Goal: Task Accomplishment & Management: Use online tool/utility

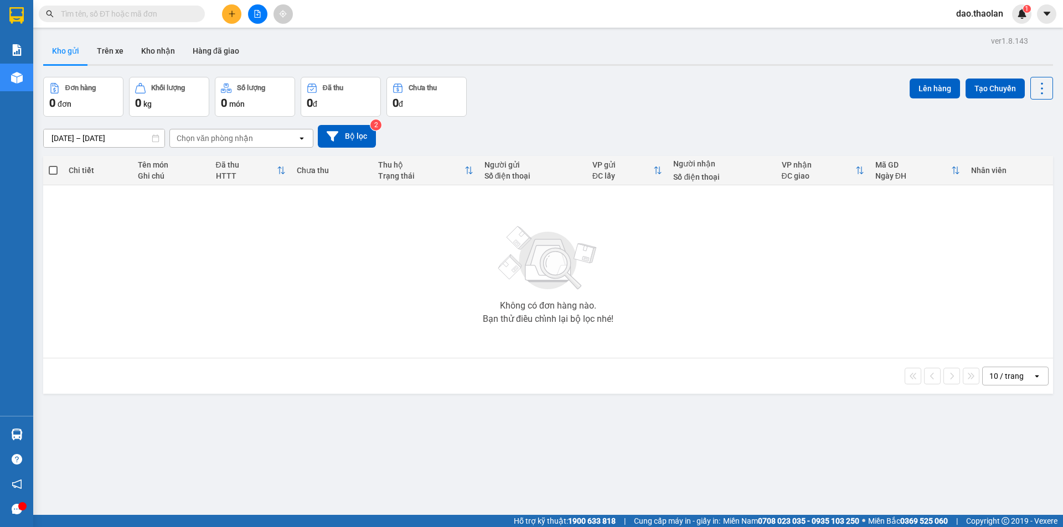
click at [979, 18] on span "dao.thaolan" at bounding box center [979, 14] width 65 height 14
click at [972, 34] on span "Đăng xuất" at bounding box center [987, 34] width 46 height 12
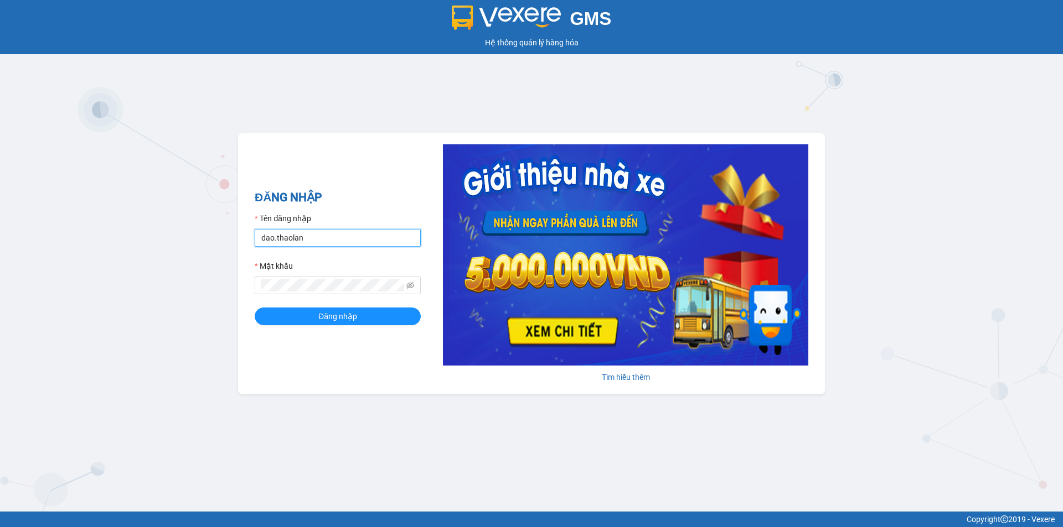
click at [371, 240] on input "dao.thaolan" at bounding box center [338, 238] width 166 height 18
type input "y.thaolan"
click at [373, 317] on button "Đăng nhập" at bounding box center [338, 317] width 166 height 18
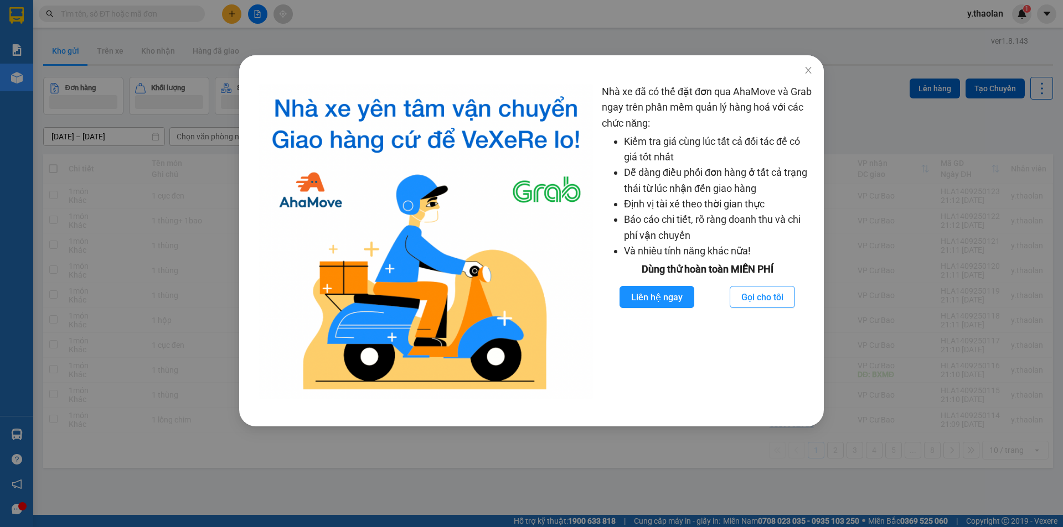
click at [158, 299] on div "Nhà xe đã có thể đặt đơn qua AhaMove và Grab ngay trên phần mềm quản lý hàng ho…" at bounding box center [531, 263] width 1063 height 527
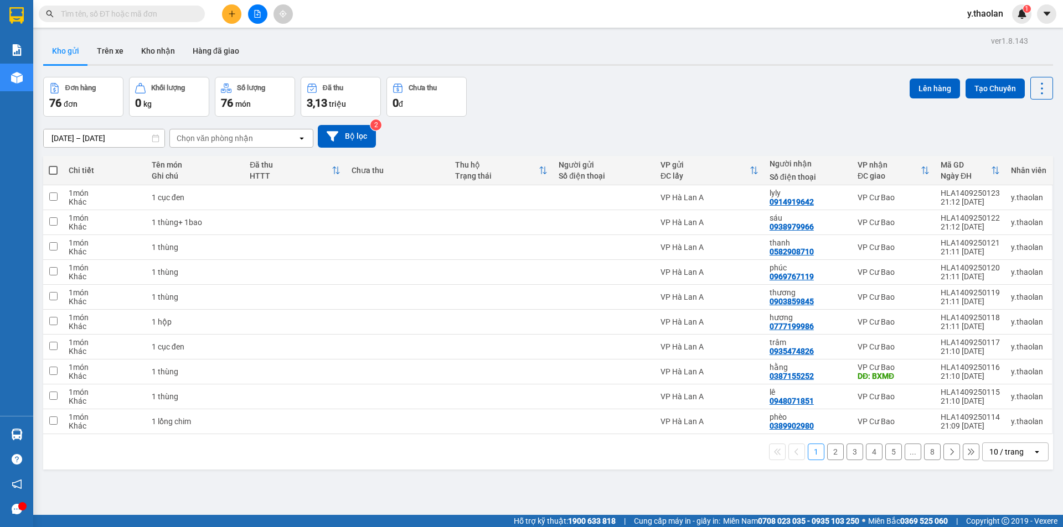
click at [998, 452] on div "10 / trang" at bounding box center [1006, 452] width 34 height 11
click at [1003, 429] on span "100 / trang" at bounding box center [1002, 427] width 40 height 11
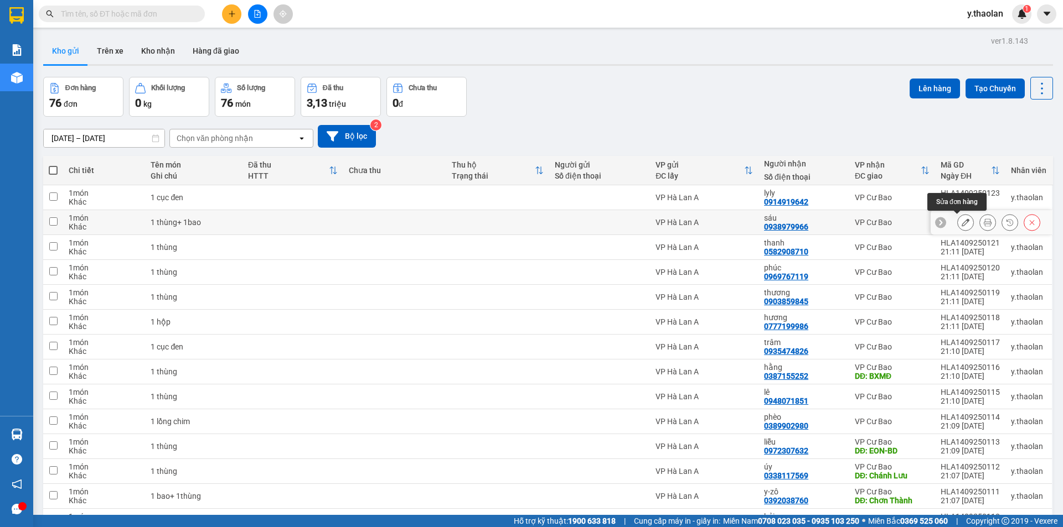
click at [957, 220] on button at bounding box center [964, 222] width 15 height 19
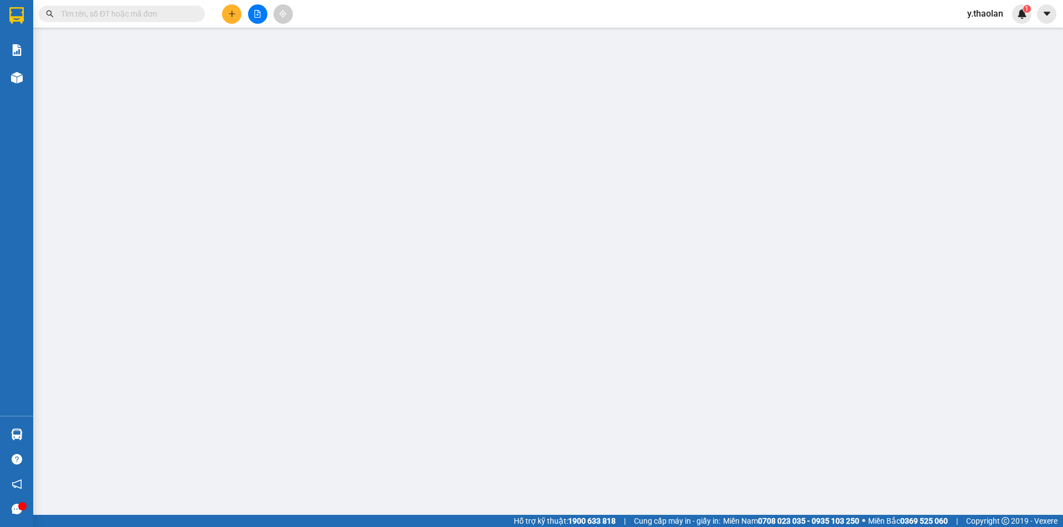
type input "0938979966"
type input "sáu"
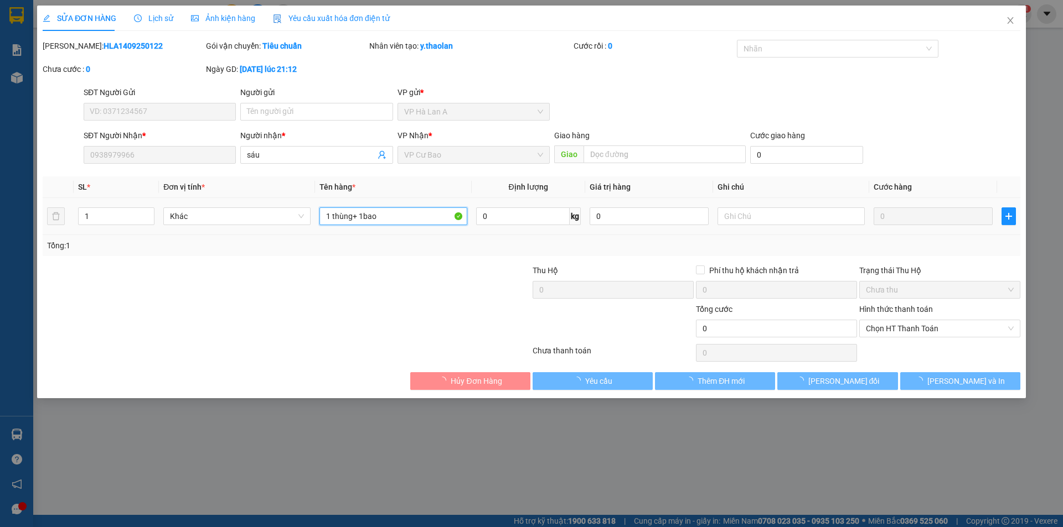
click at [401, 215] on input "1 thùng+ 1bao" at bounding box center [392, 217] width 147 height 18
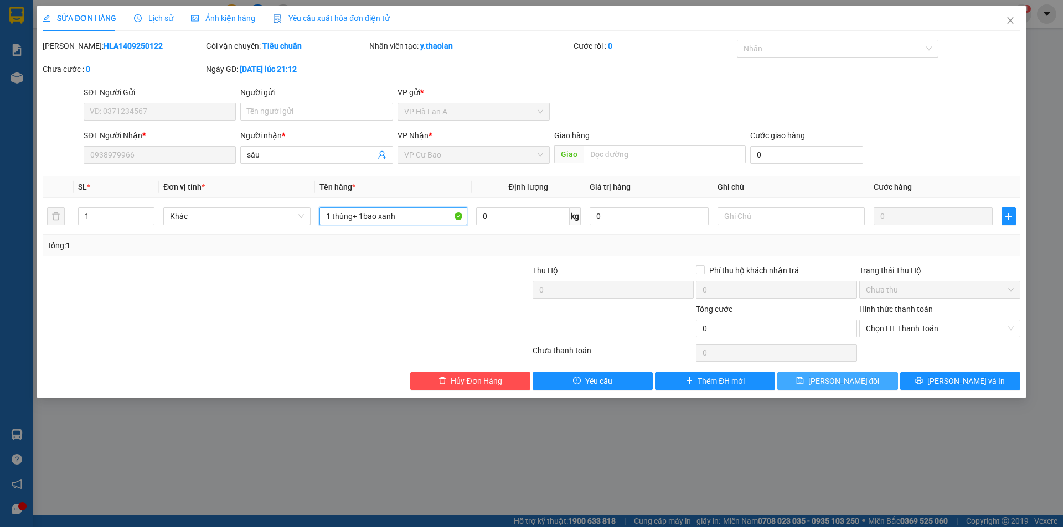
type input "1 thùng+ 1bao xanh"
click at [874, 379] on button "[PERSON_NAME] thay đổi" at bounding box center [837, 381] width 120 height 18
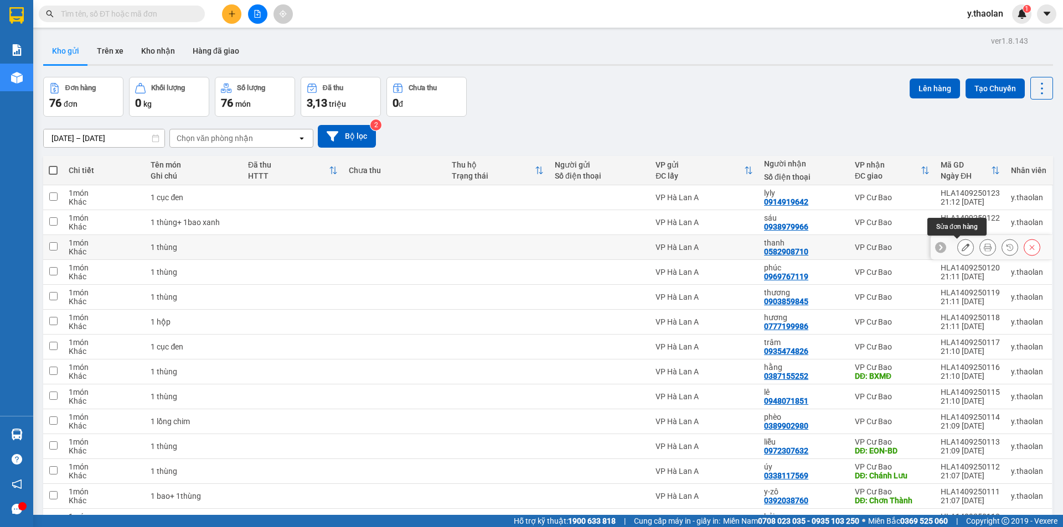
click at [961, 244] on icon at bounding box center [965, 248] width 8 height 8
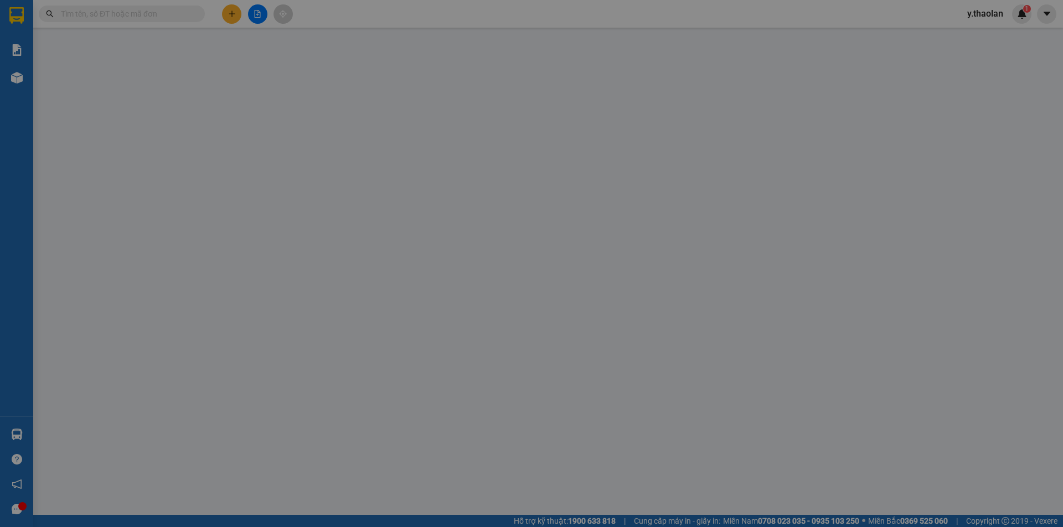
type input "0582908710"
type input "thanh"
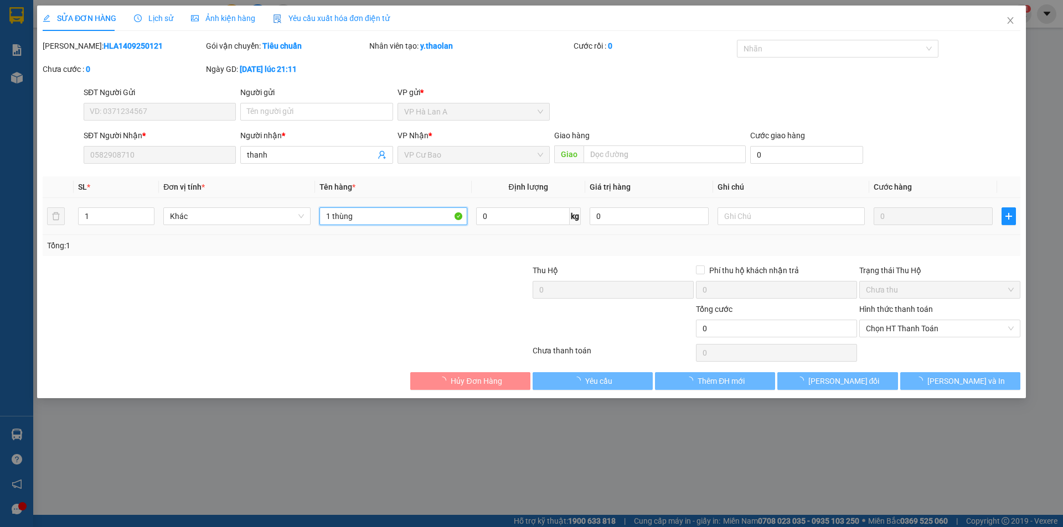
click at [396, 222] on input "1 thùng" at bounding box center [392, 217] width 147 height 18
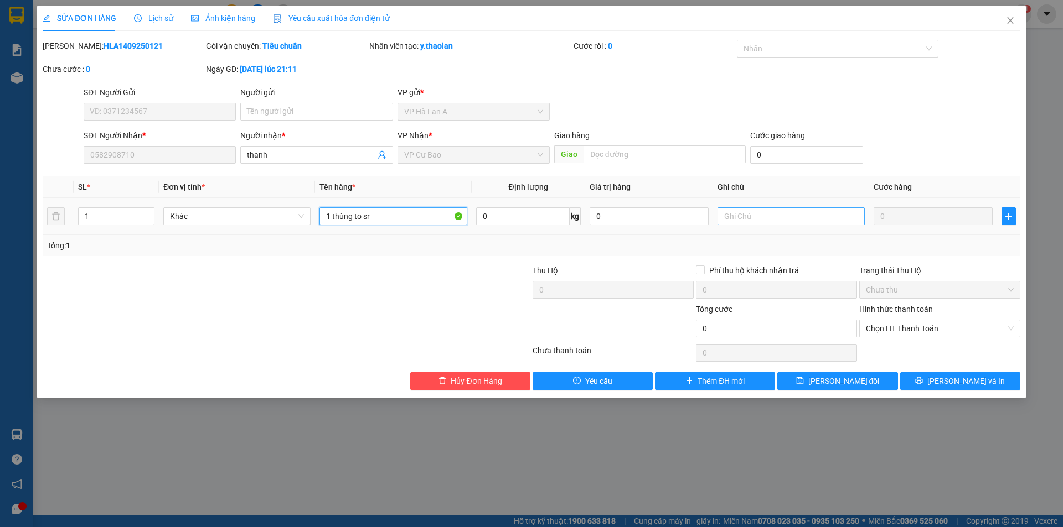
type input "1 thùng to sr"
click at [754, 220] on input "text" at bounding box center [790, 217] width 147 height 18
type input ">40kg"
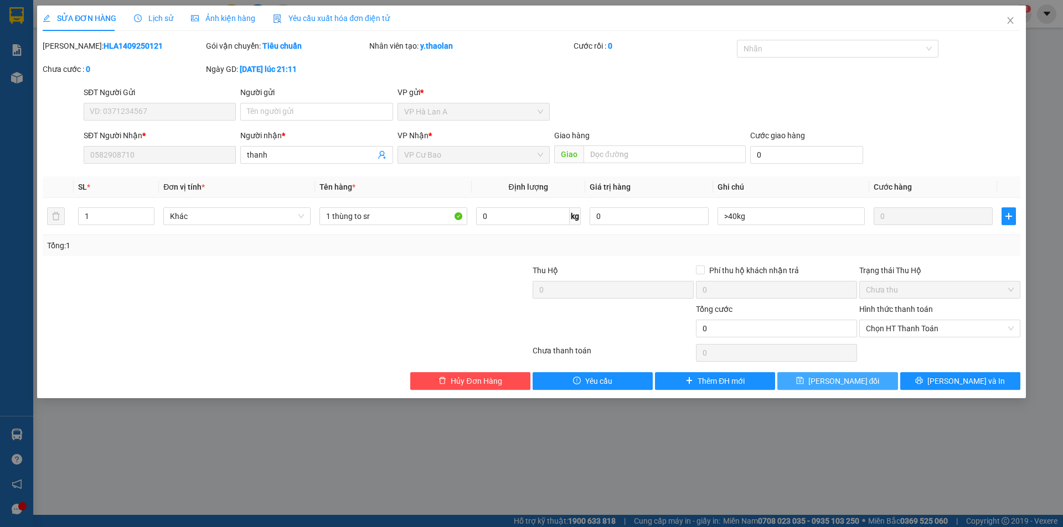
click at [803, 379] on icon "save" at bounding box center [799, 380] width 7 height 7
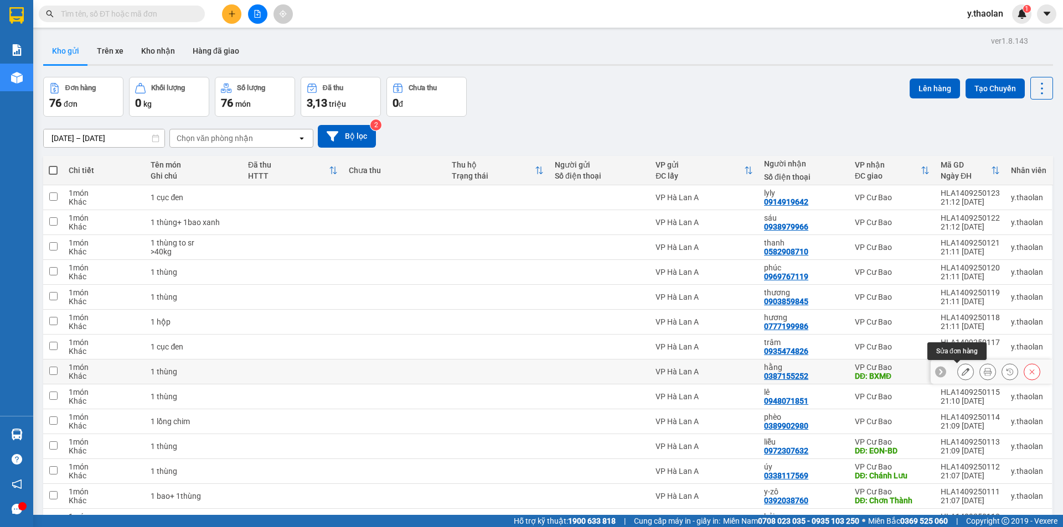
click at [961, 374] on icon at bounding box center [965, 372] width 8 height 8
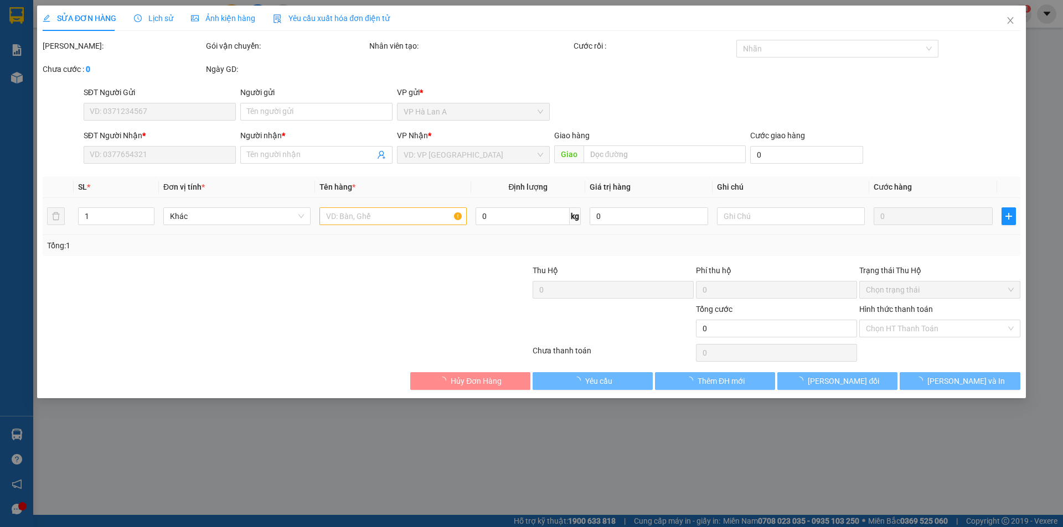
type input "0387155252"
type input "hằng"
type input "BXMĐ"
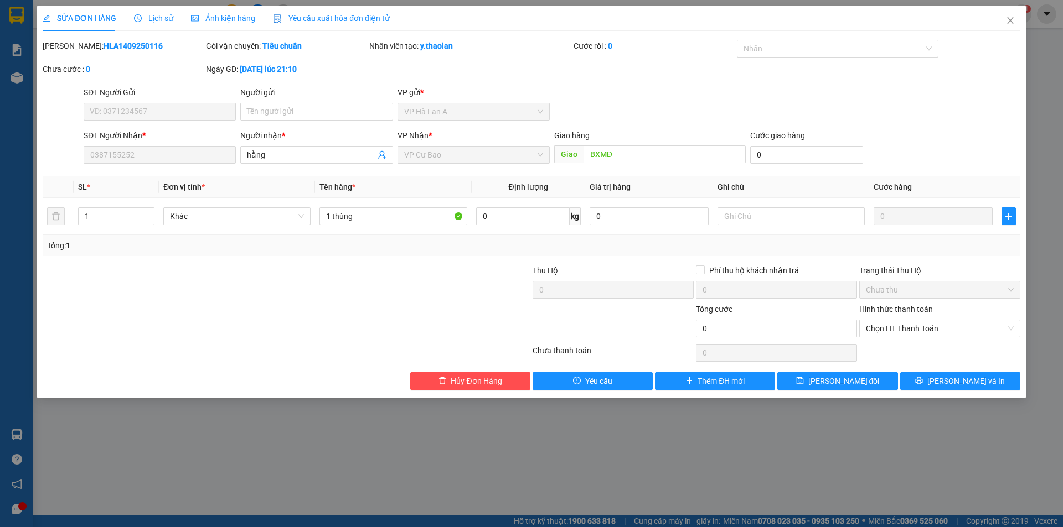
click at [135, 107] on form "SĐT Người Gửi VD: 0371234567 Người gửi Tên người gửi VP gửi * VP Hà Lan A SĐT …" at bounding box center [531, 127] width 977 height 82
click at [1010, 20] on icon "close" at bounding box center [1010, 20] width 6 height 7
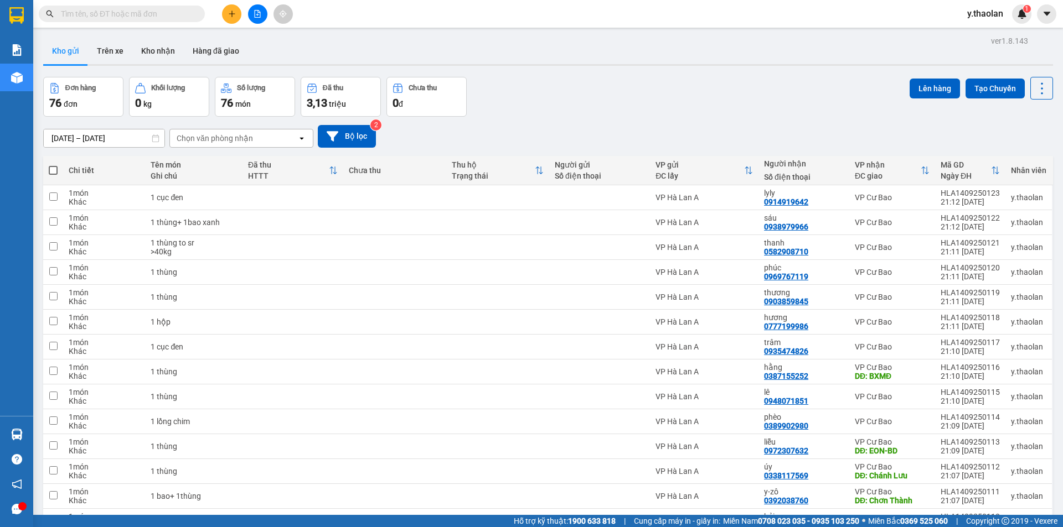
click at [230, 136] on div "Chọn văn phòng nhận" at bounding box center [215, 138] width 76 height 11
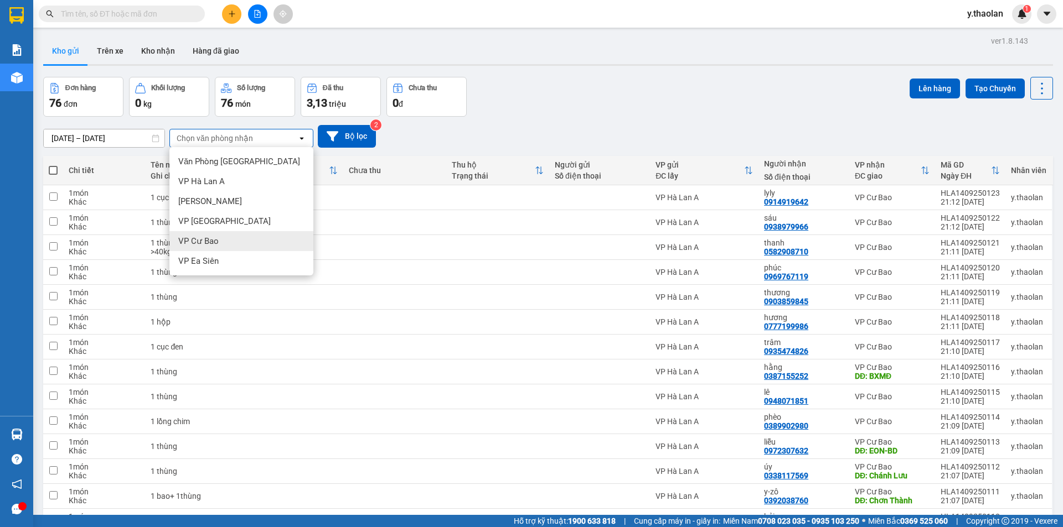
click at [218, 236] on div "VP Cư Bao" at bounding box center [241, 241] width 144 height 20
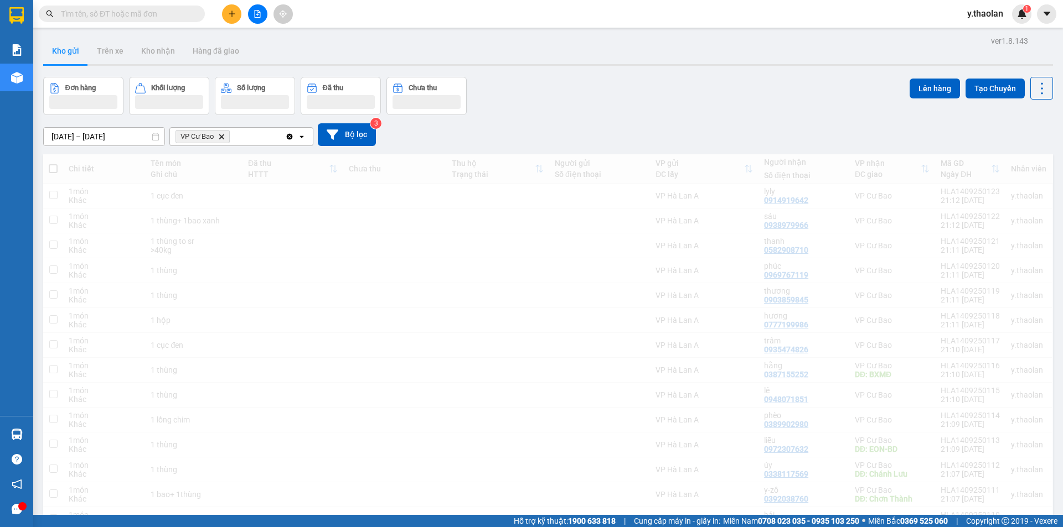
click at [260, 137] on div "VP Cư Bao Delete" at bounding box center [227, 137] width 115 height 18
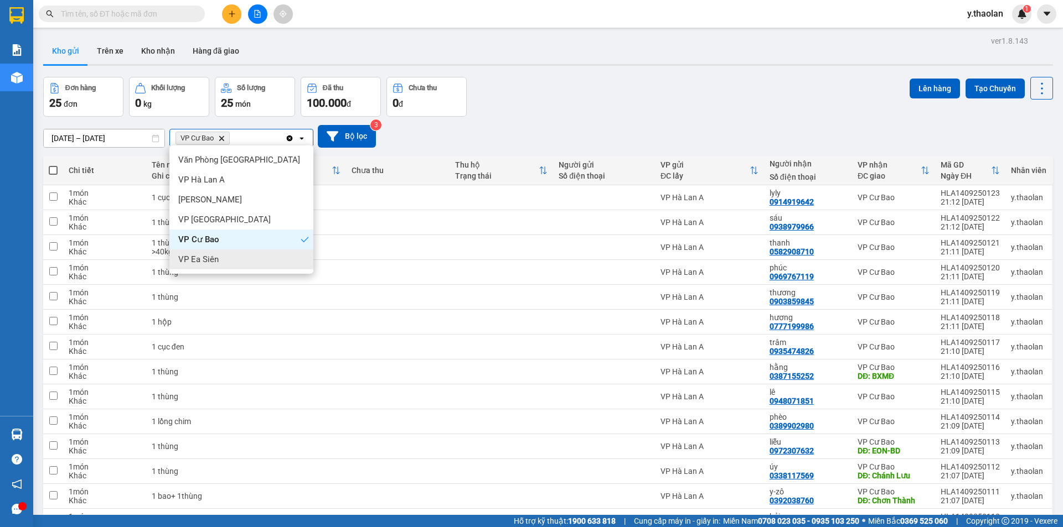
click at [211, 267] on div "VP Ea Siên" at bounding box center [241, 260] width 144 height 20
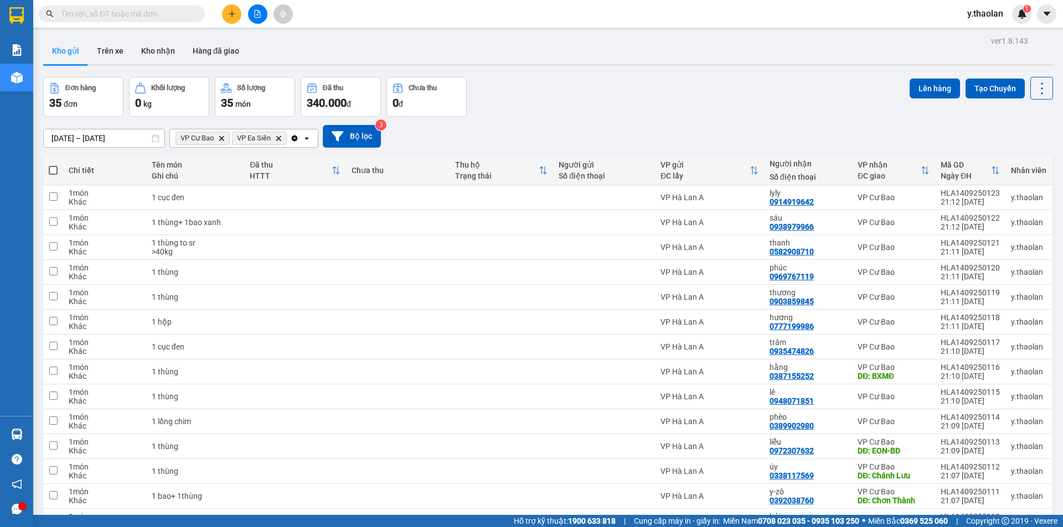
click at [277, 138] on icon "Delete" at bounding box center [278, 138] width 7 height 7
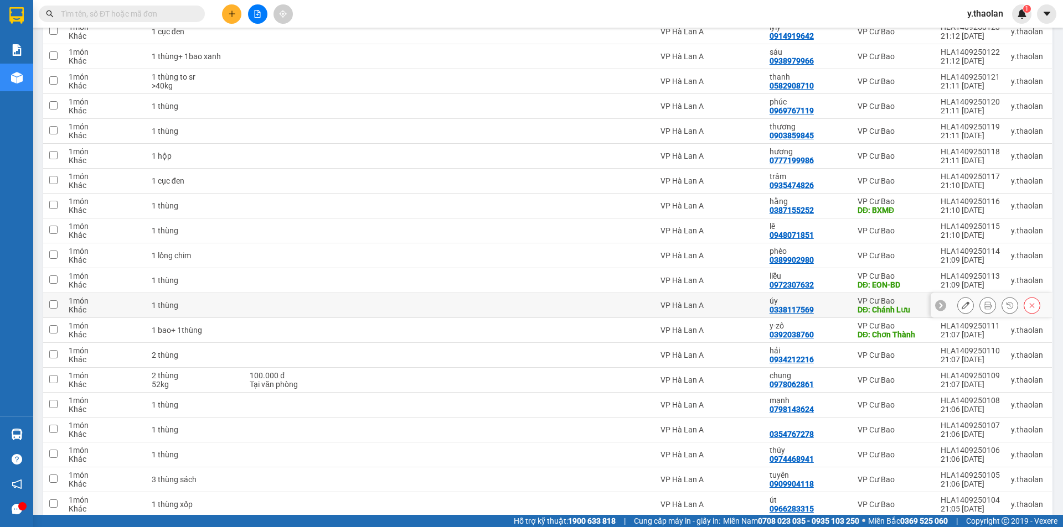
click at [826, 303] on div "úy" at bounding box center [807, 301] width 77 height 9
checkbox input "true"
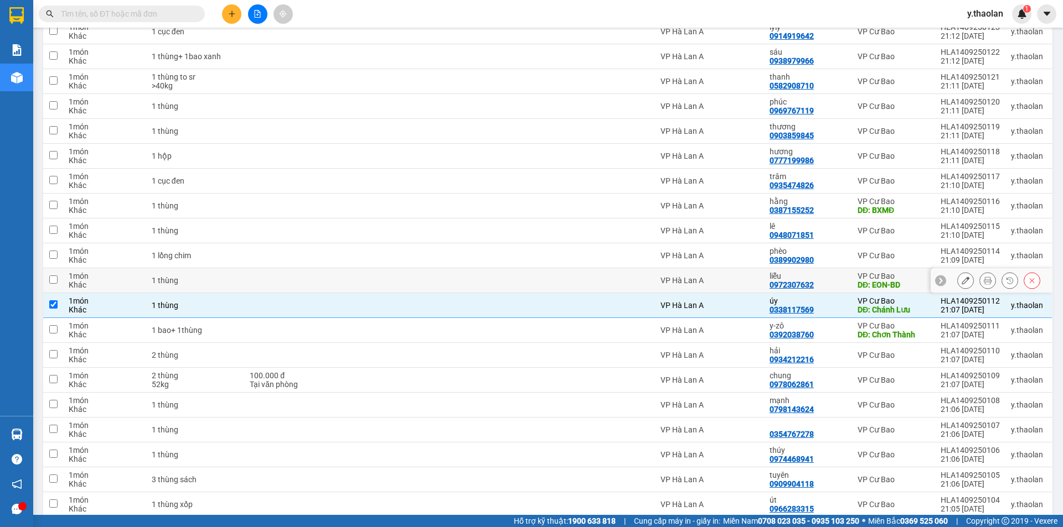
click at [817, 277] on div "liễu" at bounding box center [807, 276] width 77 height 9
checkbox input "true"
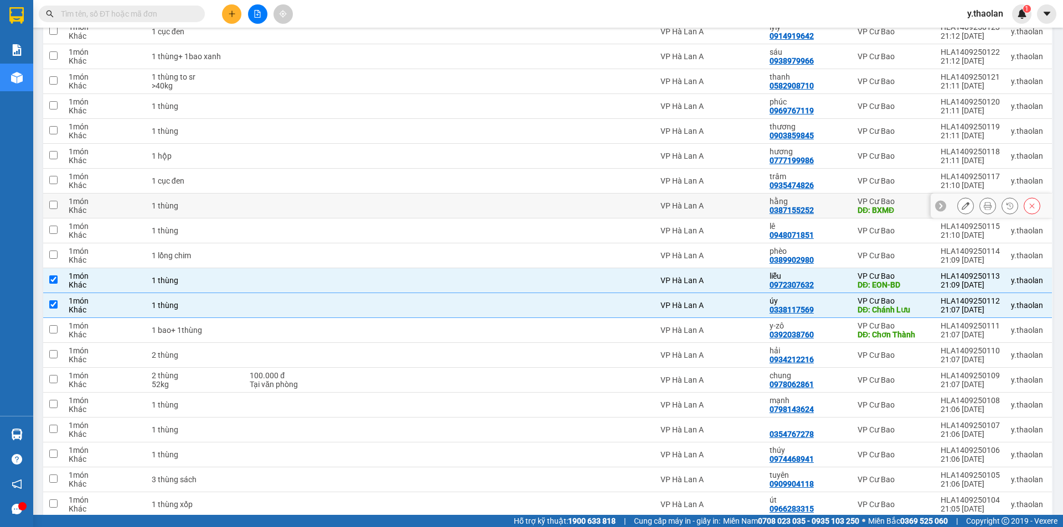
click at [823, 204] on div "hằng" at bounding box center [807, 201] width 77 height 9
checkbox input "true"
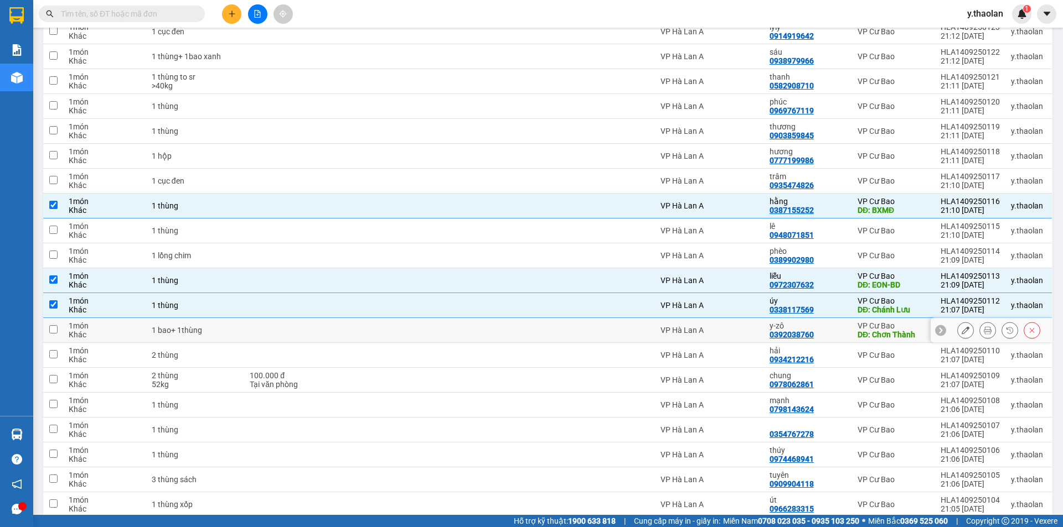
click at [451, 340] on td at bounding box center [500, 330] width 103 height 25
checkbox input "true"
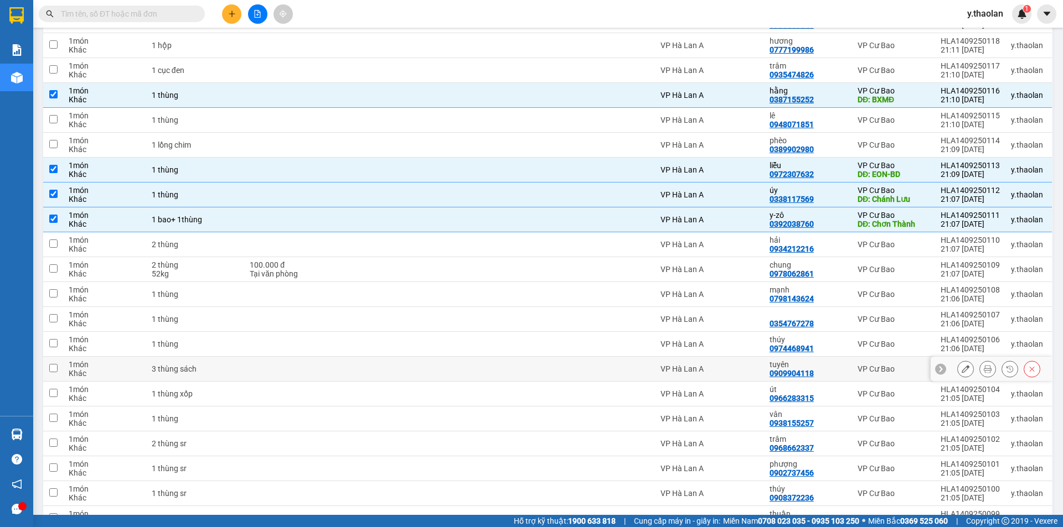
scroll to position [332, 0]
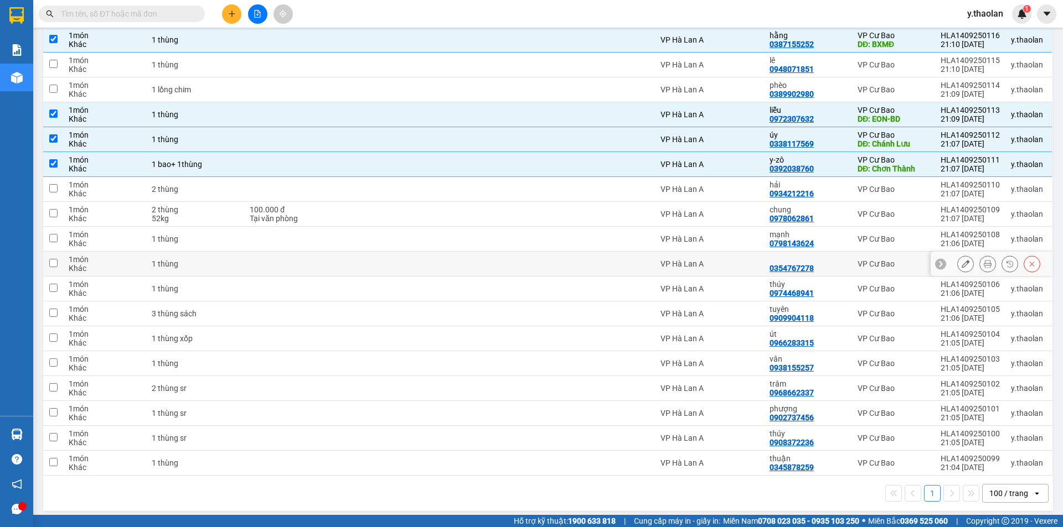
click at [824, 264] on div "0354767278" at bounding box center [807, 264] width 77 height 18
checkbox input "true"
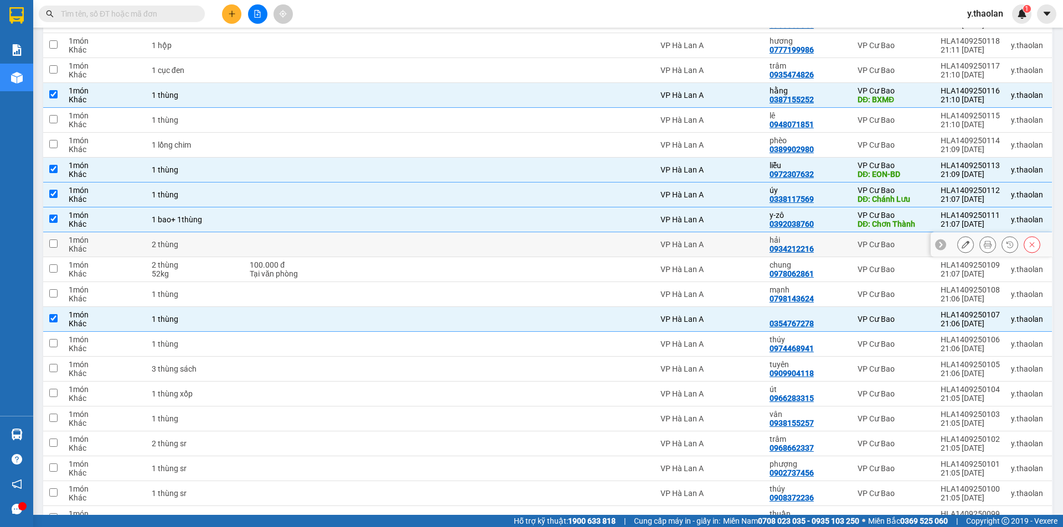
scroll to position [338, 0]
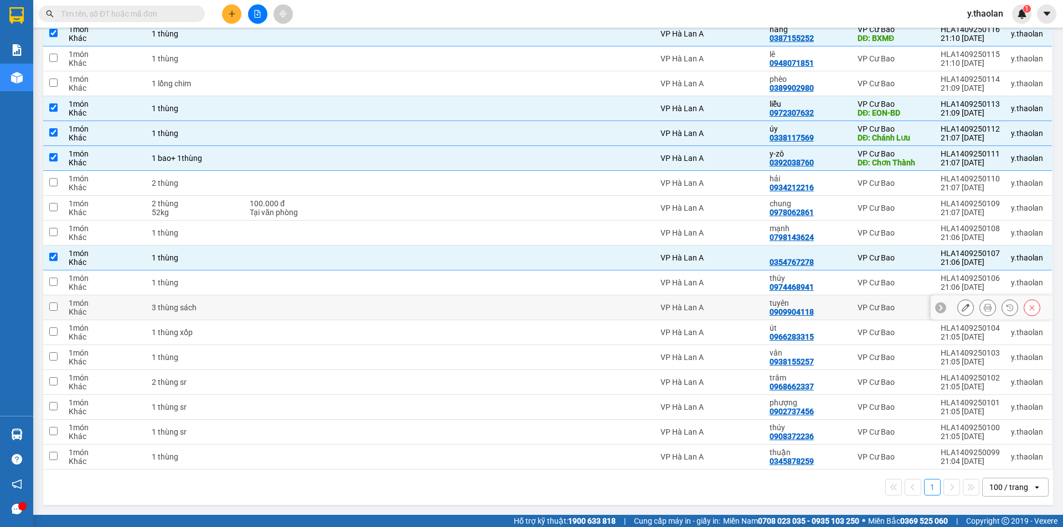
click at [437, 302] on td at bounding box center [397, 308] width 103 height 25
checkbox input "true"
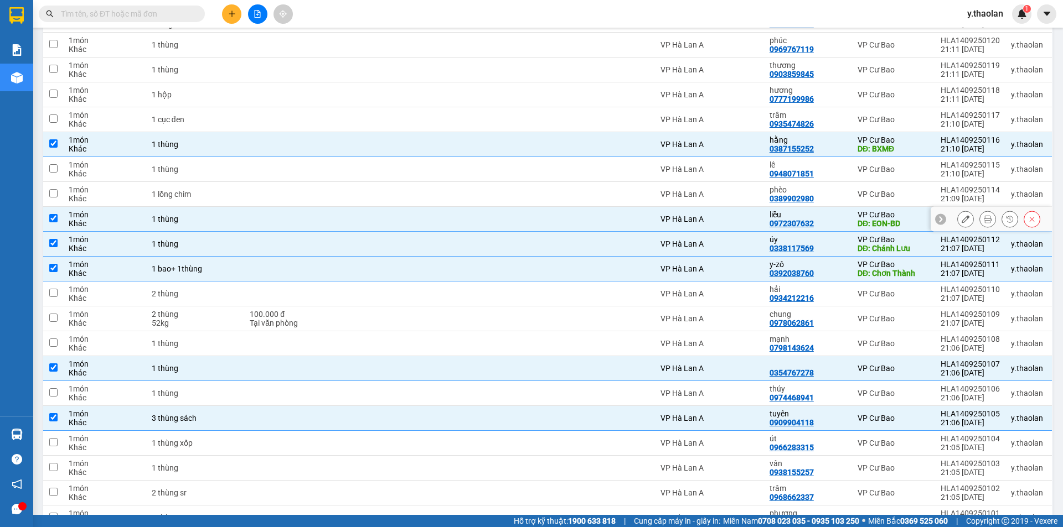
scroll to position [172, 0]
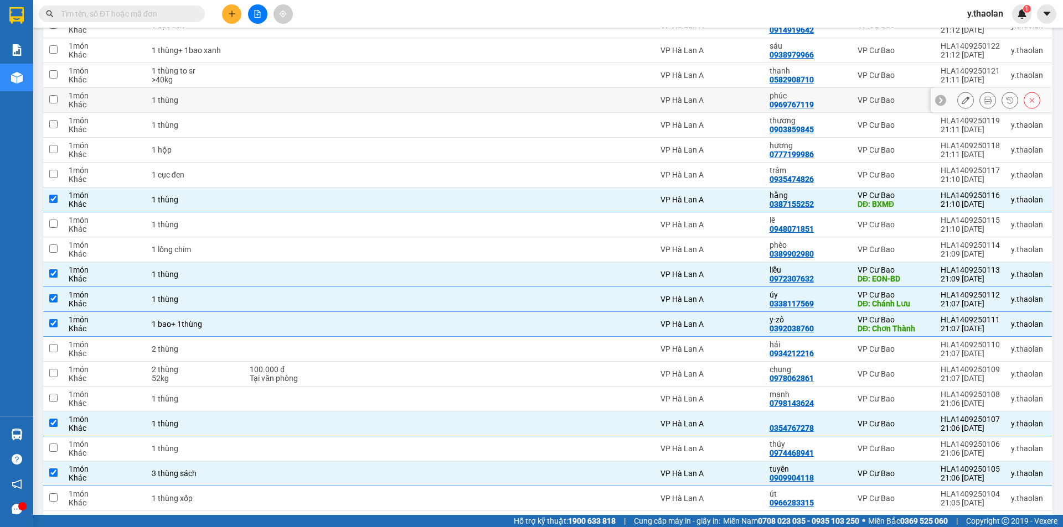
click at [825, 87] on td "thanh 0582908710" at bounding box center [808, 75] width 88 height 25
checkbox input "true"
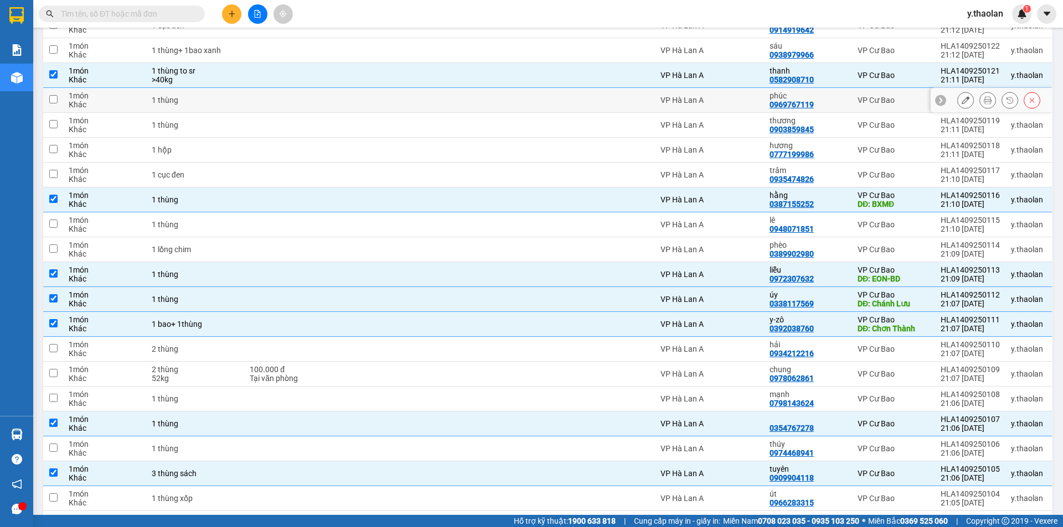
scroll to position [61, 0]
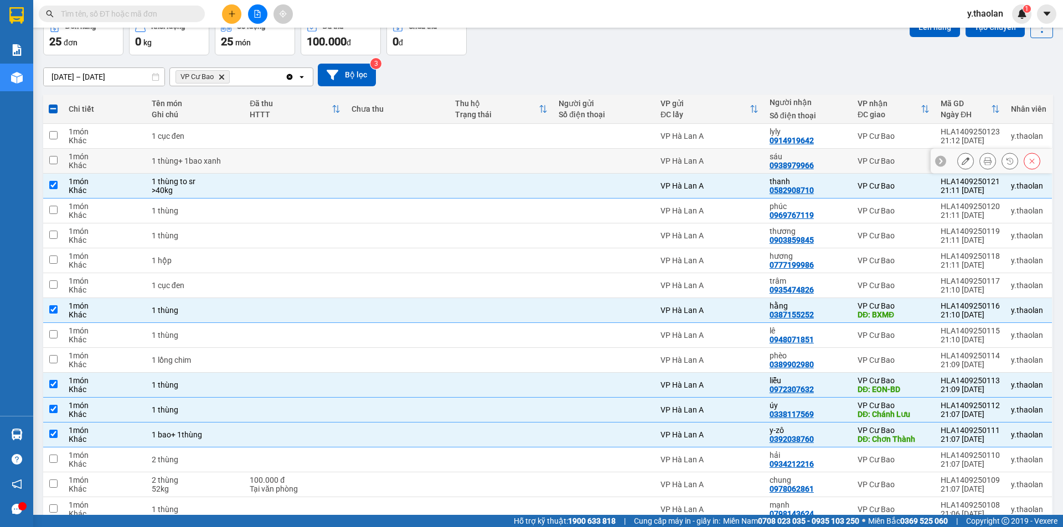
click at [815, 156] on div "sáu" at bounding box center [807, 156] width 77 height 9
checkbox input "true"
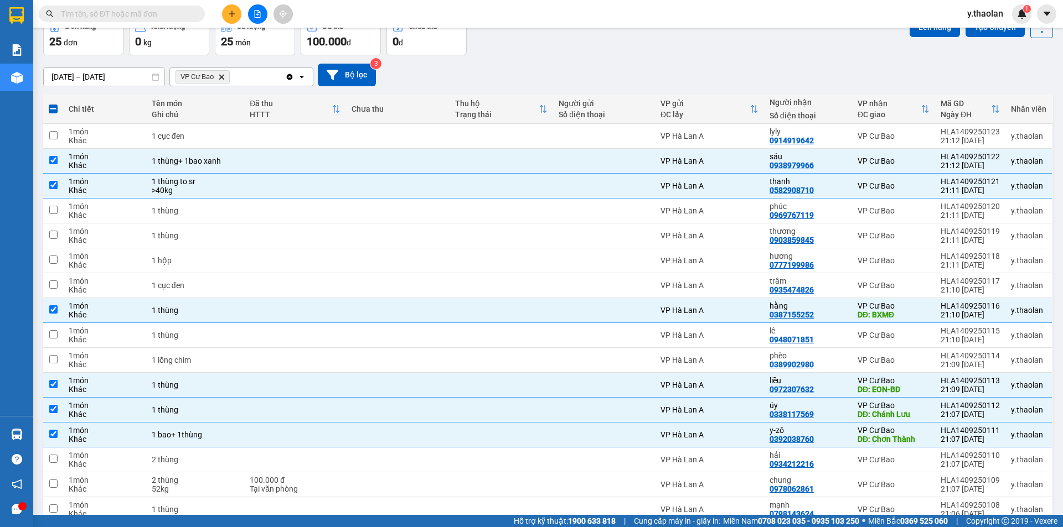
scroll to position [338, 0]
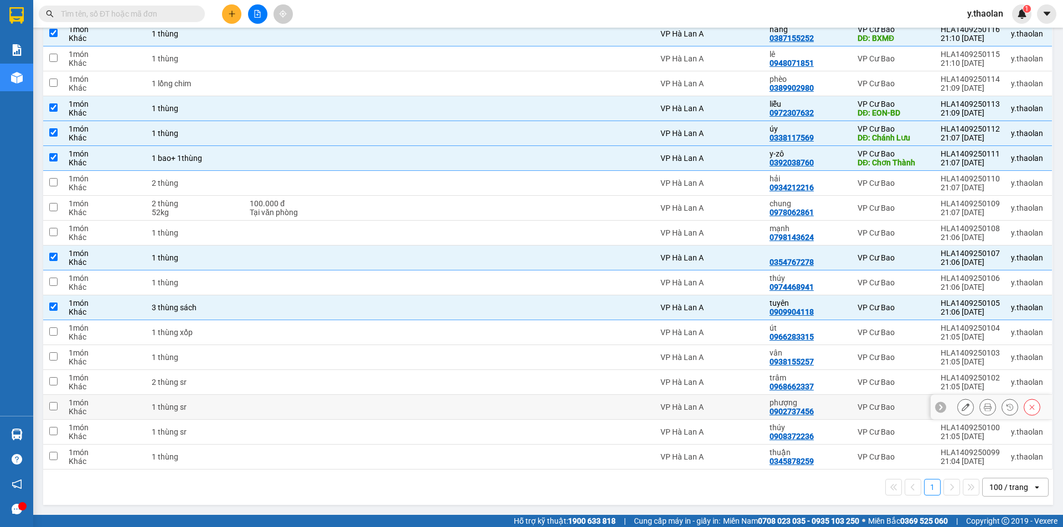
click at [822, 410] on div "phượng 0902737456" at bounding box center [807, 407] width 77 height 18
checkbox input "true"
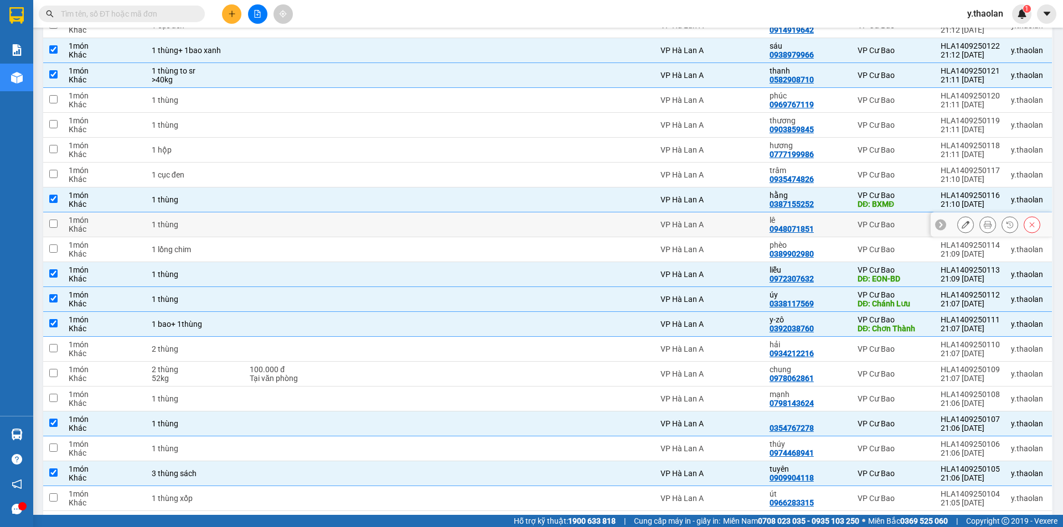
scroll to position [117, 0]
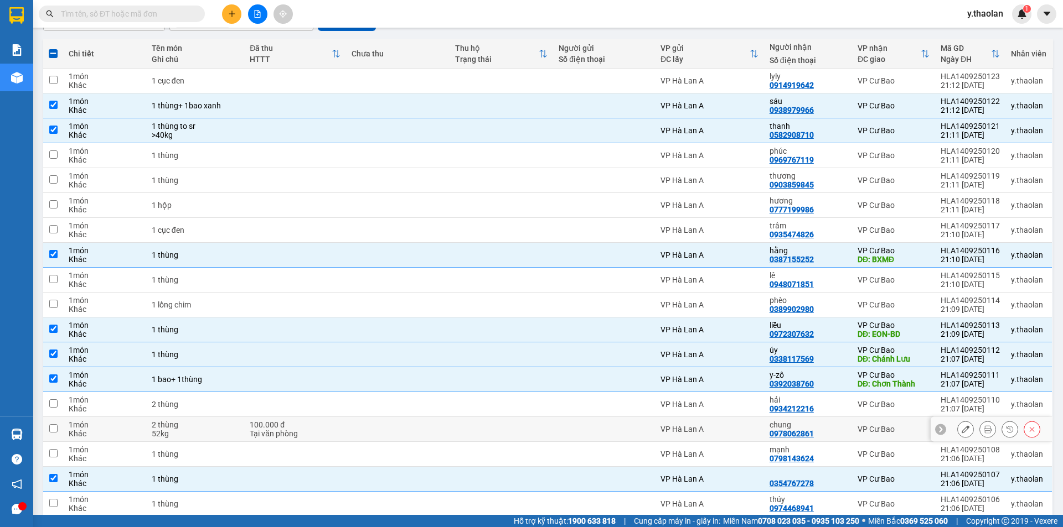
click at [385, 417] on td at bounding box center [397, 429] width 103 height 25
checkbox input "true"
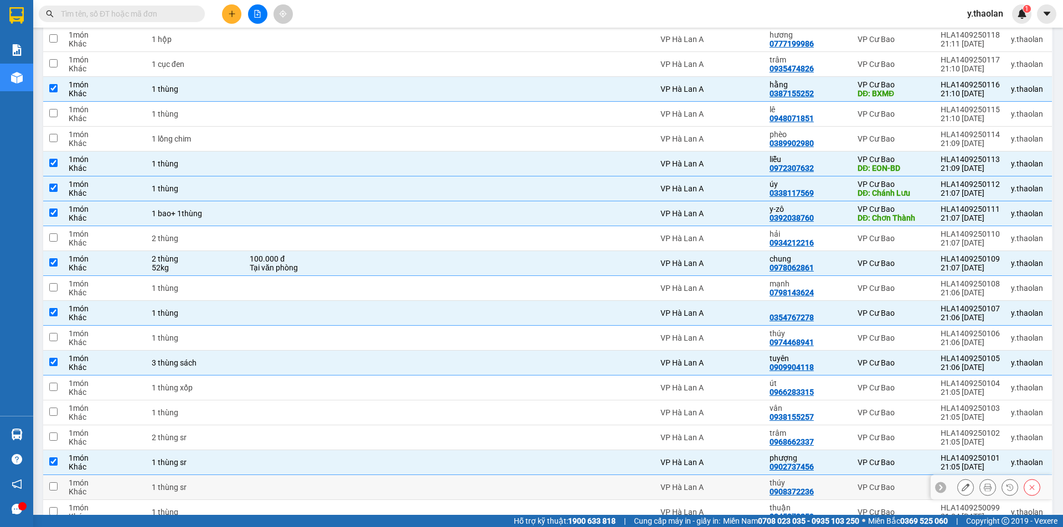
scroll to position [338, 0]
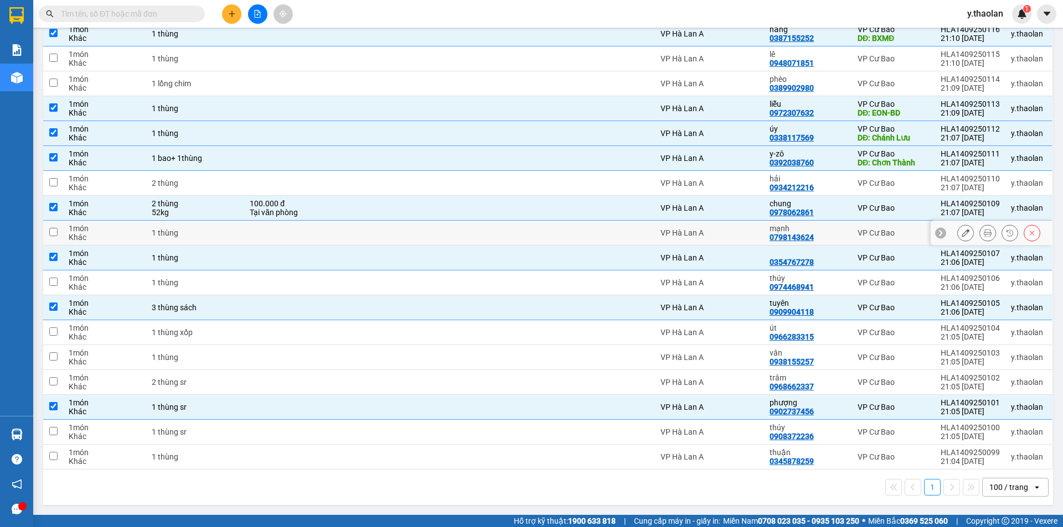
click at [827, 233] on div "mạnh 0798143624" at bounding box center [807, 233] width 77 height 18
checkbox input "true"
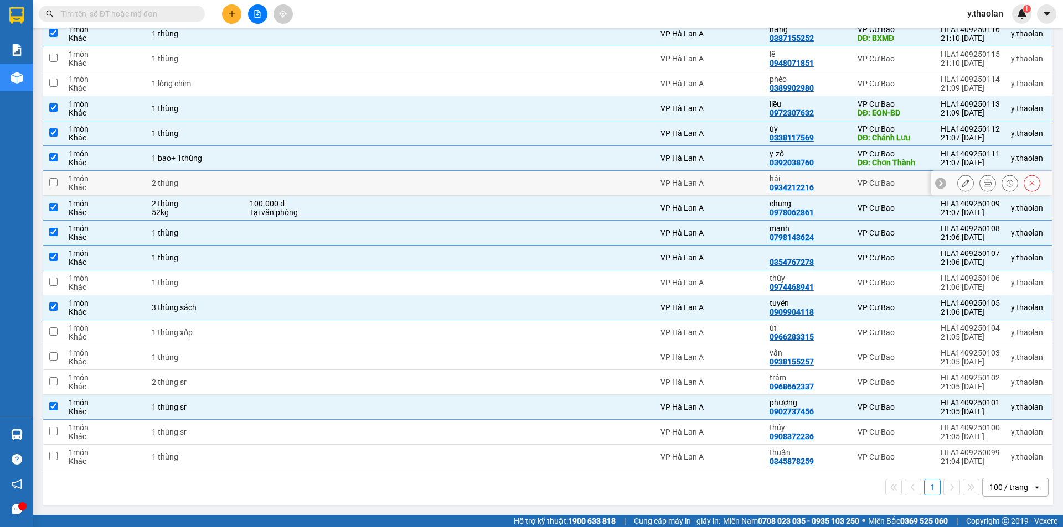
click at [833, 179] on div "hải" at bounding box center [807, 178] width 77 height 9
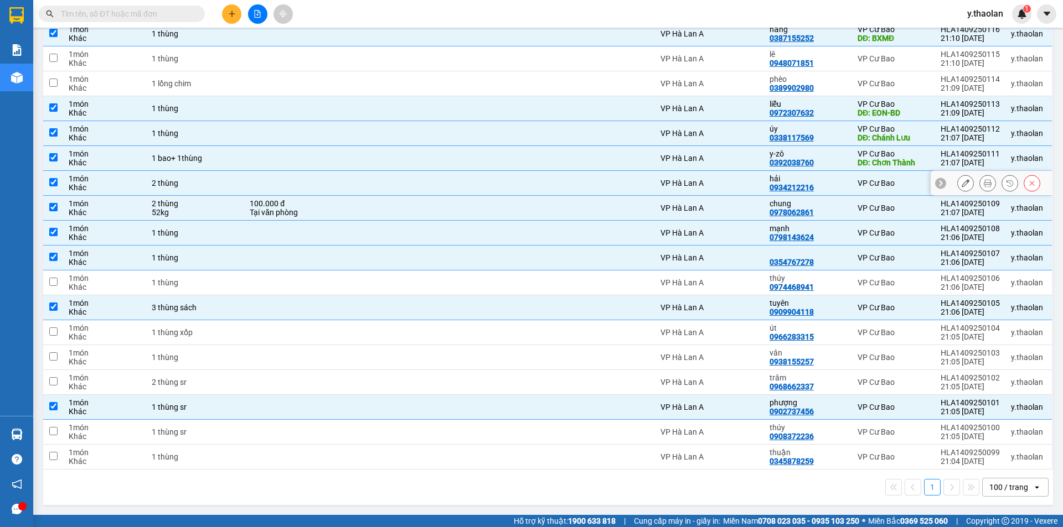
checkbox input "true"
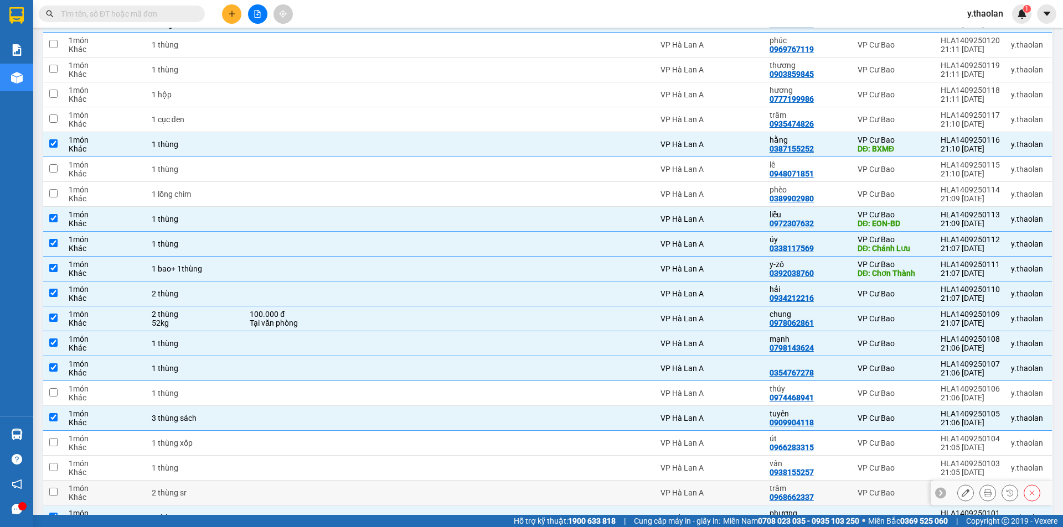
scroll to position [283, 0]
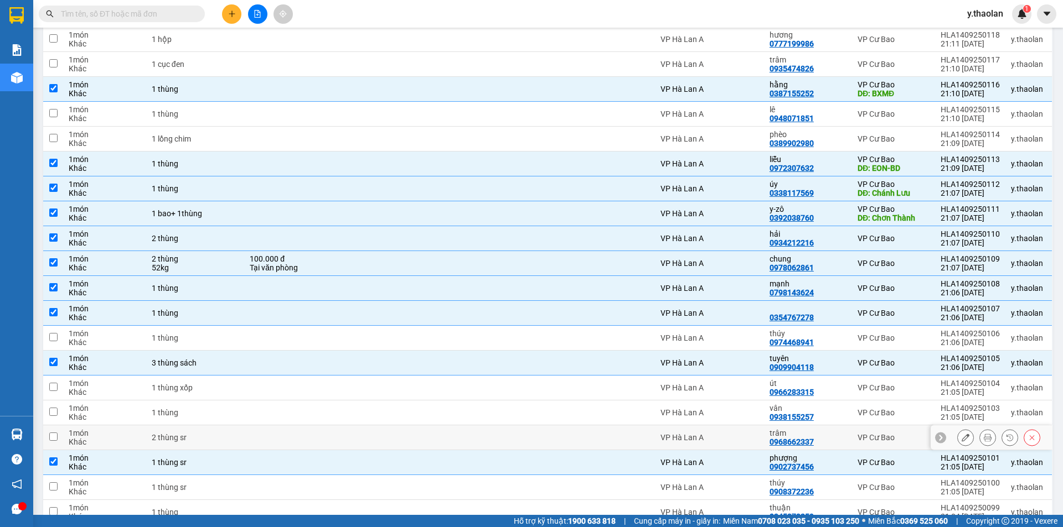
click at [826, 438] on div "trâm 0968662337" at bounding box center [807, 438] width 77 height 18
checkbox input "true"
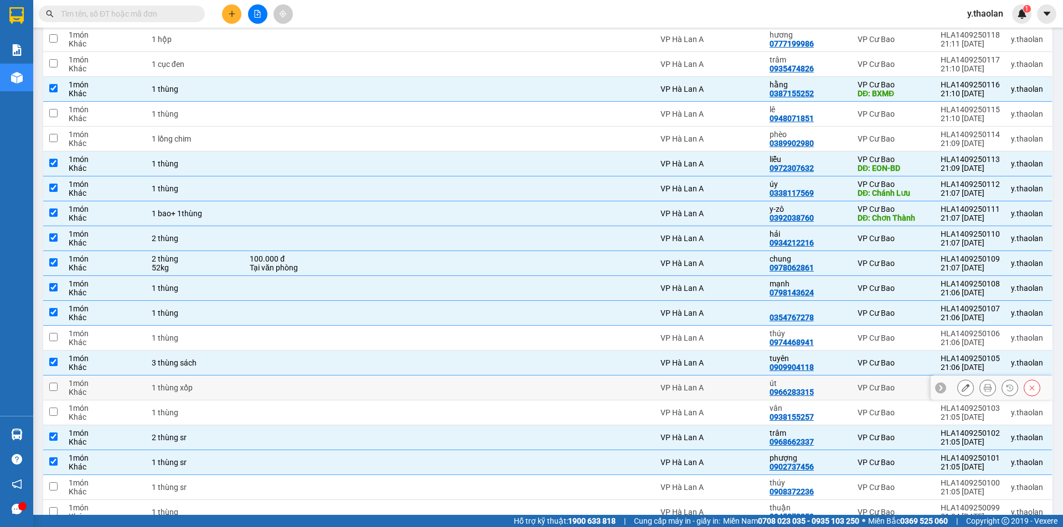
click at [819, 386] on div "út" at bounding box center [807, 383] width 77 height 9
checkbox input "true"
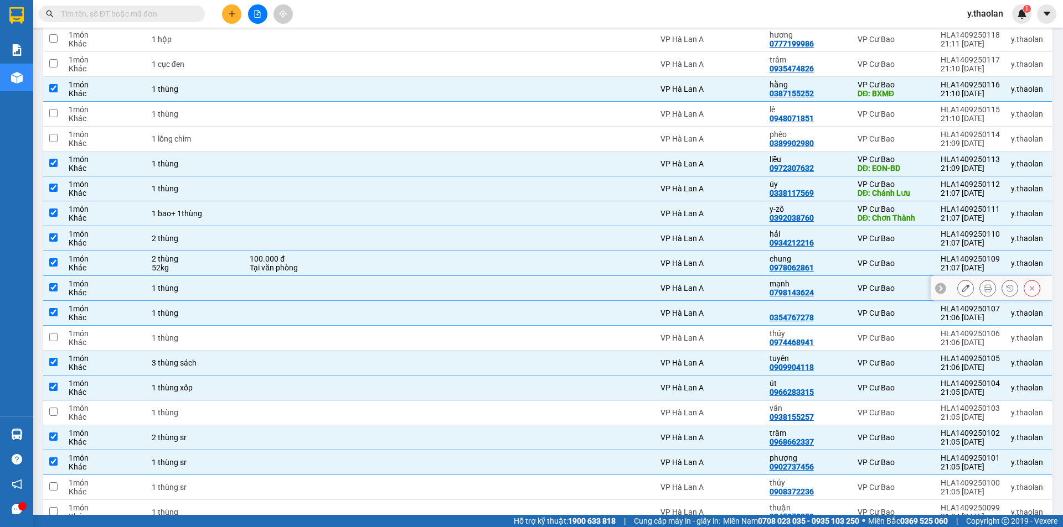
scroll to position [172, 0]
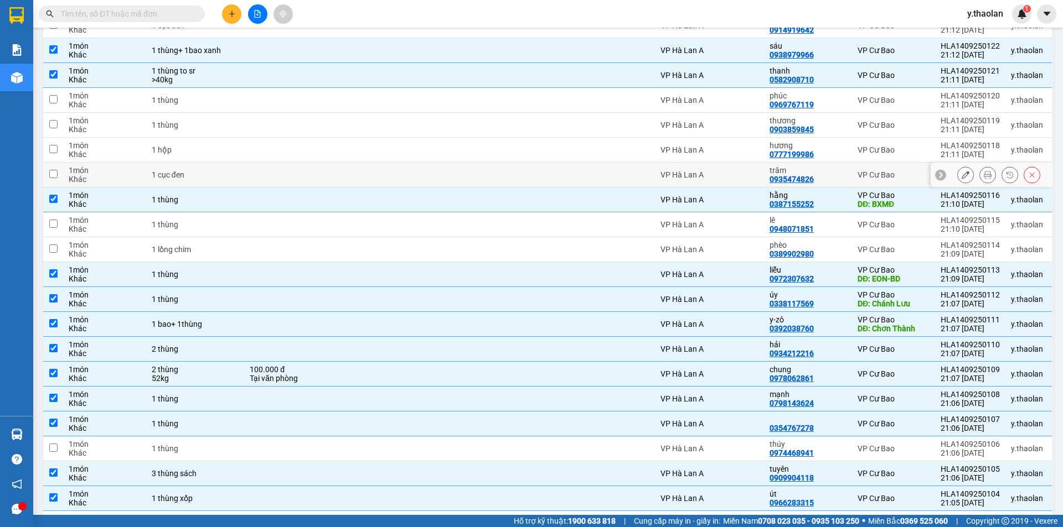
click at [736, 167] on td "VP Hà Lan A" at bounding box center [709, 175] width 109 height 25
checkbox input "true"
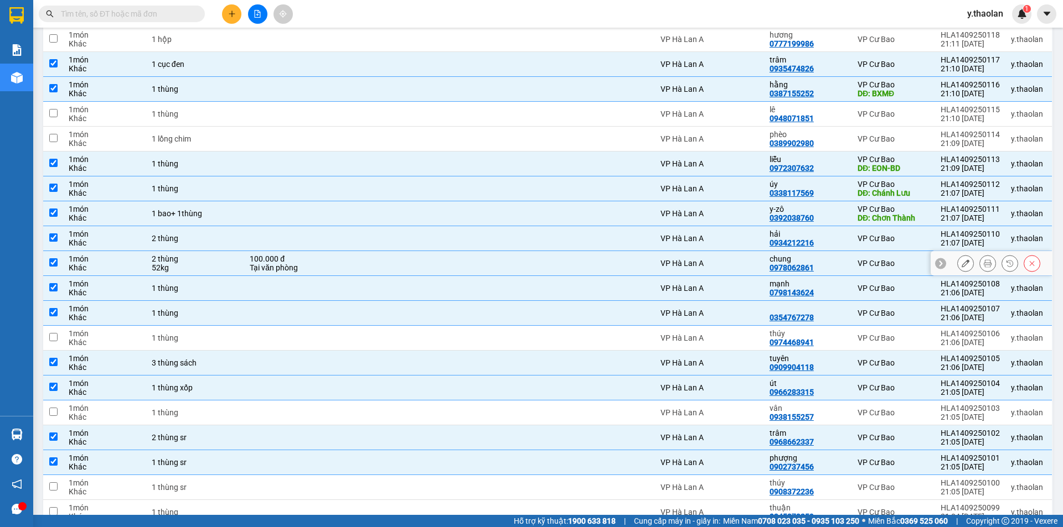
scroll to position [338, 0]
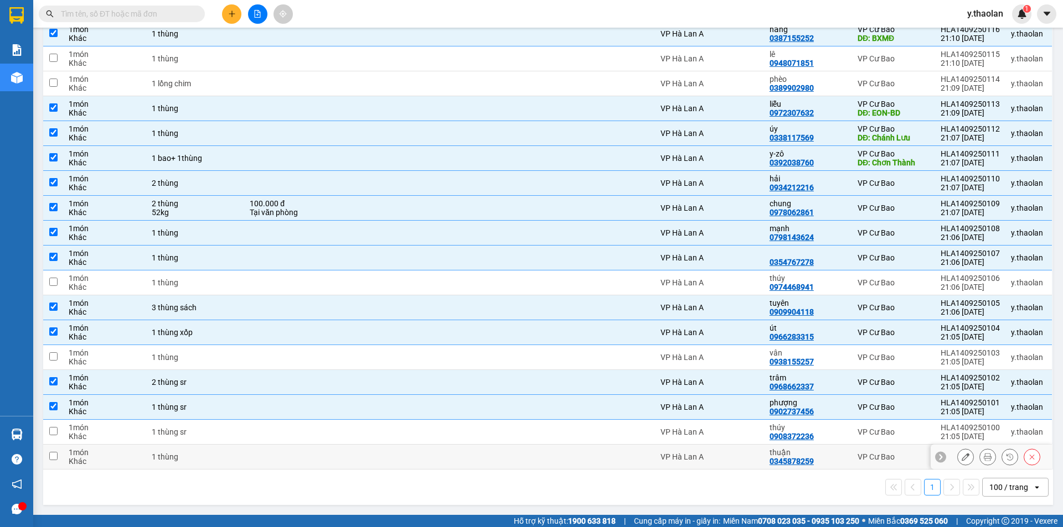
click at [825, 458] on div "thuận 0345878259" at bounding box center [807, 457] width 77 height 18
checkbox input "true"
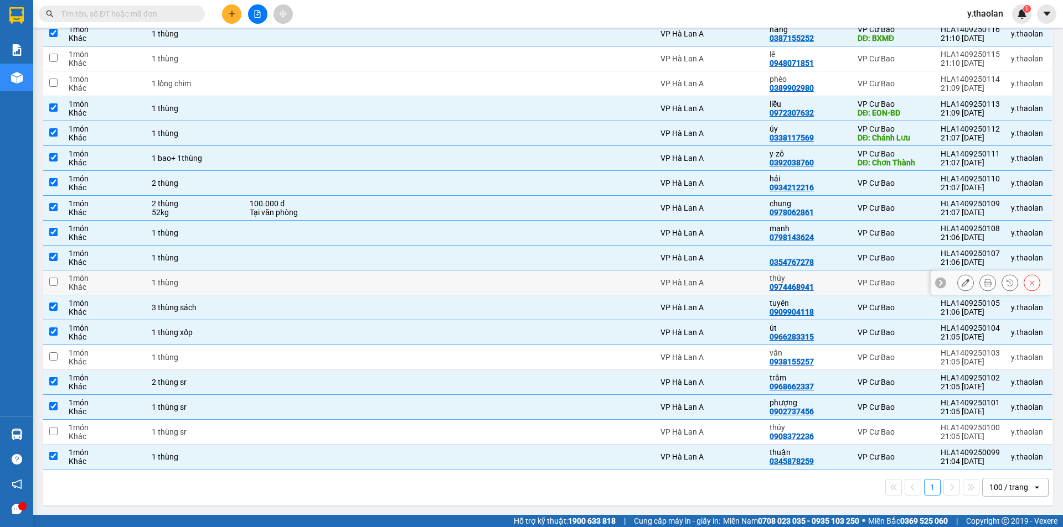
click at [817, 283] on div "thúy 0974468941" at bounding box center [807, 283] width 77 height 18
checkbox input "true"
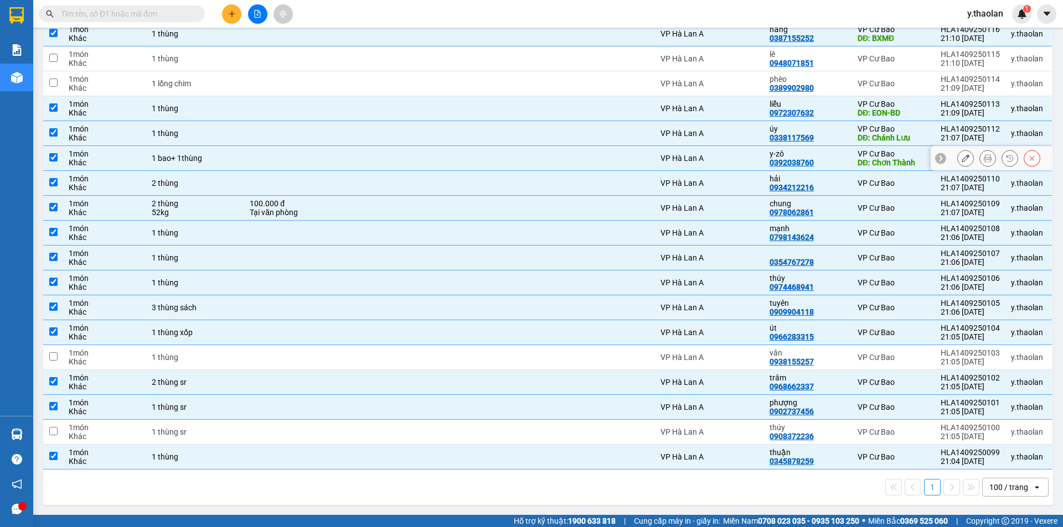
scroll to position [117, 0]
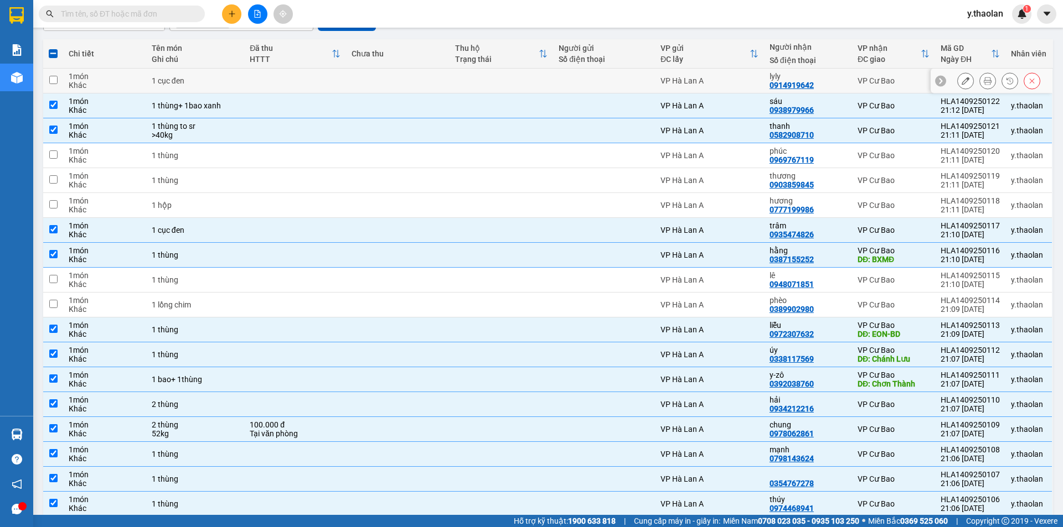
click at [826, 81] on div "lyly 0914919642" at bounding box center [807, 81] width 77 height 18
checkbox input "true"
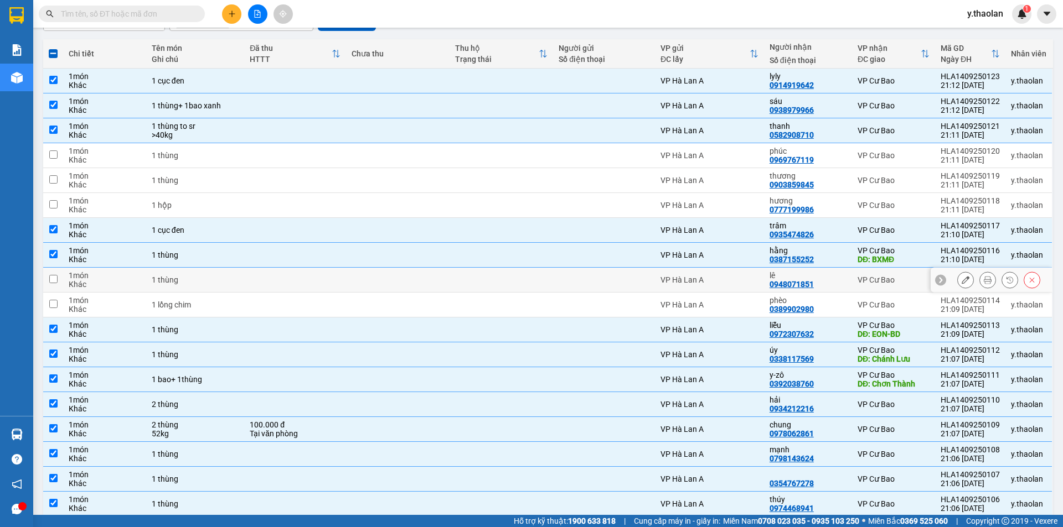
click at [816, 283] on div "lê 0948071851" at bounding box center [807, 280] width 77 height 18
checkbox input "true"
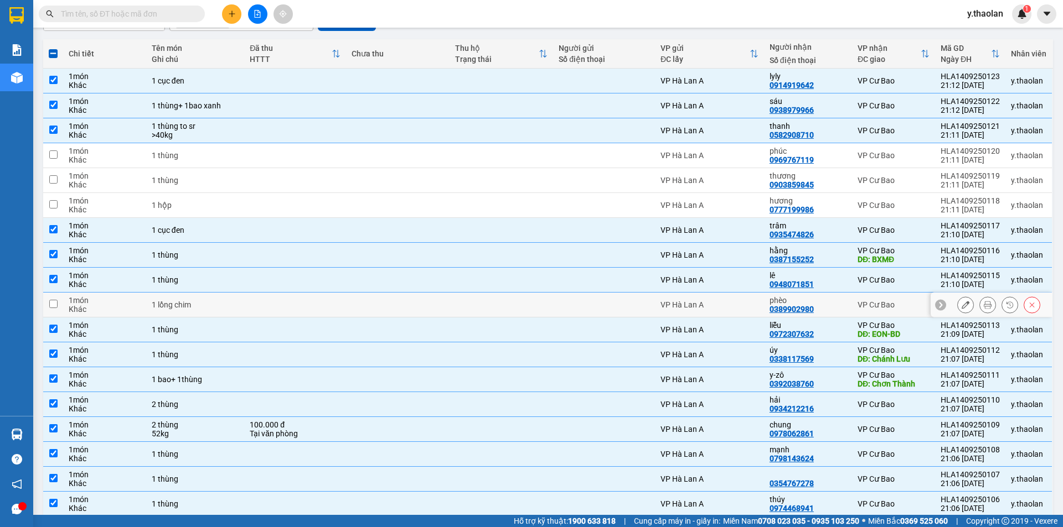
click at [817, 305] on div "phèo 0389902980" at bounding box center [807, 305] width 77 height 18
checkbox input "true"
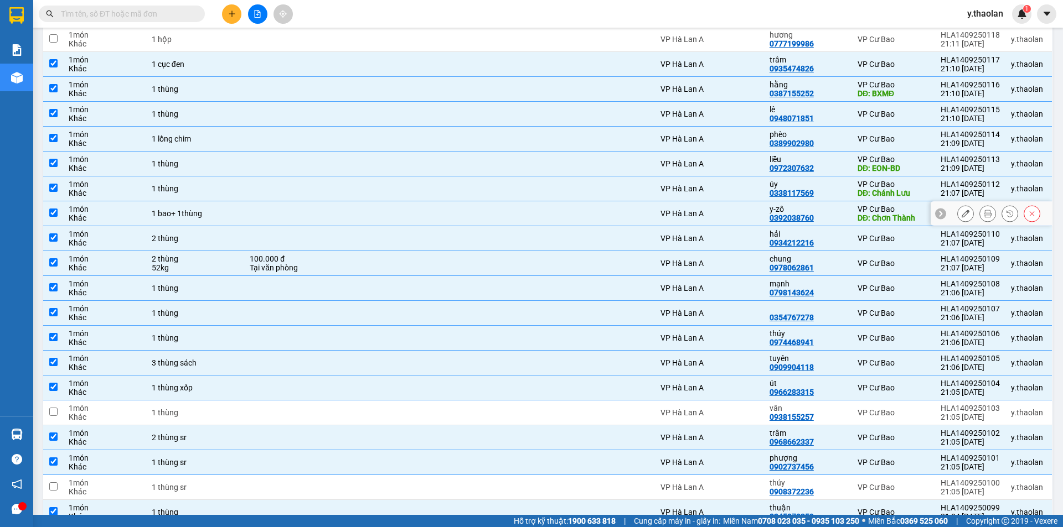
scroll to position [227, 0]
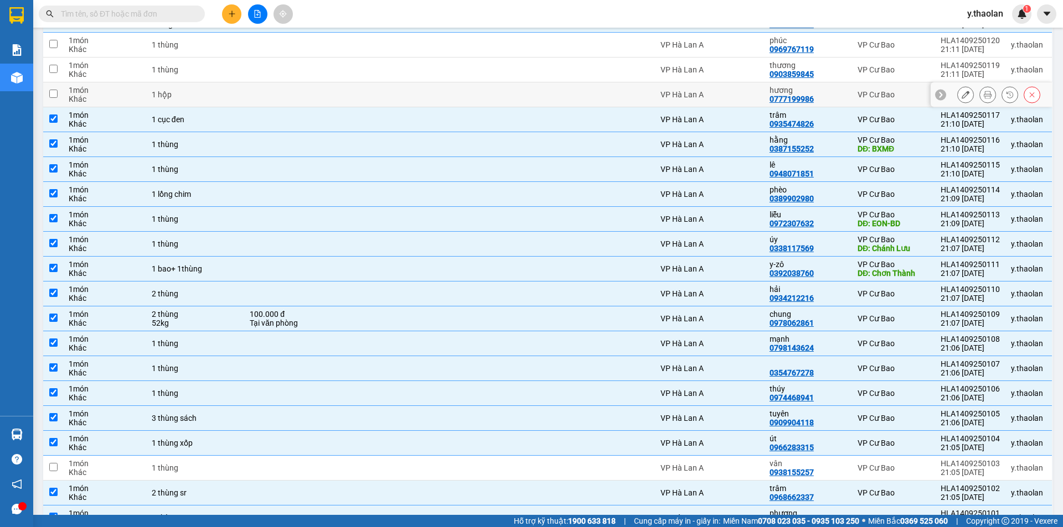
click at [827, 86] on div "hương" at bounding box center [807, 90] width 77 height 9
checkbox input "true"
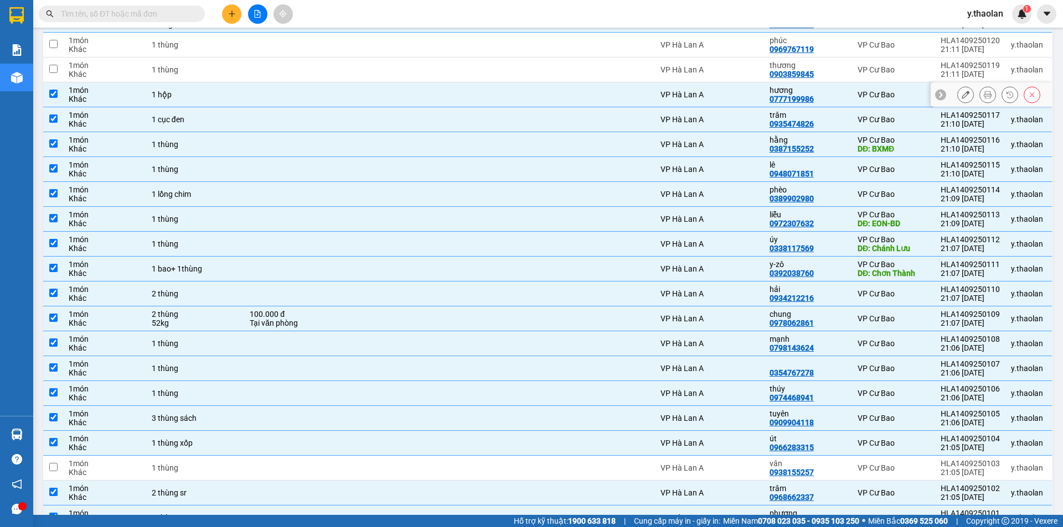
scroll to position [172, 0]
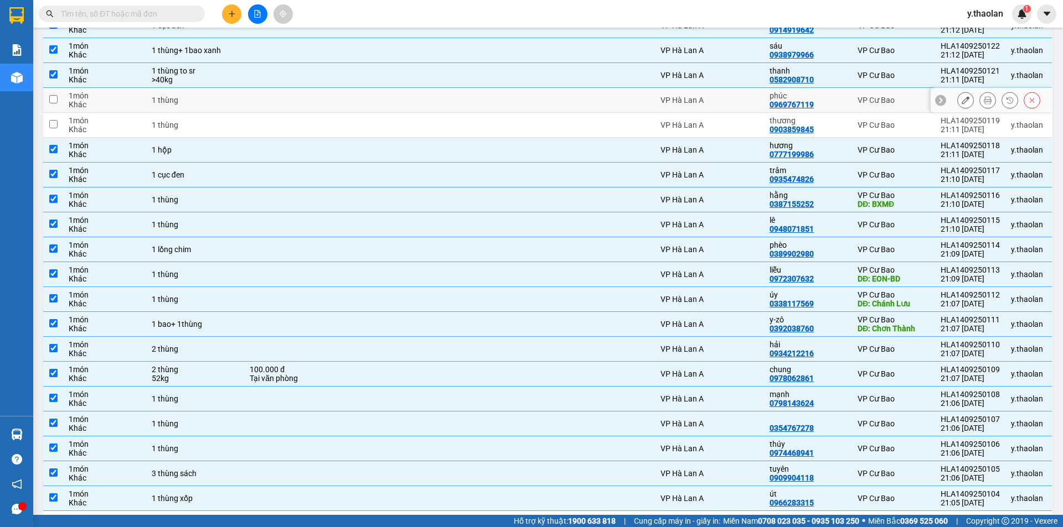
click at [691, 103] on div "VP Hà Lan A" at bounding box center [709, 100] width 98 height 9
checkbox input "true"
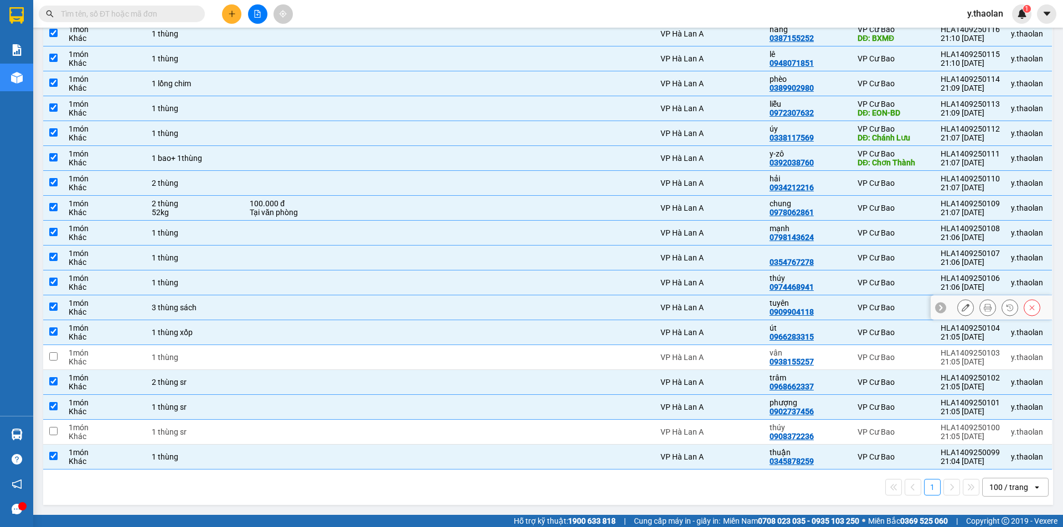
scroll to position [227, 0]
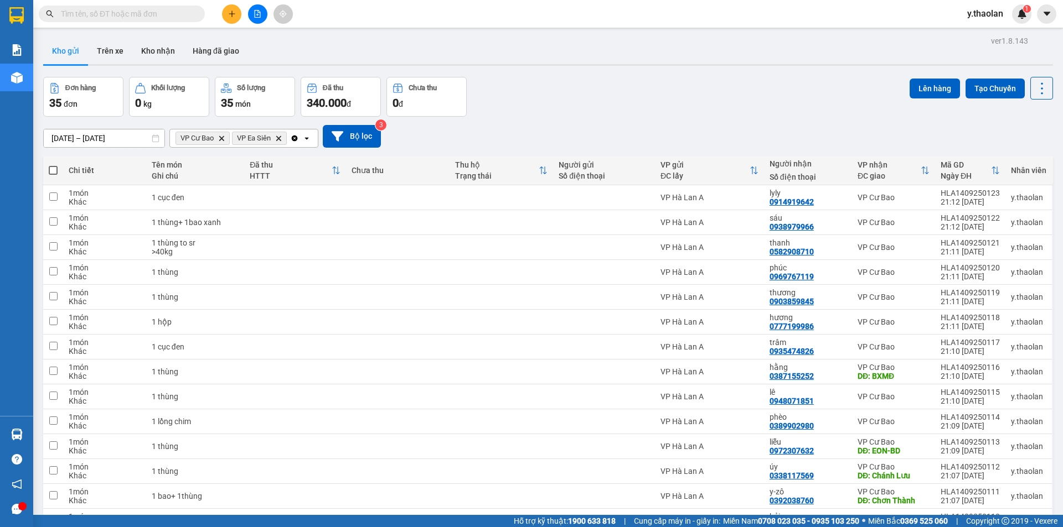
click at [220, 140] on icon "Delete" at bounding box center [221, 138] width 7 height 7
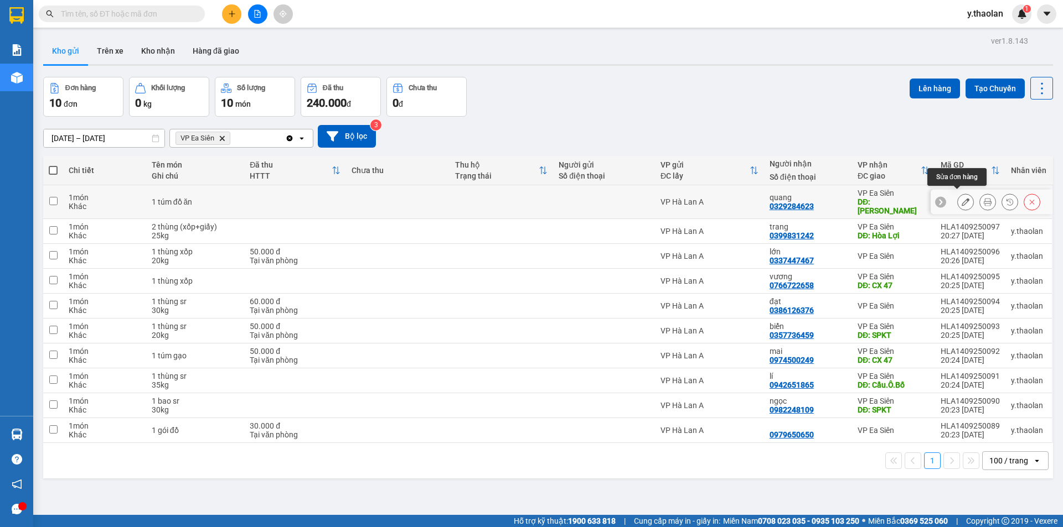
click at [960, 193] on button at bounding box center [964, 202] width 15 height 19
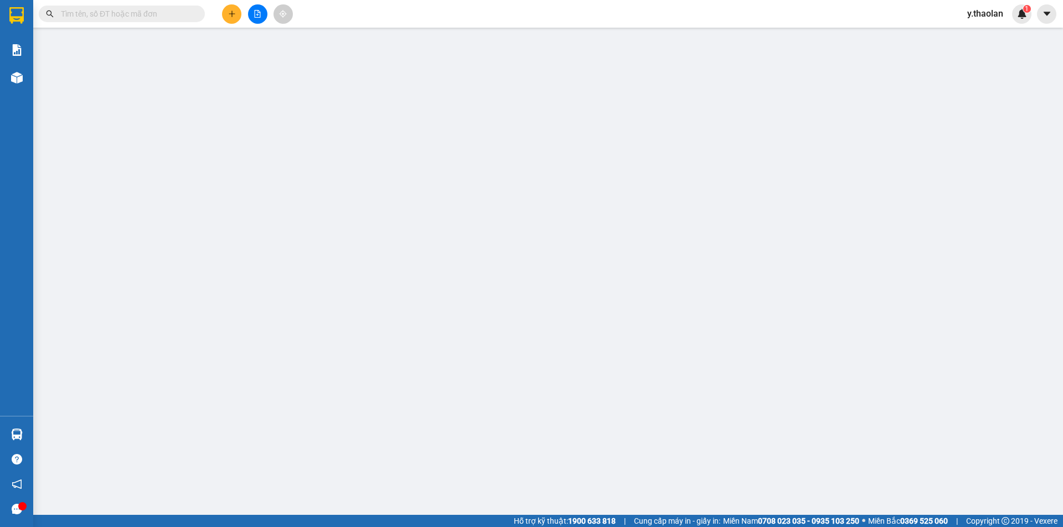
type input "0329284623"
type input "quang"
type input "Cổng Xanh"
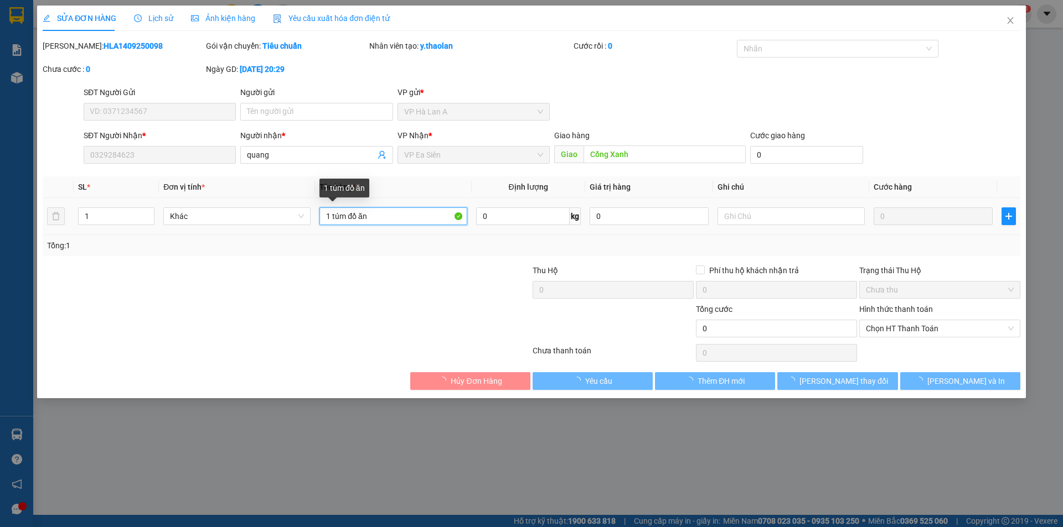
click at [381, 218] on input "1 túm đồ ăn" at bounding box center [392, 217] width 147 height 18
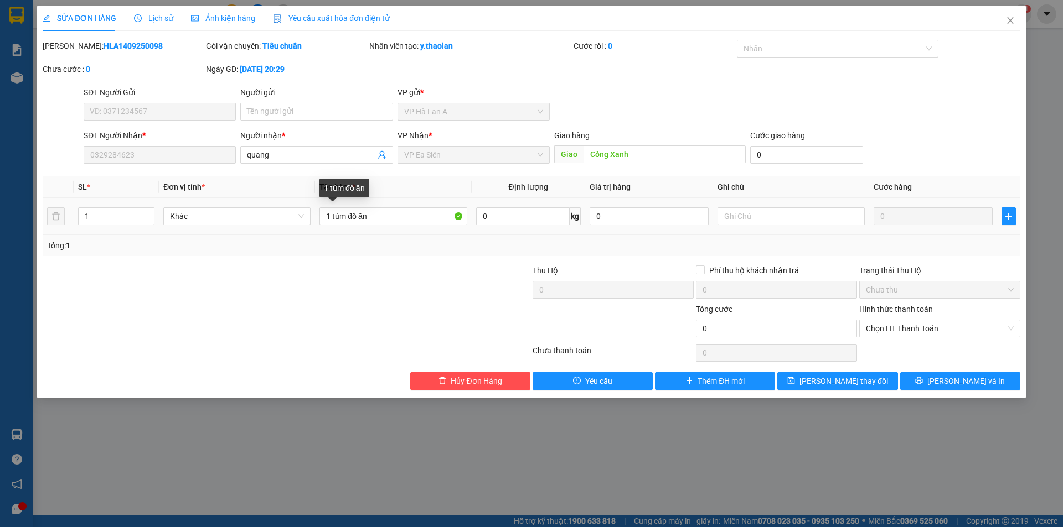
drag, startPoint x: 345, startPoint y: 207, endPoint x: 492, endPoint y: 199, distance: 146.9
click at [489, 199] on tr "1 Khác 1 túm đồ ăn 0 kg 0 0" at bounding box center [531, 216] width 977 height 37
click at [413, 215] on input "1 túm đồ ăn" at bounding box center [392, 217] width 147 height 18
type input "1"
click at [429, 223] on input "1 túm+ 1thùng xốp nhỏ" at bounding box center [392, 217] width 147 height 18
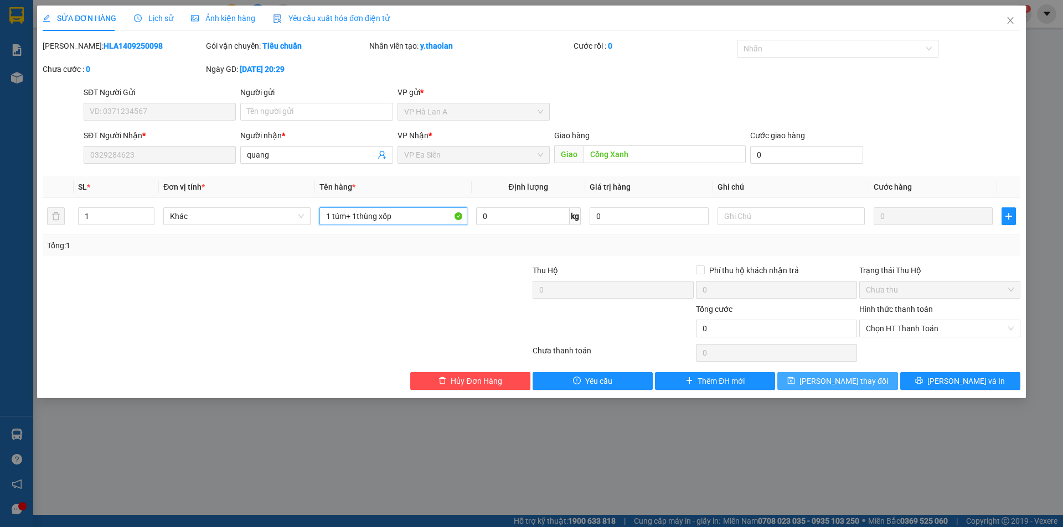
type input "1 túm+ 1thùng xốp"
click at [805, 384] on button "[PERSON_NAME] đổi" at bounding box center [837, 381] width 120 height 18
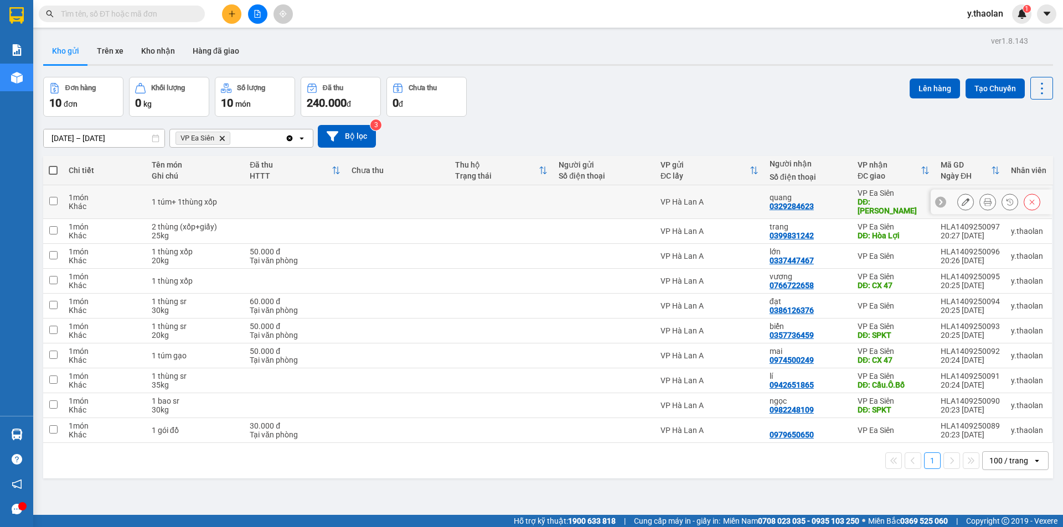
click at [575, 190] on td at bounding box center [604, 202] width 102 height 34
checkbox input "true"
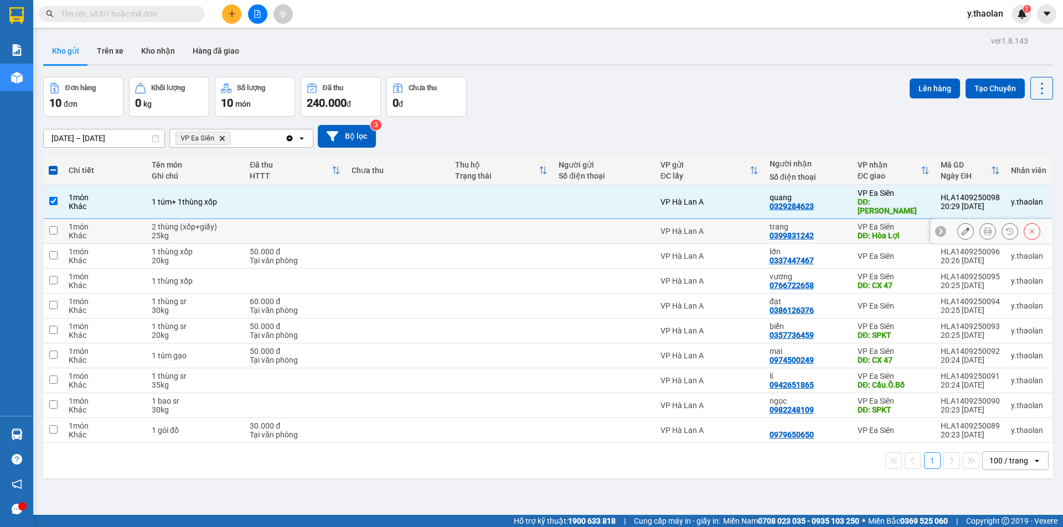
click at [820, 226] on div "trang 0399831242" at bounding box center [807, 231] width 77 height 18
checkbox input "true"
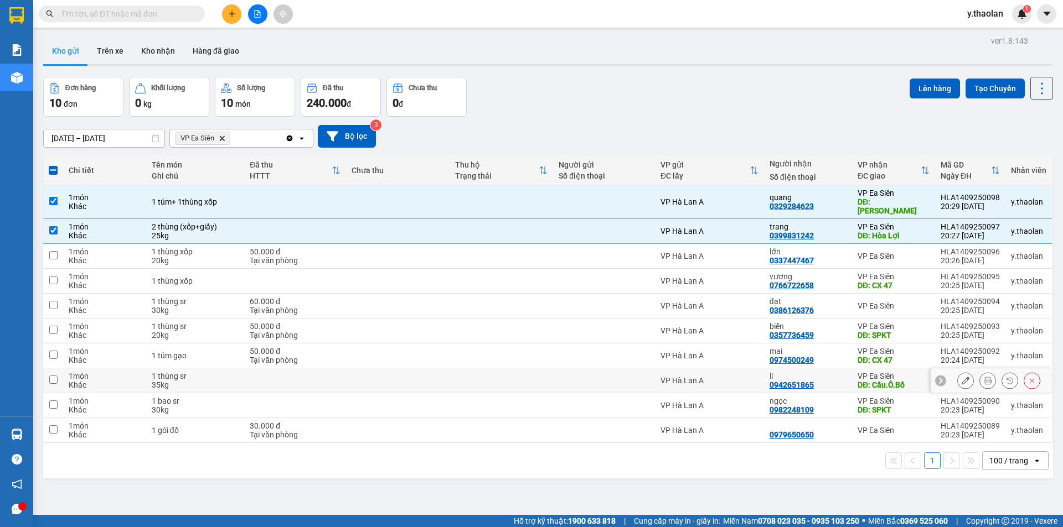
click at [825, 375] on div "lí 0942651865" at bounding box center [807, 381] width 77 height 18
checkbox input "true"
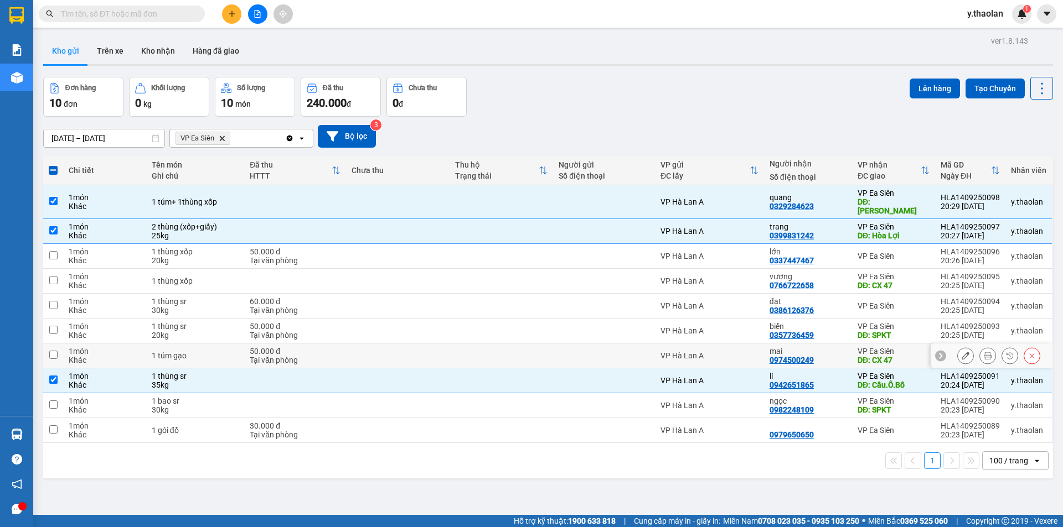
click at [817, 348] on div "mai 0974500249" at bounding box center [807, 356] width 77 height 18
checkbox input "true"
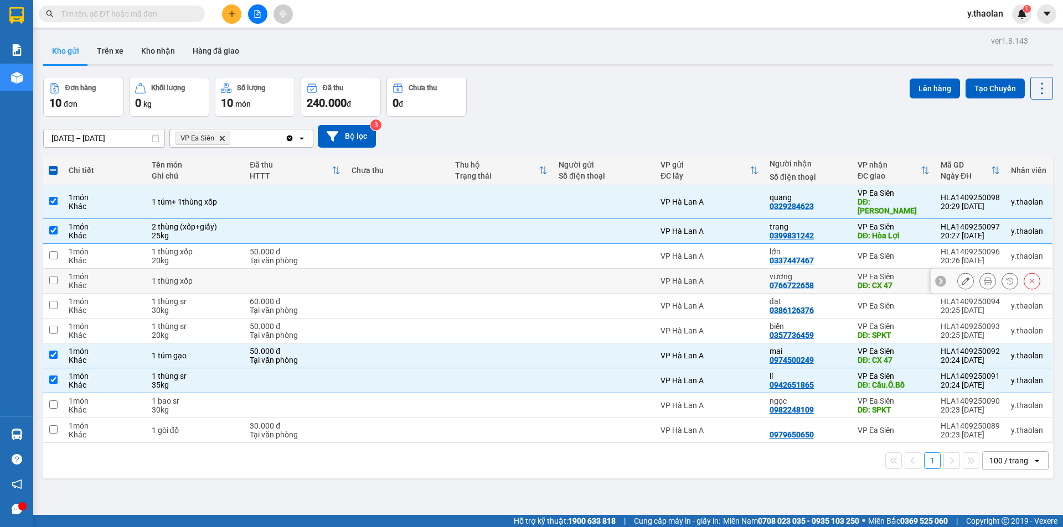
click at [814, 272] on div "vương" at bounding box center [807, 276] width 77 height 9
checkbox input "true"
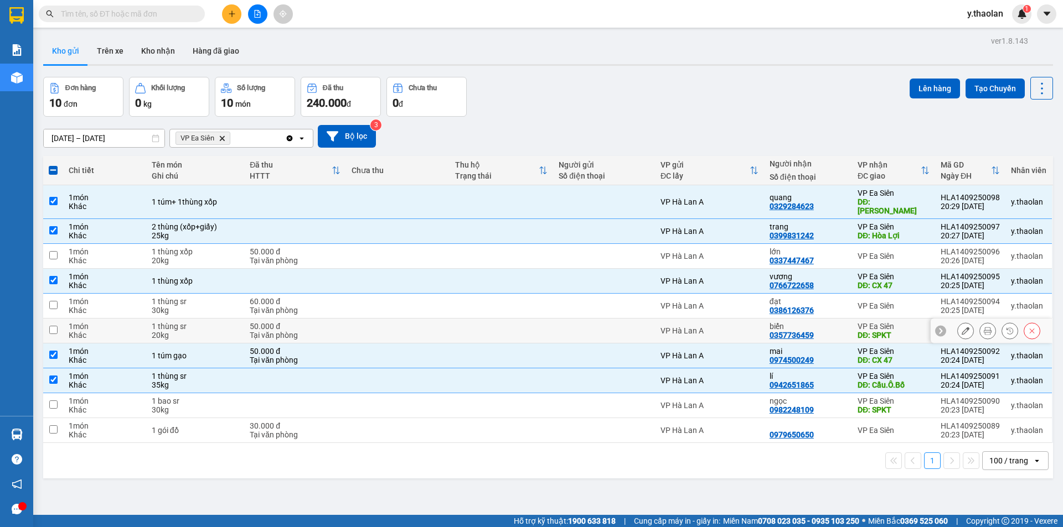
click at [818, 322] on div "biển" at bounding box center [807, 326] width 77 height 9
checkbox input "true"
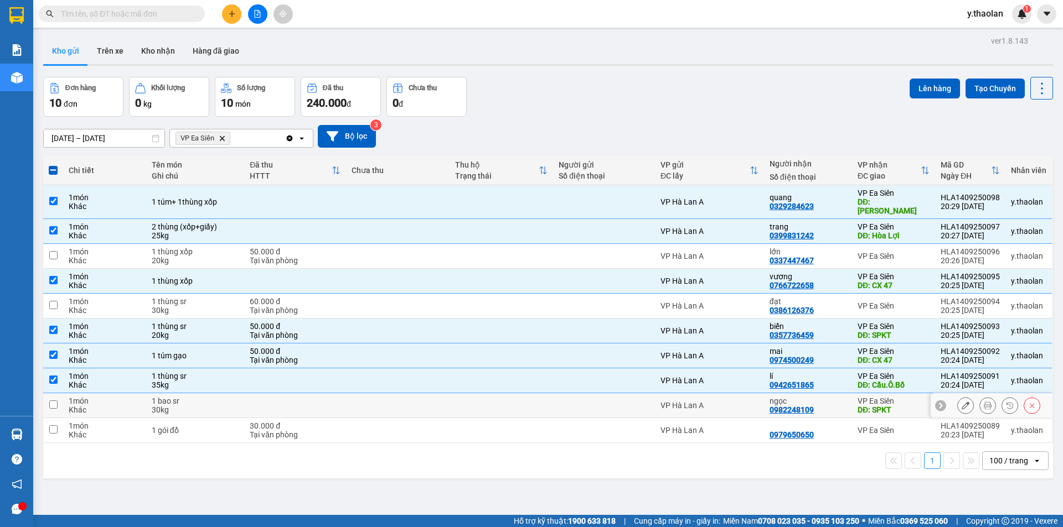
click at [817, 397] on div "ngọc 0982248109" at bounding box center [807, 406] width 77 height 18
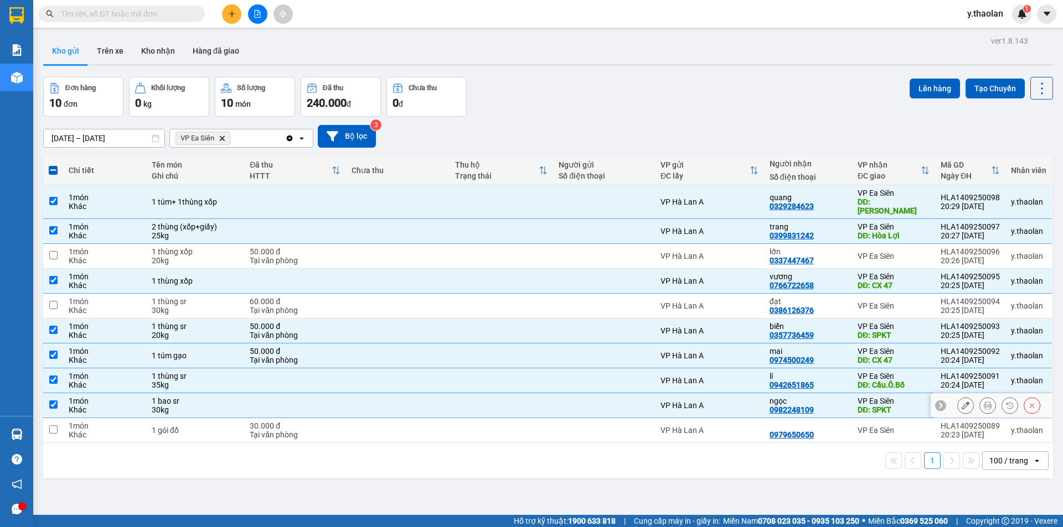
checkbox input "true"
click at [709, 294] on td "VP Hà Lan A" at bounding box center [709, 306] width 109 height 25
checkbox input "true"
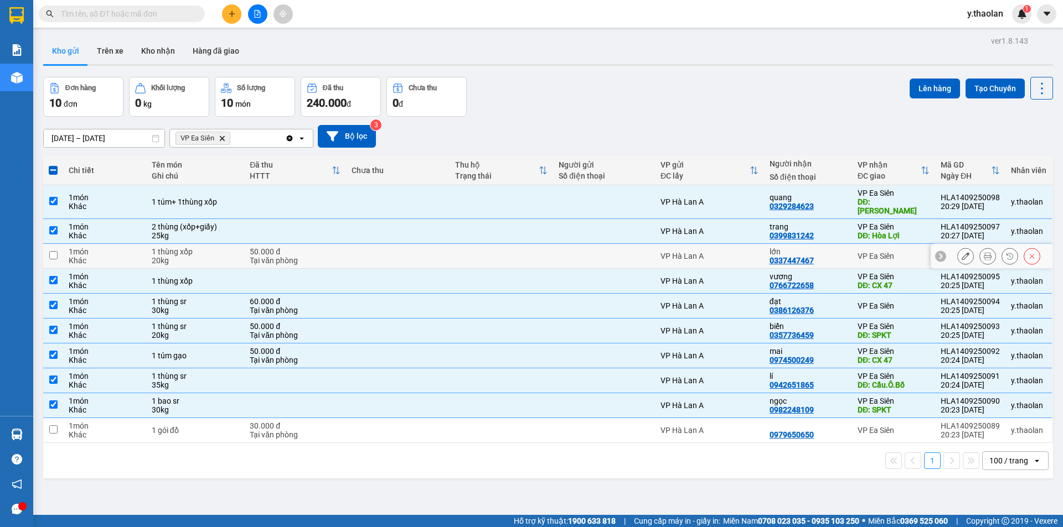
click at [833, 247] on div "lớn" at bounding box center [807, 251] width 77 height 9
checkbox input "true"
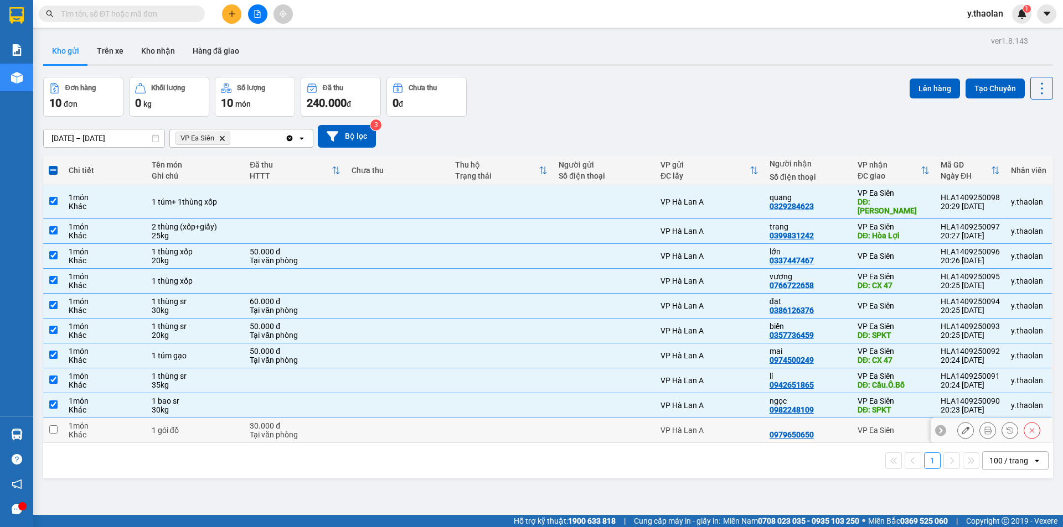
click at [713, 426] on div "VP Hà Lan A" at bounding box center [709, 430] width 98 height 9
checkbox input "true"
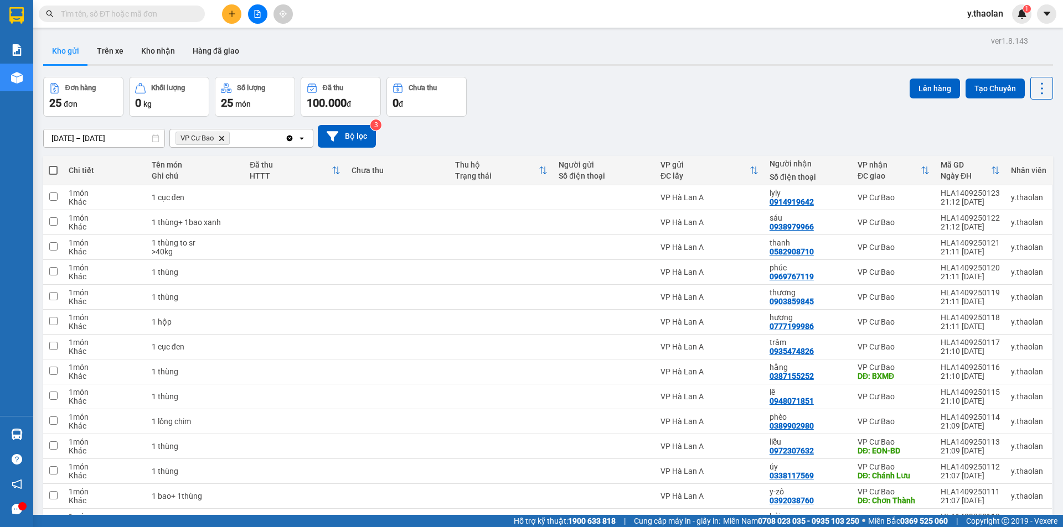
click at [227, 137] on span "VP Cư Bao Delete" at bounding box center [202, 138] width 54 height 13
click at [224, 137] on icon "VP Cư Bao, close by backspace" at bounding box center [221, 138] width 5 height 5
click at [225, 137] on div "Chọn văn phòng nhận" at bounding box center [215, 138] width 76 height 11
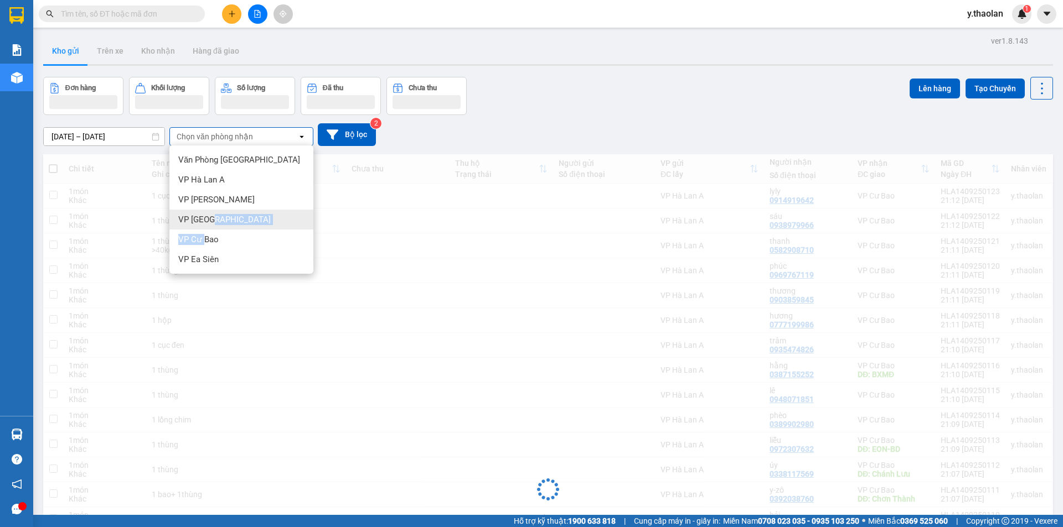
drag, startPoint x: 205, startPoint y: 240, endPoint x: 209, endPoint y: 224, distance: 16.5
click at [209, 224] on ul "Văn Phòng [GEOGRAPHIC_DATA] VP Hà Lan A [PERSON_NAME] Sơn VP [GEOGRAPHIC_DATA]…" at bounding box center [241, 210] width 144 height 128
click at [209, 224] on span "VP [GEOGRAPHIC_DATA]" at bounding box center [224, 219] width 92 height 11
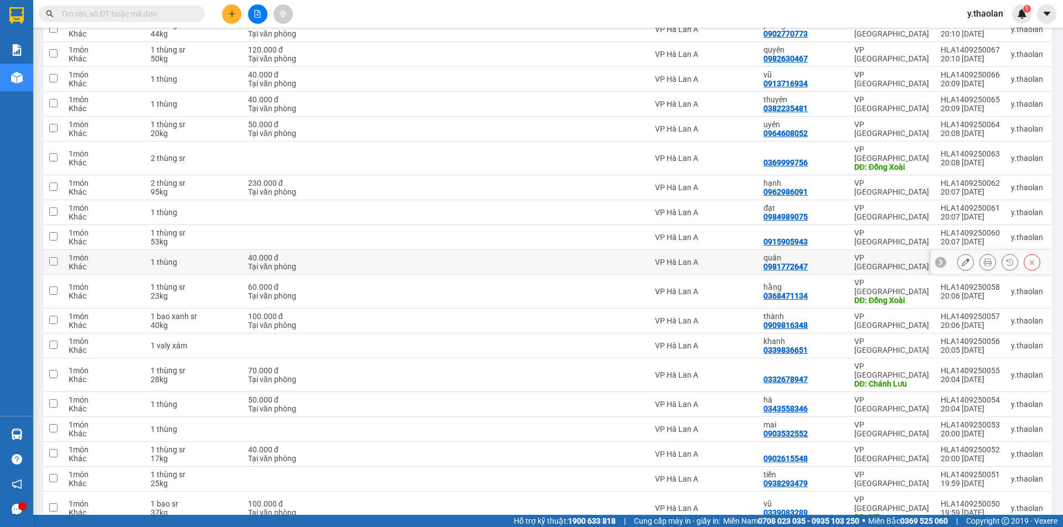
scroll to position [737, 0]
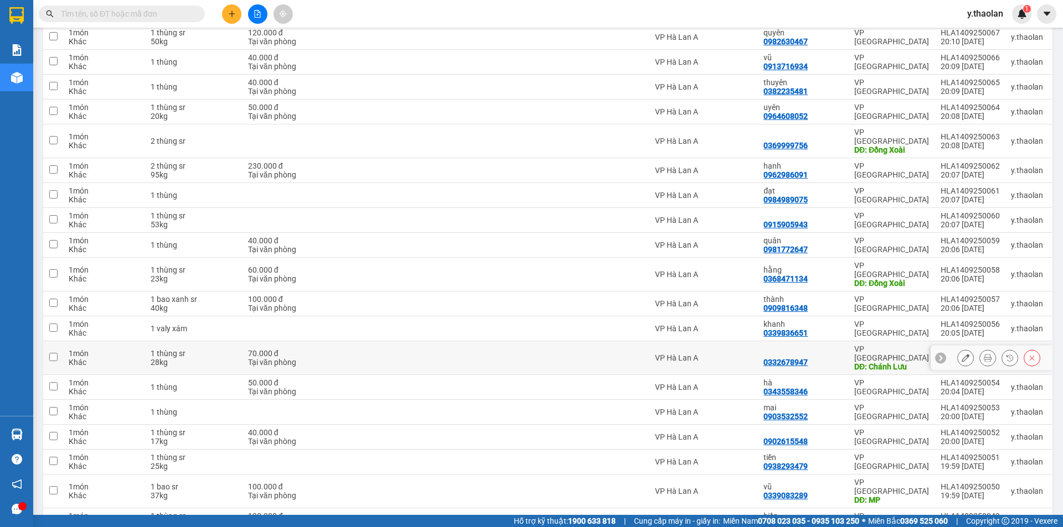
click at [819, 349] on div "0332678947" at bounding box center [803, 358] width 80 height 18
checkbox input "true"
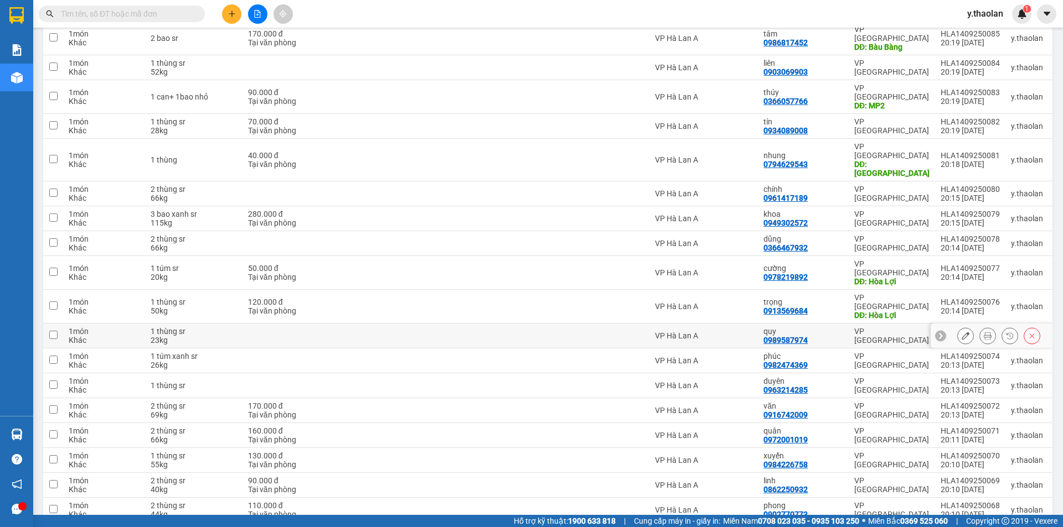
scroll to position [183, 0]
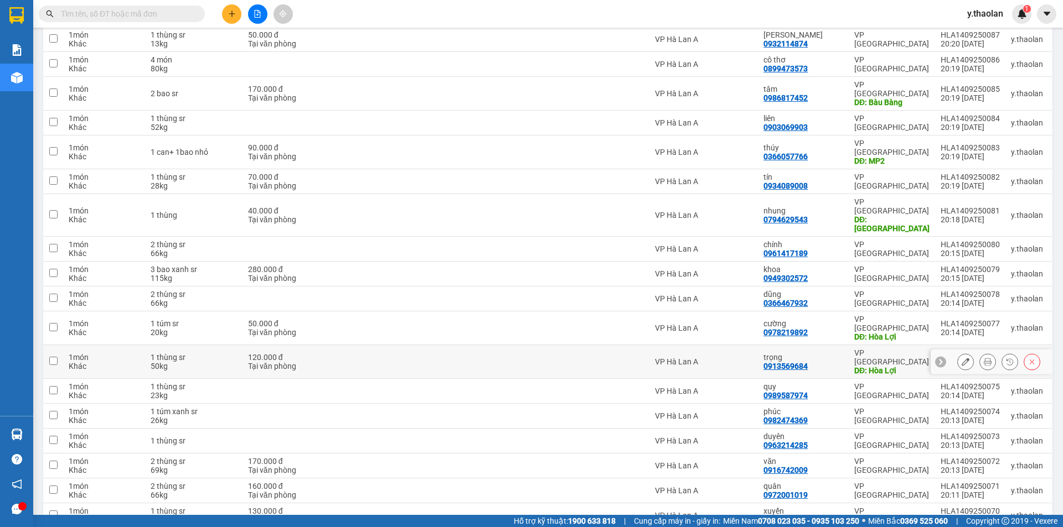
click at [824, 353] on div "trọng" at bounding box center [803, 357] width 80 height 9
checkbox input "true"
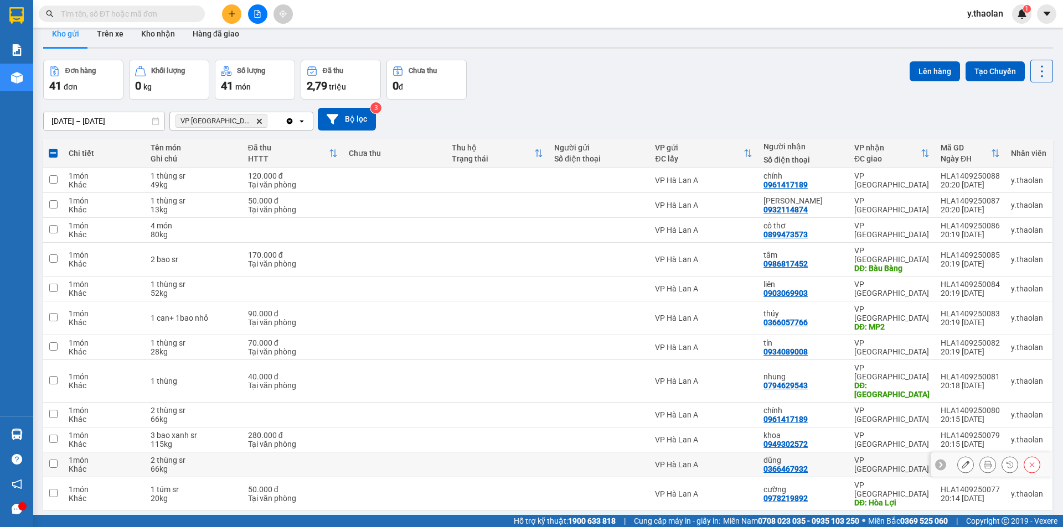
scroll to position [239, 0]
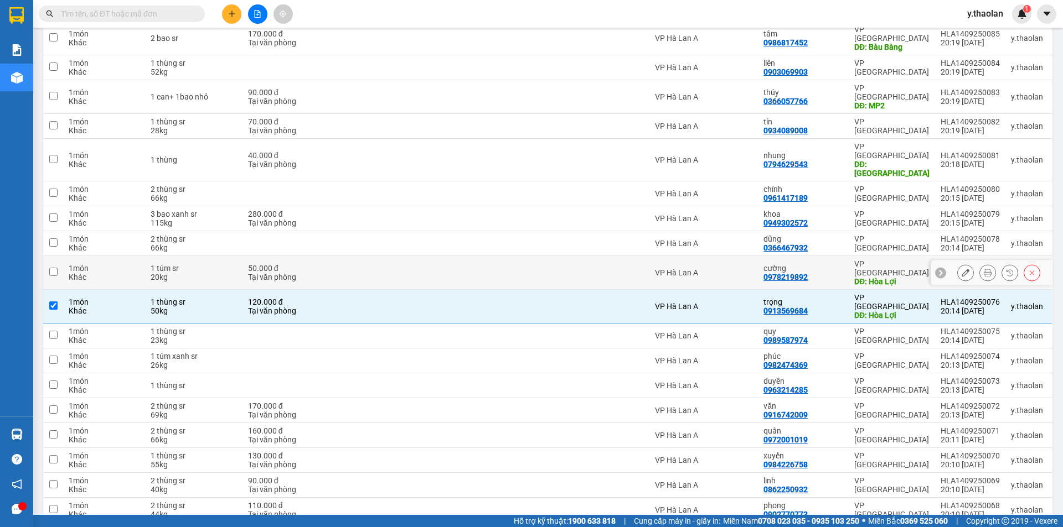
click at [825, 264] on div "cường" at bounding box center [803, 268] width 80 height 9
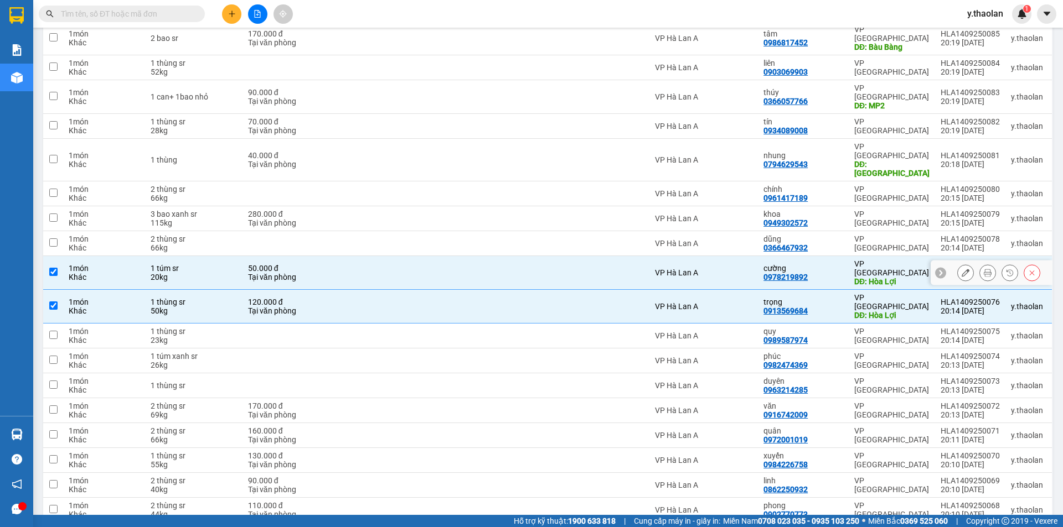
checkbox input "true"
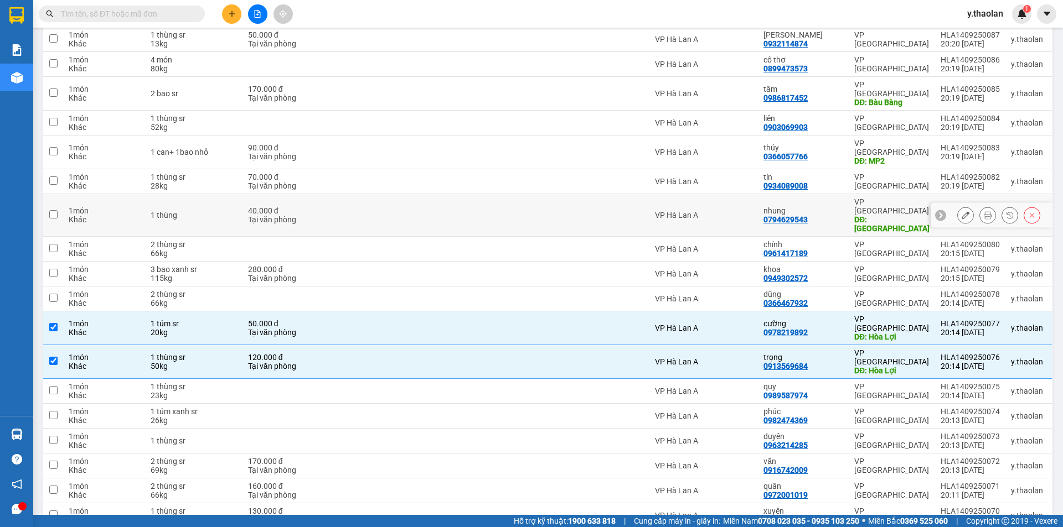
click at [820, 206] on div "nhung" at bounding box center [803, 210] width 80 height 9
checkbox input "true"
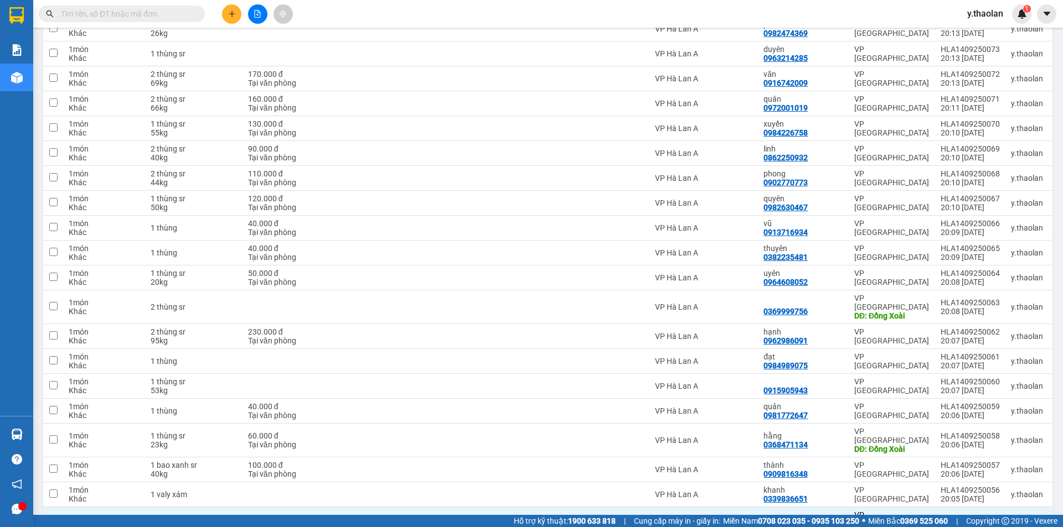
scroll to position [737, 0]
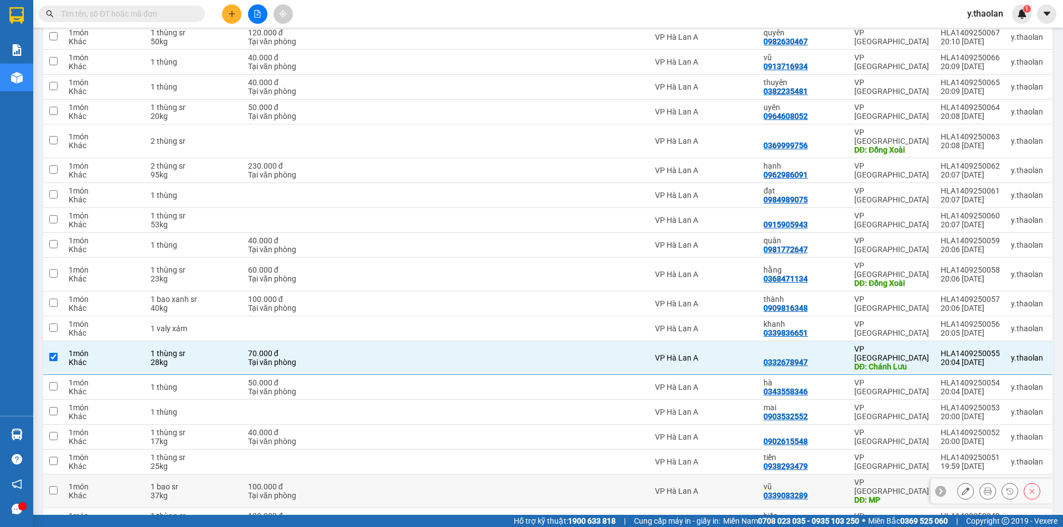
click at [828, 483] on div "vũ" at bounding box center [803, 487] width 80 height 9
checkbox input "true"
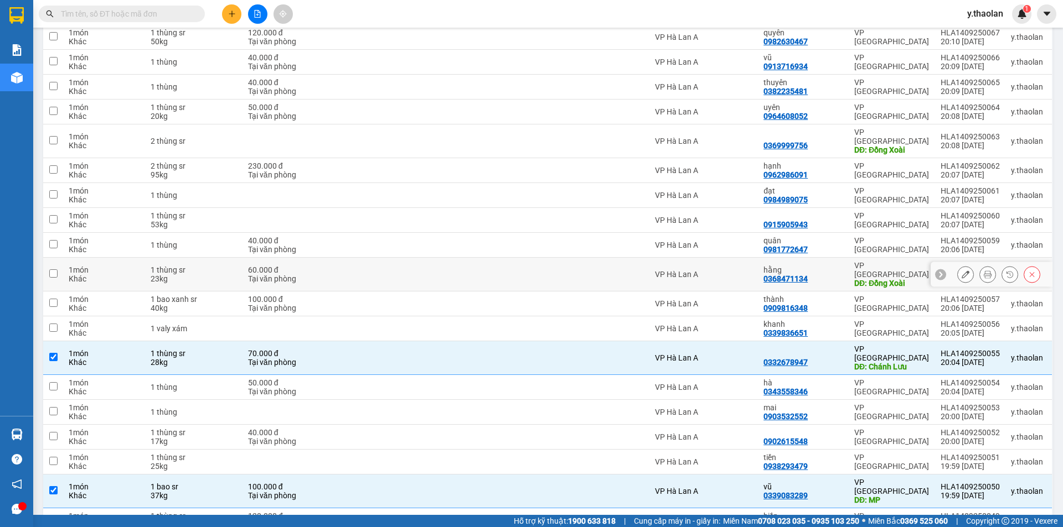
scroll to position [626, 0]
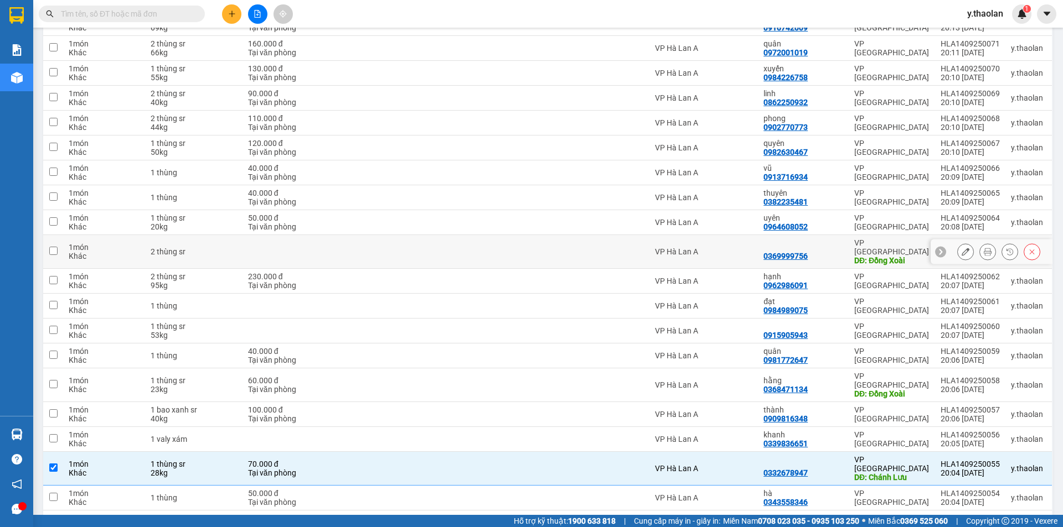
click at [824, 243] on div at bounding box center [803, 247] width 80 height 9
checkbox input "true"
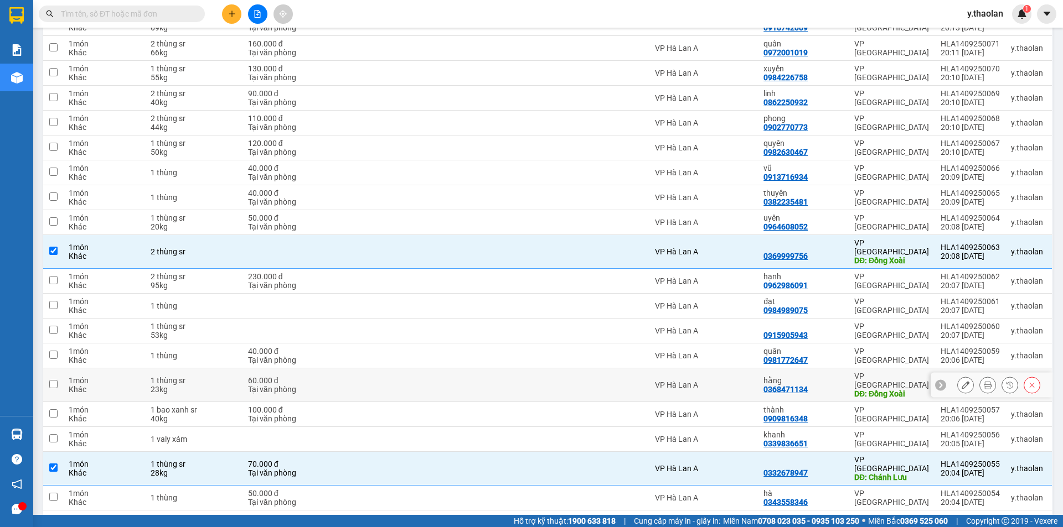
click at [832, 376] on div "hằng 0368471134" at bounding box center [803, 385] width 80 height 18
checkbox input "true"
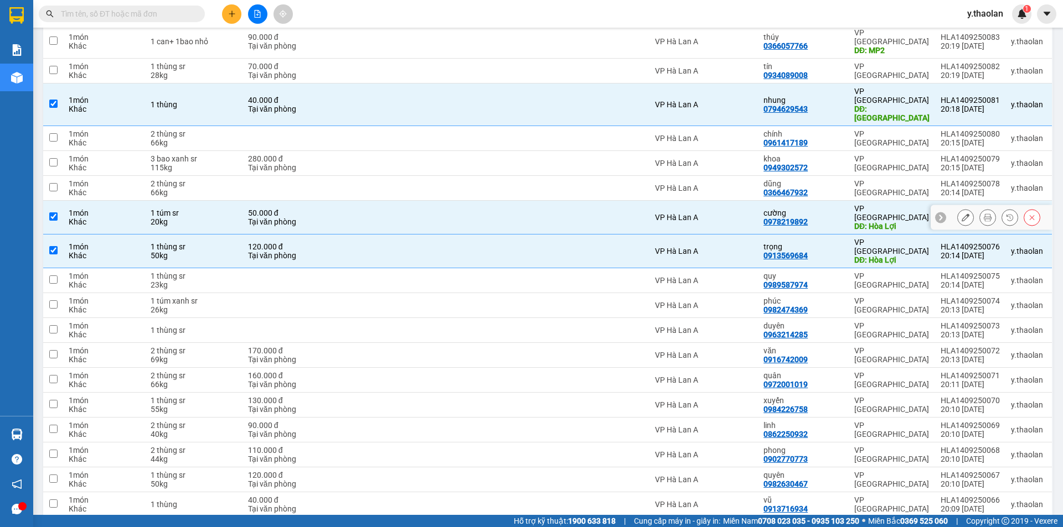
scroll to position [183, 0]
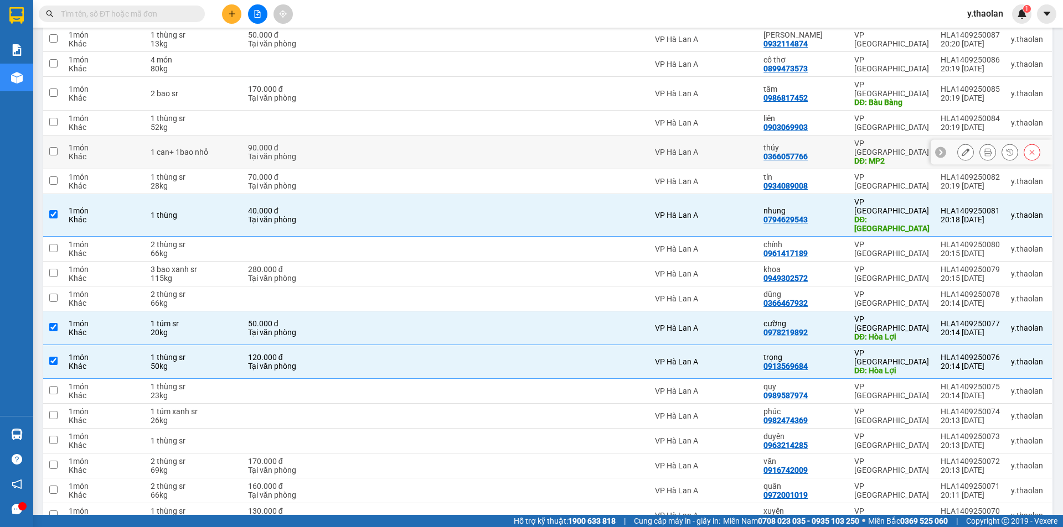
click at [818, 143] on div "thúy" at bounding box center [803, 147] width 80 height 9
checkbox input "true"
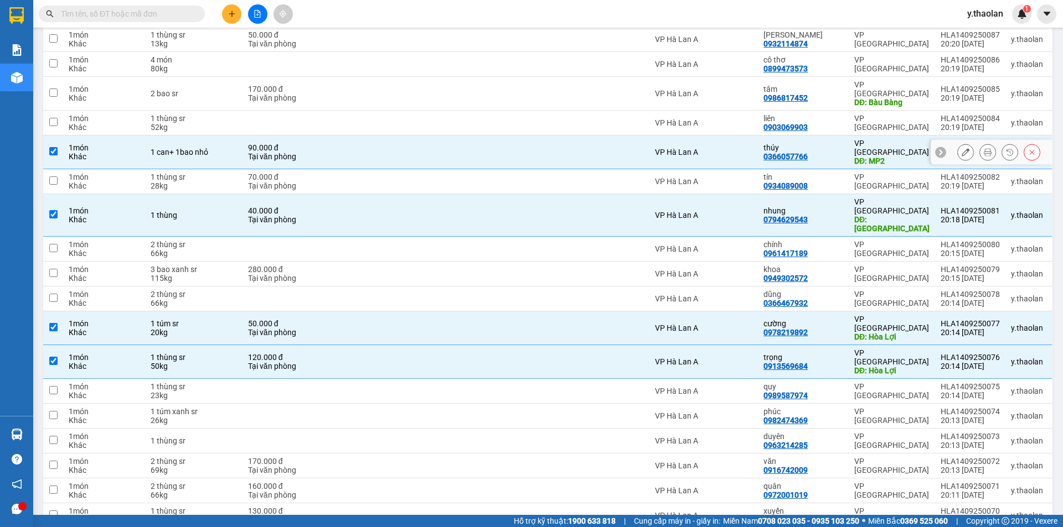
scroll to position [128, 0]
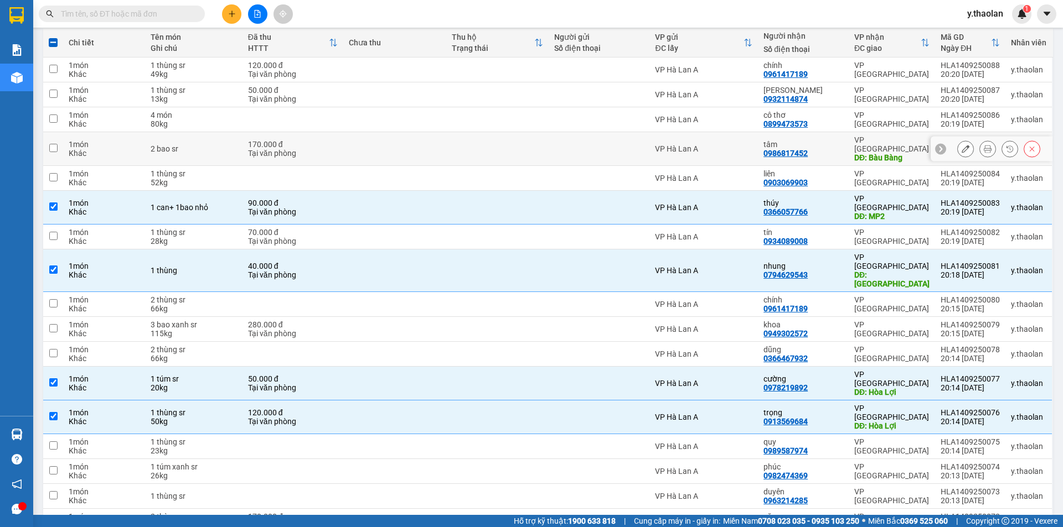
click at [815, 142] on div "tâm" at bounding box center [803, 144] width 80 height 9
checkbox input "true"
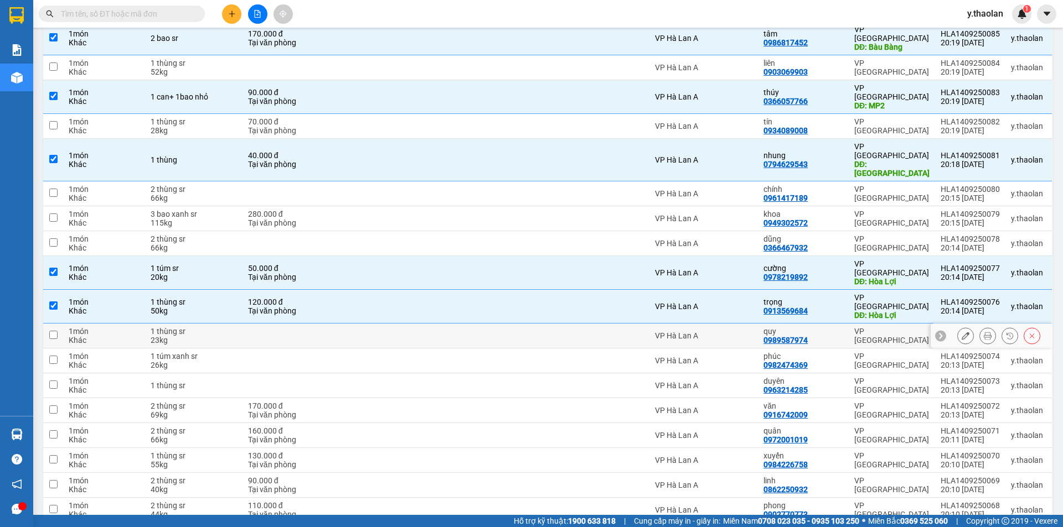
scroll to position [349, 0]
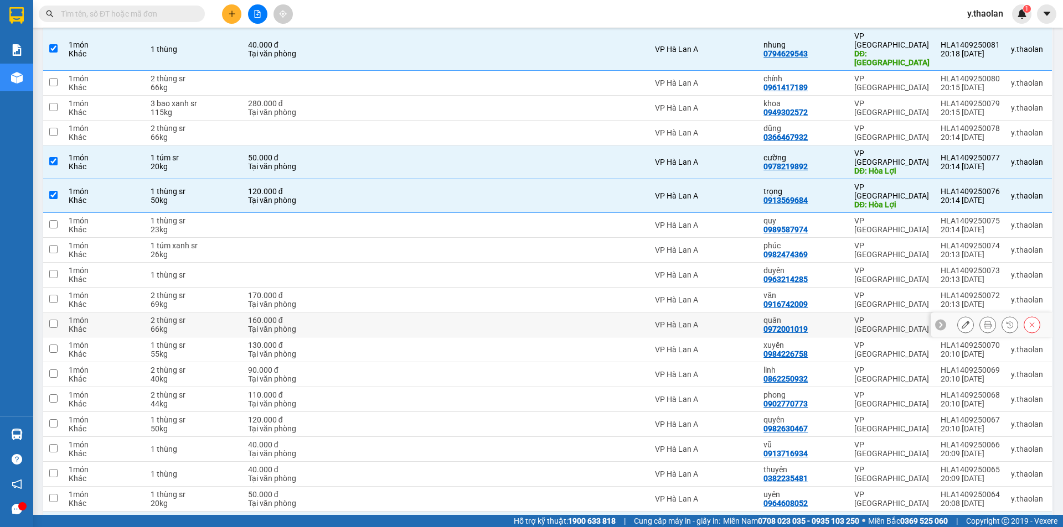
click at [569, 320] on div at bounding box center [599, 324] width 90 height 9
checkbox input "true"
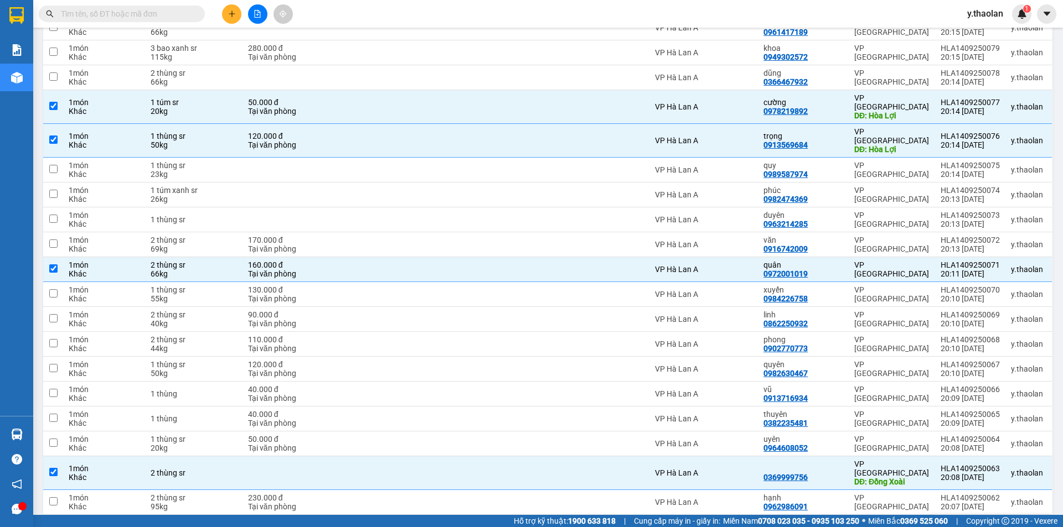
scroll to position [460, 0]
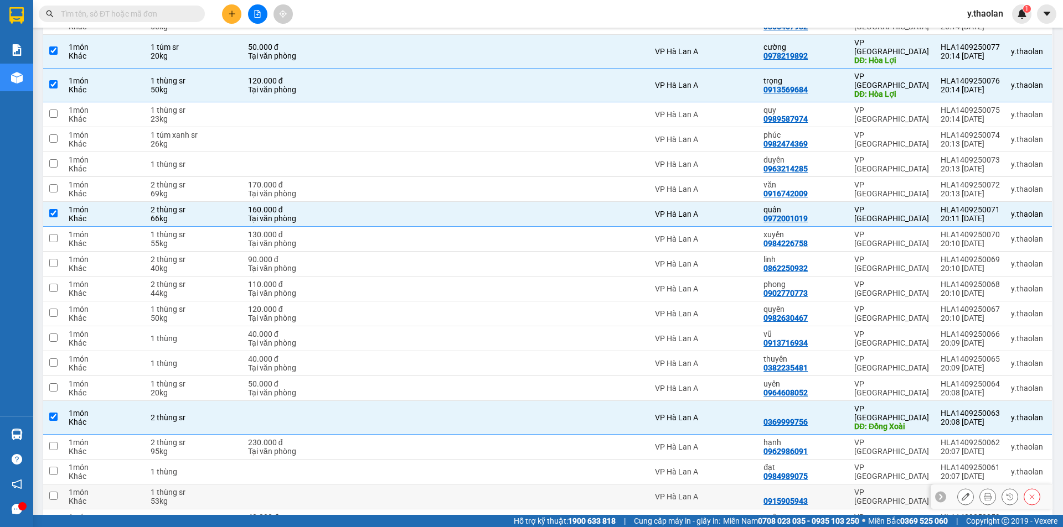
click at [189, 488] on div "1 thùng sr" at bounding box center [194, 492] width 86 height 9
checkbox input "true"
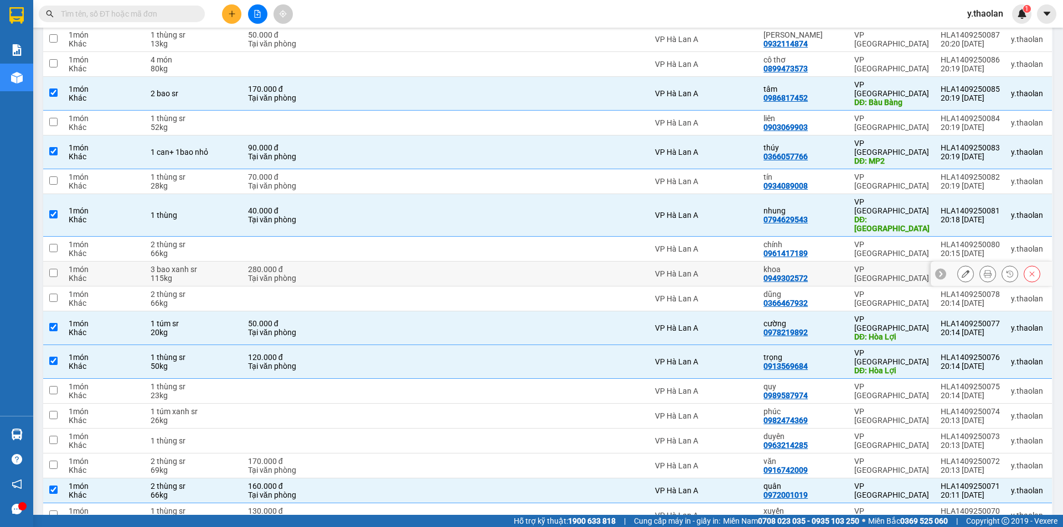
scroll to position [128, 0]
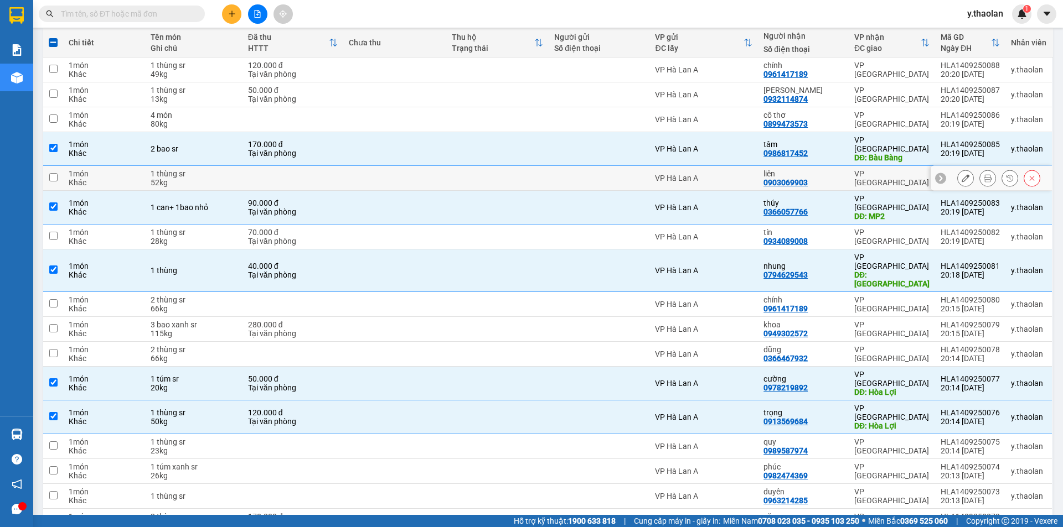
click at [827, 169] on div "liên 0903069903" at bounding box center [803, 178] width 80 height 18
checkbox input "true"
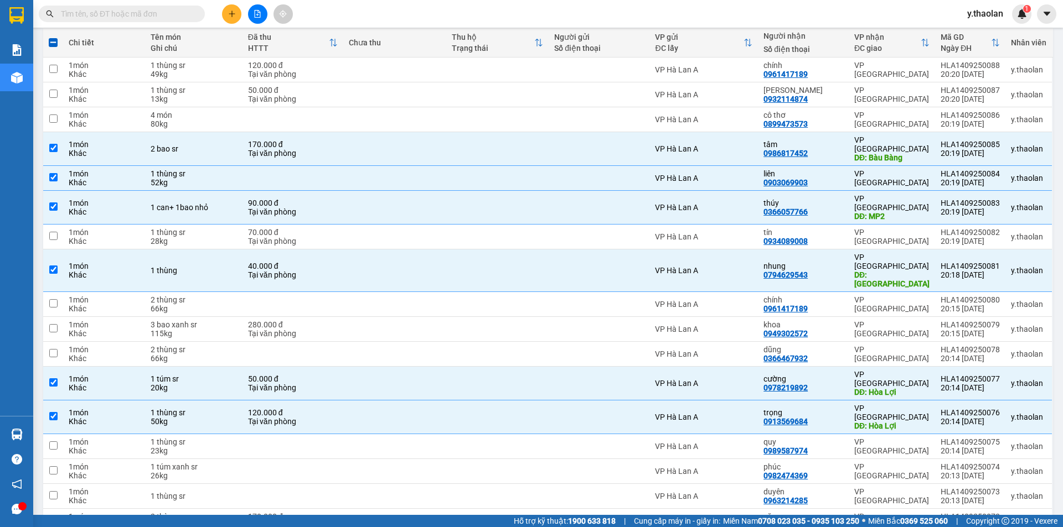
scroll to position [73, 0]
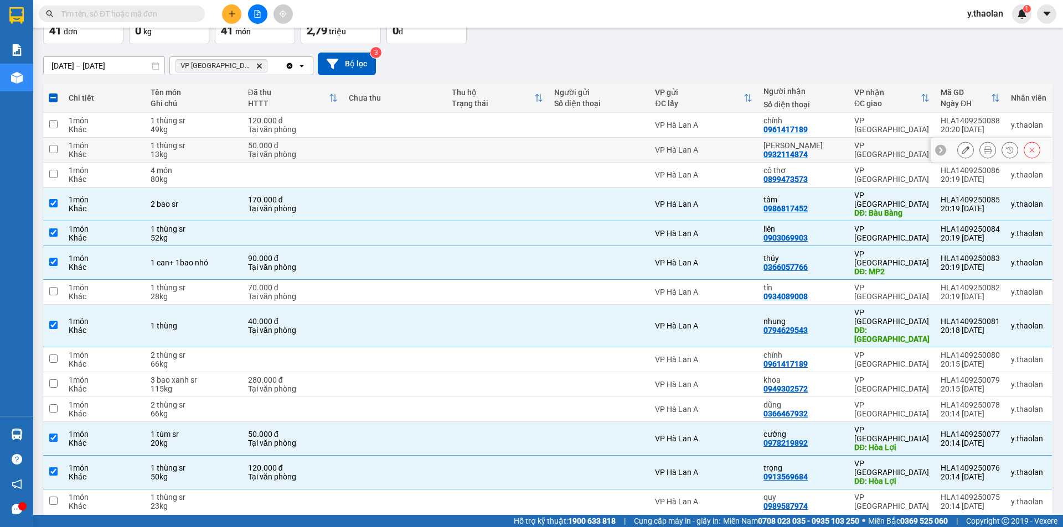
click at [747, 149] on div "VP Hà Lan A" at bounding box center [703, 150] width 97 height 9
checkbox input "true"
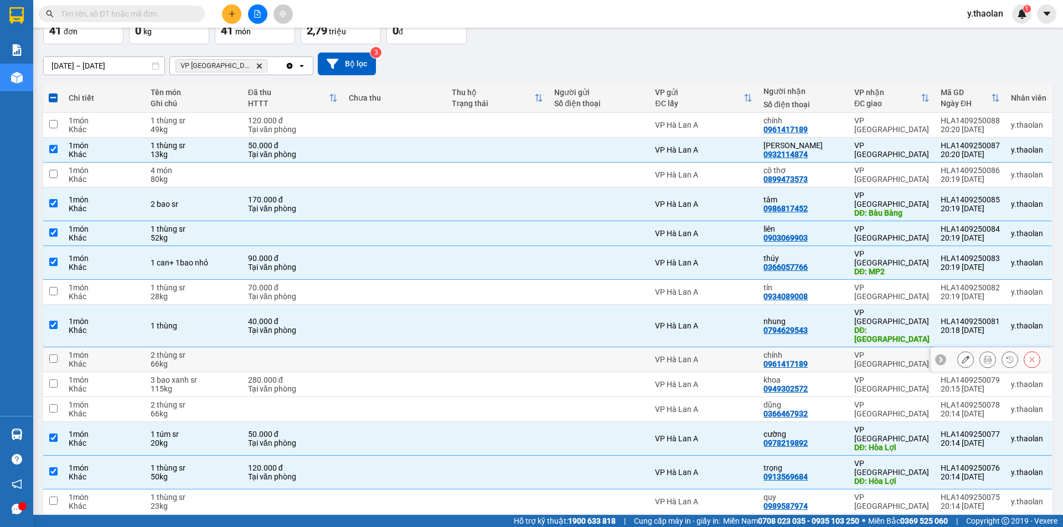
click at [830, 351] on div "chính 0961417189" at bounding box center [803, 360] width 80 height 18
checkbox input "true"
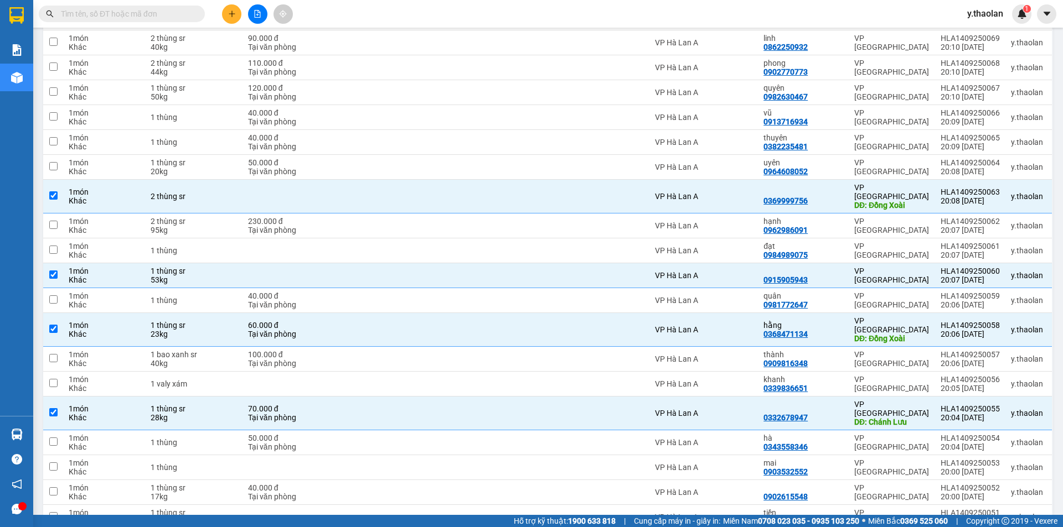
scroll to position [737, 0]
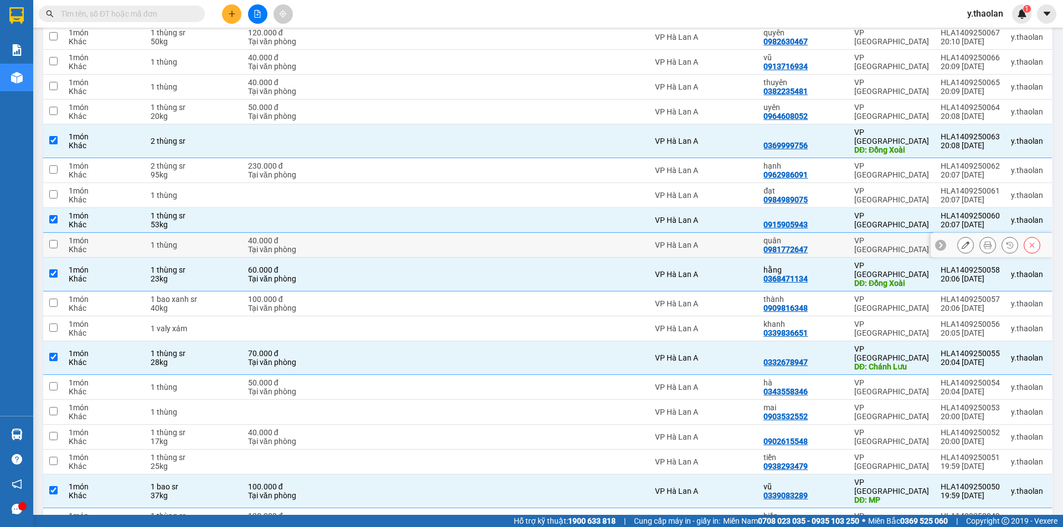
click at [825, 236] on div "quân" at bounding box center [803, 240] width 80 height 9
checkbox input "true"
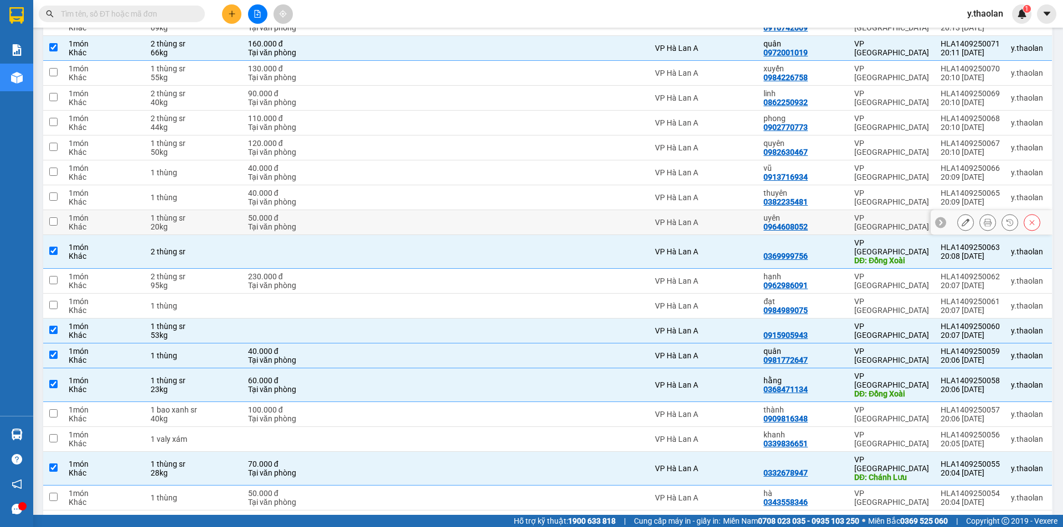
scroll to position [571, 0]
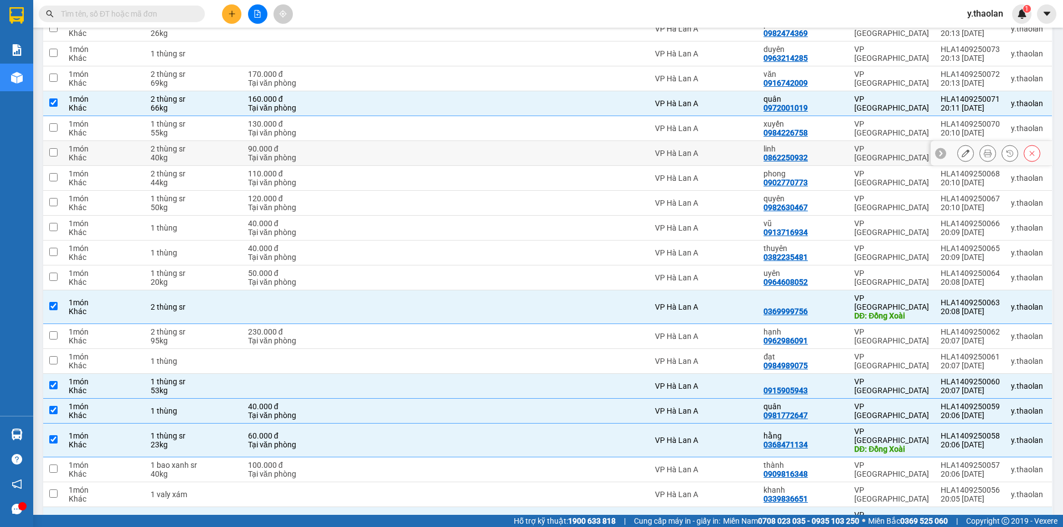
click at [836, 144] on div "linh" at bounding box center [803, 148] width 80 height 9
checkbox input "true"
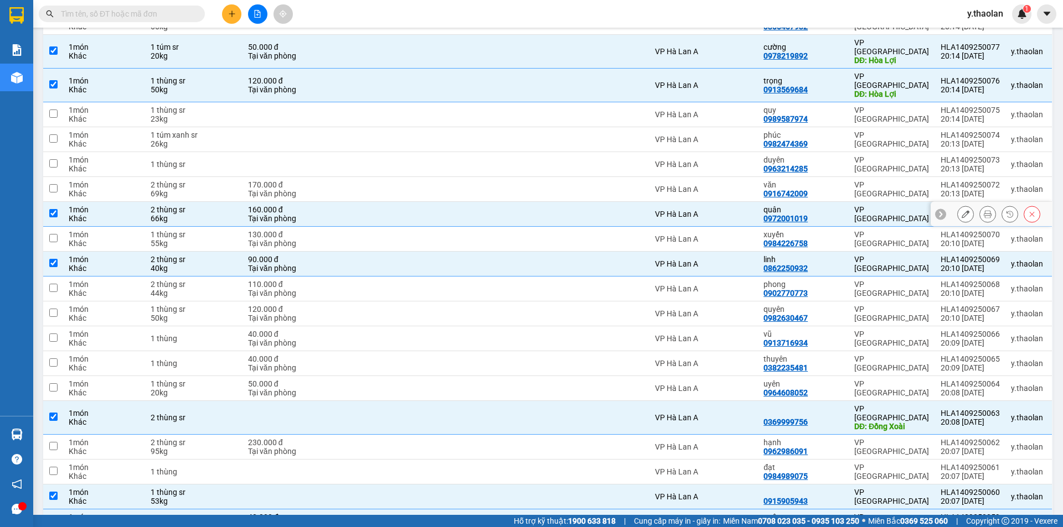
scroll to position [405, 0]
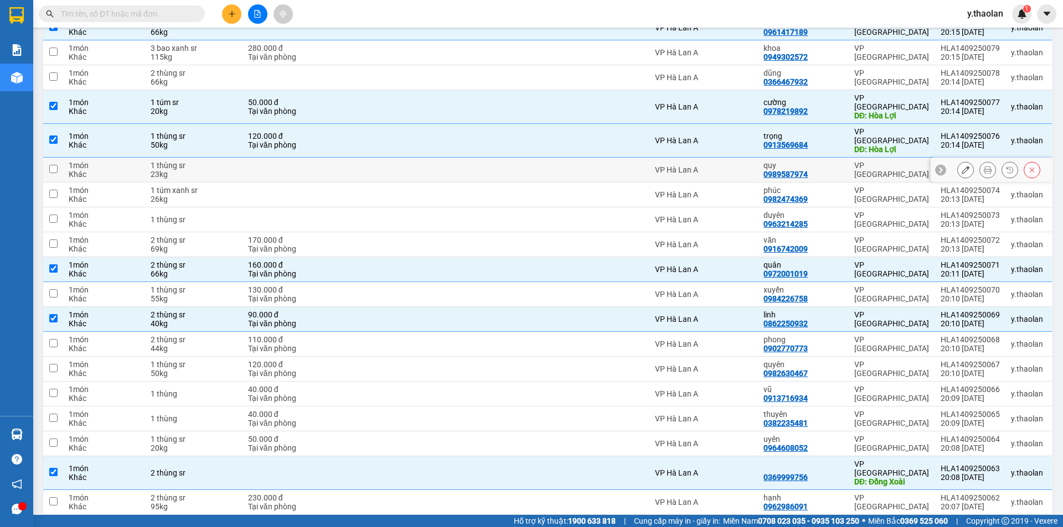
click at [718, 165] on div "VP Hà Lan A" at bounding box center [703, 169] width 97 height 9
checkbox input "true"
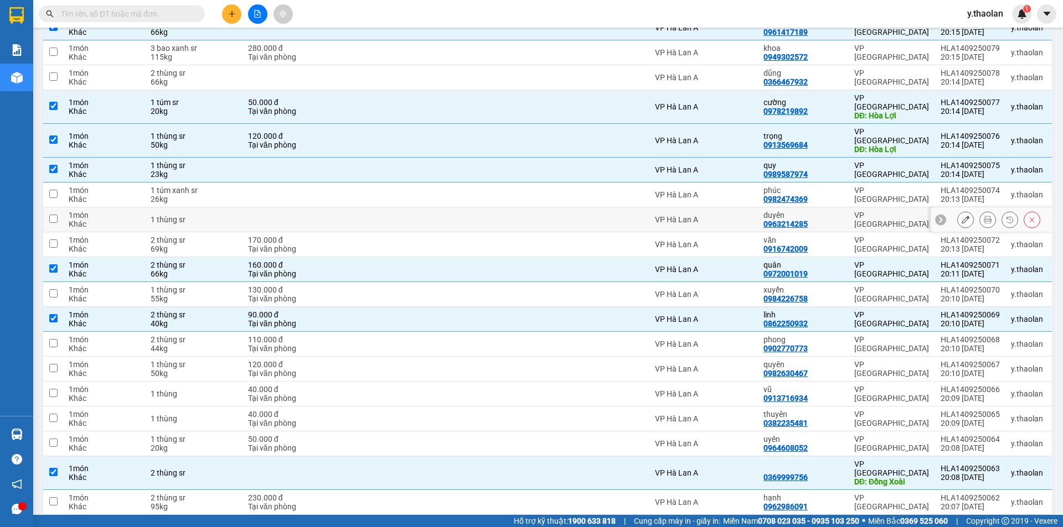
click at [818, 211] on div "duyên" at bounding box center [803, 215] width 80 height 9
checkbox input "true"
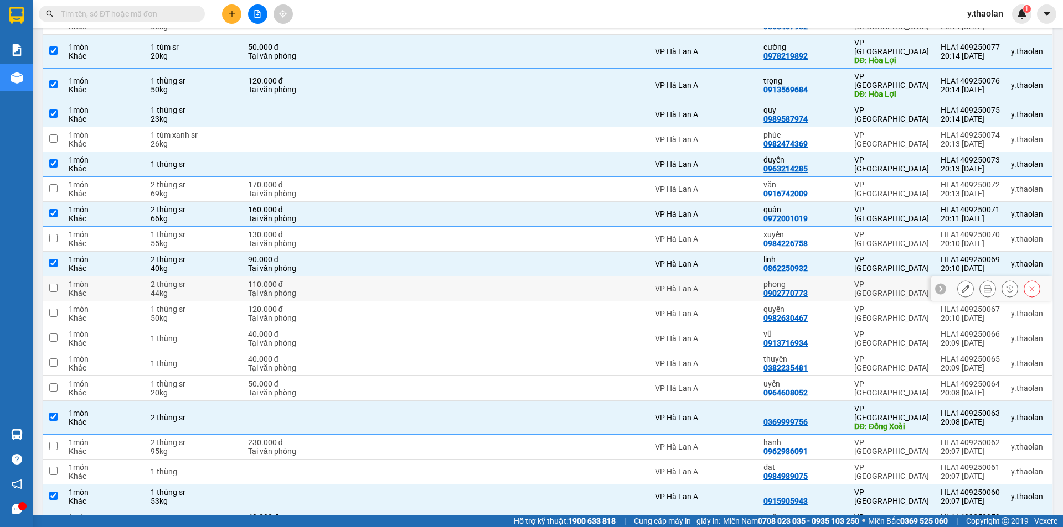
scroll to position [349, 0]
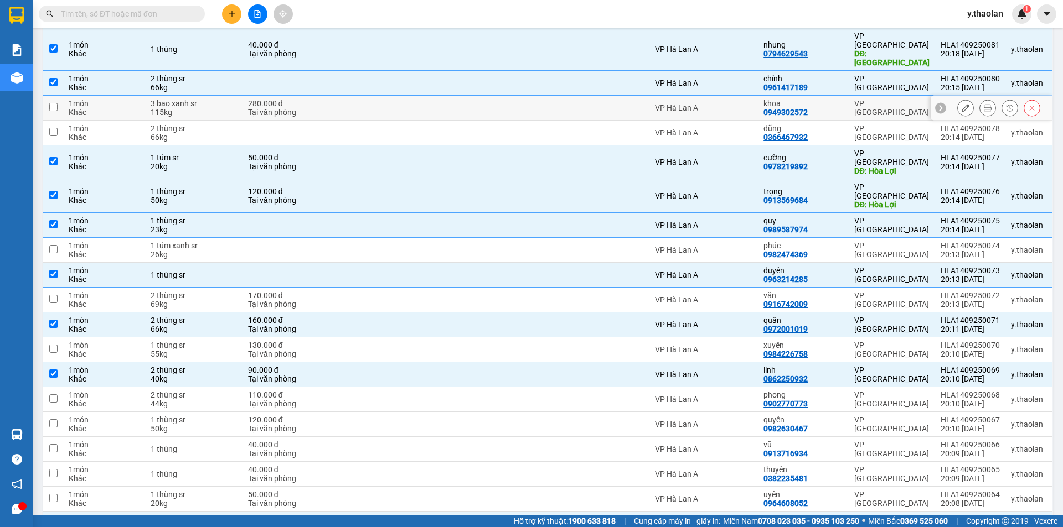
click at [453, 96] on td at bounding box center [497, 108] width 103 height 25
checkbox input "true"
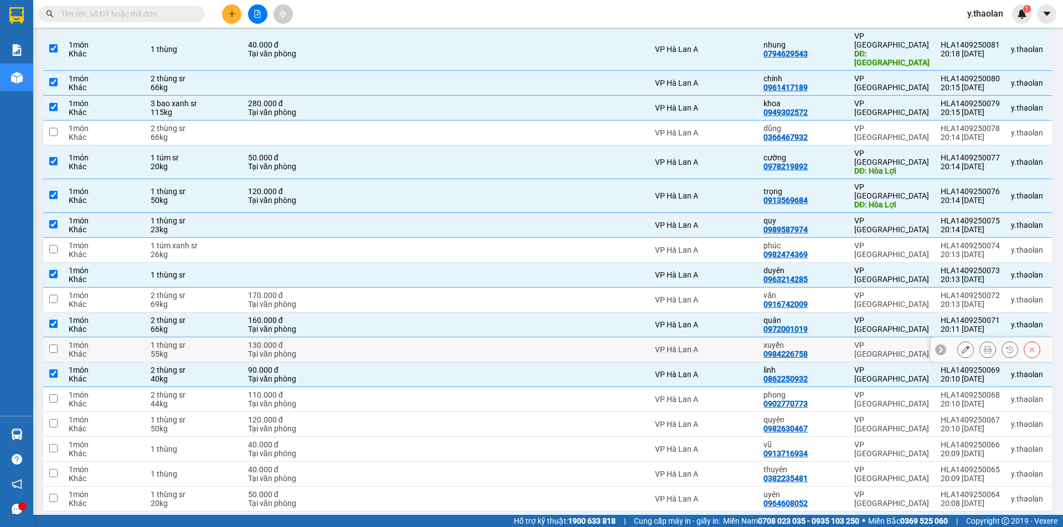
scroll to position [460, 0]
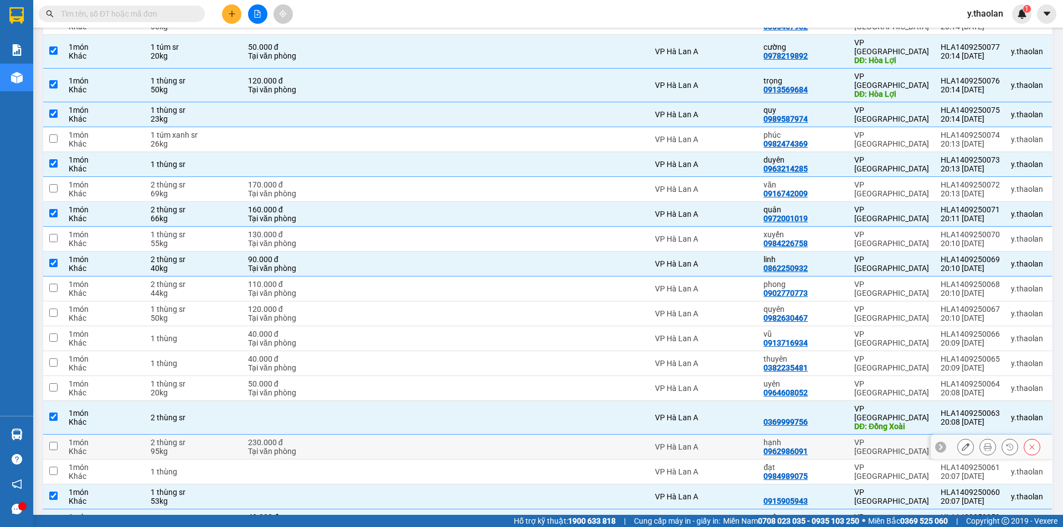
click at [828, 438] on div "hạnh 0962986091" at bounding box center [803, 447] width 80 height 18
checkbox input "true"
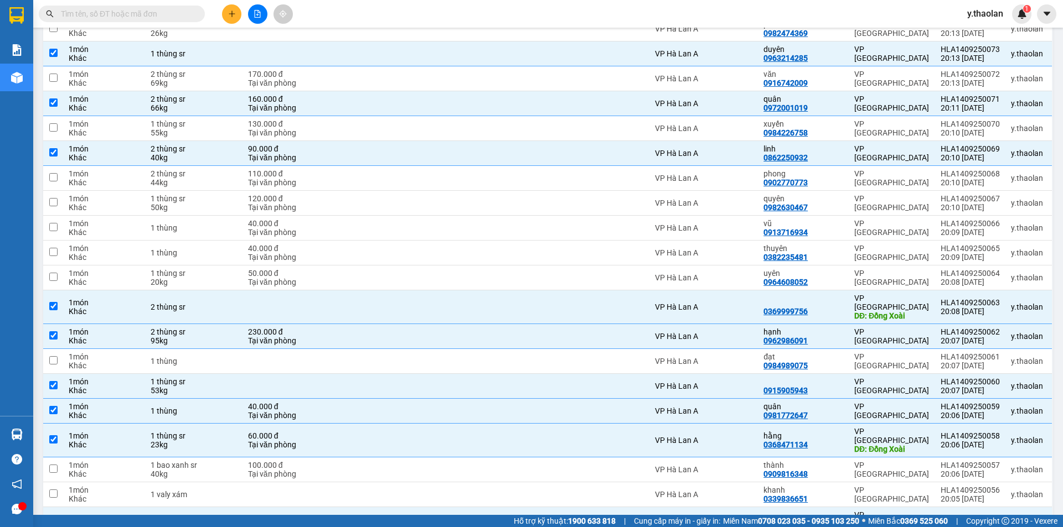
scroll to position [515, 0]
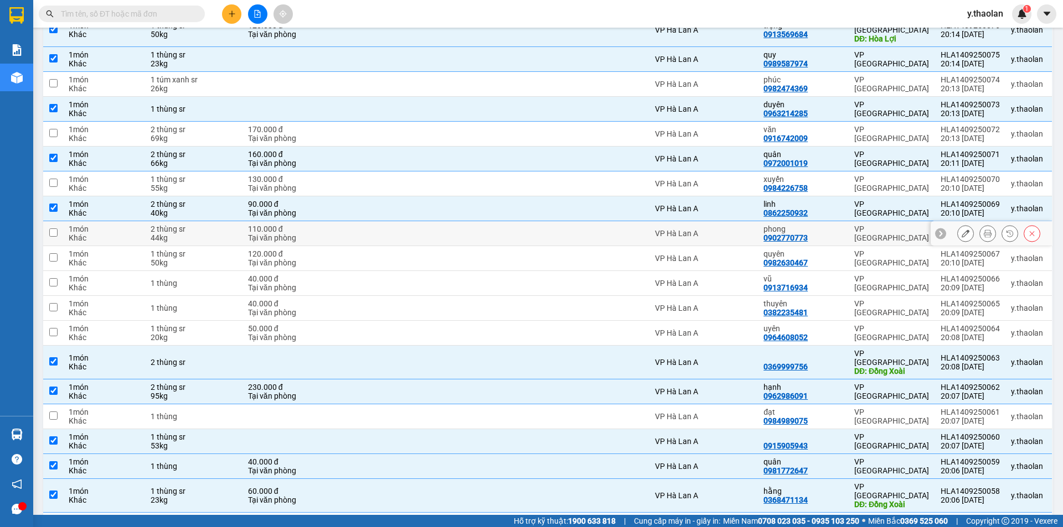
click at [832, 225] on div "phong" at bounding box center [803, 229] width 80 height 9
checkbox input "true"
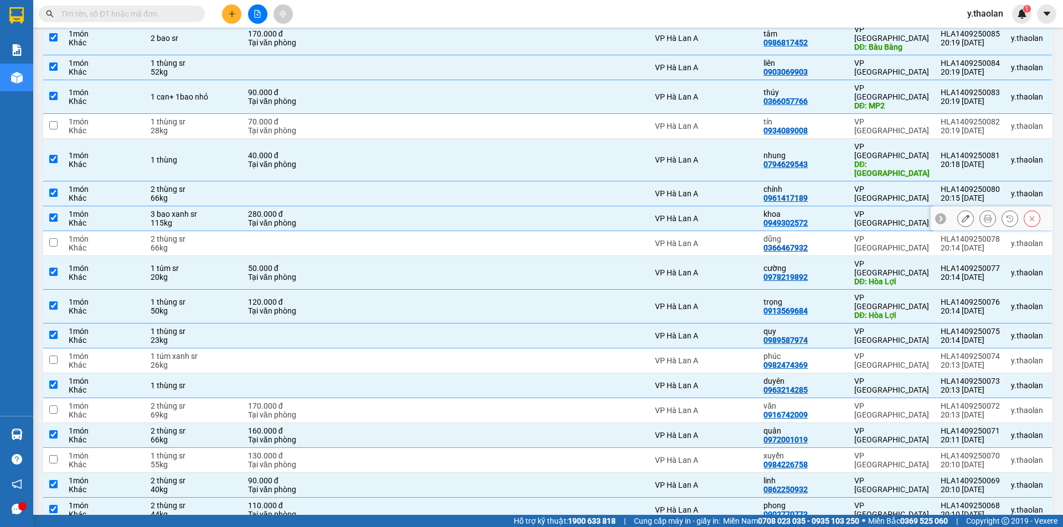
scroll to position [128, 0]
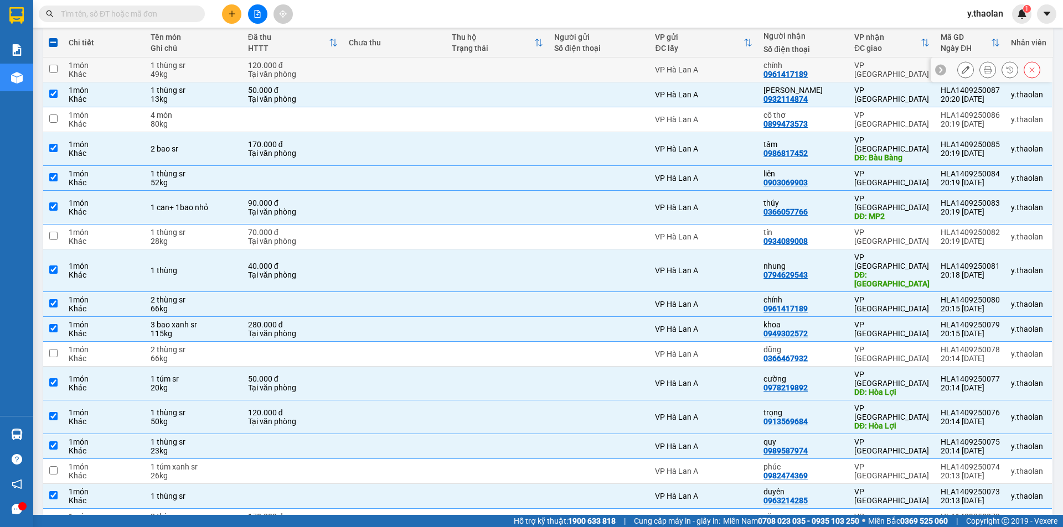
click at [716, 62] on td "VP Hà Lan A" at bounding box center [703, 70] width 108 height 25
checkbox input "true"
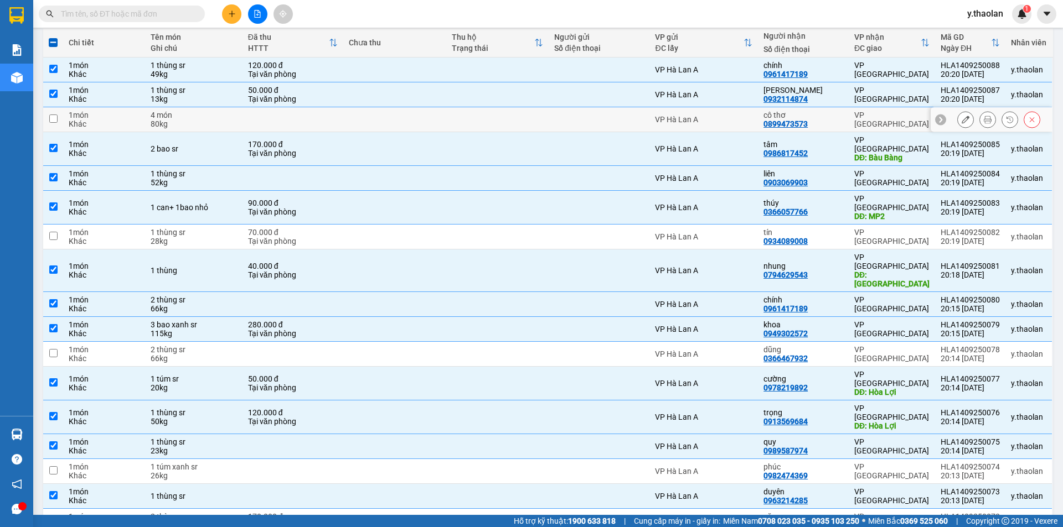
click at [820, 116] on div "cô thơ" at bounding box center [803, 115] width 80 height 9
checkbox input "true"
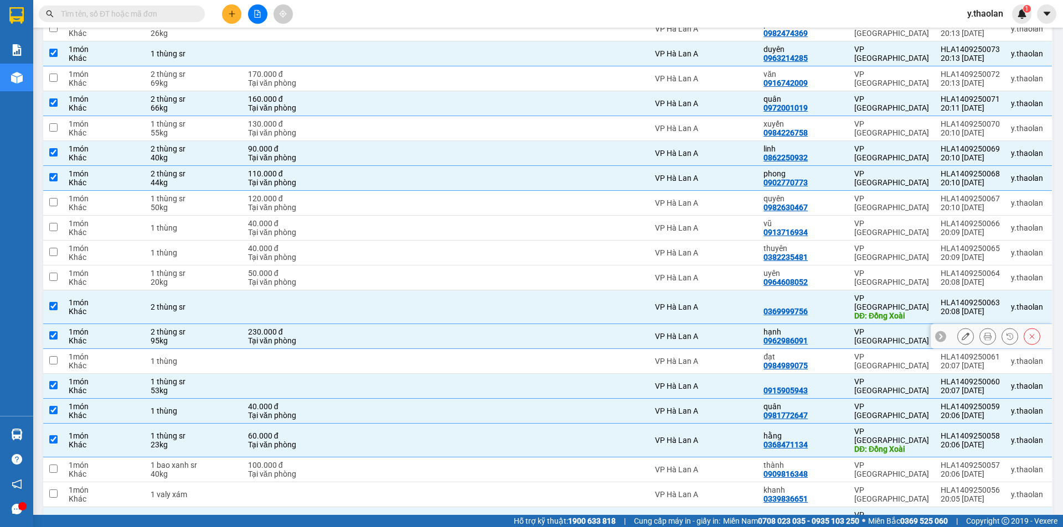
scroll to position [515, 0]
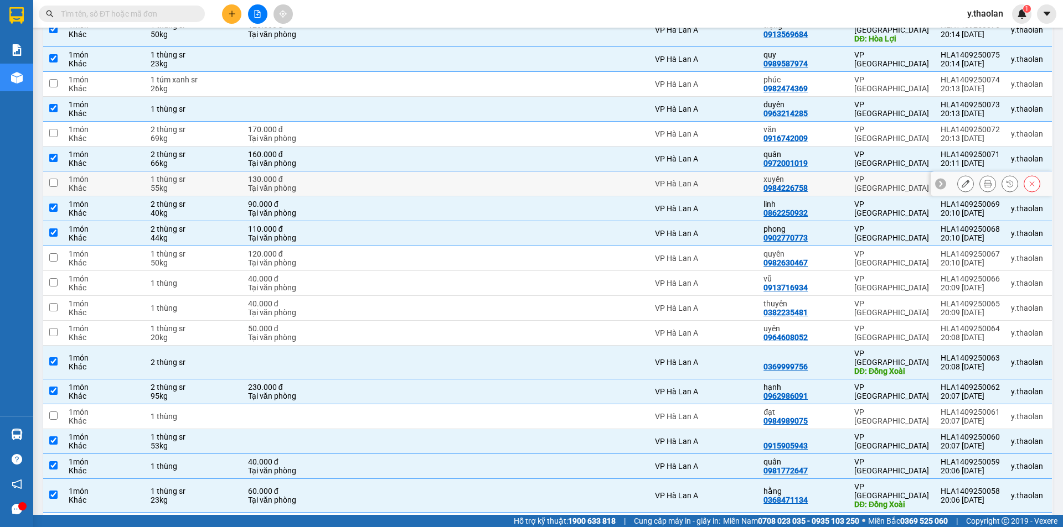
click at [843, 172] on td "xuyến 0984226758" at bounding box center [803, 184] width 91 height 25
checkbox input "true"
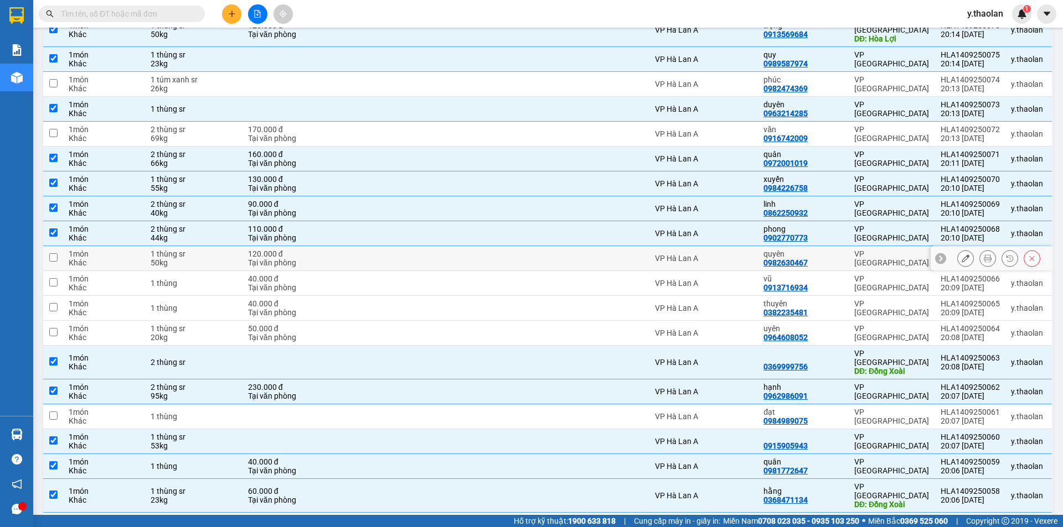
scroll to position [737, 0]
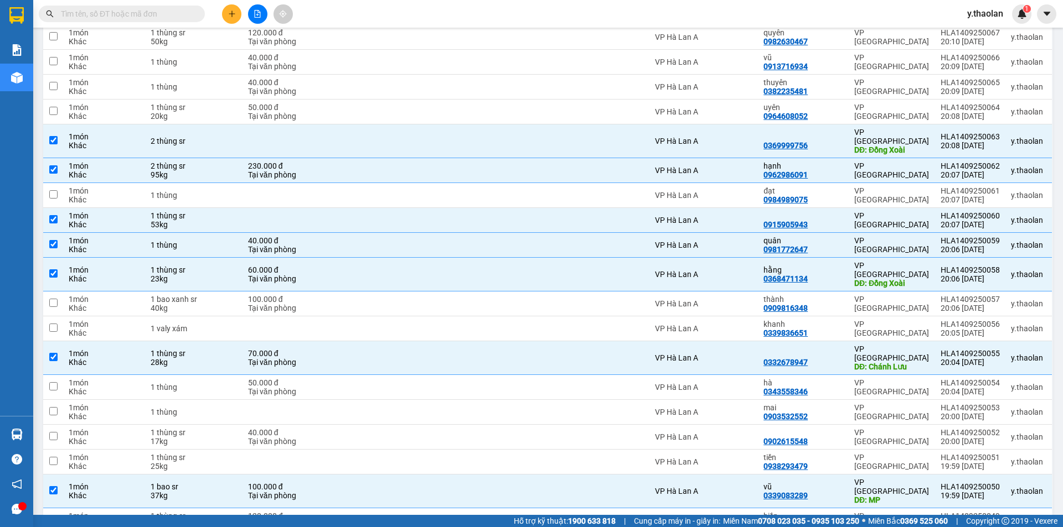
checkbox input "true"
click at [820, 453] on div "tiền 0938293479" at bounding box center [803, 462] width 80 height 18
checkbox input "true"
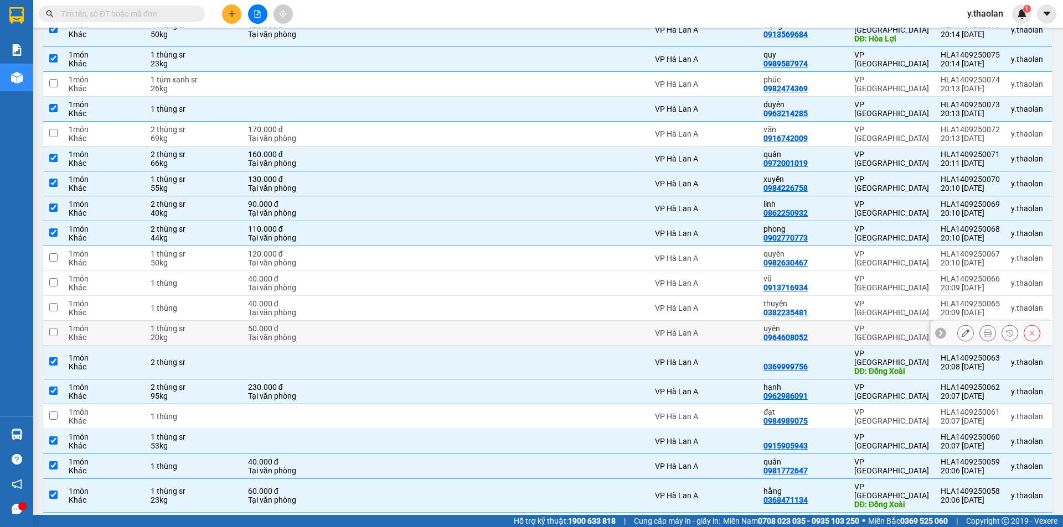
scroll to position [460, 0]
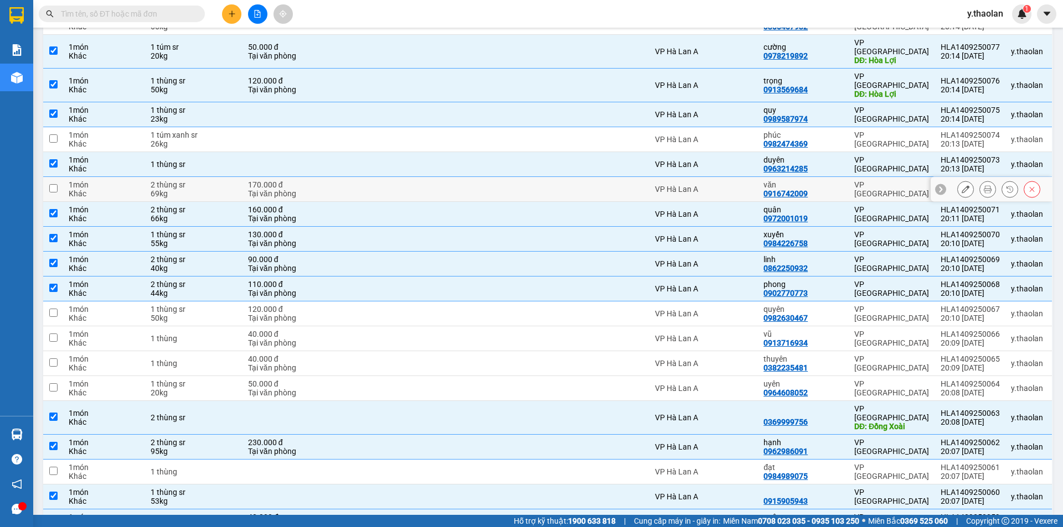
click at [818, 180] on div "văn" at bounding box center [803, 184] width 80 height 9
checkbox input "true"
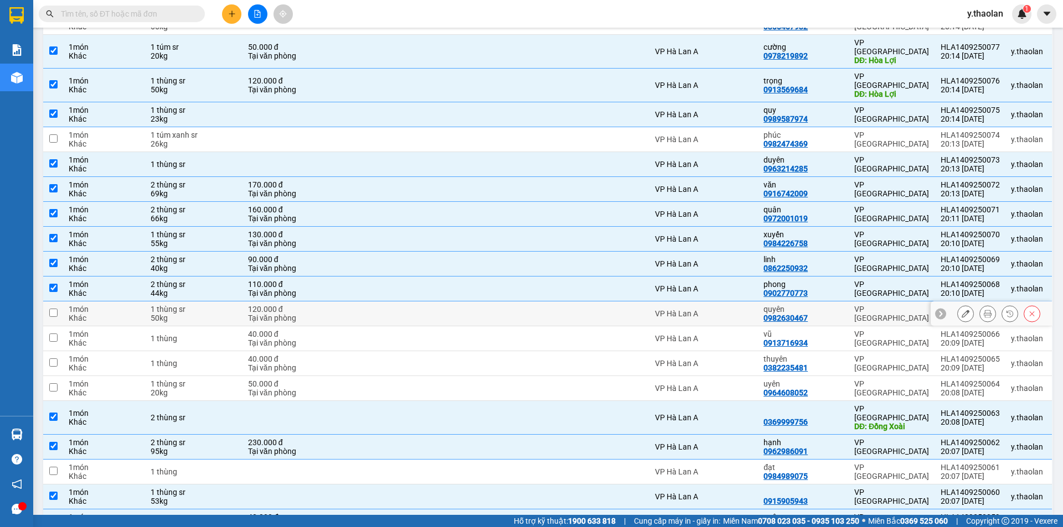
click at [827, 305] on div "quyên 0982630467" at bounding box center [803, 314] width 80 height 18
checkbox input "true"
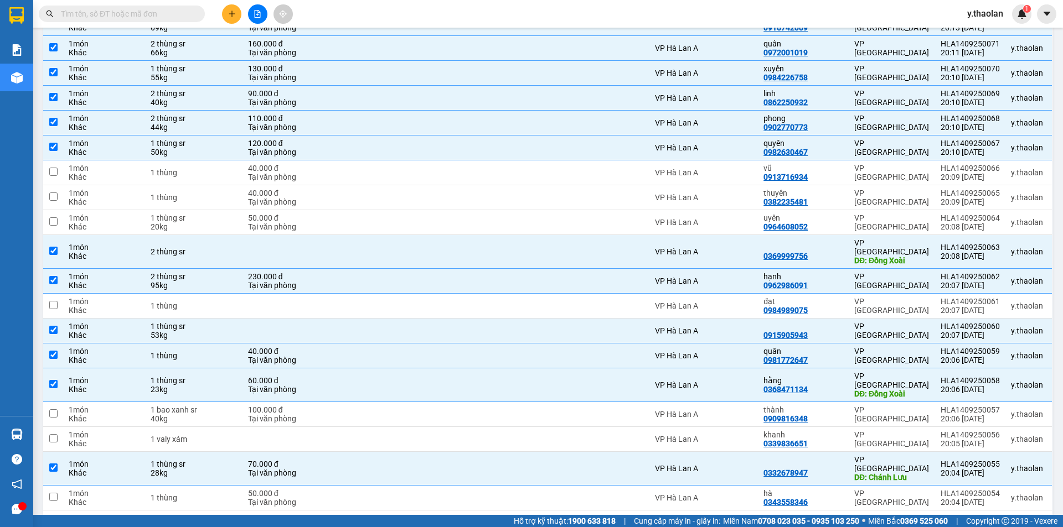
scroll to position [681, 0]
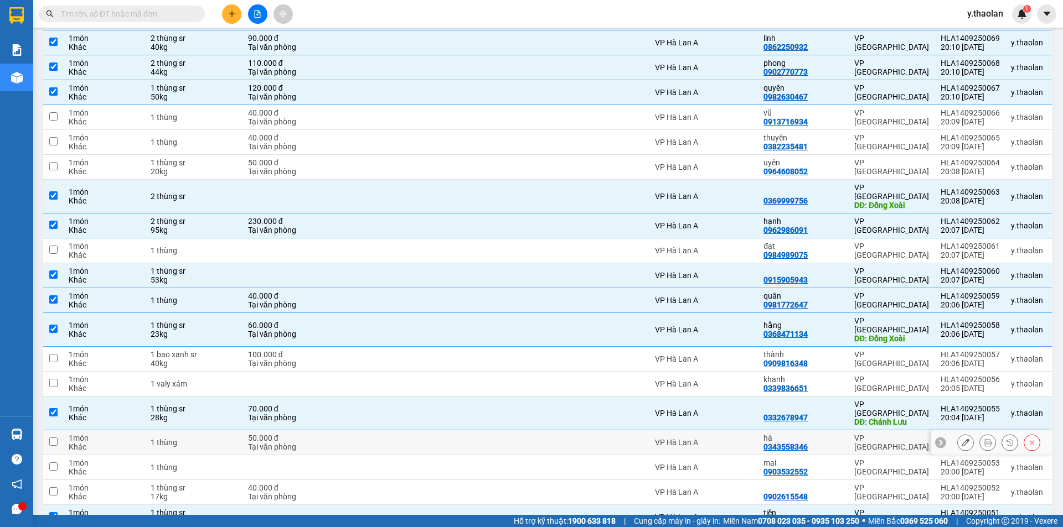
click at [810, 434] on div "hà 0343558346" at bounding box center [803, 443] width 80 height 18
checkbox input "true"
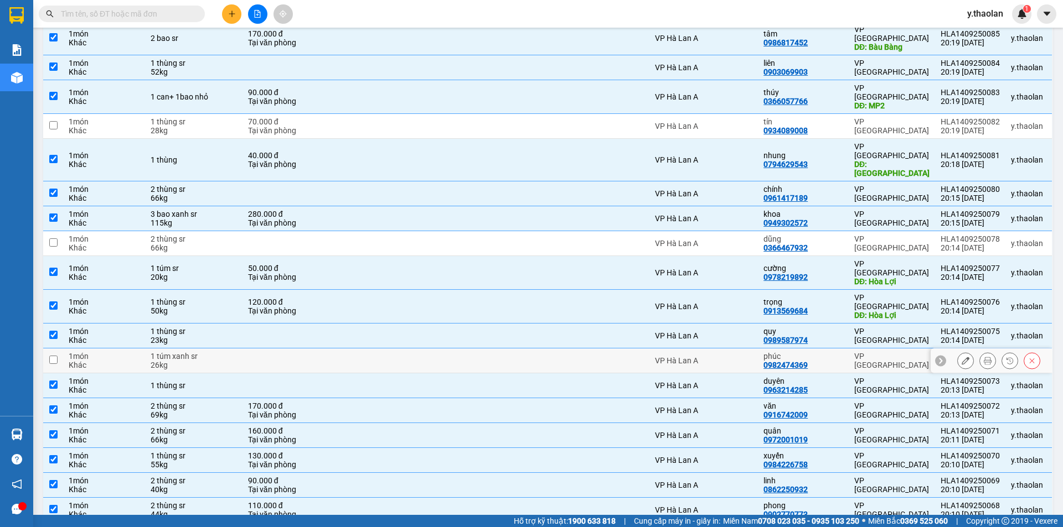
scroll to position [183, 0]
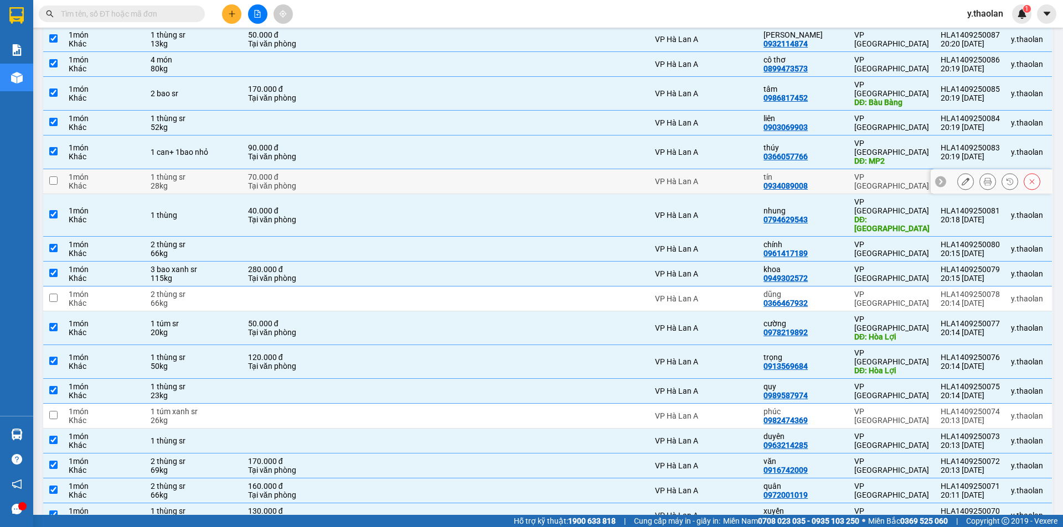
click at [811, 173] on div "tín" at bounding box center [803, 177] width 80 height 9
checkbox input "true"
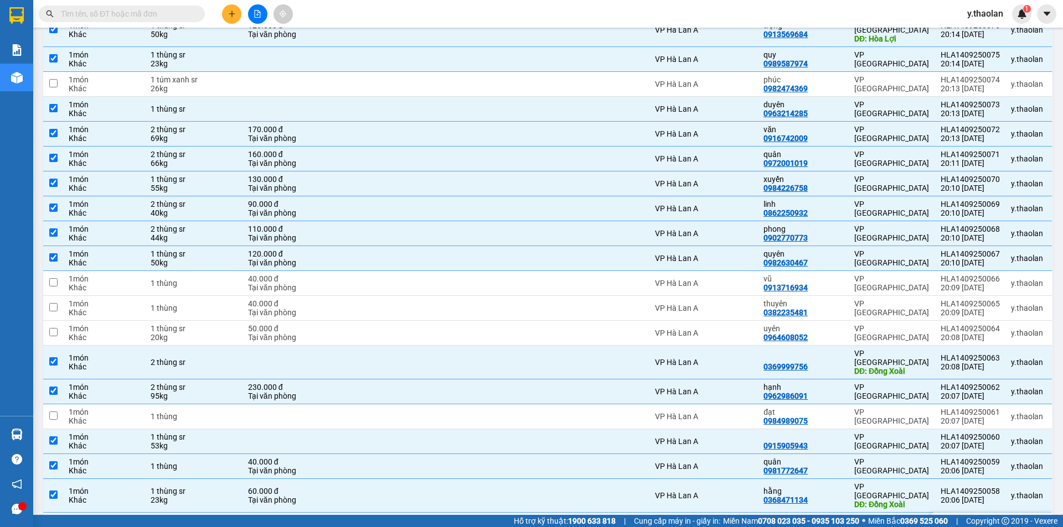
scroll to position [626, 0]
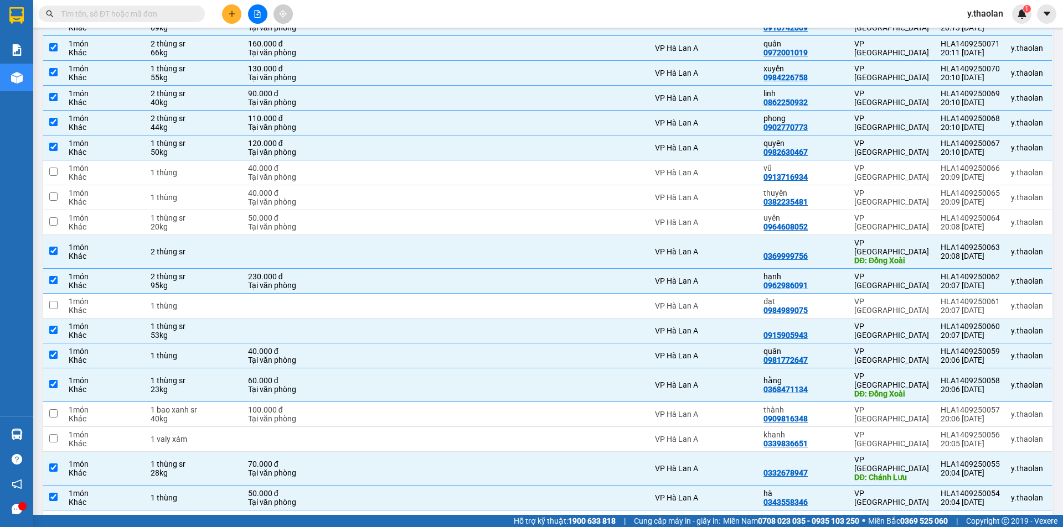
checkbox input "true"
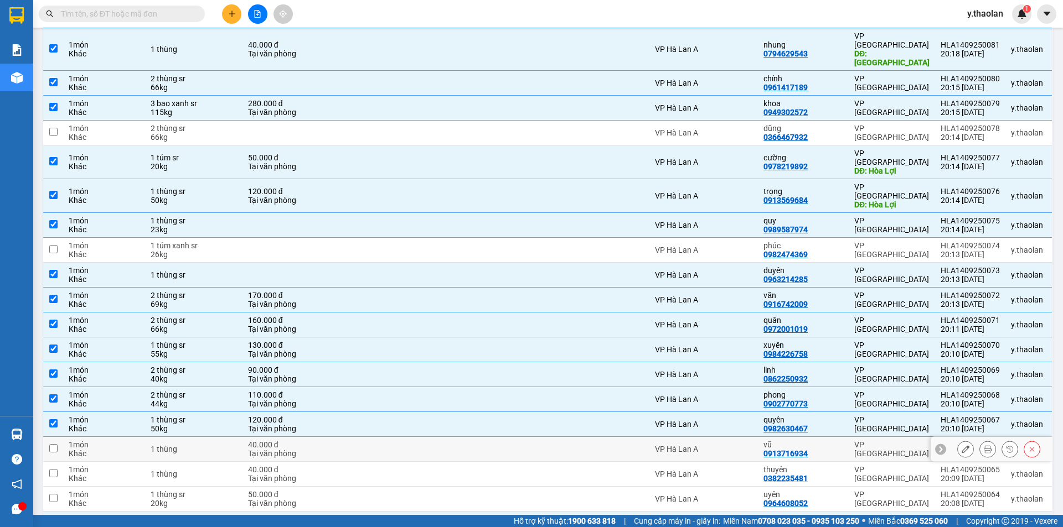
scroll to position [460, 0]
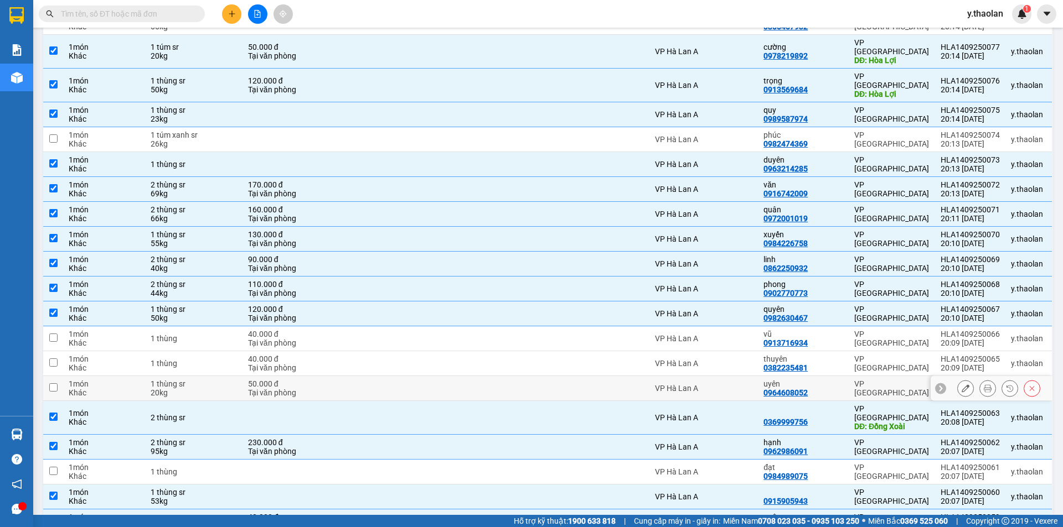
click at [757, 376] on td "VP Hà Lan A" at bounding box center [703, 388] width 108 height 25
checkbox input "true"
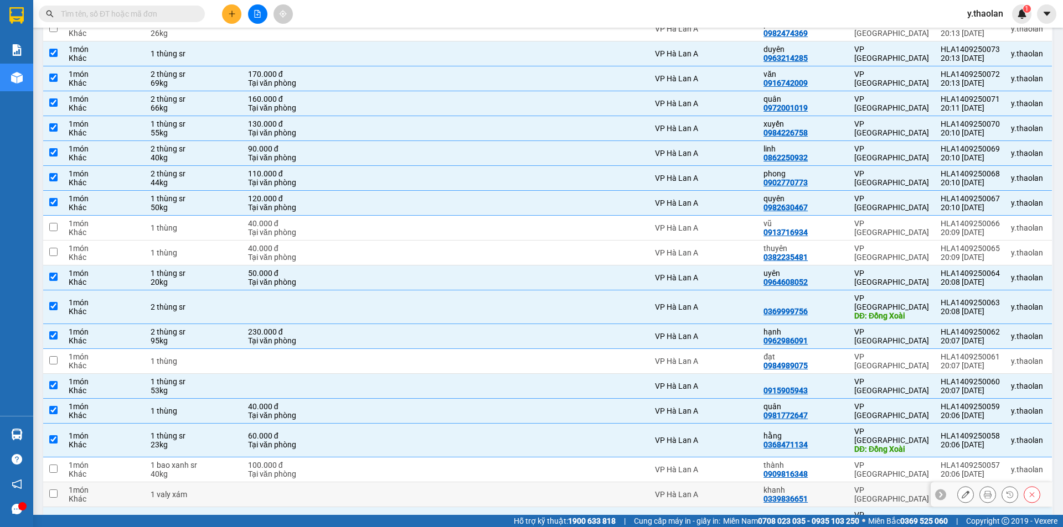
scroll to position [681, 0]
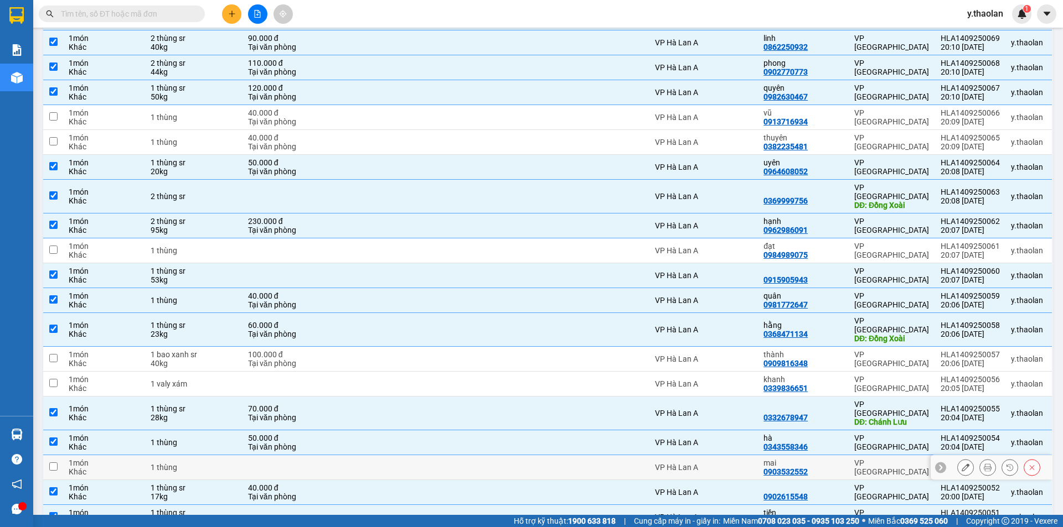
click at [747, 455] on td "VP Hà Lan A" at bounding box center [703, 467] width 108 height 25
checkbox input "true"
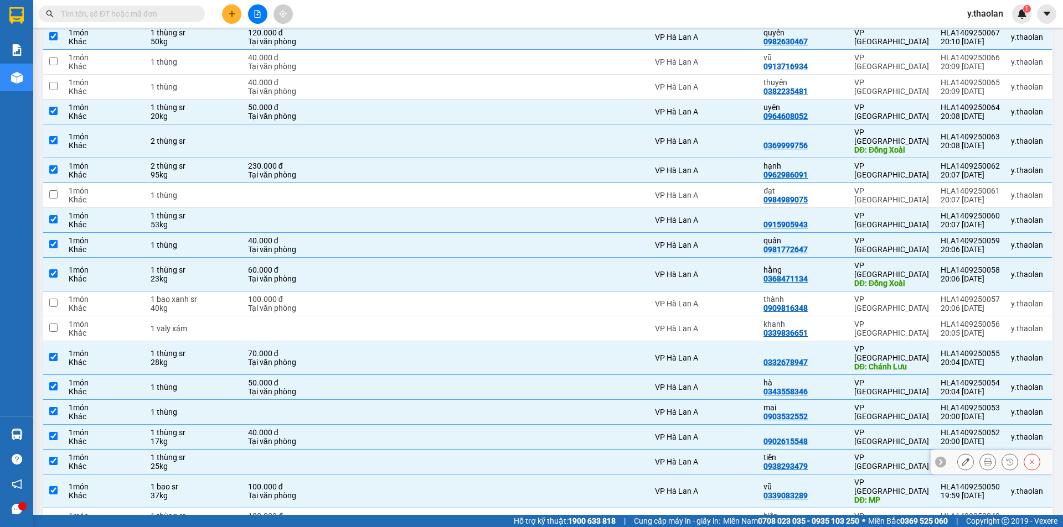
scroll to position [626, 0]
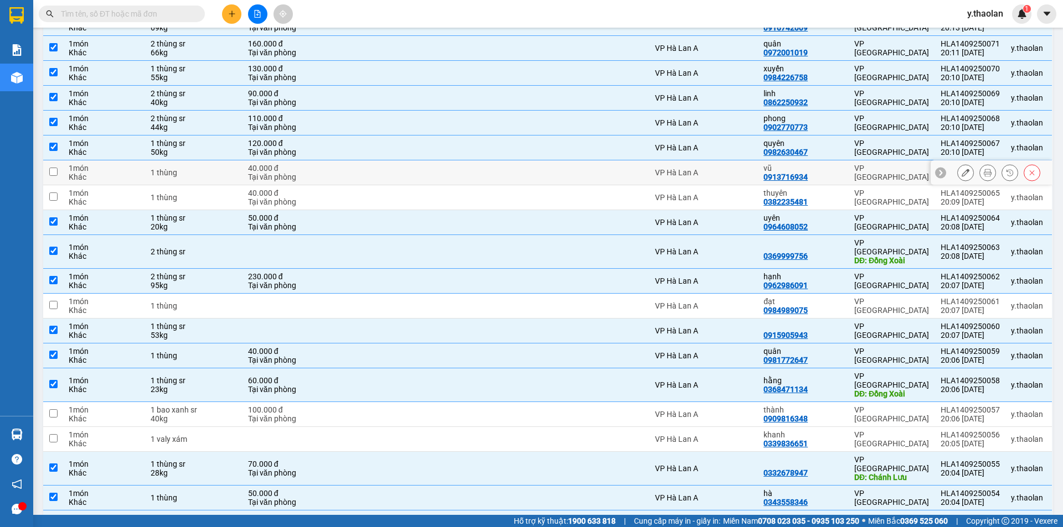
click at [840, 164] on div "vũ" at bounding box center [803, 168] width 80 height 9
checkbox input "true"
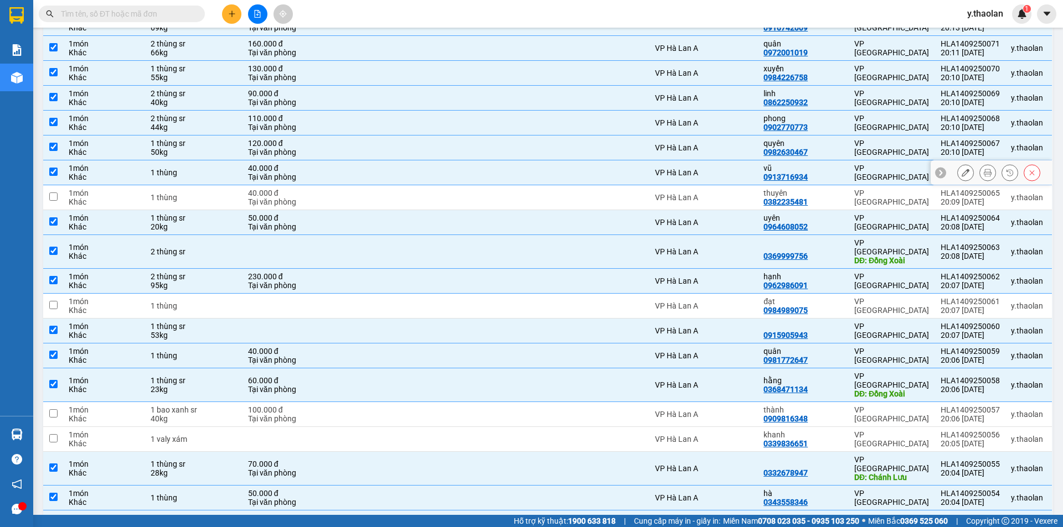
scroll to position [737, 0]
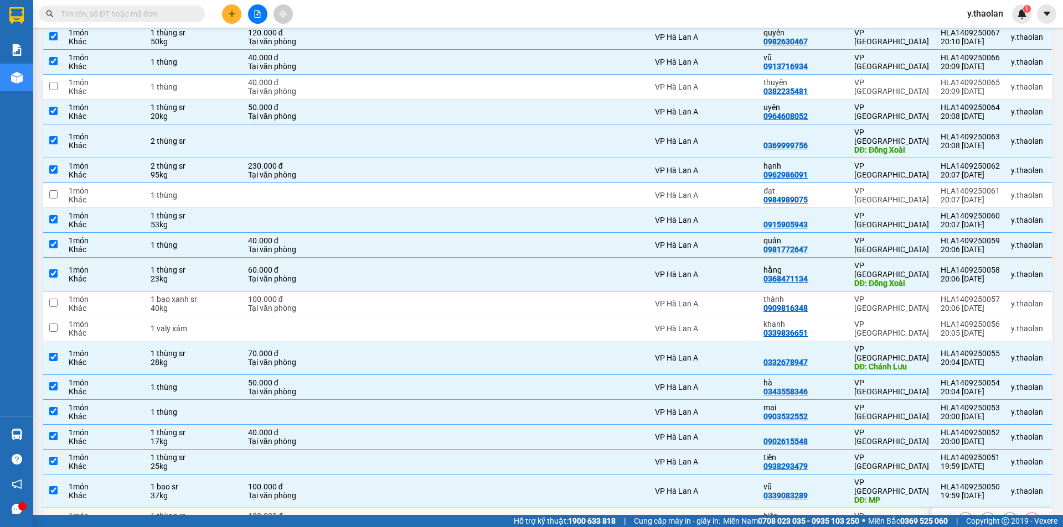
click at [807, 512] on div "hiền 0989704075" at bounding box center [803, 521] width 80 height 18
click at [804, 512] on div "hiền" at bounding box center [803, 516] width 80 height 9
checkbox input "false"
click at [828, 187] on div "đạt" at bounding box center [803, 191] width 80 height 9
checkbox input "true"
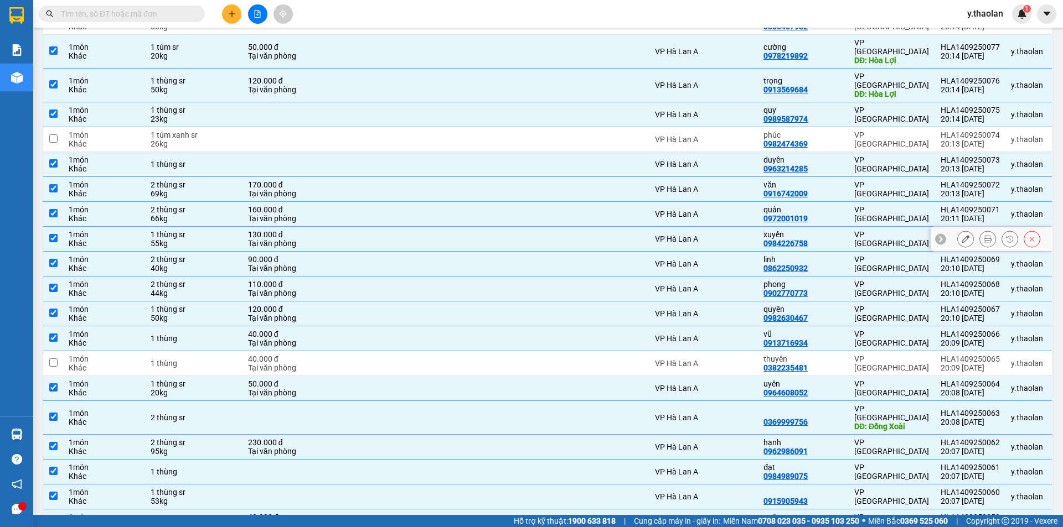
scroll to position [571, 0]
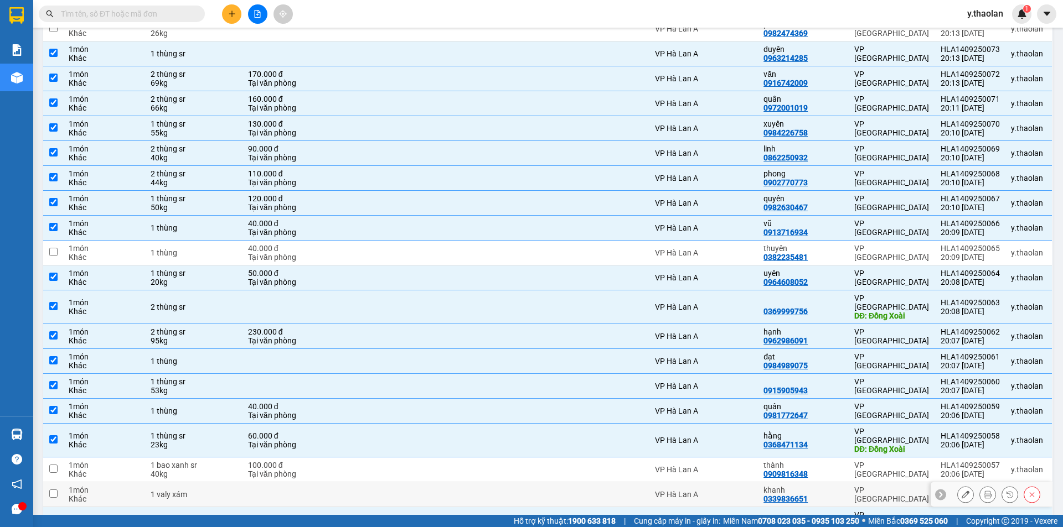
click at [474, 483] on td at bounding box center [497, 495] width 103 height 25
checkbox input "true"
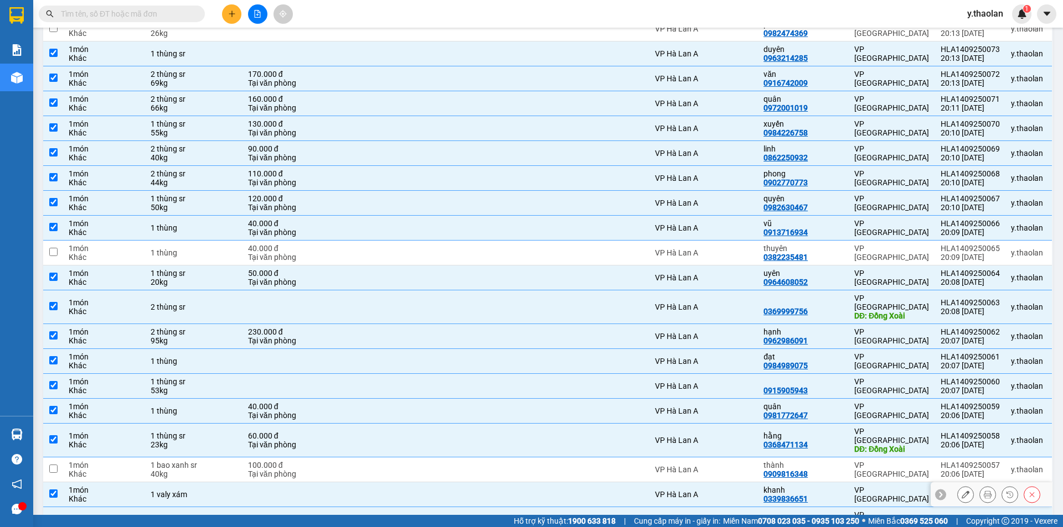
scroll to position [737, 0]
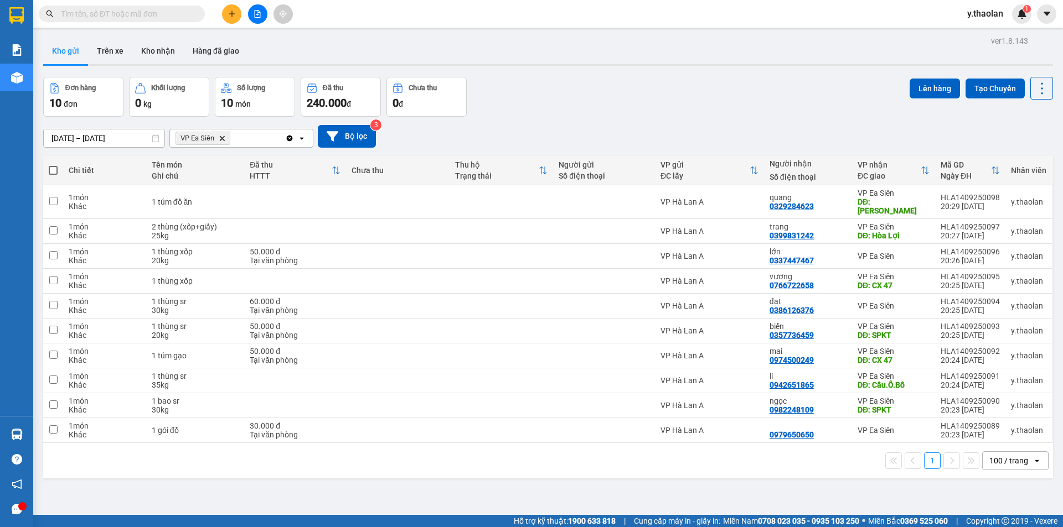
click at [222, 137] on icon "VP Ea Siên, close by backspace" at bounding box center [222, 138] width 5 height 5
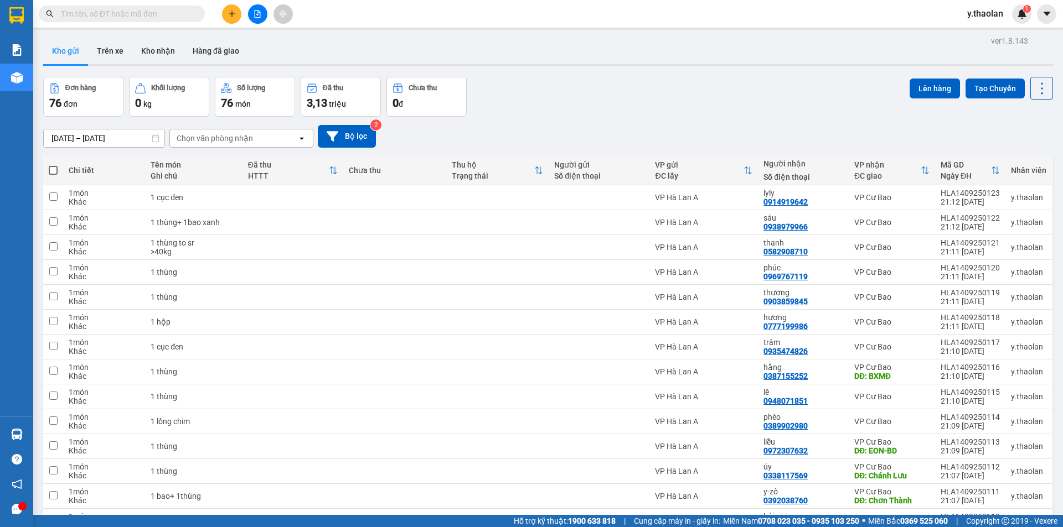
click at [261, 14] on icon "file-add" at bounding box center [257, 14] width 8 height 8
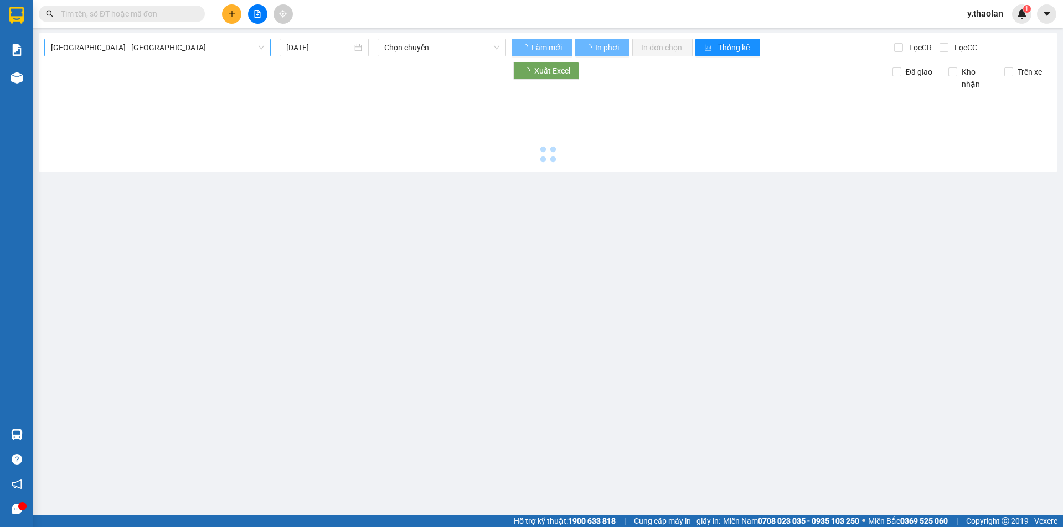
click at [128, 50] on span "[GEOGRAPHIC_DATA] - [GEOGRAPHIC_DATA]" at bounding box center [157, 47] width 213 height 17
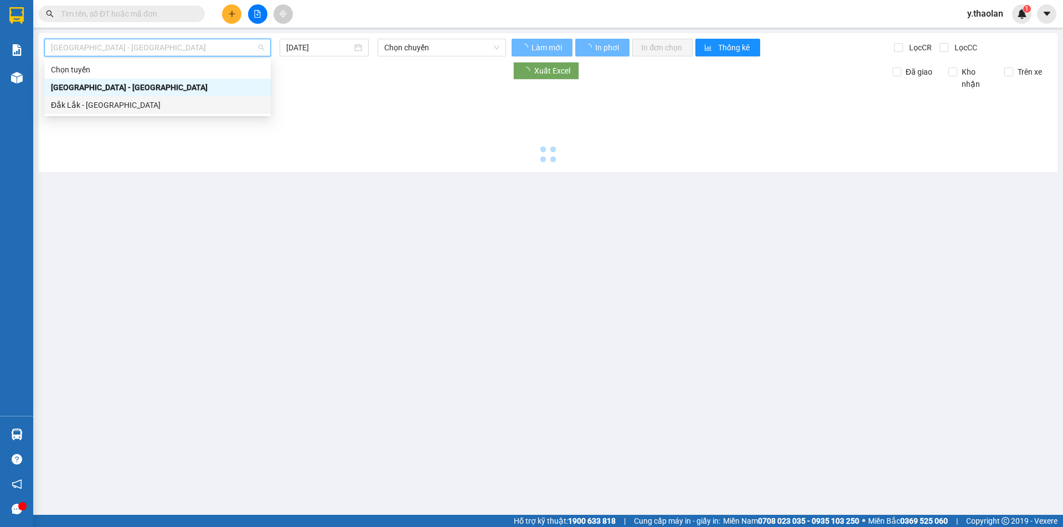
drag, startPoint x: 95, startPoint y: 100, endPoint x: 177, endPoint y: 87, distance: 83.0
click at [95, 102] on div "Đắk Lắk - [GEOGRAPHIC_DATA]" at bounding box center [157, 105] width 213 height 12
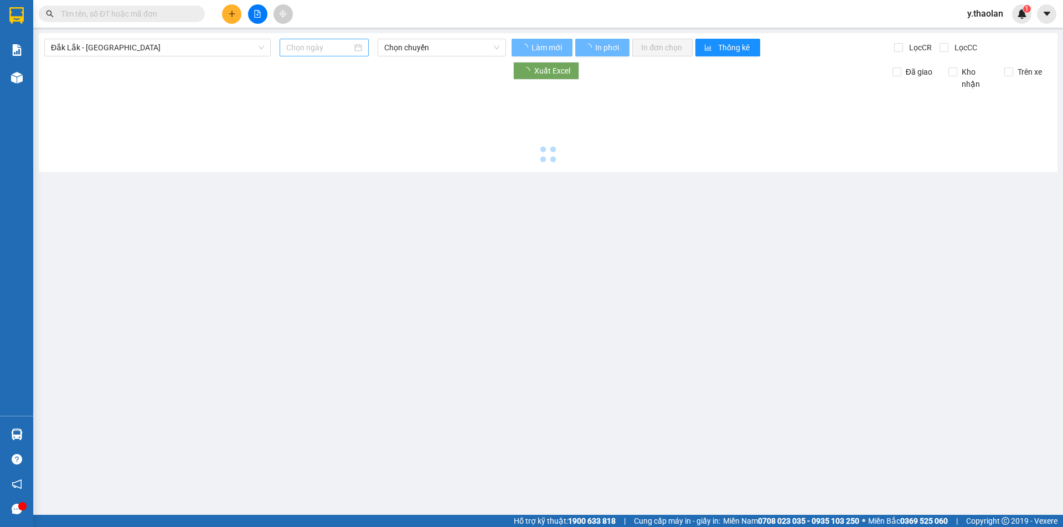
click at [323, 39] on div at bounding box center [323, 48] width 89 height 18
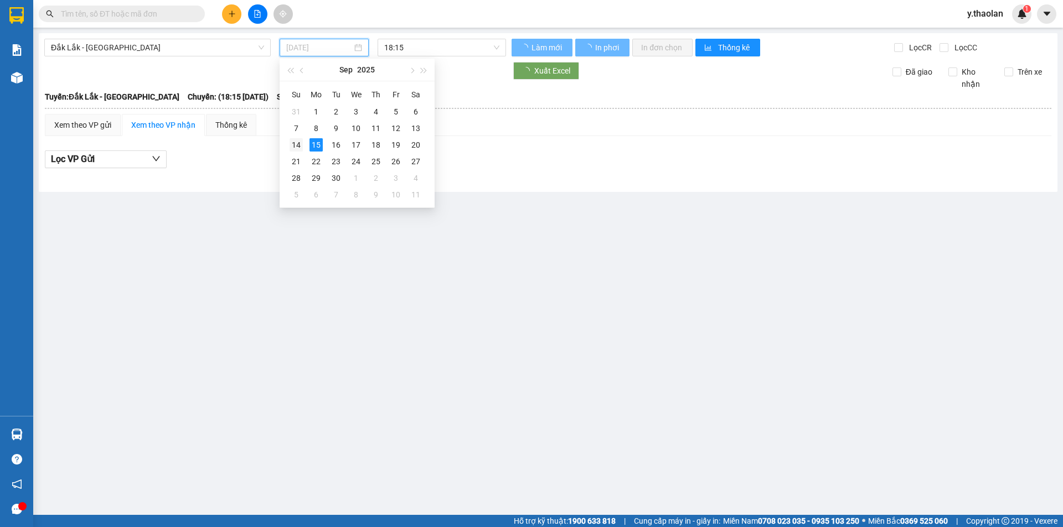
click at [300, 142] on div "14" at bounding box center [295, 144] width 13 height 13
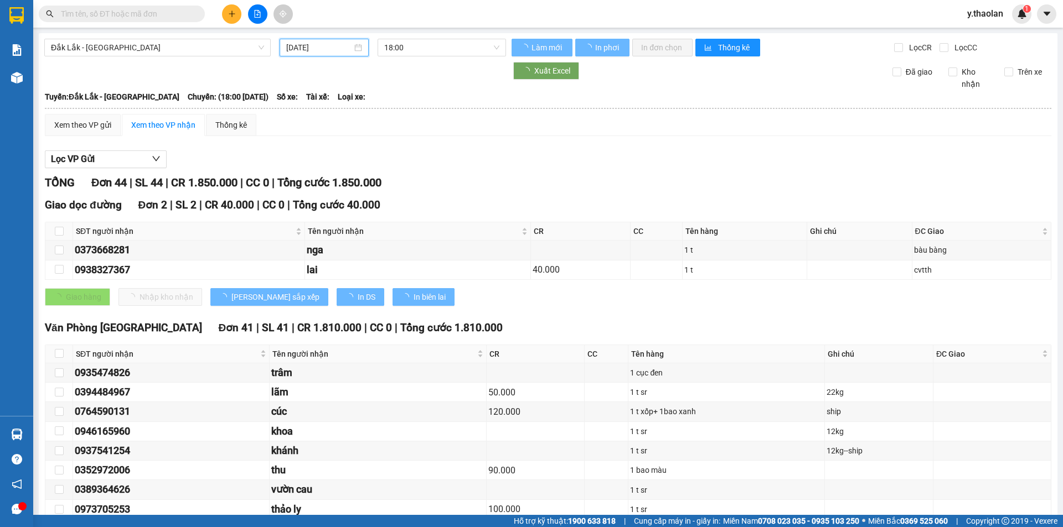
type input "[DATE]"
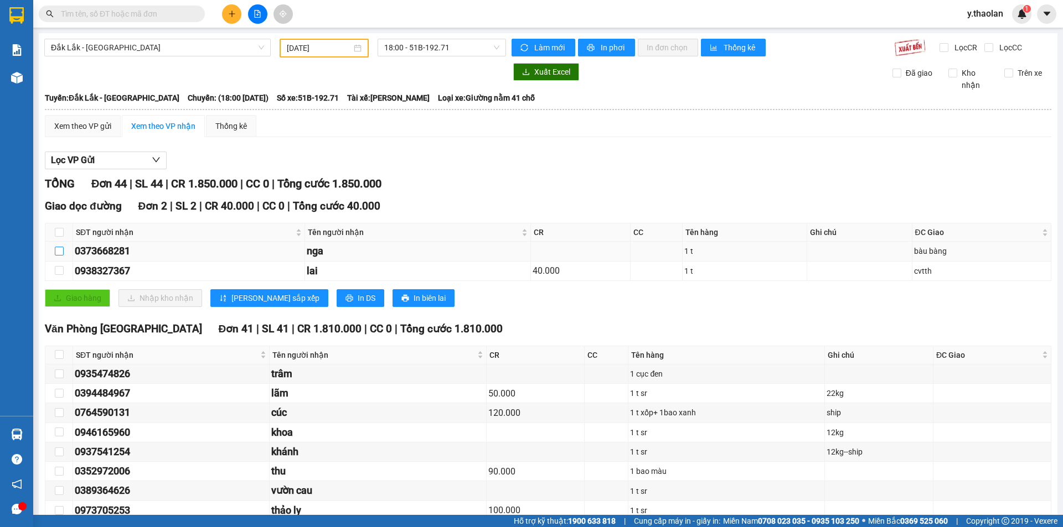
click at [58, 257] on label at bounding box center [59, 251] width 9 height 12
click at [58, 256] on input "checkbox" at bounding box center [59, 251] width 9 height 9
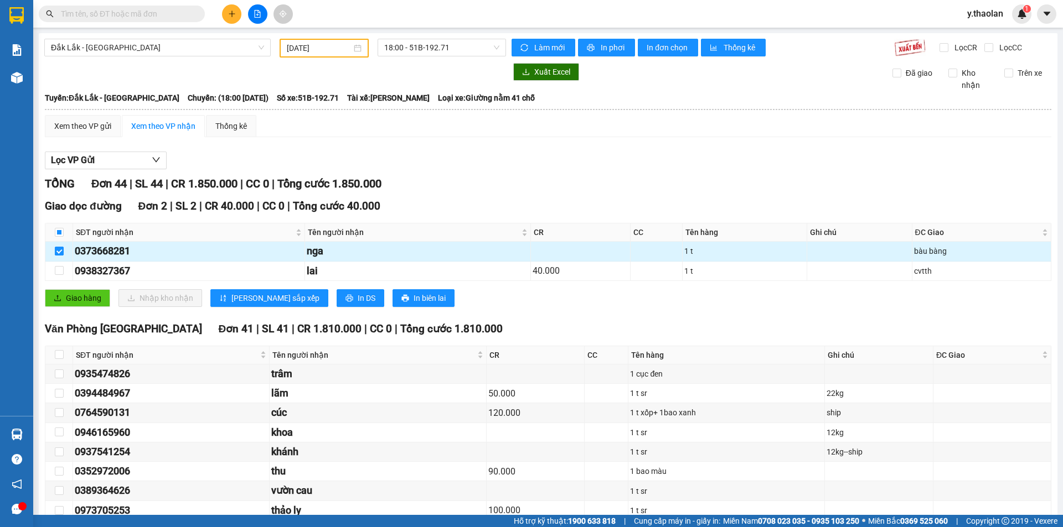
click at [55, 252] on input "checkbox" at bounding box center [59, 251] width 9 height 9
checkbox input "false"
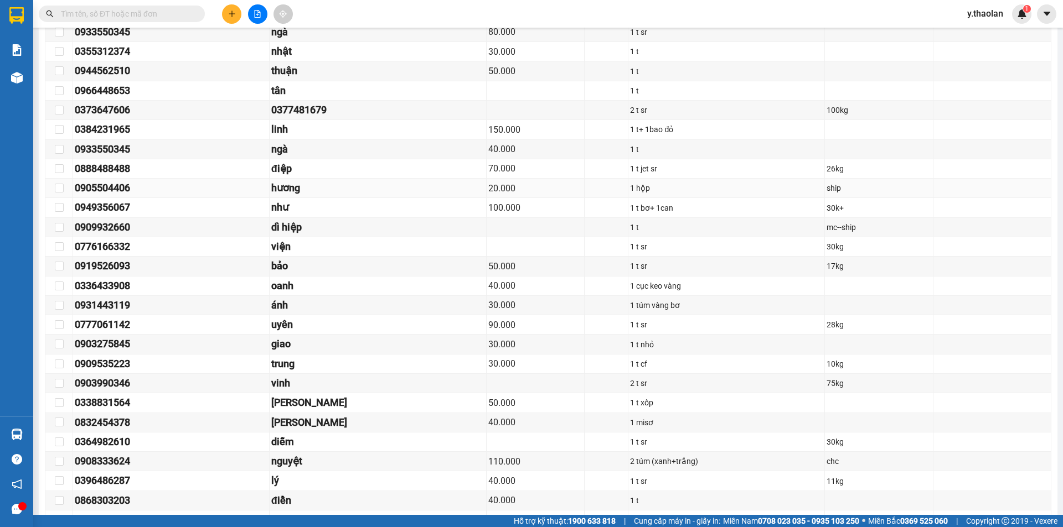
scroll to position [553, 0]
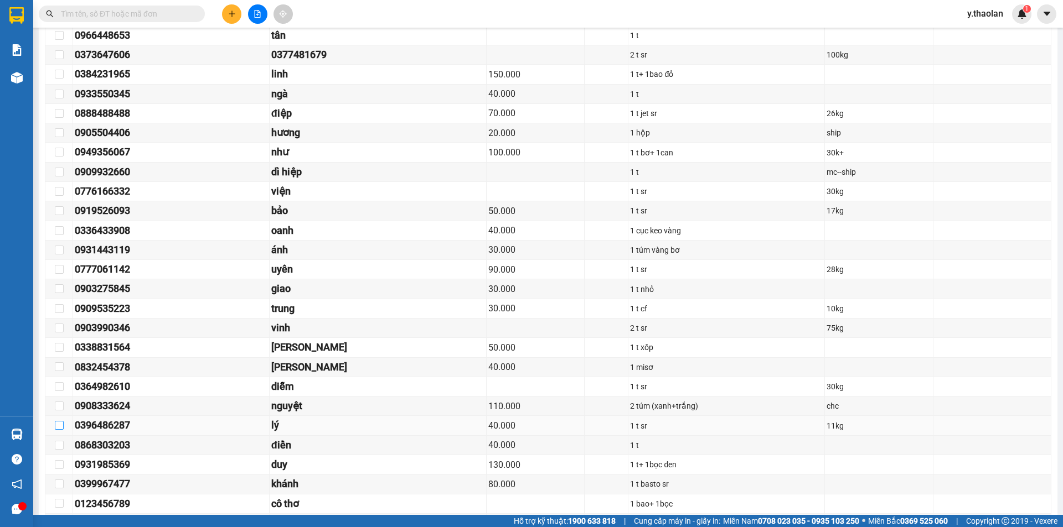
click at [60, 426] on input "checkbox" at bounding box center [59, 425] width 9 height 9
checkbox input "true"
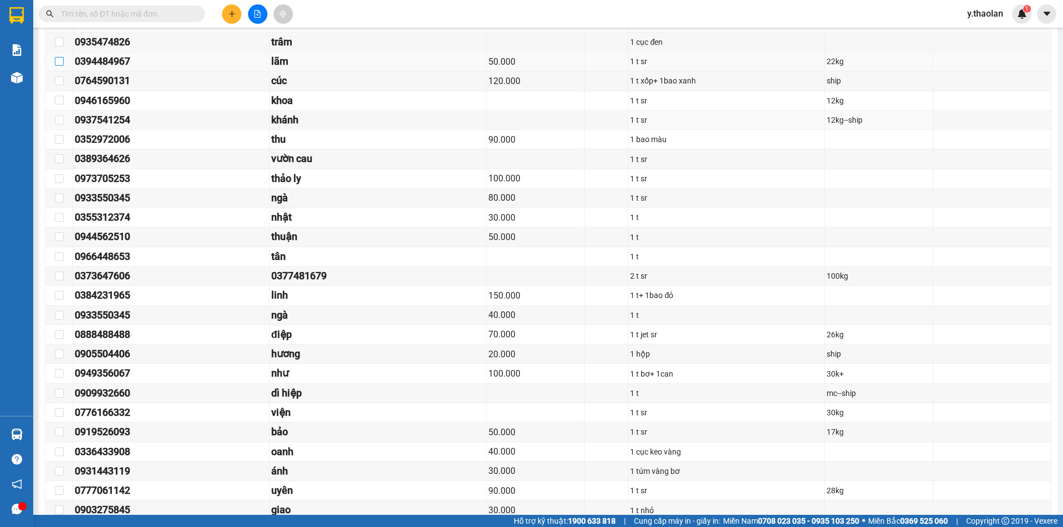
scroll to position [55, 0]
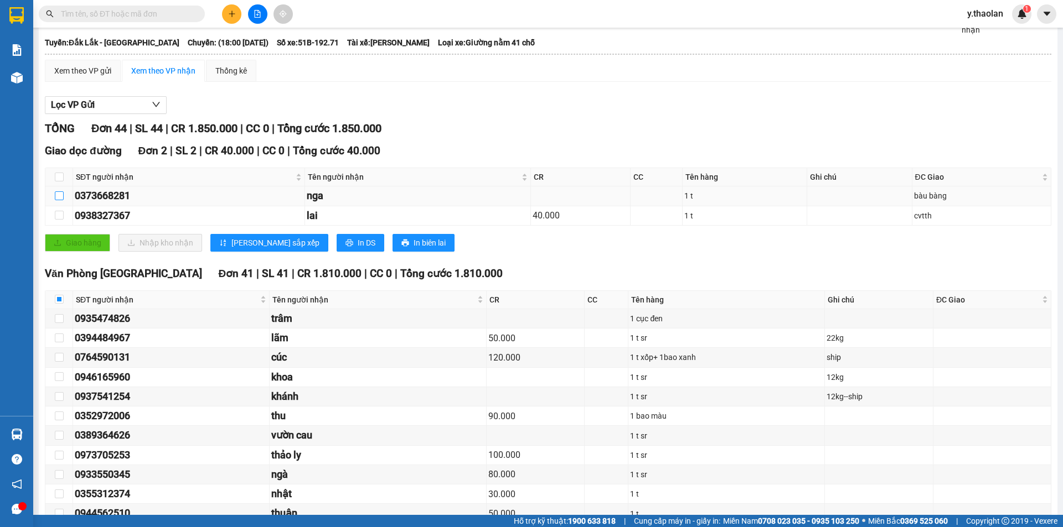
click at [59, 194] on input "checkbox" at bounding box center [59, 195] width 9 height 9
checkbox input "true"
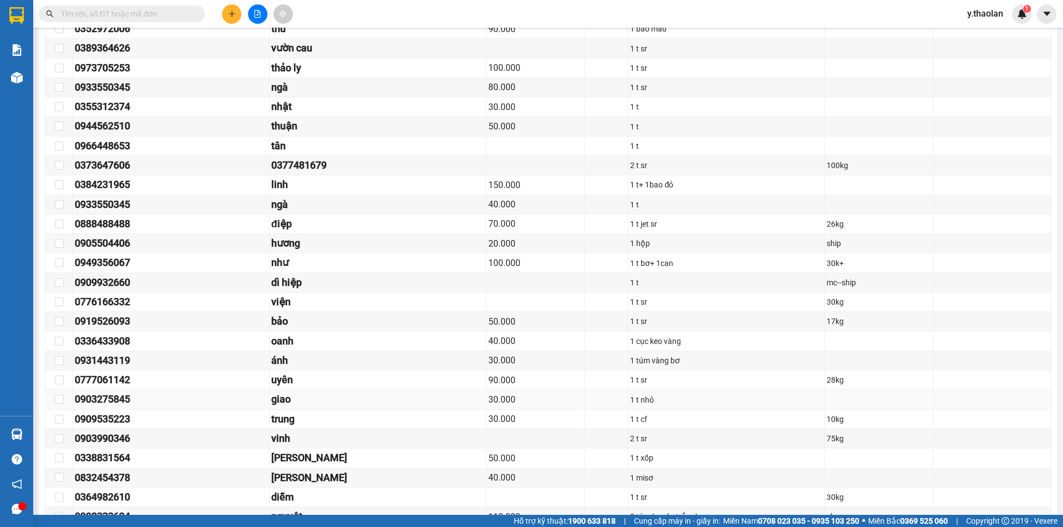
scroll to position [498, 0]
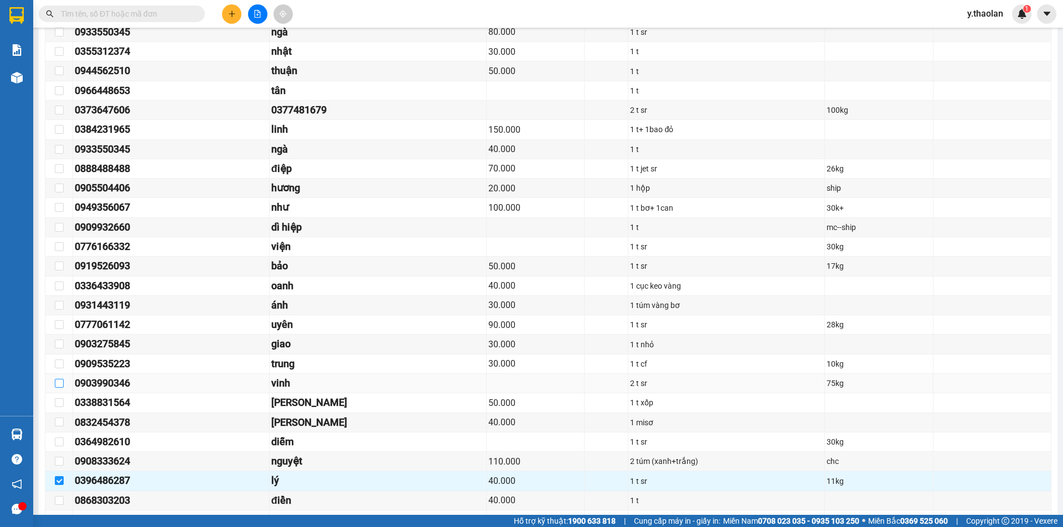
click at [59, 385] on input "checkbox" at bounding box center [59, 383] width 9 height 9
checkbox input "true"
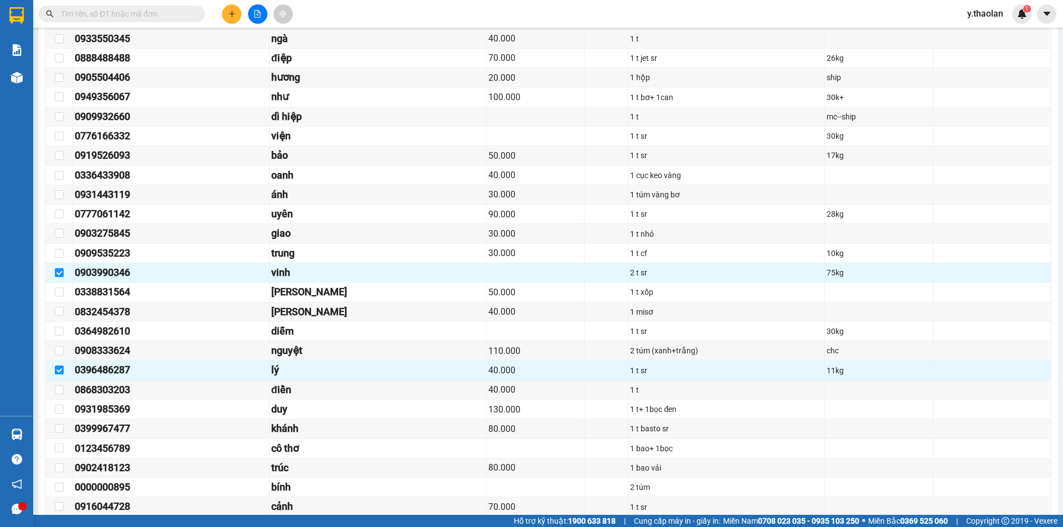
scroll to position [664, 0]
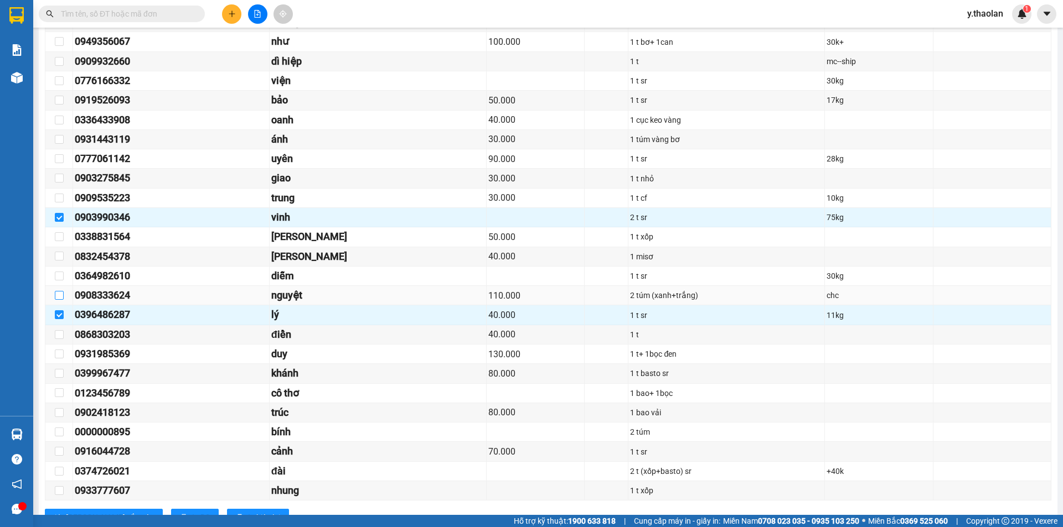
click at [55, 295] on input "checkbox" at bounding box center [59, 295] width 9 height 9
checkbox input "true"
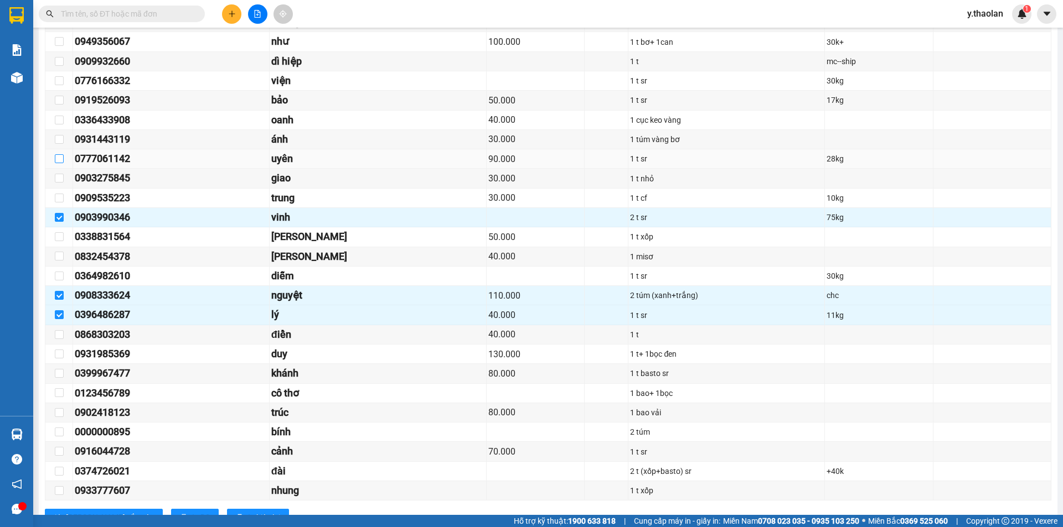
click at [61, 157] on input "checkbox" at bounding box center [59, 158] width 9 height 9
checkbox input "true"
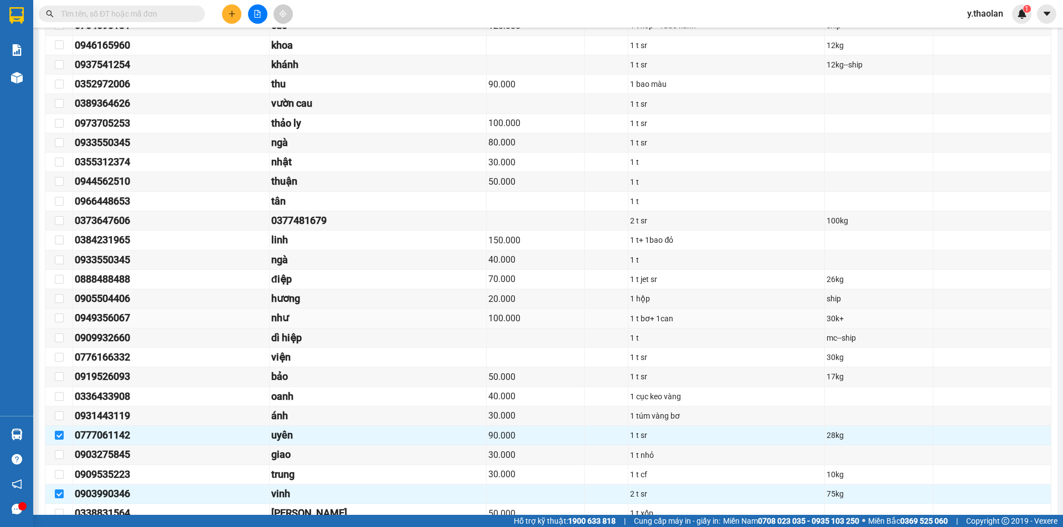
scroll to position [332, 0]
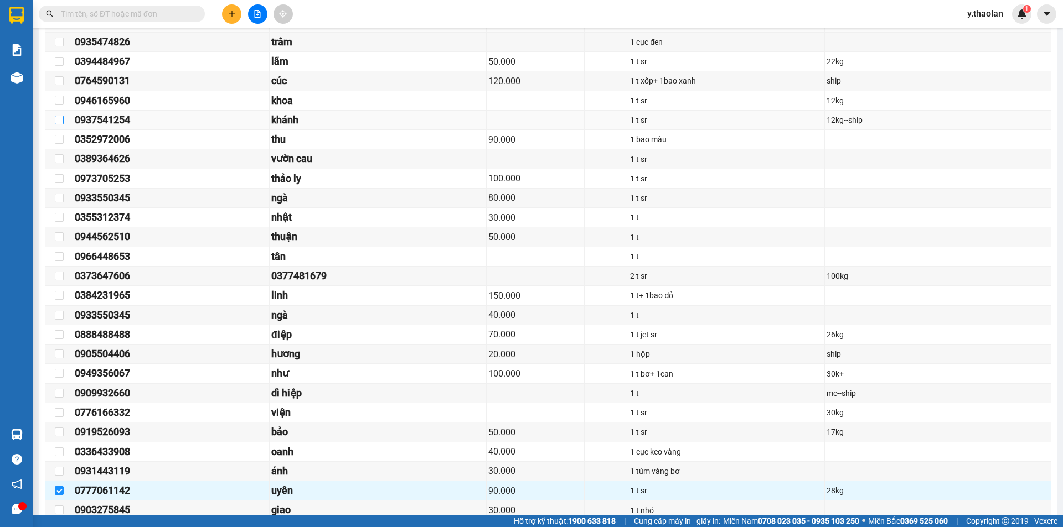
click at [63, 118] on input "checkbox" at bounding box center [59, 120] width 9 height 9
checkbox input "true"
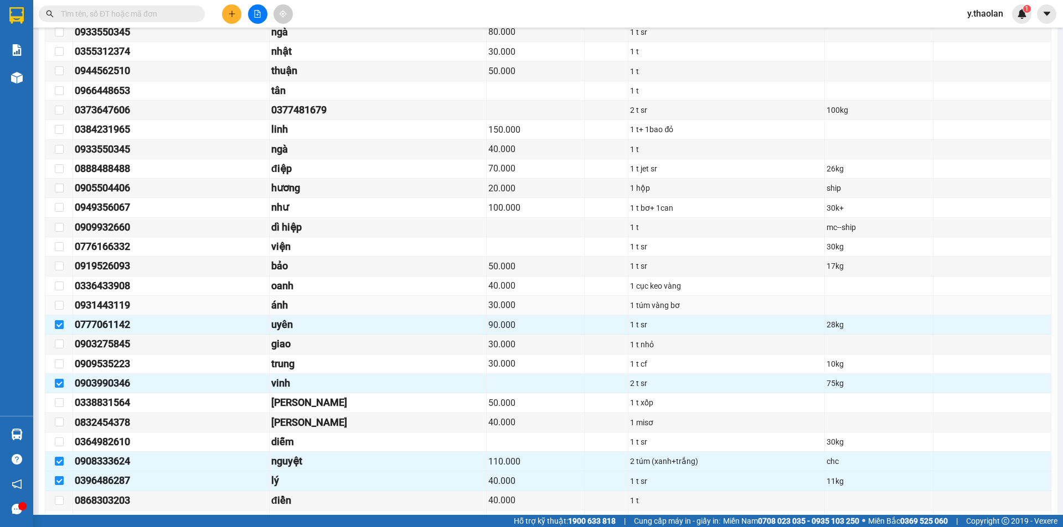
scroll to position [553, 0]
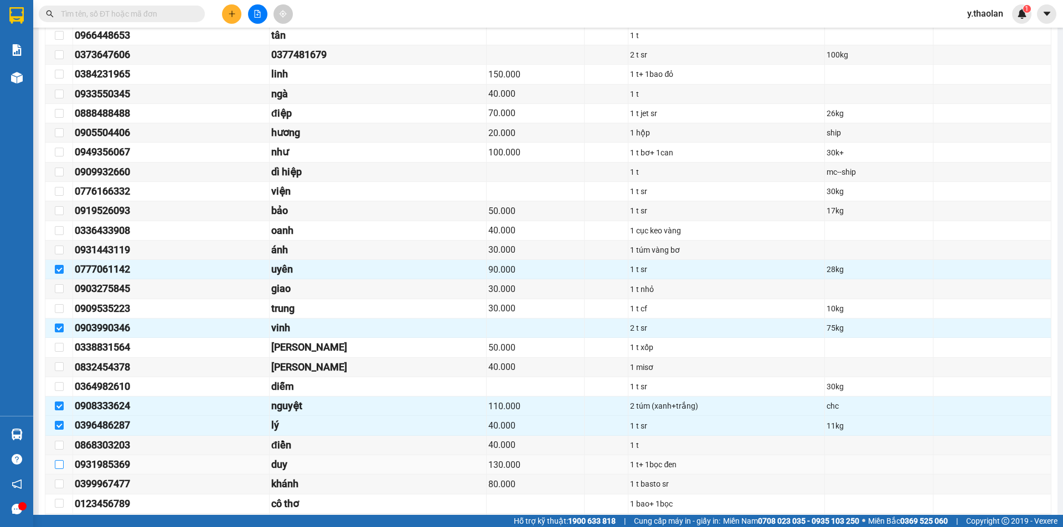
click at [61, 467] on input "checkbox" at bounding box center [59, 464] width 9 height 9
checkbox input "true"
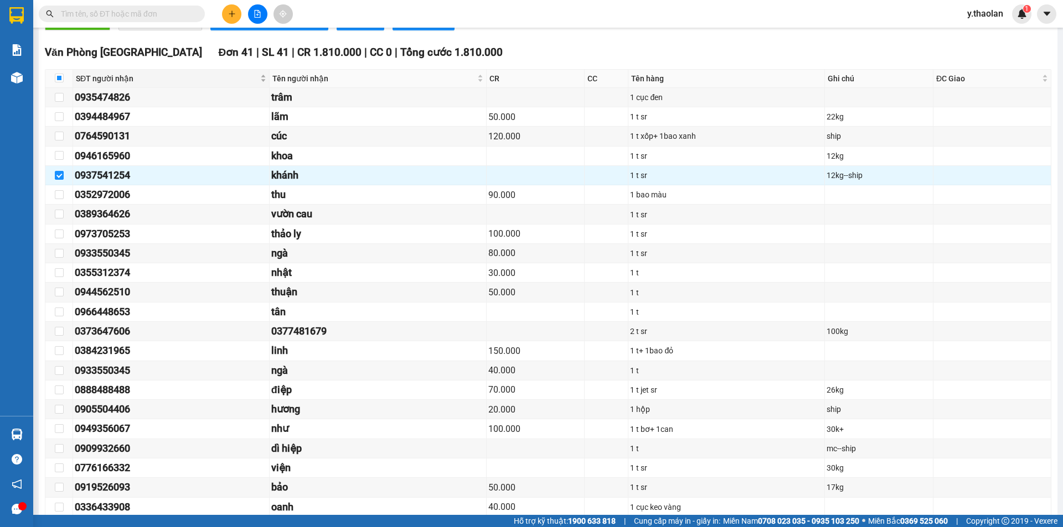
scroll to position [111, 0]
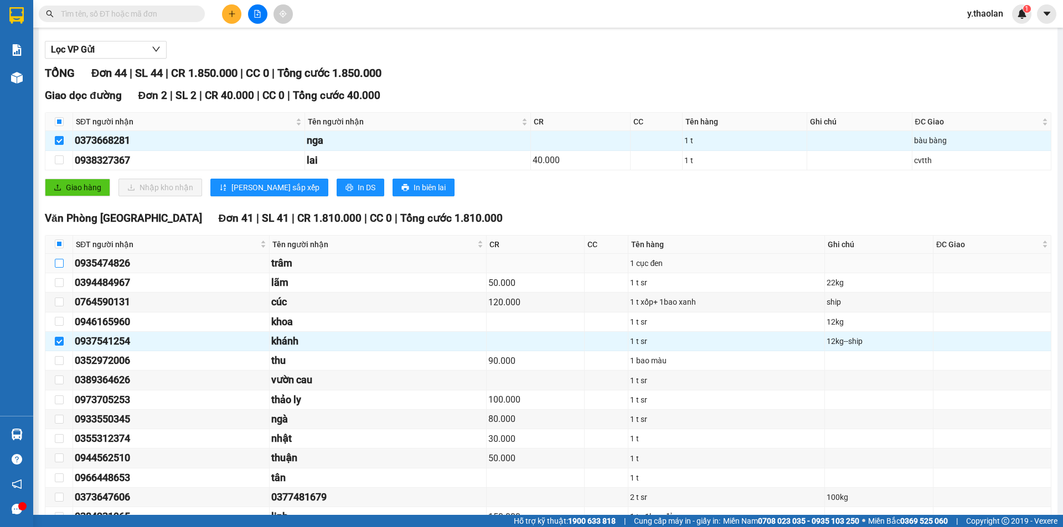
click at [60, 265] on input "checkbox" at bounding box center [59, 263] width 9 height 9
checkbox input "true"
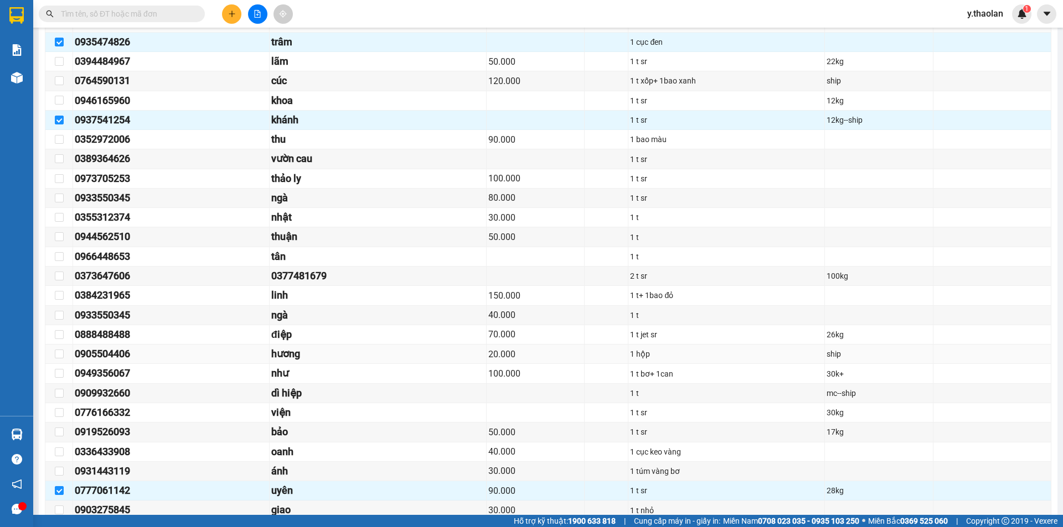
scroll to position [387, 0]
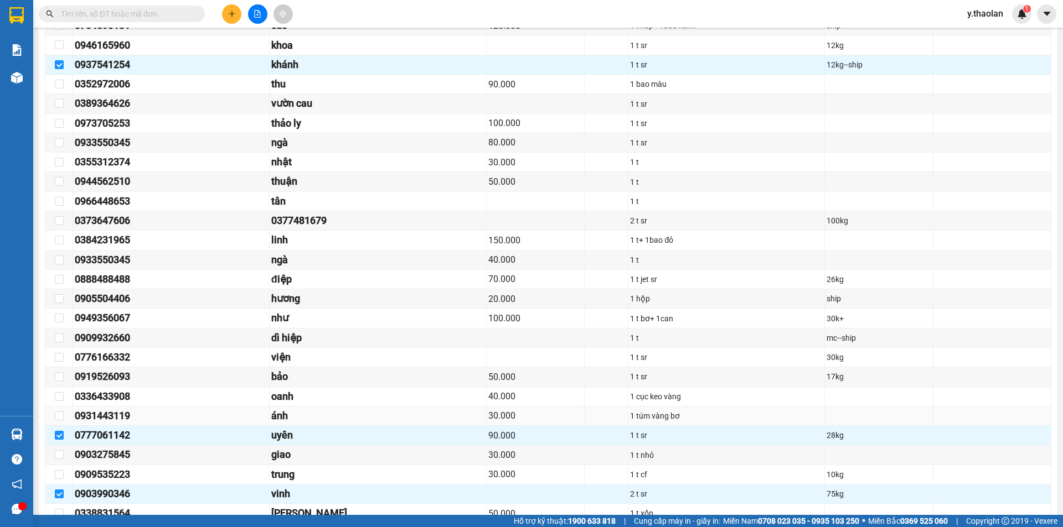
click at [64, 412] on td at bounding box center [59, 416] width 28 height 19
click at [57, 415] on input "checkbox" at bounding box center [59, 416] width 9 height 9
checkbox input "true"
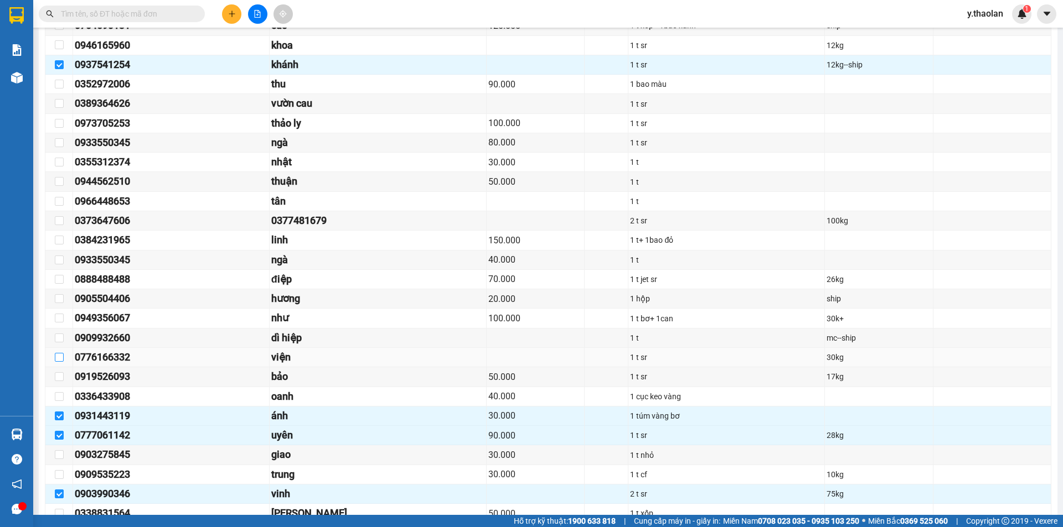
click at [60, 360] on input "checkbox" at bounding box center [59, 357] width 9 height 9
checkbox input "true"
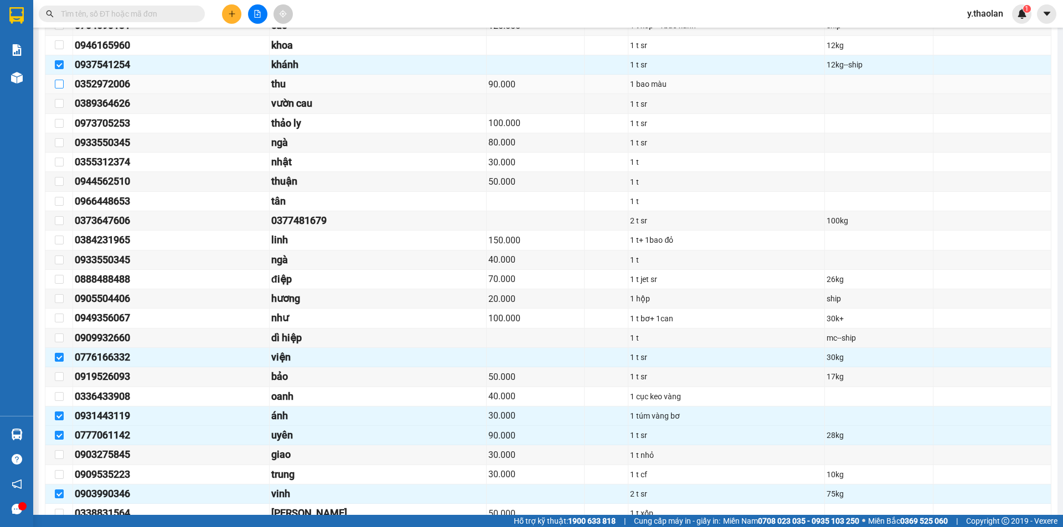
click at [55, 82] on input "checkbox" at bounding box center [59, 84] width 9 height 9
checkbox input "true"
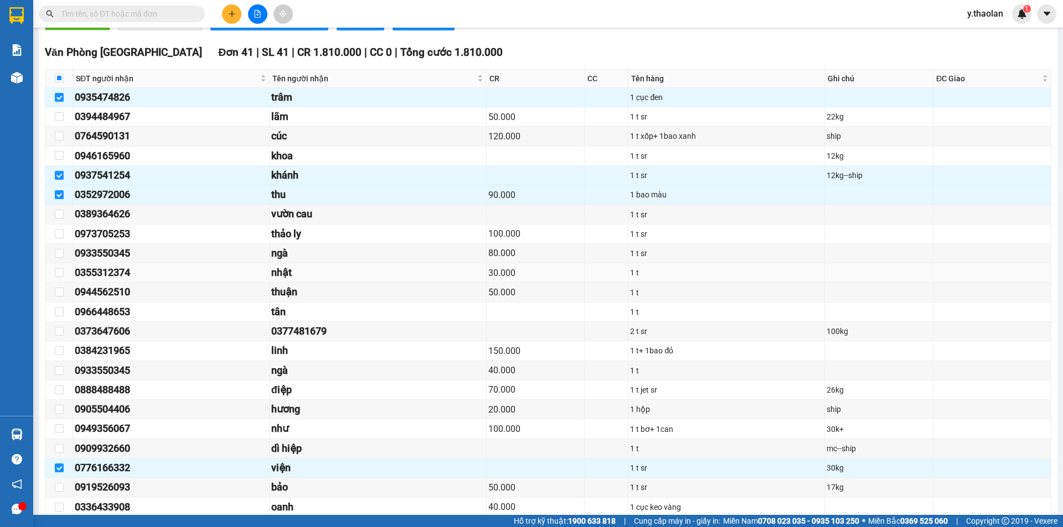
scroll to position [332, 0]
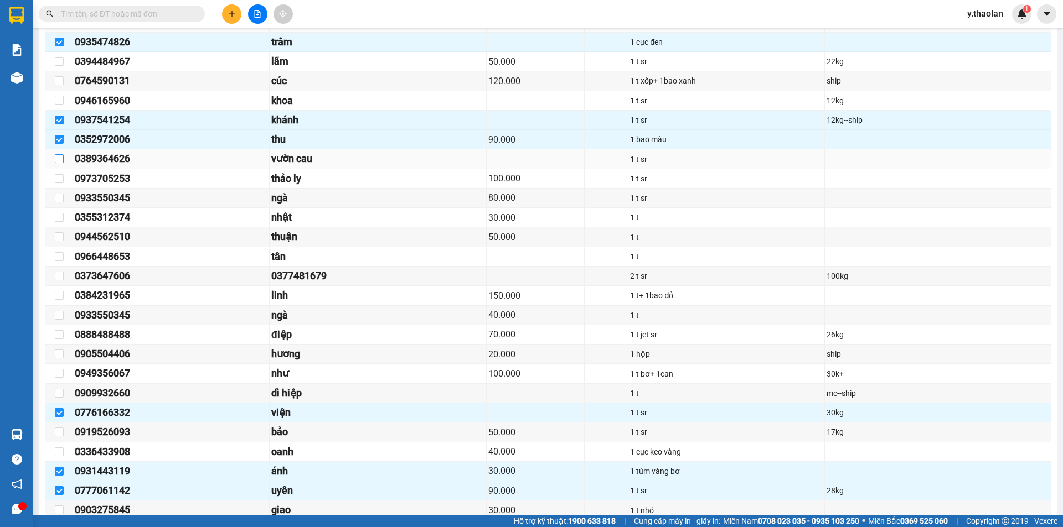
click at [58, 160] on input "checkbox" at bounding box center [59, 158] width 9 height 9
checkbox input "true"
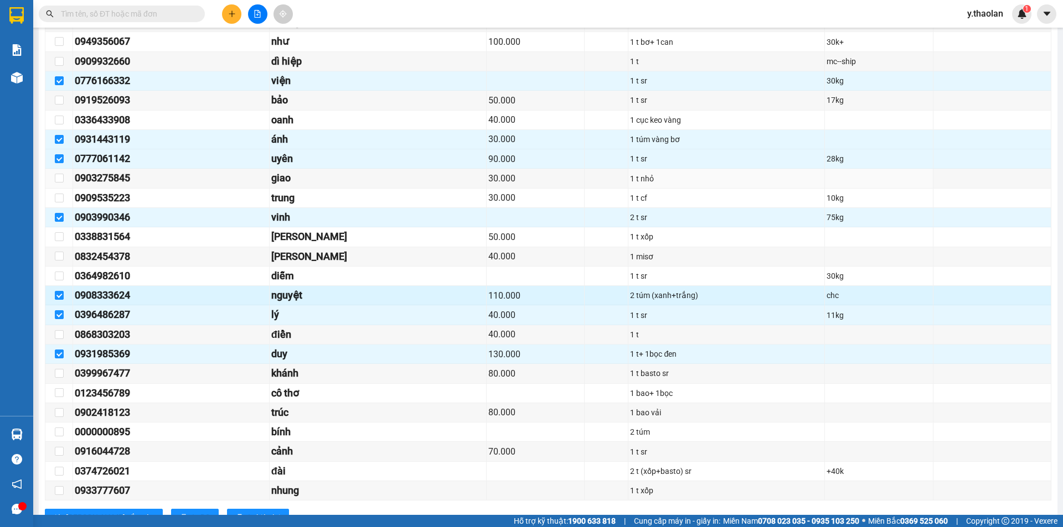
scroll to position [719, 0]
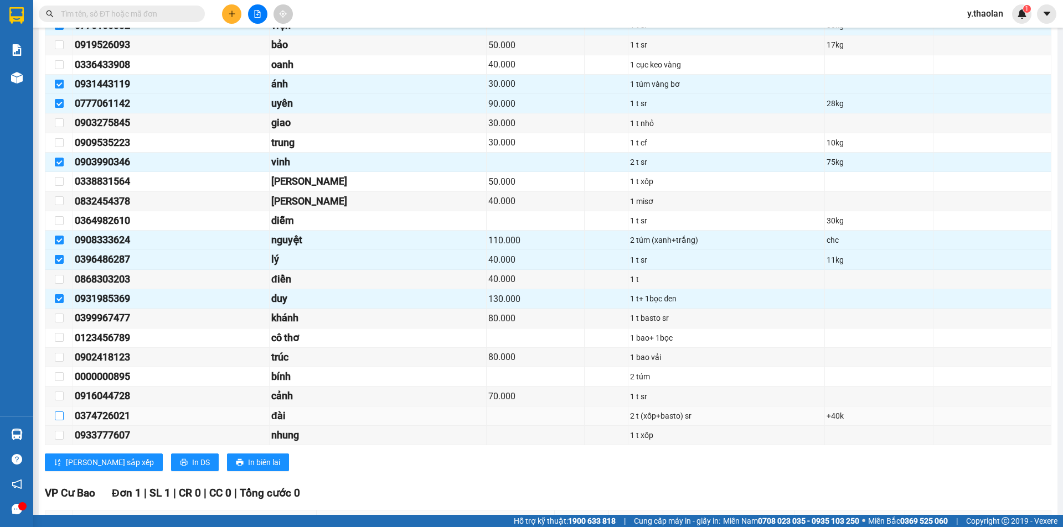
click at [59, 416] on input "checkbox" at bounding box center [59, 416] width 9 height 9
checkbox input "true"
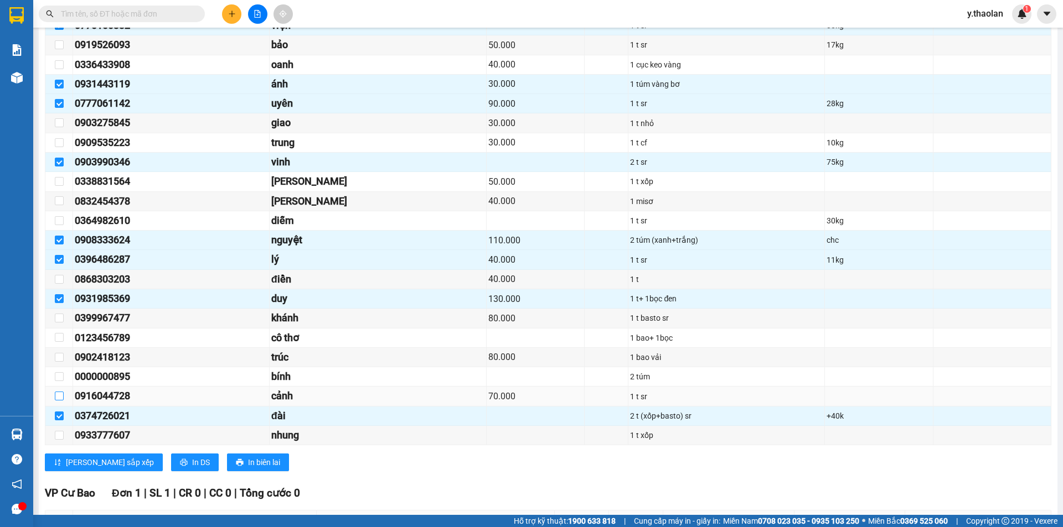
click at [58, 400] on input "checkbox" at bounding box center [59, 396] width 9 height 9
checkbox input "true"
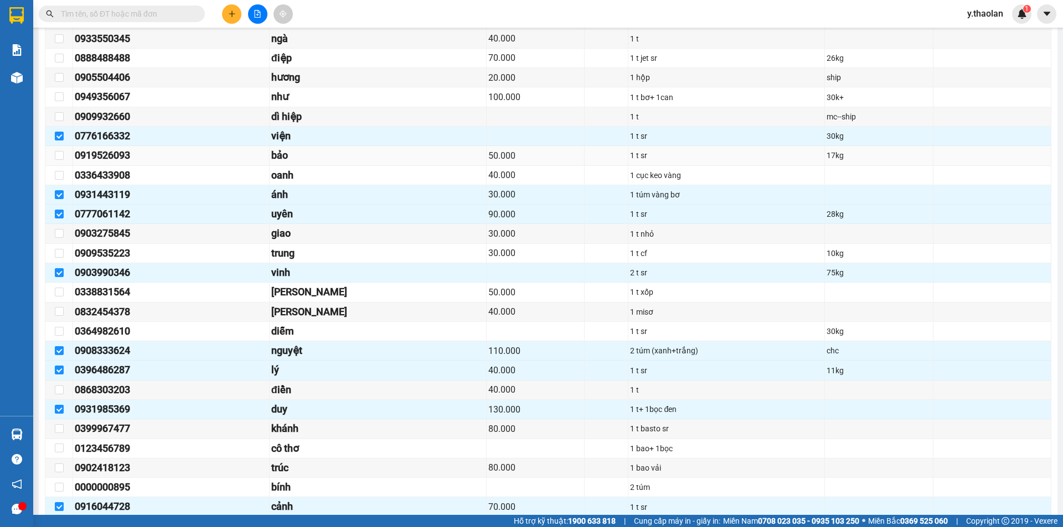
scroll to position [498, 0]
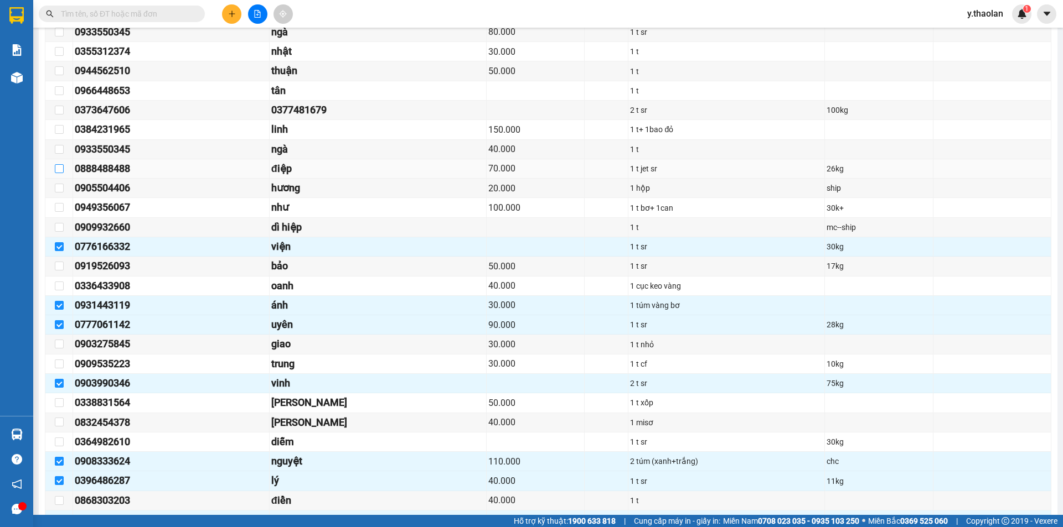
click at [61, 168] on input "checkbox" at bounding box center [59, 168] width 9 height 9
checkbox input "true"
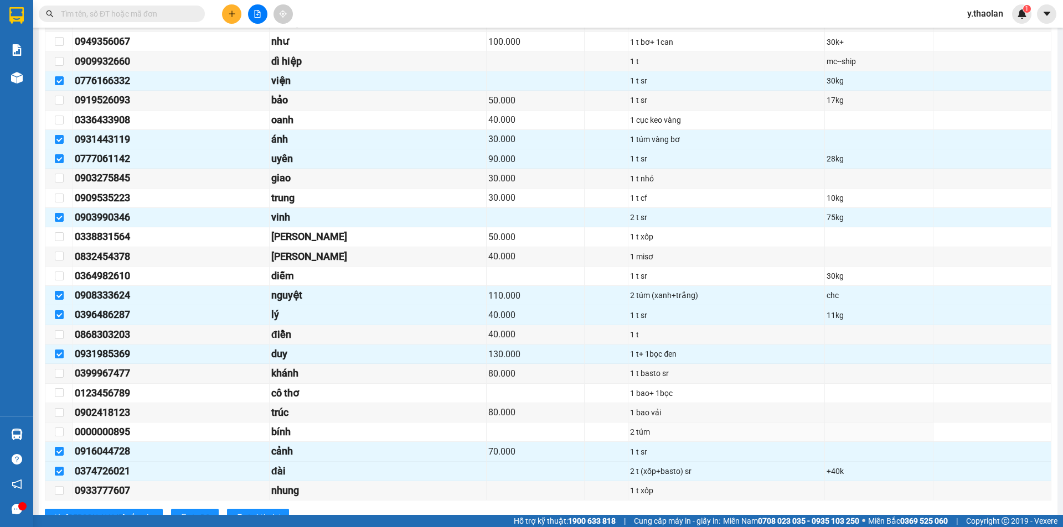
scroll to position [719, 0]
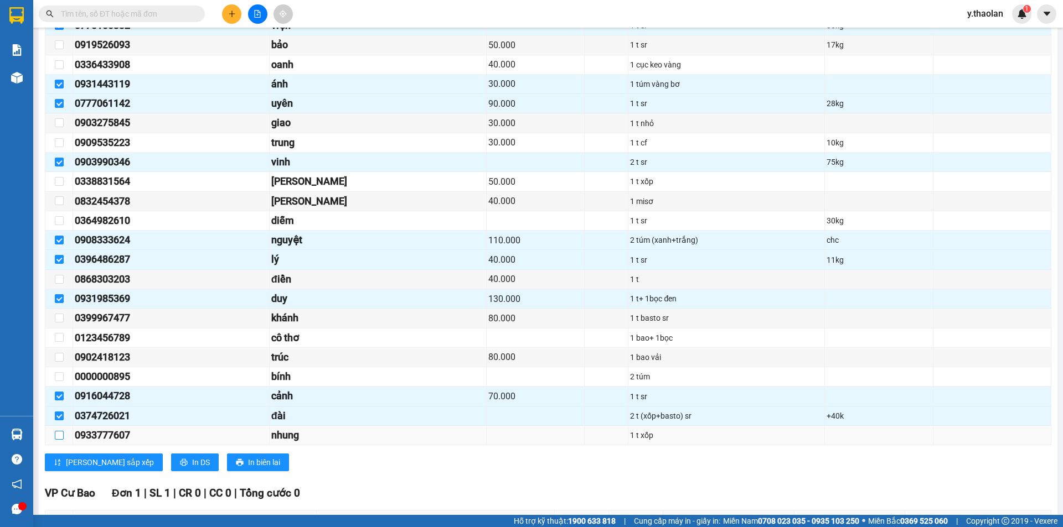
click at [56, 436] on input "checkbox" at bounding box center [59, 435] width 9 height 9
checkbox input "true"
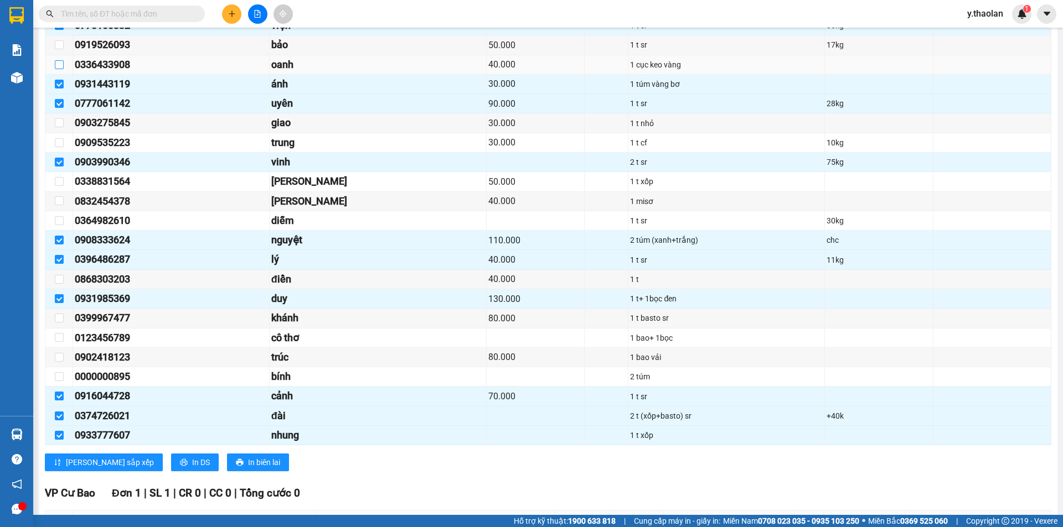
click at [58, 66] on input "checkbox" at bounding box center [59, 64] width 9 height 9
checkbox input "true"
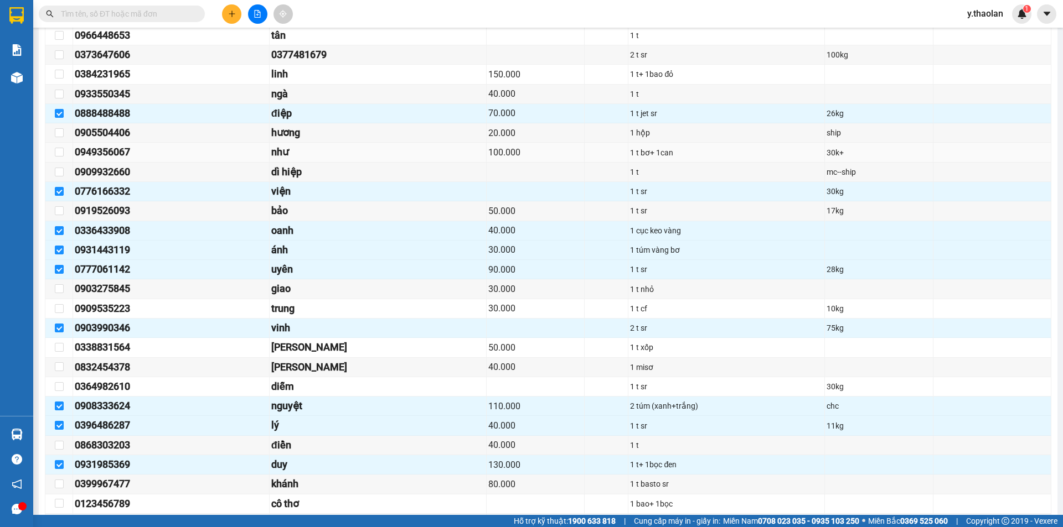
scroll to position [443, 0]
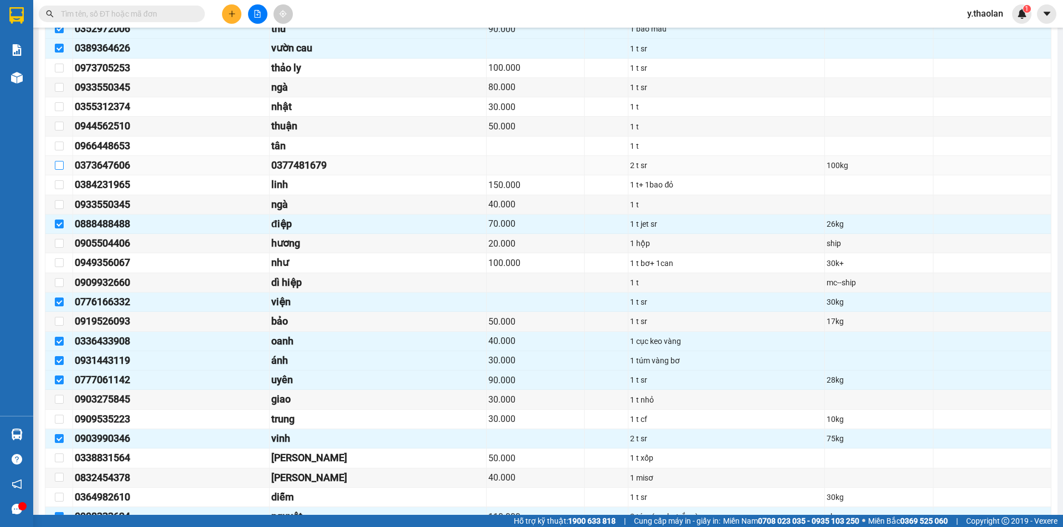
click at [62, 165] on input "checkbox" at bounding box center [59, 165] width 9 height 9
checkbox input "true"
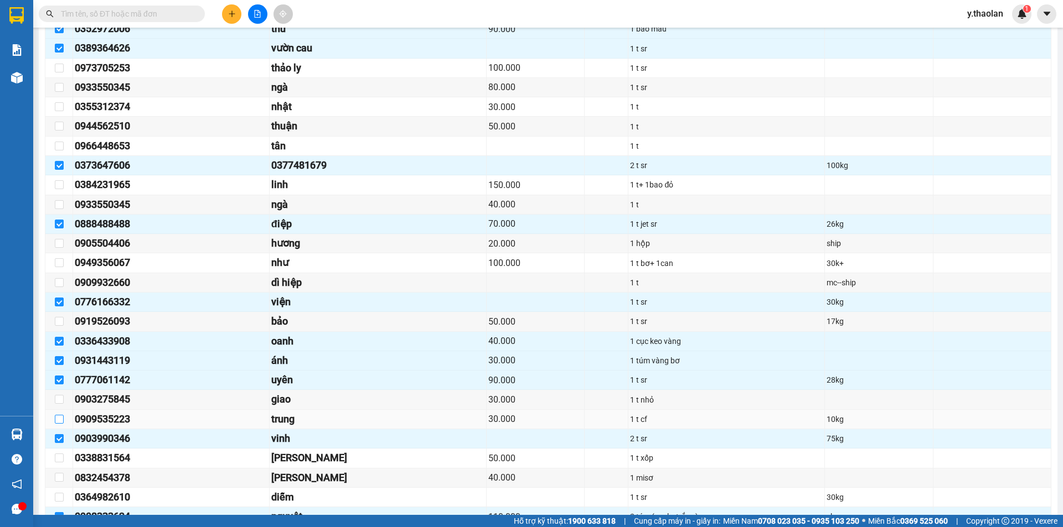
click at [58, 416] on input "checkbox" at bounding box center [59, 419] width 9 height 9
checkbox input "true"
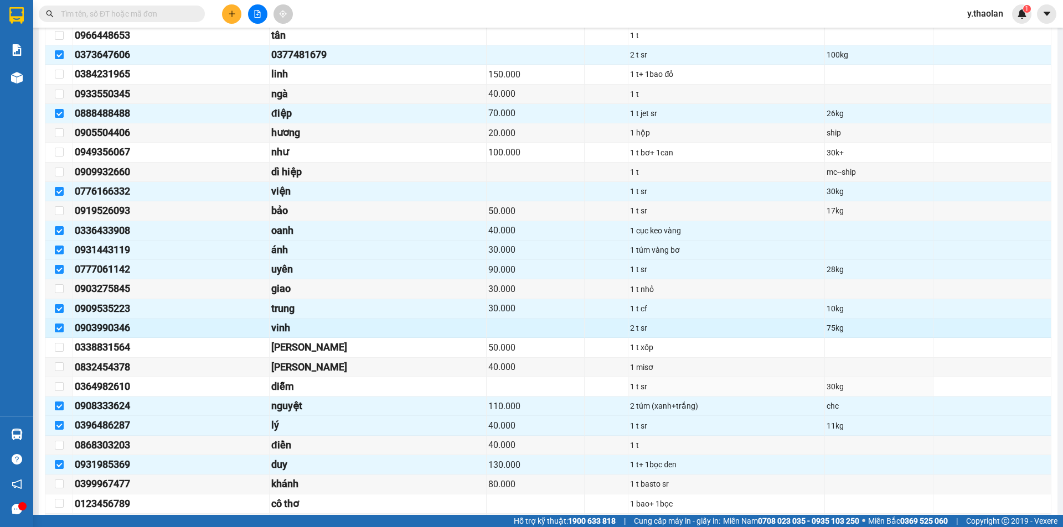
scroll to position [664, 0]
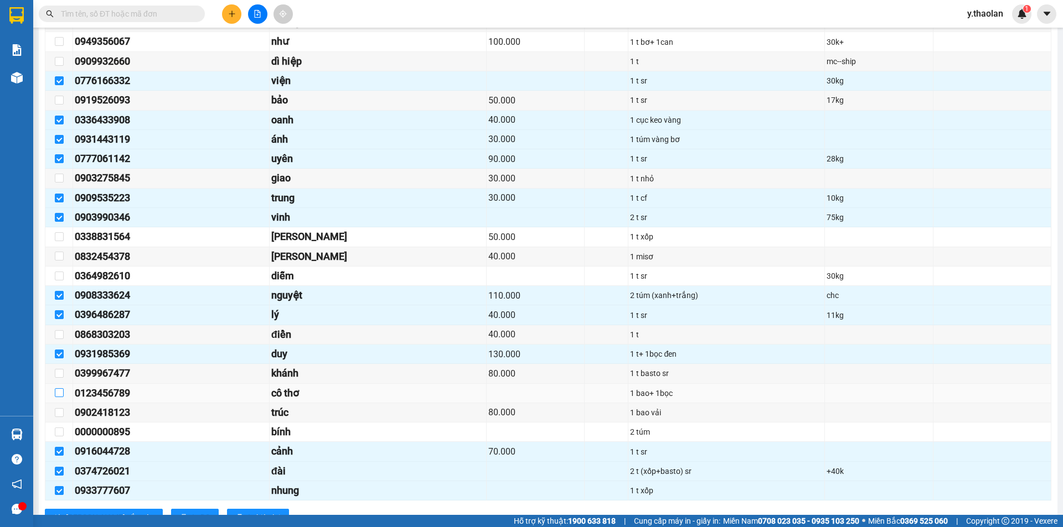
click at [56, 396] on input "checkbox" at bounding box center [59, 393] width 9 height 9
checkbox input "true"
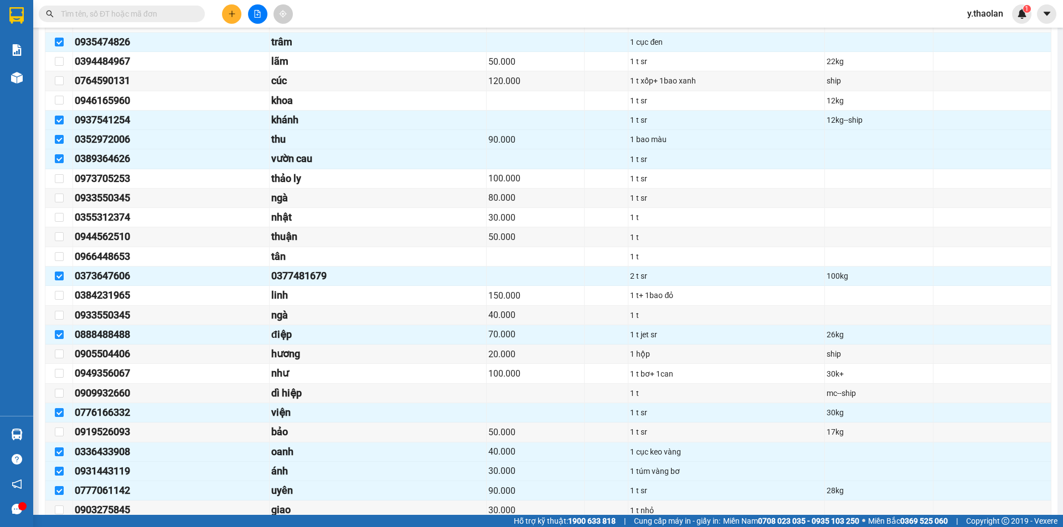
scroll to position [277, 0]
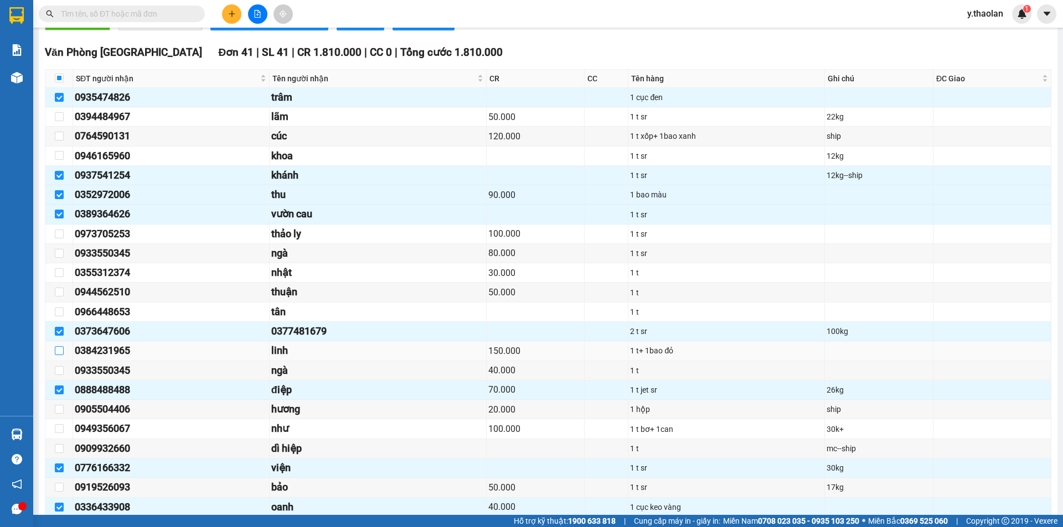
click at [55, 349] on input "checkbox" at bounding box center [59, 350] width 9 height 9
checkbox input "true"
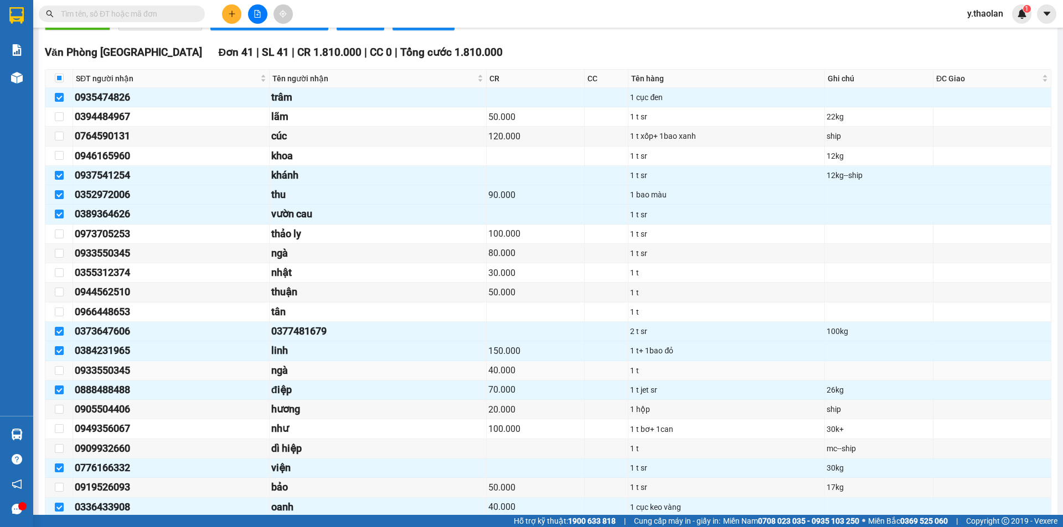
scroll to position [332, 0]
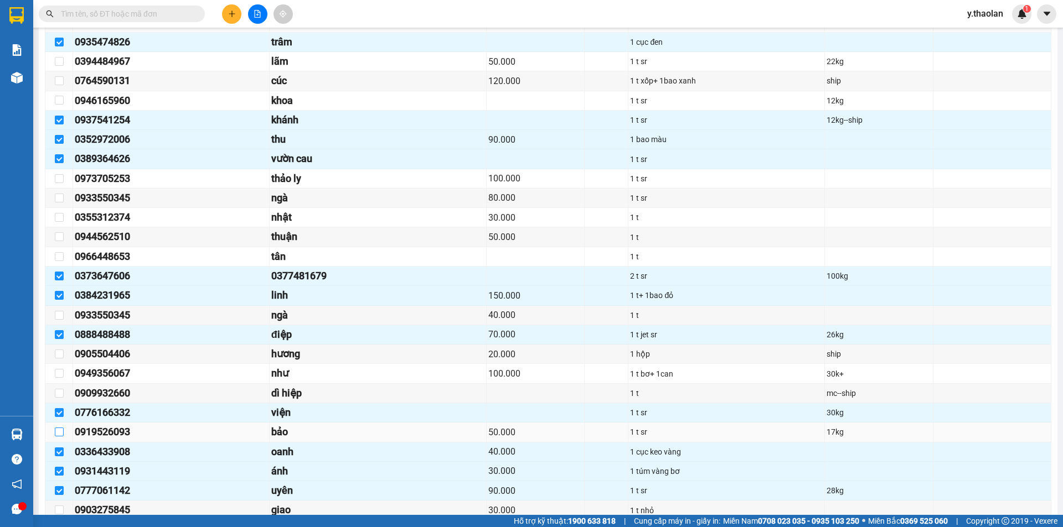
click at [55, 430] on input "checkbox" at bounding box center [59, 432] width 9 height 9
checkbox input "true"
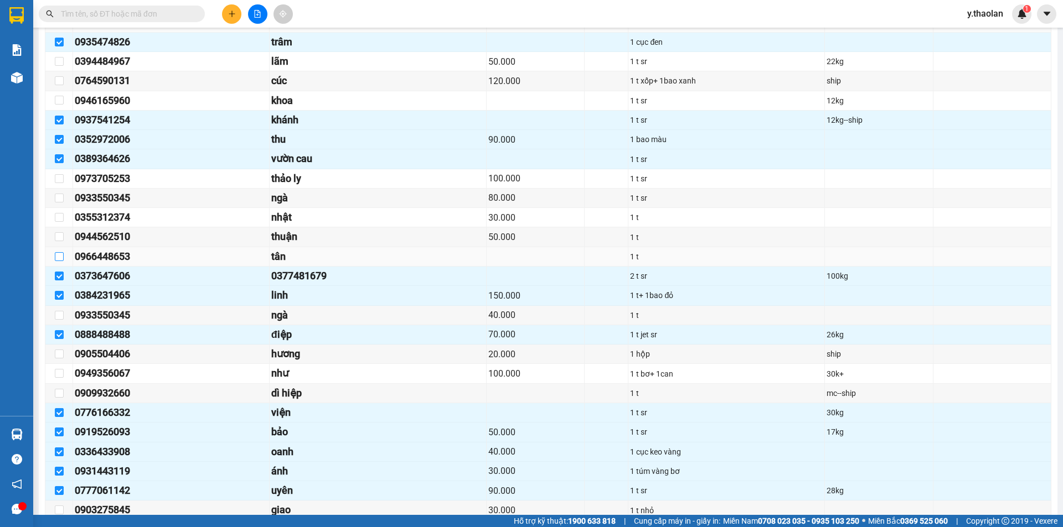
click at [59, 257] on input "checkbox" at bounding box center [59, 256] width 9 height 9
checkbox input "true"
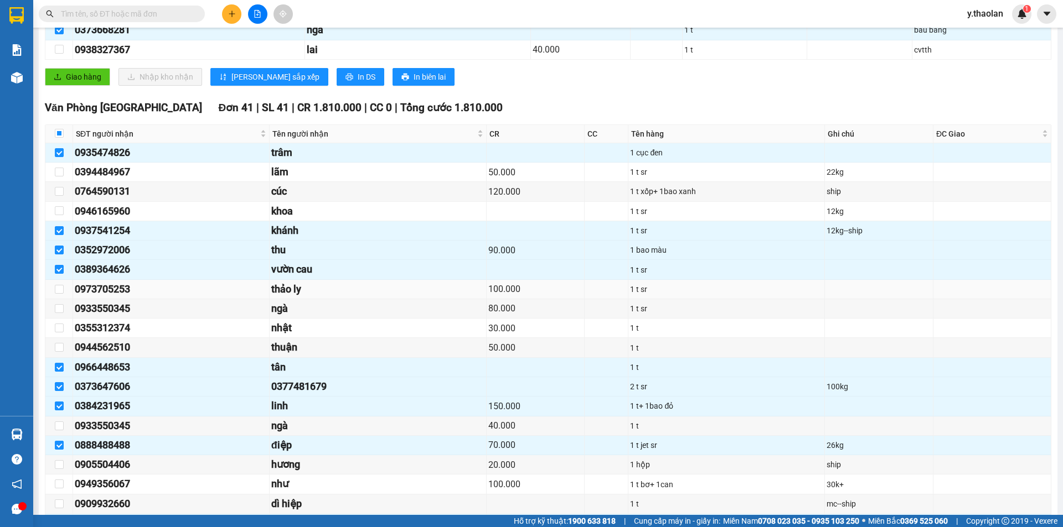
scroll to position [111, 0]
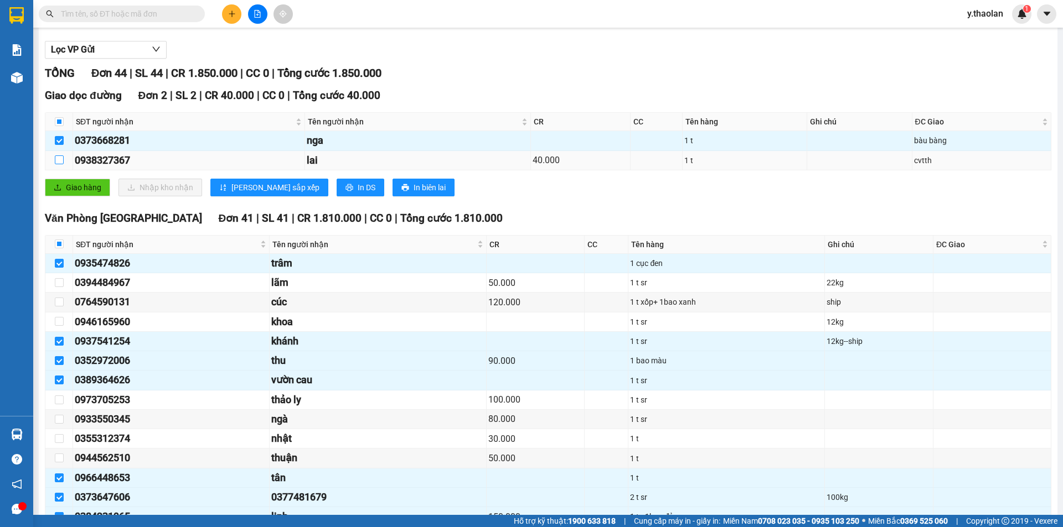
click at [58, 156] on input "checkbox" at bounding box center [59, 160] width 9 height 9
checkbox input "true"
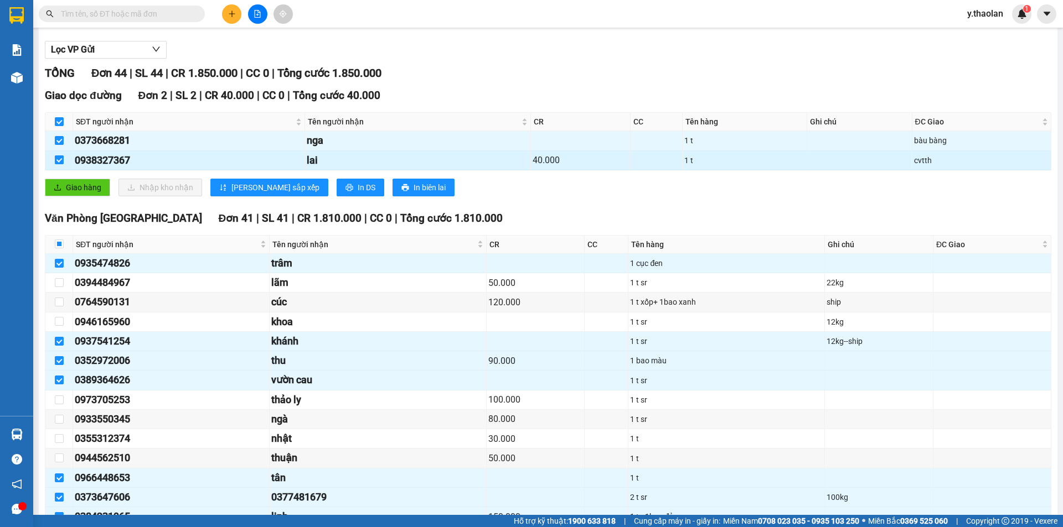
checkbox input "true"
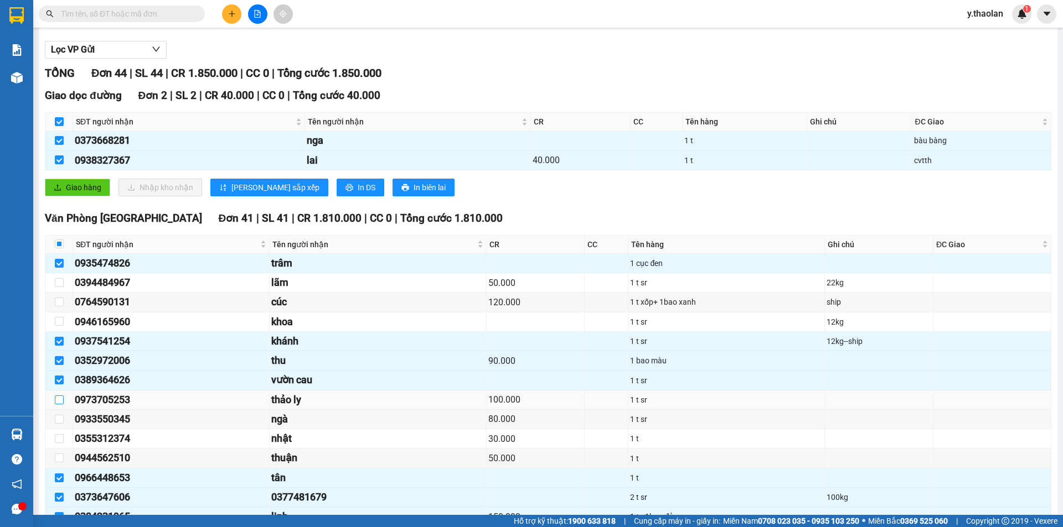
click at [60, 397] on input "checkbox" at bounding box center [59, 400] width 9 height 9
checkbox input "true"
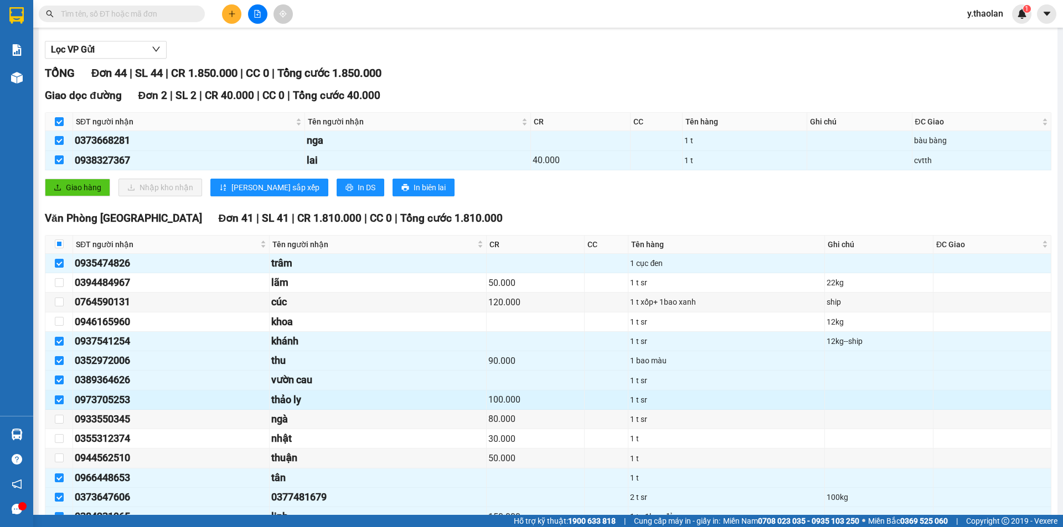
scroll to position [166, 0]
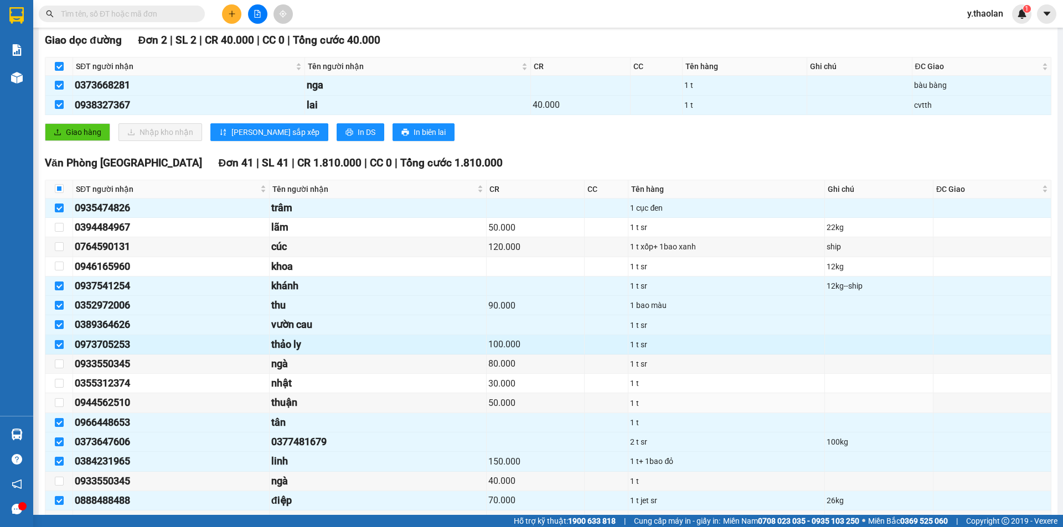
click at [60, 397] on label at bounding box center [59, 403] width 9 height 12
click at [60, 398] on input "checkbox" at bounding box center [59, 402] width 9 height 9
checkbox input "true"
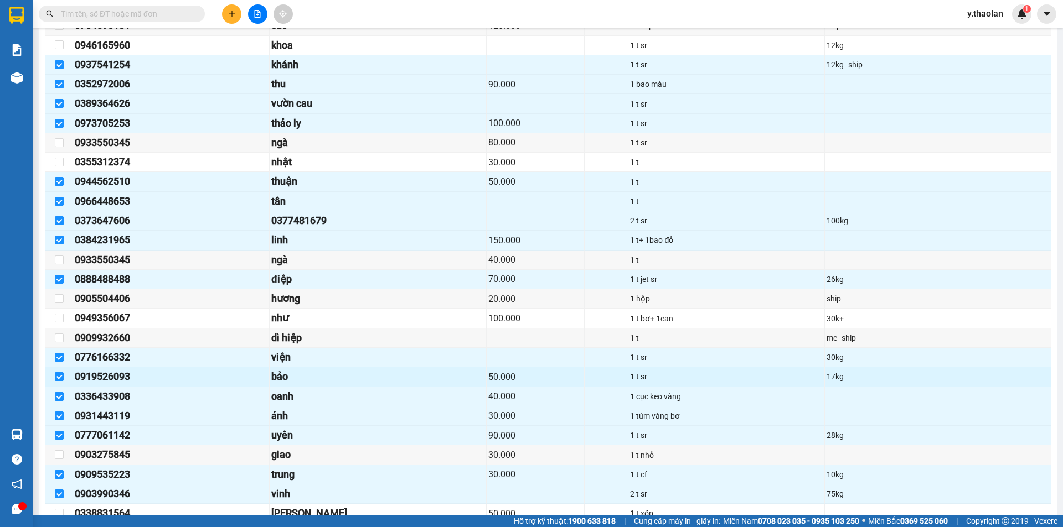
scroll to position [443, 0]
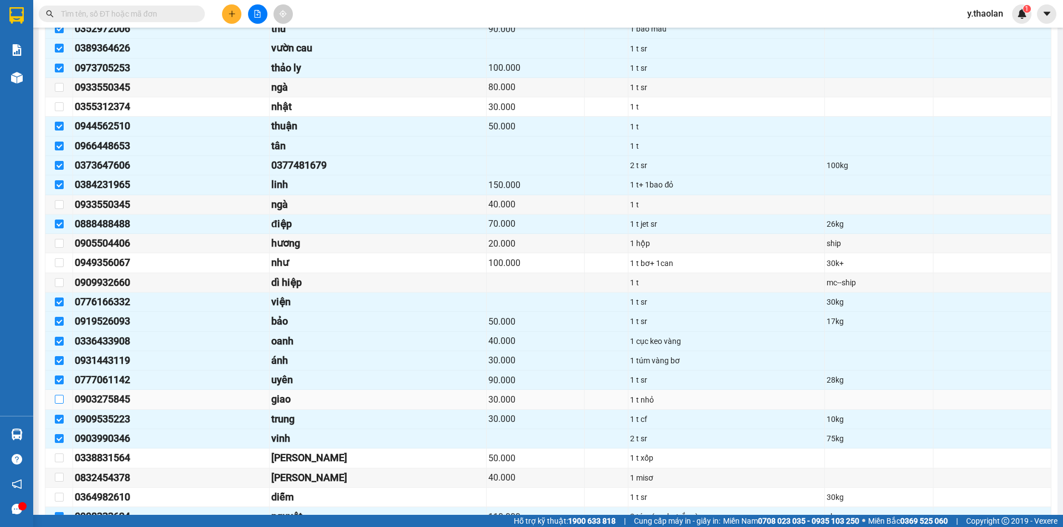
click at [60, 398] on input "checkbox" at bounding box center [59, 399] width 9 height 9
checkbox input "true"
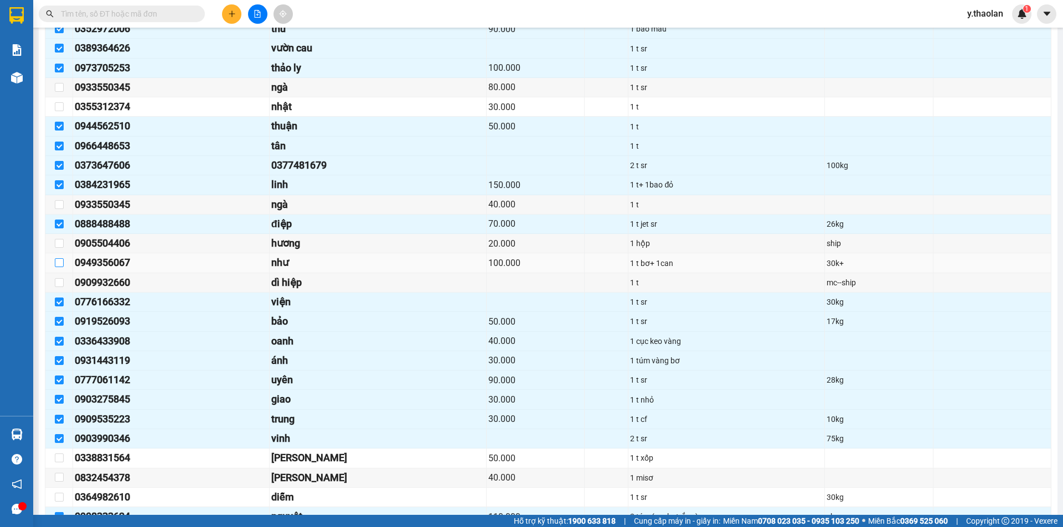
click at [59, 261] on input "checkbox" at bounding box center [59, 262] width 9 height 9
checkbox input "true"
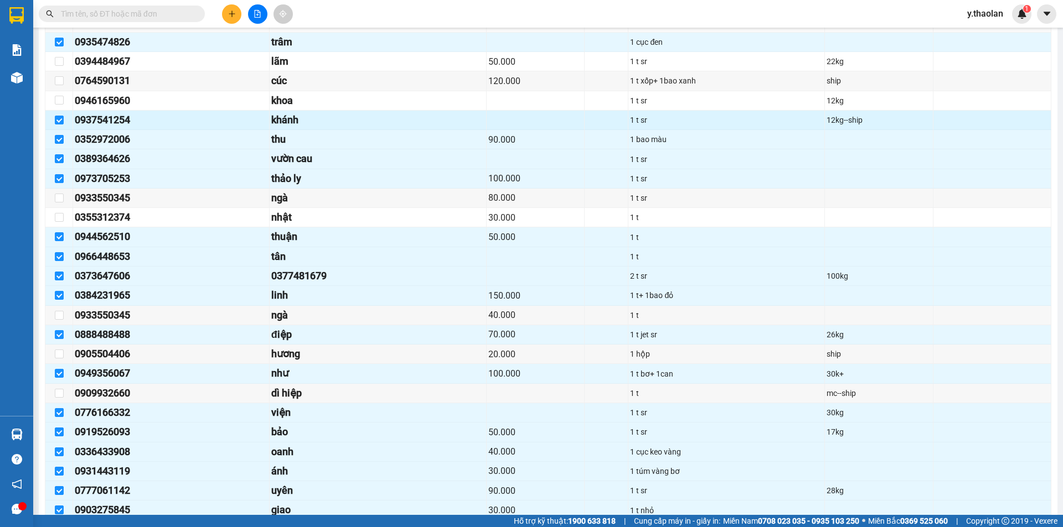
scroll to position [277, 0]
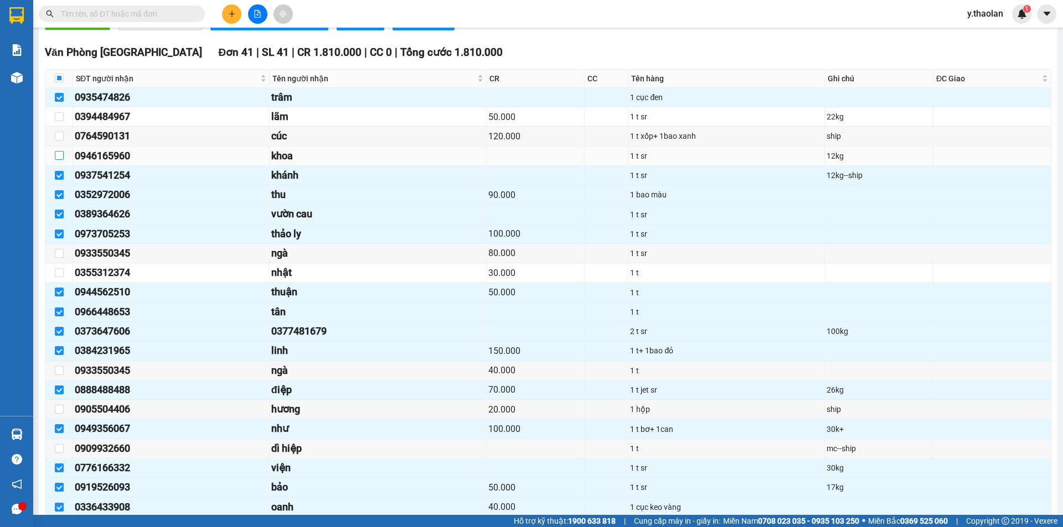
click at [56, 159] on input "checkbox" at bounding box center [59, 155] width 9 height 9
checkbox input "true"
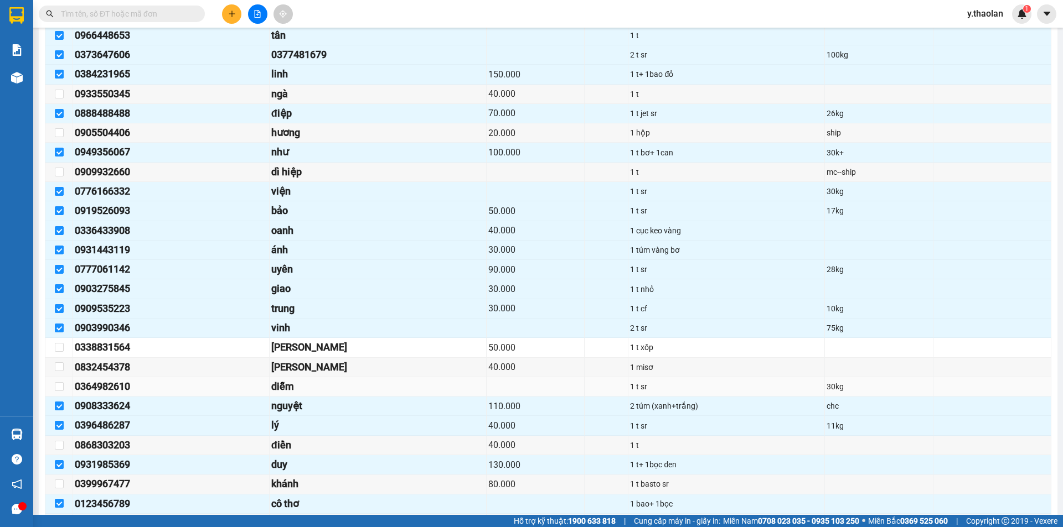
scroll to position [609, 0]
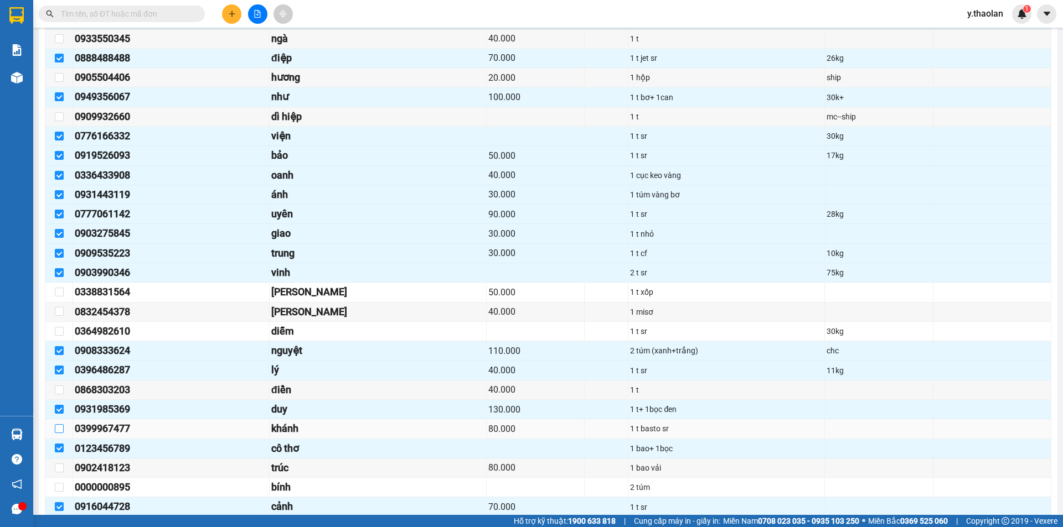
click at [57, 429] on input "checkbox" at bounding box center [59, 428] width 9 height 9
checkbox input "true"
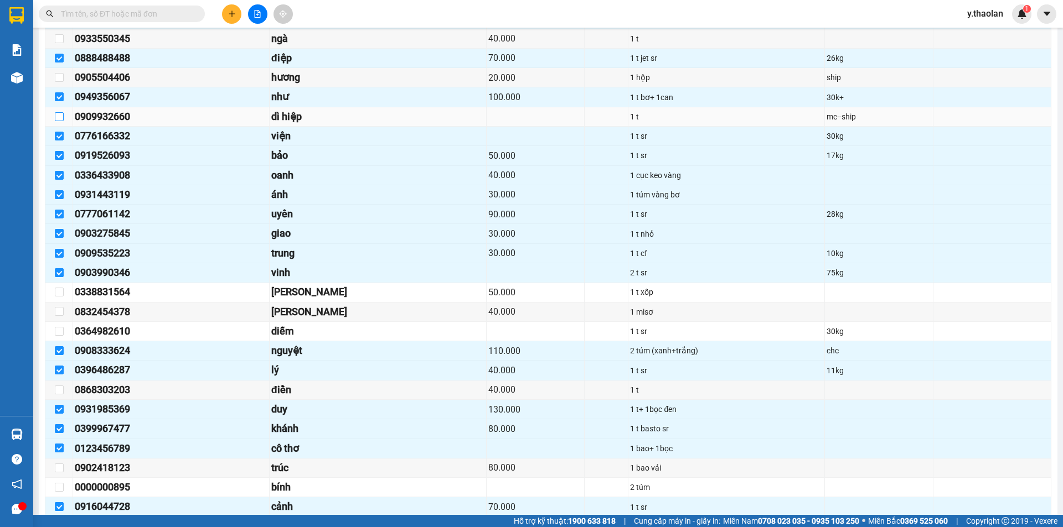
click at [60, 118] on input "checkbox" at bounding box center [59, 116] width 9 height 9
checkbox input "true"
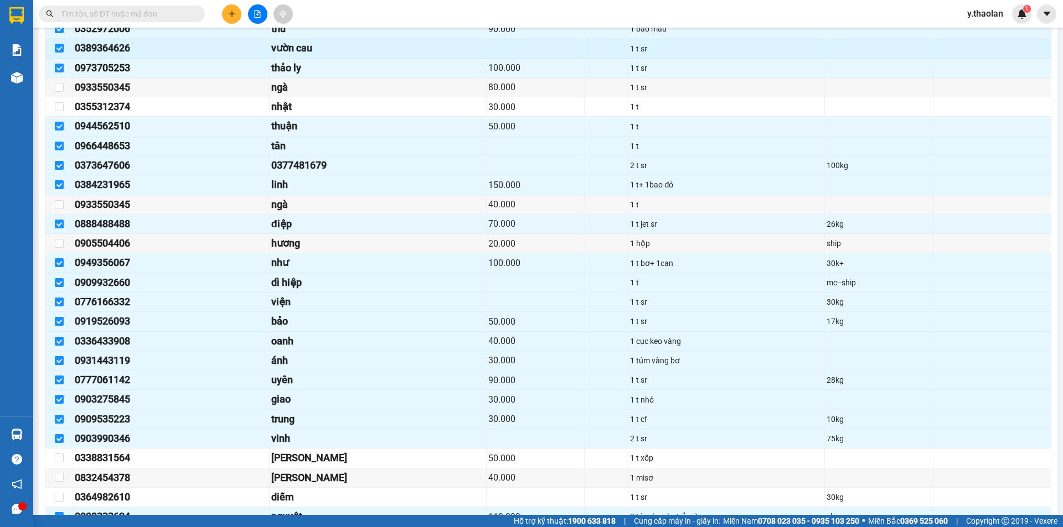
scroll to position [332, 0]
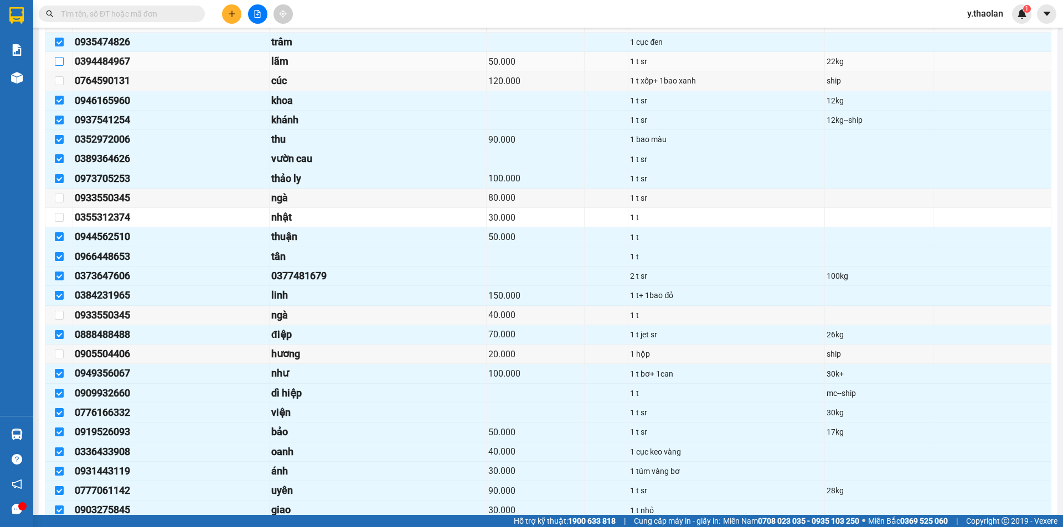
click at [56, 64] on input "checkbox" at bounding box center [59, 61] width 9 height 9
checkbox input "true"
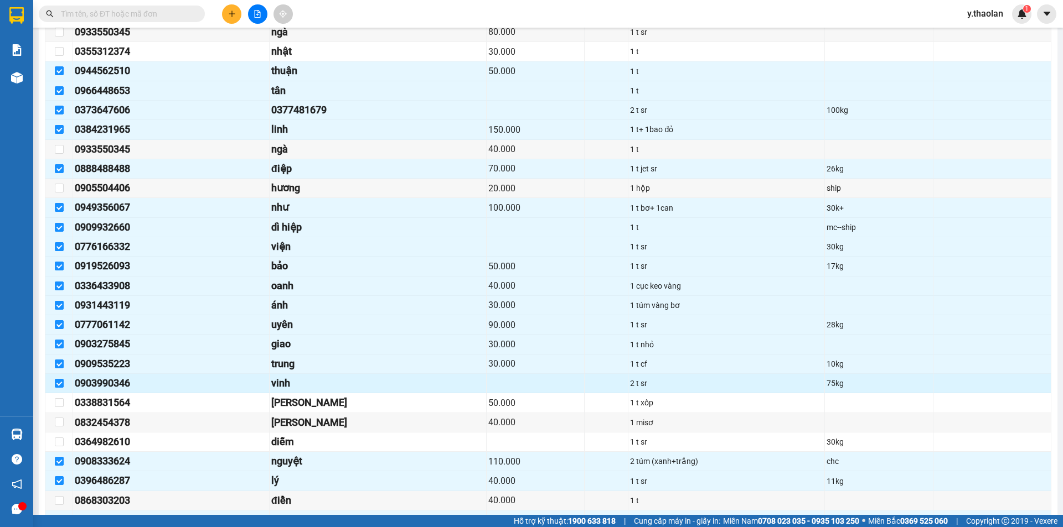
scroll to position [553, 0]
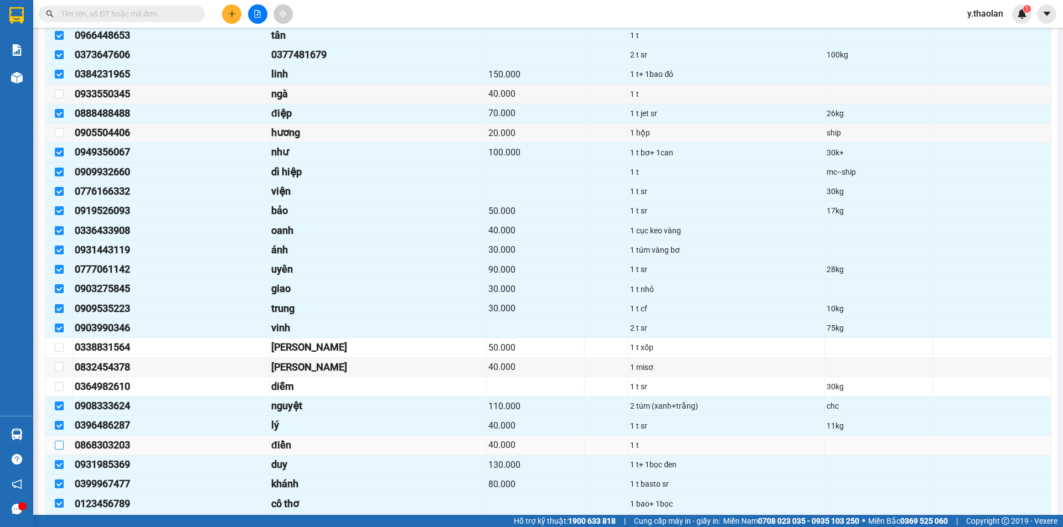
click at [57, 447] on input "checkbox" at bounding box center [59, 445] width 9 height 9
checkbox input "true"
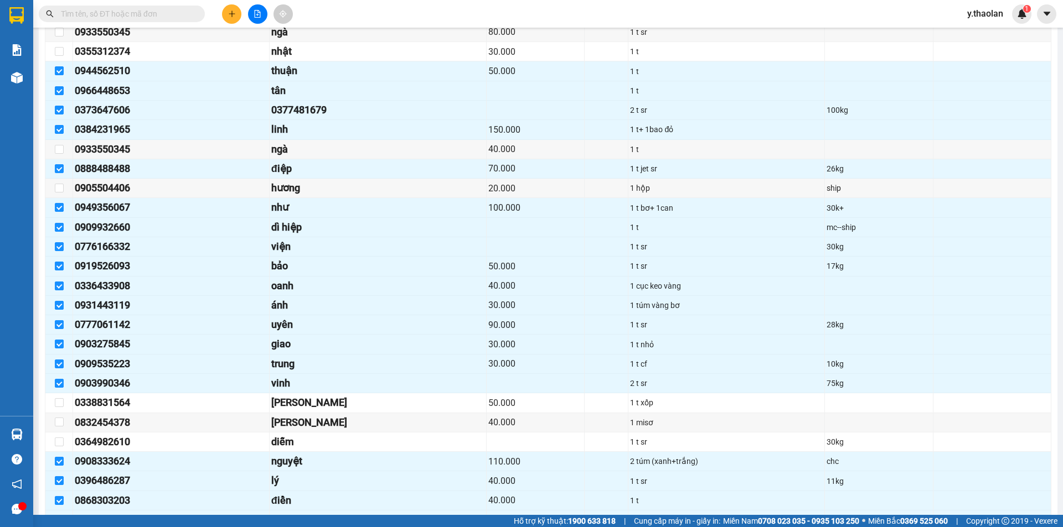
scroll to position [443, 0]
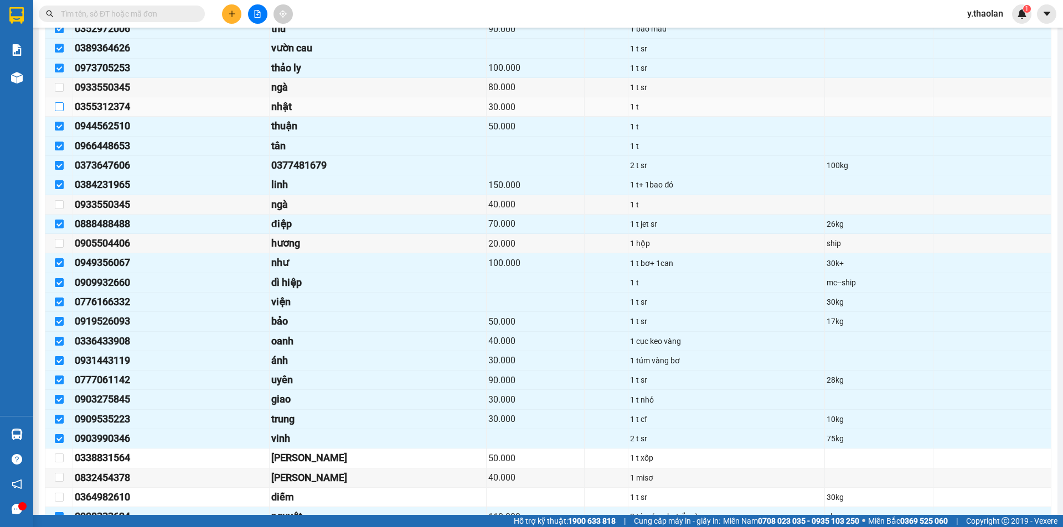
click at [55, 107] on input "checkbox" at bounding box center [59, 106] width 9 height 9
checkbox input "true"
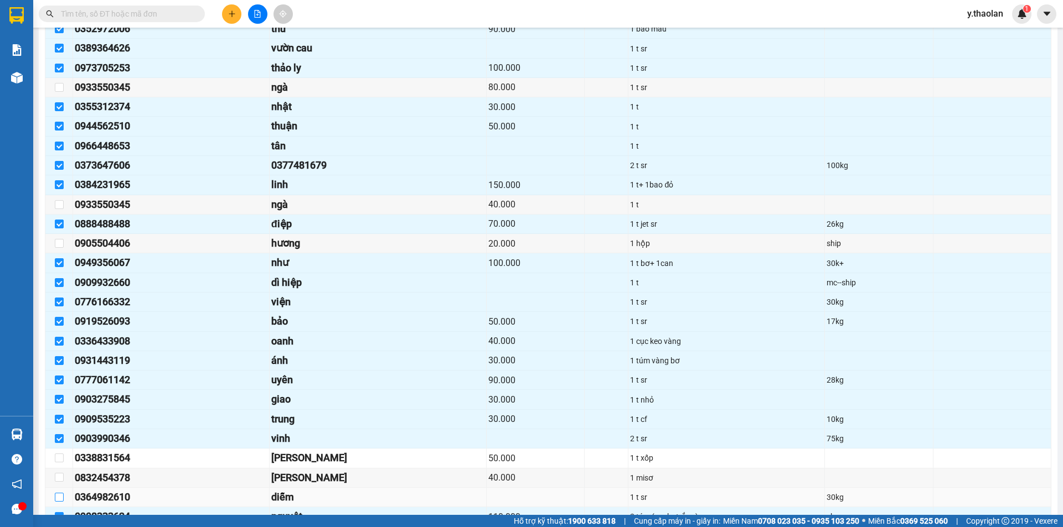
click at [60, 497] on input "checkbox" at bounding box center [59, 497] width 9 height 9
checkbox input "true"
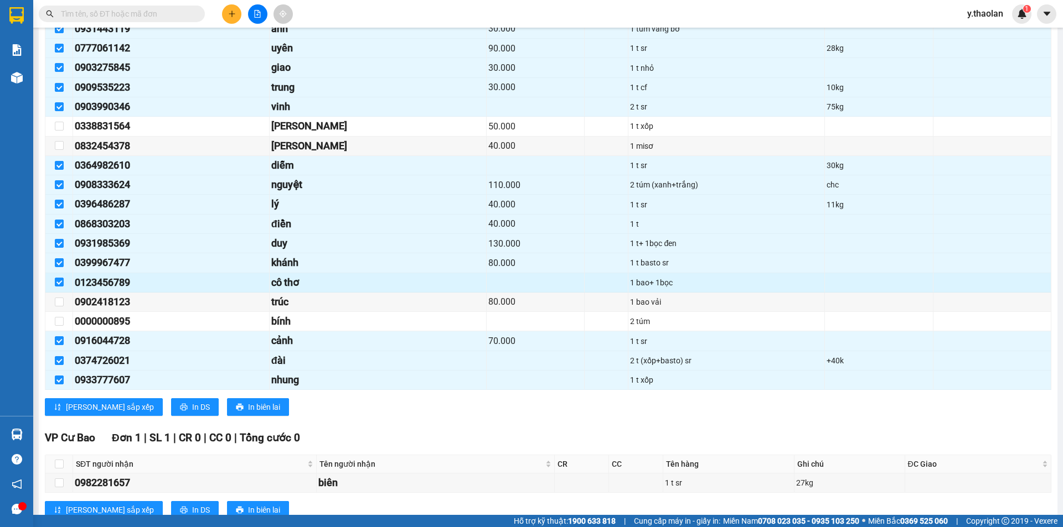
scroll to position [719, 0]
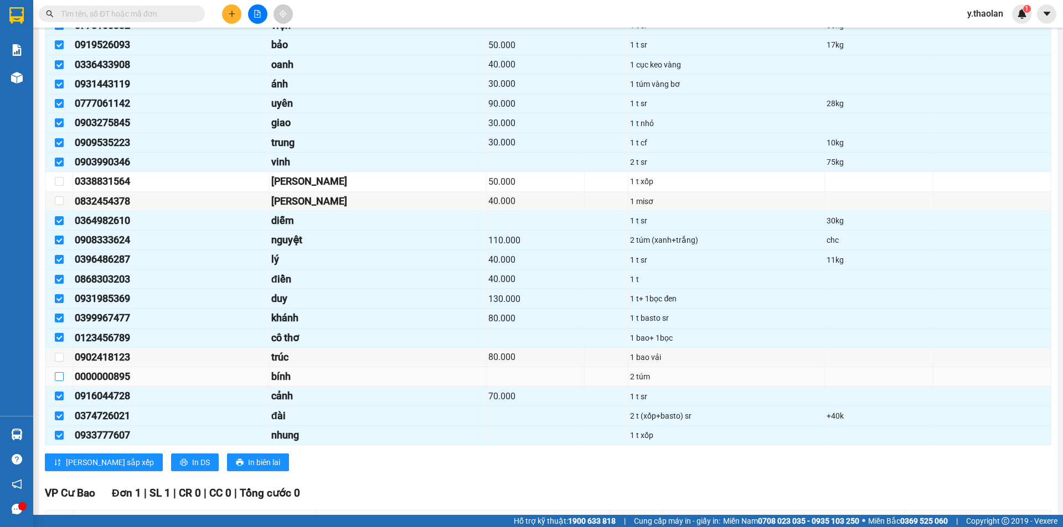
click at [56, 376] on input "checkbox" at bounding box center [59, 376] width 9 height 9
checkbox input "true"
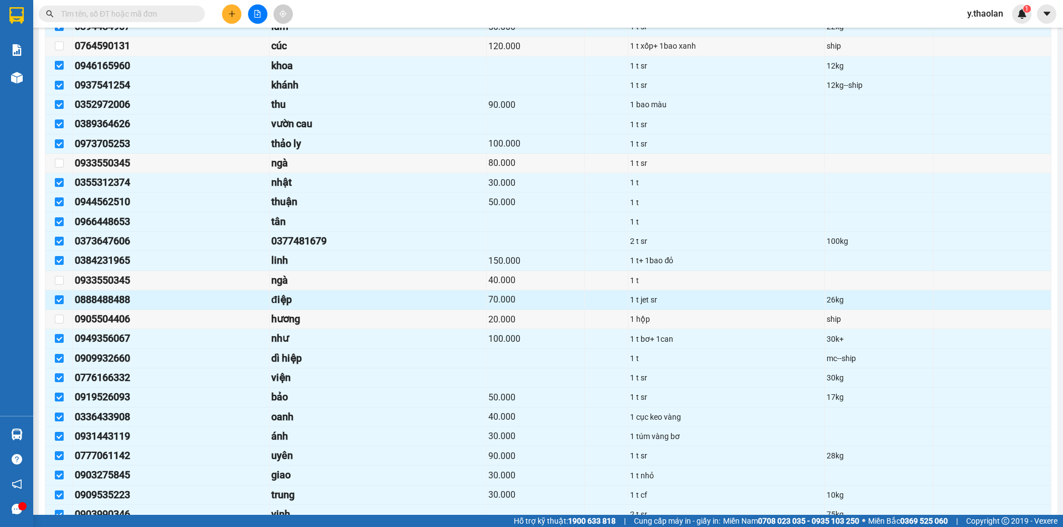
scroll to position [312, 0]
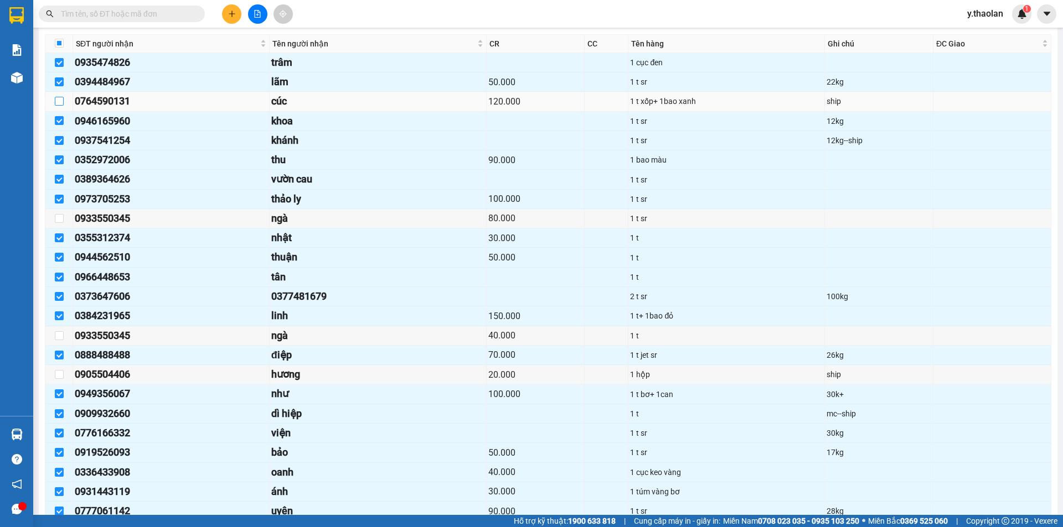
click at [55, 97] on input "checkbox" at bounding box center [59, 101] width 9 height 9
checkbox input "true"
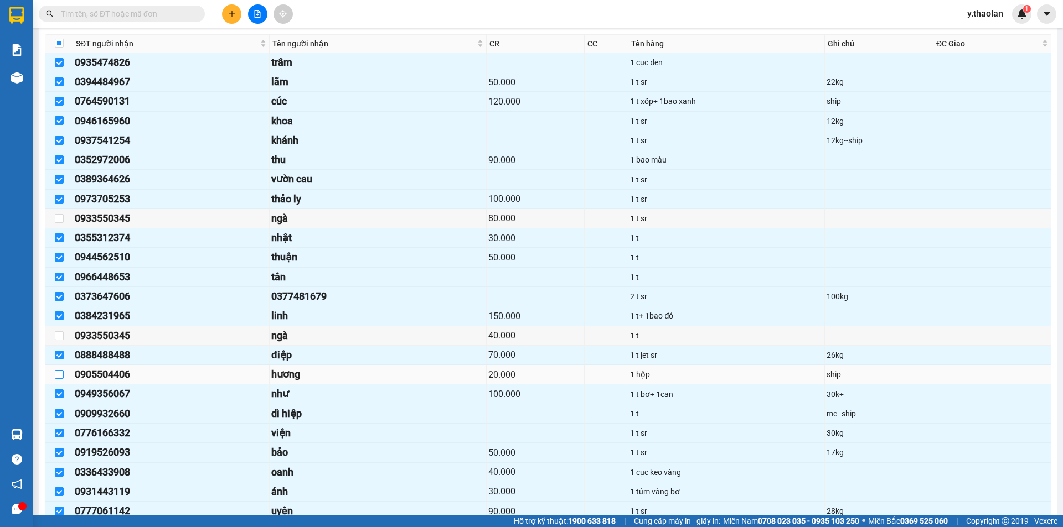
click at [60, 375] on input "checkbox" at bounding box center [59, 374] width 9 height 9
checkbox input "true"
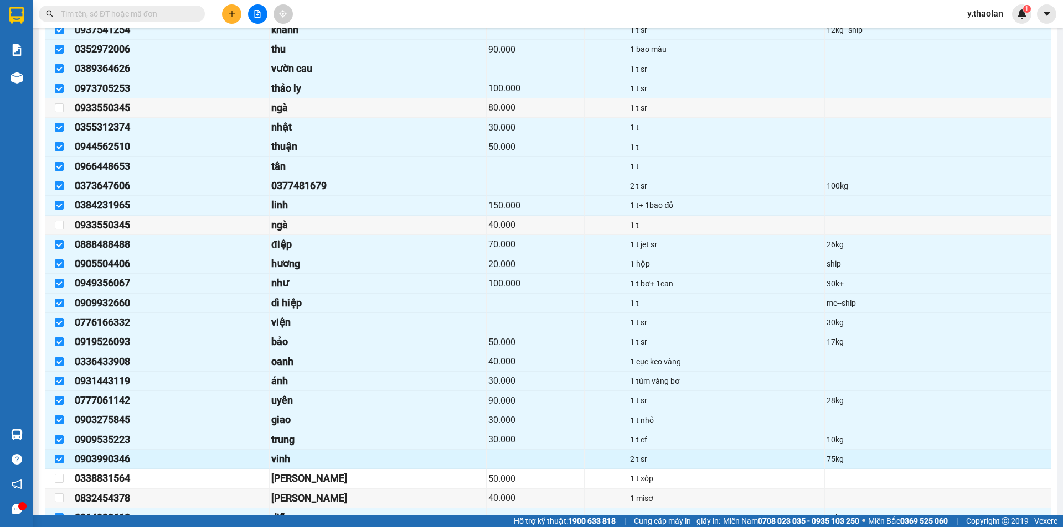
scroll to position [478, 0]
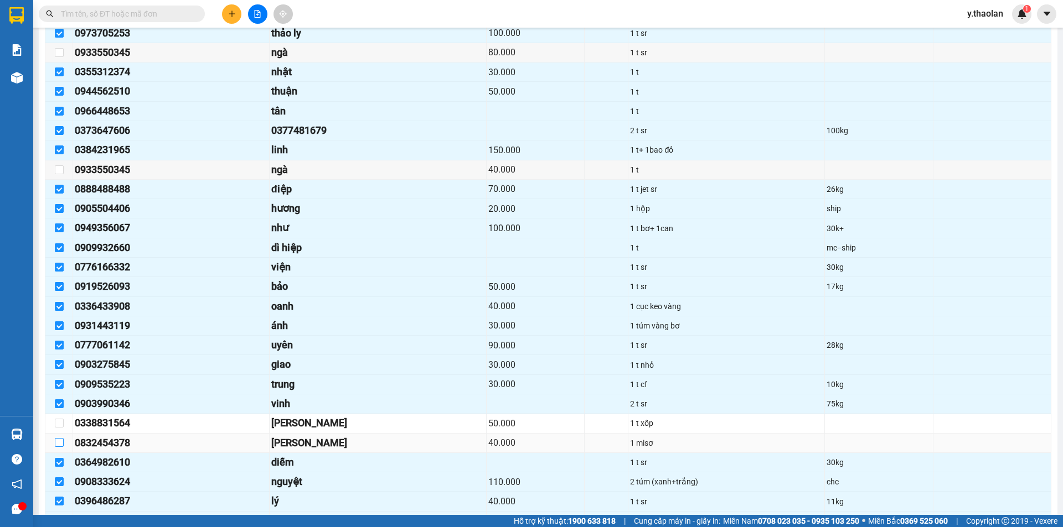
click at [59, 444] on input "checkbox" at bounding box center [59, 442] width 9 height 9
checkbox input "true"
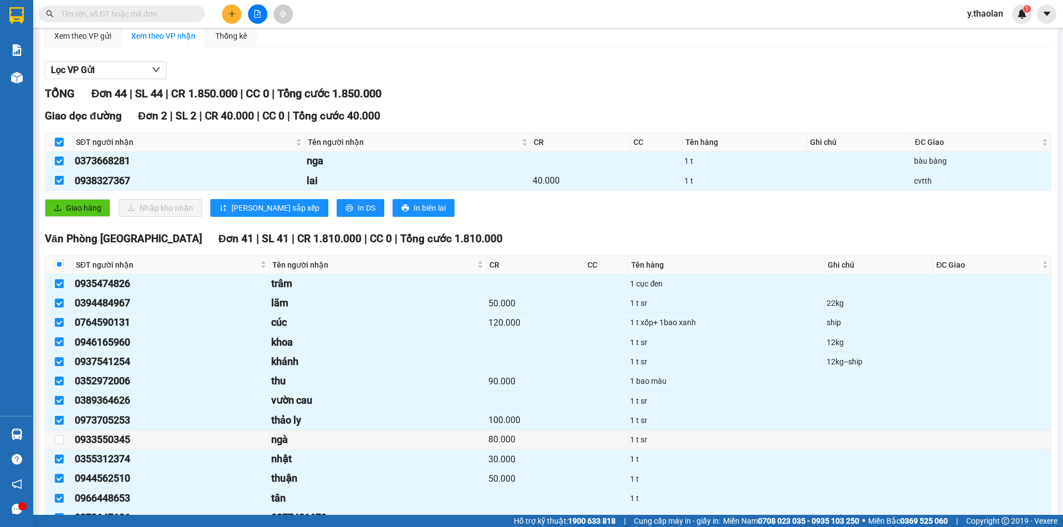
scroll to position [0, 0]
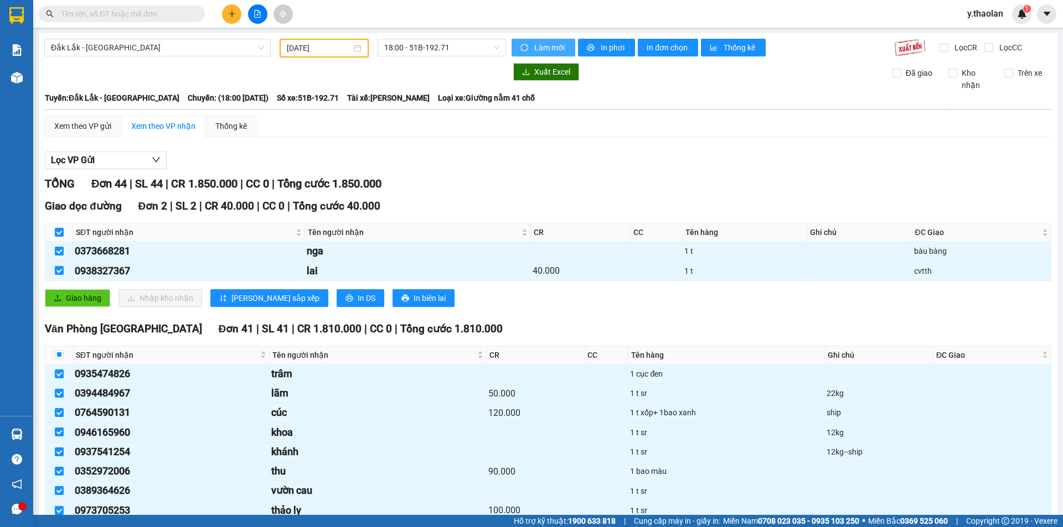
click at [547, 50] on span "Làm mới" at bounding box center [550, 48] width 32 height 12
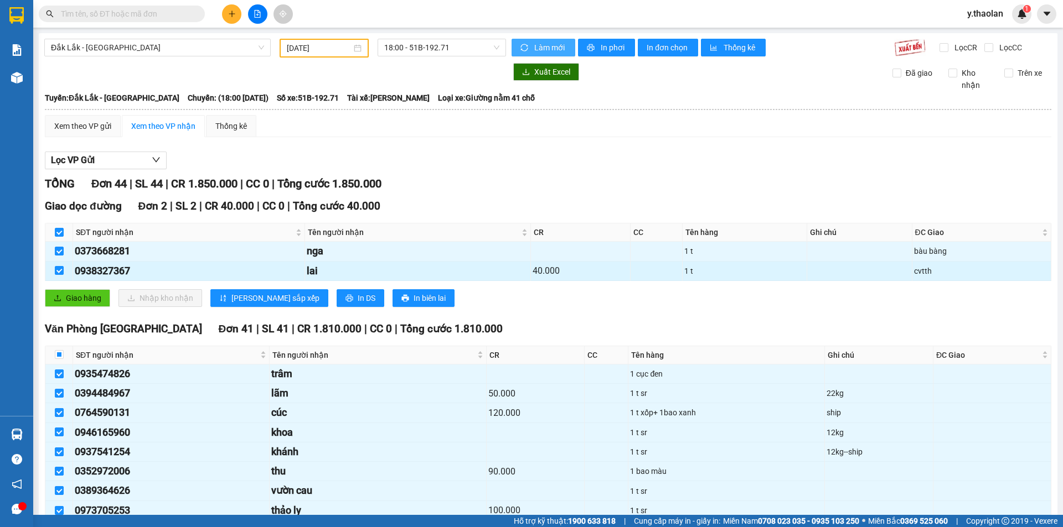
scroll to position [111, 0]
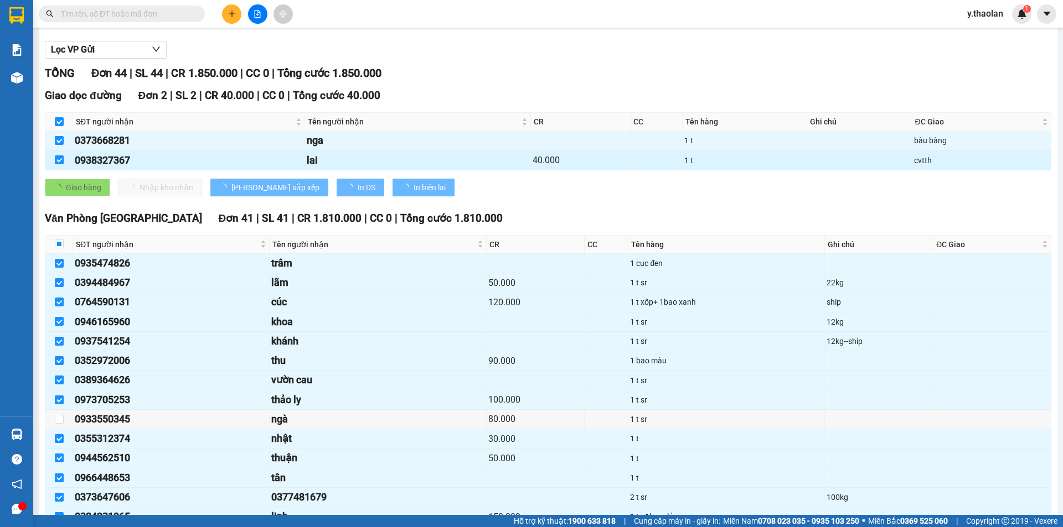
checkbox input "false"
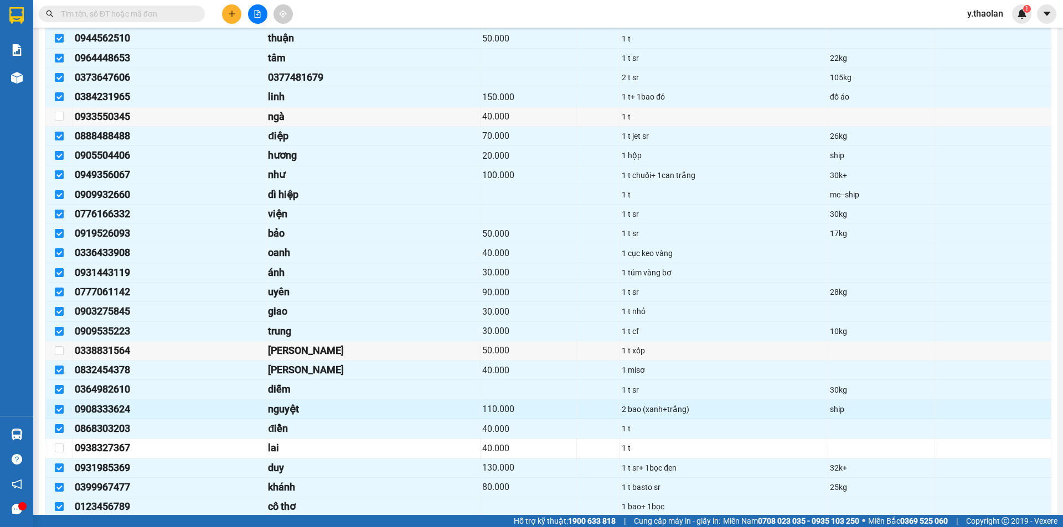
scroll to position [996, 0]
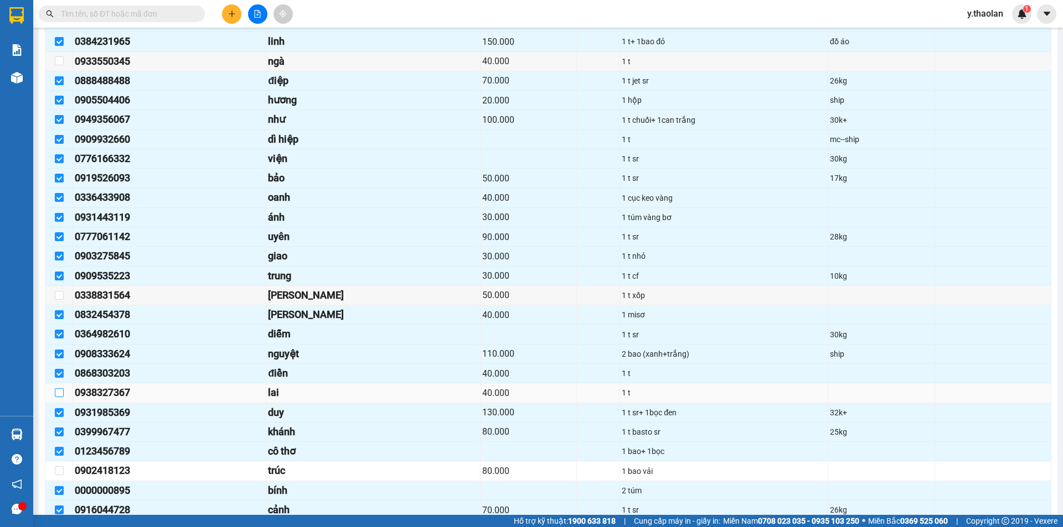
click at [58, 395] on input "checkbox" at bounding box center [59, 393] width 9 height 9
checkbox input "true"
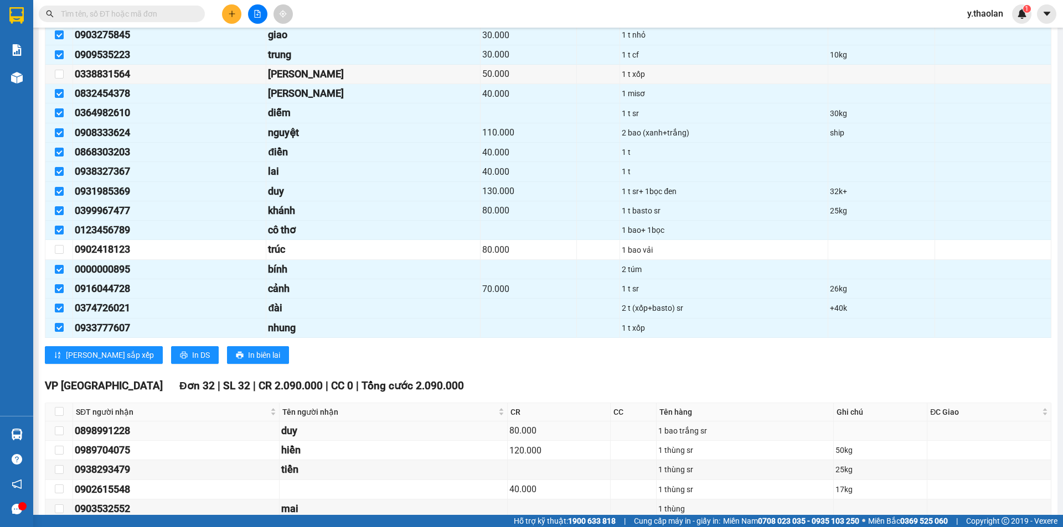
scroll to position [1328, 0]
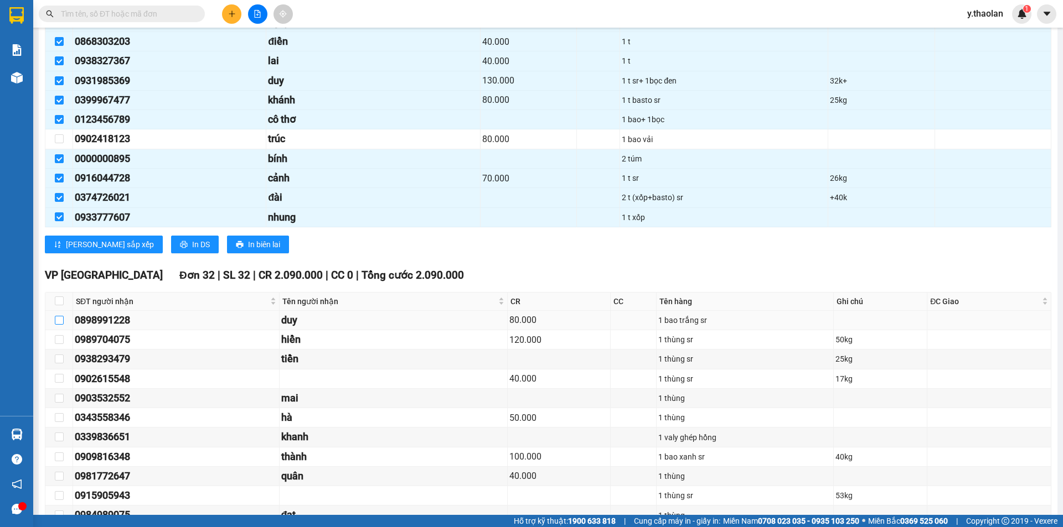
click at [60, 320] on input "checkbox" at bounding box center [59, 320] width 9 height 9
checkbox input "true"
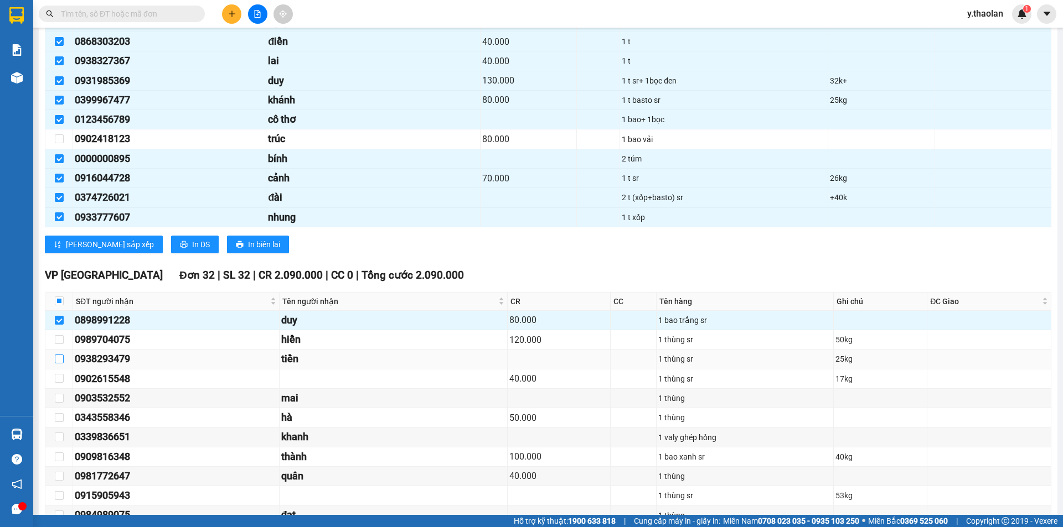
click at [56, 355] on input "checkbox" at bounding box center [59, 359] width 9 height 9
checkbox input "true"
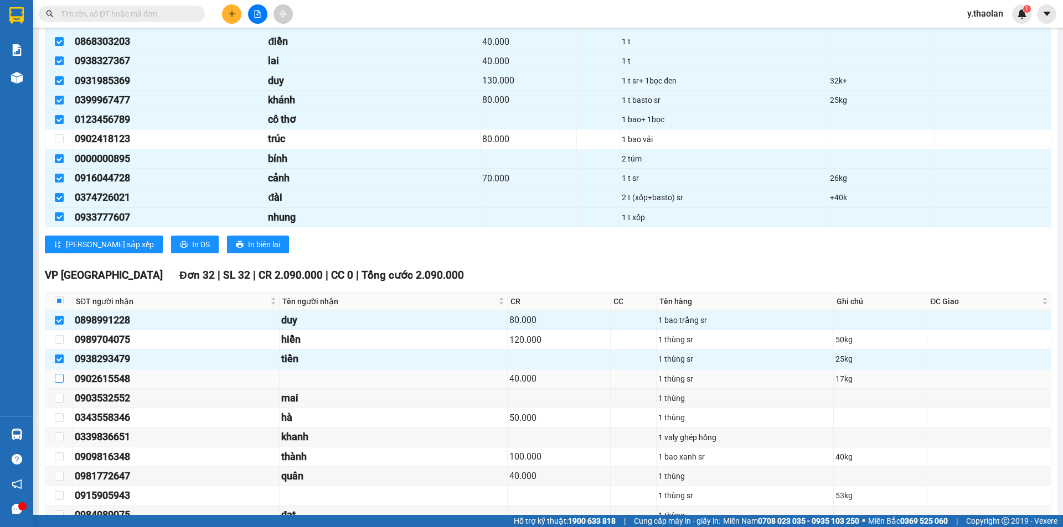
click at [56, 380] on input "checkbox" at bounding box center [59, 378] width 9 height 9
checkbox input "true"
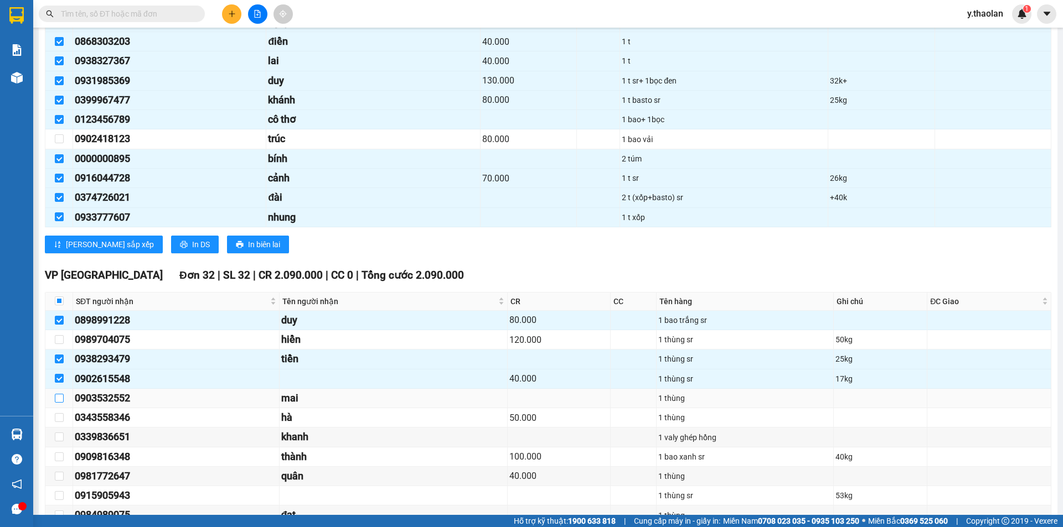
click at [58, 401] on input "checkbox" at bounding box center [59, 398] width 9 height 9
checkbox input "true"
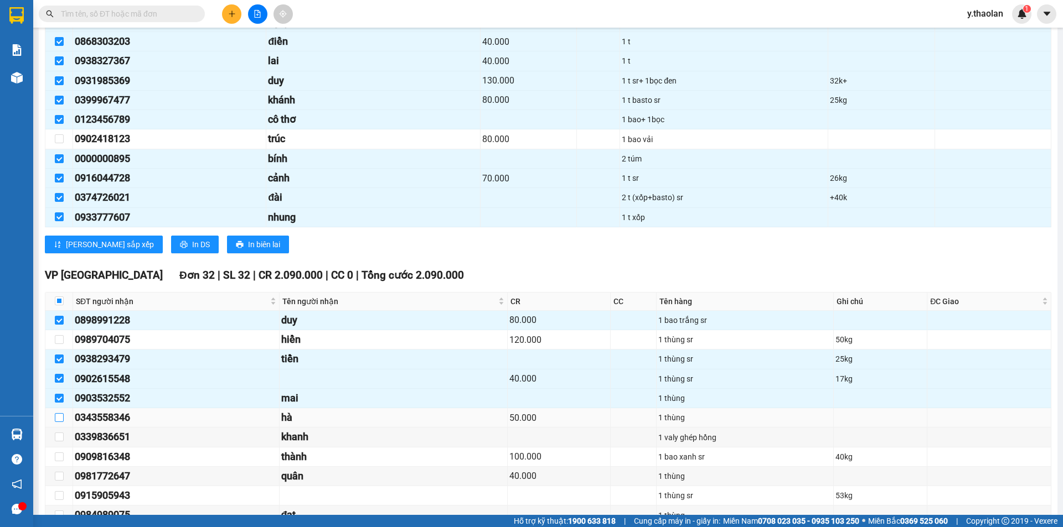
click at [59, 416] on input "checkbox" at bounding box center [59, 417] width 9 height 9
checkbox input "true"
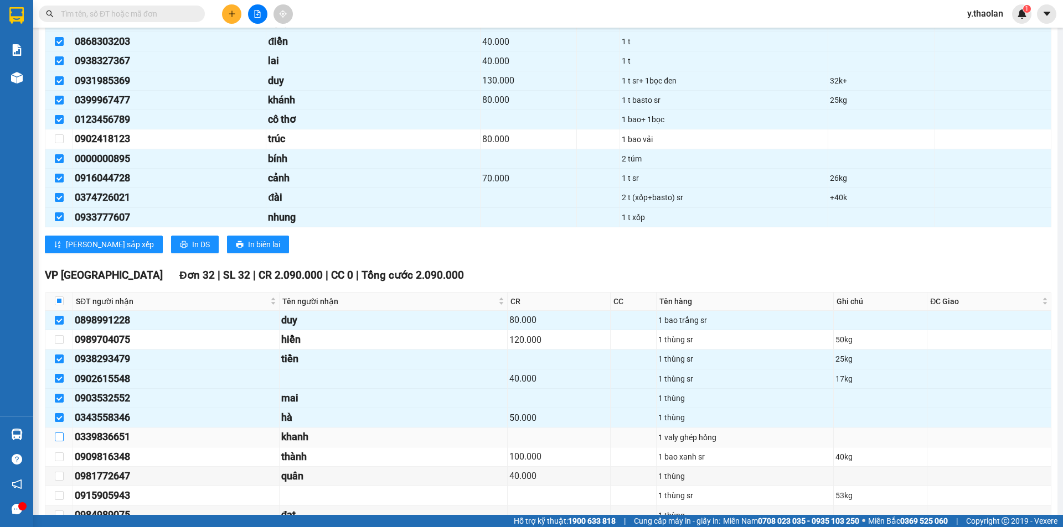
click at [63, 437] on input "checkbox" at bounding box center [59, 437] width 9 height 9
checkbox input "true"
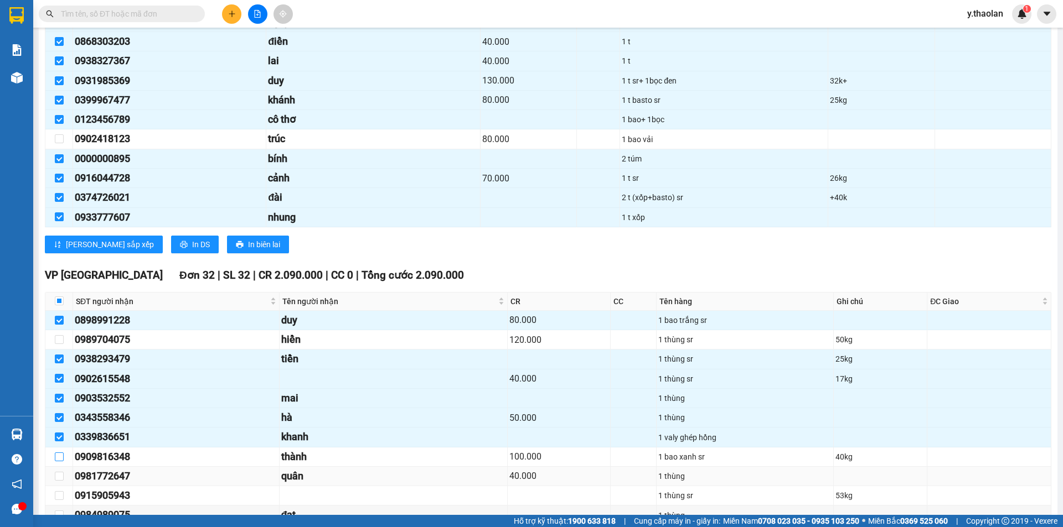
drag, startPoint x: 60, startPoint y: 453, endPoint x: 65, endPoint y: 468, distance: 15.6
click at [63, 475] on input "checkbox" at bounding box center [59, 476] width 9 height 9
checkbox input "true"
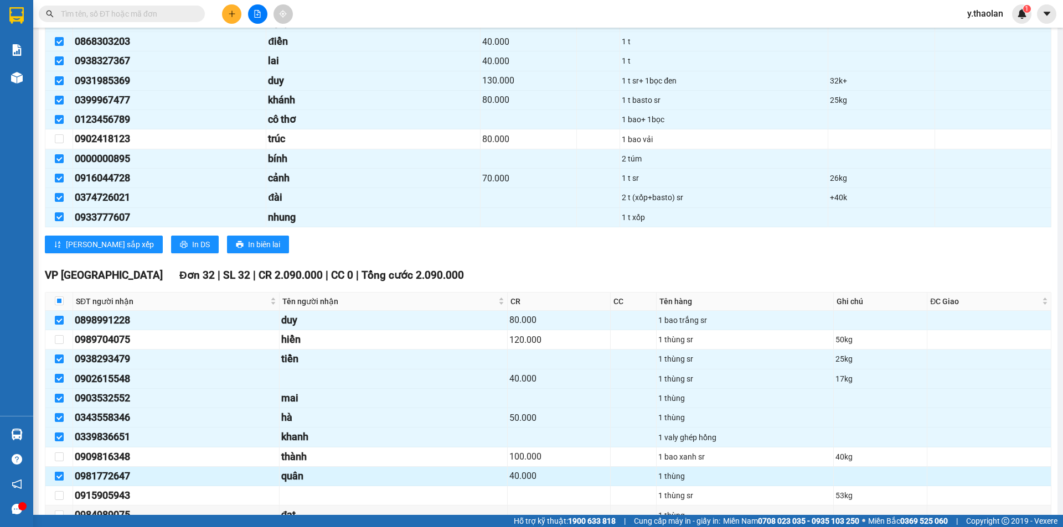
scroll to position [1384, 0]
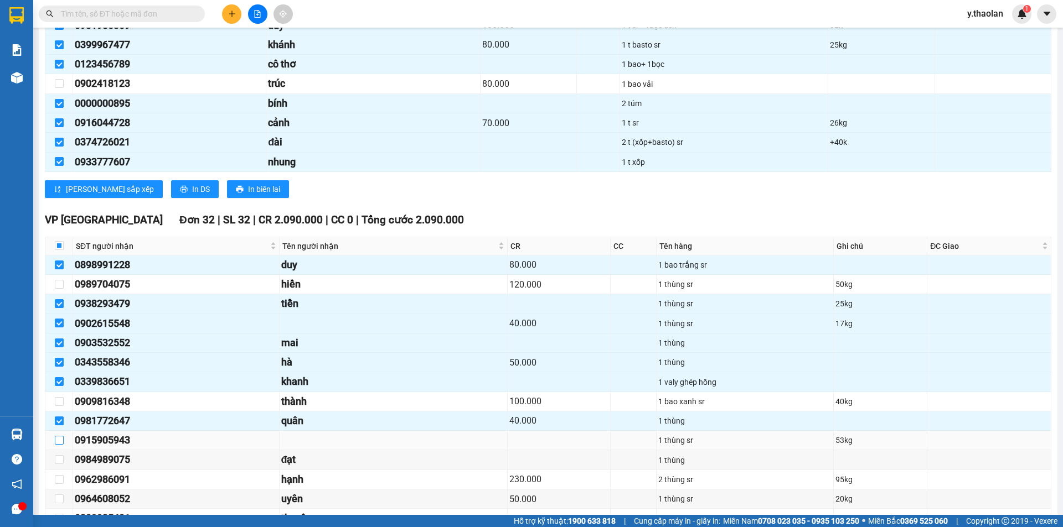
click at [58, 441] on input "checkbox" at bounding box center [59, 440] width 9 height 9
checkbox input "true"
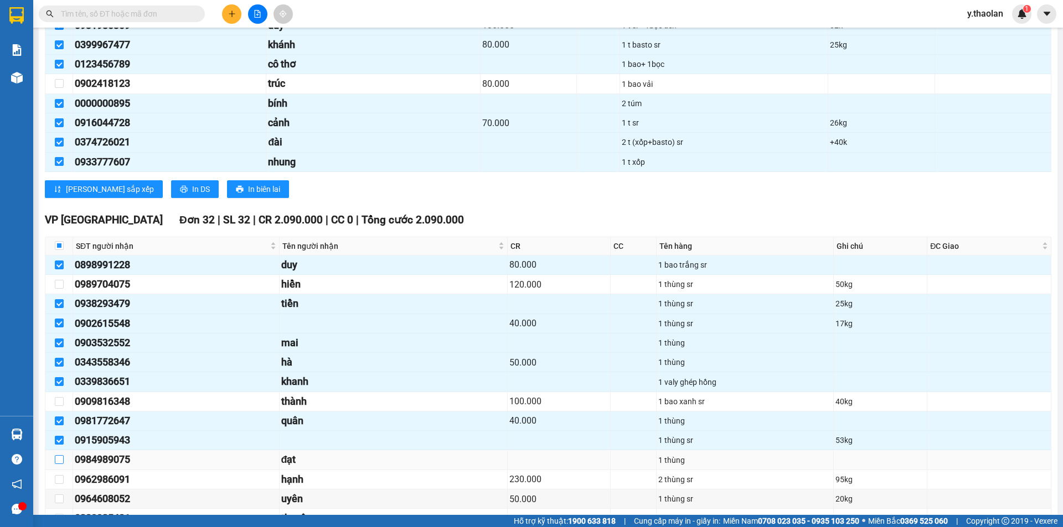
click at [58, 457] on input "checkbox" at bounding box center [59, 459] width 9 height 9
checkbox input "true"
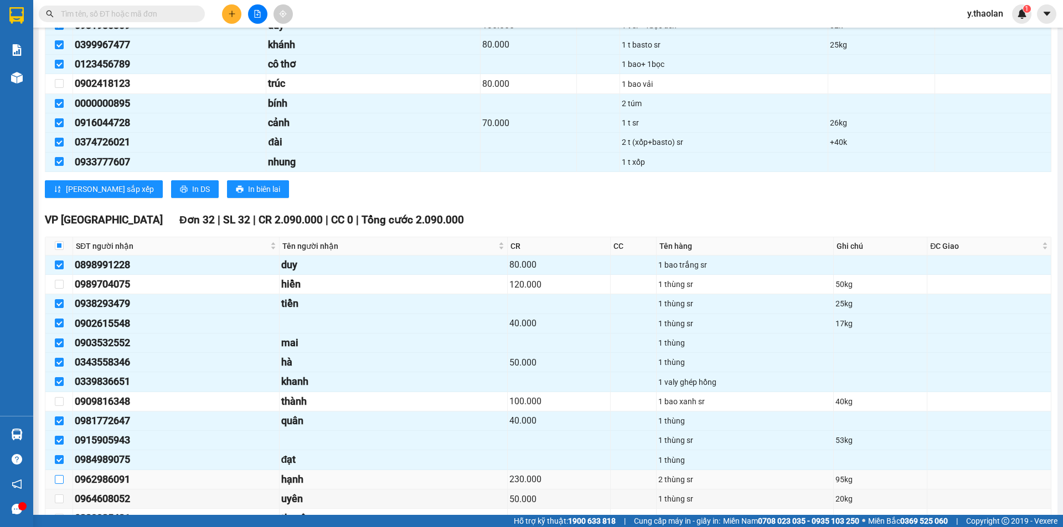
click at [59, 481] on input "checkbox" at bounding box center [59, 479] width 9 height 9
checkbox input "true"
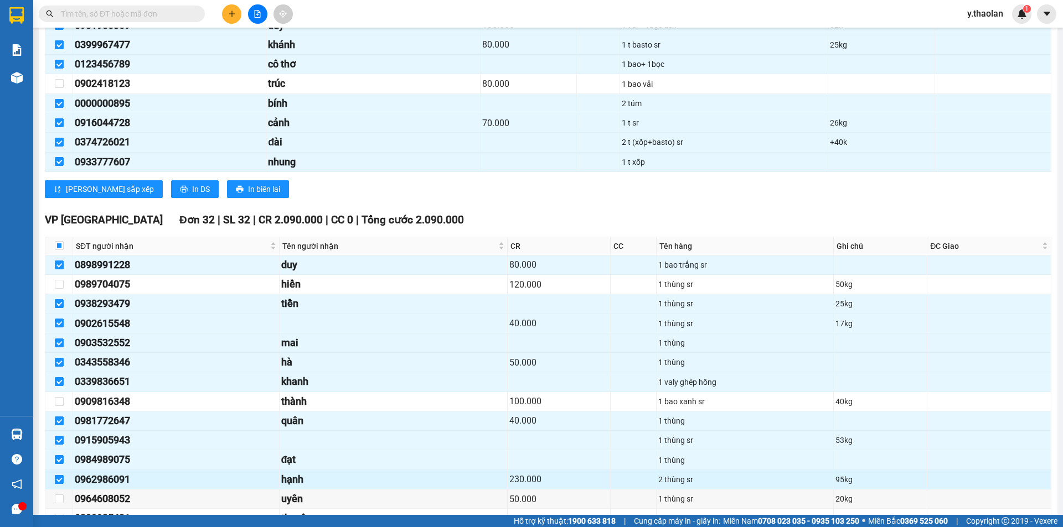
scroll to position [1439, 0]
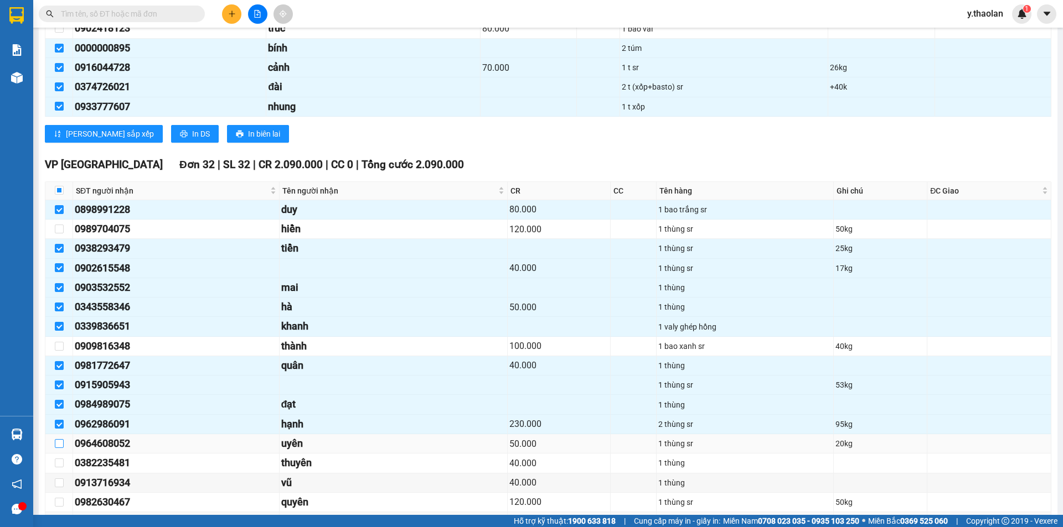
click at [59, 447] on input "checkbox" at bounding box center [59, 443] width 9 height 9
checkbox input "true"
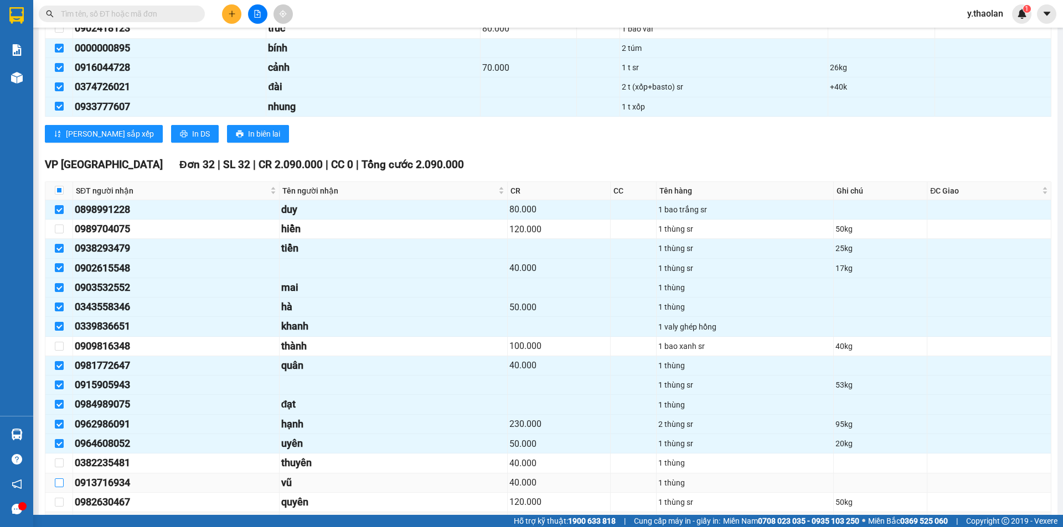
click at [55, 484] on input "checkbox" at bounding box center [59, 483] width 9 height 9
checkbox input "true"
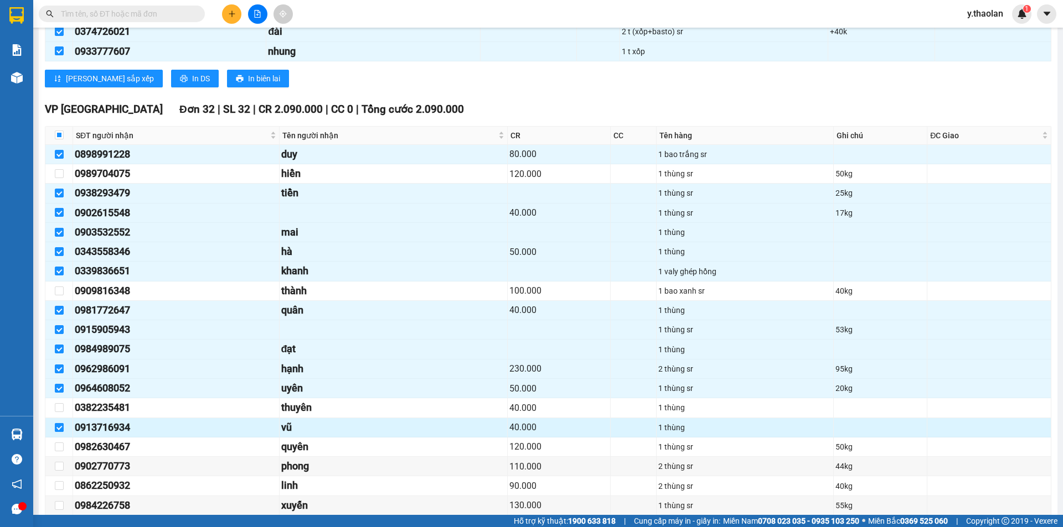
scroll to position [1550, 0]
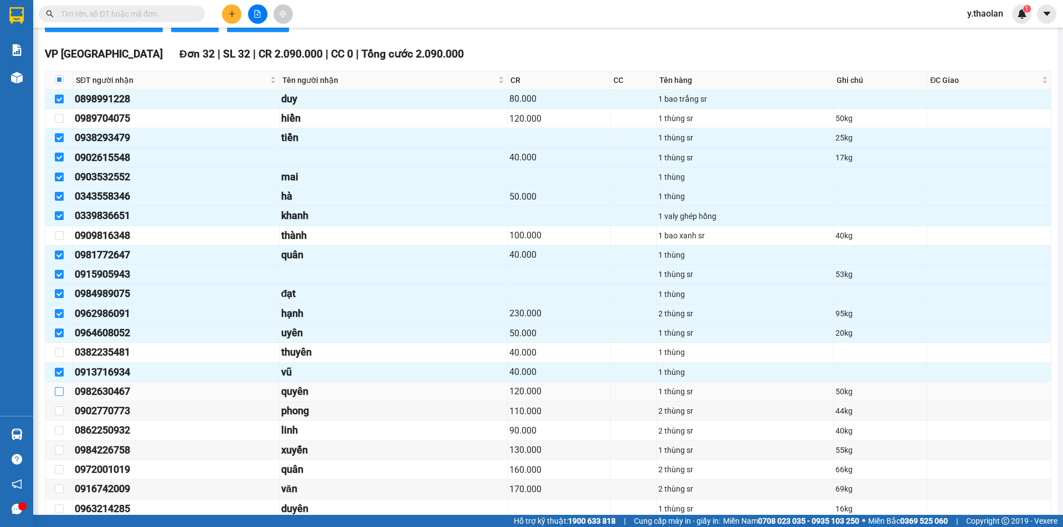
click at [59, 391] on input "checkbox" at bounding box center [59, 391] width 9 height 9
checkbox input "true"
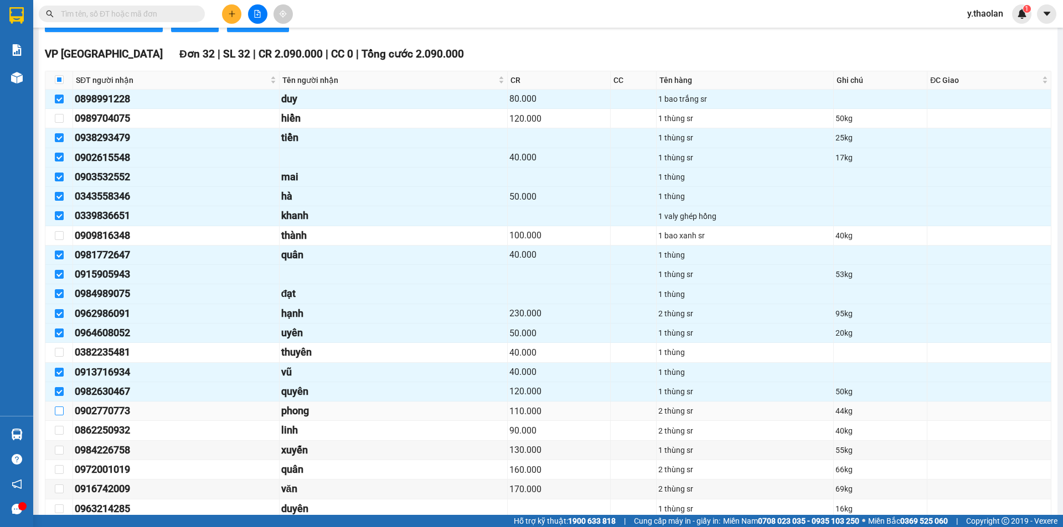
click at [61, 411] on input "checkbox" at bounding box center [59, 411] width 9 height 9
checkbox input "true"
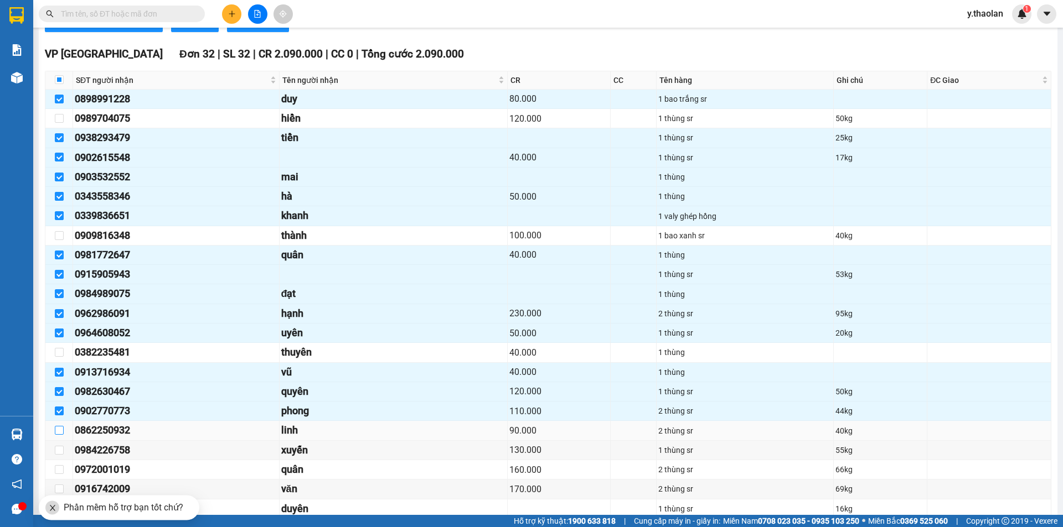
click at [60, 428] on input "checkbox" at bounding box center [59, 430] width 9 height 9
checkbox input "true"
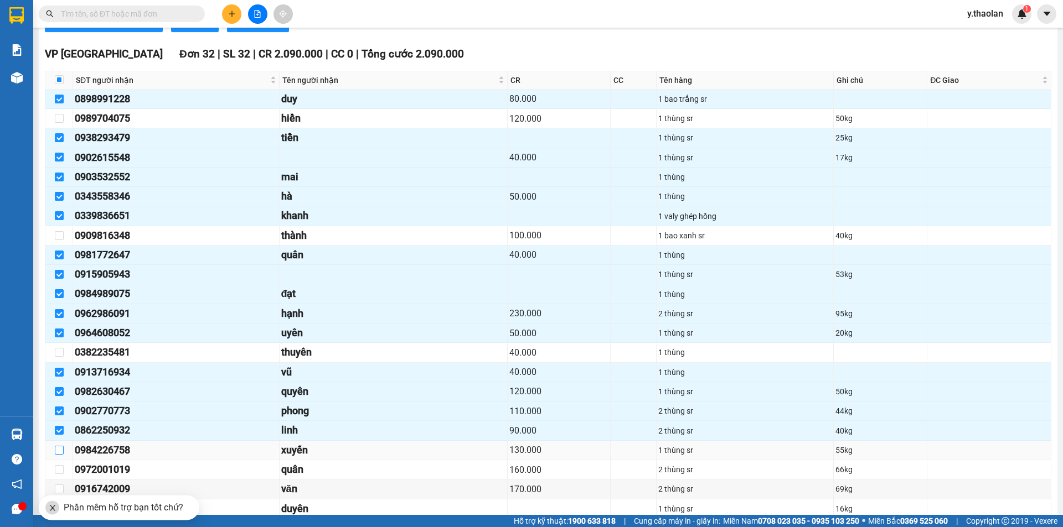
click at [55, 455] on label at bounding box center [59, 450] width 9 height 12
click at [55, 455] on input "checkbox" at bounding box center [59, 450] width 9 height 9
checkbox input "true"
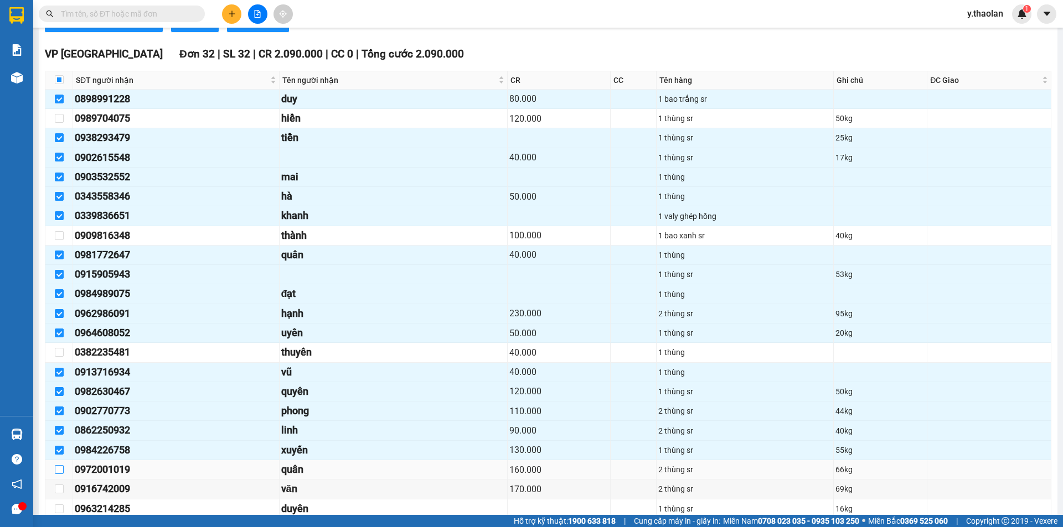
click at [55, 470] on input "checkbox" at bounding box center [59, 469] width 9 height 9
checkbox input "true"
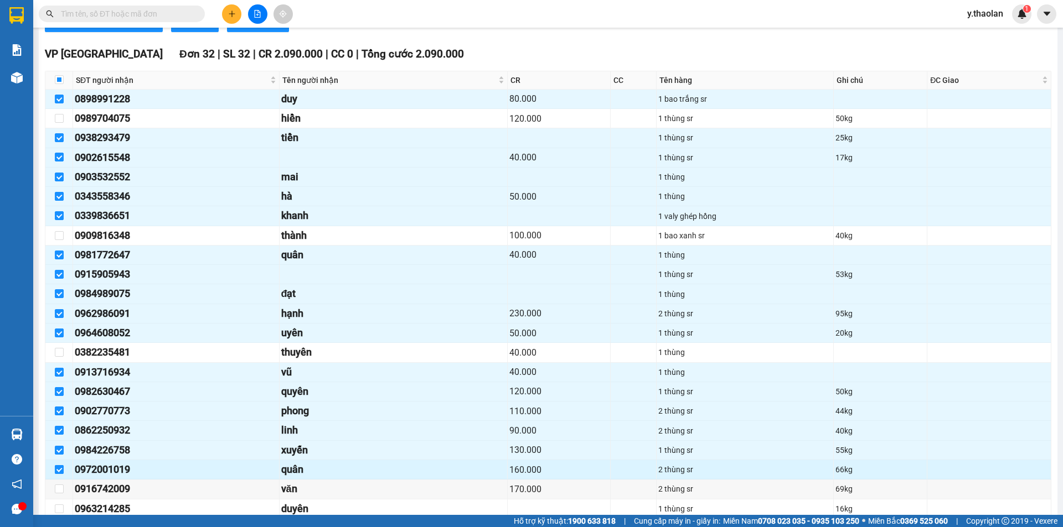
scroll to position [1605, 0]
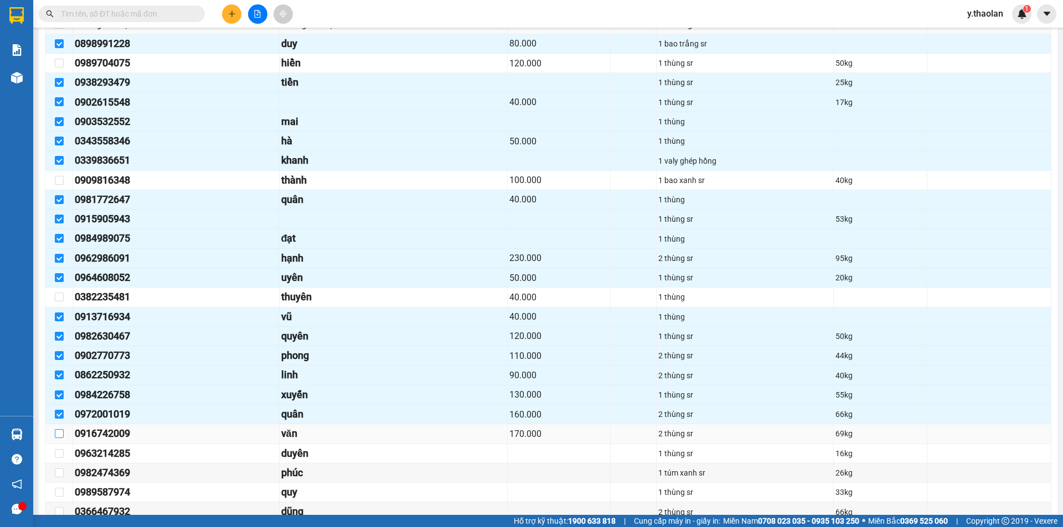
click at [60, 436] on input "checkbox" at bounding box center [59, 433] width 9 height 9
checkbox input "true"
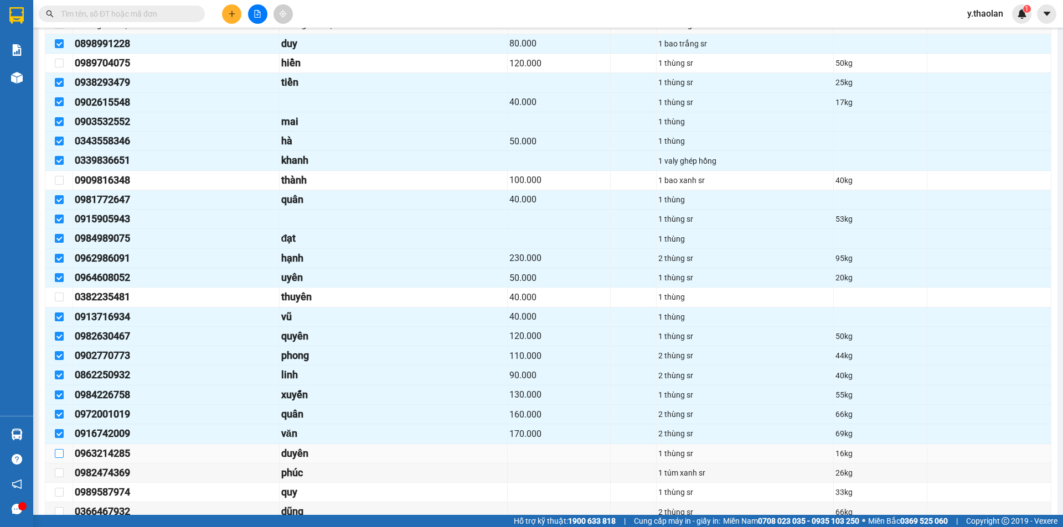
click at [63, 459] on label at bounding box center [59, 454] width 9 height 12
click at [63, 458] on input "checkbox" at bounding box center [59, 453] width 9 height 9
checkbox input "true"
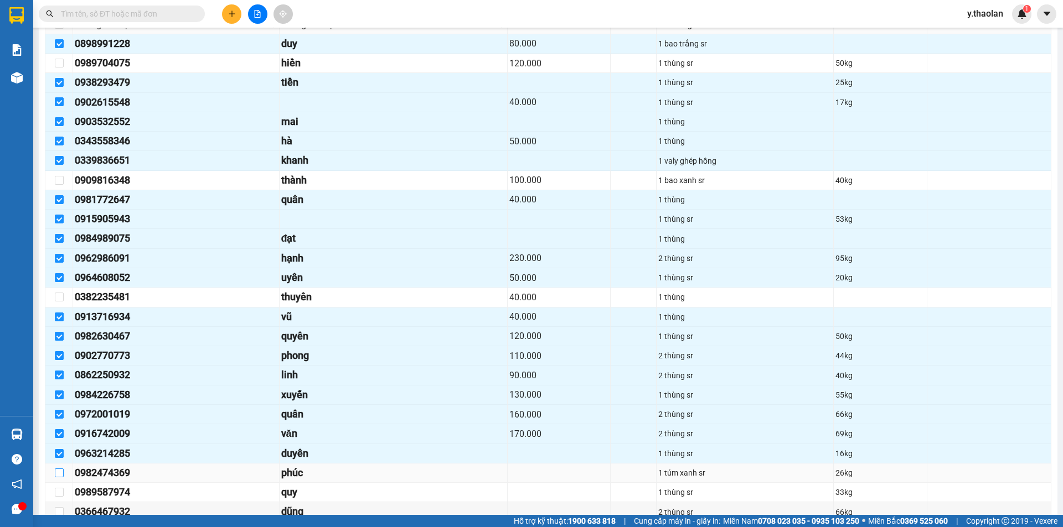
click at [61, 472] on input "checkbox" at bounding box center [59, 473] width 9 height 9
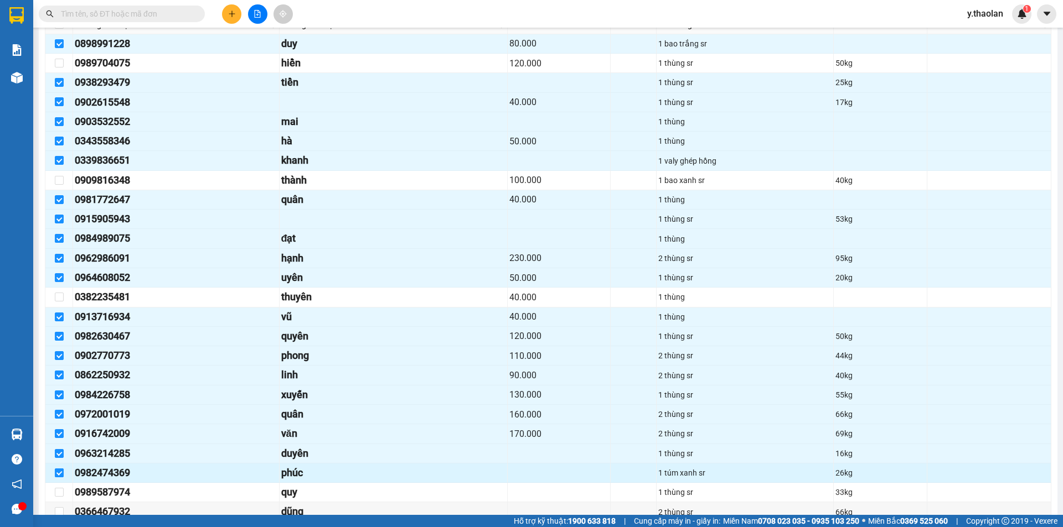
click at [61, 472] on input "checkbox" at bounding box center [59, 473] width 9 height 9
checkbox input "false"
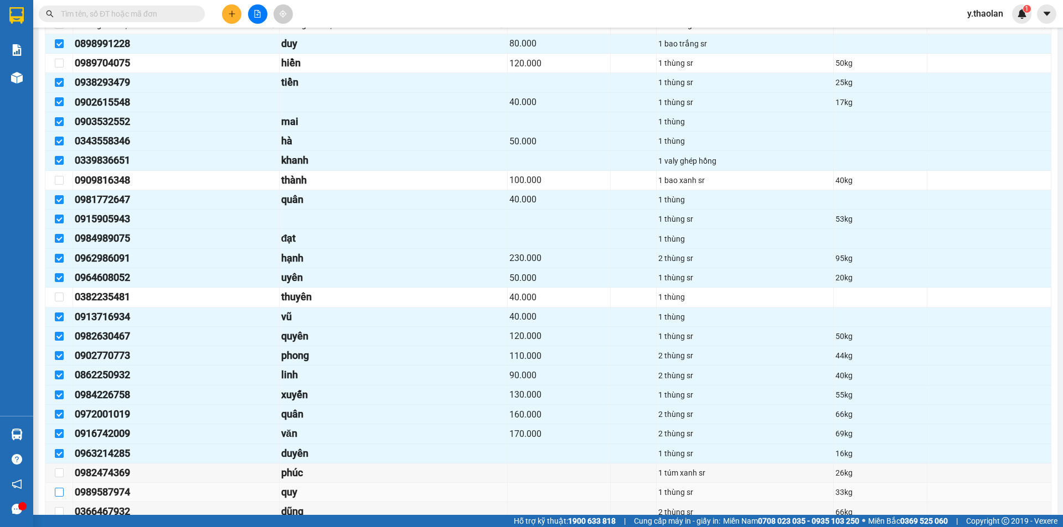
click at [58, 494] on input "checkbox" at bounding box center [59, 492] width 9 height 9
checkbox input "true"
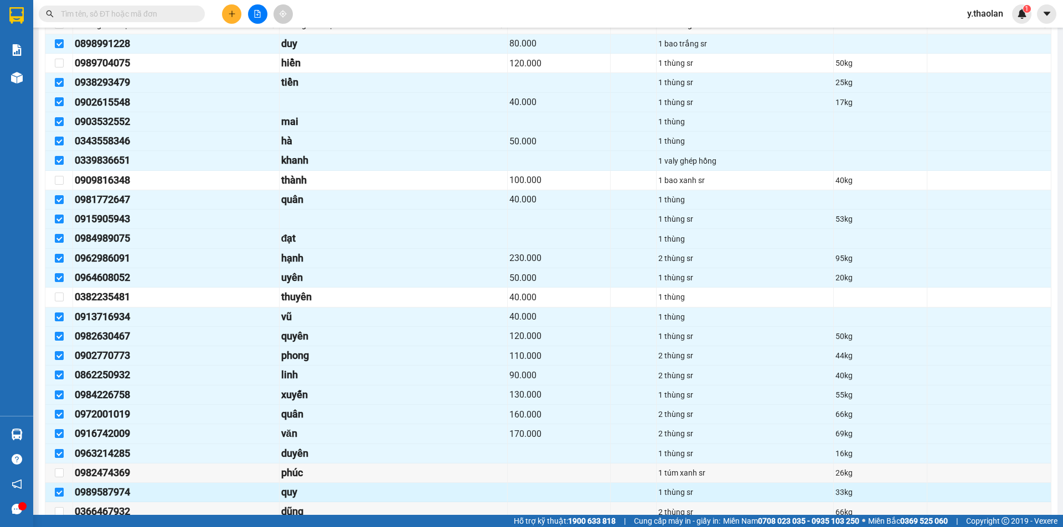
scroll to position [1716, 0]
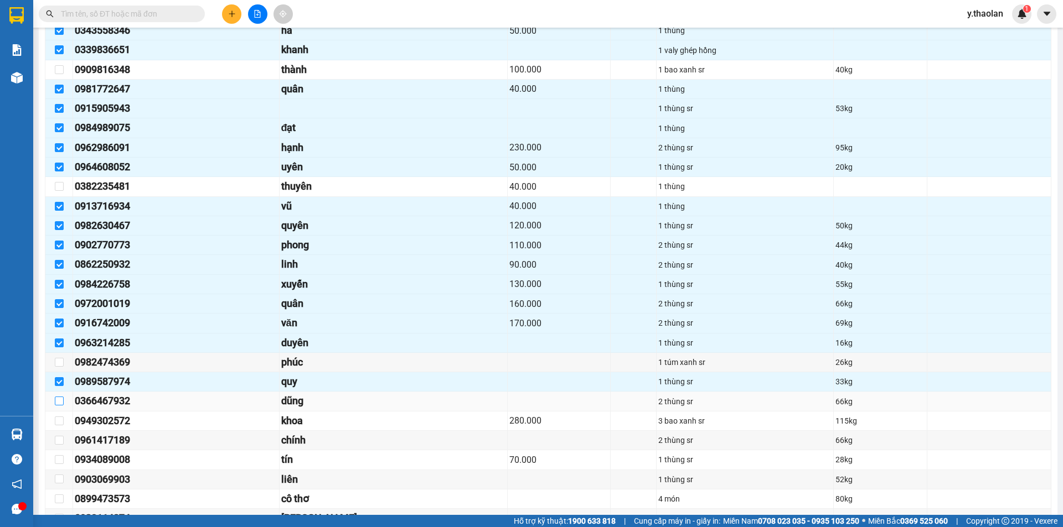
click at [63, 401] on input "checkbox" at bounding box center [59, 401] width 9 height 9
checkbox input "true"
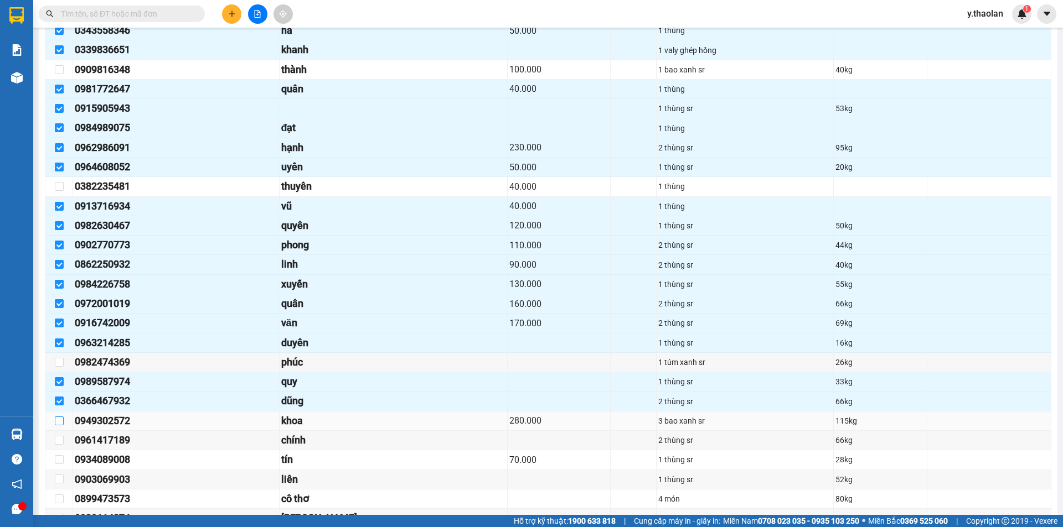
click at [63, 423] on input "checkbox" at bounding box center [59, 421] width 9 height 9
checkbox input "true"
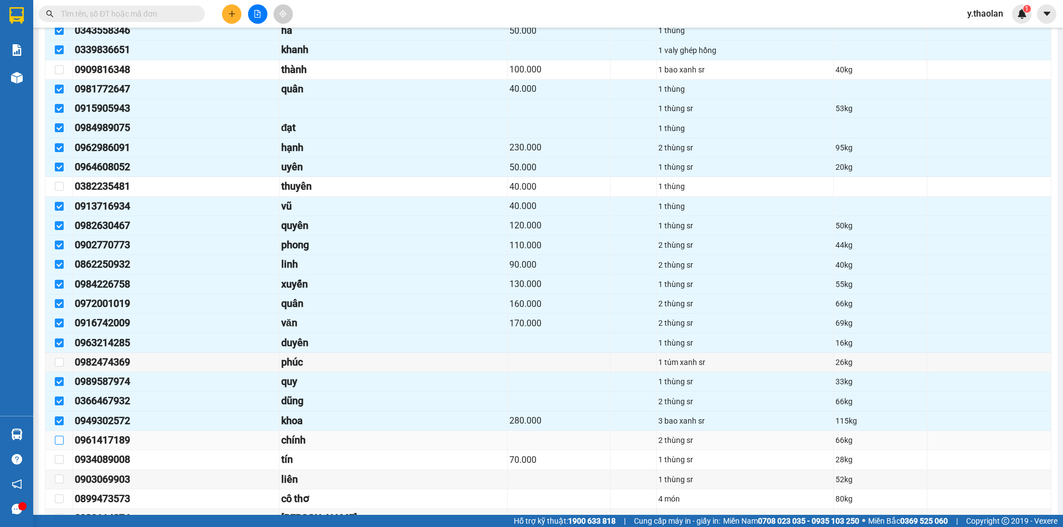
click at [62, 444] on input "checkbox" at bounding box center [59, 440] width 9 height 9
checkbox input "true"
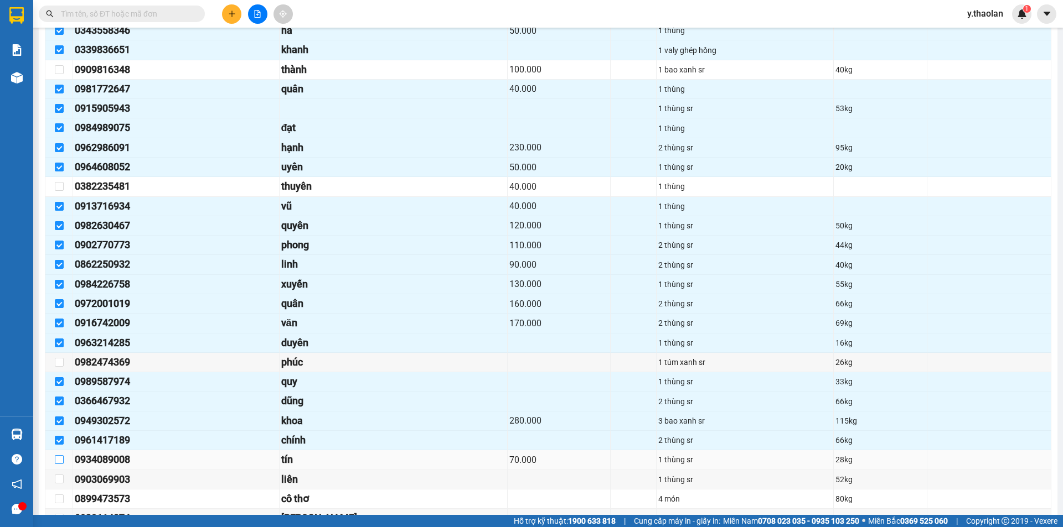
click at [59, 460] on input "checkbox" at bounding box center [59, 459] width 9 height 9
checkbox input "true"
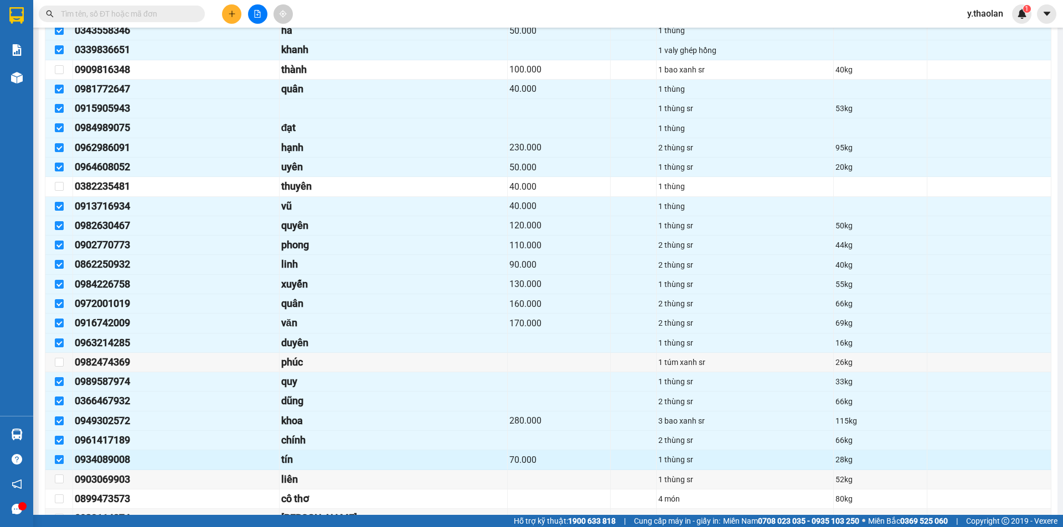
scroll to position [1771, 0]
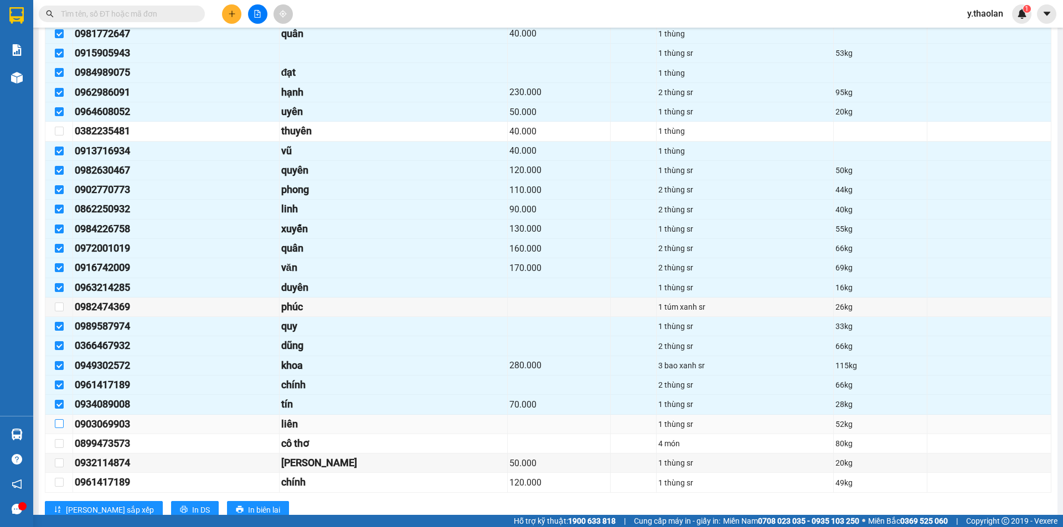
click at [61, 422] on input "checkbox" at bounding box center [59, 424] width 9 height 9
checkbox input "true"
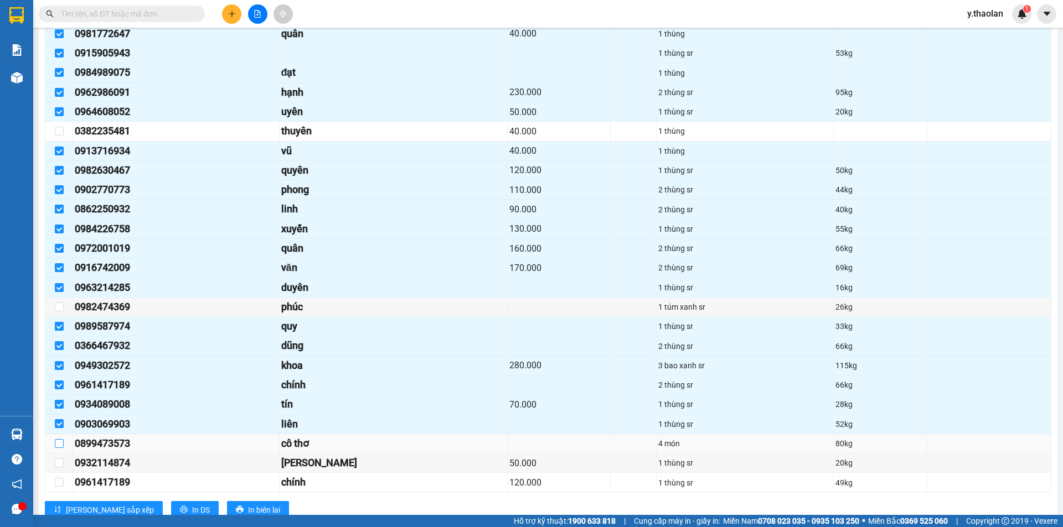
click at [61, 444] on input "checkbox" at bounding box center [59, 443] width 9 height 9
checkbox input "true"
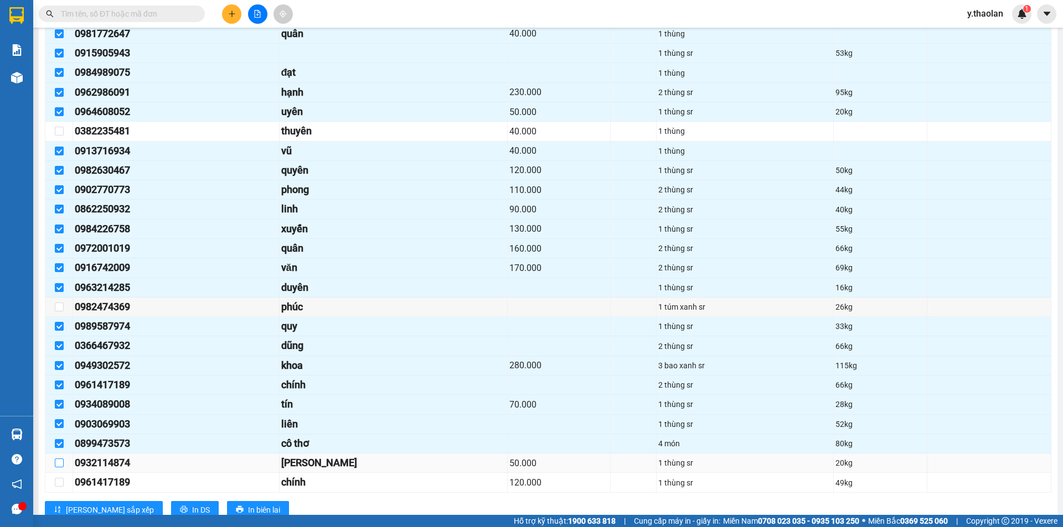
click at [56, 463] on input "checkbox" at bounding box center [59, 463] width 9 height 9
checkbox input "true"
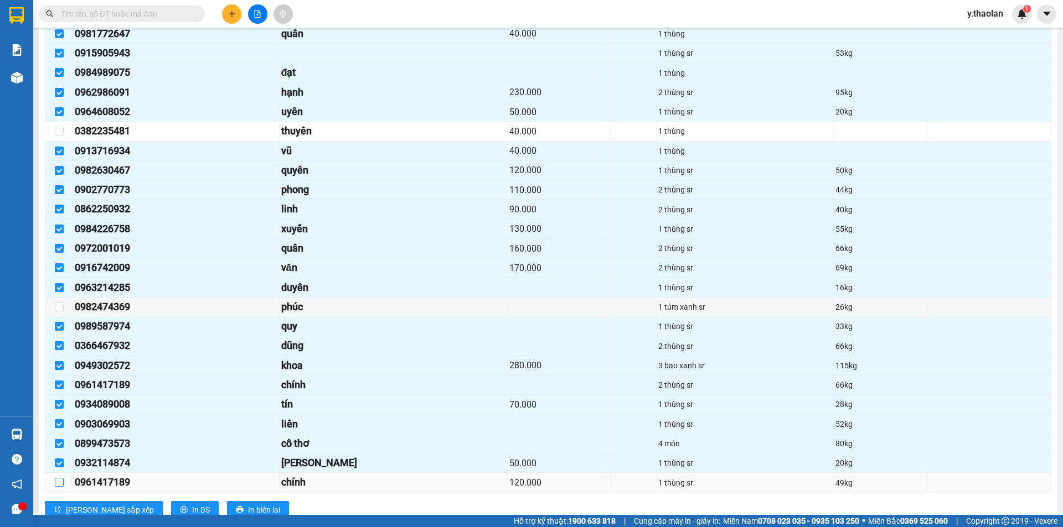
click at [59, 484] on input "checkbox" at bounding box center [59, 482] width 9 height 9
checkbox input "true"
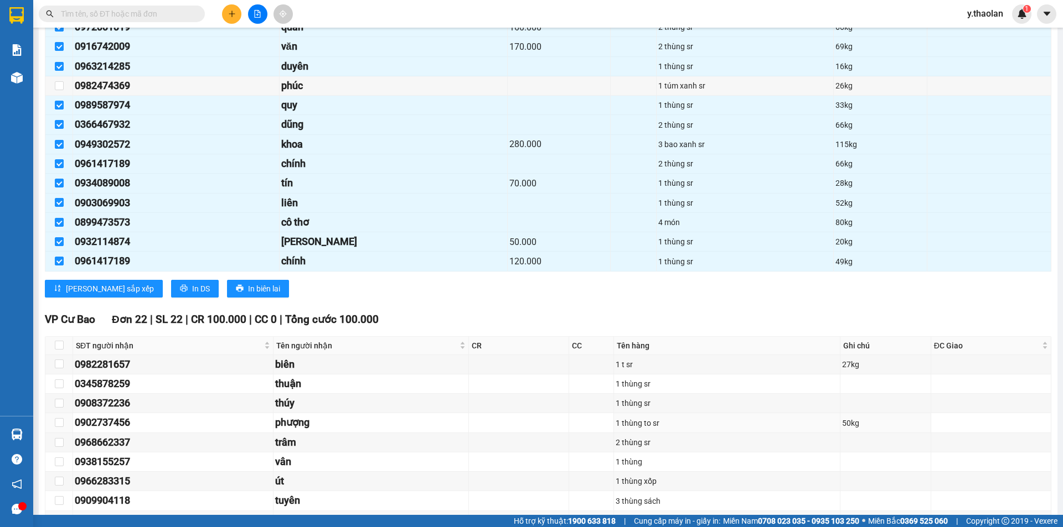
scroll to position [2048, 0]
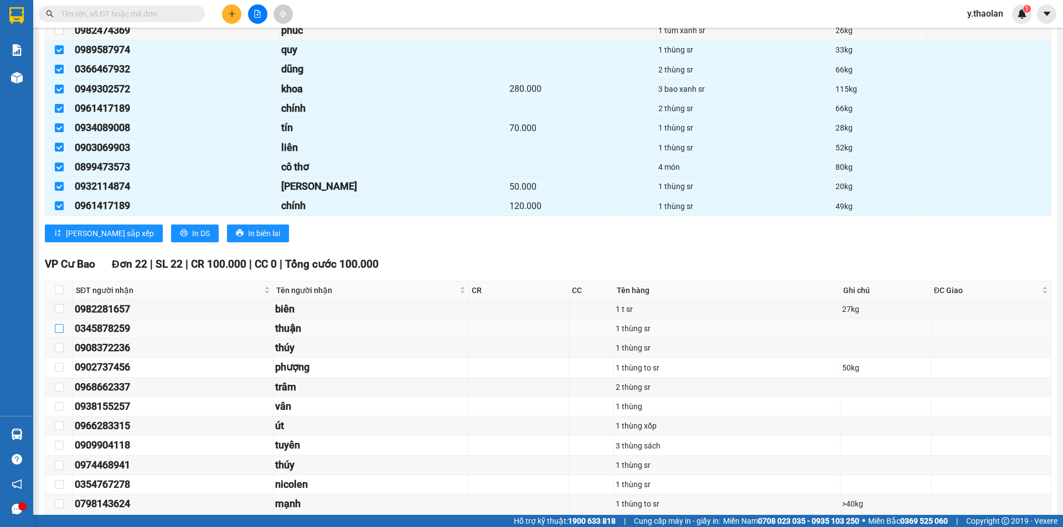
click at [59, 333] on label at bounding box center [59, 329] width 9 height 12
click at [59, 333] on input "checkbox" at bounding box center [59, 328] width 9 height 9
checkbox input "true"
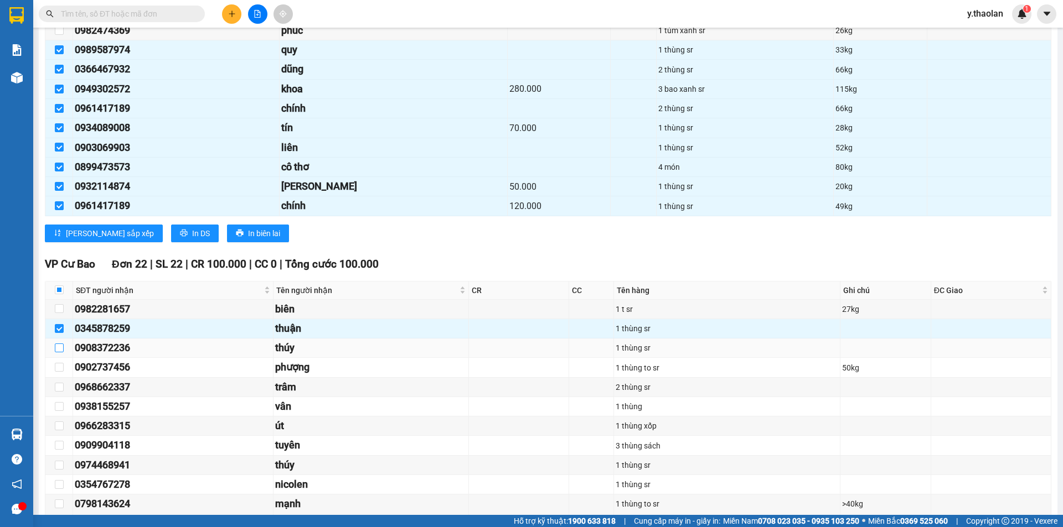
click at [59, 345] on input "checkbox" at bounding box center [59, 348] width 9 height 9
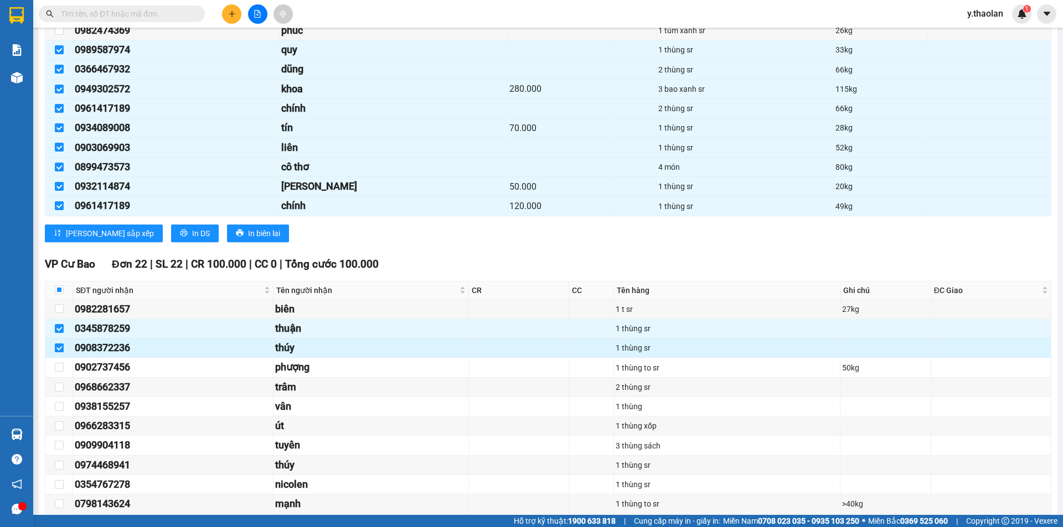
click at [59, 345] on input "checkbox" at bounding box center [59, 348] width 9 height 9
checkbox input "false"
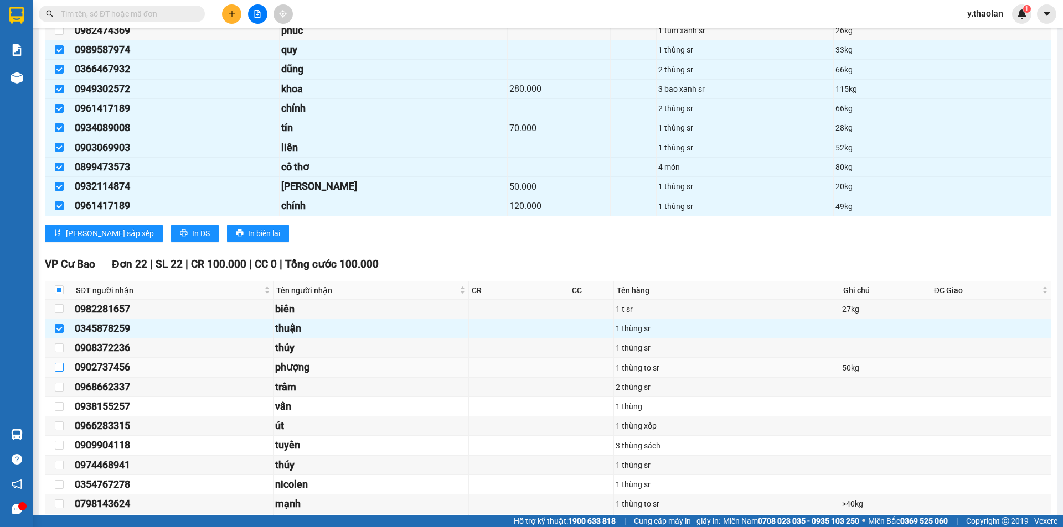
click at [58, 366] on input "checkbox" at bounding box center [59, 367] width 9 height 9
checkbox input "true"
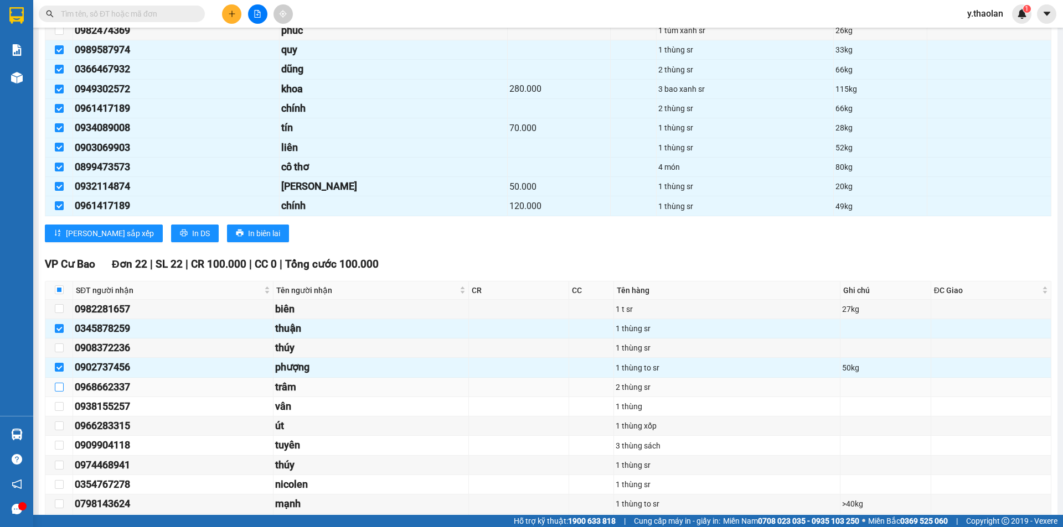
click at [55, 391] on input "checkbox" at bounding box center [59, 387] width 9 height 9
checkbox input "true"
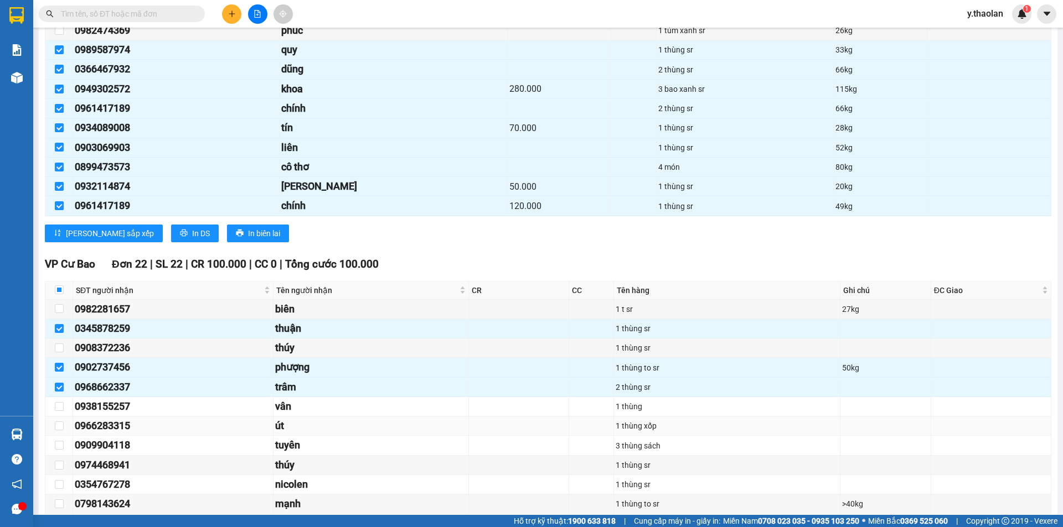
click at [53, 428] on td at bounding box center [59, 426] width 28 height 19
click at [61, 427] on input "checkbox" at bounding box center [59, 426] width 9 height 9
checkbox input "true"
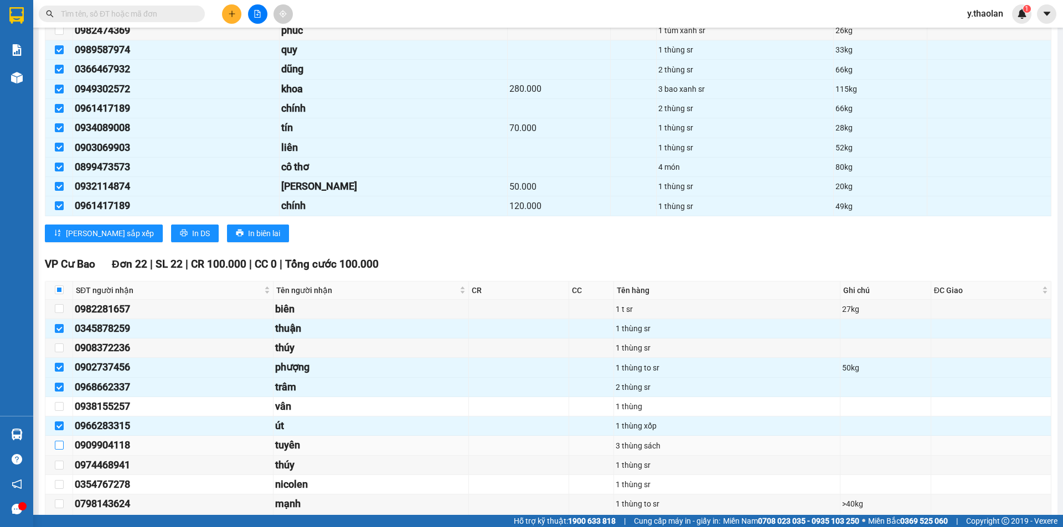
click at [63, 445] on input "checkbox" at bounding box center [59, 445] width 9 height 9
checkbox input "true"
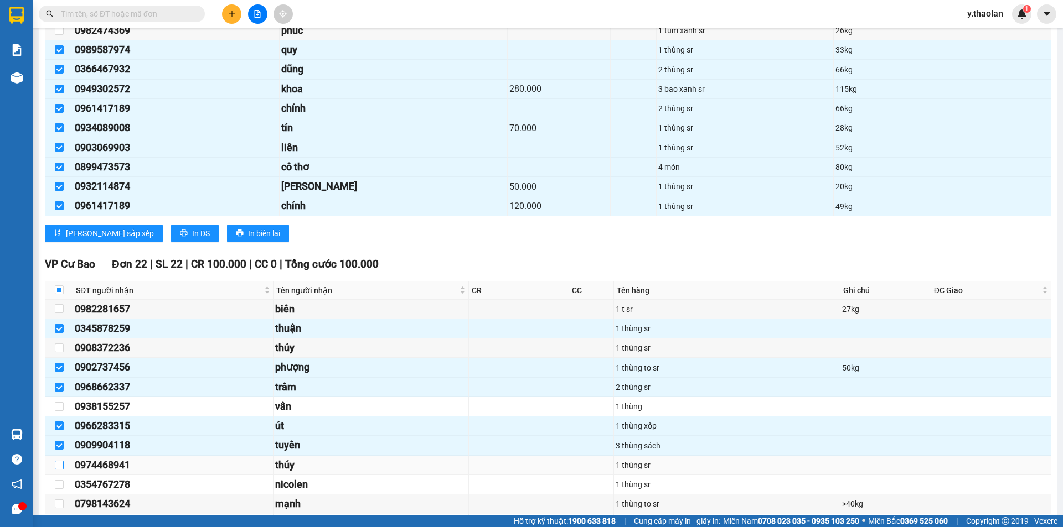
click at [55, 466] on input "checkbox" at bounding box center [59, 465] width 9 height 9
checkbox input "true"
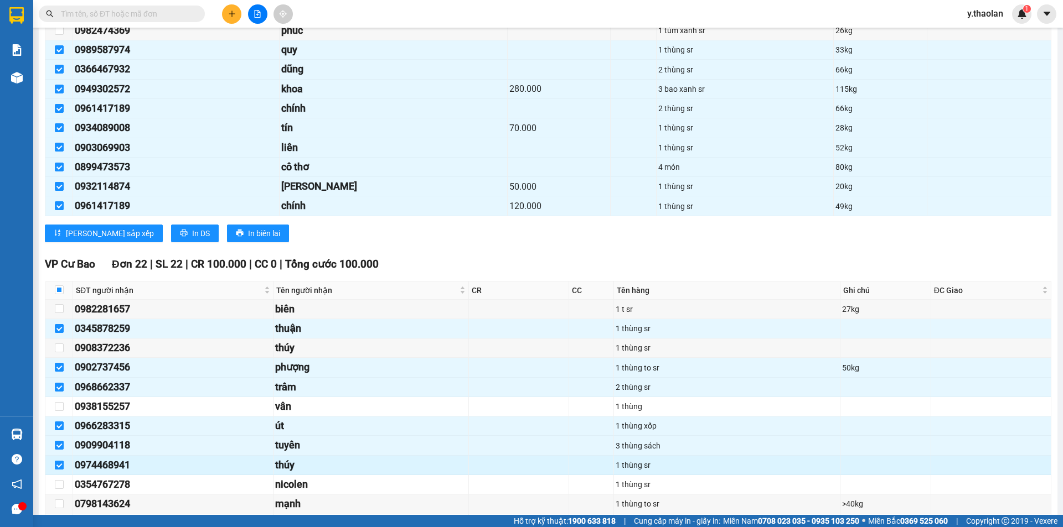
scroll to position [2103, 0]
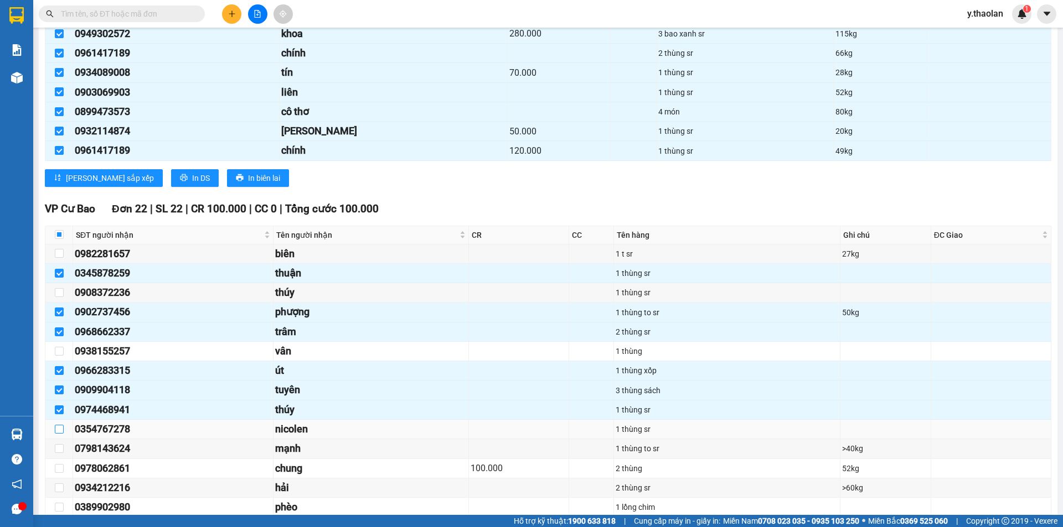
click at [57, 430] on input "checkbox" at bounding box center [59, 429] width 9 height 9
checkbox input "true"
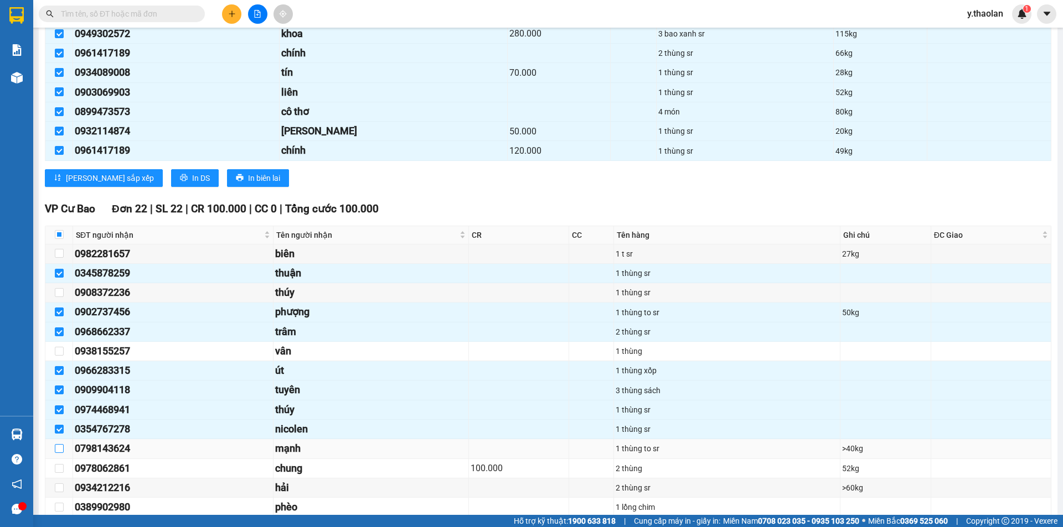
click at [59, 450] on input "checkbox" at bounding box center [59, 448] width 9 height 9
checkbox input "true"
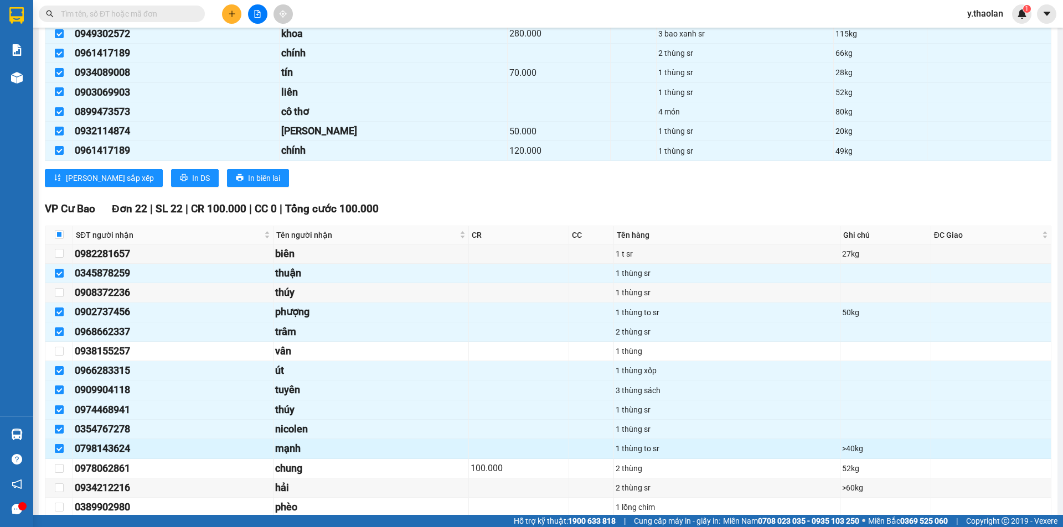
scroll to position [2158, 0]
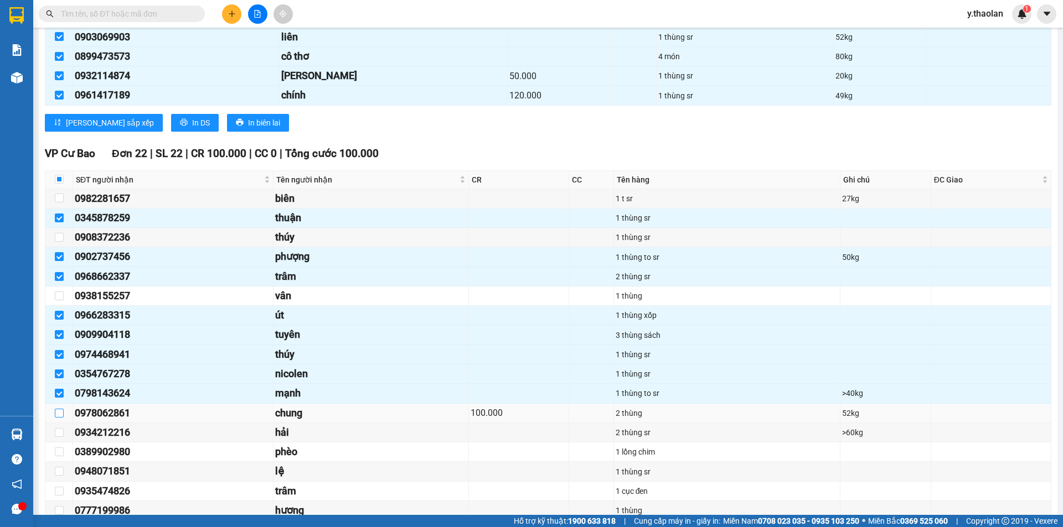
click at [60, 413] on input "checkbox" at bounding box center [59, 413] width 9 height 9
checkbox input "true"
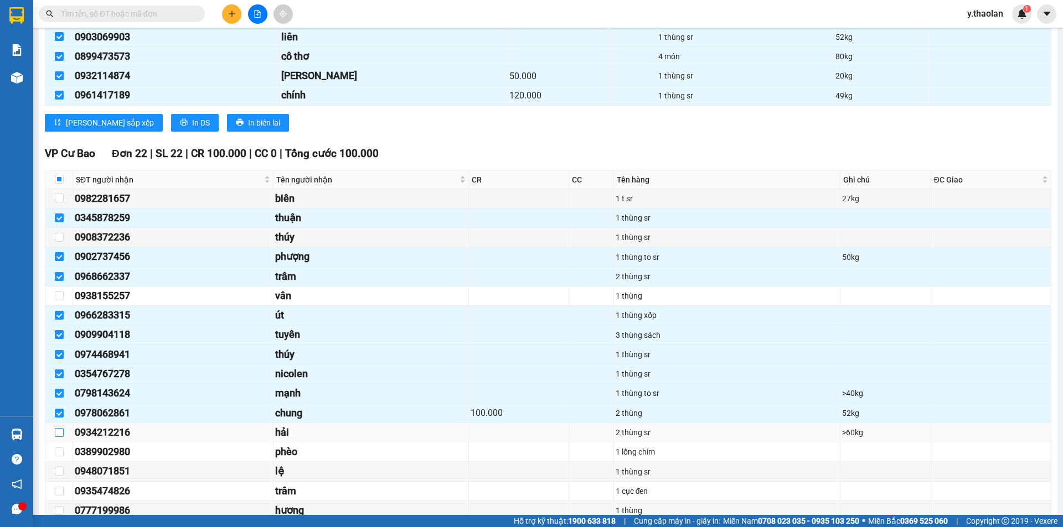
click at [62, 433] on input "checkbox" at bounding box center [59, 432] width 9 height 9
checkbox input "true"
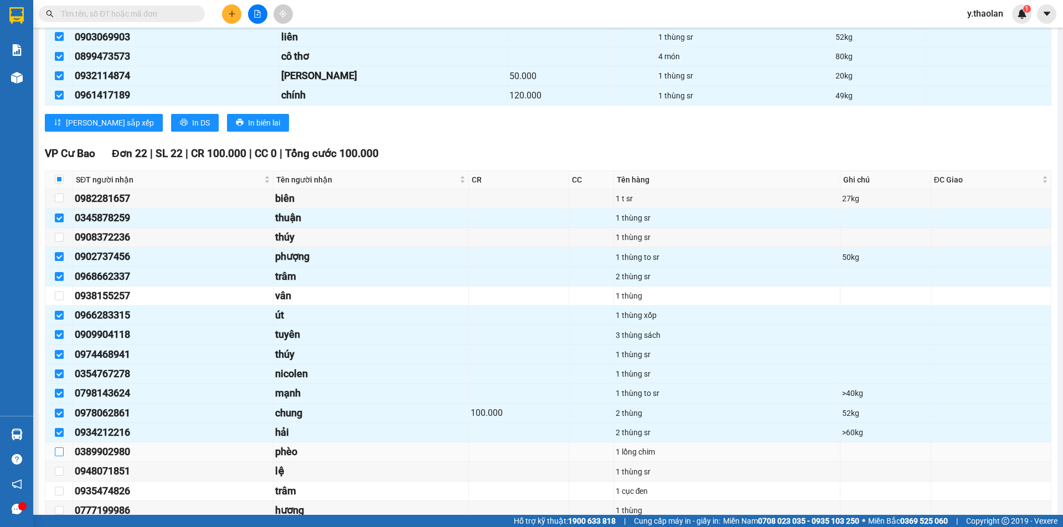
click at [63, 450] on input "checkbox" at bounding box center [59, 452] width 9 height 9
checkbox input "true"
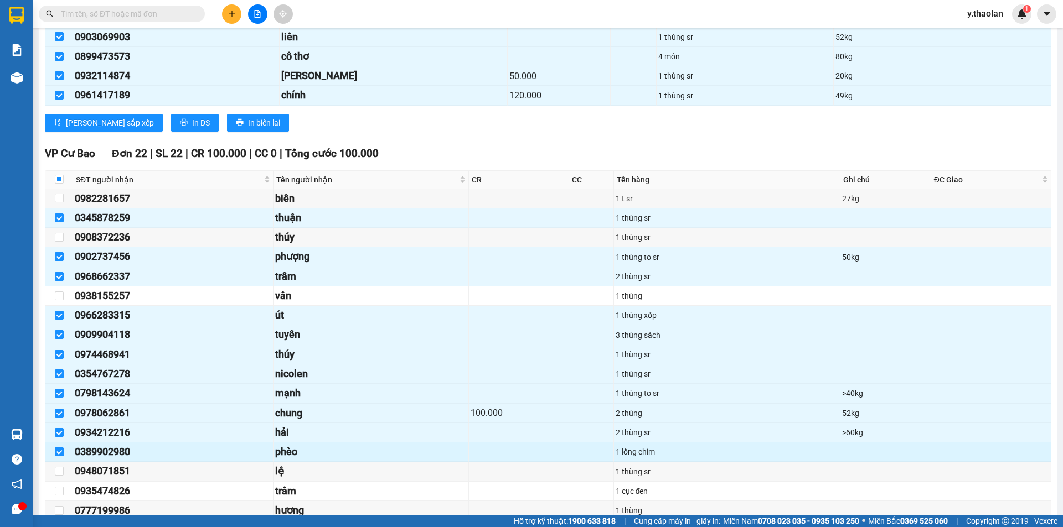
scroll to position [2214, 0]
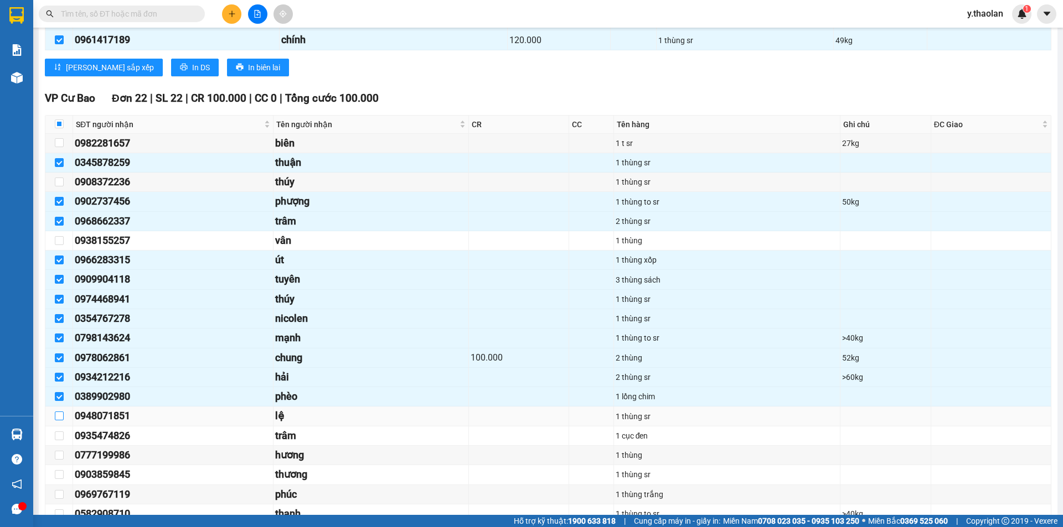
click at [63, 416] on input "checkbox" at bounding box center [59, 416] width 9 height 9
checkbox input "true"
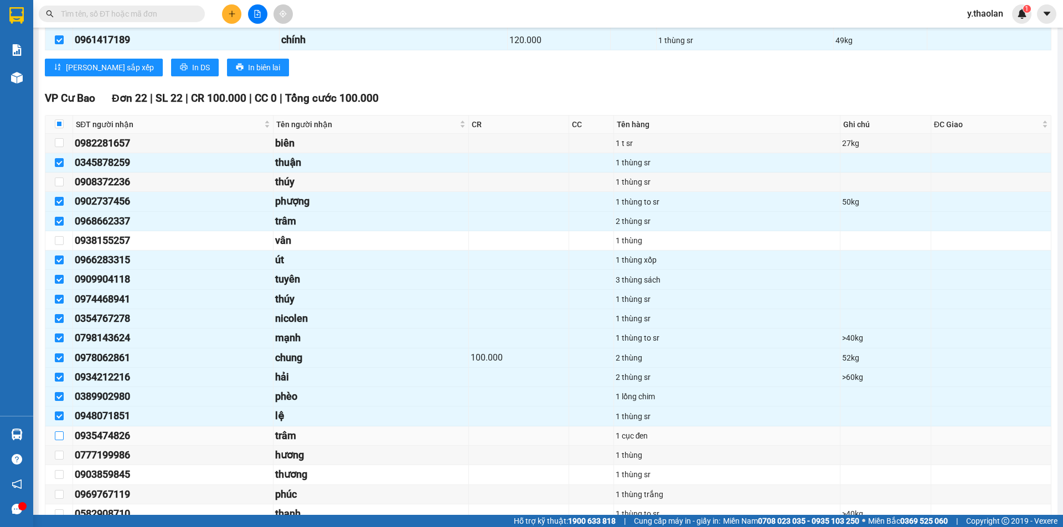
click at [56, 436] on input "checkbox" at bounding box center [59, 436] width 9 height 9
checkbox input "true"
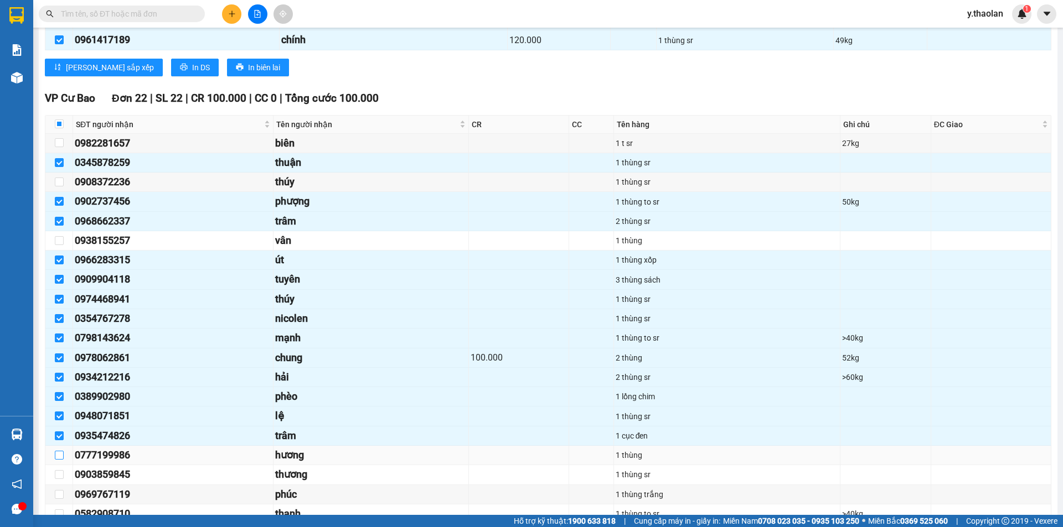
click at [55, 455] on input "checkbox" at bounding box center [59, 455] width 9 height 9
checkbox input "true"
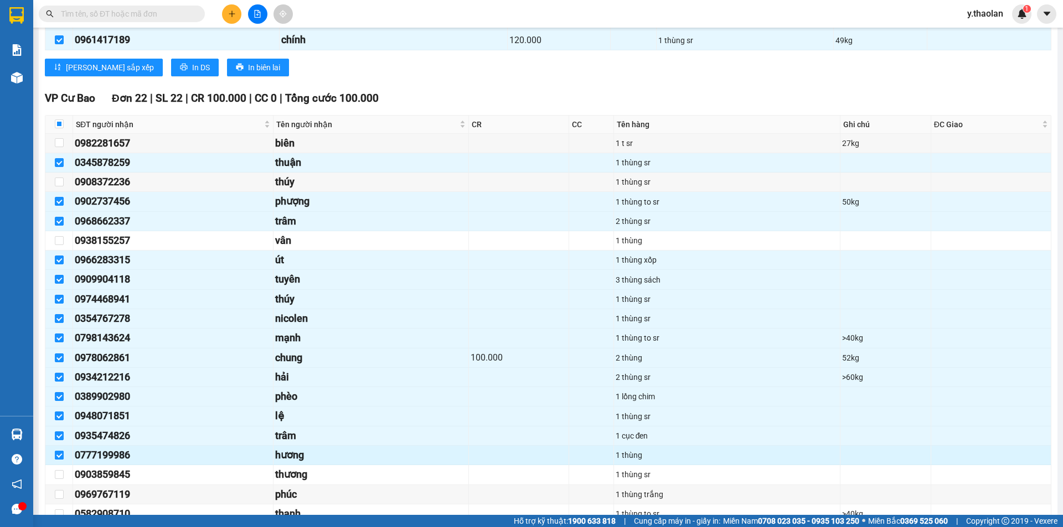
scroll to position [2269, 0]
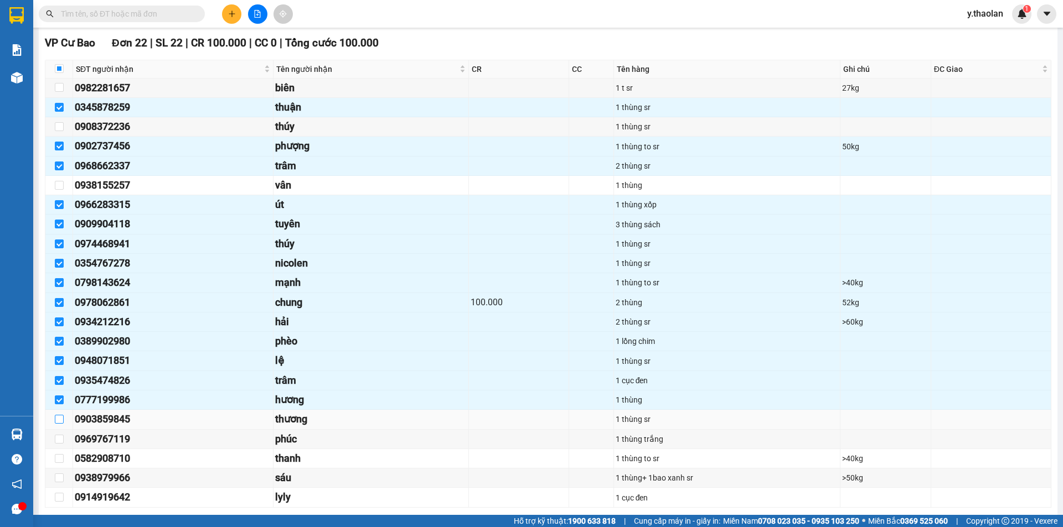
click at [55, 420] on input "checkbox" at bounding box center [59, 419] width 9 height 9
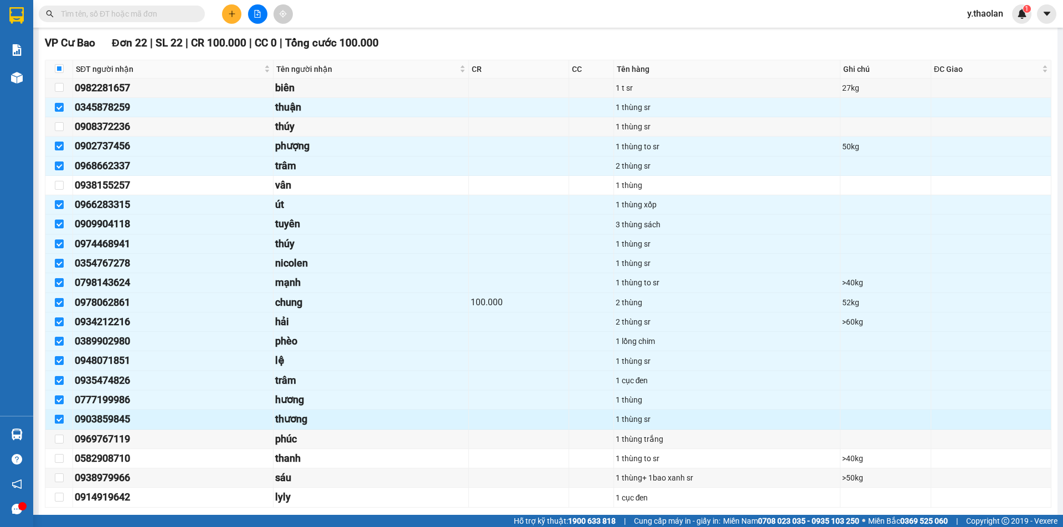
click at [55, 420] on input "checkbox" at bounding box center [59, 419] width 9 height 9
checkbox input "false"
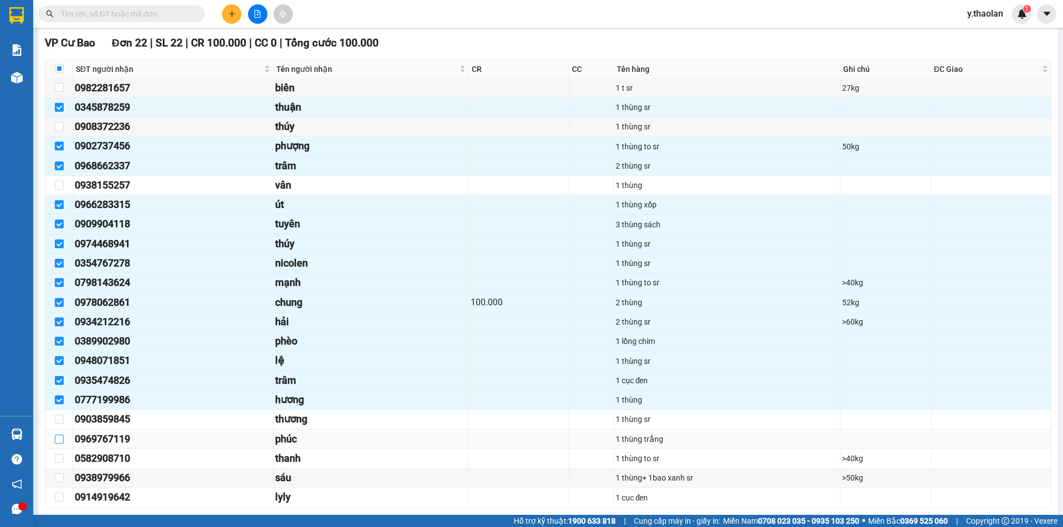
click at [58, 445] on label at bounding box center [59, 439] width 9 height 12
click at [58, 444] on input "checkbox" at bounding box center [59, 439] width 9 height 9
checkbox input "true"
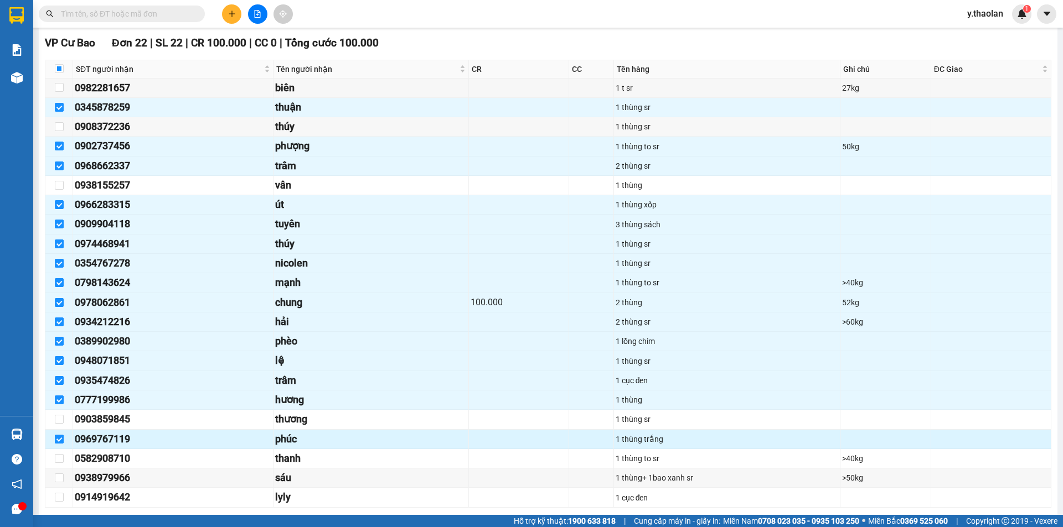
scroll to position [2324, 0]
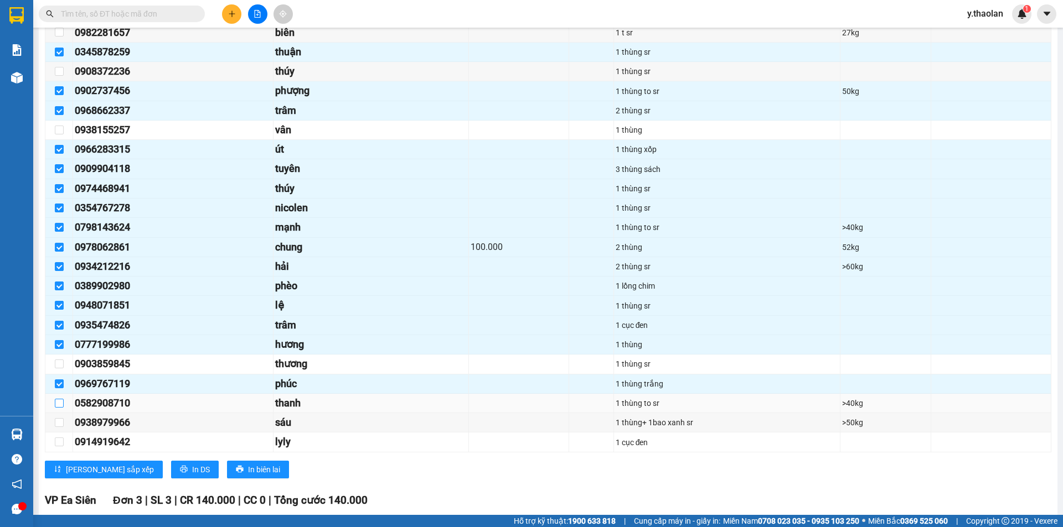
click at [59, 403] on input "checkbox" at bounding box center [59, 403] width 9 height 9
checkbox input "true"
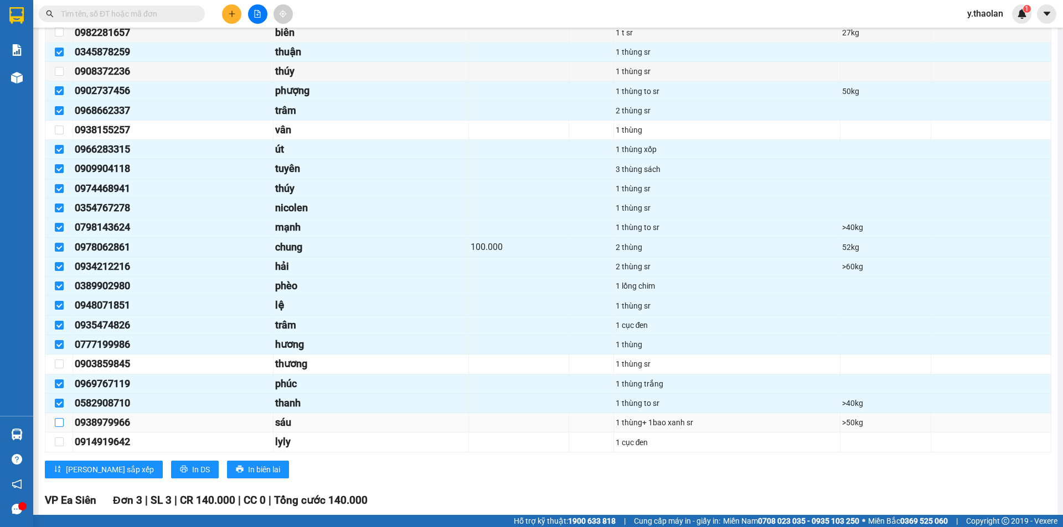
click at [59, 422] on input "checkbox" at bounding box center [59, 422] width 9 height 9
checkbox input "true"
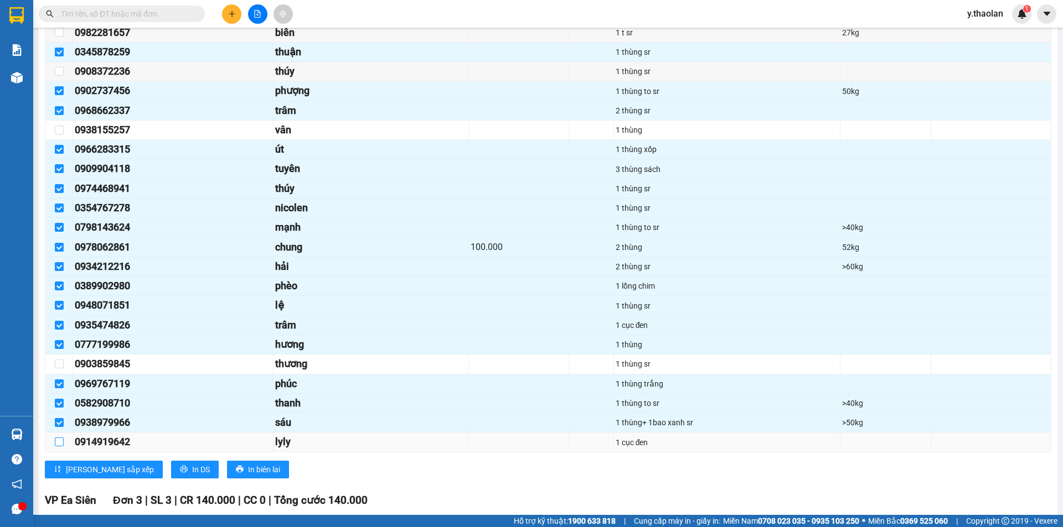
click at [59, 439] on input "checkbox" at bounding box center [59, 442] width 9 height 9
checkbox input "true"
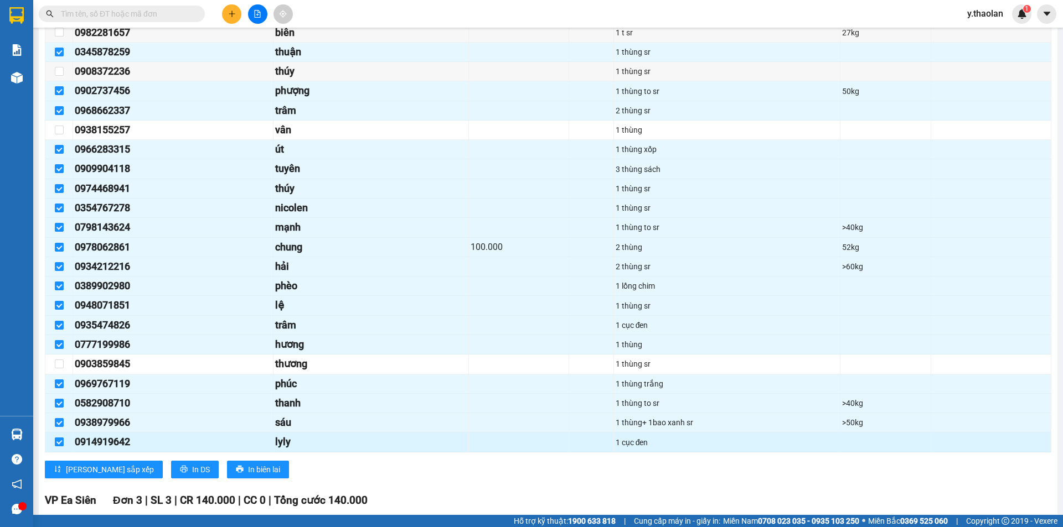
scroll to position [2461, 0]
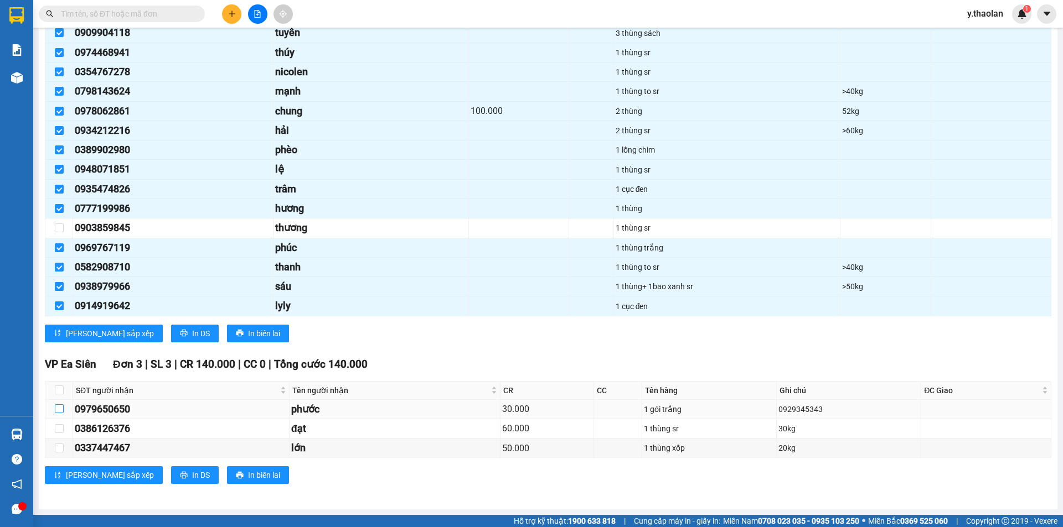
click at [59, 412] on input "checkbox" at bounding box center [59, 409] width 9 height 9
checkbox input "true"
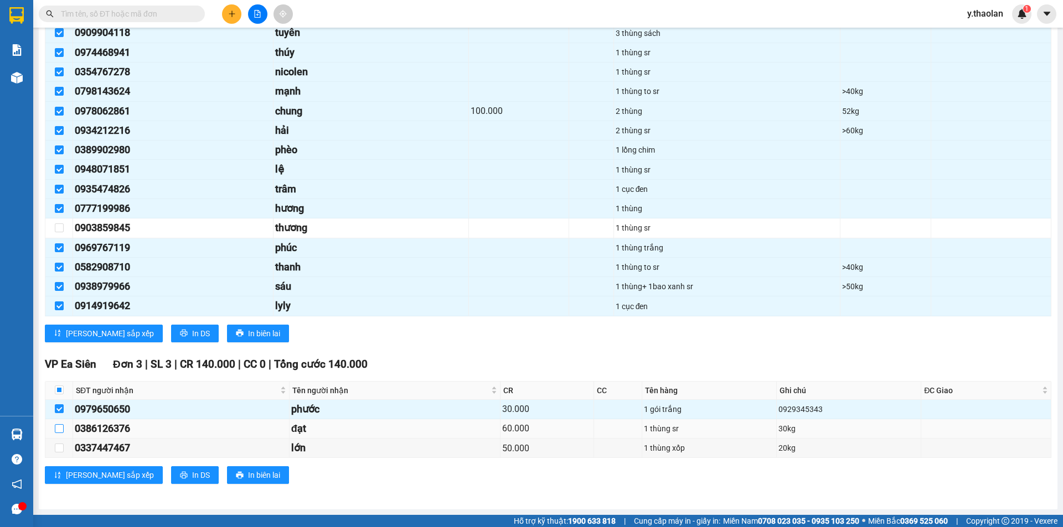
click at [59, 423] on label at bounding box center [59, 429] width 9 height 12
click at [59, 424] on input "checkbox" at bounding box center [59, 428] width 9 height 9
checkbox input "true"
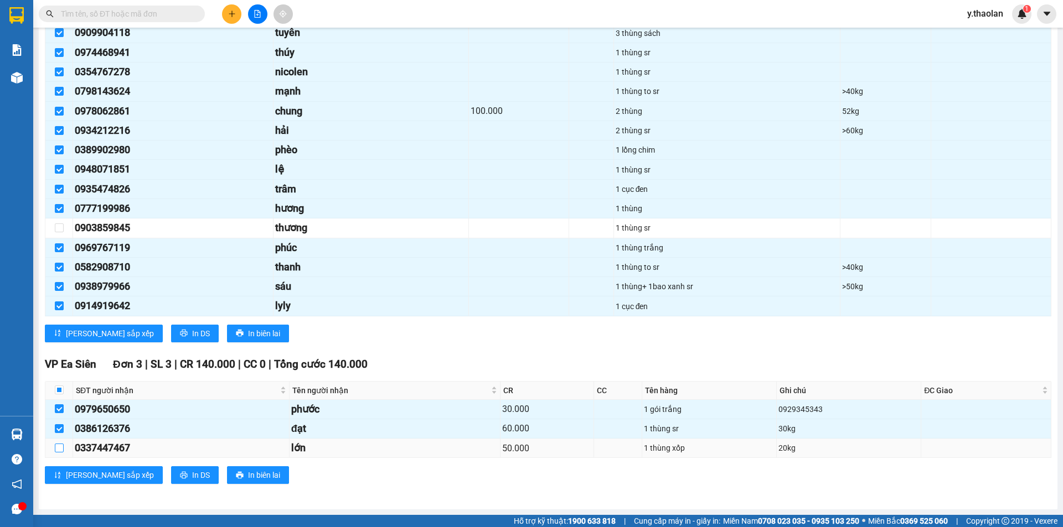
click at [58, 450] on input "checkbox" at bounding box center [59, 448] width 9 height 9
checkbox input "true"
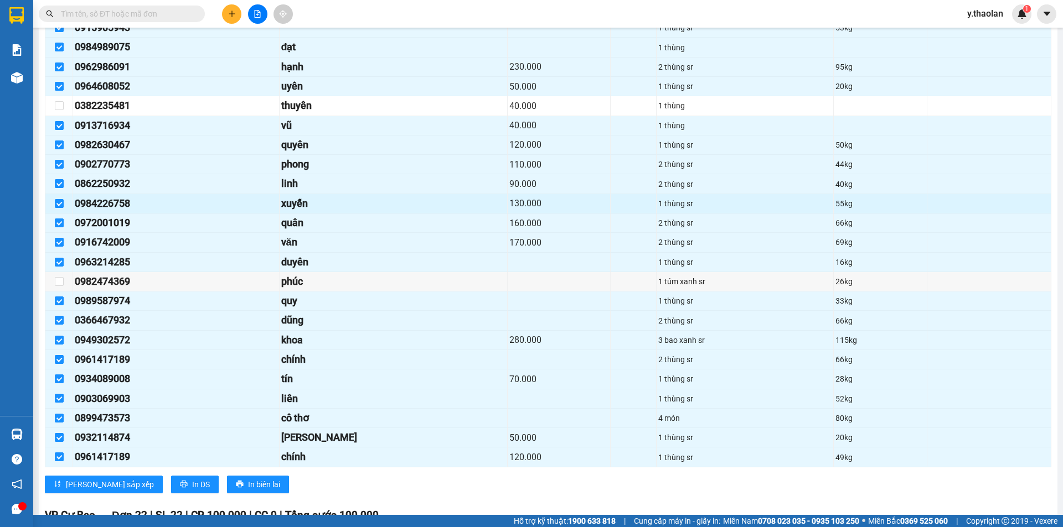
scroll to position [1686, 0]
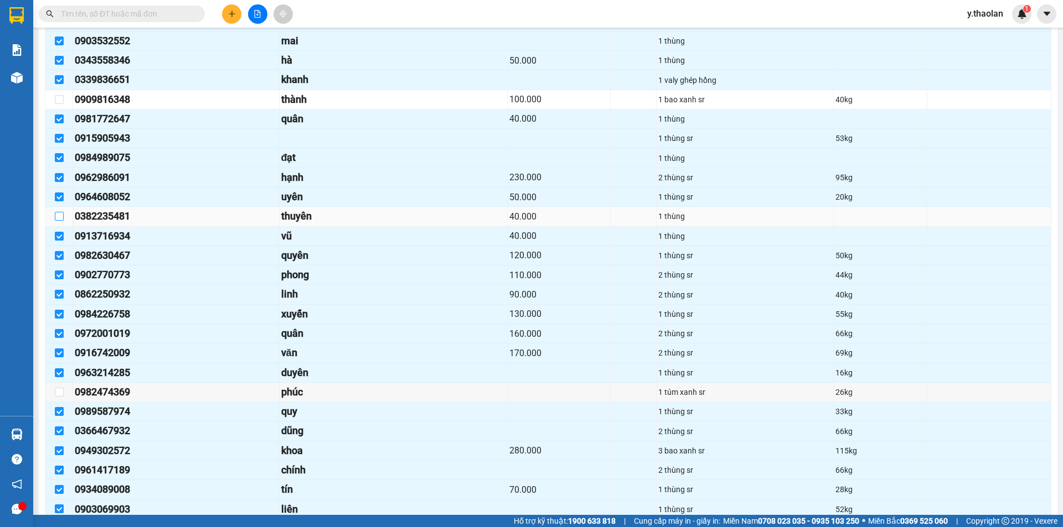
click at [55, 213] on input "checkbox" at bounding box center [59, 216] width 9 height 9
checkbox input "true"
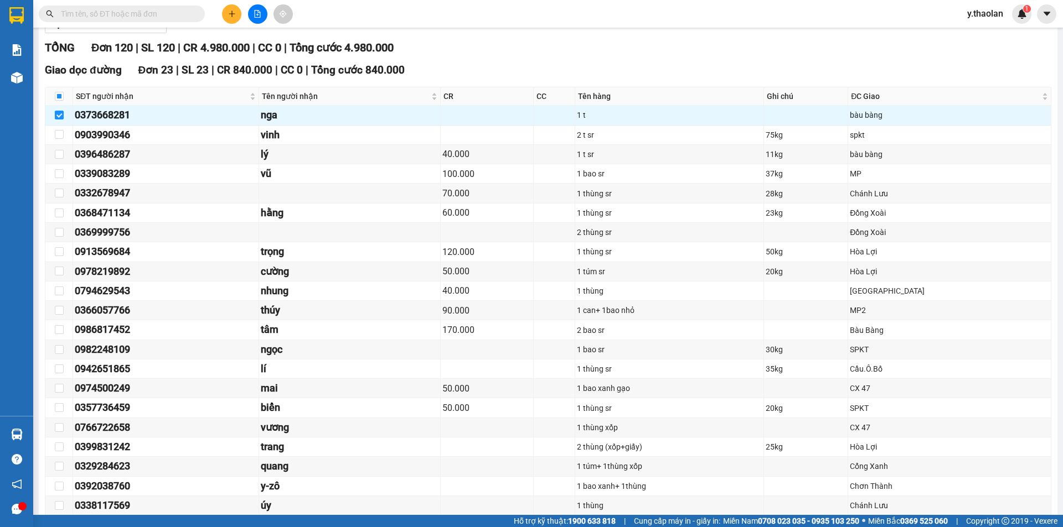
scroll to position [0, 0]
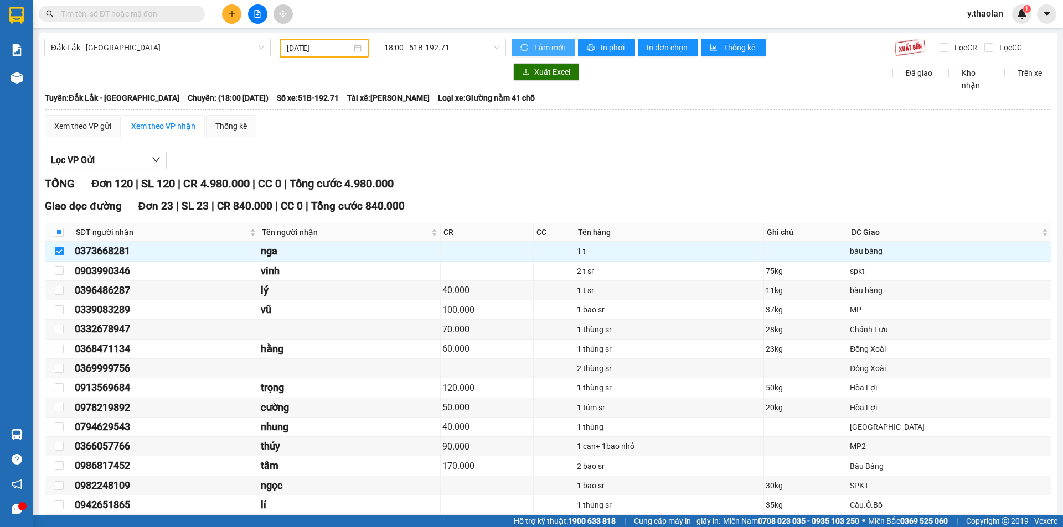
click at [555, 48] on span "Làm mới" at bounding box center [550, 48] width 32 height 12
click at [546, 44] on span "Làm mới" at bounding box center [550, 48] width 32 height 12
click at [617, 46] on span "In phơi" at bounding box center [612, 48] width 25 height 12
click at [969, 17] on span "y.thaolan" at bounding box center [985, 14] width 54 height 14
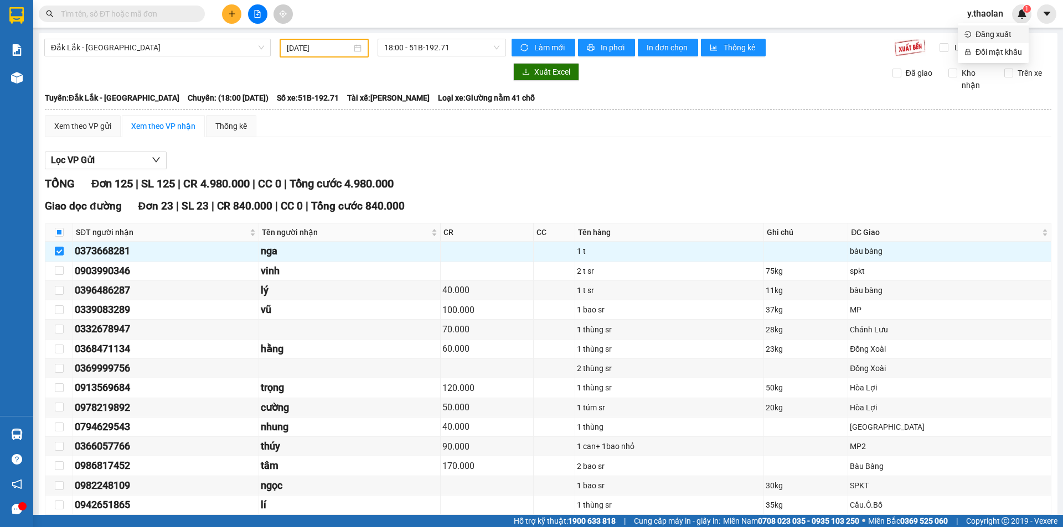
click at [973, 30] on li "Đăng xuất" at bounding box center [992, 34] width 71 height 18
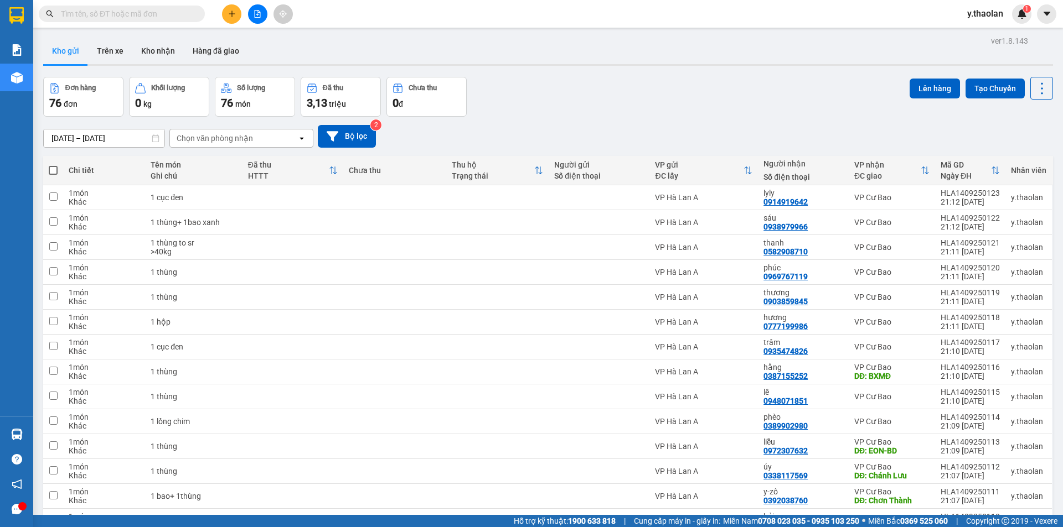
click at [261, 15] on button at bounding box center [257, 13] width 19 height 19
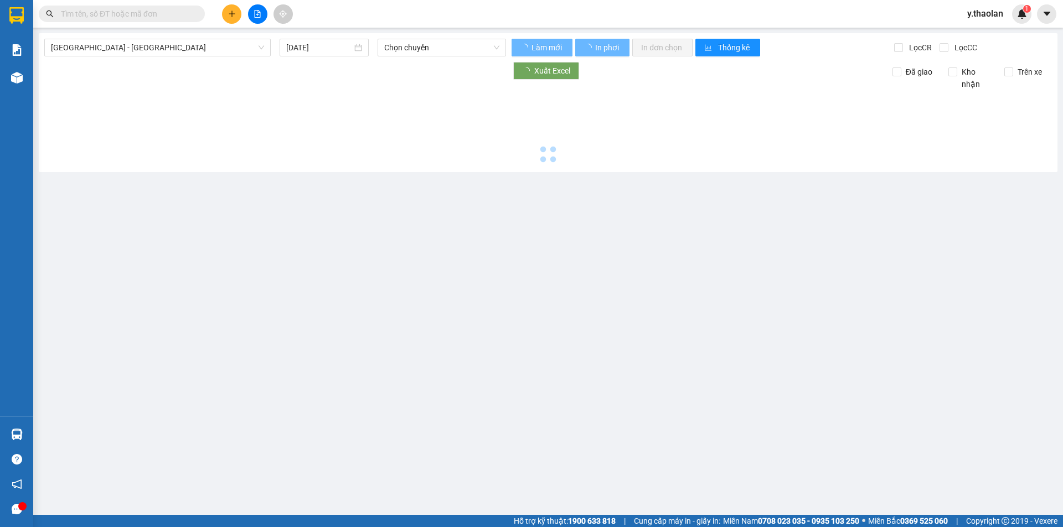
drag, startPoint x: 136, startPoint y: 50, endPoint x: 134, endPoint y: 58, distance: 7.4
click at [135, 52] on span "[GEOGRAPHIC_DATA] - [GEOGRAPHIC_DATA]" at bounding box center [157, 47] width 213 height 17
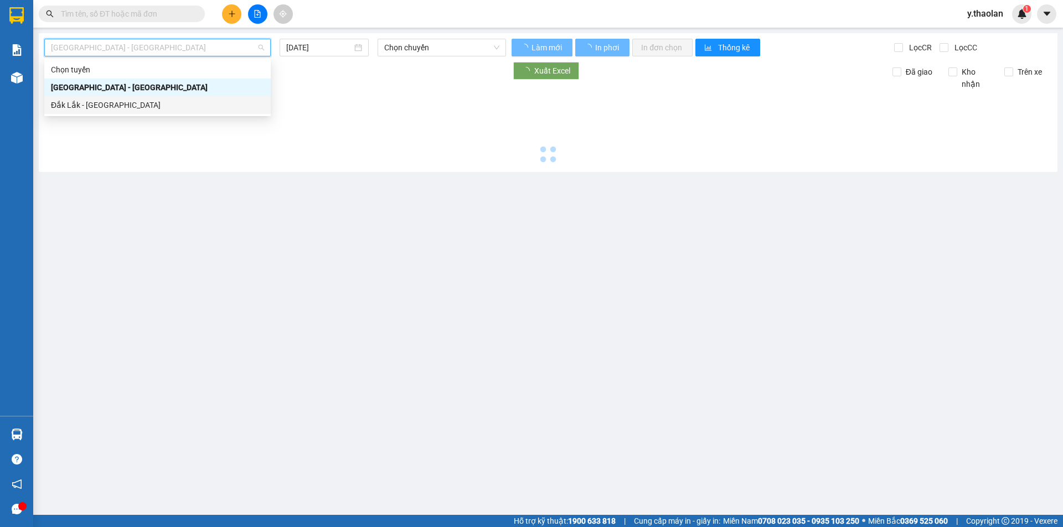
click at [123, 105] on div "Đắk Lắk - [GEOGRAPHIC_DATA]" at bounding box center [157, 105] width 213 height 12
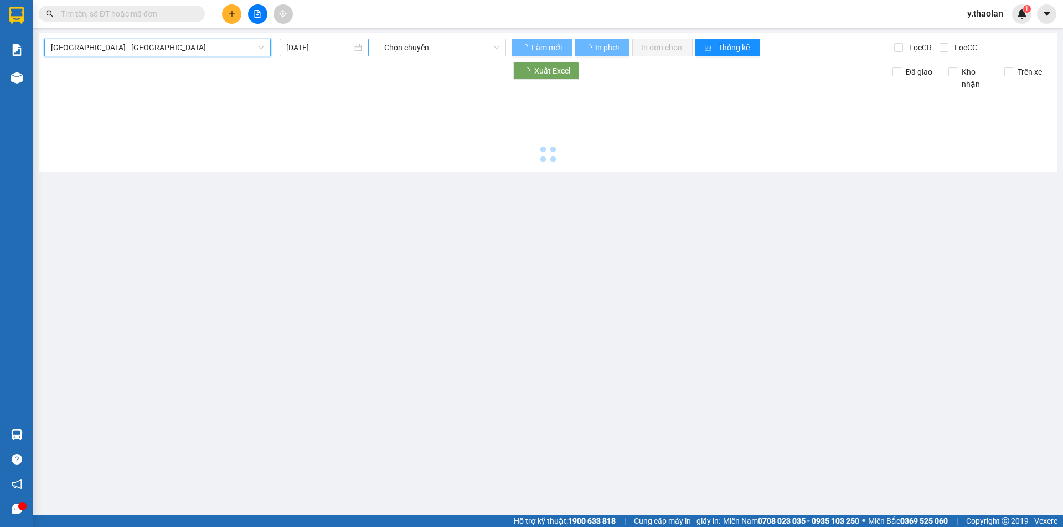
click at [332, 42] on input "[DATE]" at bounding box center [319, 48] width 66 height 12
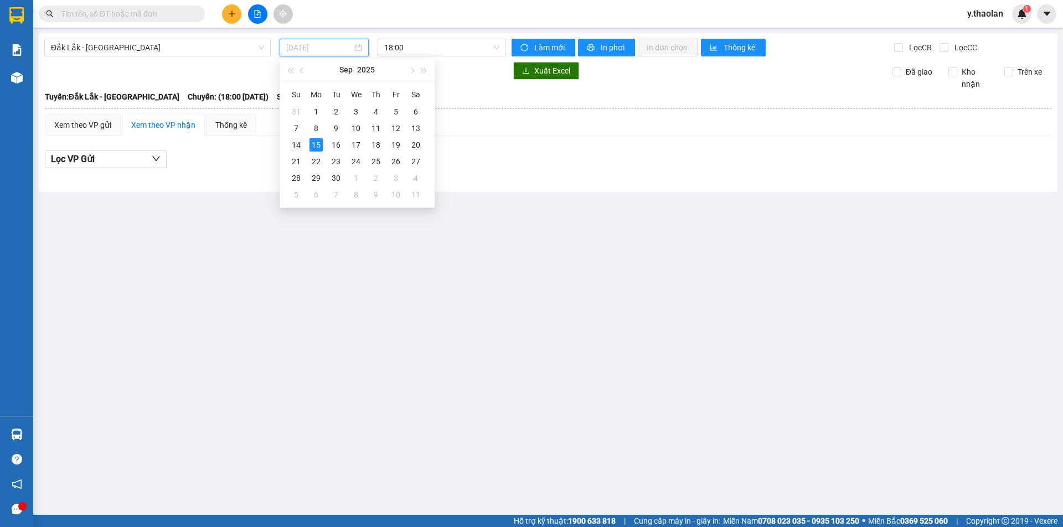
click at [297, 147] on div "14" at bounding box center [295, 144] width 13 height 13
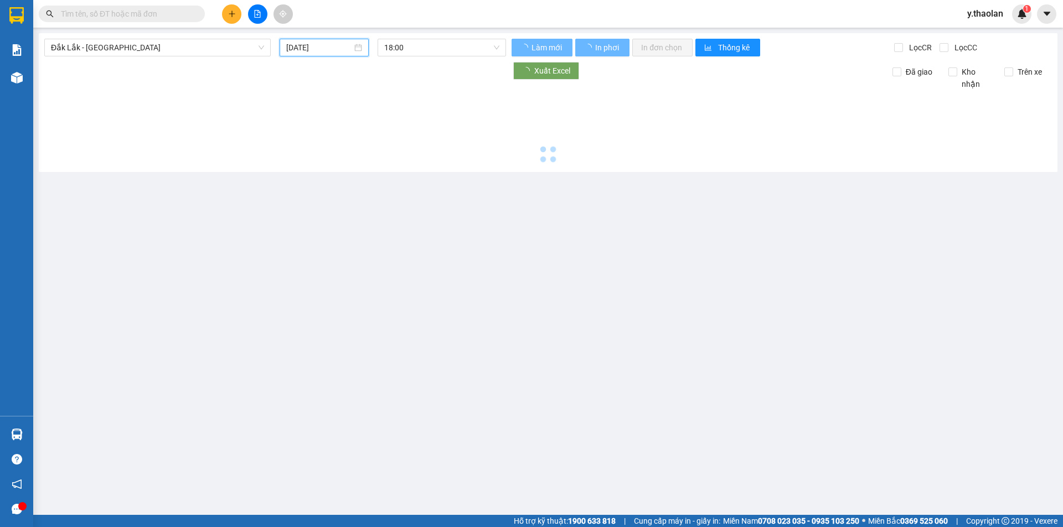
type input "[DATE]"
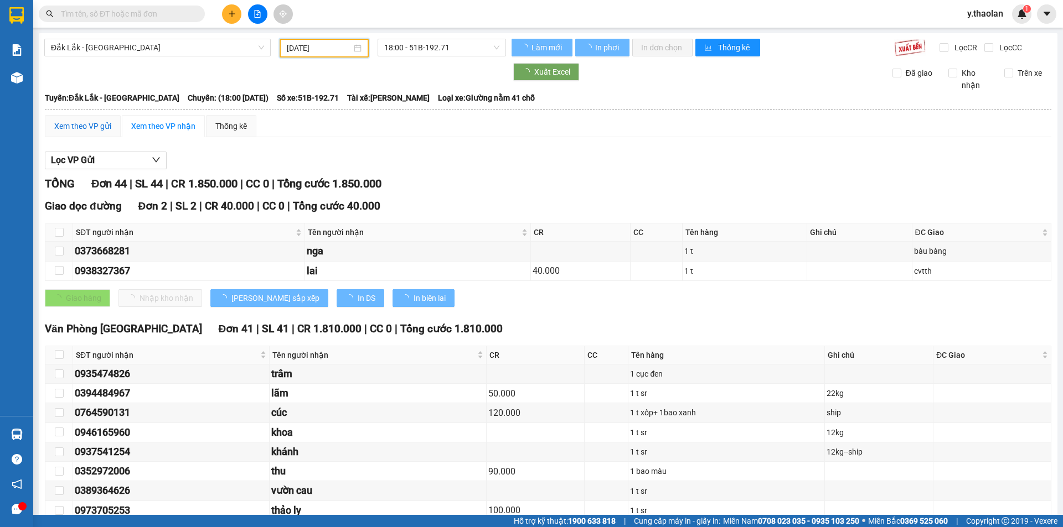
click at [75, 125] on div "Xem theo VP gửi" at bounding box center [82, 126] width 57 height 12
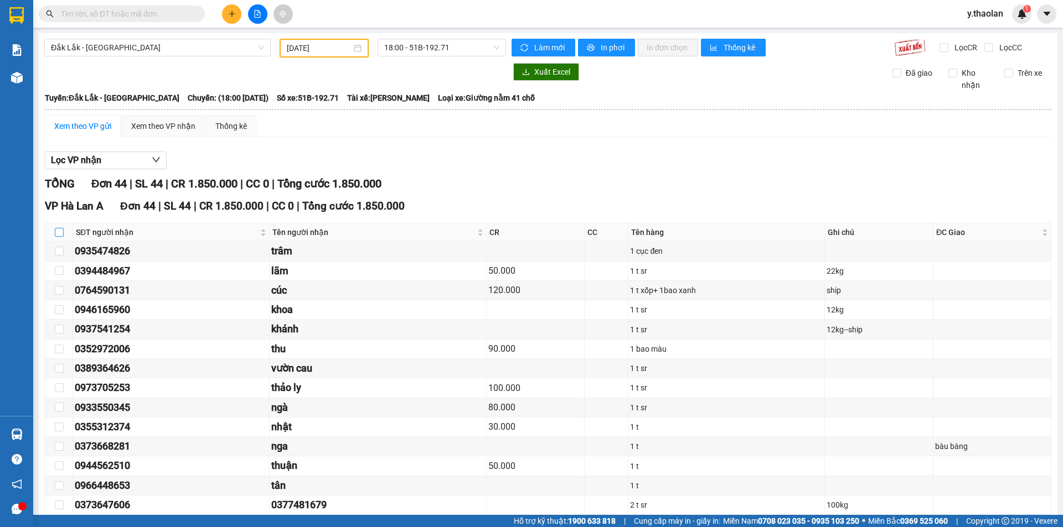
click at [60, 235] on input "checkbox" at bounding box center [59, 232] width 9 height 9
checkbox input "true"
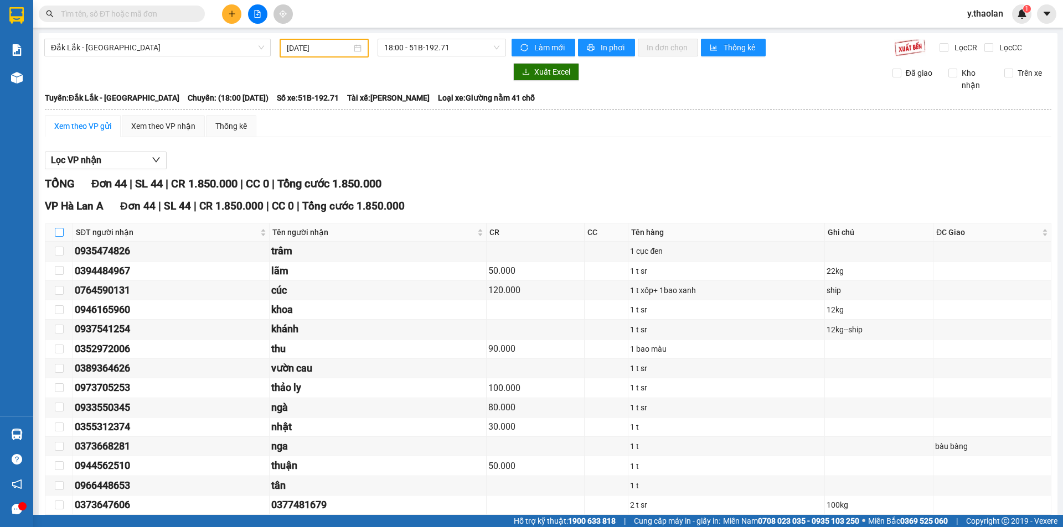
checkbox input "true"
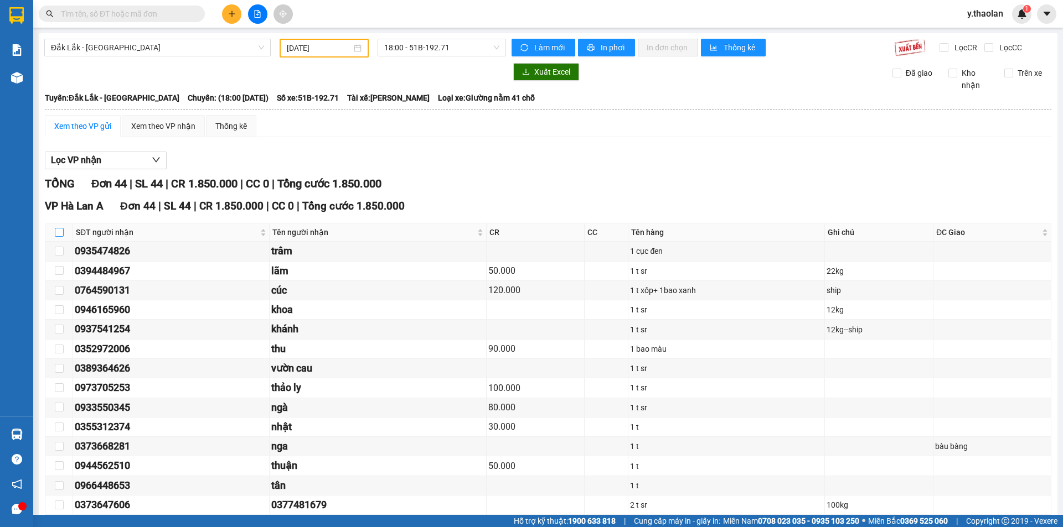
checkbox input "true"
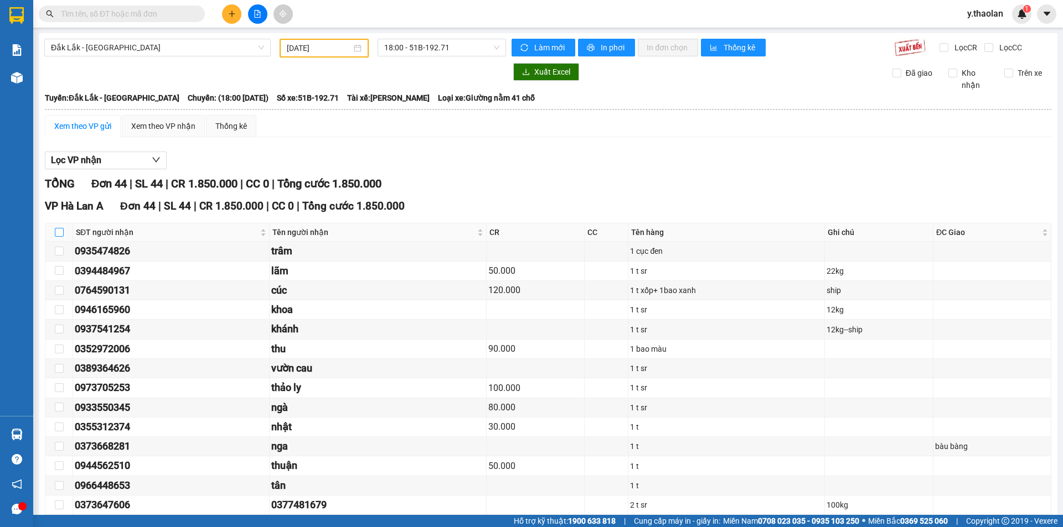
checkbox input "true"
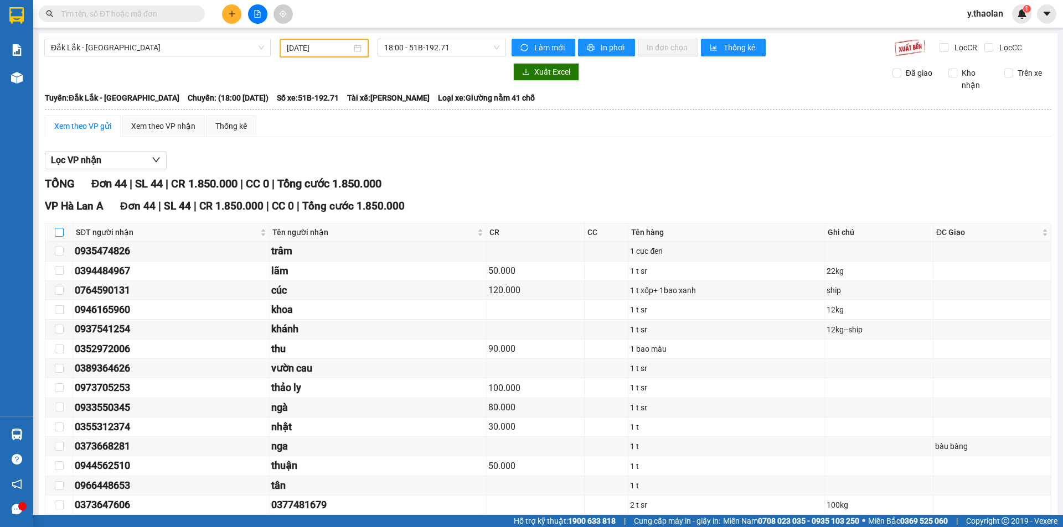
checkbox input "true"
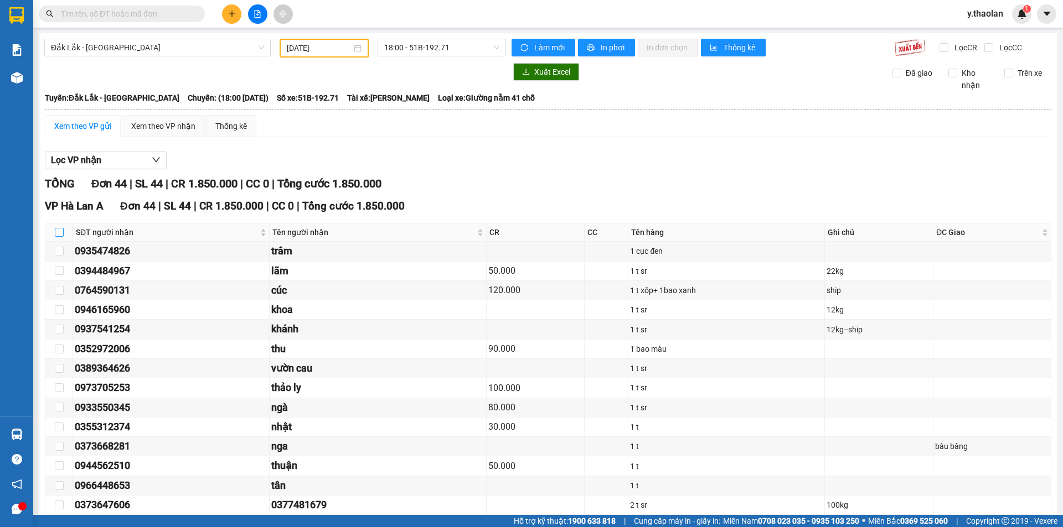
checkbox input "true"
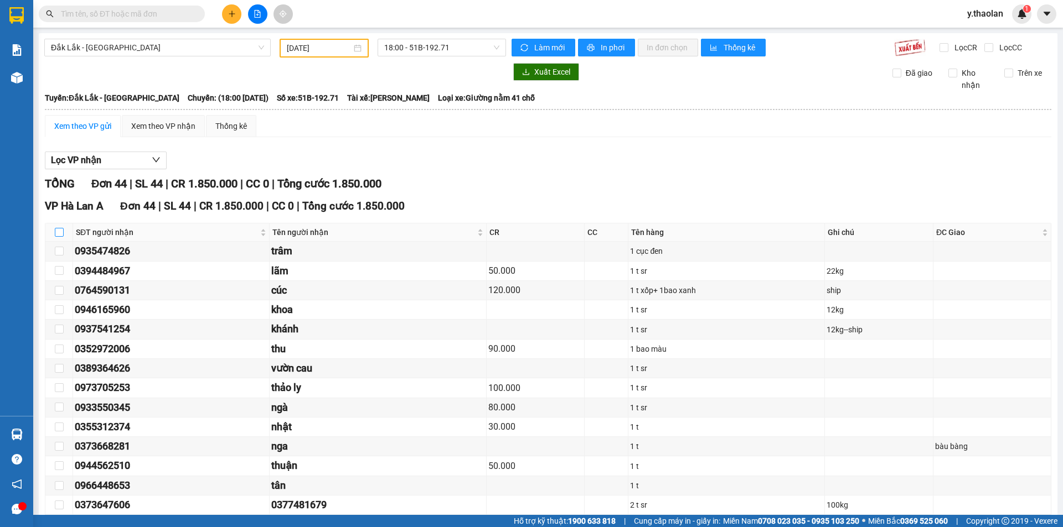
checkbox input "true"
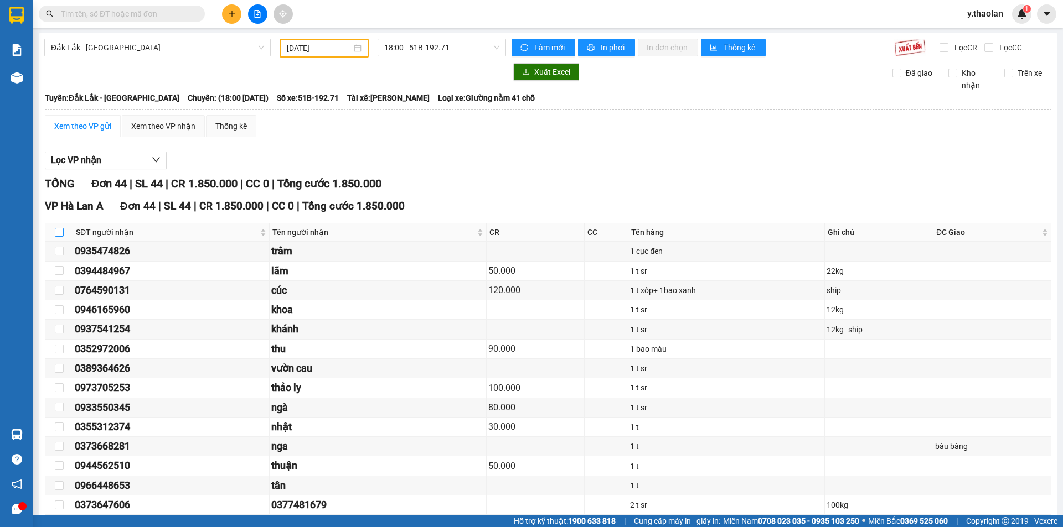
checkbox input "true"
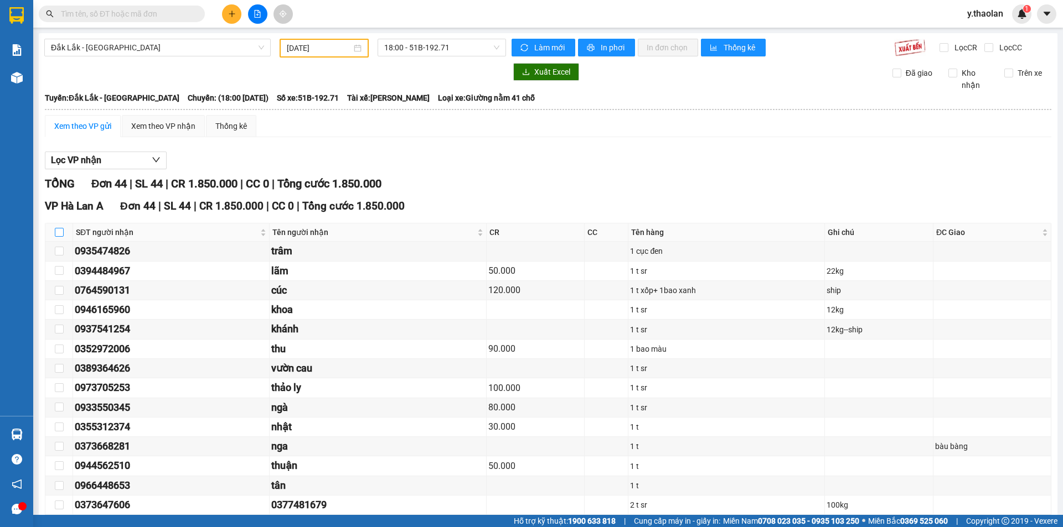
checkbox input "true"
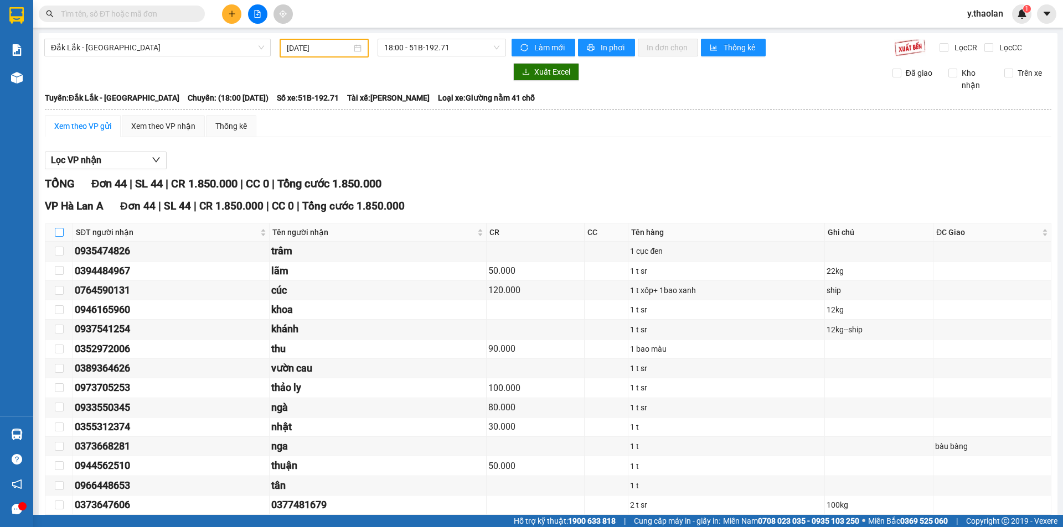
checkbox input "true"
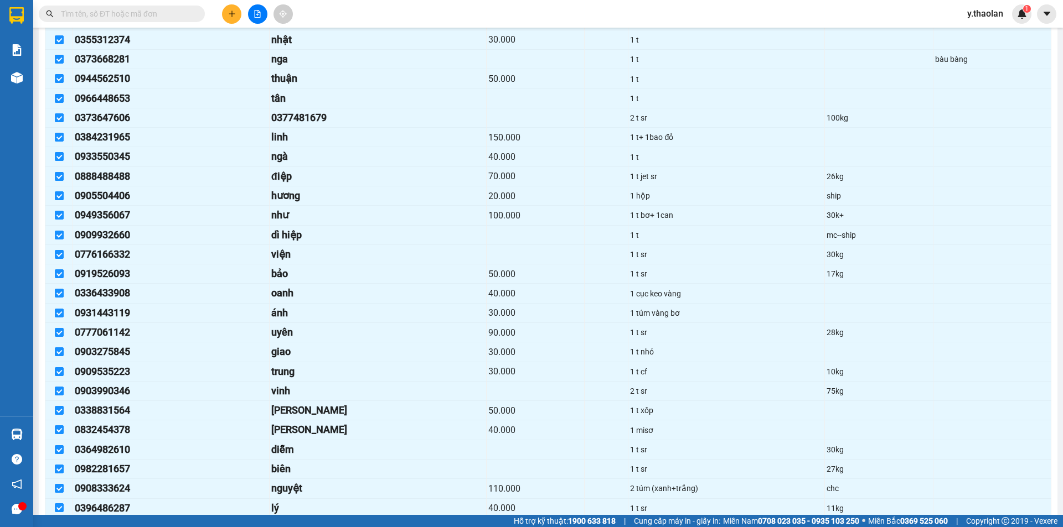
scroll to position [643, 0]
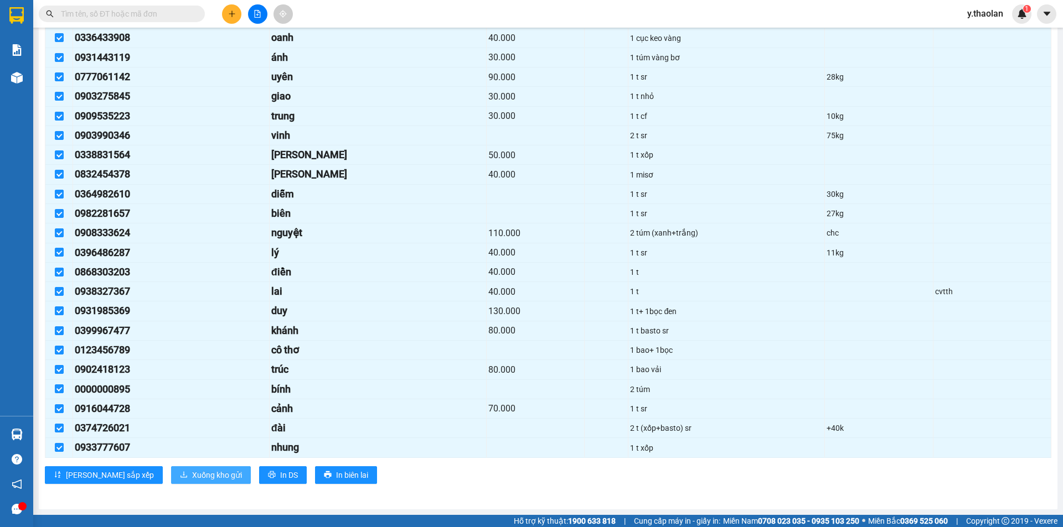
click at [192, 472] on span "Xuống kho gửi" at bounding box center [217, 475] width 50 height 12
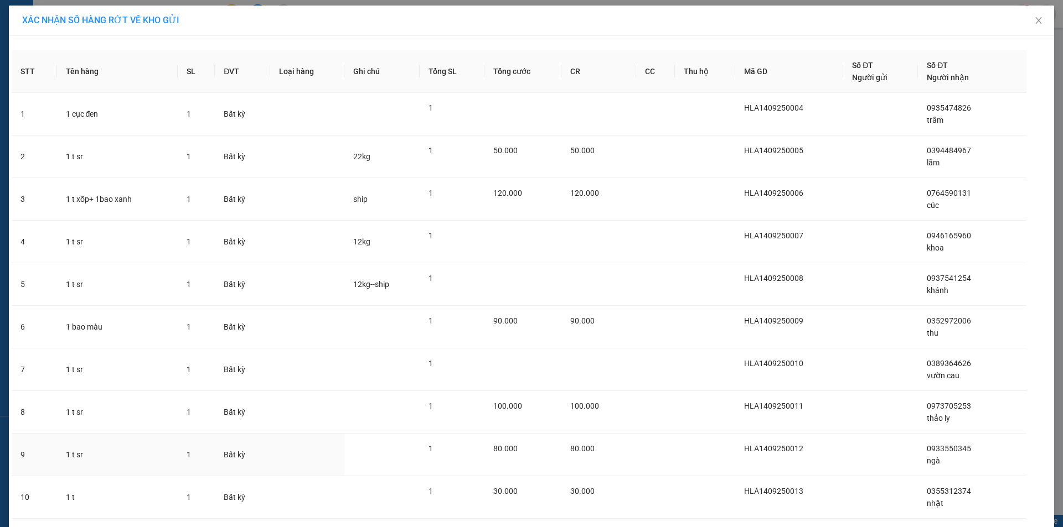
drag, startPoint x: 576, startPoint y: 234, endPoint x: 643, endPoint y: 549, distance: 322.6
click at [643, 527] on html "Kết quả tìm kiếm ( 0 ) Bộ lọc No Data y.thaolan 1 Báo cáo Báo cáo dòng tiền (nh…" at bounding box center [531, 263] width 1063 height 527
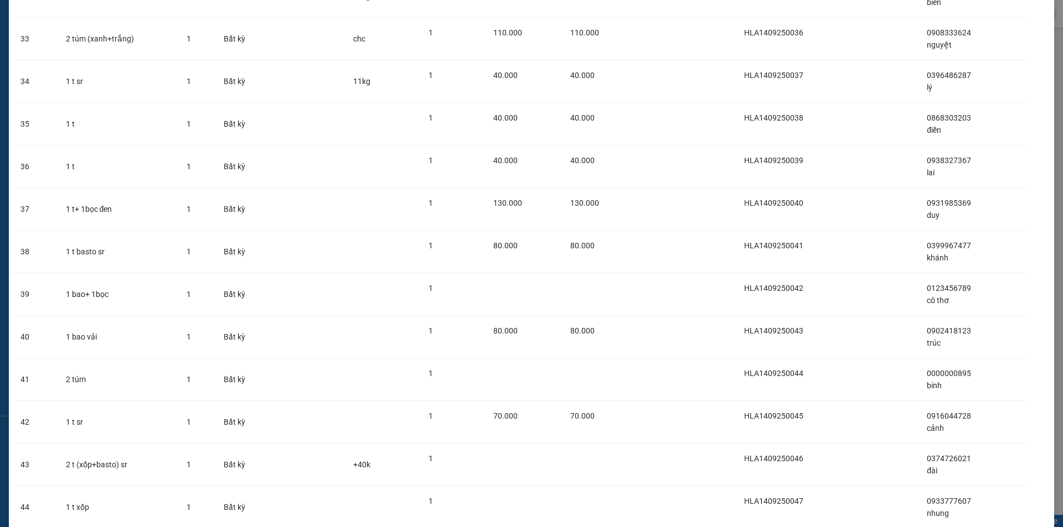
scroll to position [1521, 0]
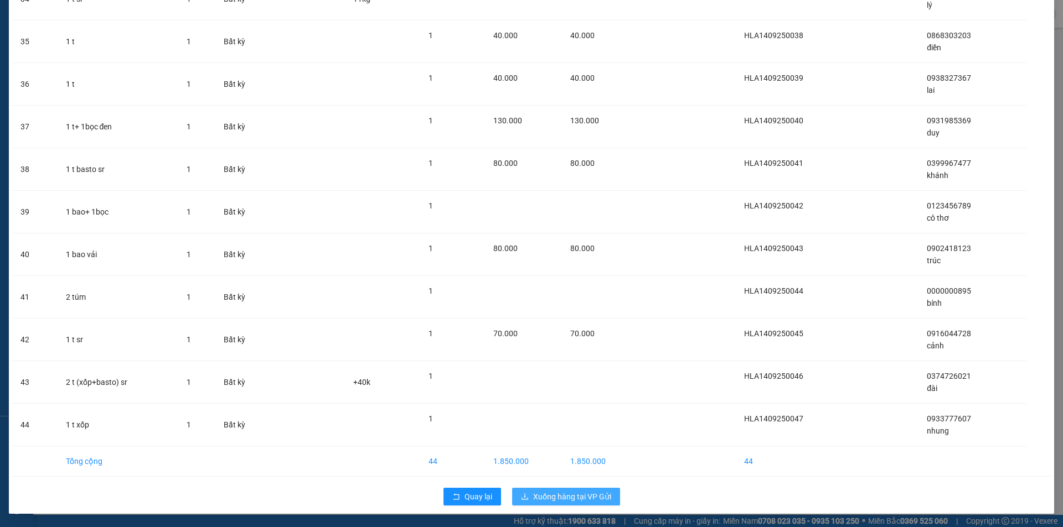
click at [595, 491] on span "Xuống hàng tại VP Gửi" at bounding box center [572, 497] width 78 height 12
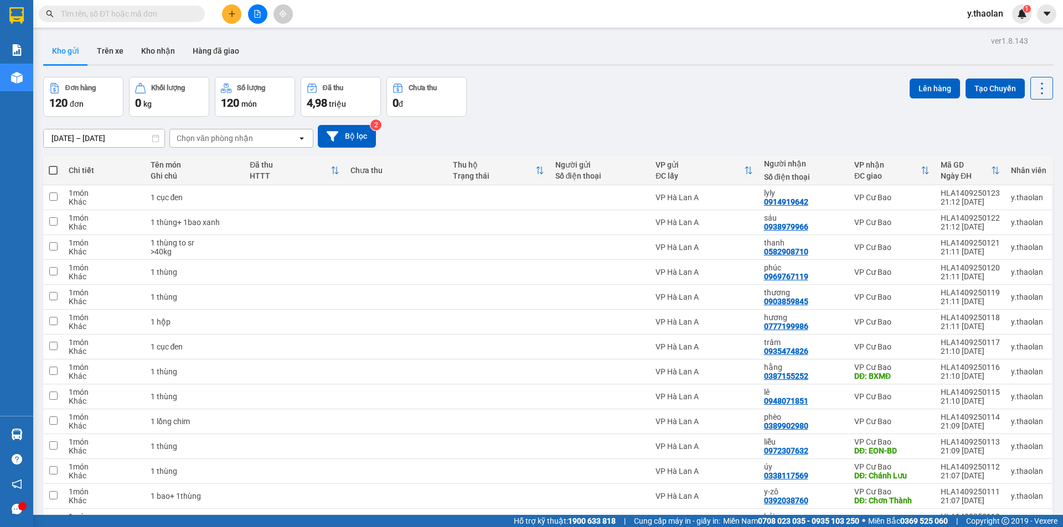
click at [223, 145] on div "Chọn văn phòng nhận" at bounding box center [233, 139] width 127 height 18
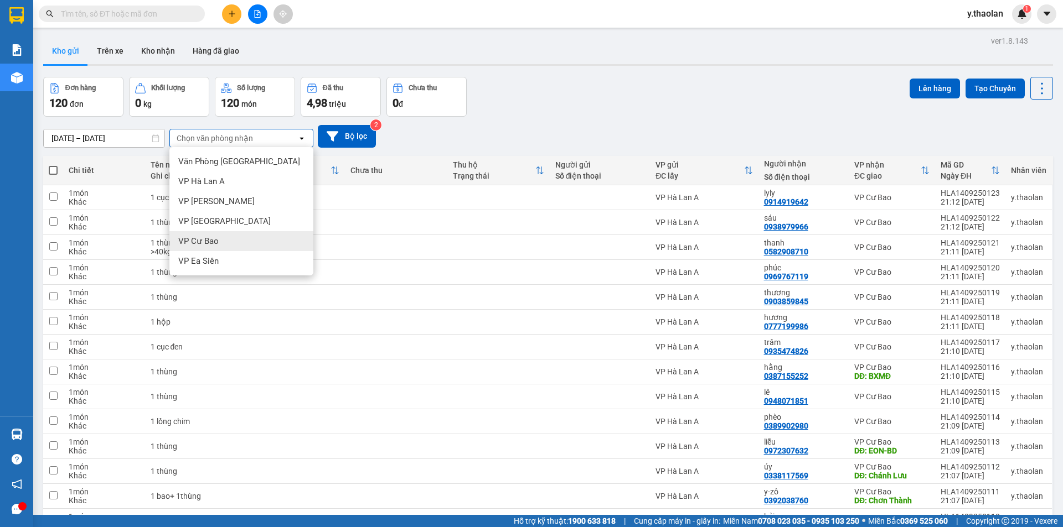
click at [246, 237] on div "VP Cư Bao" at bounding box center [241, 241] width 144 height 20
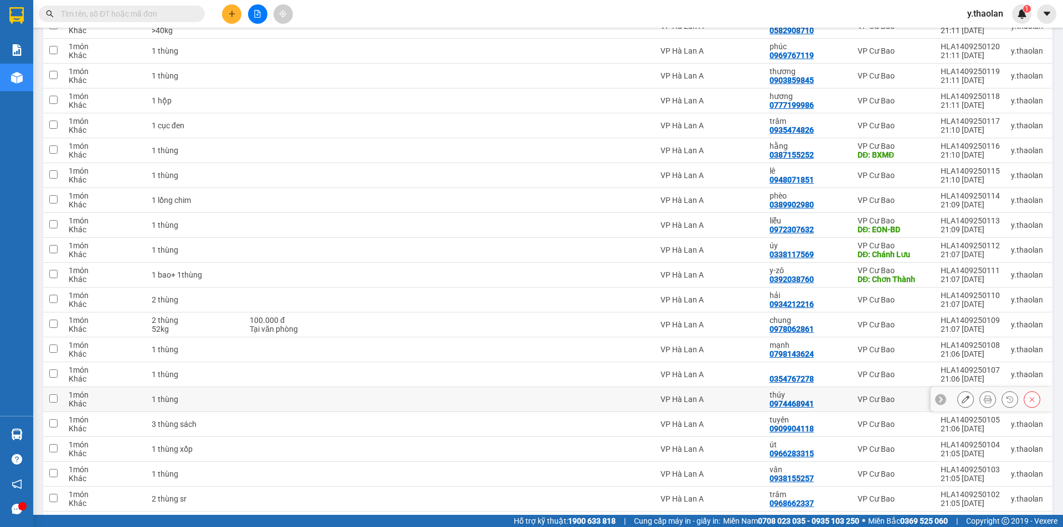
scroll to position [223, 0]
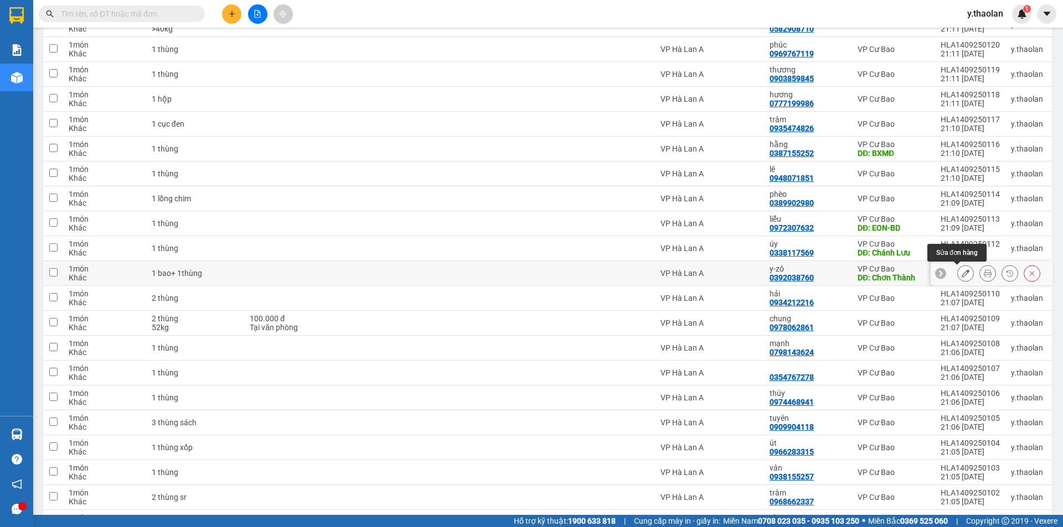
click at [957, 273] on button at bounding box center [964, 273] width 15 height 19
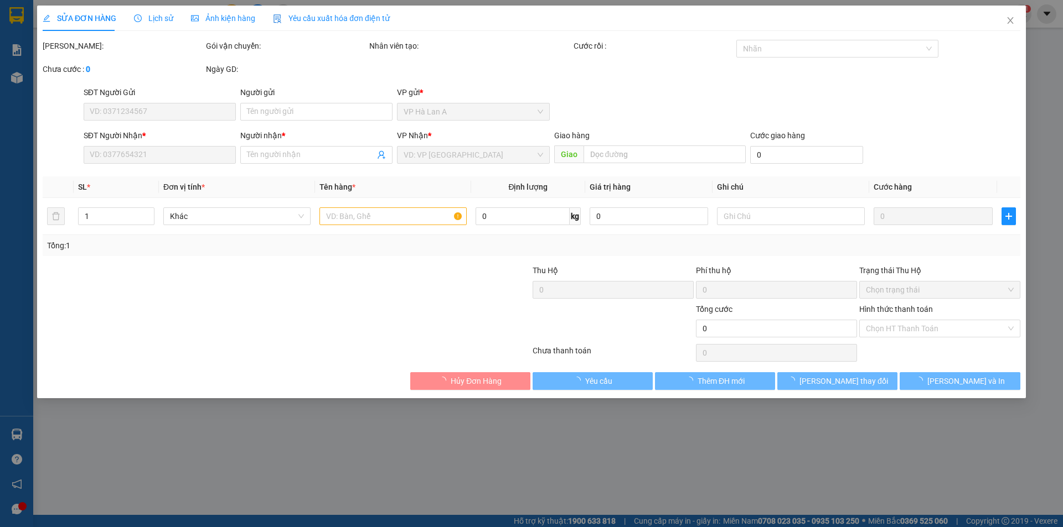
type input "0392038760"
type input "y-zô"
type input "Chơn Thành"
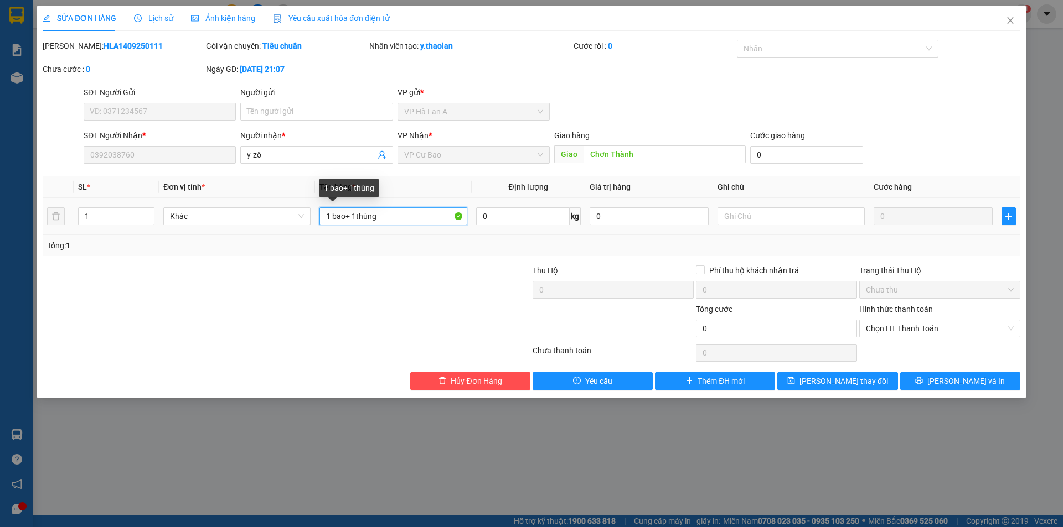
click at [346, 221] on input "1 bao+ 1thùng" at bounding box center [392, 217] width 147 height 18
type input "1 bao xanh+ 1thùng"
click at [885, 389] on button "[PERSON_NAME] thay đổi" at bounding box center [837, 381] width 120 height 18
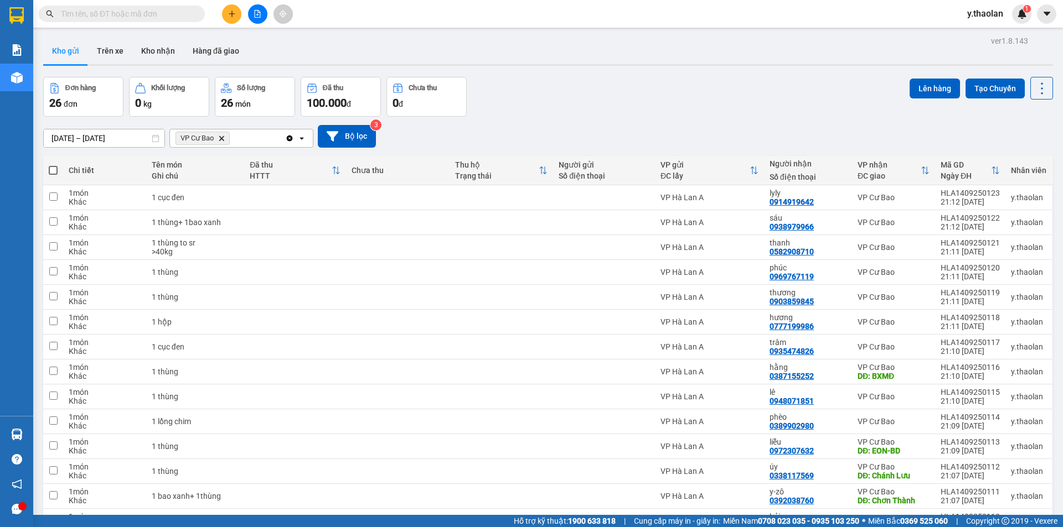
click at [130, 12] on input "text" at bounding box center [126, 14] width 131 height 12
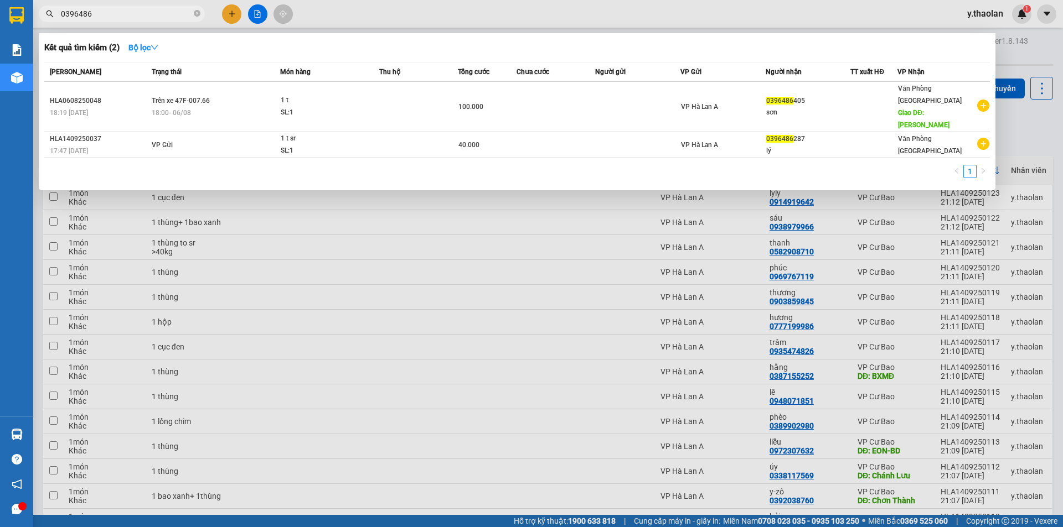
type input "0396486"
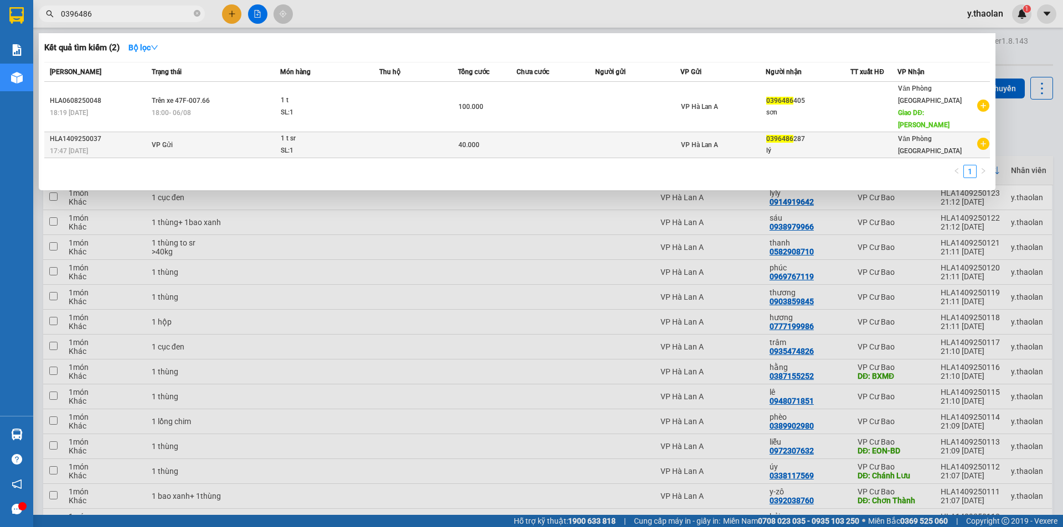
click at [570, 132] on td at bounding box center [555, 145] width 79 height 26
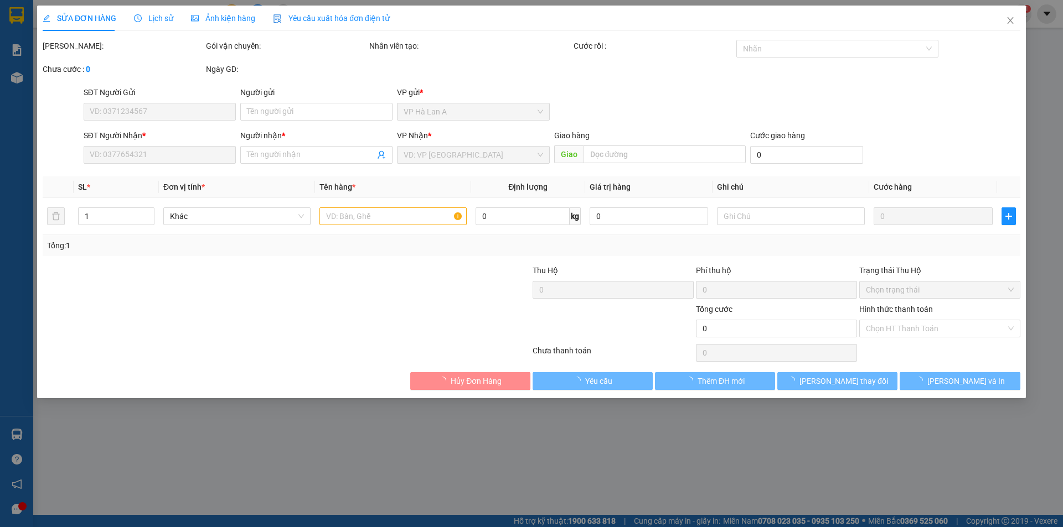
type input "0396486287"
type input "lý"
type input "40.000"
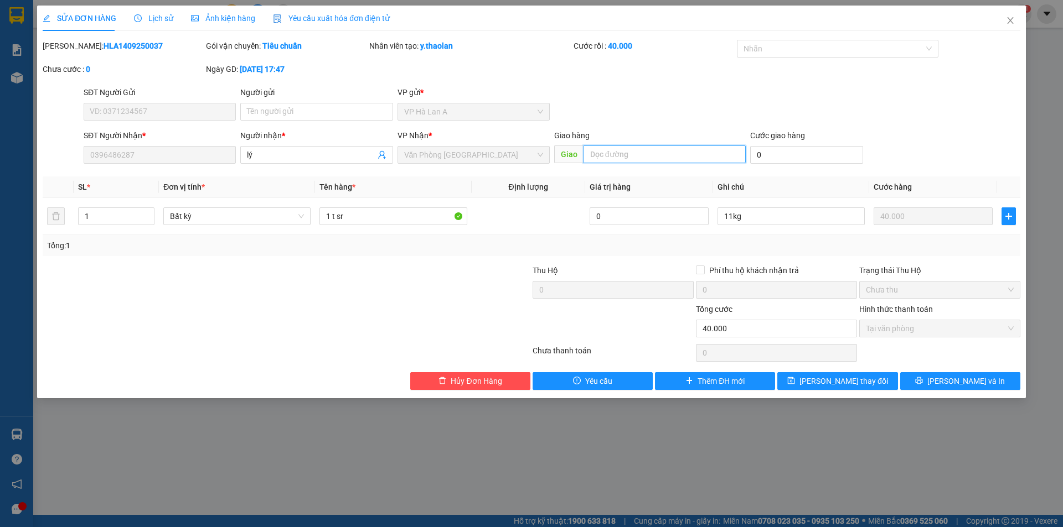
click at [599, 161] on input "text" at bounding box center [664, 155] width 162 height 18
type input "bàu bàng"
click at [836, 388] on button "[PERSON_NAME] thay đổi" at bounding box center [837, 381] width 120 height 18
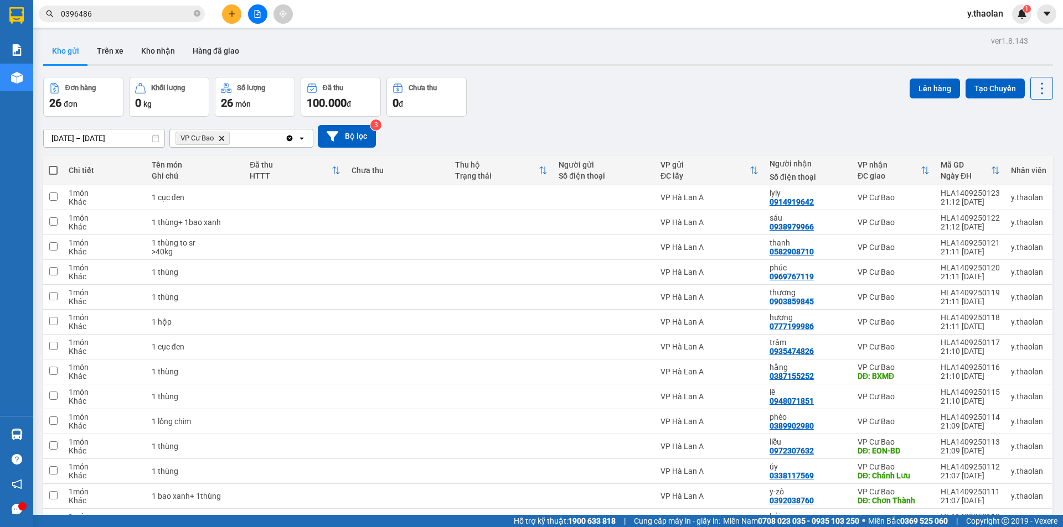
drag, startPoint x: 93, startPoint y: 15, endPoint x: 18, endPoint y: 3, distance: 76.2
click at [18, 3] on section "Kết quả tìm kiếm ( 2 ) Bộ lọc Mã ĐH Trạng thái Món hàng Thu hộ Tổng cước Chưa c…" at bounding box center [531, 263] width 1063 height 527
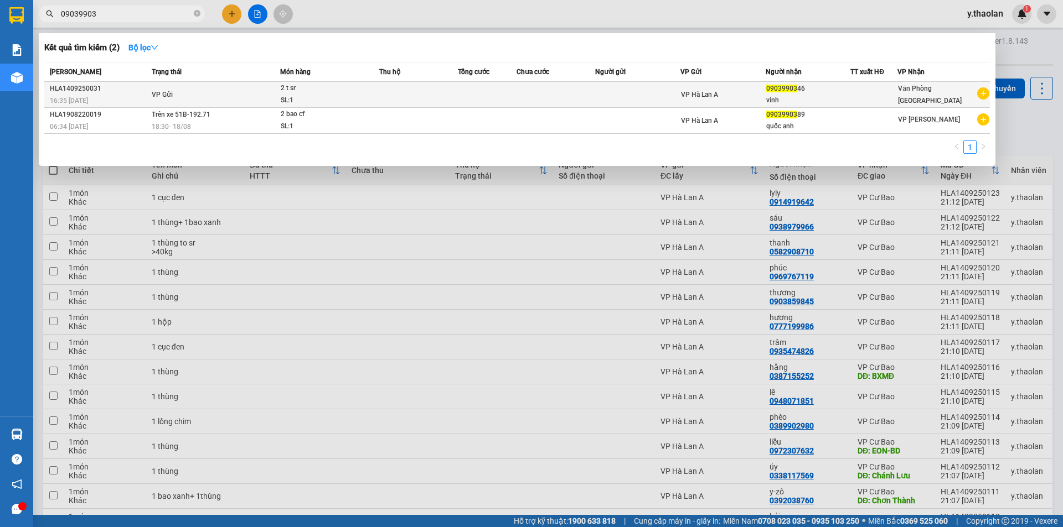
type input "09039903"
click at [411, 91] on td at bounding box center [418, 95] width 79 height 26
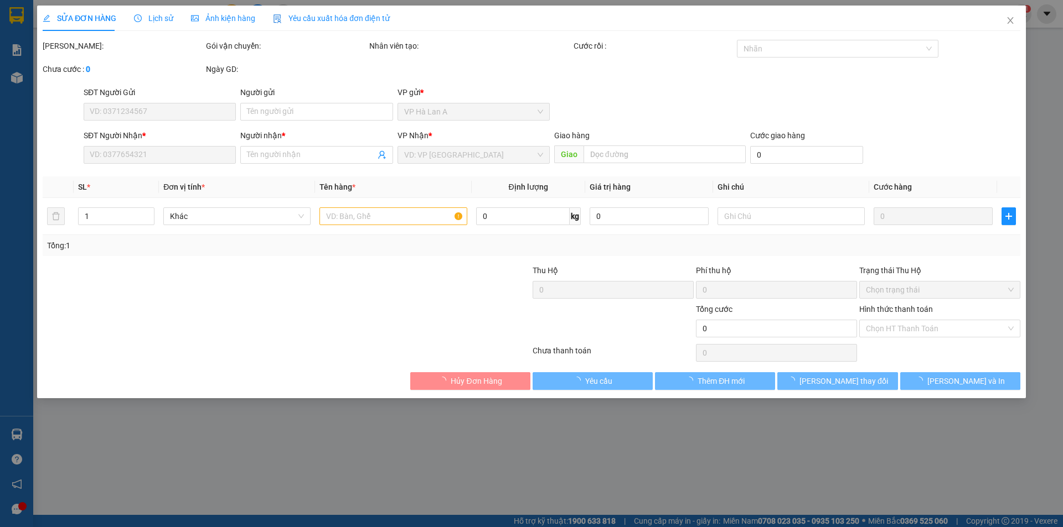
type input "0903990346"
type input "vinh"
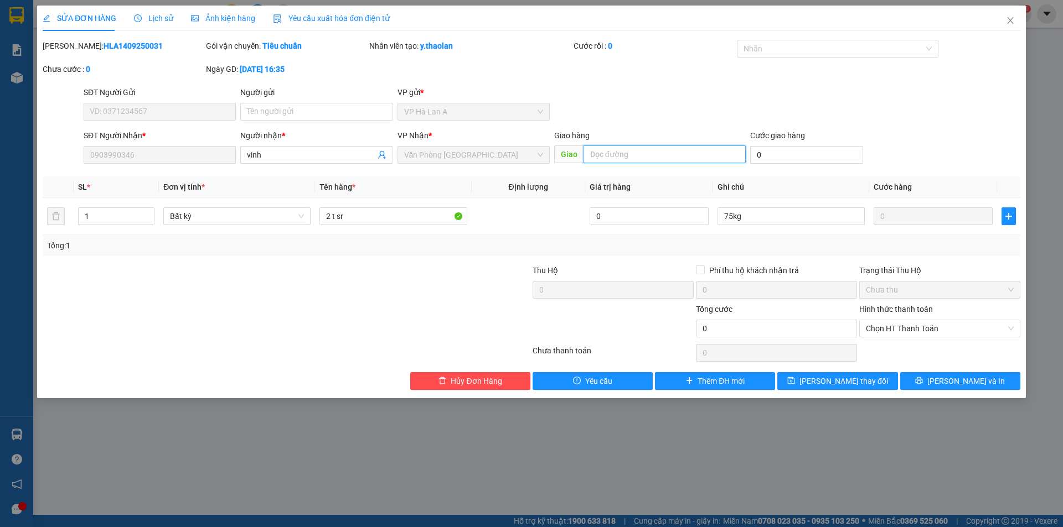
click at [612, 157] on input "text" at bounding box center [664, 155] width 162 height 18
type input "S"
type input "spkt"
click at [833, 379] on span "[PERSON_NAME] thay đổi" at bounding box center [843, 381] width 89 height 12
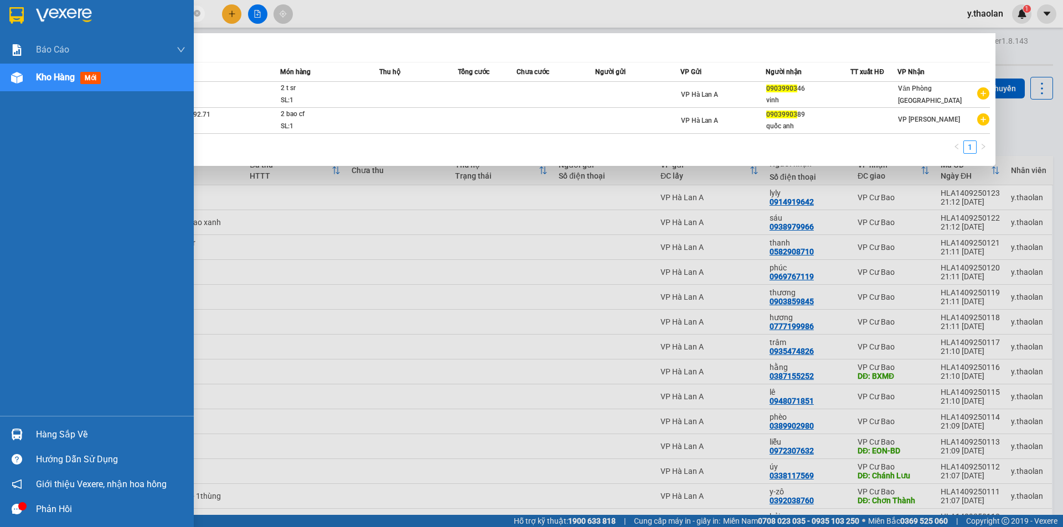
drag, startPoint x: 100, startPoint y: 15, endPoint x: 9, endPoint y: 8, distance: 91.6
click at [11, 8] on section "Kết quả tìm kiếm ( 2 ) Bộ lọc Mã ĐH Trạng thái Món hàng Thu hộ Tổng cước Chưa c…" at bounding box center [531, 263] width 1063 height 527
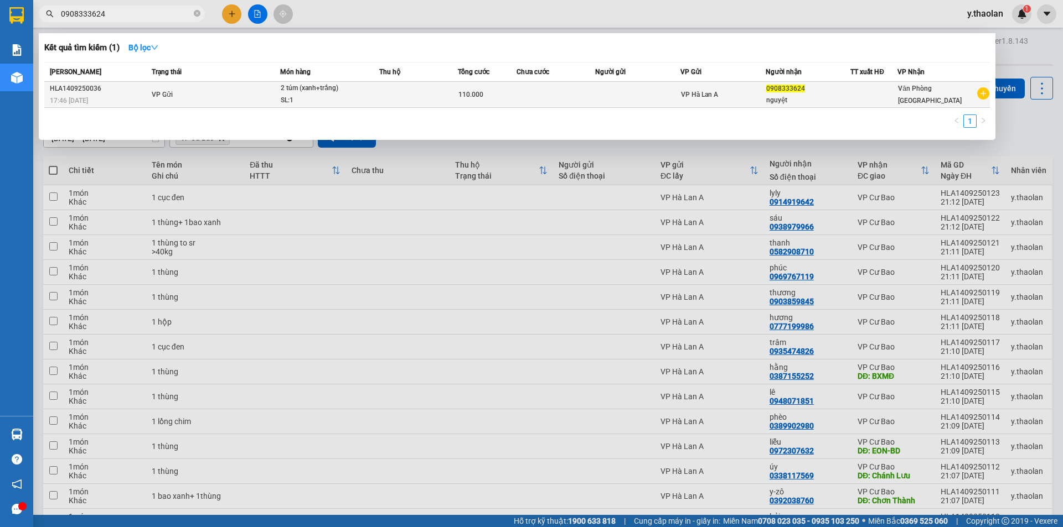
type input "0908333624"
click at [372, 96] on span "2 túm (xanh+trắng) SL: 1" at bounding box center [330, 94] width 99 height 24
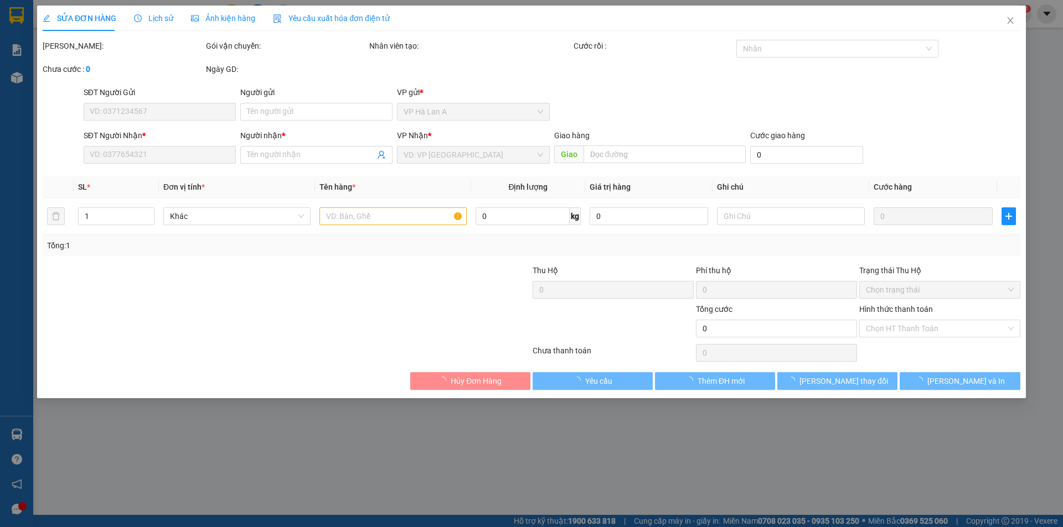
type input "0908333624"
type input "nguyệt"
type input "110.000"
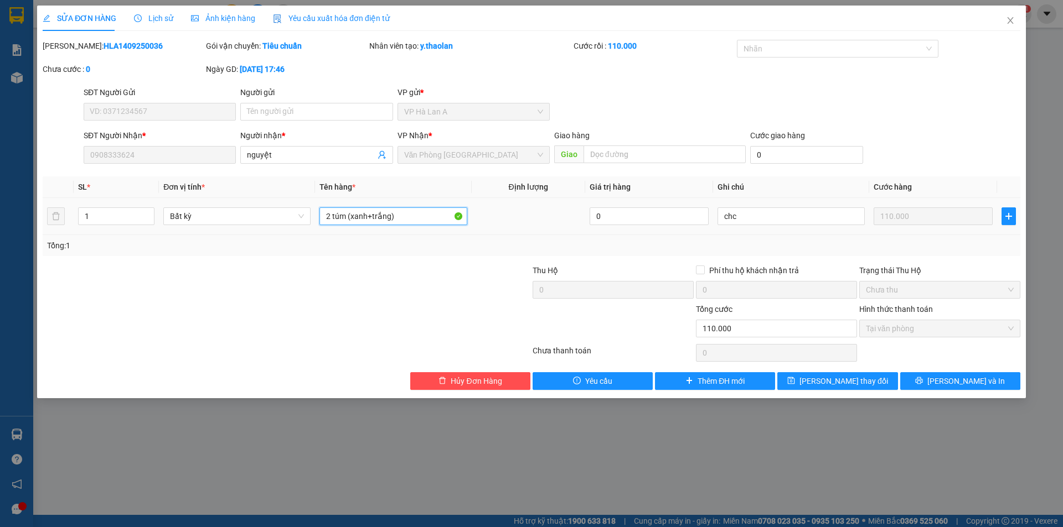
drag, startPoint x: 345, startPoint y: 211, endPoint x: 332, endPoint y: 226, distance: 20.4
click at [332, 226] on div "2 túm (xanh+trắng)" at bounding box center [392, 216] width 147 height 22
type input "2 bao (xanh+trắng)"
drag, startPoint x: 739, startPoint y: 216, endPoint x: 680, endPoint y: 199, distance: 61.8
click at [683, 201] on tr "1 Bất kỳ 2 bao (xanh+trắng) 0 chc 110.000" at bounding box center [531, 216] width 977 height 37
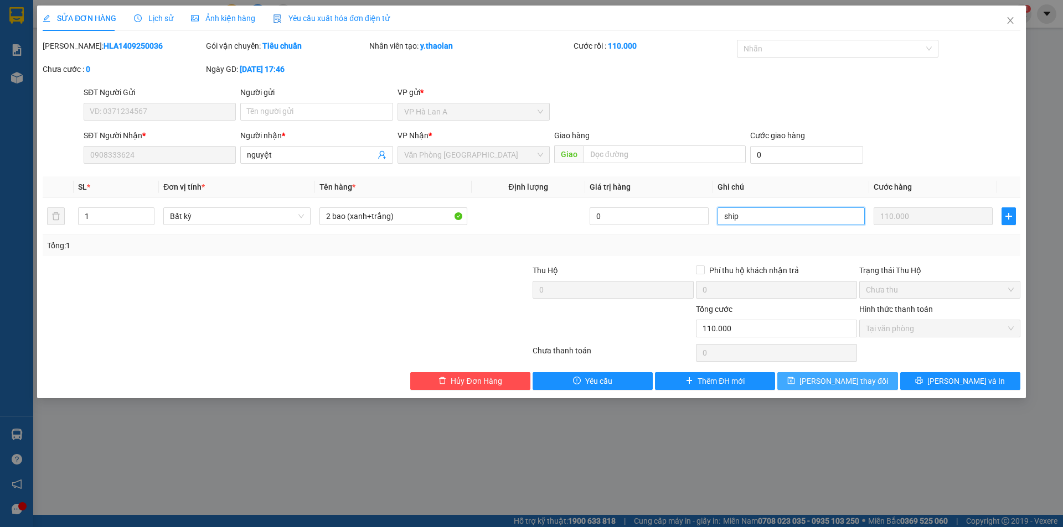
type input "ship"
click at [858, 376] on span "[PERSON_NAME] thay đổi" at bounding box center [843, 381] width 89 height 12
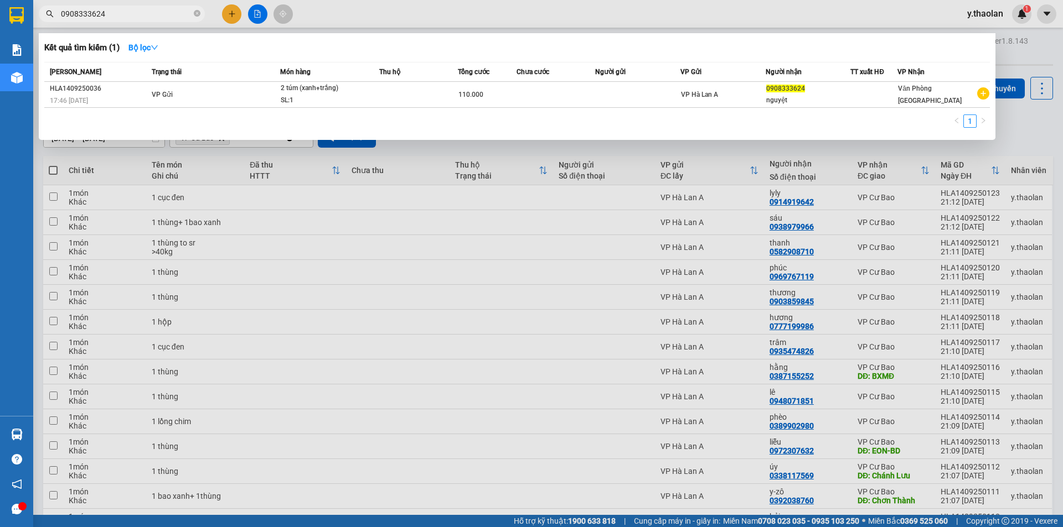
drag, startPoint x: 111, startPoint y: 13, endPoint x: 0, endPoint y: 7, distance: 110.8
click at [0, 7] on section "Kết quả tìm kiếm ( 1 ) Bộ lọc Mã ĐH Trạng thái Món hàng Thu hộ Tổng cước Chưa c…" at bounding box center [531, 263] width 1063 height 527
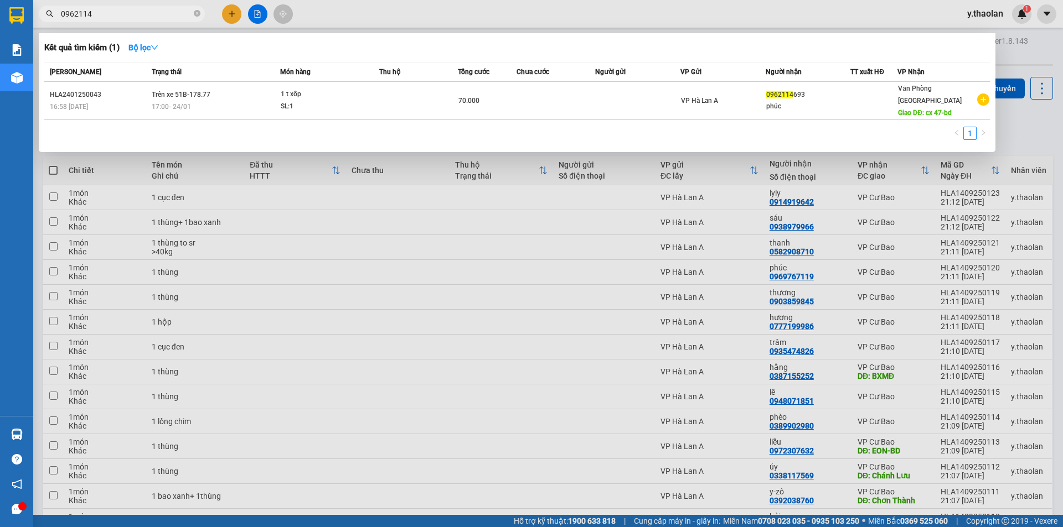
drag, startPoint x: 90, startPoint y: 14, endPoint x: 0, endPoint y: -13, distance: 93.7
click at [0, 0] on html "Kết quả tìm kiếm ( 1 ) Bộ lọc Mã ĐH Trạng thái Món hàng Thu hộ Tổng cước Chưa c…" at bounding box center [531, 263] width 1063 height 527
type input "0"
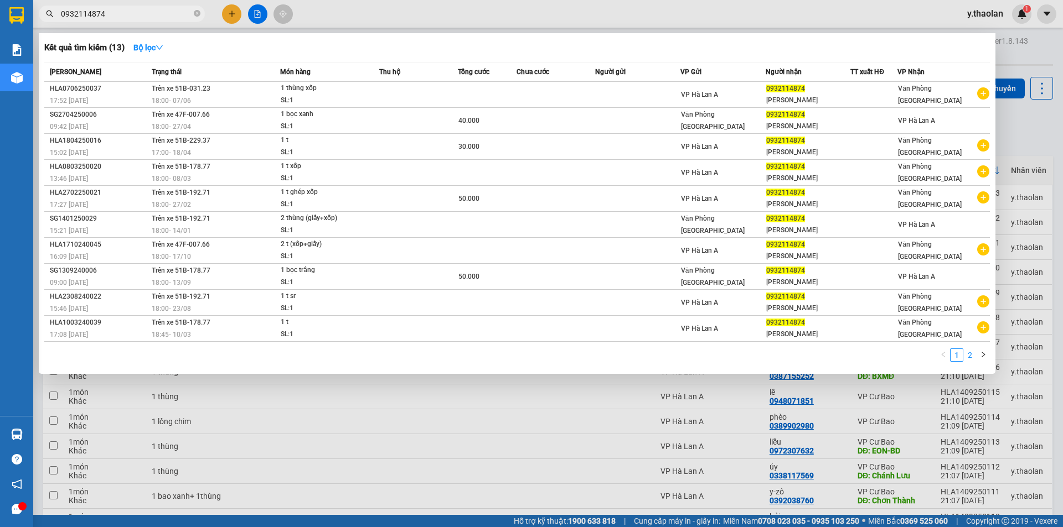
type input "0932114874"
click at [969, 351] on link "2" at bounding box center [970, 355] width 12 height 12
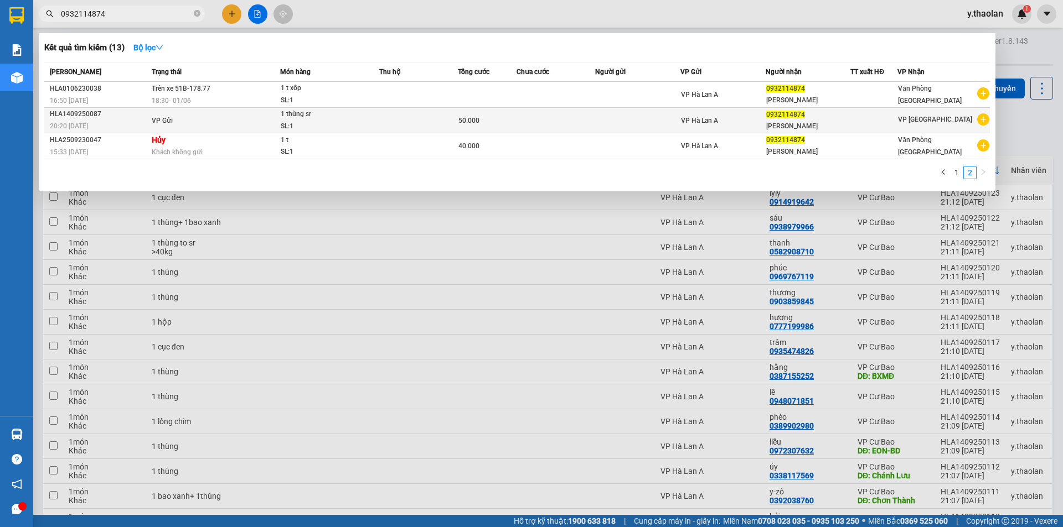
click at [706, 113] on td "VP Hà Lan A" at bounding box center [722, 120] width 85 height 25
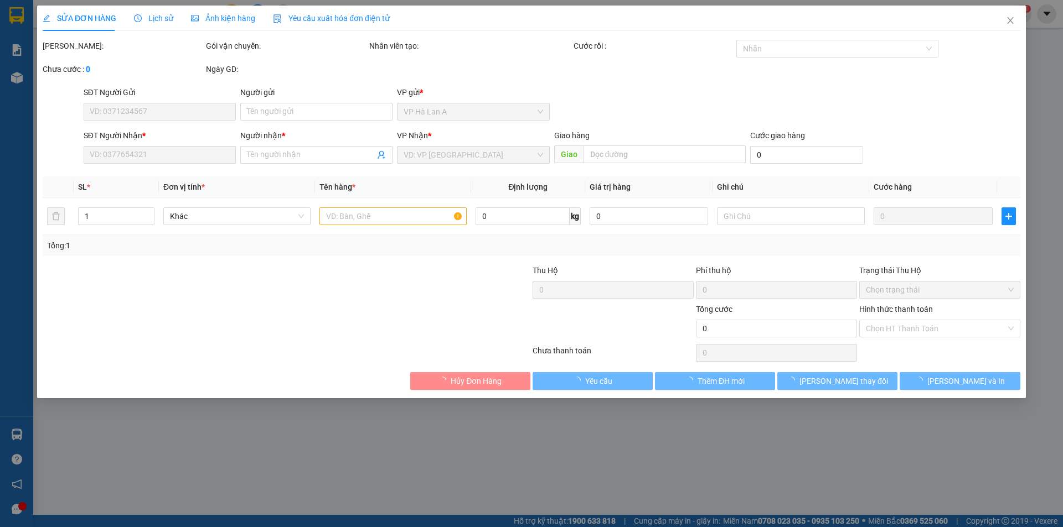
type input "0932114874"
type input "[PERSON_NAME]"
type input "50.000"
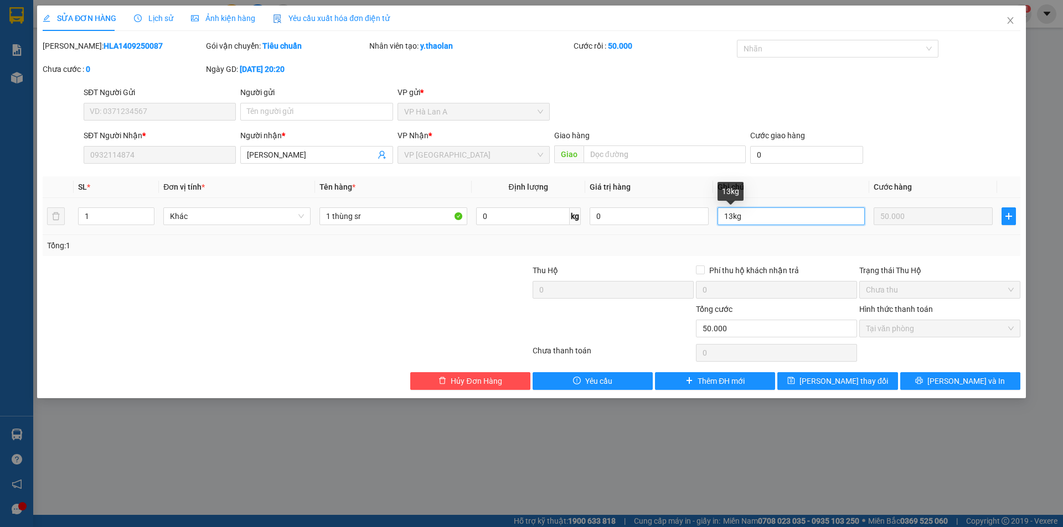
drag, startPoint x: 732, startPoint y: 219, endPoint x: 722, endPoint y: 210, distance: 13.7
click input "13kg"
type input "20kg"
click span "[PERSON_NAME] thay đổi"
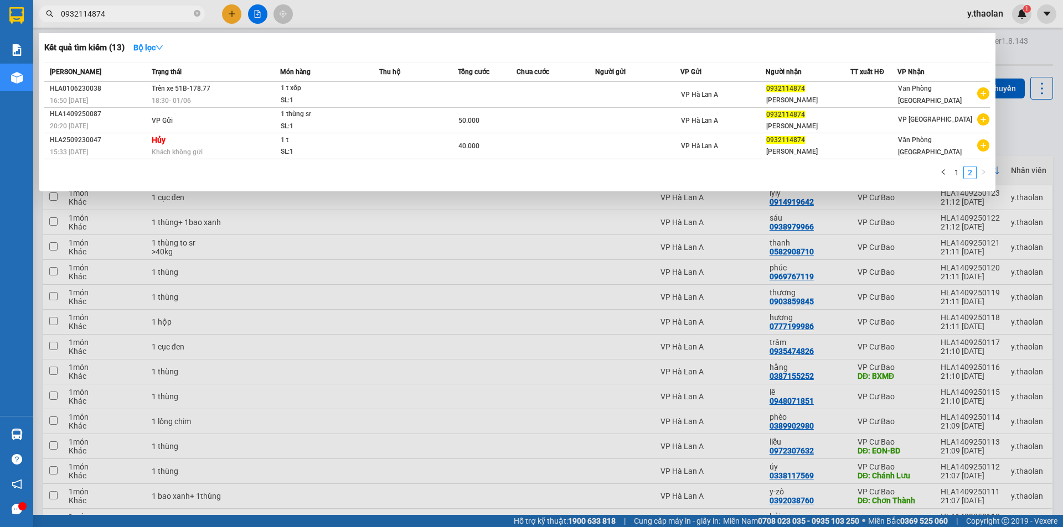
drag, startPoint x: 118, startPoint y: 12, endPoint x: 40, endPoint y: 1, distance: 79.4
click div "Kết quả tìm kiếm ( 13 ) Bộ lọc Mã ĐH Trạng thái Món hàng Thu hộ Tổng cước Chưa …"
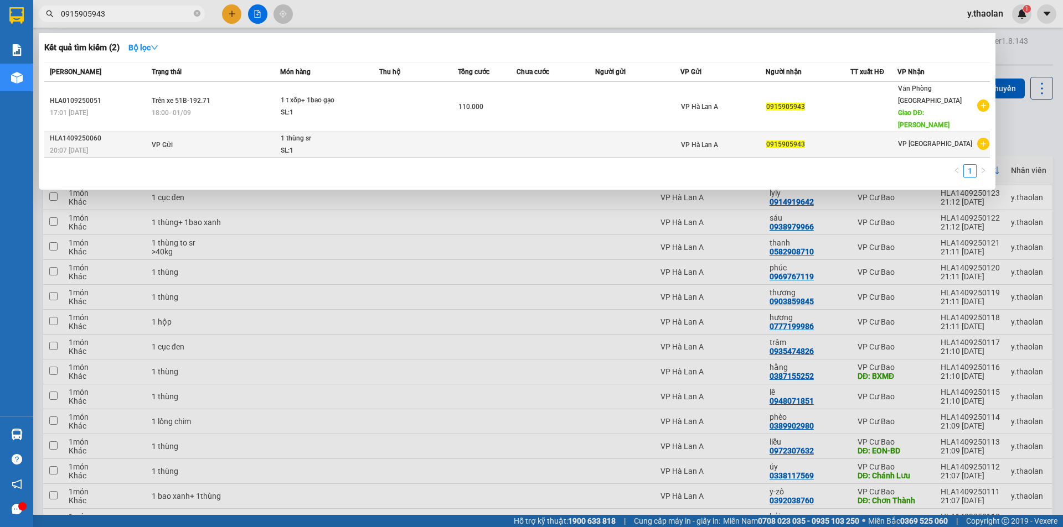
type input "0915905943"
click div "0915905943"
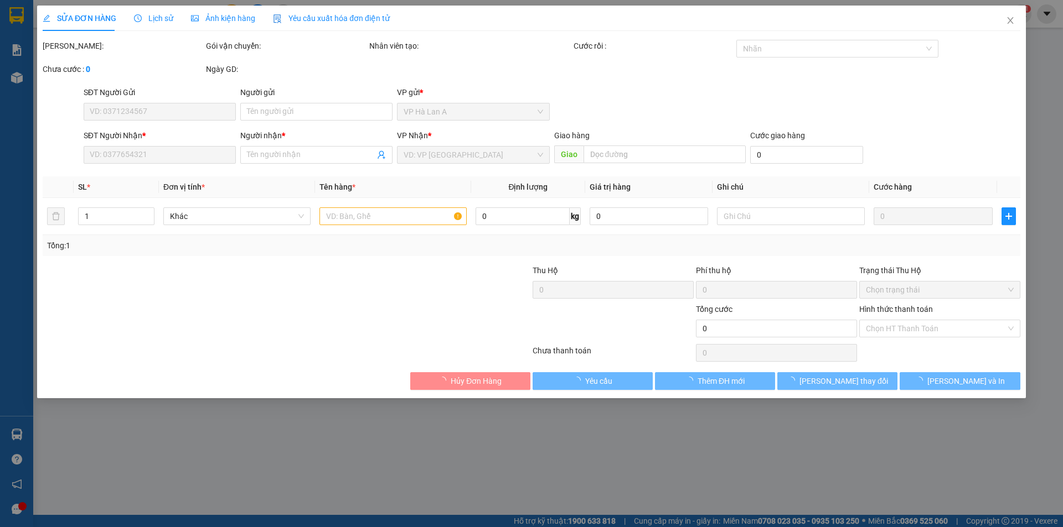
type input "0915905943"
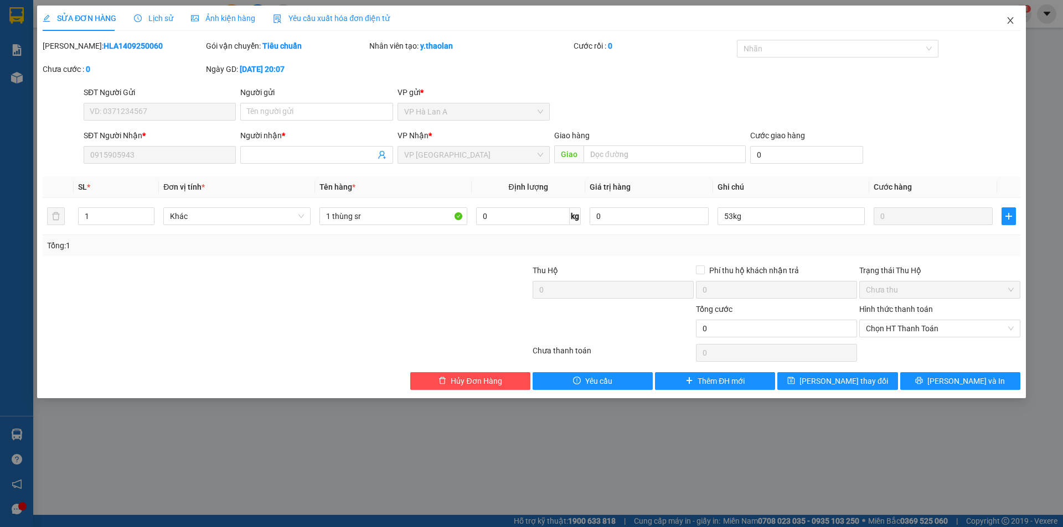
click span "Close"
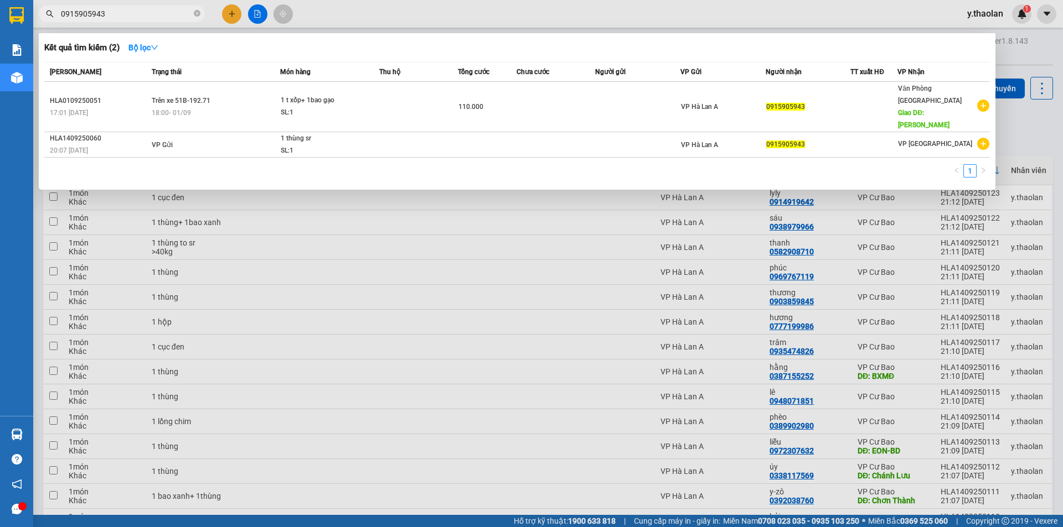
drag, startPoint x: 137, startPoint y: 11, endPoint x: 0, endPoint y: 14, distance: 137.3
click section "Kết quả tìm kiếm ( 2 ) Bộ lọc Mã ĐH Trạng thái Món hàng Thu hộ Tổng cước Chưa c…"
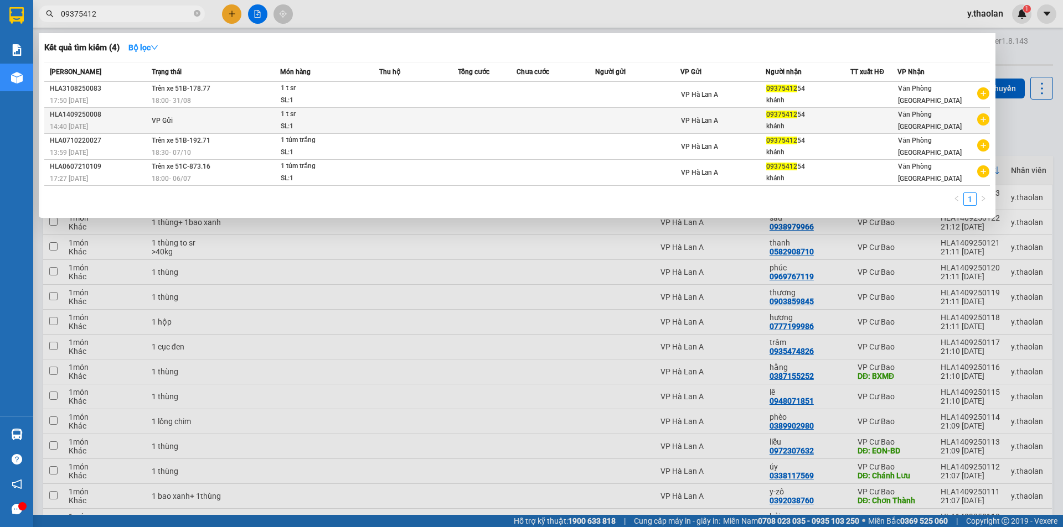
type input "09375412"
click span "1 t sr SL: 1"
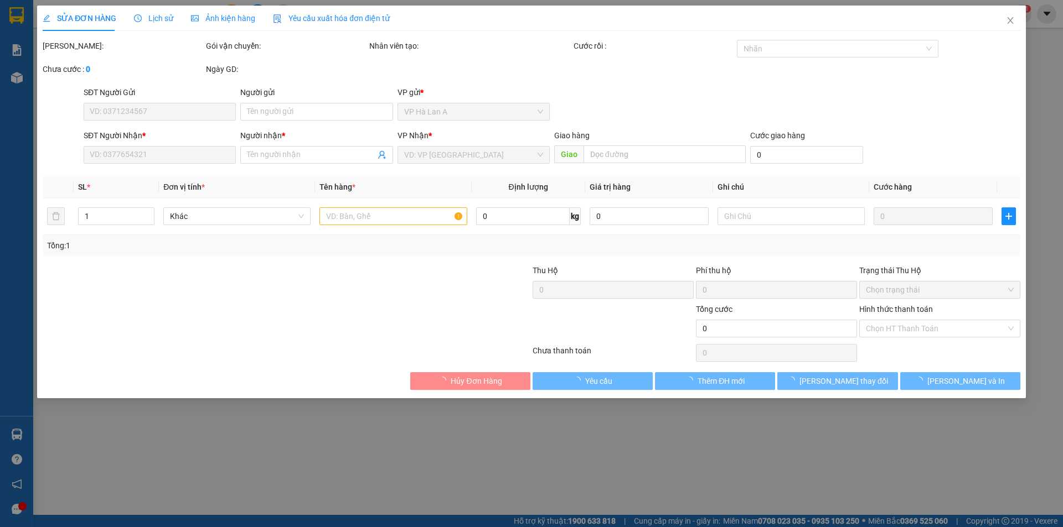
type input "0937541254"
type input "khánh"
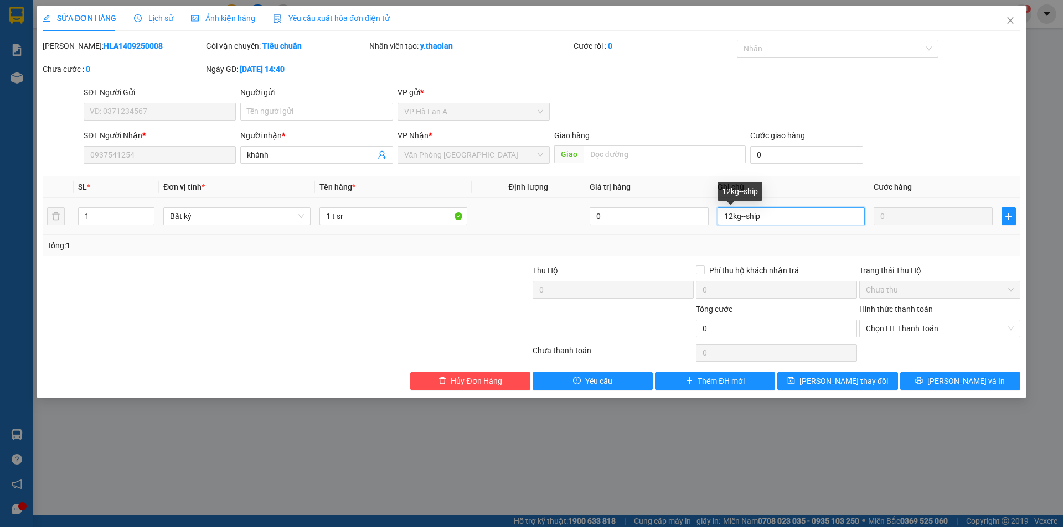
drag, startPoint x: 733, startPoint y: 219, endPoint x: 667, endPoint y: 200, distance: 69.0
click table "SL * Đơn vị tính * Tên hàng * Định lượng Giá trị hàng Ghi chú Cước hàng 1 Bất k…"
type input "25kg--ship"
click span "[PERSON_NAME] thay đổi"
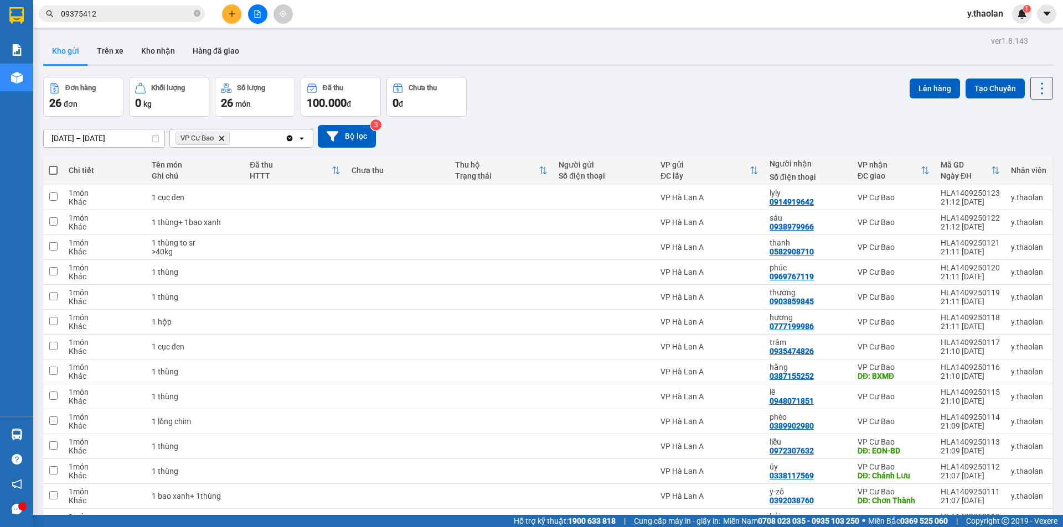
click div "VP Cư Bao Delete"
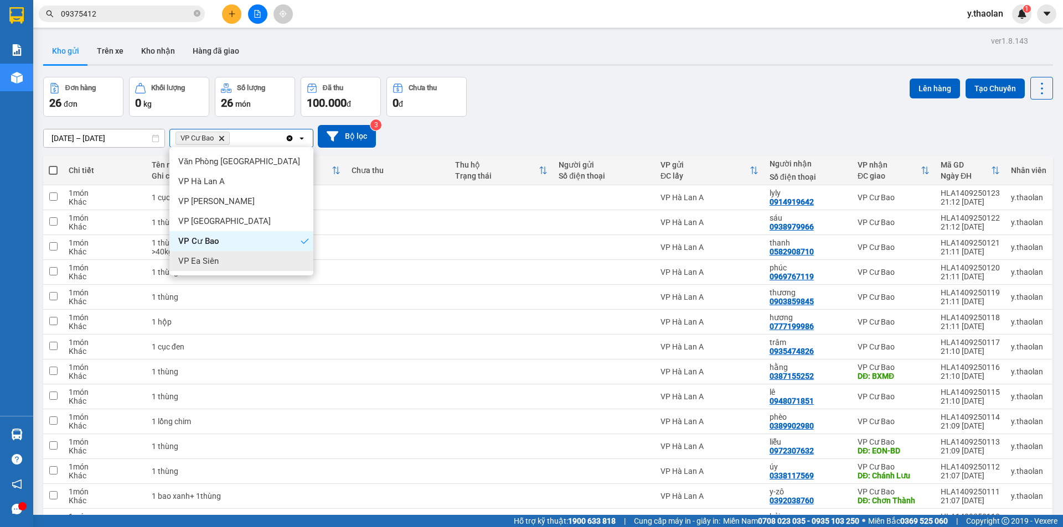
click div "VP Ea Siên"
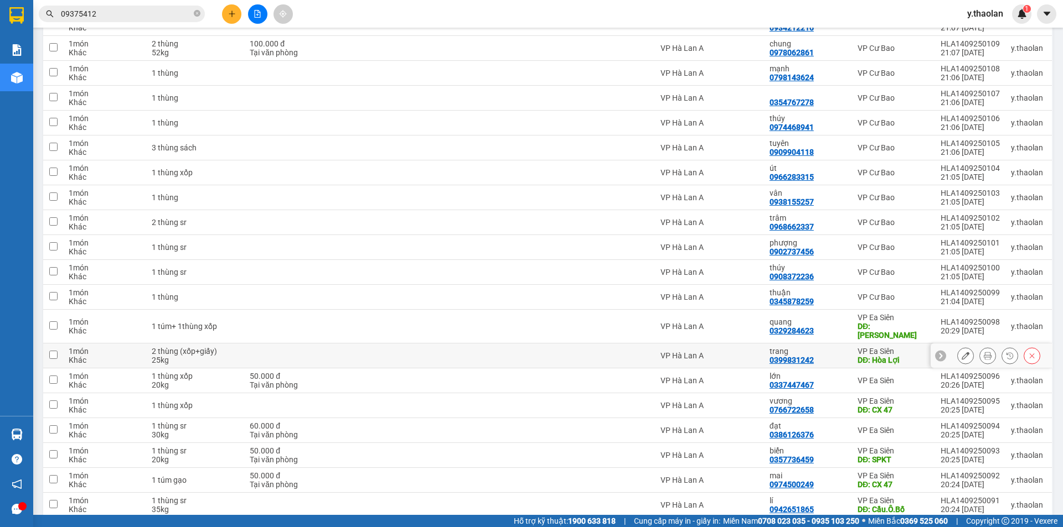
scroll to position [609, 0]
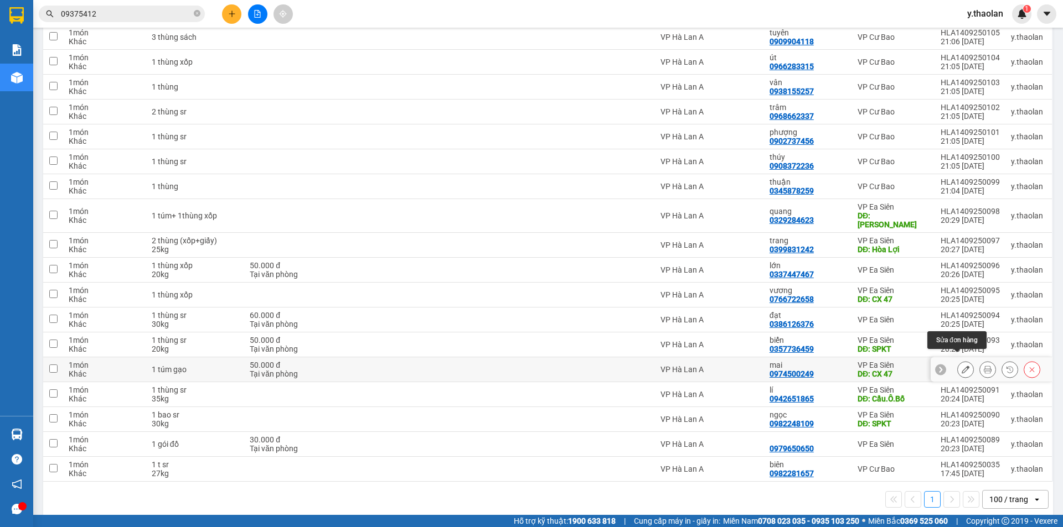
click icon
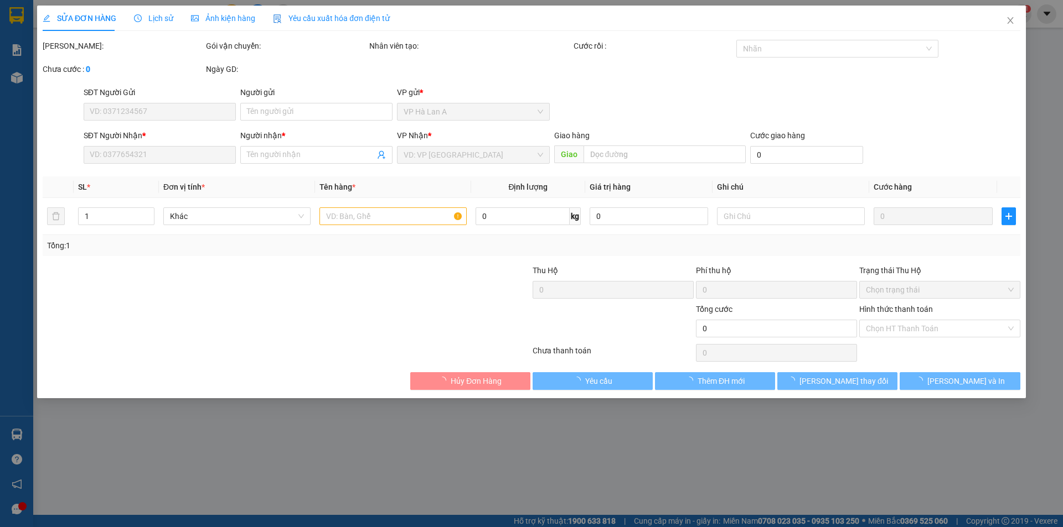
type input "0974500249"
type input "mai"
type input "CX 47"
type input "50.000"
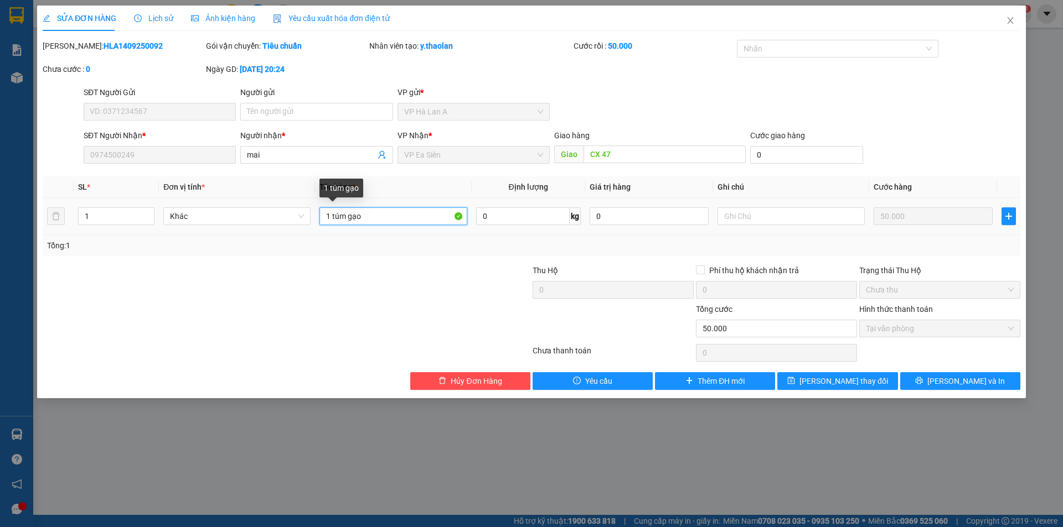
drag, startPoint x: 343, startPoint y: 217, endPoint x: 334, endPoint y: 222, distance: 10.9
click input "1 túm gạo"
type input "1 bao xanh gạo"
click div "SỬA ĐƠN HÀNG Lịch sử Ảnh kiện hàng Yêu cầu xuất hóa đơn điện tử Total Paid Fee …"
click button "[PERSON_NAME] thay đổi"
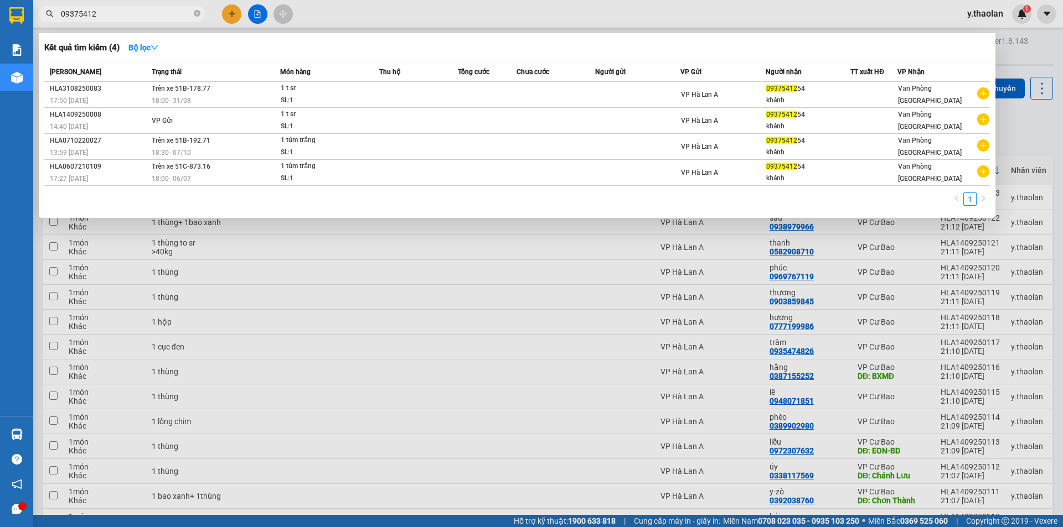
drag, startPoint x: 100, startPoint y: 14, endPoint x: 0, endPoint y: 6, distance: 100.5
click section "Kết quả tìm kiếm ( 4 ) Bộ lọc Mã ĐH Trạng thái Món hàng Thu hộ Tổng cước Chưa c…"
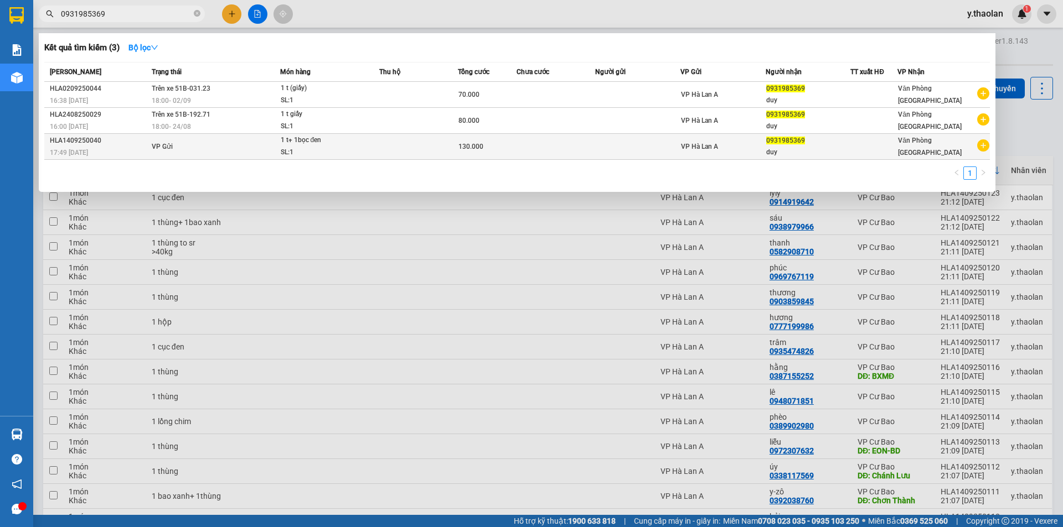
type input "0931985369"
click div "SL: 1"
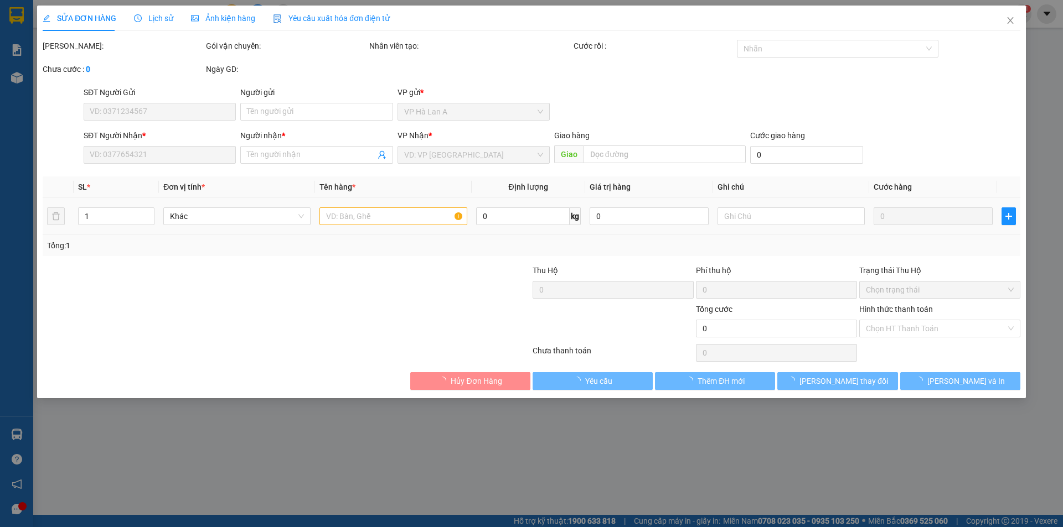
type input "0931985369"
type input "duy"
type input "130.000"
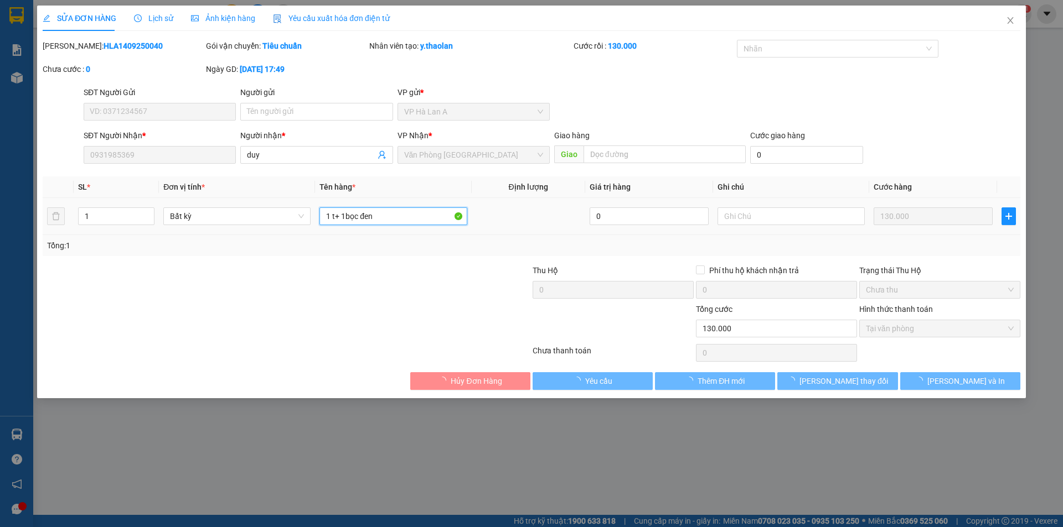
click input "1 t+ 1bọc đen"
type input "1 t sr+ 1bọc đen"
click td
click input "text"
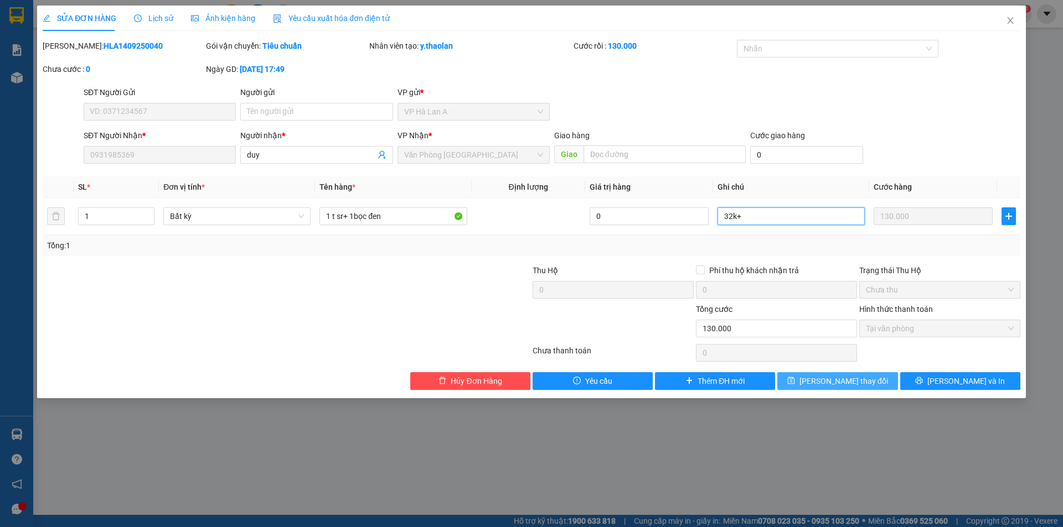
type input "32k+"
click button "[PERSON_NAME] thay đổi"
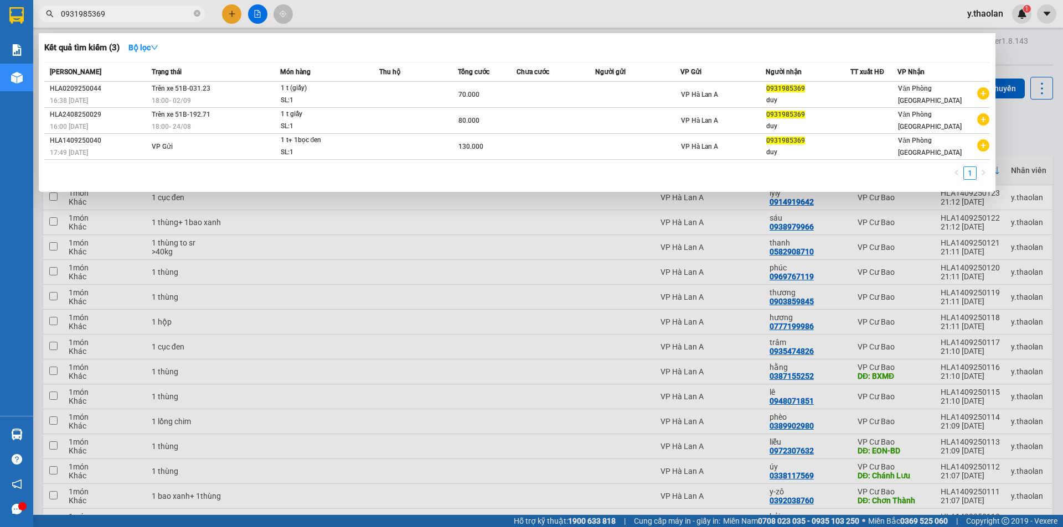
drag, startPoint x: 108, startPoint y: 8, endPoint x: 73, endPoint y: -2, distance: 36.3
click html "Kết quả tìm kiếm ( 3 ) Bộ lọc Mã ĐH Trạng thái Món hàng Thu hộ Tổng cước Chưa c…"
type input "0"
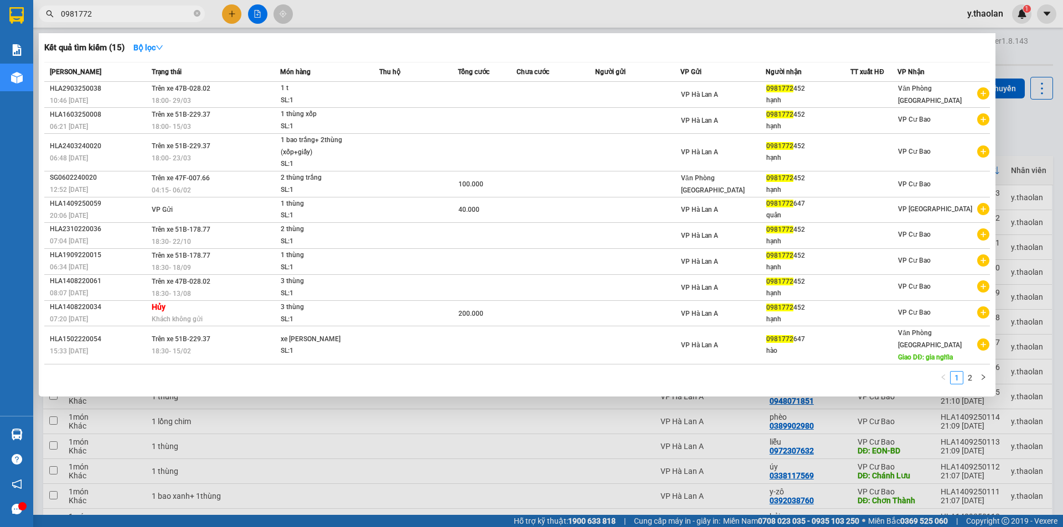
type input "0981772"
click div
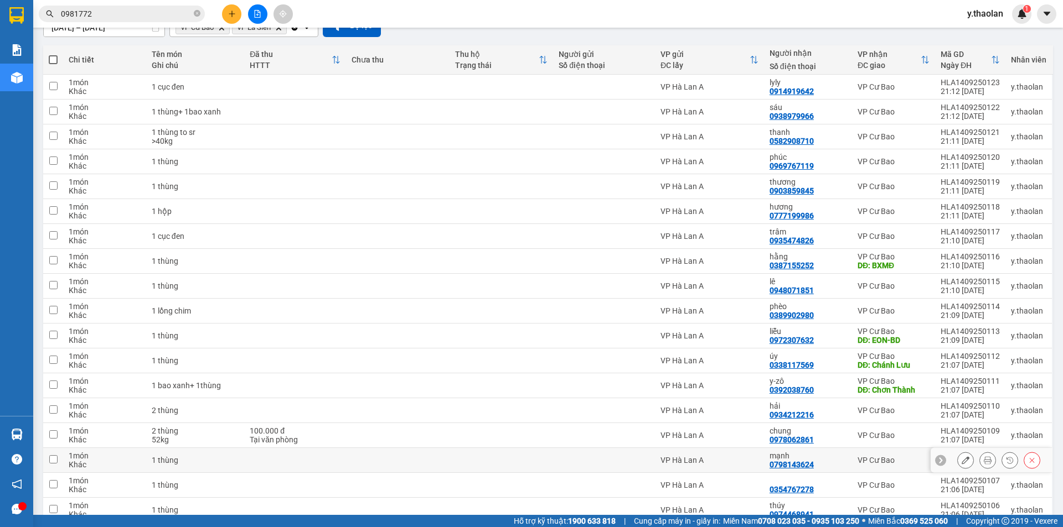
scroll to position [166, 0]
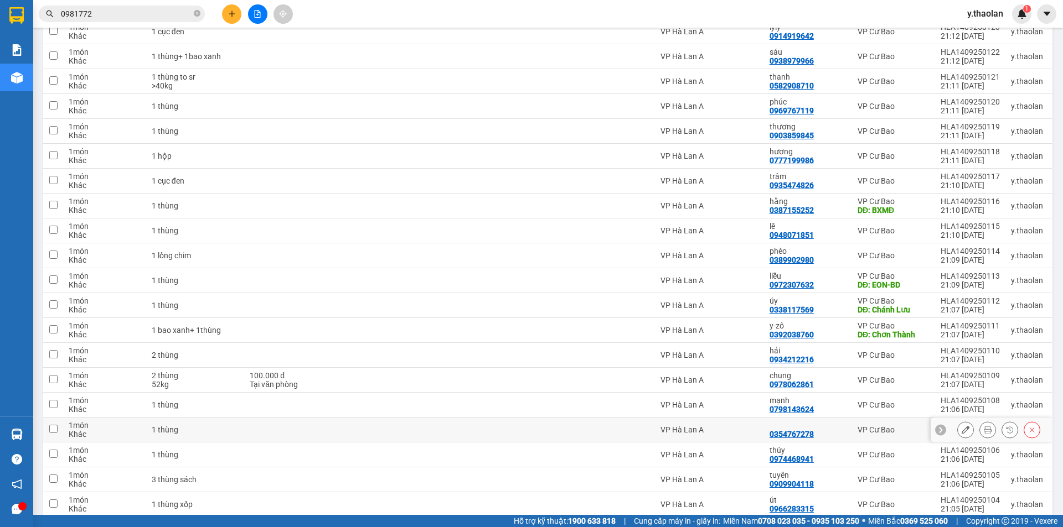
click div
click icon
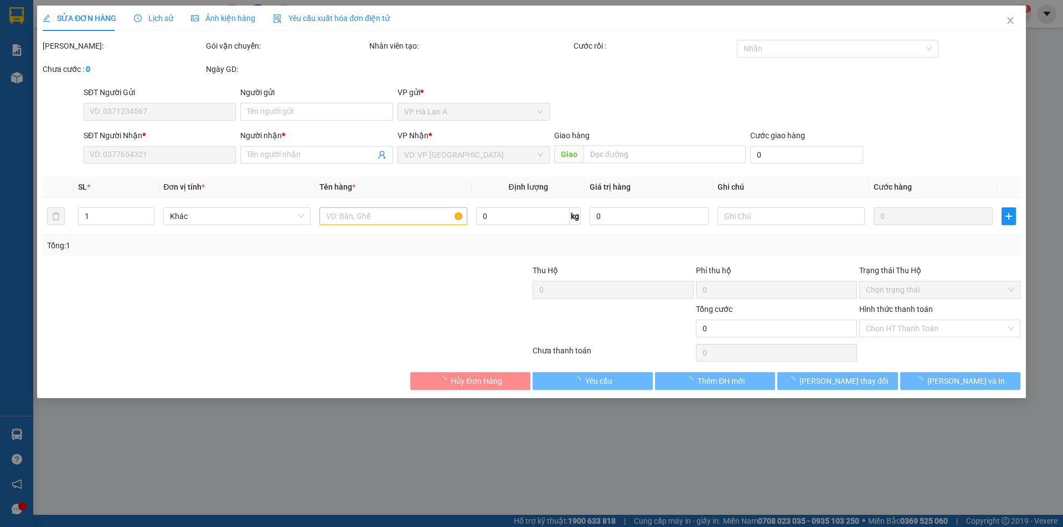
type input "0354767278"
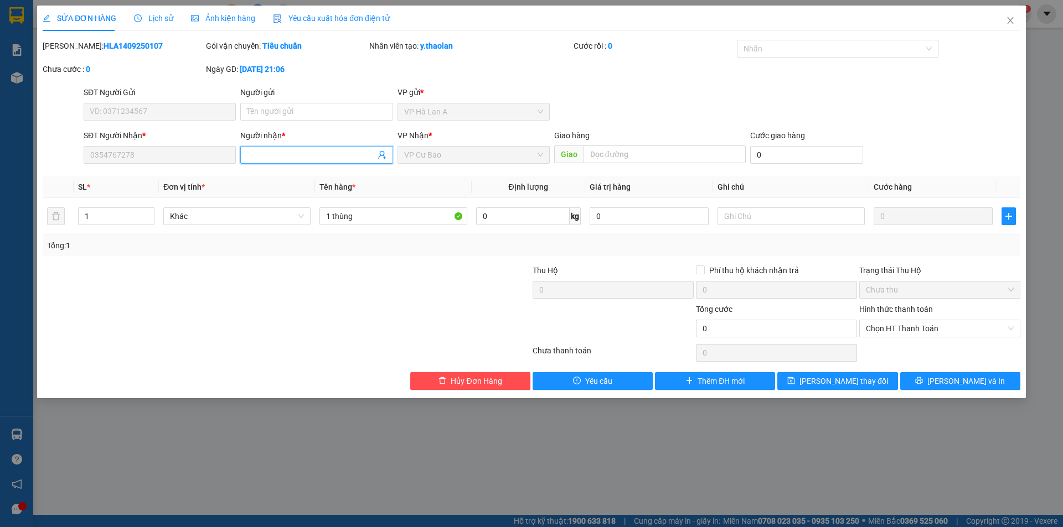
drag, startPoint x: 299, startPoint y: 153, endPoint x: 0, endPoint y: 143, distance: 299.6
click div "SỬA ĐƠN HÀNG Lịch sử Ảnh kiện hàng Yêu cầu xuất hóa đơn điện tử Total Paid Fee …"
type input "nicolen"
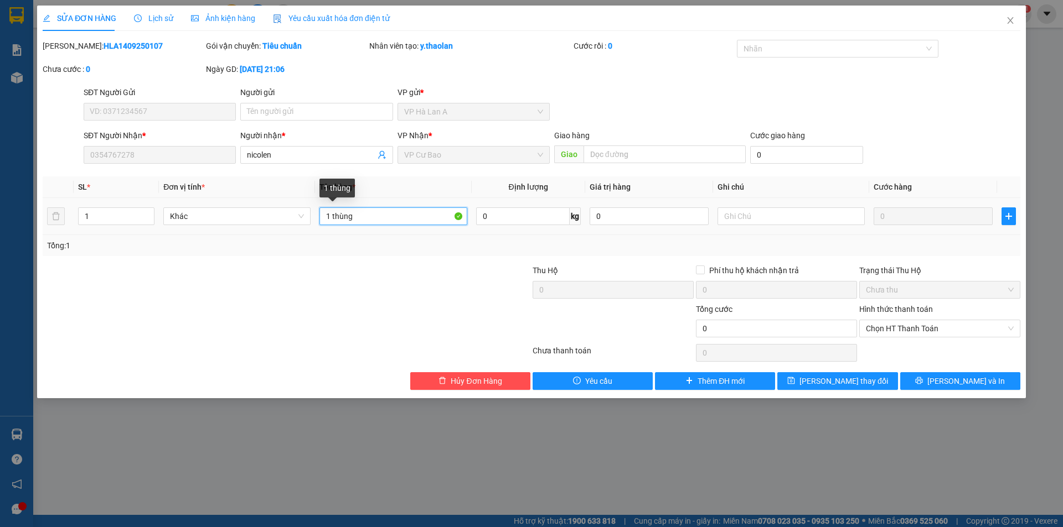
click input "1 thùng"
type input "1 thùng sr"
click button "[PERSON_NAME] thay đổi"
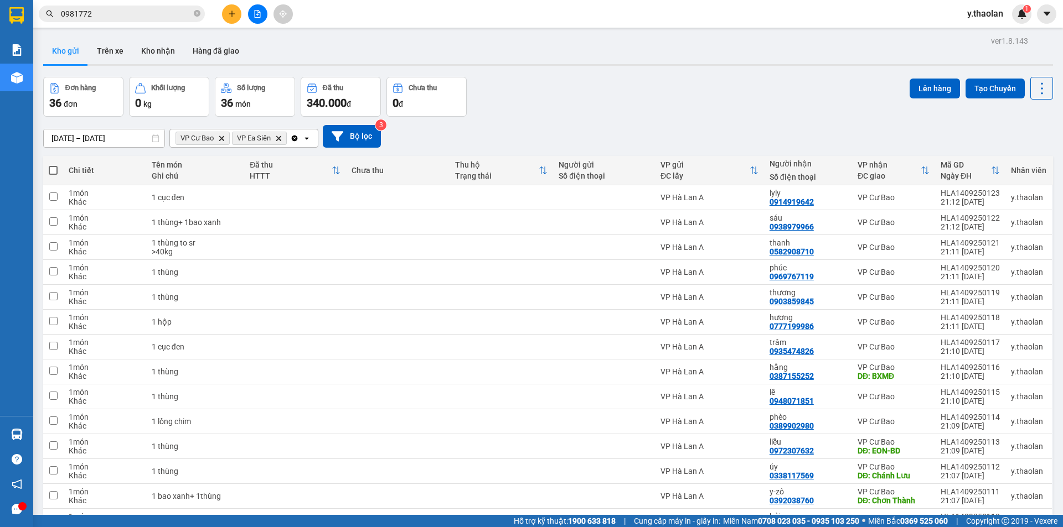
click icon "Clear all"
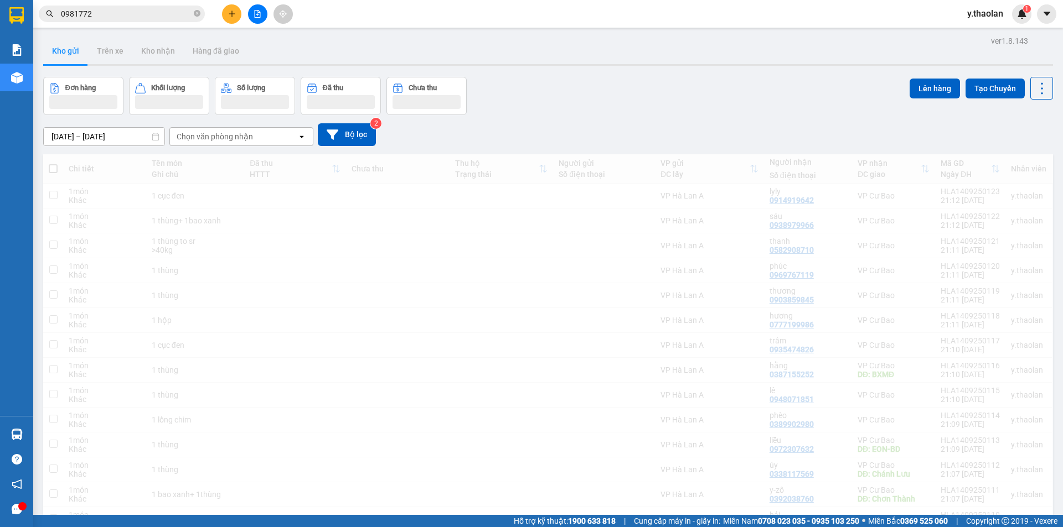
click div "Chọn văn phòng nhận"
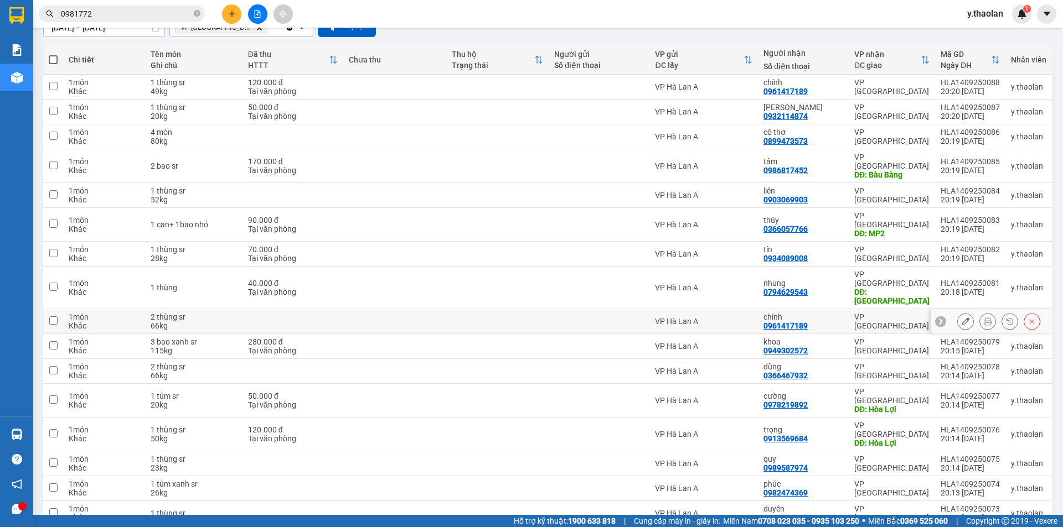
scroll to position [166, 0]
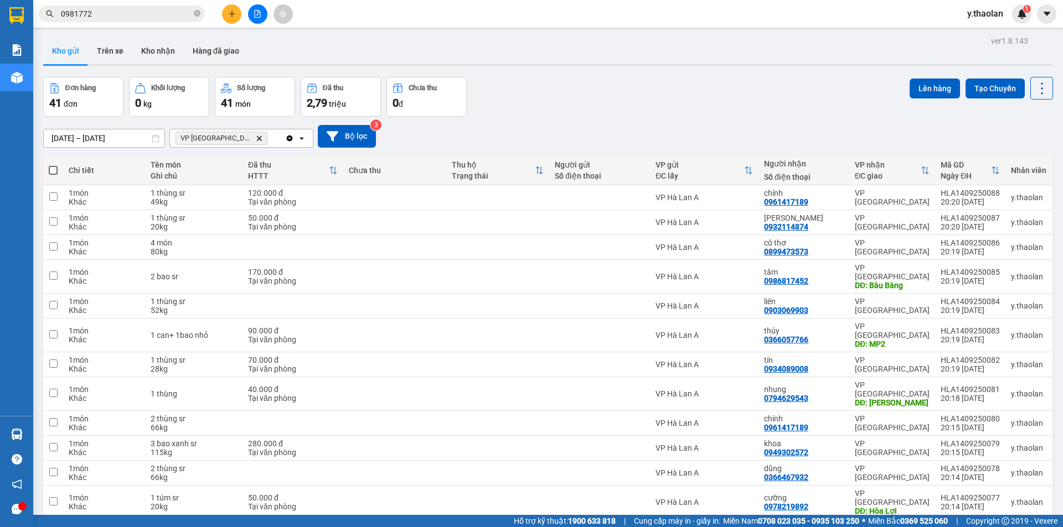
scroll to position [166, 0]
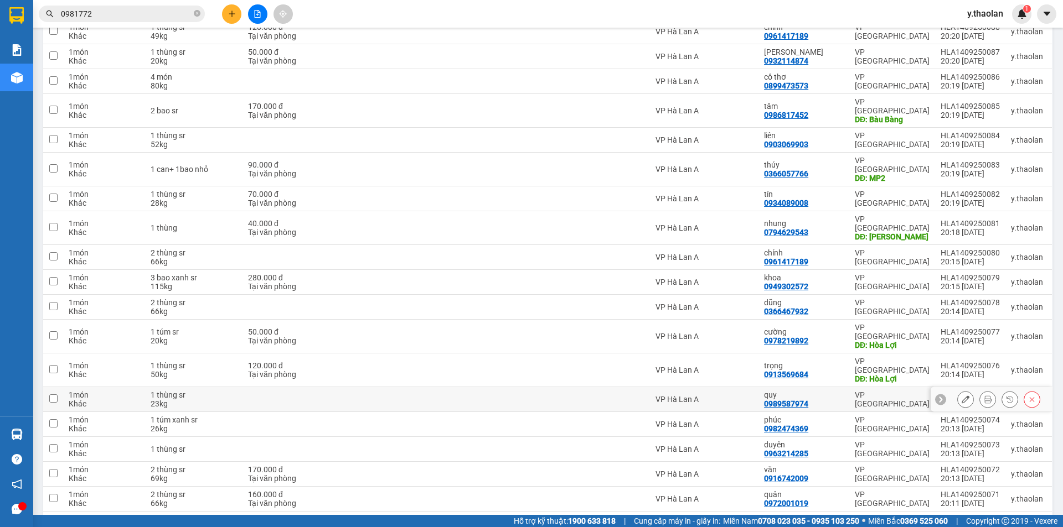
click at [964, 390] on button at bounding box center [964, 399] width 15 height 19
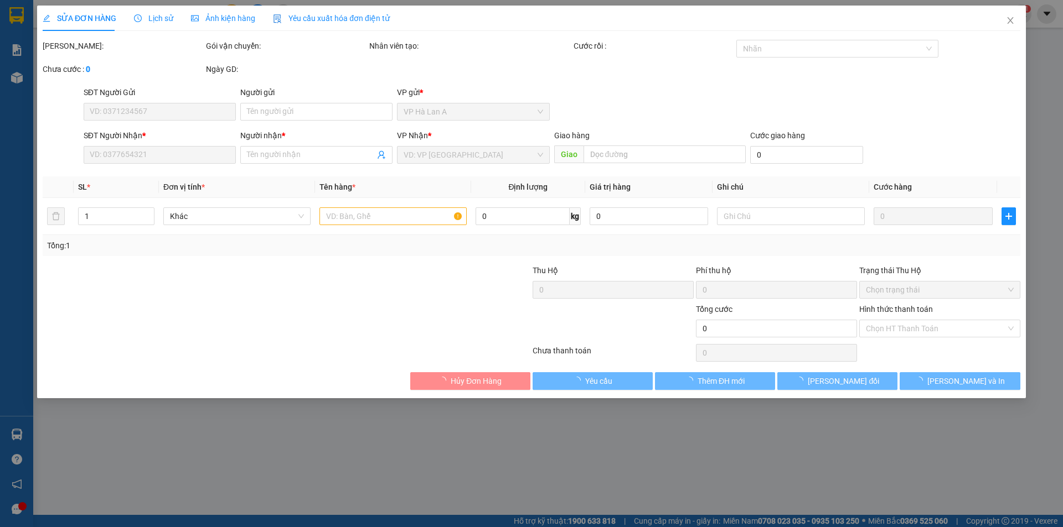
type input "0989587974"
type input "quy"
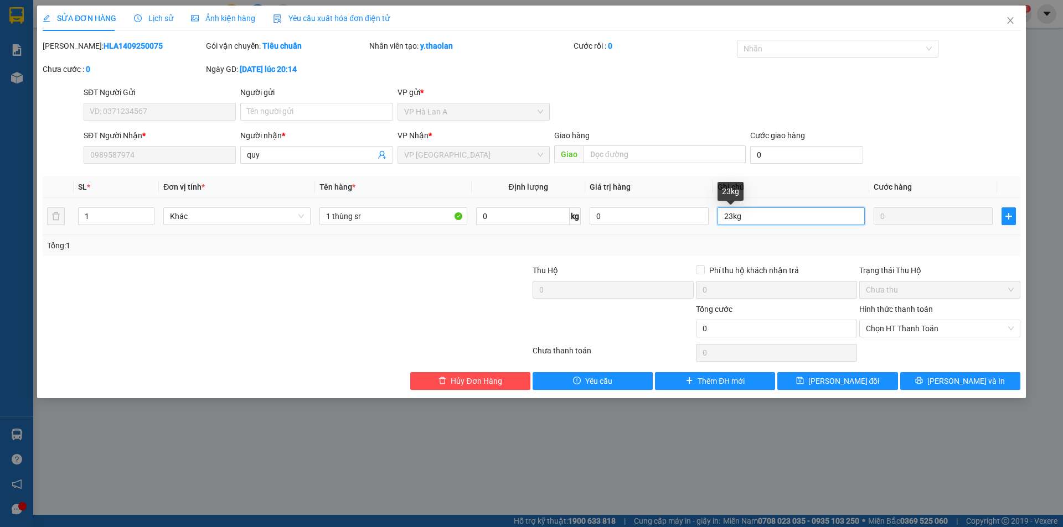
drag, startPoint x: 727, startPoint y: 209, endPoint x: 689, endPoint y: 197, distance: 39.6
click at [690, 198] on table "SL * Đơn vị tính * Tên hàng * Định lượng Giá trị hàng Ghi chú Cước hàng 1 Khác …" at bounding box center [531, 206] width 977 height 59
type input "33kg"
click at [862, 381] on span "[PERSON_NAME] đổi" at bounding box center [843, 381] width 71 height 12
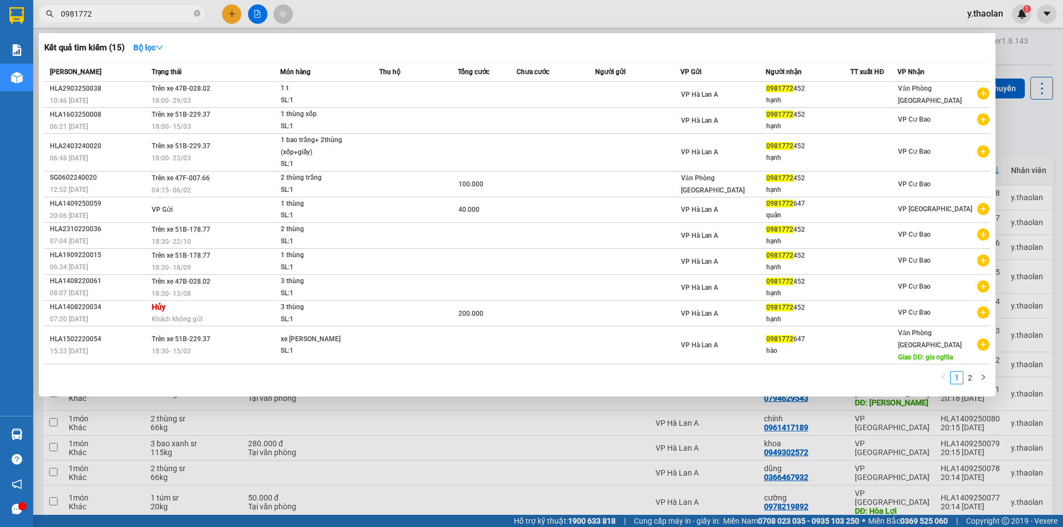
drag, startPoint x: 146, startPoint y: 12, endPoint x: 0, endPoint y: 8, distance: 146.2
click at [0, 8] on section "Kết quả [PERSON_NAME] ( 15 ) Bộ lọc Mã ĐH Trạng thái Món hàng Thu hộ [PERSON_NA…" at bounding box center [531, 263] width 1063 height 527
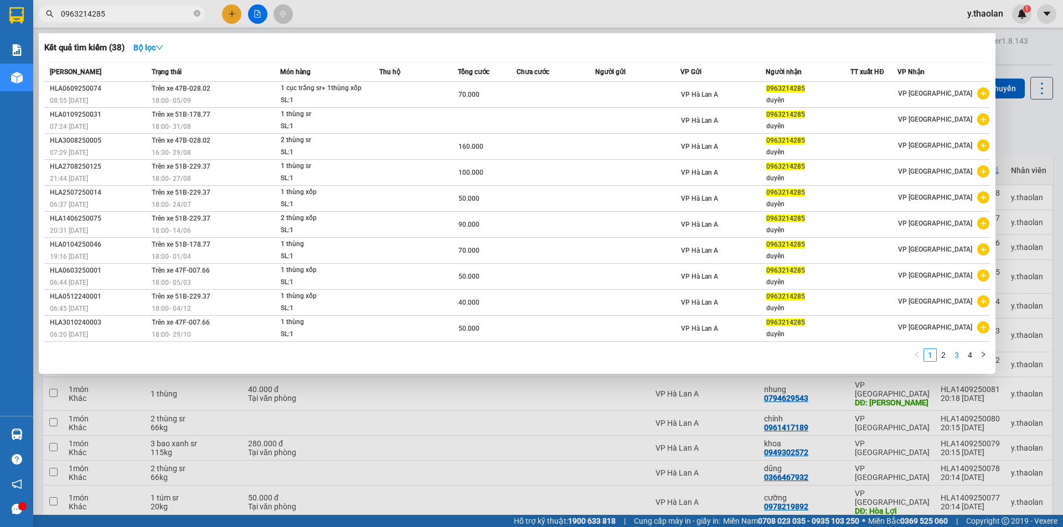
type input "0963214285"
click at [950, 356] on link "3" at bounding box center [956, 355] width 12 height 12
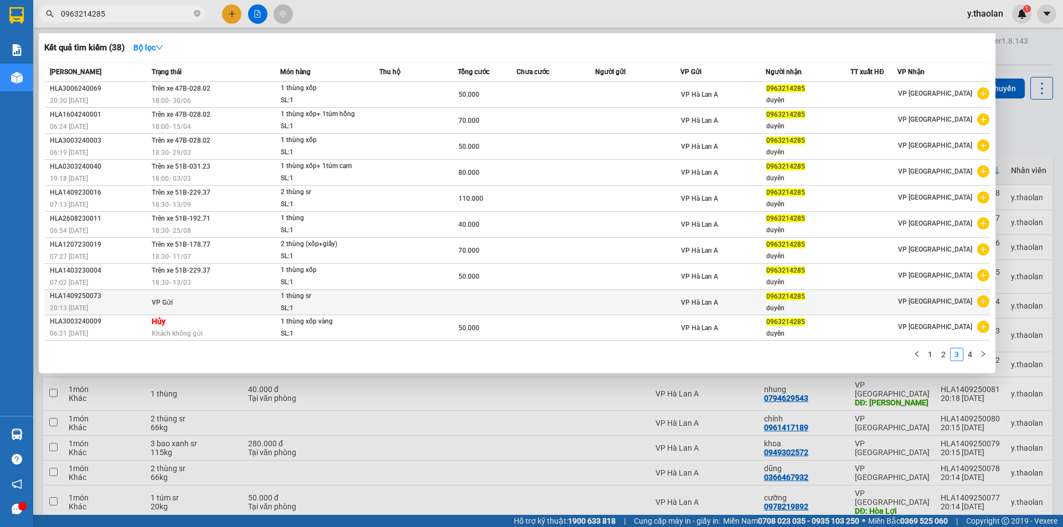
click at [644, 297] on td at bounding box center [637, 302] width 85 height 25
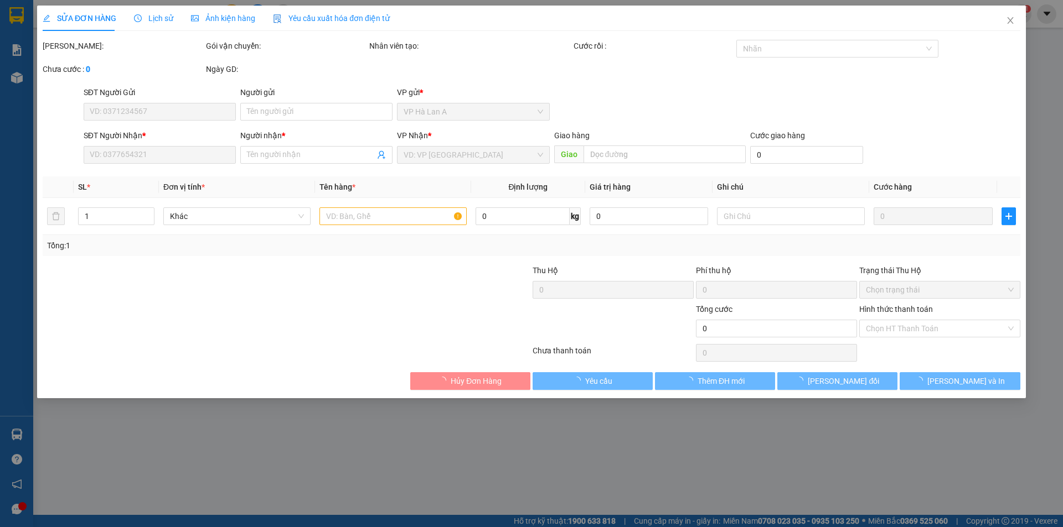
type input "0963214285"
type input "duyên"
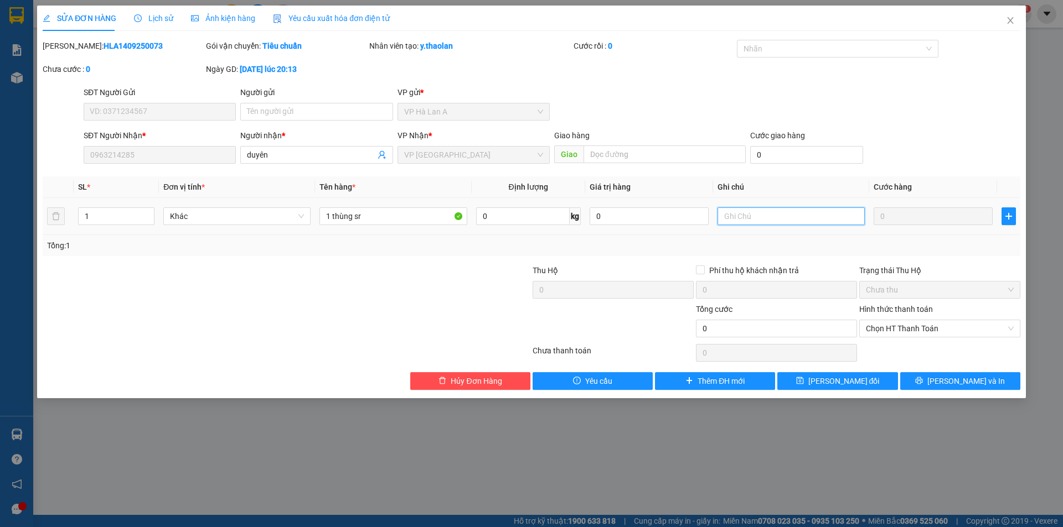
click at [736, 215] on input "text" at bounding box center [790, 217] width 147 height 18
type input "16kg"
click at [853, 381] on span "[PERSON_NAME] đổi" at bounding box center [843, 381] width 71 height 12
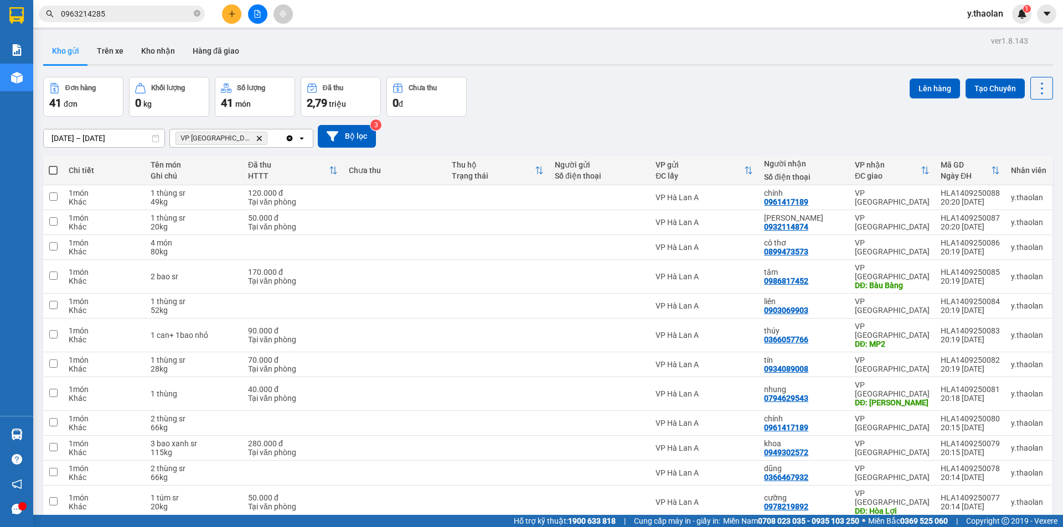
drag, startPoint x: 113, startPoint y: 11, endPoint x: 5, endPoint y: 9, distance: 108.5
click at [7, 9] on section "Kết quả [PERSON_NAME] ( 38 ) Bộ lọc Mã ĐH Trạng thái Món hàng Thu hộ [PERSON_NA…" at bounding box center [531, 263] width 1063 height 527
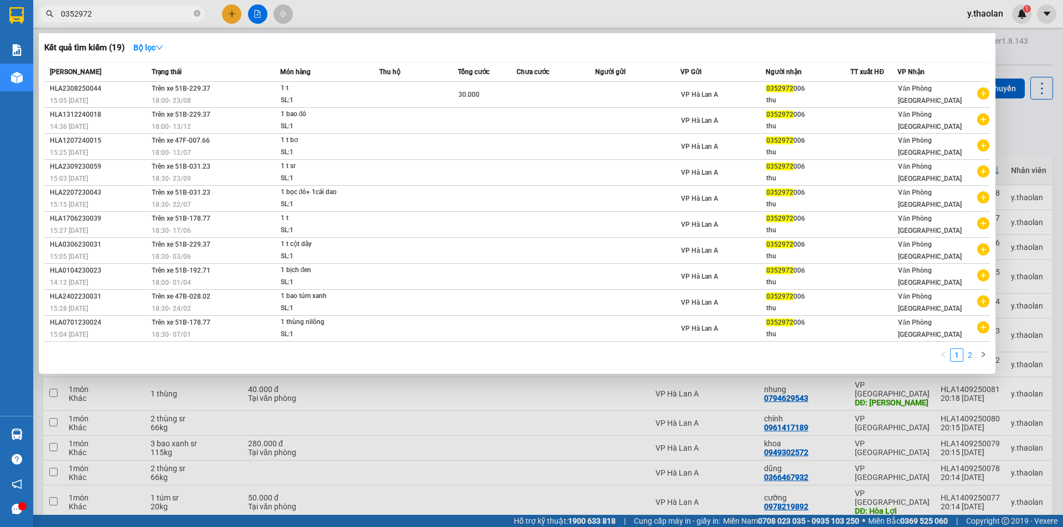
type input "0352972"
click at [972, 356] on link "2" at bounding box center [970, 355] width 12 height 12
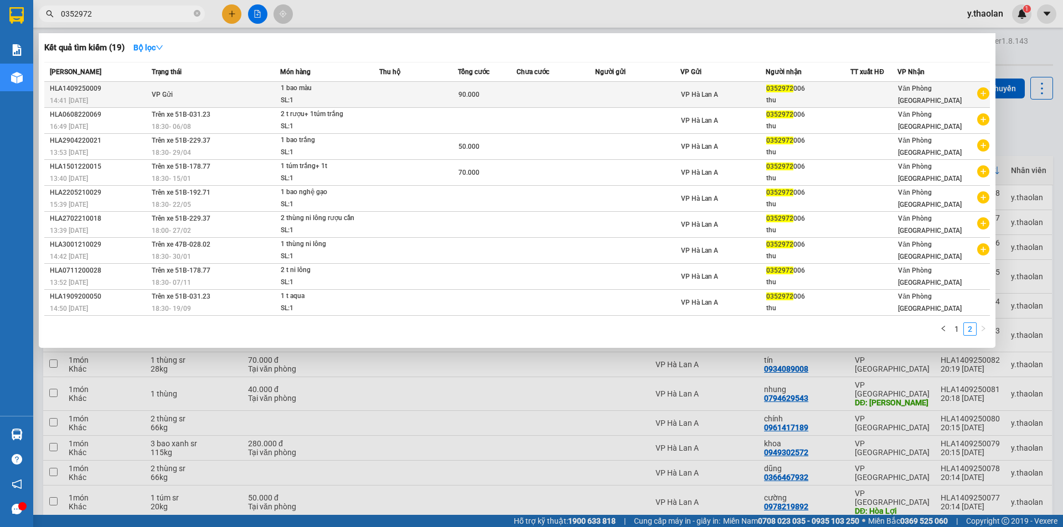
click at [406, 94] on td at bounding box center [418, 95] width 79 height 26
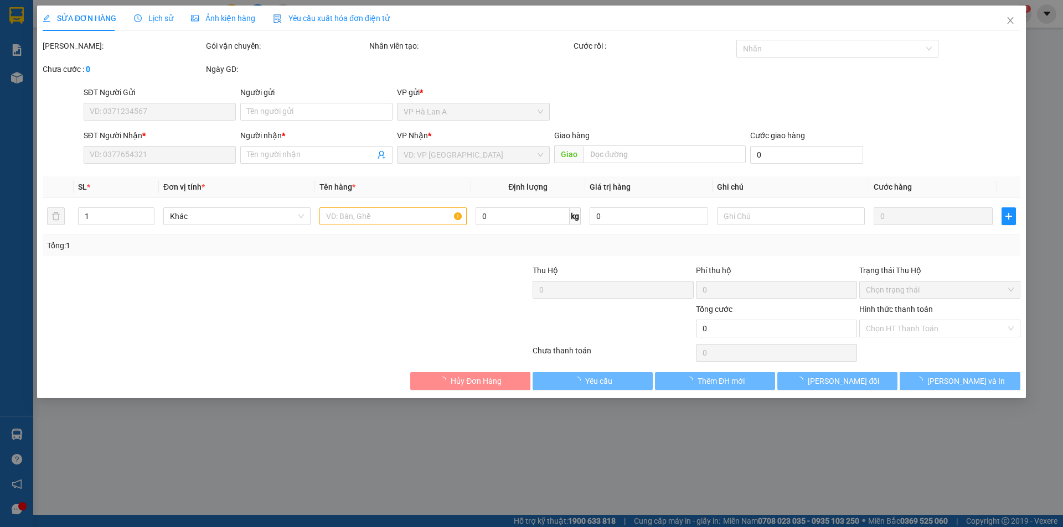
type input "0352972006"
type input "thu"
type input "90.000"
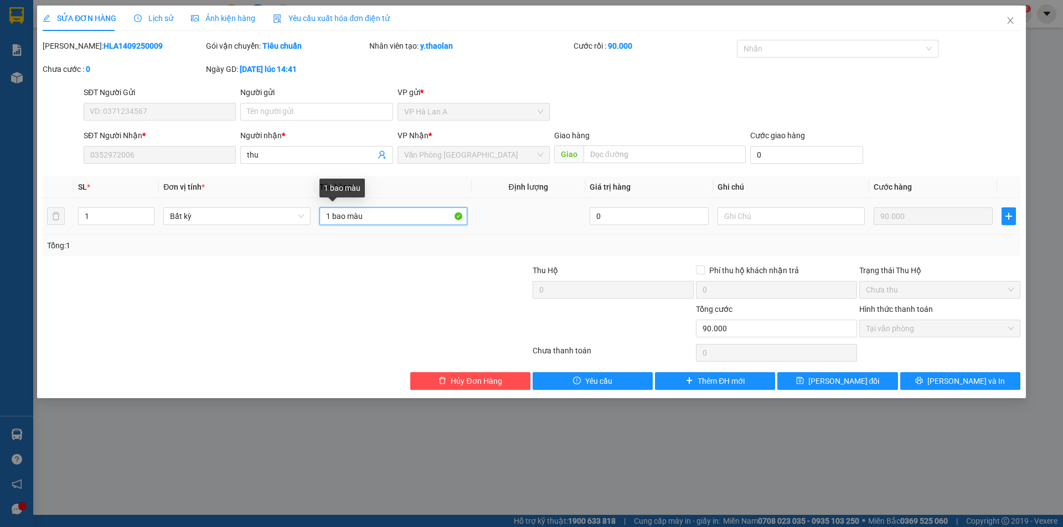
click at [375, 221] on input "1 bao màu" at bounding box center [392, 217] width 147 height 18
type input "1 bao màu sr"
click at [797, 220] on input "text" at bounding box center [790, 217] width 147 height 18
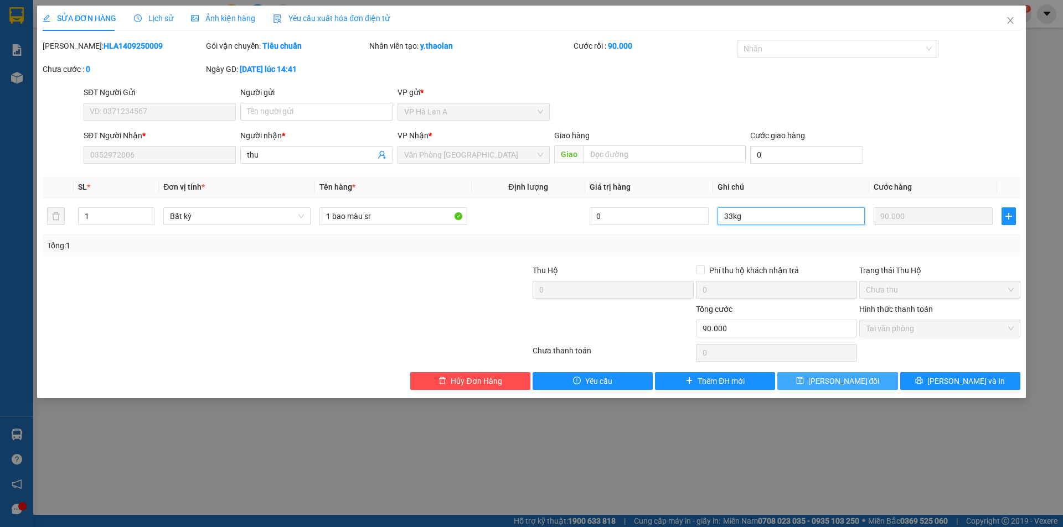
type input "33kg"
click at [830, 378] on span "[PERSON_NAME] đổi" at bounding box center [843, 381] width 71 height 12
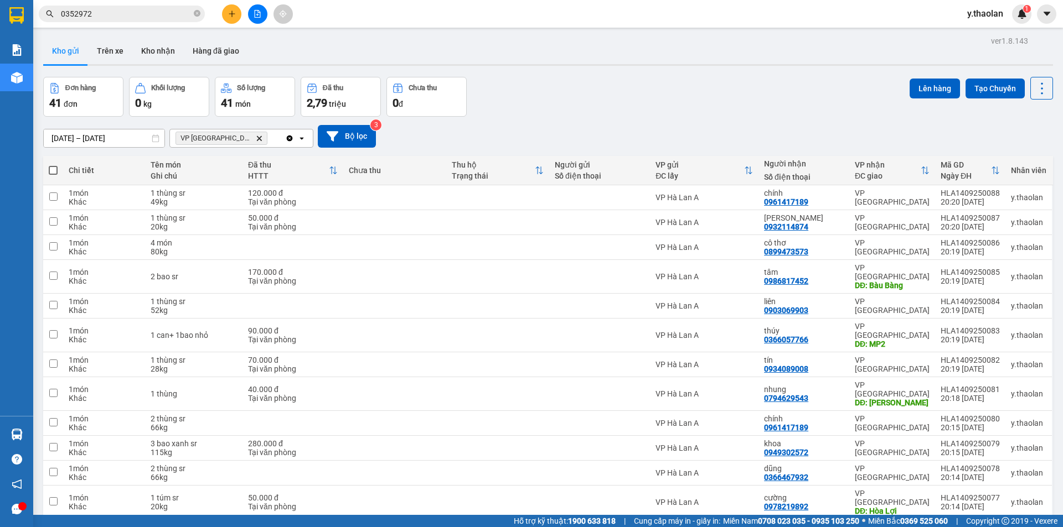
drag, startPoint x: 98, startPoint y: 16, endPoint x: 0, endPoint y: 12, distance: 98.0
click at [0, 12] on section "Kết quả [PERSON_NAME] ( 19 ) Bộ lọc Mã ĐH Trạng thái Món hàng Thu hộ [PERSON_NA…" at bounding box center [531, 263] width 1063 height 527
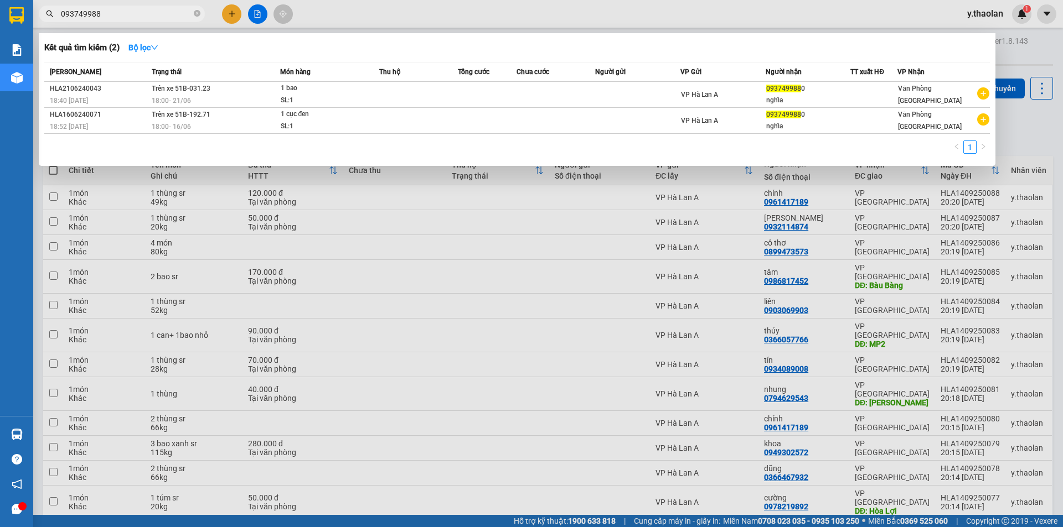
drag, startPoint x: 105, startPoint y: 13, endPoint x: 0, endPoint y: -42, distance: 118.1
click at [0, 0] on html "Kết quả [PERSON_NAME] ( 2 ) Bộ lọc Mã ĐH Trạng thái Món hàng Thu hộ [PERSON_NAM…" at bounding box center [531, 263] width 1063 height 527
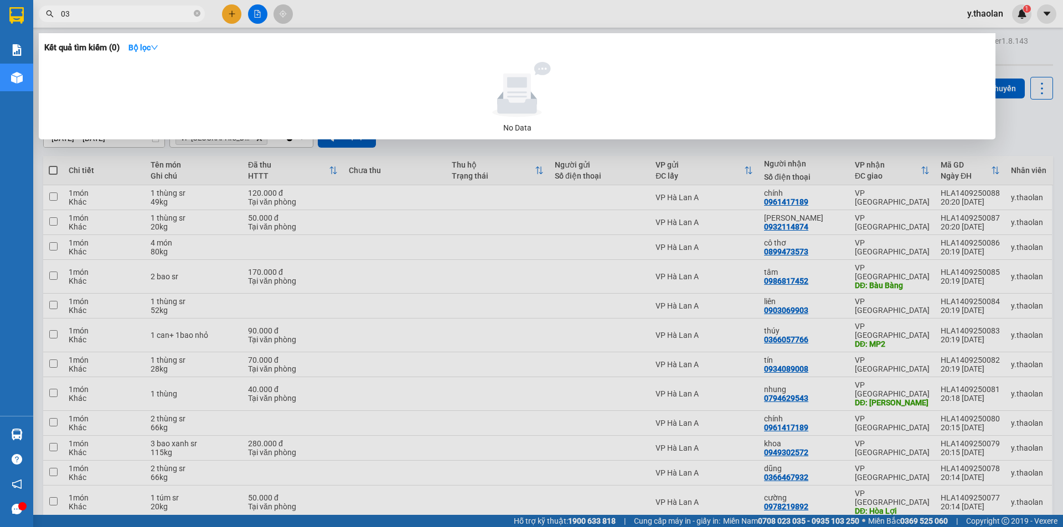
type input "0"
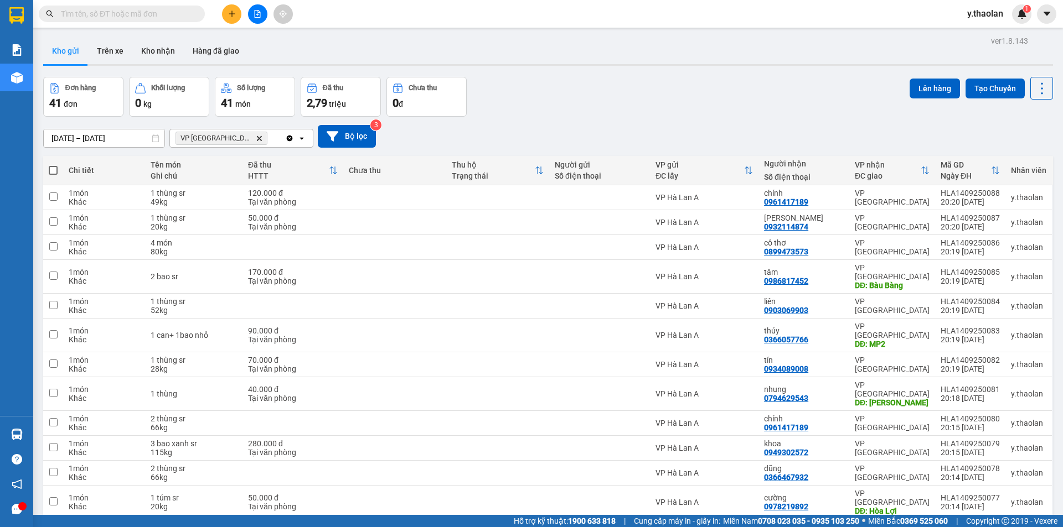
click at [115, 18] on input "text" at bounding box center [126, 14] width 131 height 12
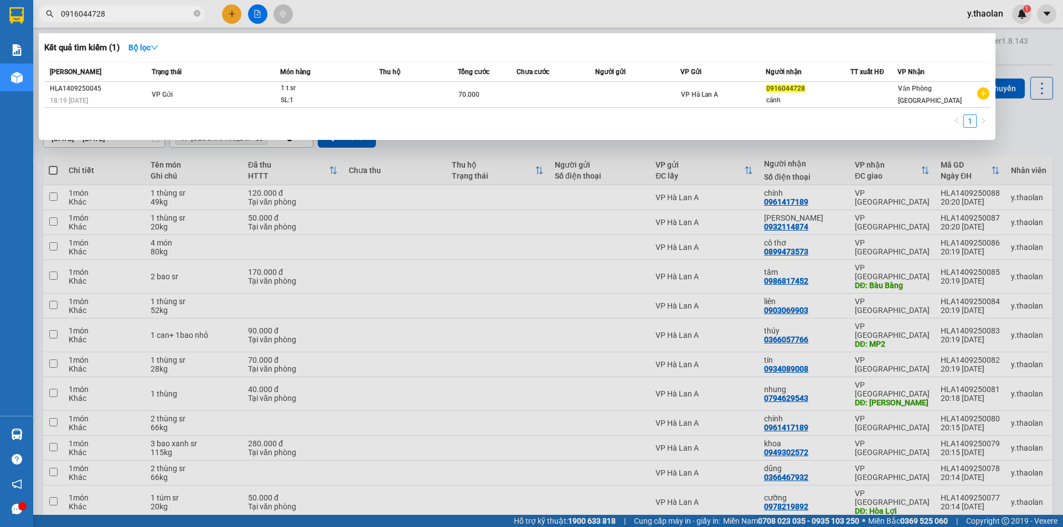
type input "0916044728"
click at [334, 111] on div "[PERSON_NAME] thái Món hàng Thu hộ [PERSON_NAME] [PERSON_NAME] Người gửi VP Gửi…" at bounding box center [516, 98] width 945 height 73
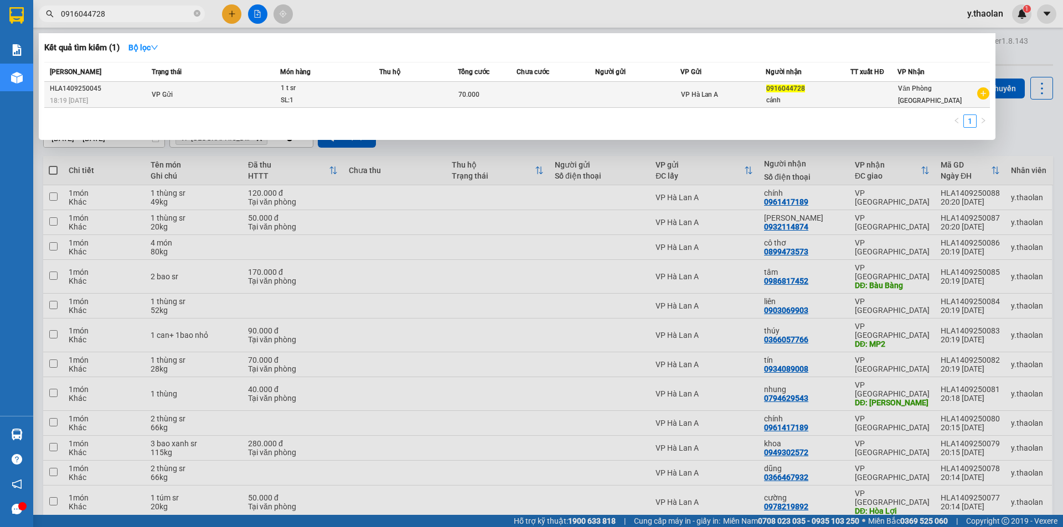
click at [359, 95] on div "SL: 1" at bounding box center [322, 101] width 83 height 12
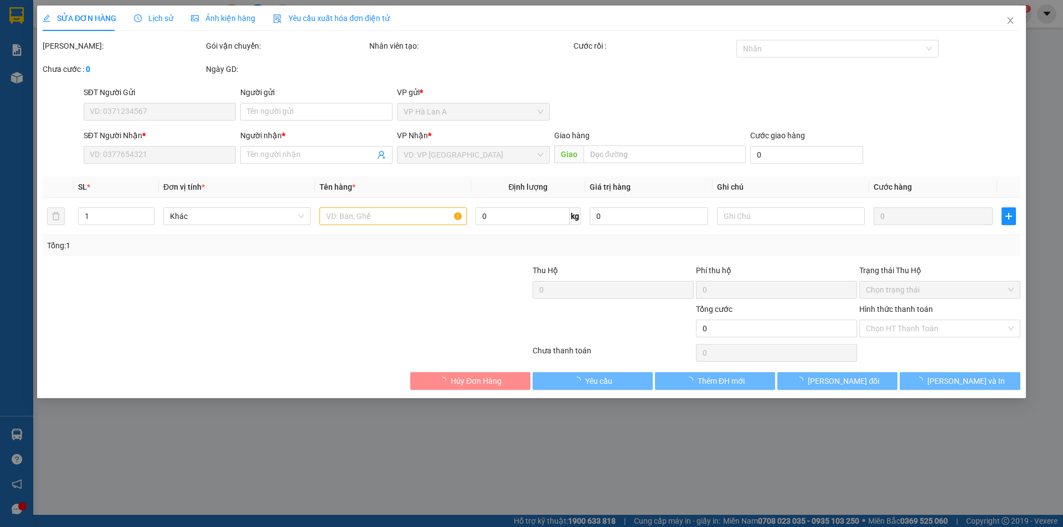
type input "0916044728"
type input "cảnh"
type input "70.000"
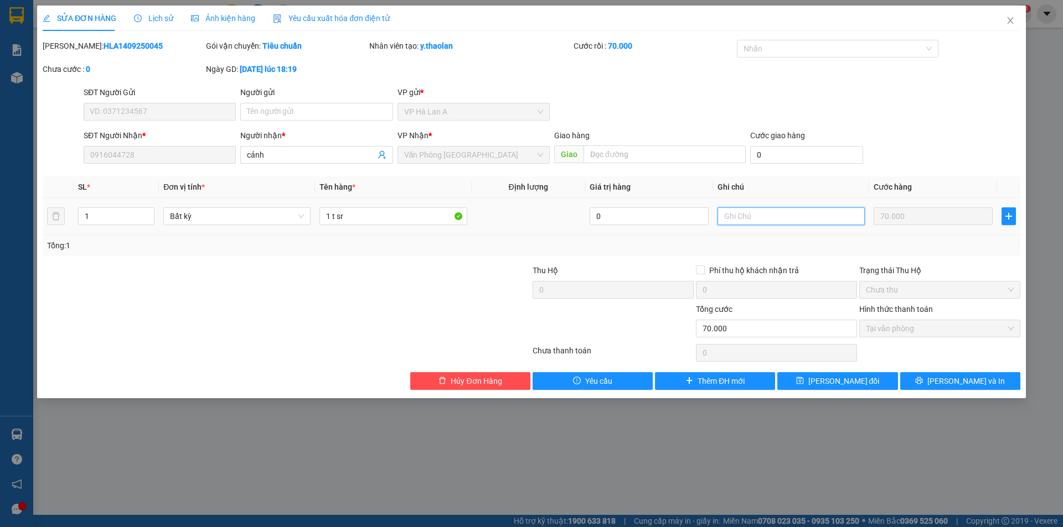
click at [749, 213] on input "text" at bounding box center [790, 217] width 147 height 18
type input "26kg"
click at [817, 393] on div "SỬA ĐƠN HÀNG Lịch sử [PERSON_NAME] hàng Yêu cầu xuất [PERSON_NAME] điện tử Tota…" at bounding box center [531, 202] width 988 height 393
click at [825, 386] on span "[PERSON_NAME] đổi" at bounding box center [843, 381] width 71 height 12
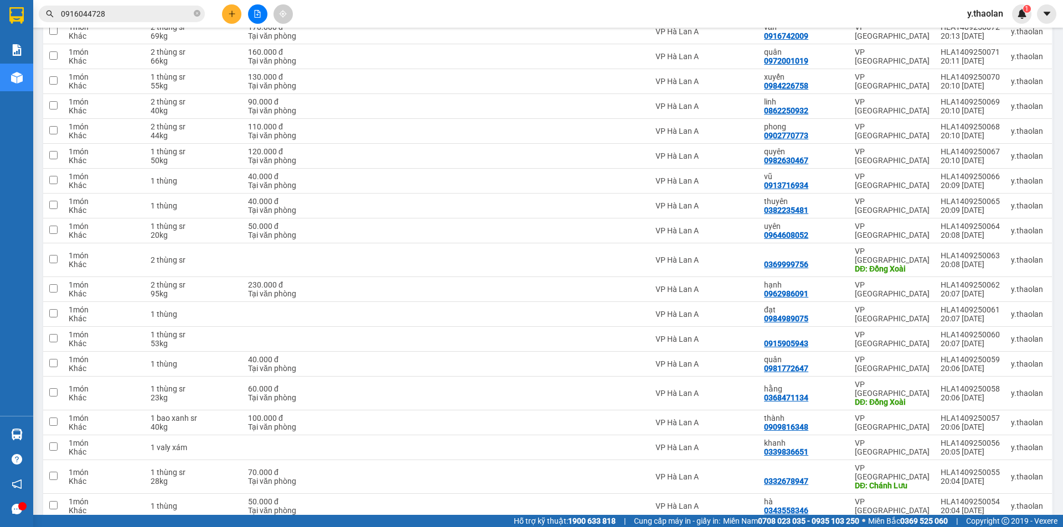
scroll to position [737, 0]
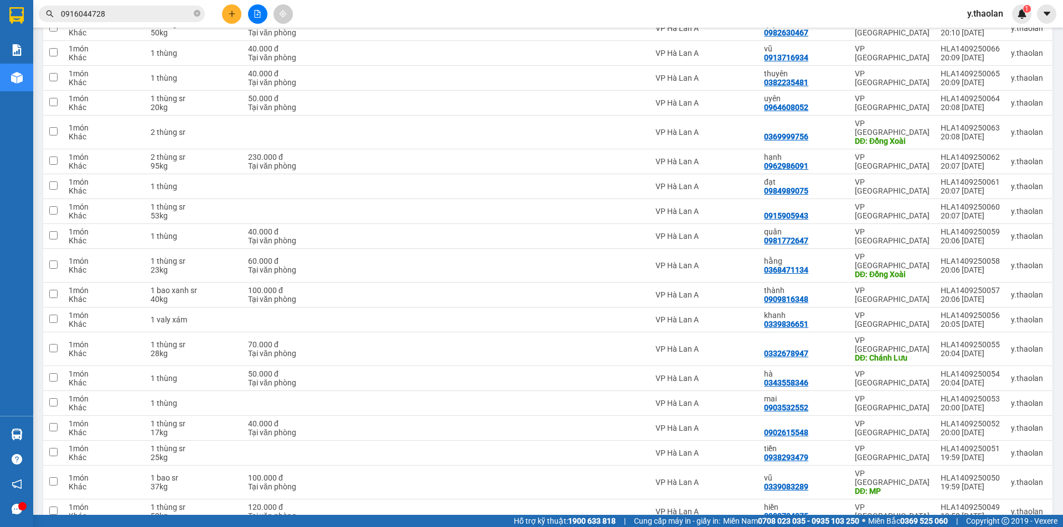
click at [962, 527] on button at bounding box center [964, 536] width 15 height 19
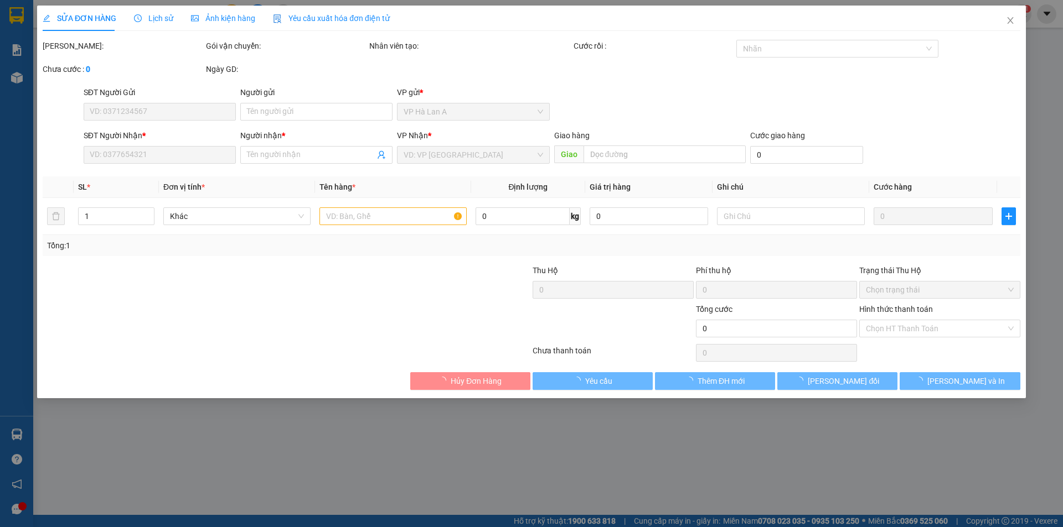
type input "0898991228"
type input "duy"
type input "80.000"
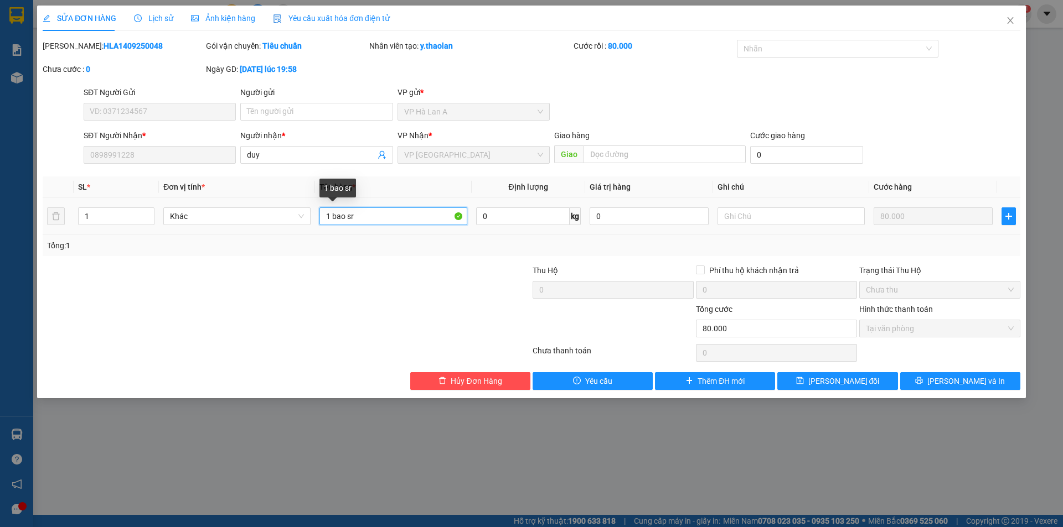
click at [348, 213] on input "1 bao sr" at bounding box center [392, 217] width 147 height 18
type input "1 bao trắng sr"
click at [834, 386] on span "[PERSON_NAME] đổi" at bounding box center [843, 381] width 71 height 12
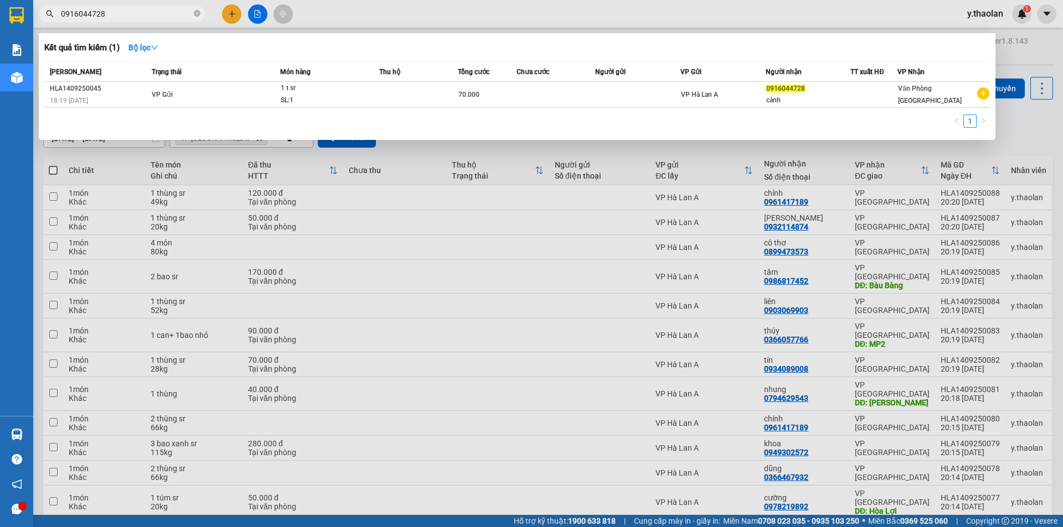
drag, startPoint x: 131, startPoint y: 17, endPoint x: 0, endPoint y: 4, distance: 131.8
click at [0, 4] on section "Kết quả [PERSON_NAME] ( 1 ) Bộ lọc Mã ĐH Trạng thái Món hàng Thu hộ [PERSON_NAM…" at bounding box center [531, 263] width 1063 height 527
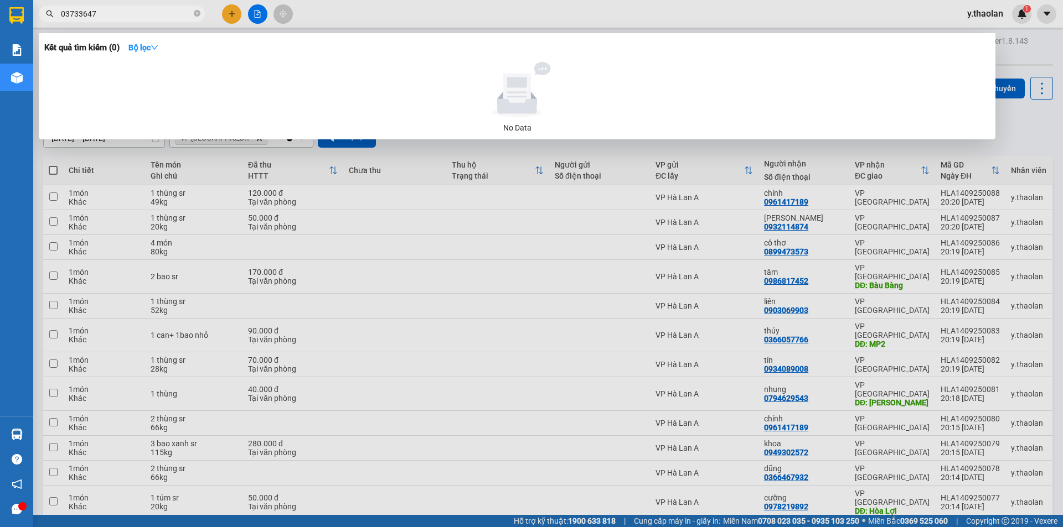
click at [81, 7] on span "03733647" at bounding box center [122, 14] width 166 height 17
click at [82, 12] on input "03733647" at bounding box center [126, 14] width 131 height 12
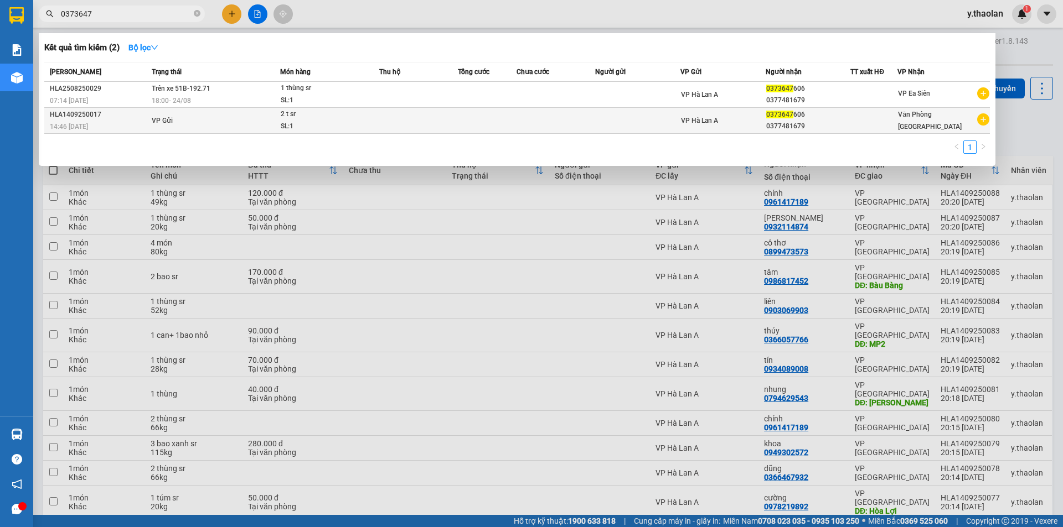
type input "0373647"
click at [441, 116] on td at bounding box center [418, 121] width 79 height 26
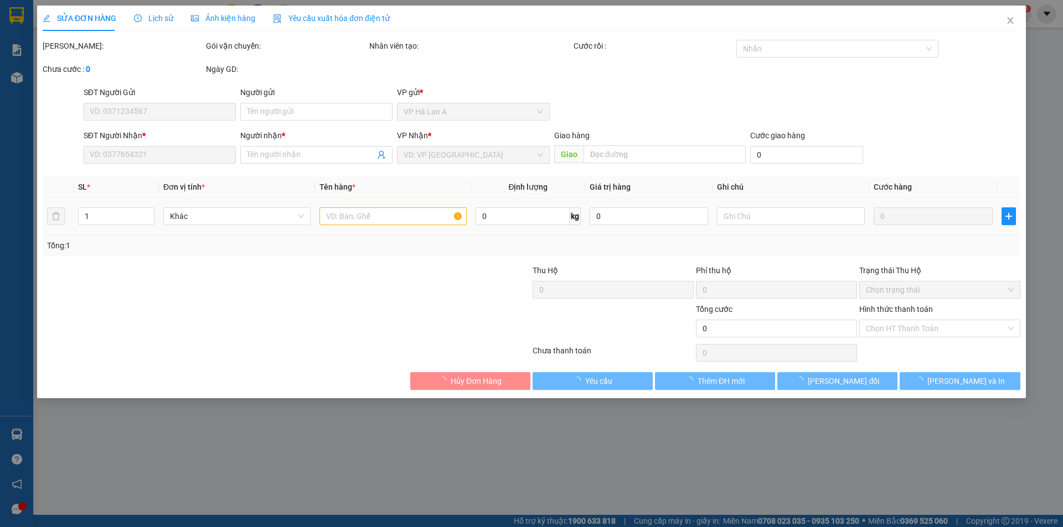
type input "0373647606"
type input "0377481679"
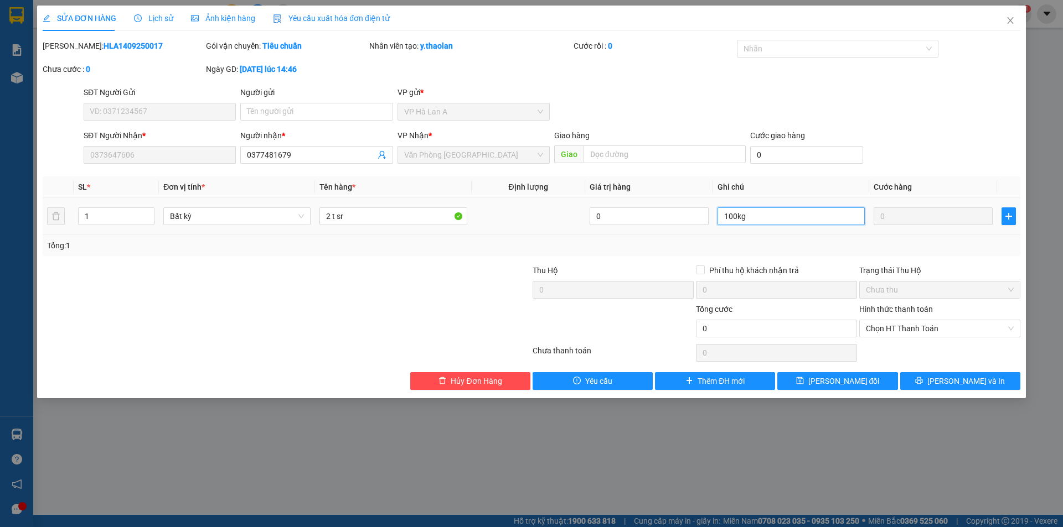
click at [735, 220] on input "100kg" at bounding box center [790, 217] width 147 height 18
type input "105kg"
click at [872, 381] on button "[PERSON_NAME] đổi" at bounding box center [837, 381] width 120 height 18
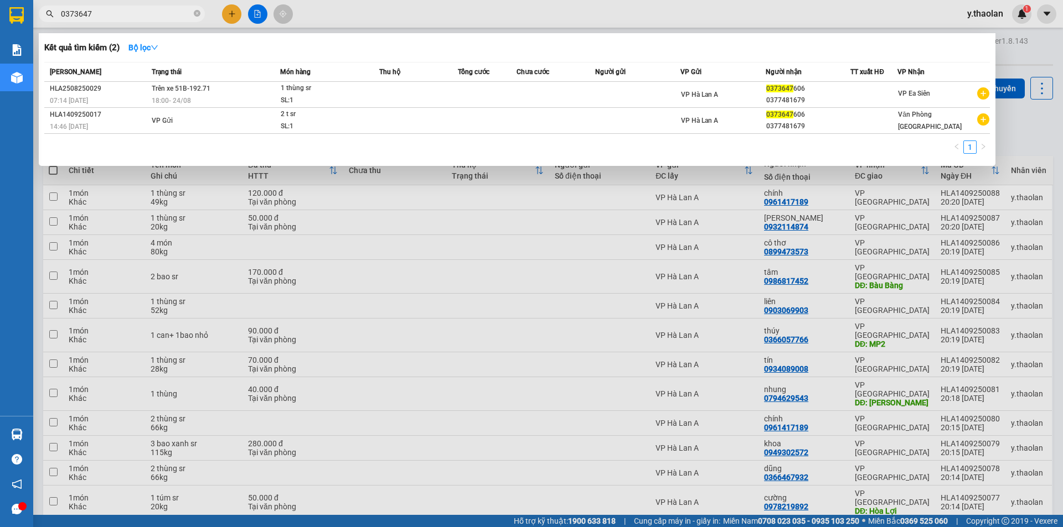
drag, startPoint x: 89, startPoint y: 12, endPoint x: 0, endPoint y: -4, distance: 90.5
click at [0, 0] on html "Kết quả [PERSON_NAME] ( 2 ) Bộ lọc Mã ĐH Trạng thái Món hàng Thu hộ [PERSON_NAM…" at bounding box center [531, 263] width 1063 height 527
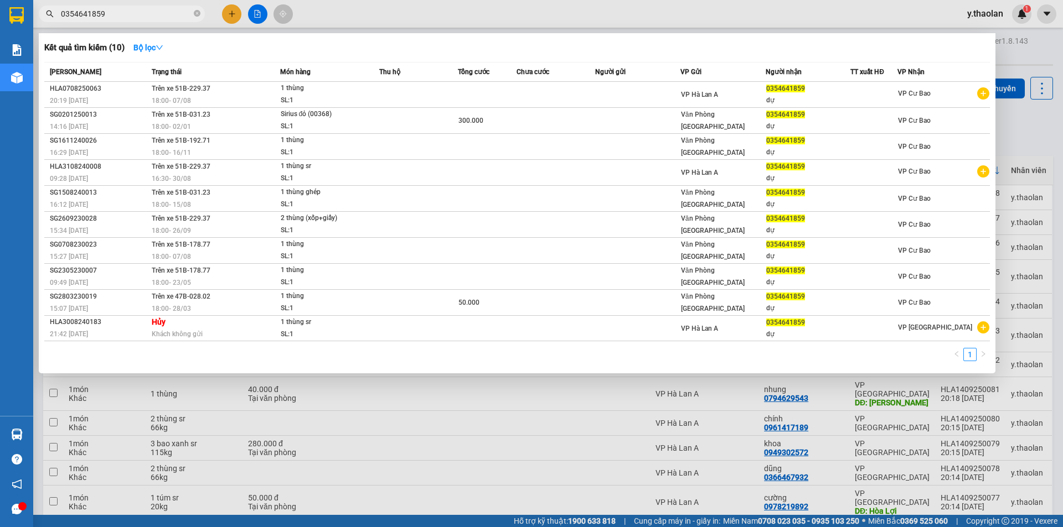
drag, startPoint x: 87, startPoint y: 12, endPoint x: 0, endPoint y: 3, distance: 87.9
click at [0, 7] on section "Kết quả [PERSON_NAME] ( 10 ) Bộ lọc Mã ĐH Trạng thái Món hàng Thu hộ [PERSON_NA…" at bounding box center [531, 263] width 1063 height 527
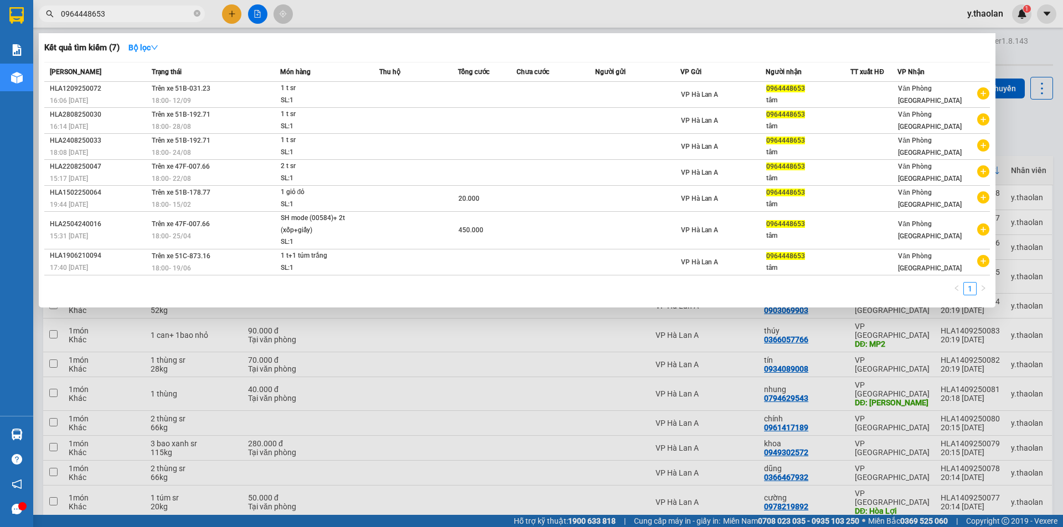
type input "0964448653"
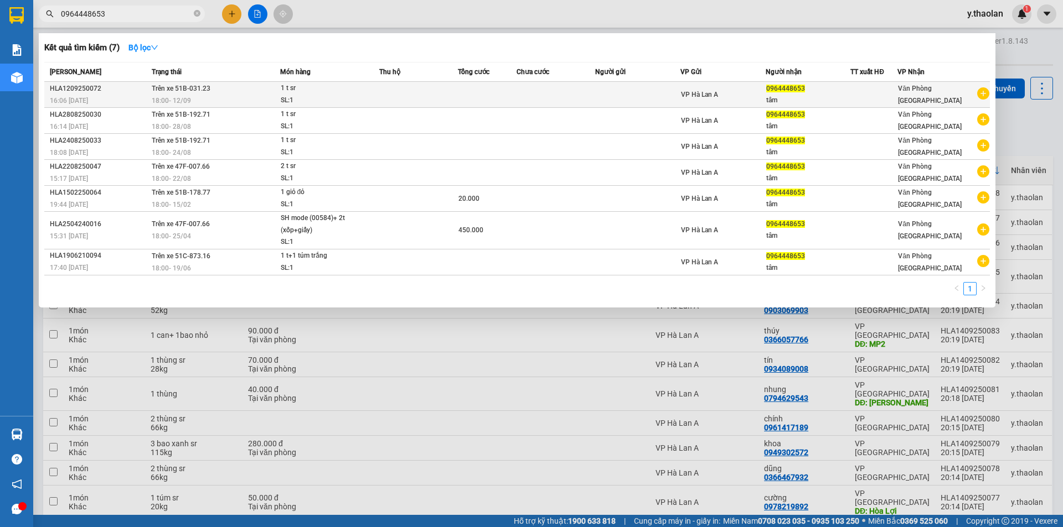
click at [506, 103] on td at bounding box center [487, 95] width 59 height 26
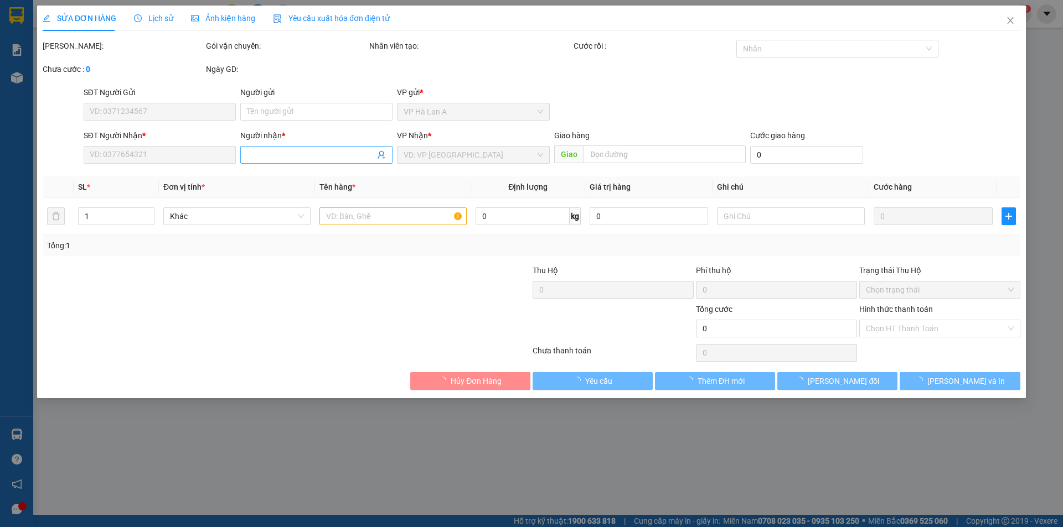
type input "0964448653"
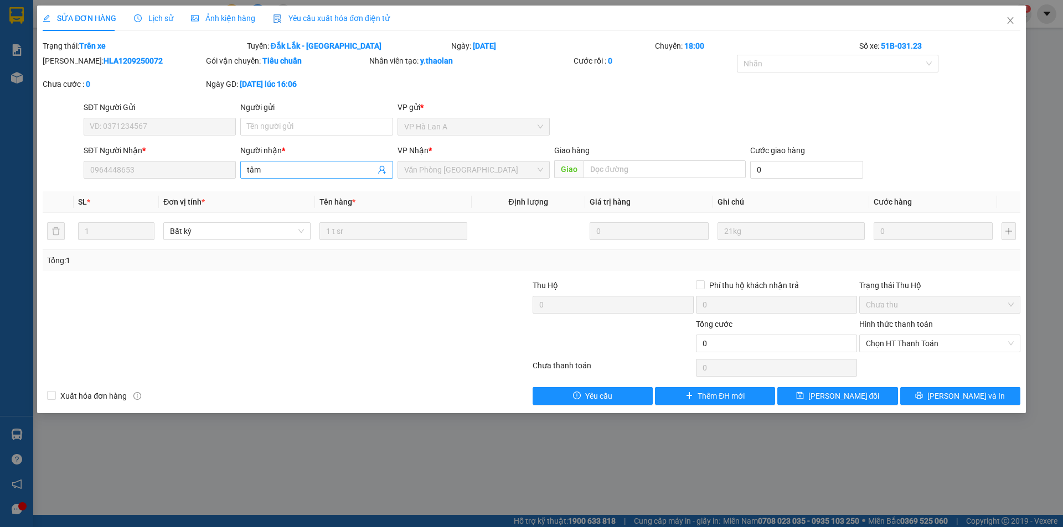
click at [286, 167] on input "tâm" at bounding box center [311, 170] width 128 height 12
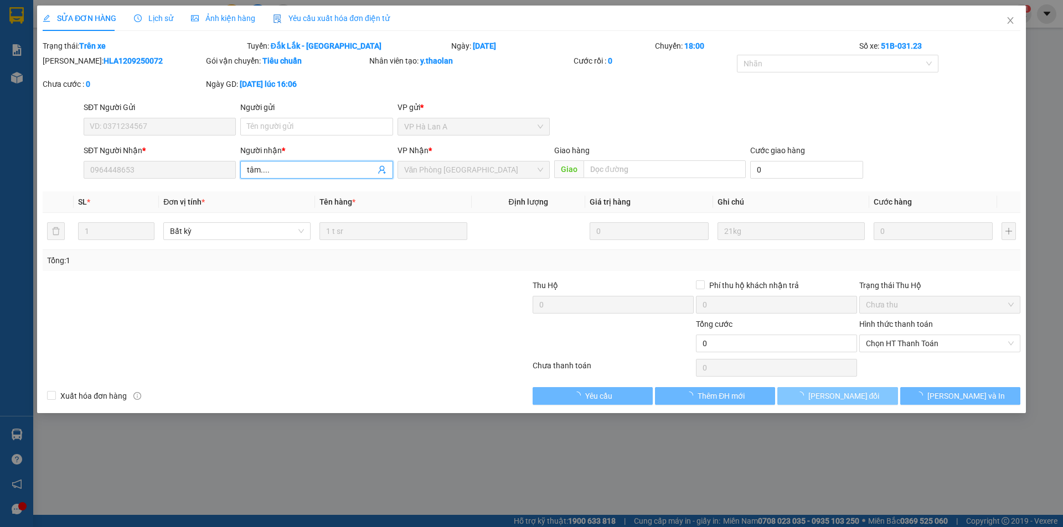
type input "tâm...."
click at [826, 391] on span "[PERSON_NAME] đổi" at bounding box center [843, 396] width 71 height 12
click at [826, 394] on span "[PERSON_NAME] đổi" at bounding box center [843, 396] width 71 height 12
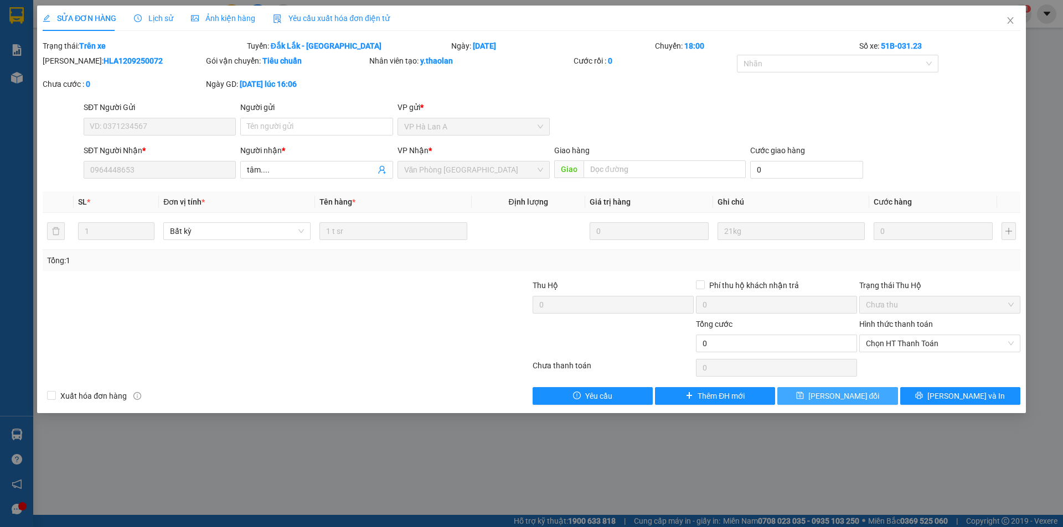
click at [825, 397] on span "[PERSON_NAME] đổi" at bounding box center [843, 396] width 71 height 12
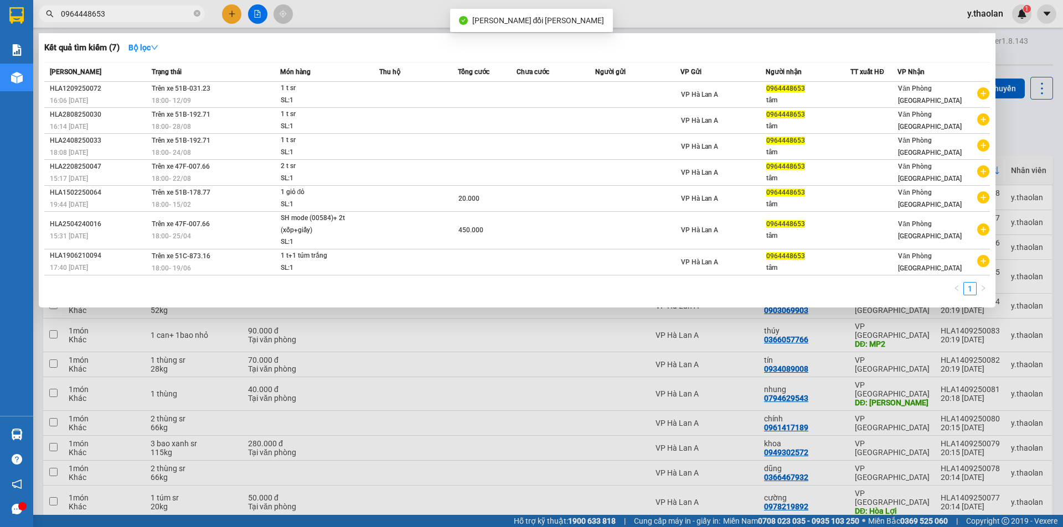
click at [76, 9] on input "0964448653" at bounding box center [126, 14] width 131 height 12
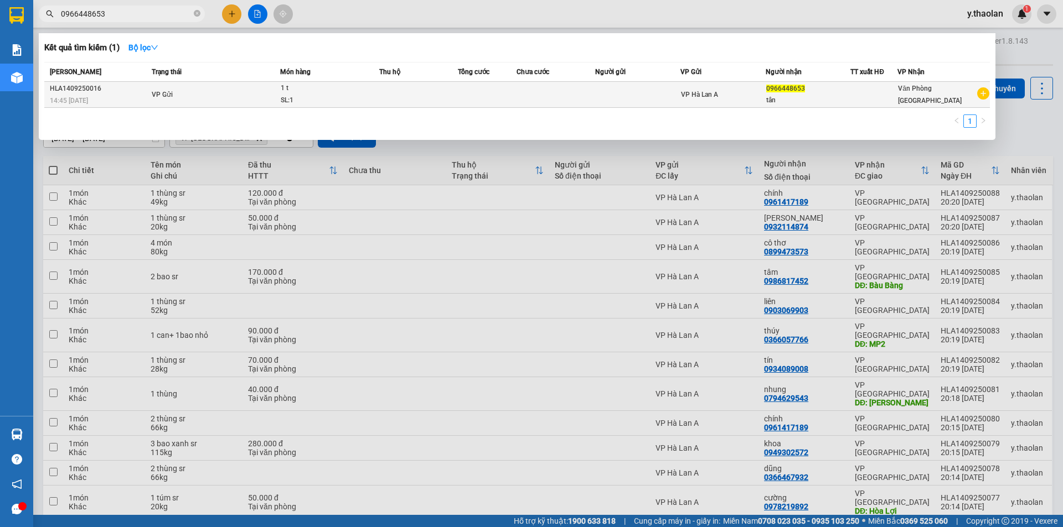
type input "0966448653"
click at [452, 89] on td at bounding box center [418, 95] width 79 height 26
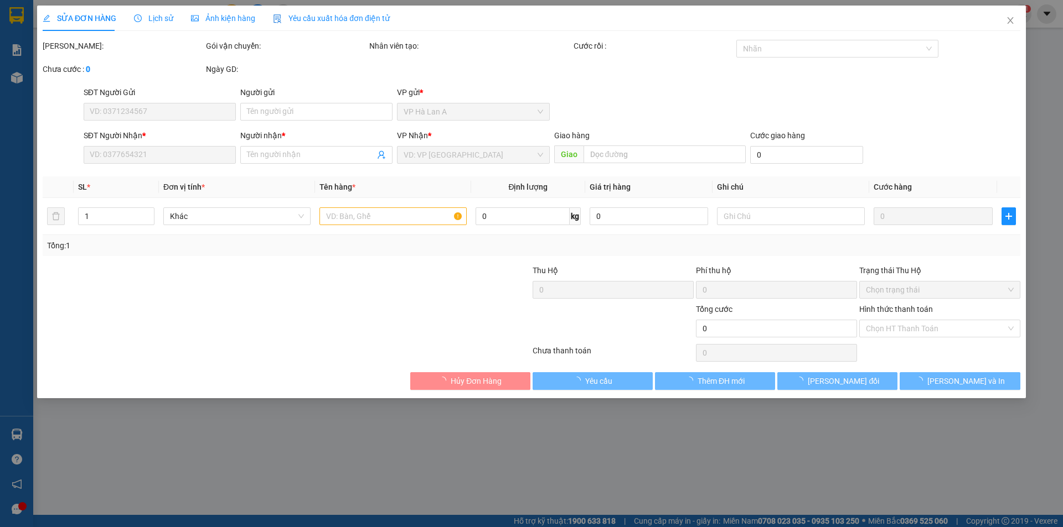
type input "0966448653"
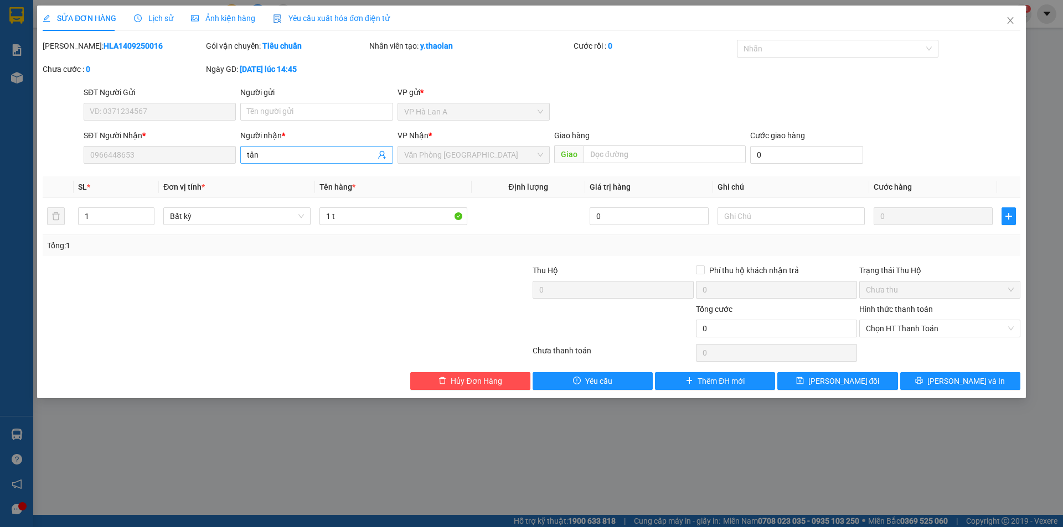
click at [330, 157] on input "tân" at bounding box center [311, 155] width 128 height 12
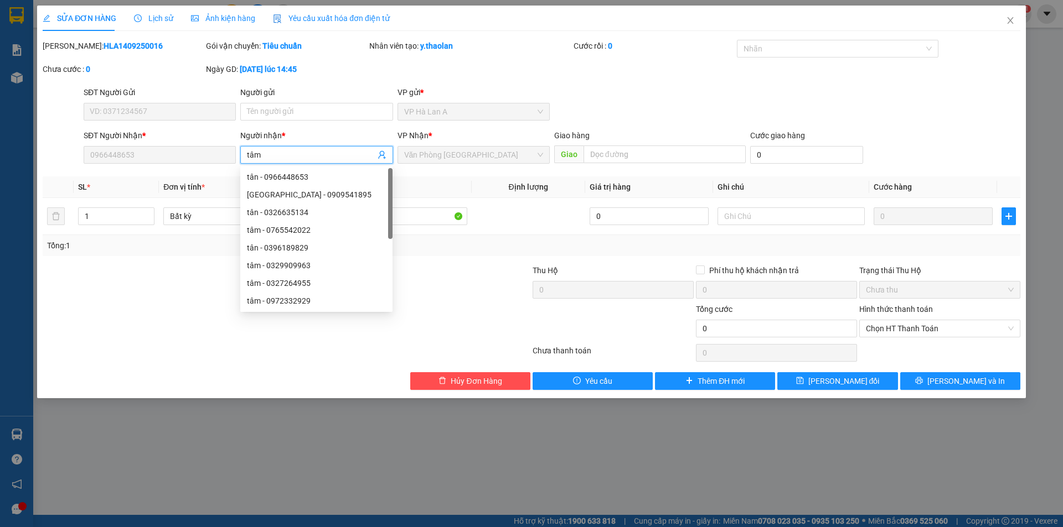
type input "tâm."
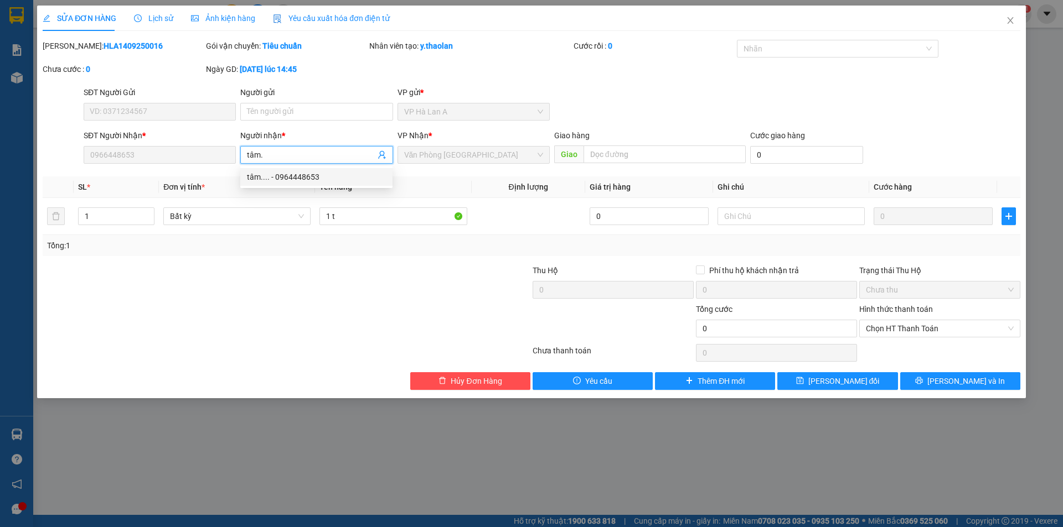
click at [329, 169] on div "tâm.... - 0964448653" at bounding box center [316, 177] width 152 height 18
type input "0964448653"
type input "tâm"
click at [750, 219] on input "text" at bounding box center [790, 217] width 147 height 18
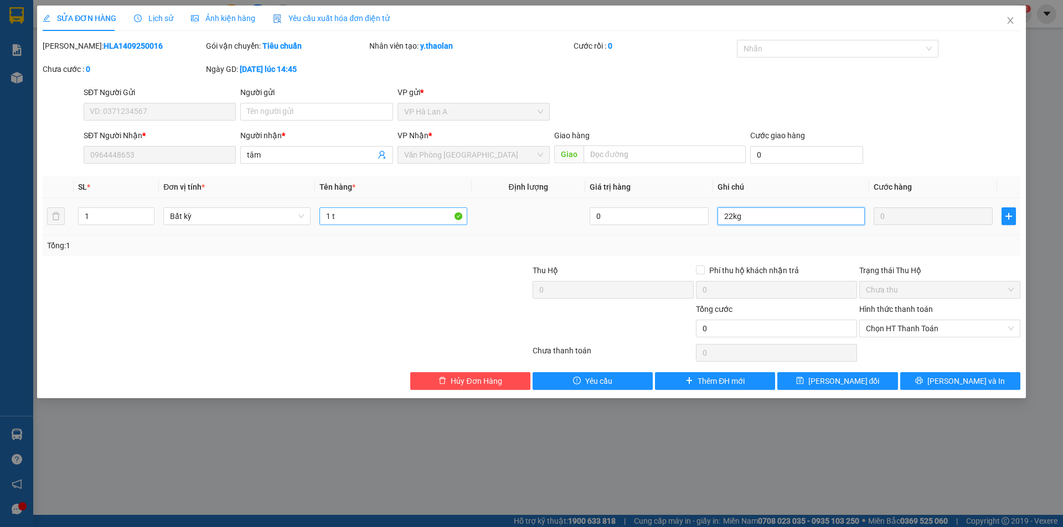
type input "22kg"
click at [401, 215] on input "1 t" at bounding box center [392, 217] width 147 height 18
type input "1 t sr"
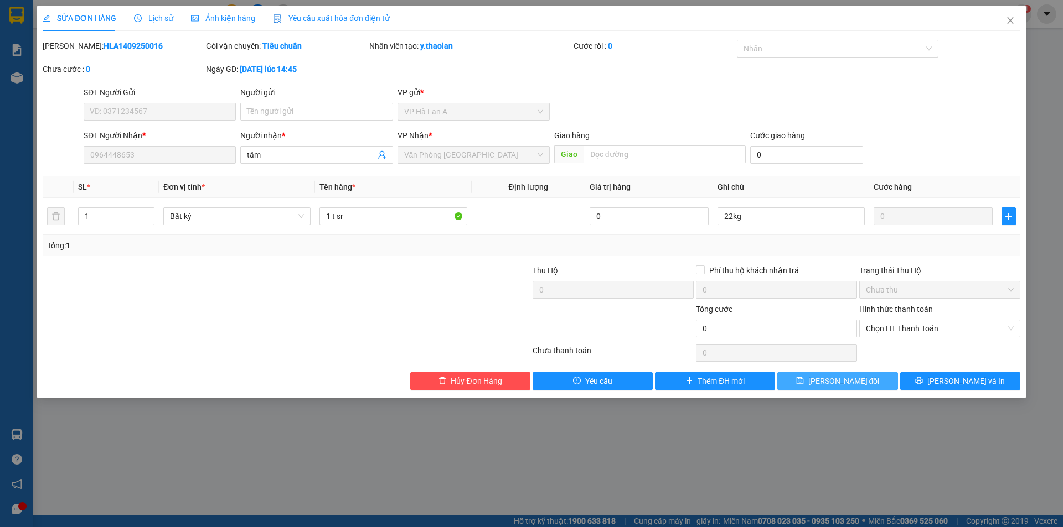
click at [852, 377] on span "[PERSON_NAME] đổi" at bounding box center [843, 381] width 71 height 12
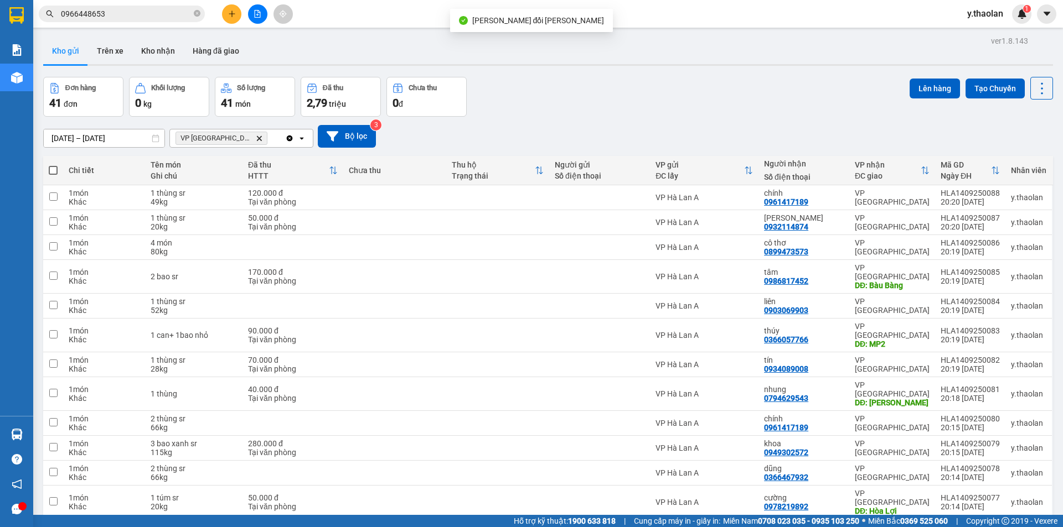
click at [77, 9] on input "0966448653" at bounding box center [126, 14] width 131 height 12
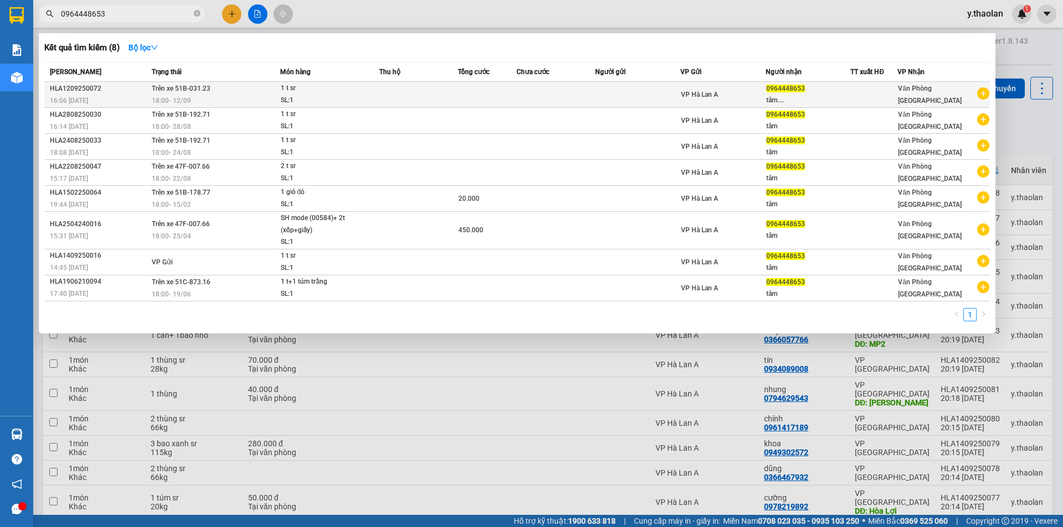
type input "0964448653"
click at [603, 97] on td at bounding box center [637, 95] width 85 height 26
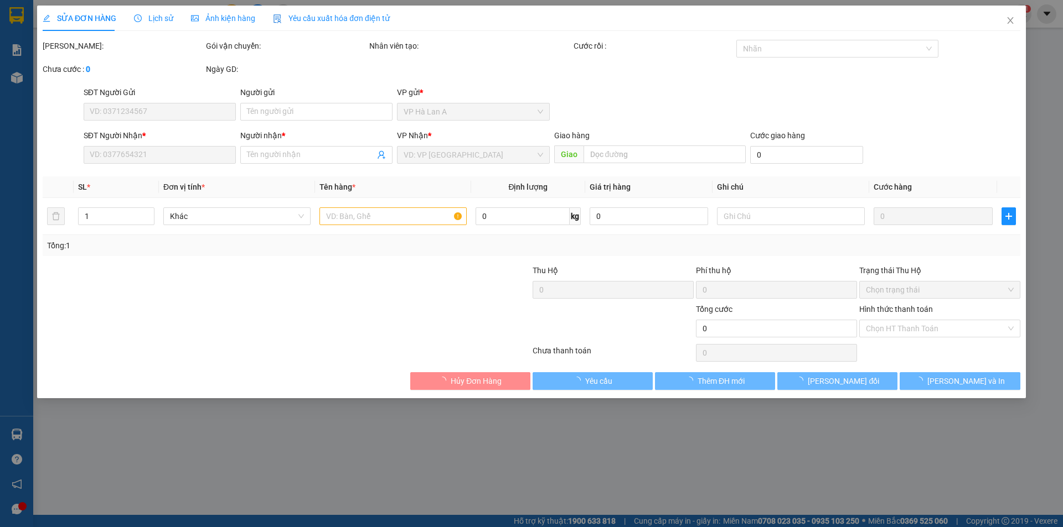
type input "0964448653"
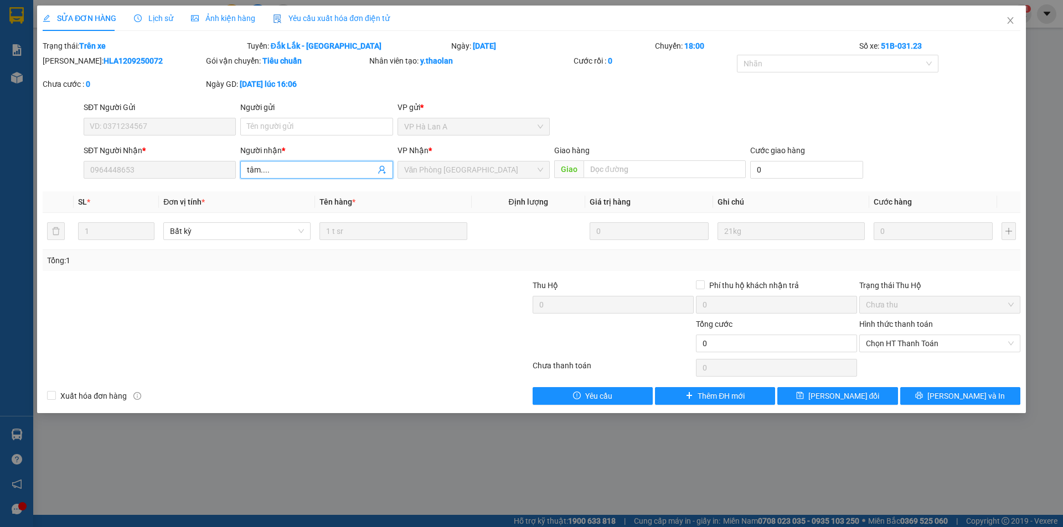
click at [304, 169] on input "tâm...." at bounding box center [311, 170] width 128 height 12
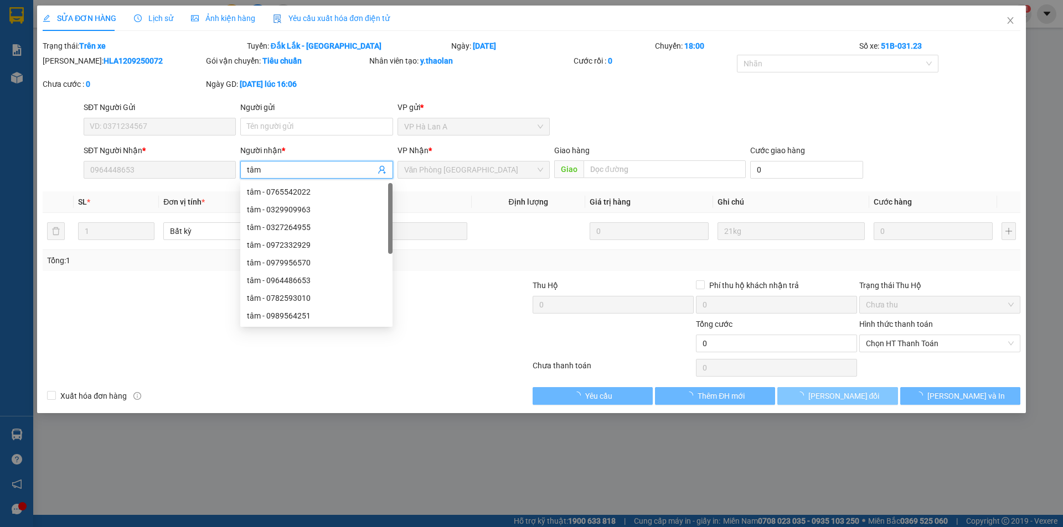
type input "tâm"
click at [808, 390] on span "button" at bounding box center [802, 396] width 12 height 12
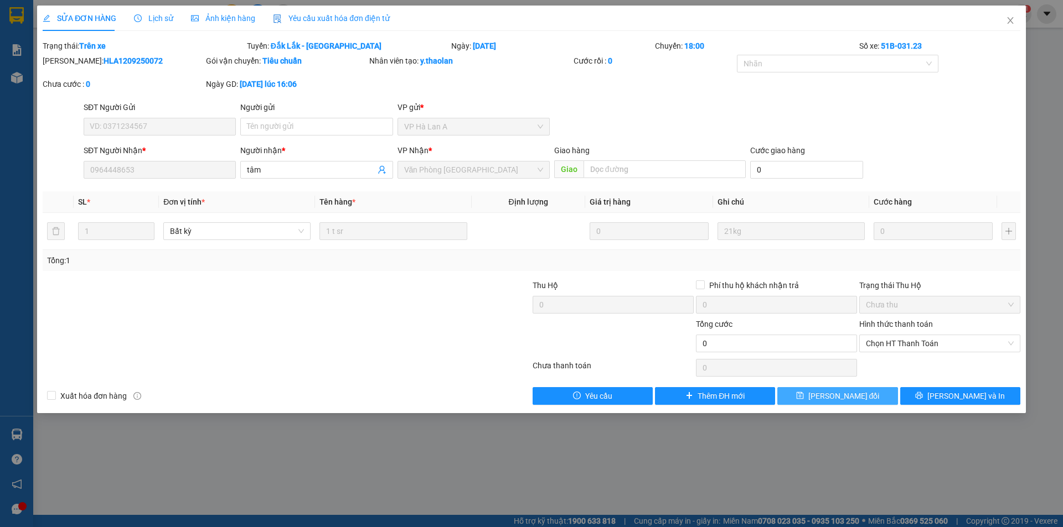
click at [834, 405] on button "[PERSON_NAME] đổi" at bounding box center [837, 396] width 120 height 18
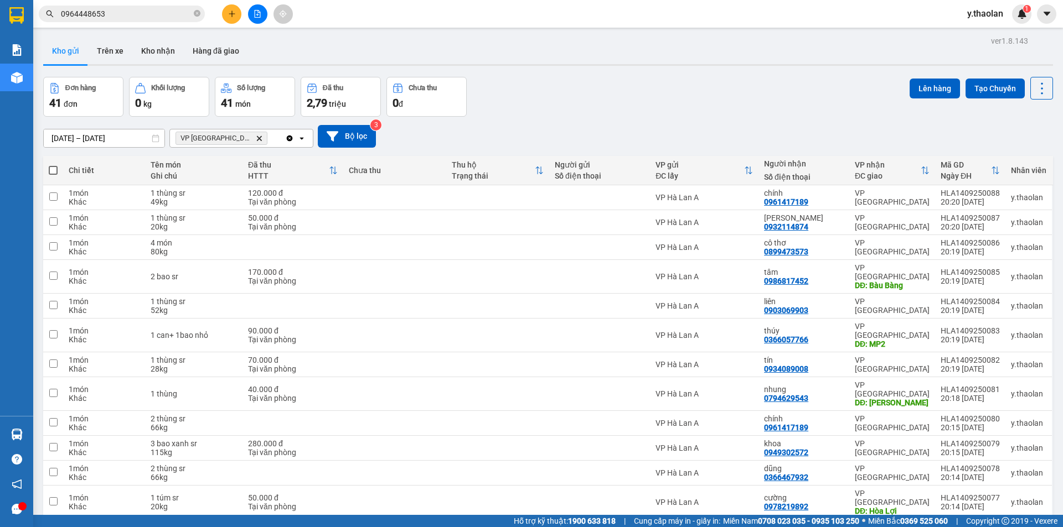
click at [116, 14] on input "0964448653" at bounding box center [126, 14] width 131 height 12
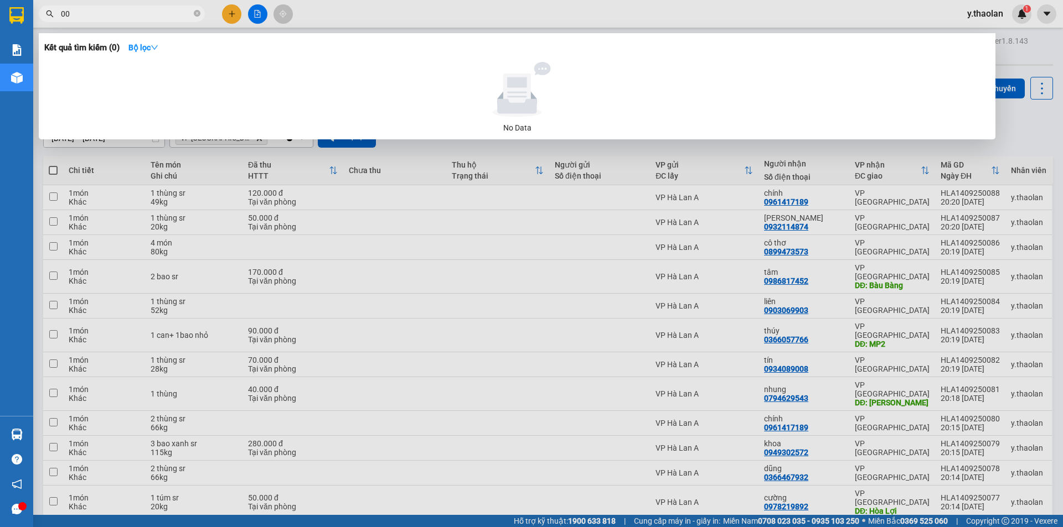
type input "0"
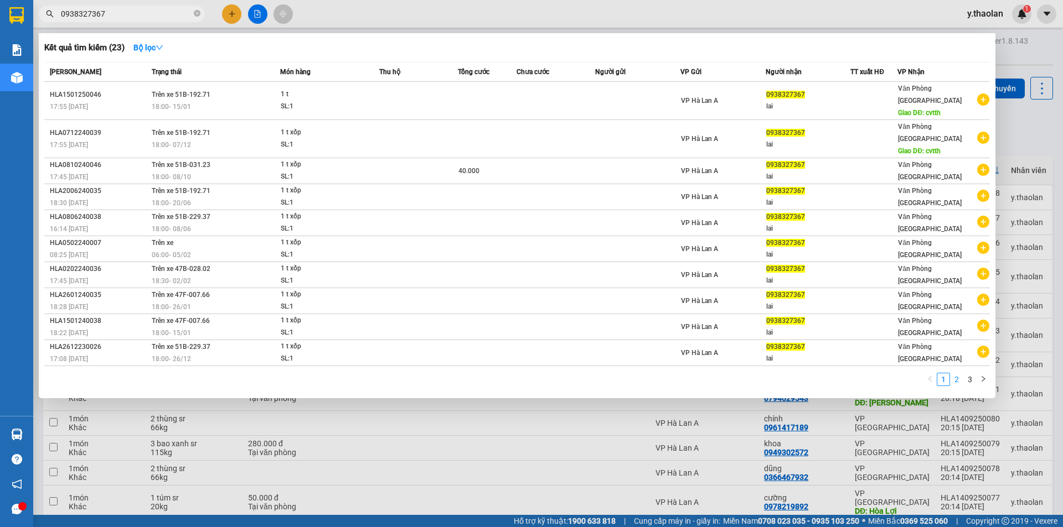
type input "0938327367"
click at [959, 374] on link "2" at bounding box center [956, 380] width 12 height 12
click at [966, 374] on link "3" at bounding box center [970, 380] width 12 height 12
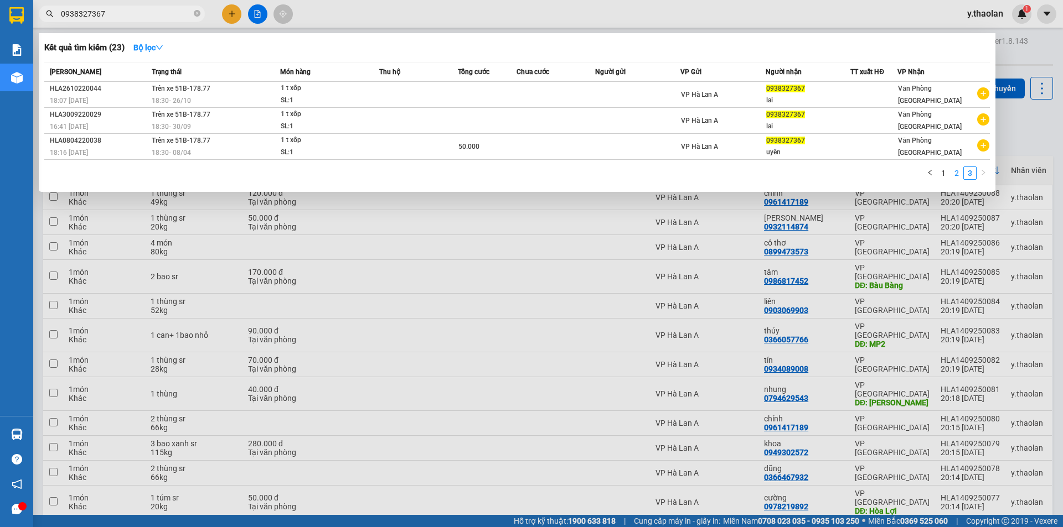
click at [957, 176] on link "2" at bounding box center [956, 173] width 12 height 12
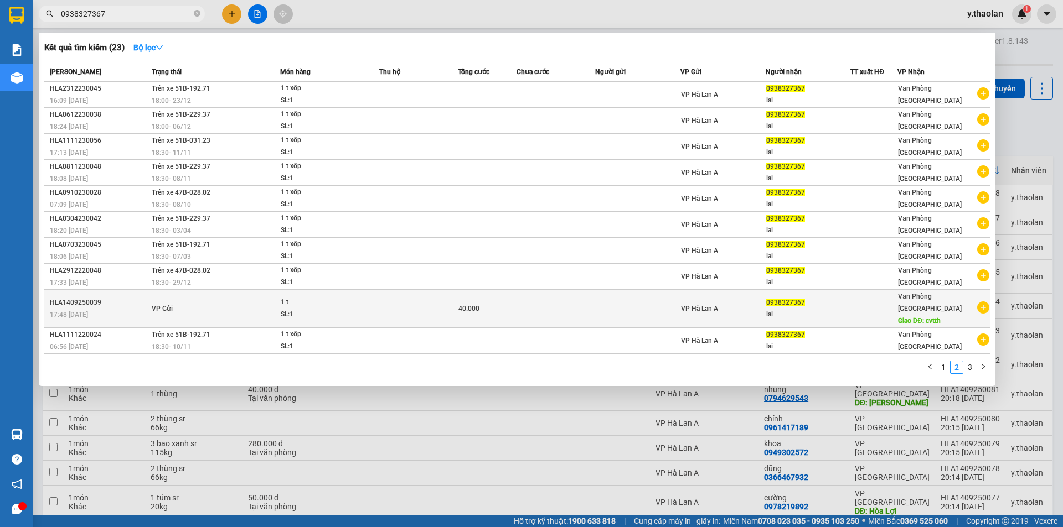
click at [408, 299] on td at bounding box center [418, 309] width 79 height 38
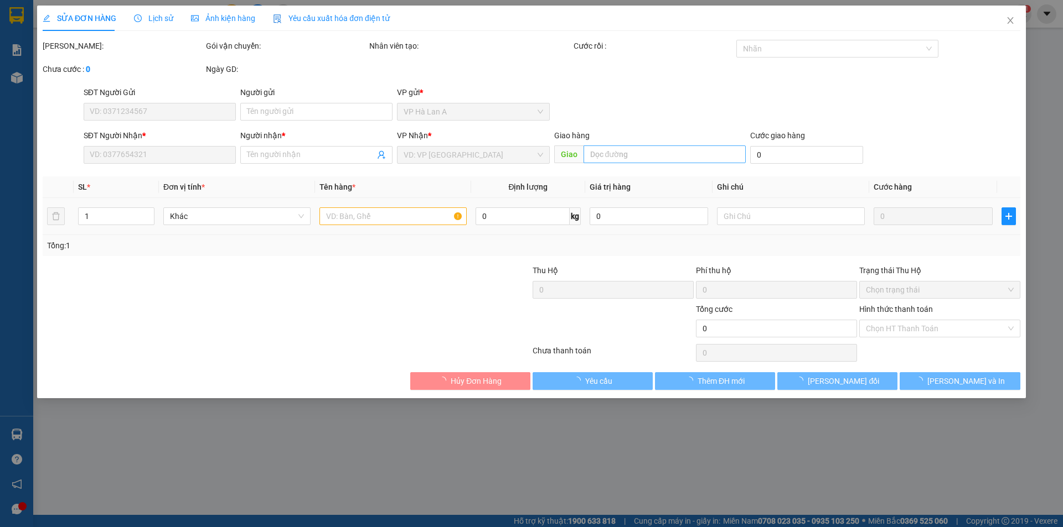
type input "0938327367"
type input "lai"
type input "cvtth"
type input "40.000"
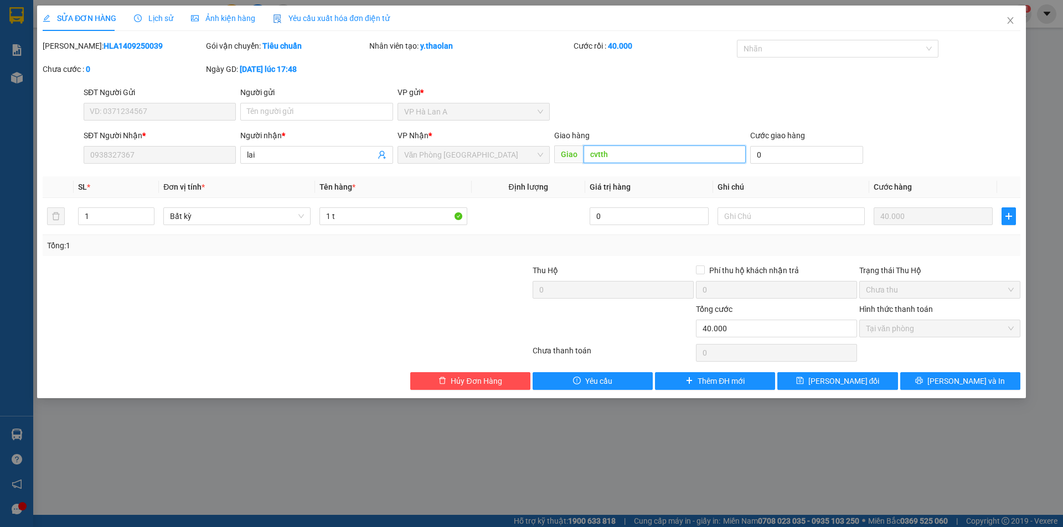
click at [675, 156] on input "cvtth" at bounding box center [664, 155] width 162 height 18
click at [831, 384] on span "[PERSON_NAME] đổi" at bounding box center [843, 381] width 71 height 12
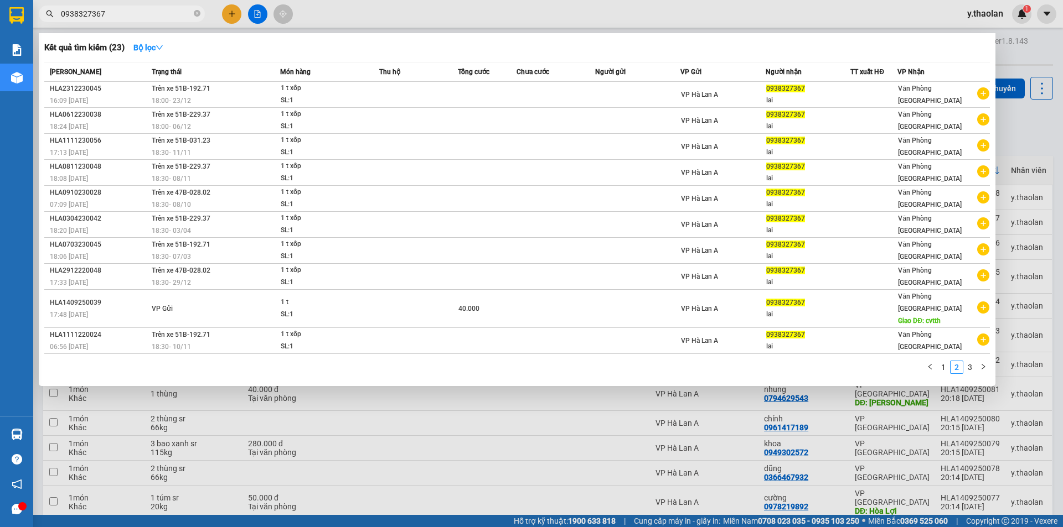
drag, startPoint x: 112, startPoint y: 14, endPoint x: 55, endPoint y: -3, distance: 59.5
click at [55, 0] on html "Kết quả [PERSON_NAME] ( 23 ) Bộ lọc Mã ĐH Trạng thái Món hàng Thu hộ [PERSON_NA…" at bounding box center [531, 263] width 1063 height 527
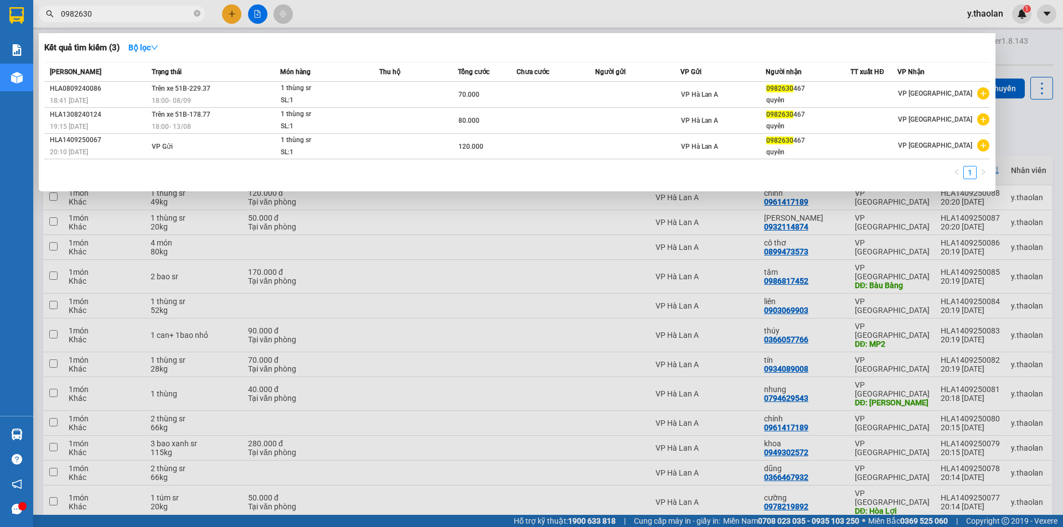
drag, startPoint x: 92, startPoint y: 14, endPoint x: 0, endPoint y: -15, distance: 97.0
click at [0, 0] on html "Kết quả [PERSON_NAME] ( 3 ) Bộ lọc Mã ĐH Trạng thái Món hàng Thu hộ [PERSON_NAM…" at bounding box center [531, 263] width 1063 height 527
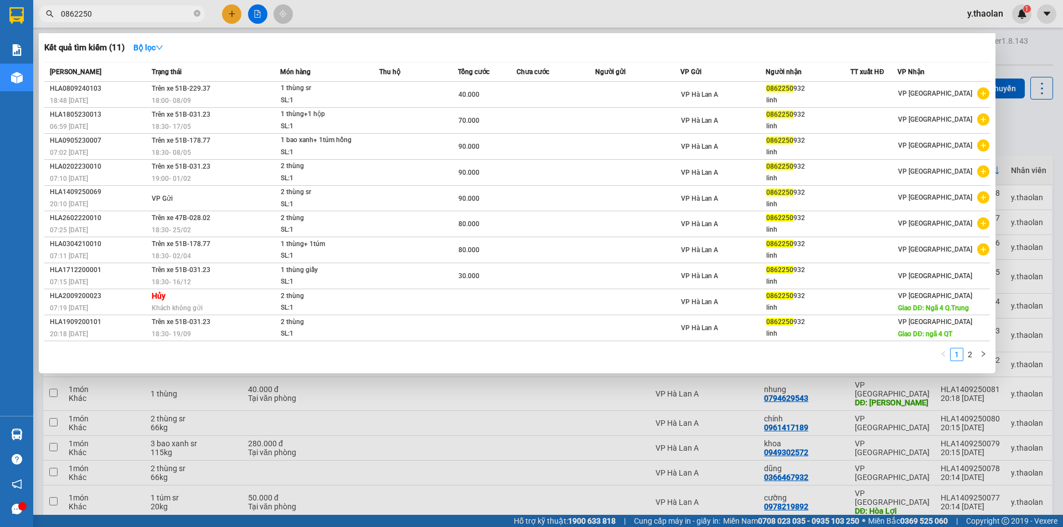
drag, startPoint x: 91, startPoint y: 15, endPoint x: 36, endPoint y: 3, distance: 56.0
click at [37, 4] on div "Kết quả [PERSON_NAME] ( 11 ) Bộ lọc Mã ĐH Trạng thái Món hàng Thu hộ [PERSON_NA…" at bounding box center [108, 13] width 216 height 19
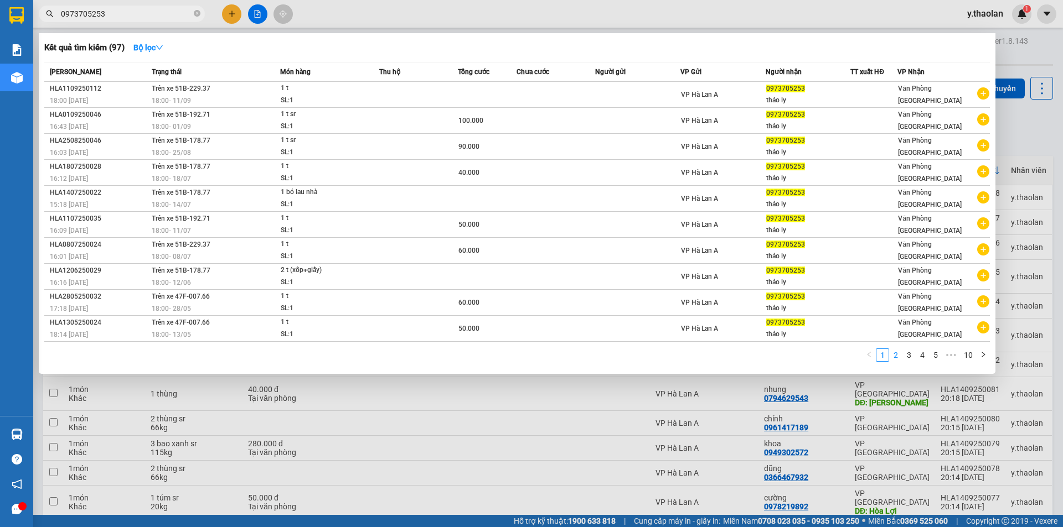
type input "0973705253"
click at [900, 357] on link "2" at bounding box center [895, 355] width 12 height 12
click at [910, 358] on link "3" at bounding box center [909, 355] width 12 height 12
click at [924, 356] on link "4" at bounding box center [922, 355] width 12 height 12
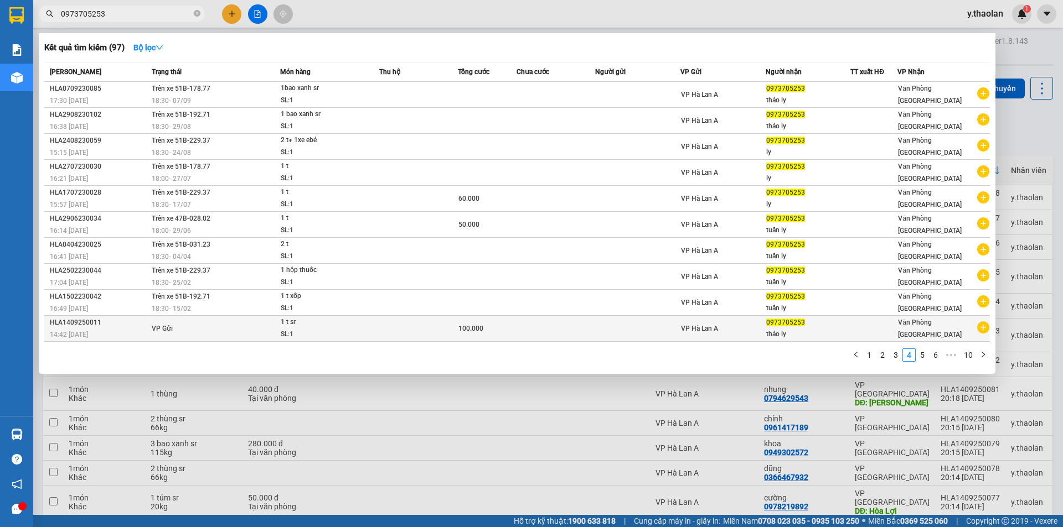
click at [624, 324] on td at bounding box center [637, 329] width 85 height 26
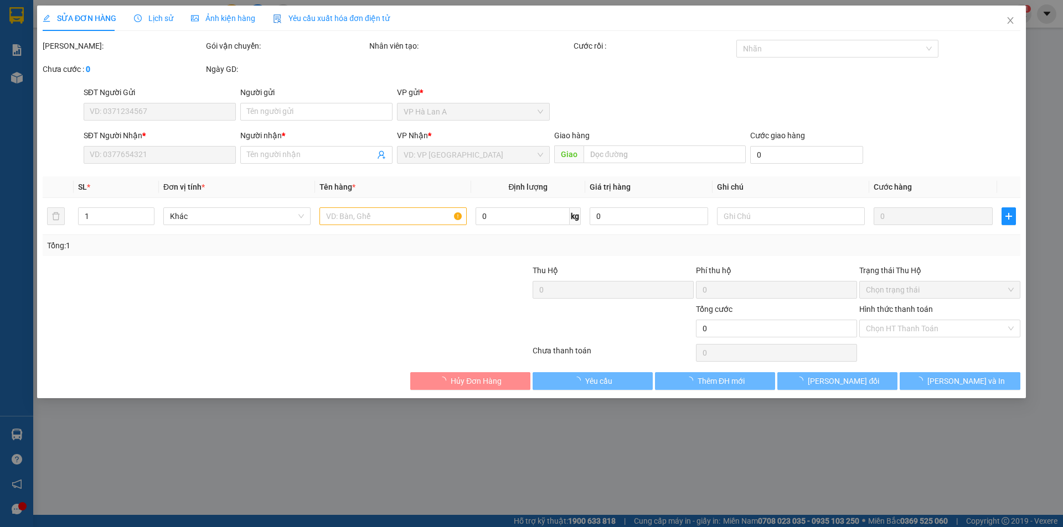
type input "0973705253"
type input "thảo ly"
type input "100.000"
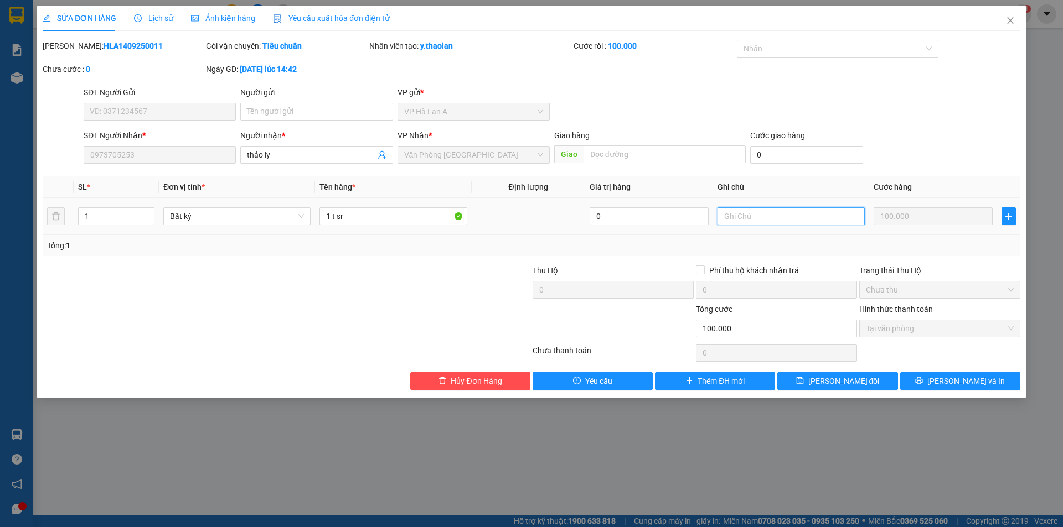
click at [733, 210] on input "text" at bounding box center [790, 217] width 147 height 18
type input "41kg"
click at [842, 377] on span "[PERSON_NAME] đổi" at bounding box center [843, 381] width 71 height 12
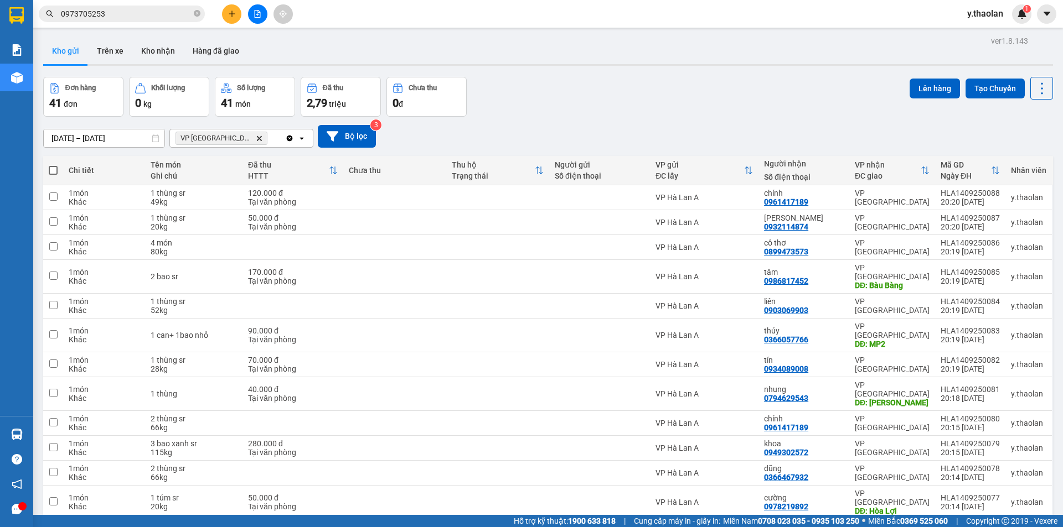
click at [257, 138] on icon "VP Bình Hòa, close by backspace" at bounding box center [259, 138] width 5 height 5
click at [229, 138] on div "Chọn văn phòng nhận" at bounding box center [215, 138] width 76 height 11
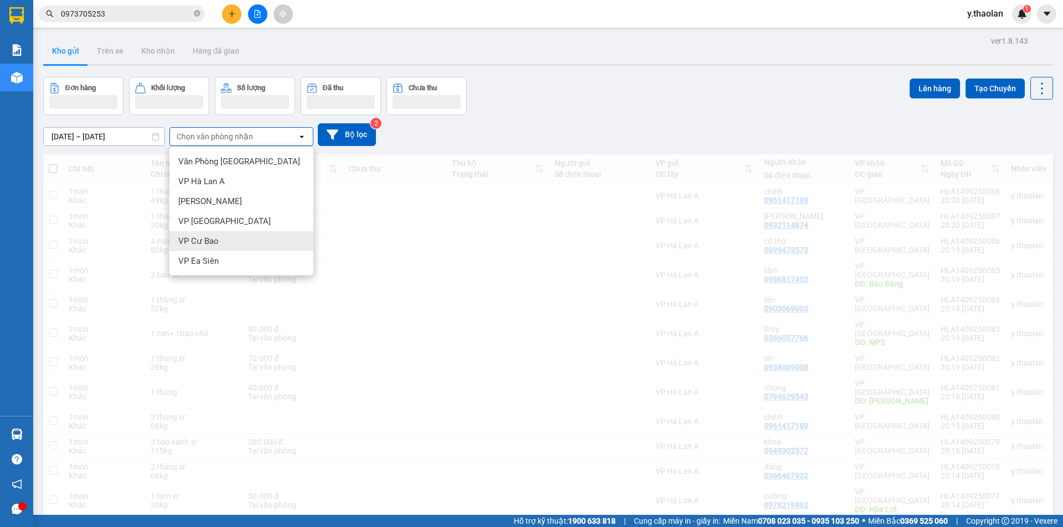
click at [212, 243] on span "VP Cư Bao" at bounding box center [198, 241] width 40 height 11
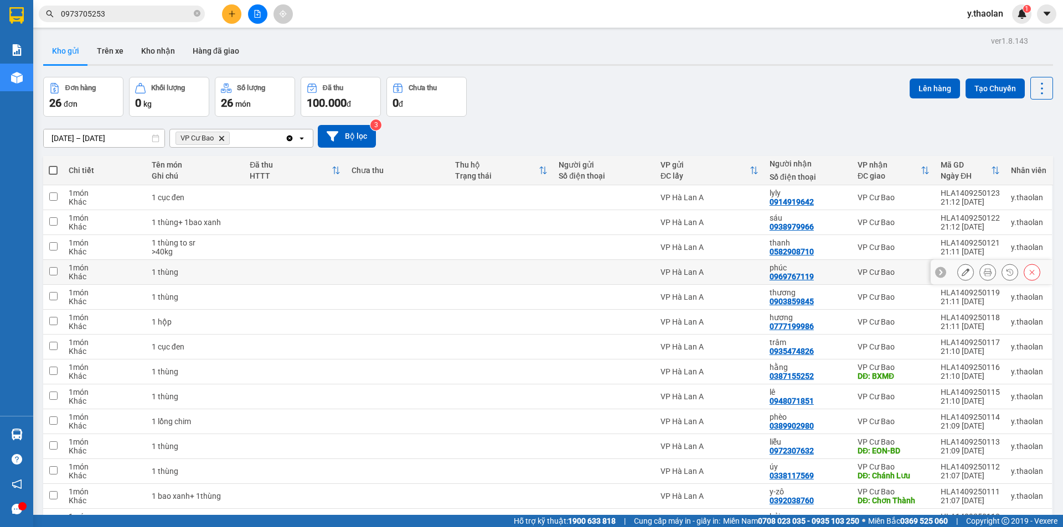
click at [961, 273] on icon at bounding box center [965, 272] width 8 height 8
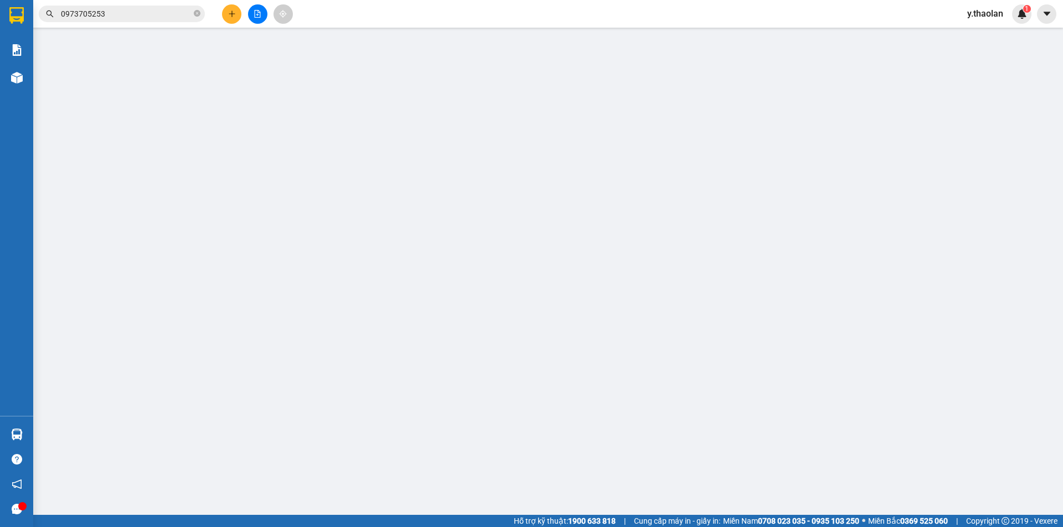
type input "0969767119"
type input "phúc"
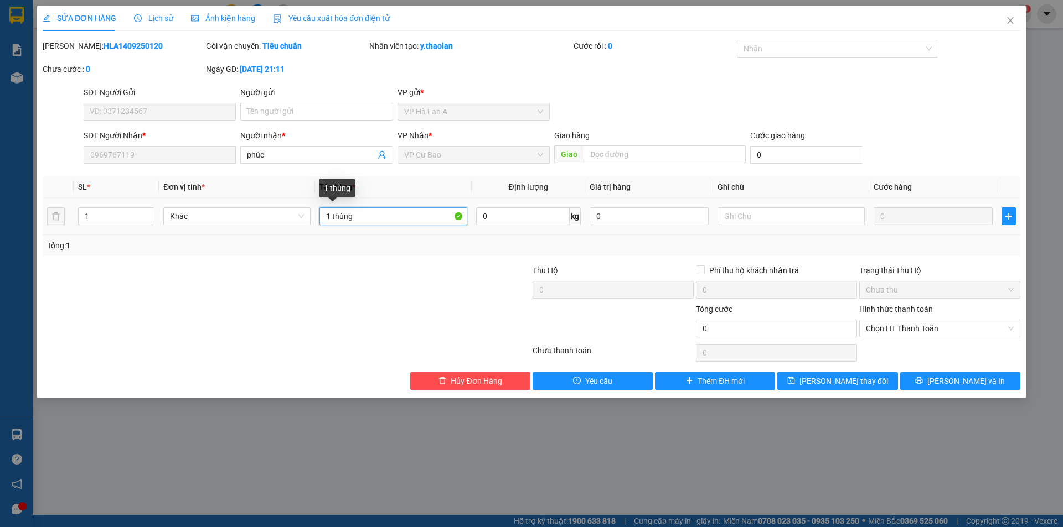
click at [415, 220] on input "1 thùng" at bounding box center [392, 217] width 147 height 18
type input "1 thùng trắng"
click at [795, 382] on icon "save" at bounding box center [791, 380] width 7 height 7
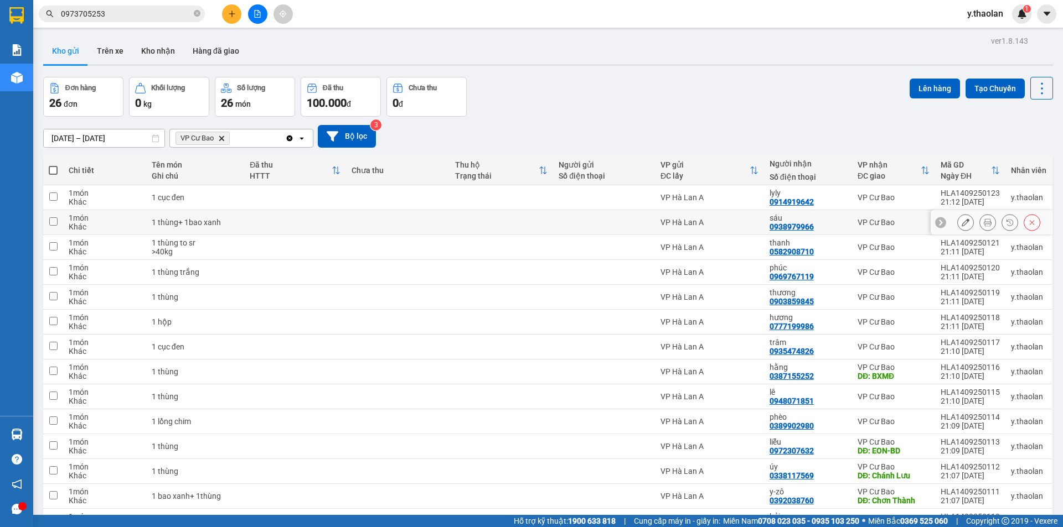
click at [957, 227] on button at bounding box center [964, 222] width 15 height 19
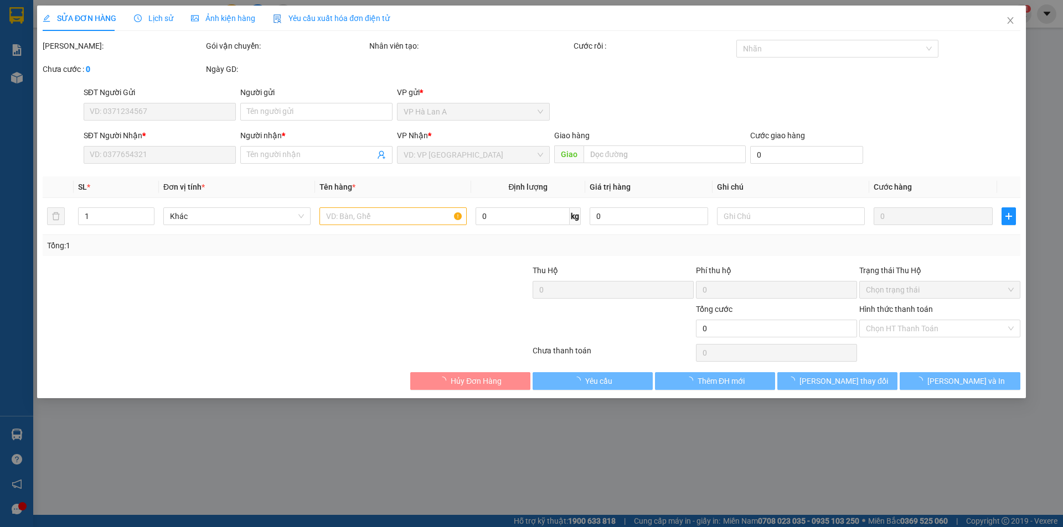
type input "0938979966"
type input "sáu"
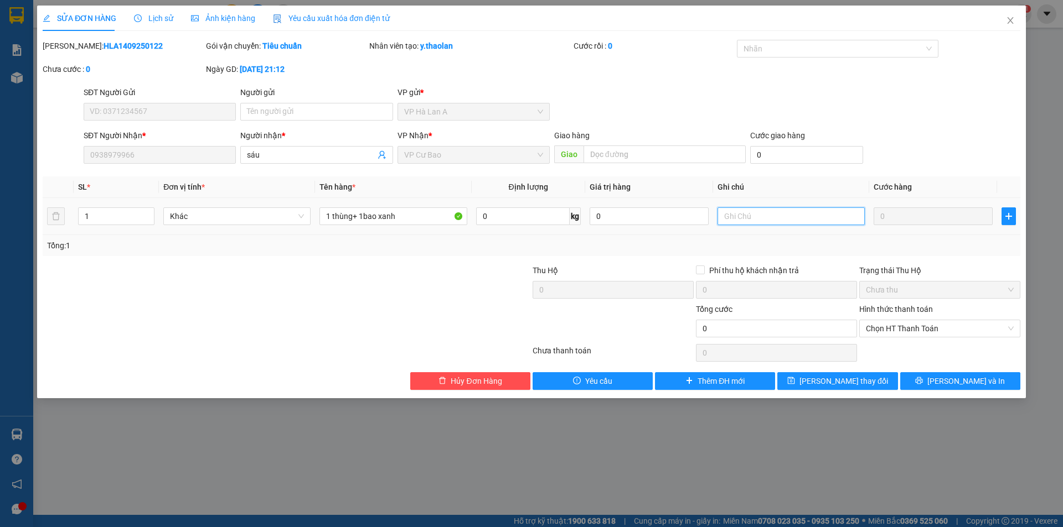
click at [790, 222] on input "text" at bounding box center [790, 217] width 147 height 18
type input ">50kg"
click at [795, 382] on icon "save" at bounding box center [791, 381] width 8 height 8
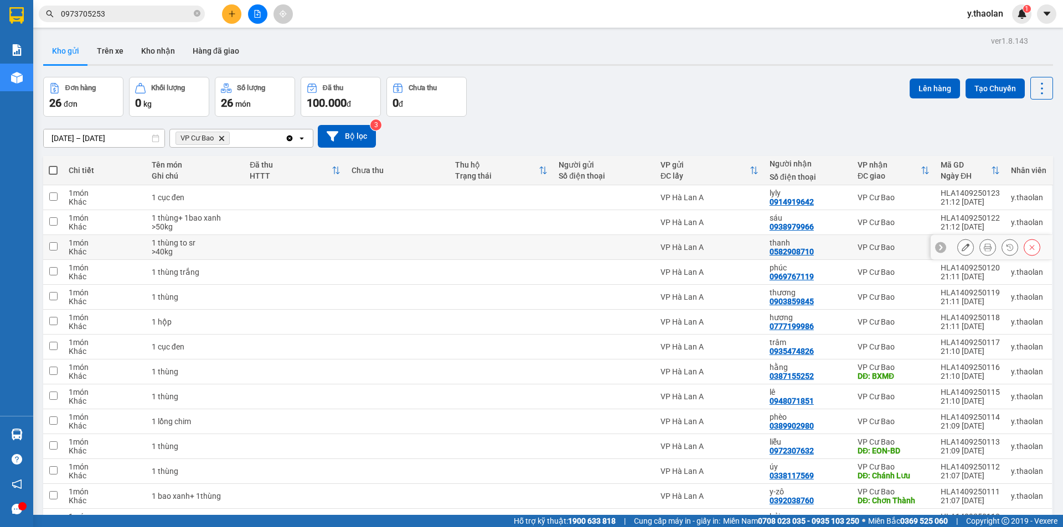
click at [948, 246] on div at bounding box center [991, 247] width 122 height 25
click at [957, 246] on div at bounding box center [965, 247] width 17 height 17
click at [961, 250] on icon at bounding box center [965, 248] width 8 height 8
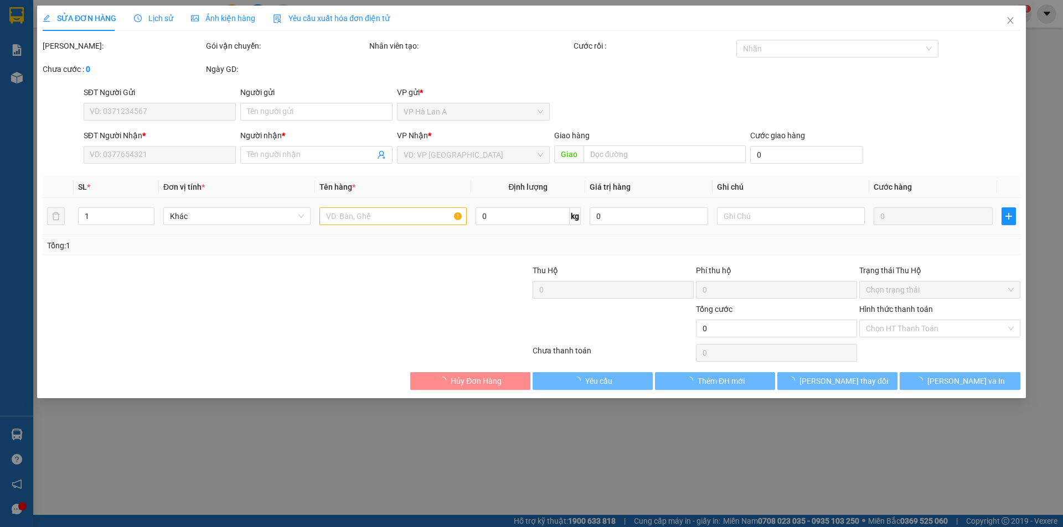
type input "0582908710"
type input "thanh"
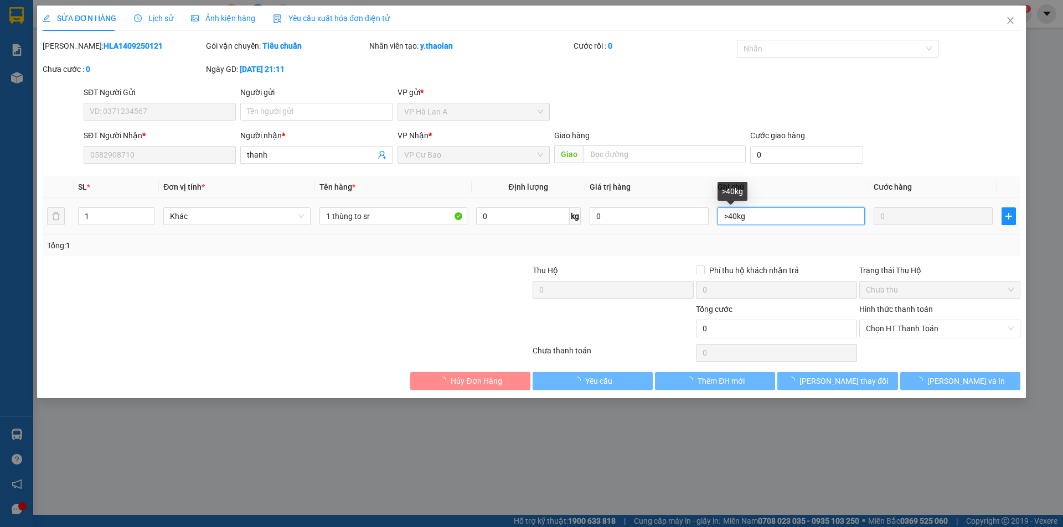
click at [731, 214] on input ">40kg" at bounding box center [790, 217] width 147 height 18
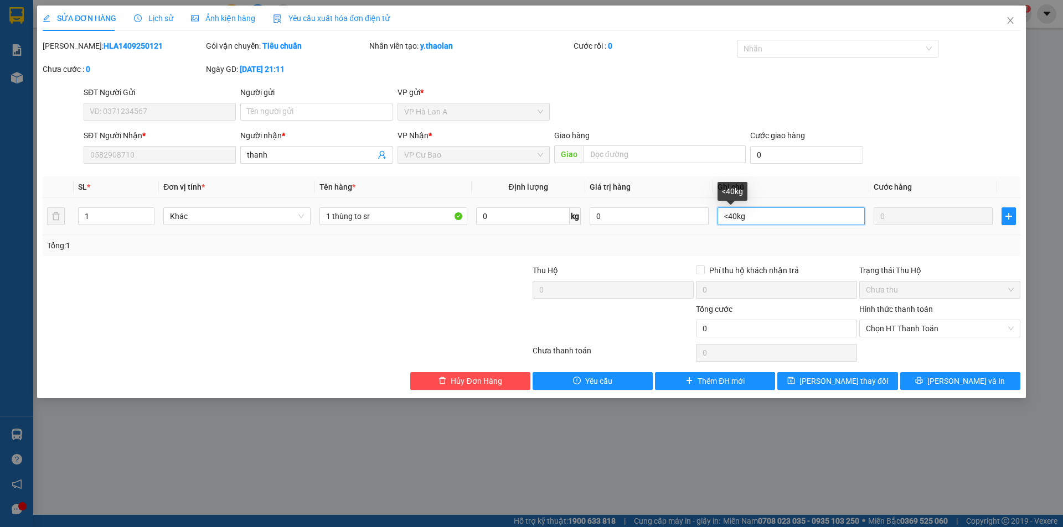
drag, startPoint x: 729, startPoint y: 215, endPoint x: 684, endPoint y: 195, distance: 49.6
click at [687, 196] on table "SL * Đơn vị tính * Tên hàng * Định lượng Giá trị hàng Ghi chú Cước hàng 1 Khác …" at bounding box center [531, 206] width 977 height 59
type input ">40kg"
click at [859, 369] on div "Total Paid Fee 0 Total UnPaid Fee 0 Cash Collection Total Fee Mã ĐH: HLA1409250…" at bounding box center [531, 215] width 977 height 350
click at [860, 373] on button "[PERSON_NAME] thay đổi" at bounding box center [837, 381] width 120 height 18
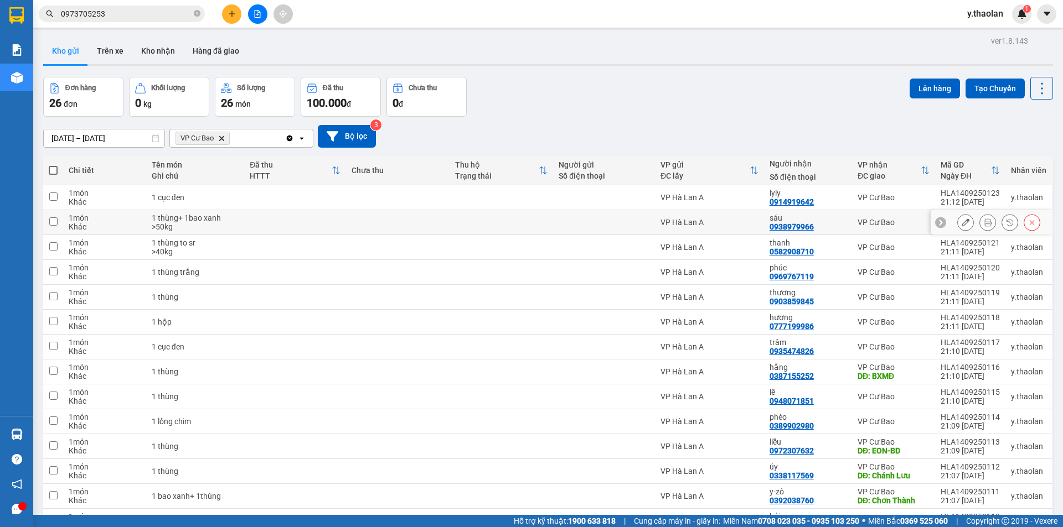
click at [957, 217] on button at bounding box center [964, 222] width 15 height 19
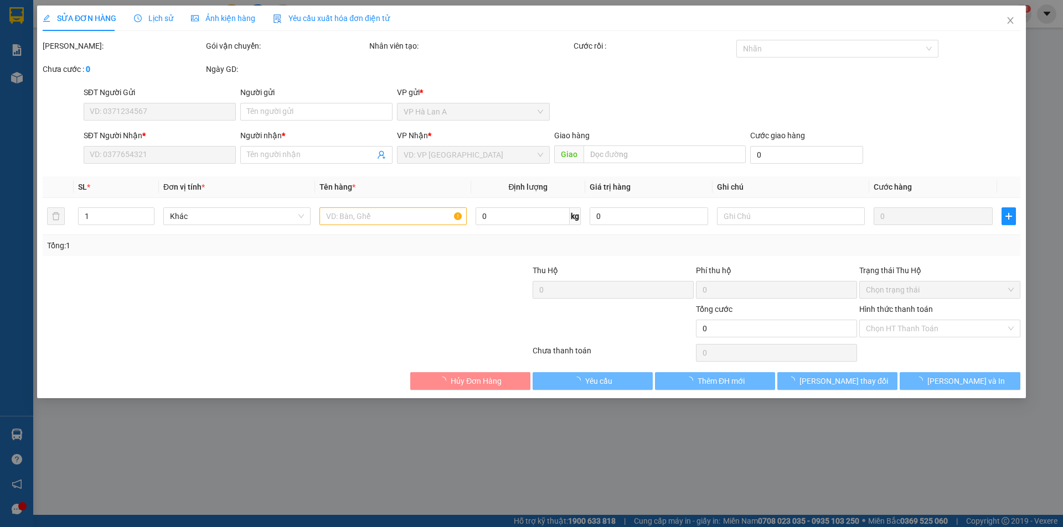
type input "0938979966"
type input "sáu"
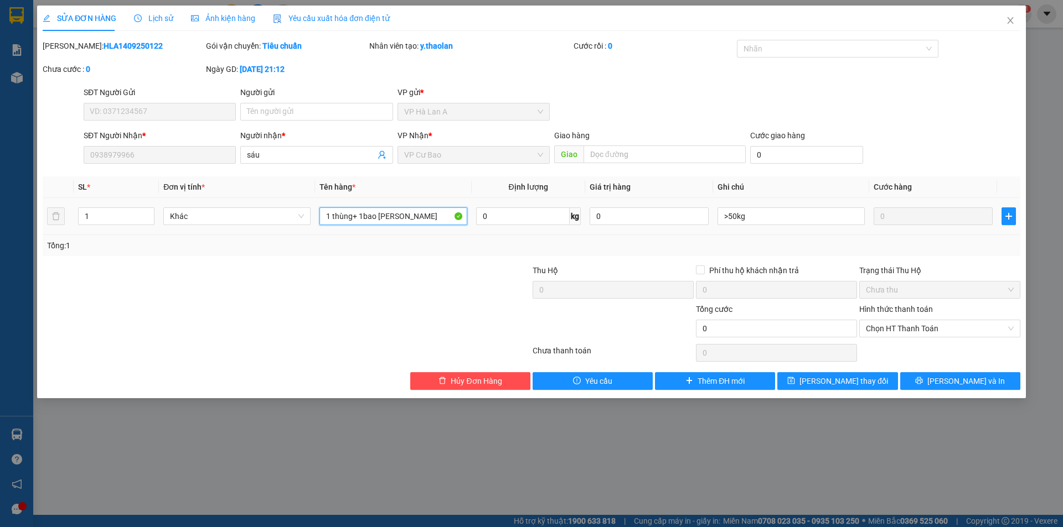
click at [393, 216] on input "1 thùng+ 1bao [PERSON_NAME]" at bounding box center [392, 217] width 147 height 18
type input "1 thùng+ 1bao xanh sr"
click at [821, 377] on button "[PERSON_NAME] thay đổi" at bounding box center [837, 381] width 120 height 18
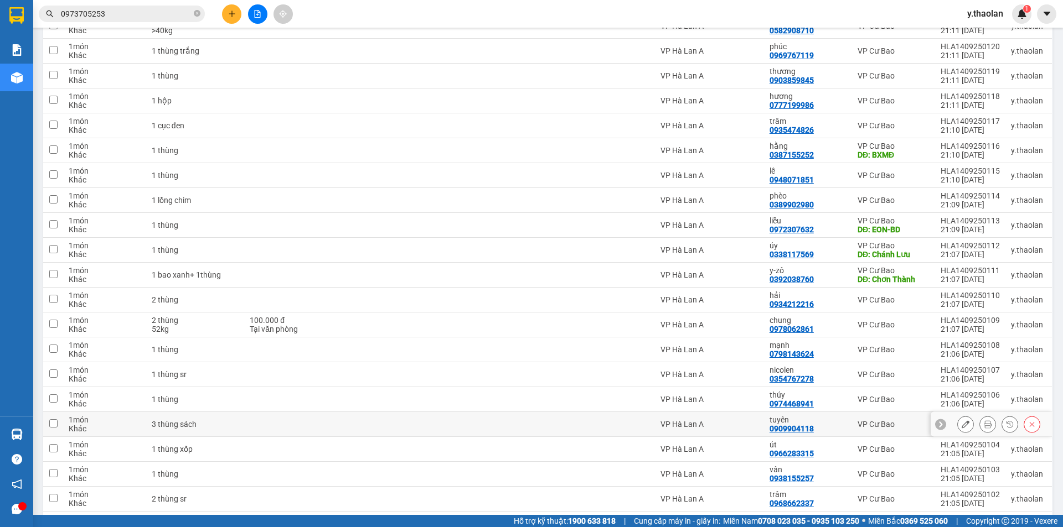
scroll to position [277, 0]
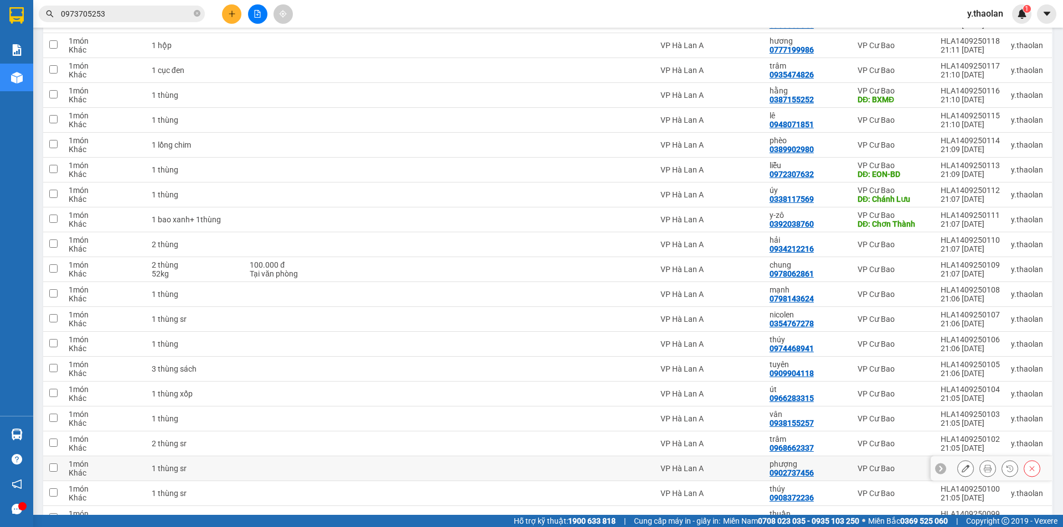
click at [961, 470] on icon at bounding box center [965, 469] width 8 height 8
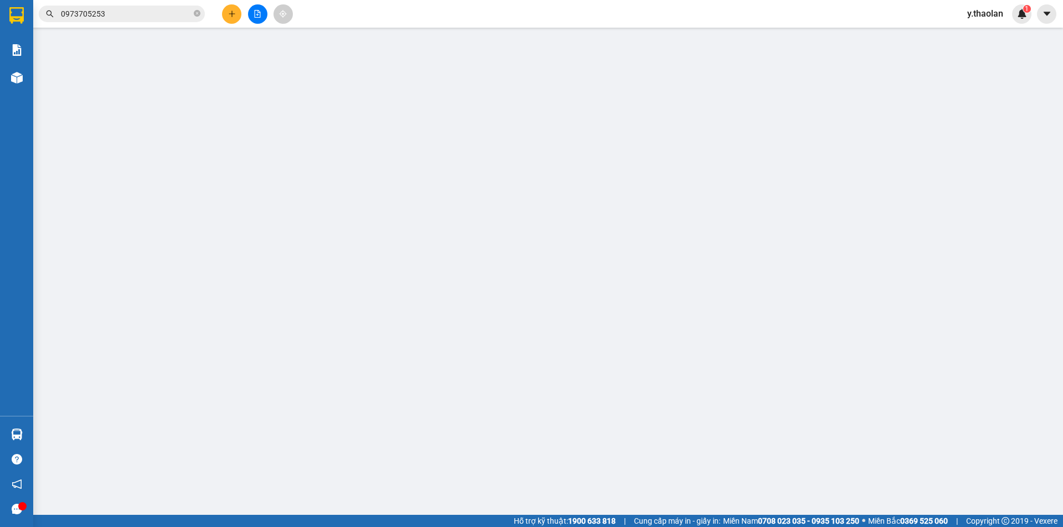
type input "0902737456"
type input "phượng"
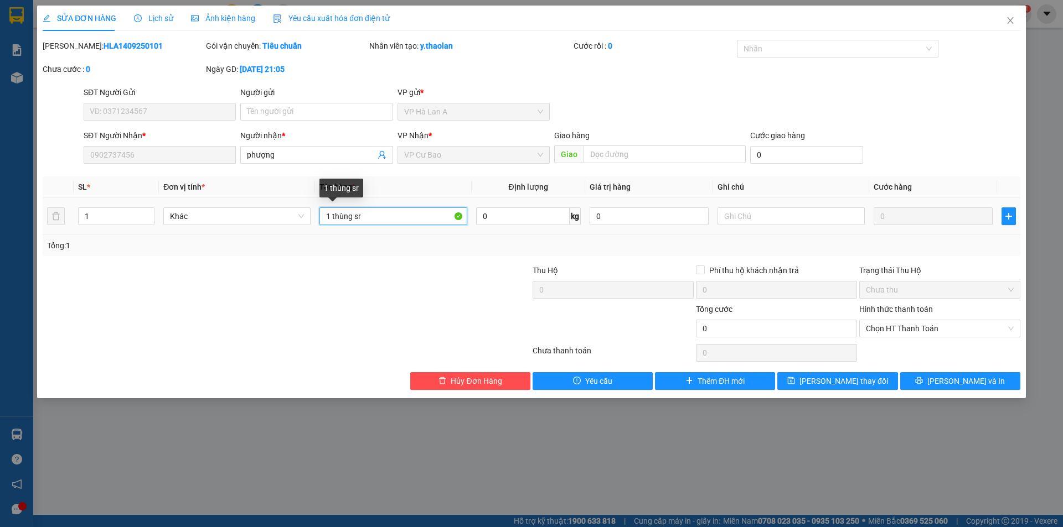
click at [353, 208] on input "1 thùng sr" at bounding box center [392, 217] width 147 height 18
type input "1 thùng to sr"
click at [773, 216] on input "text" at bounding box center [790, 217] width 147 height 18
type input ">"
type input "50kg"
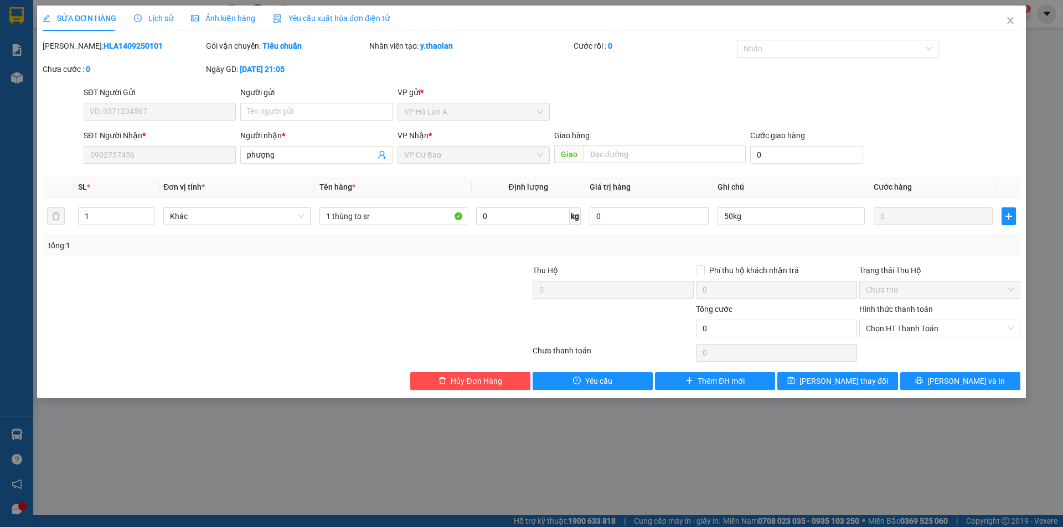
click at [831, 393] on div "SỬA ĐƠN HÀNG Lịch sử Ảnh kiện hàng Yêu cầu xuất hóa đơn điện tử Total Paid Fee …" at bounding box center [531, 202] width 988 height 393
click at [832, 385] on span "[PERSON_NAME] thay đổi" at bounding box center [843, 381] width 89 height 12
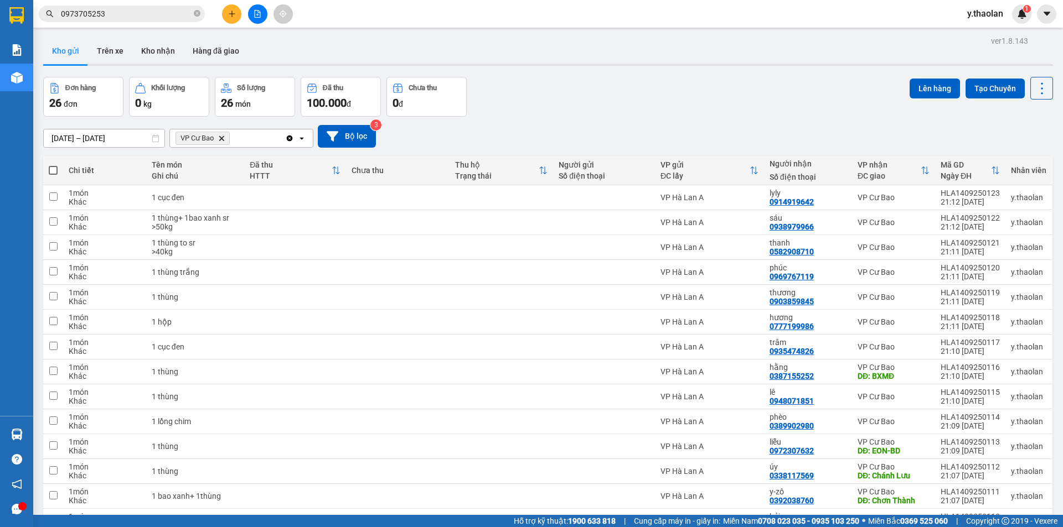
drag, startPoint x: 117, startPoint y: 14, endPoint x: 0, endPoint y: 9, distance: 117.5
click at [0, 9] on section "Kết quả tìm kiếm ( 97 ) Bộ lọc Mã ĐH Trạng thái Món hàng Thu hộ Tổng cước Chưa …" at bounding box center [531, 263] width 1063 height 527
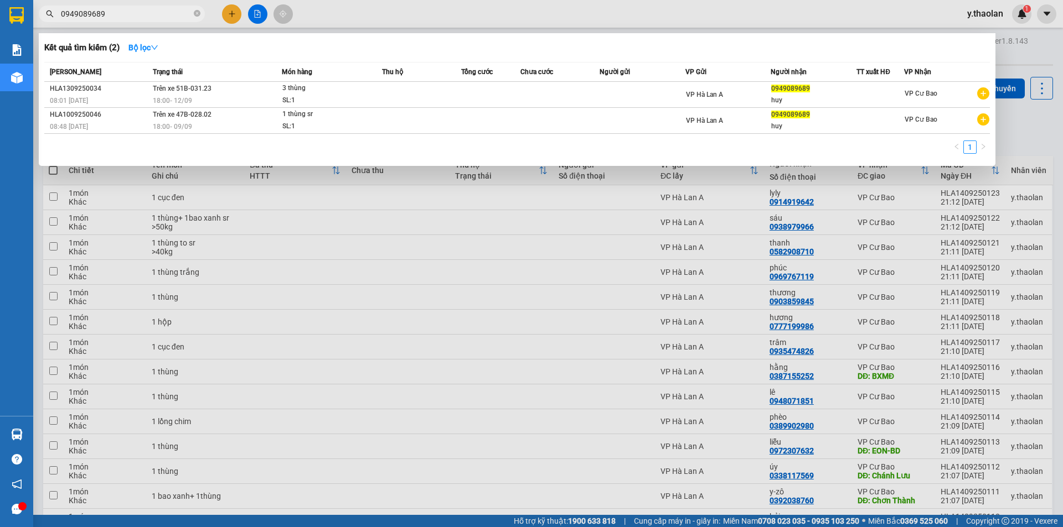
type input "0949089689"
click at [830, 370] on div at bounding box center [531, 263] width 1063 height 527
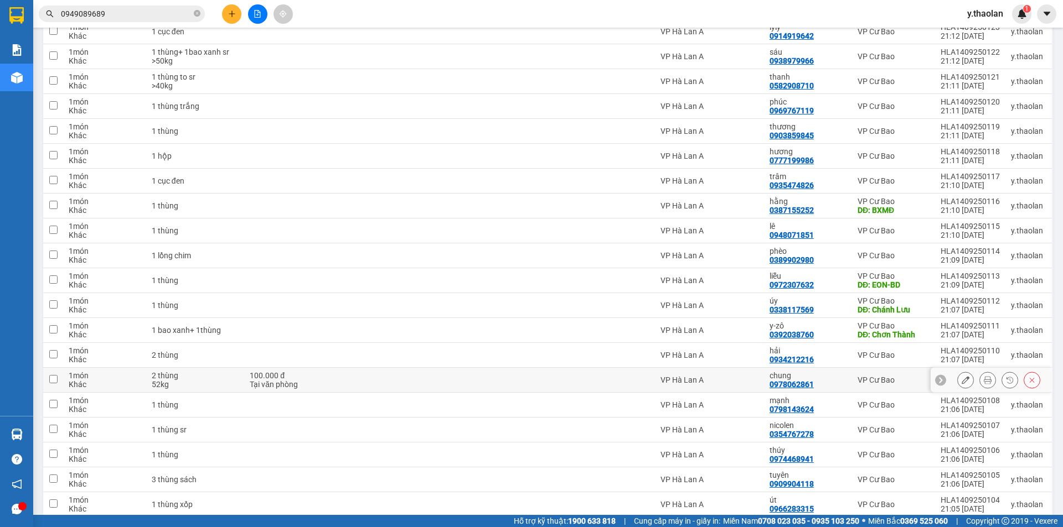
scroll to position [221, 0]
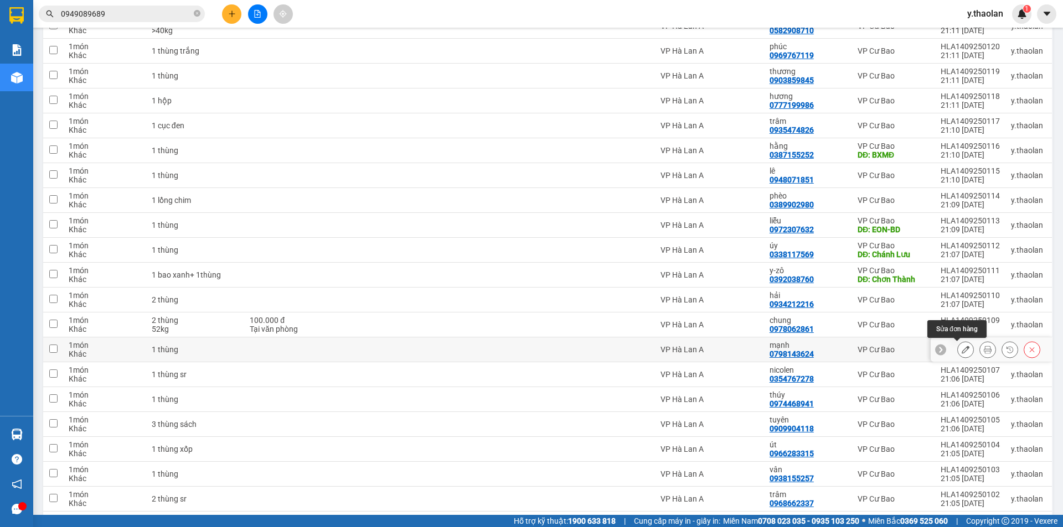
click at [961, 350] on icon at bounding box center [965, 350] width 8 height 8
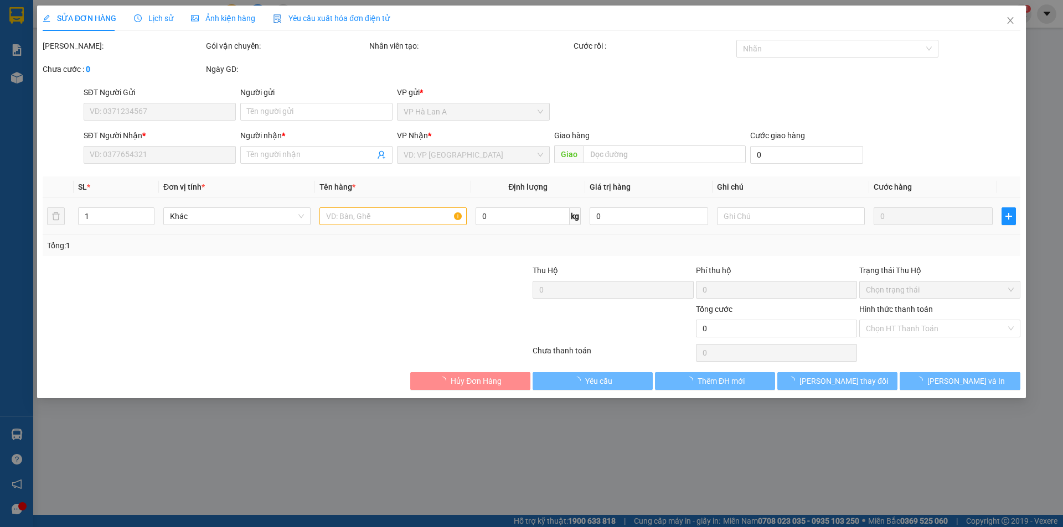
type input "0798143624"
type input "mạnh"
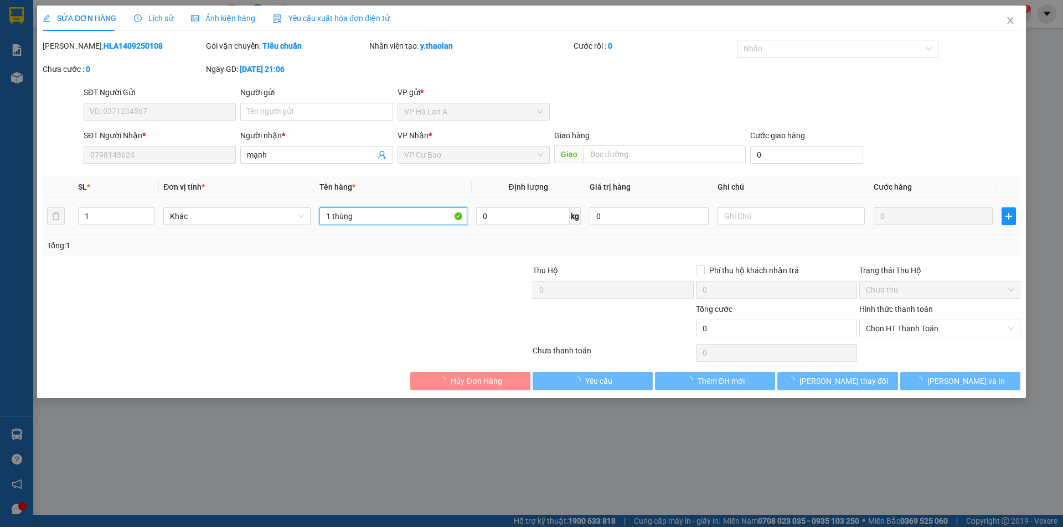
click at [376, 219] on input "1 thùng" at bounding box center [392, 217] width 147 height 18
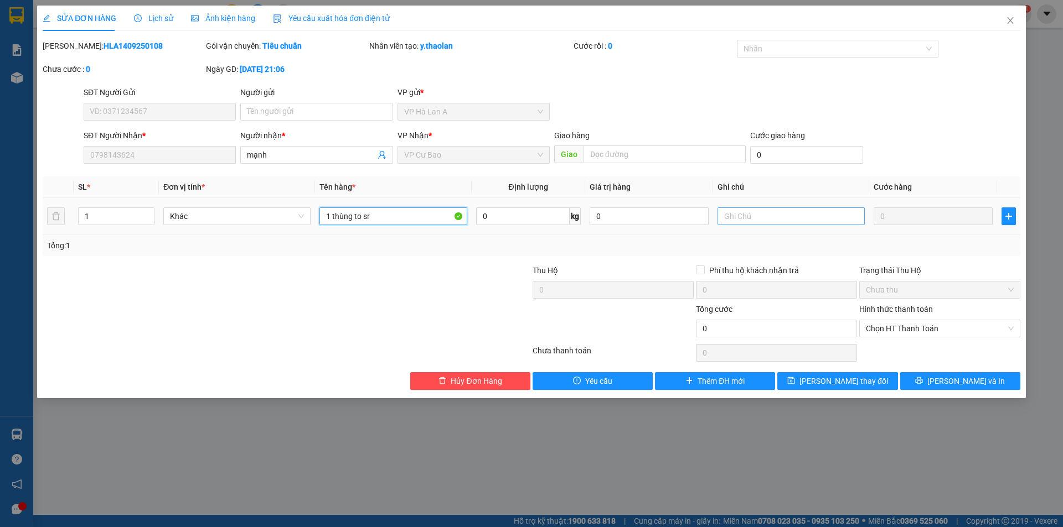
type input "1 thùng to sr"
click at [752, 215] on input "text" at bounding box center [790, 217] width 147 height 18
type input ">40kg"
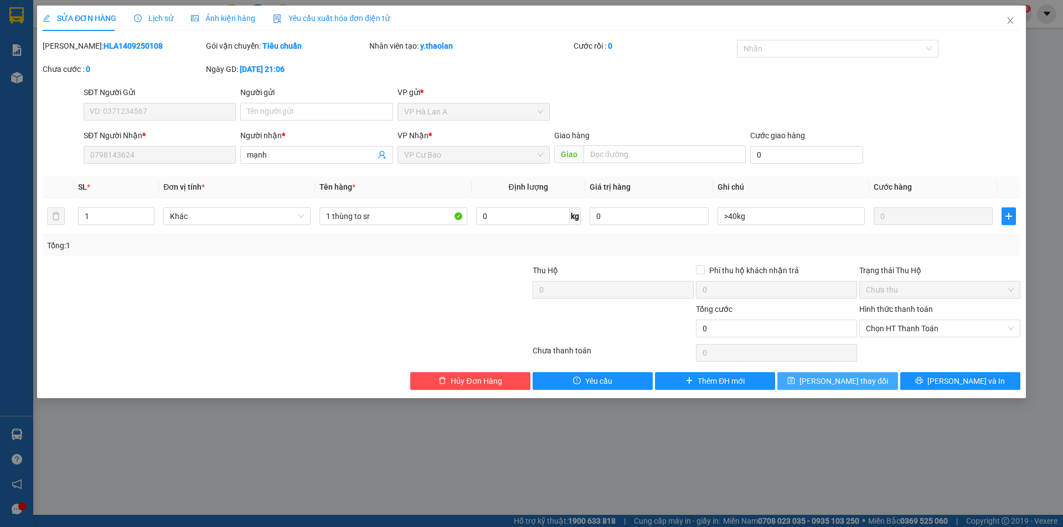
click at [824, 388] on button "[PERSON_NAME] thay đổi" at bounding box center [837, 381] width 120 height 18
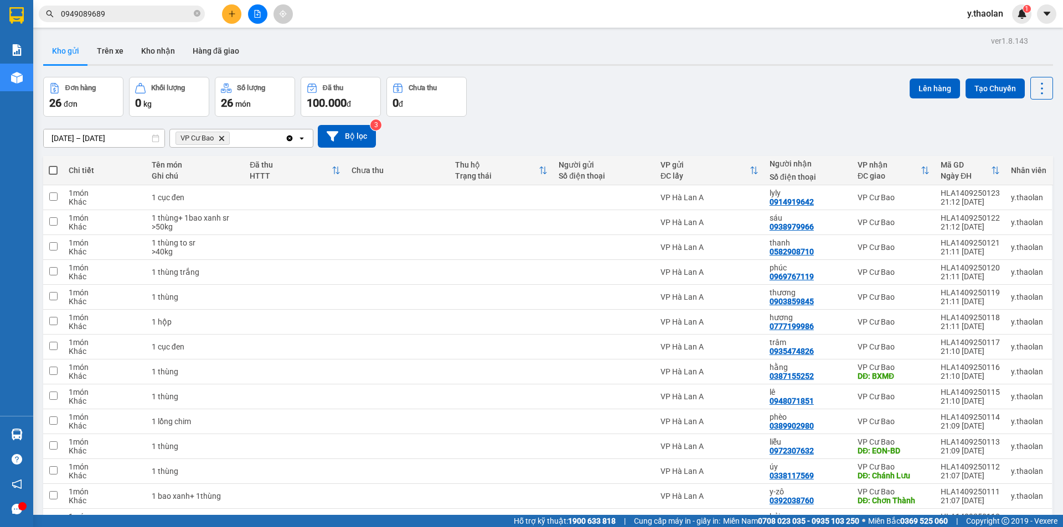
drag, startPoint x: 121, startPoint y: 15, endPoint x: 0, endPoint y: 0, distance: 121.6
click at [0, 0] on section "Kết quả tìm kiếm ( 2 ) Bộ lọc Mã ĐH Trạng thái Món hàng Thu hộ Tổng cước Chưa c…" at bounding box center [531, 263] width 1063 height 527
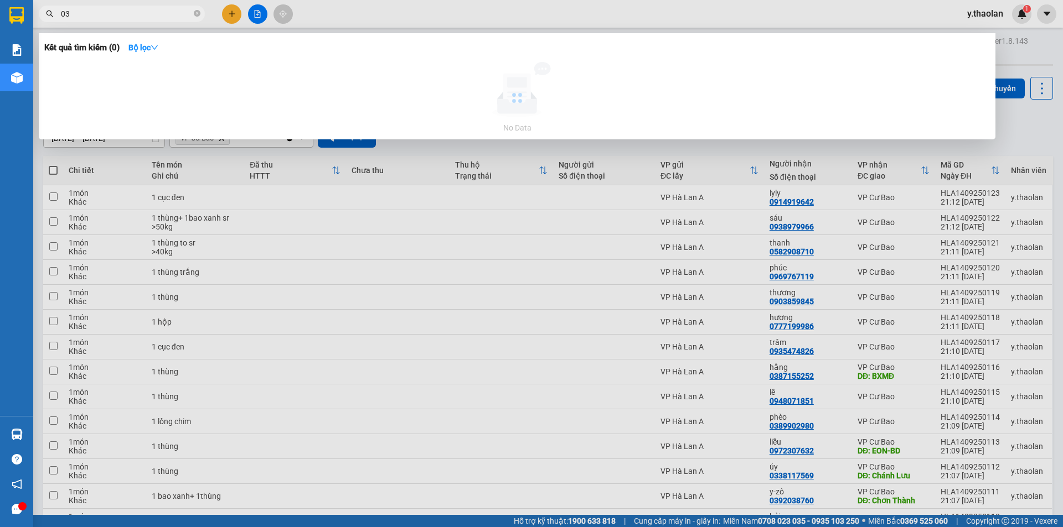
type input "0"
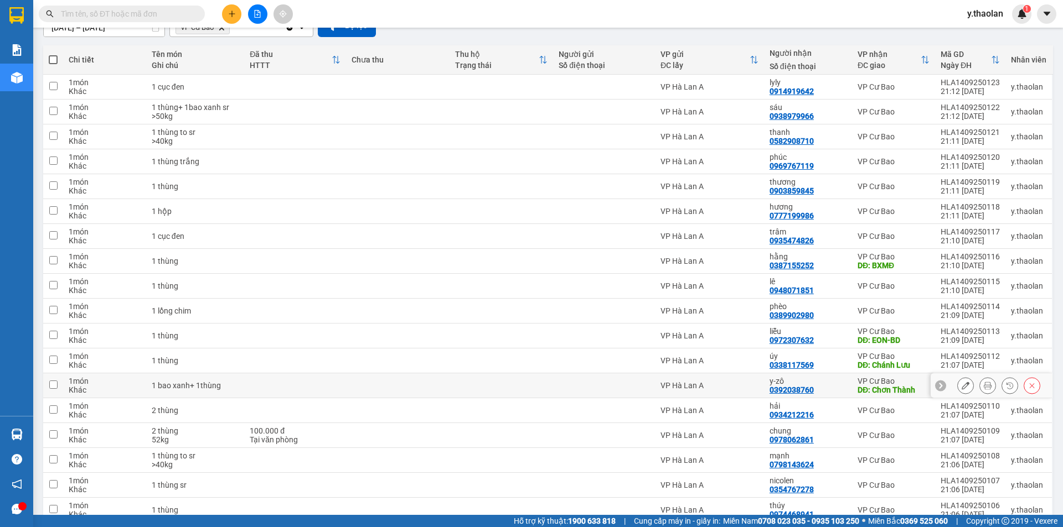
scroll to position [166, 0]
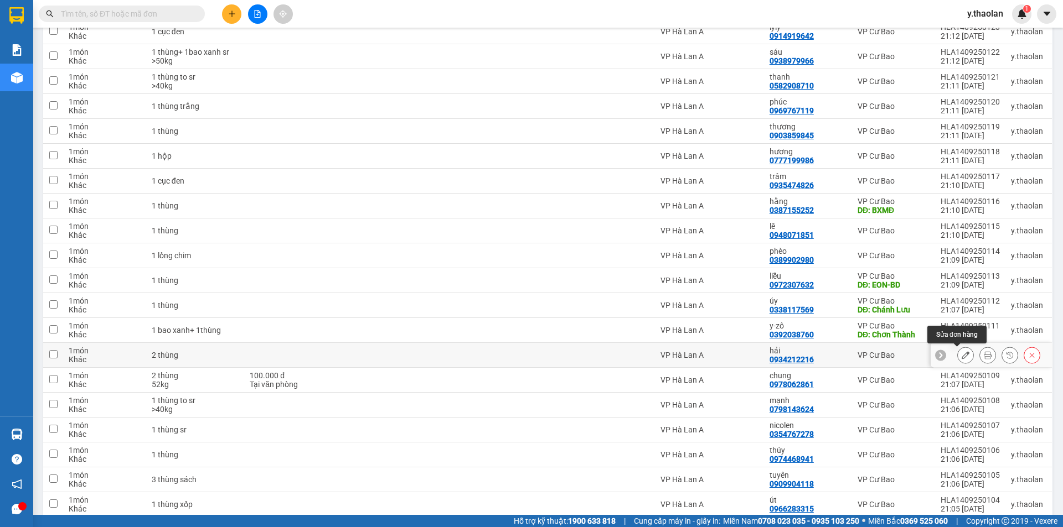
click at [961, 355] on icon at bounding box center [965, 355] width 8 height 8
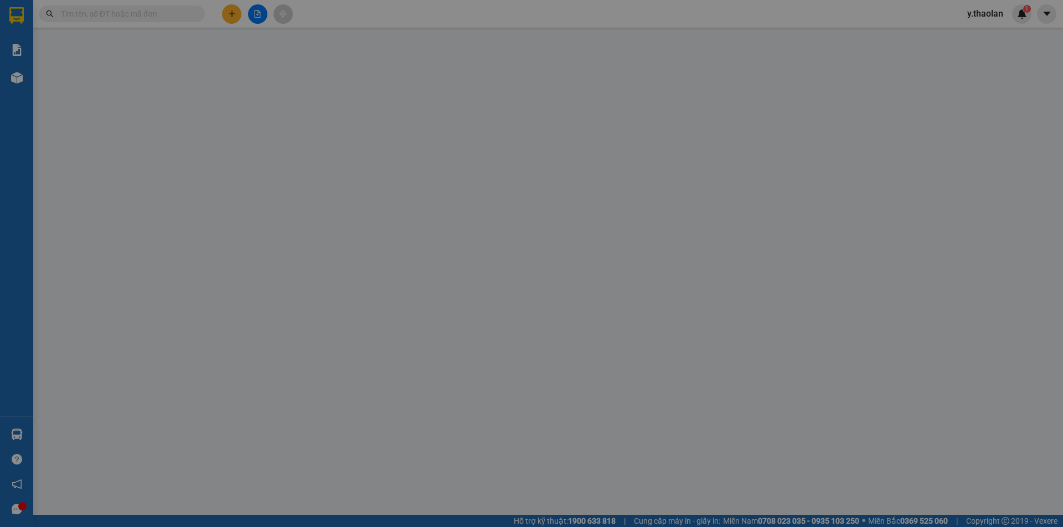
type input "0934212216"
type input "hải"
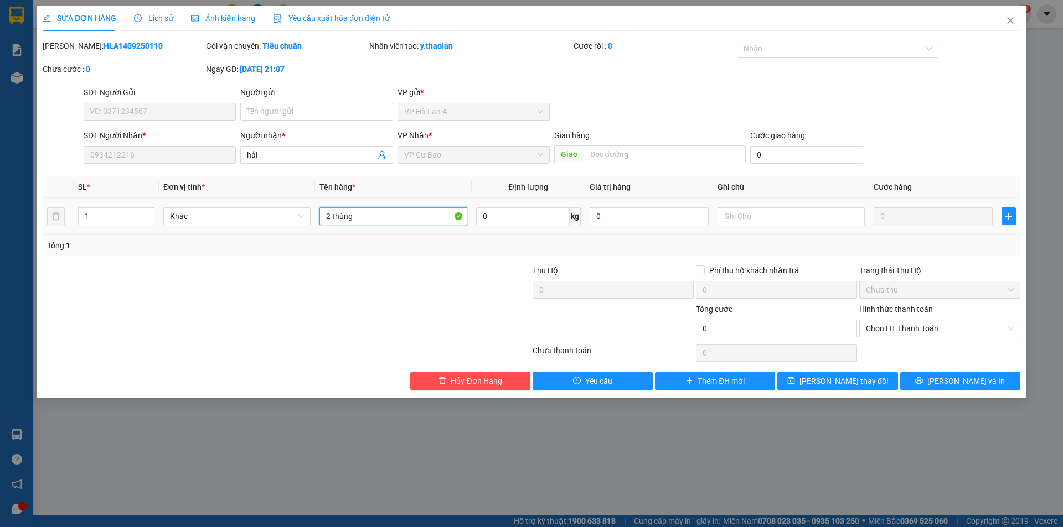
click at [416, 220] on input "2 thùng" at bounding box center [392, 217] width 147 height 18
type input "2 thùng sr"
click at [749, 221] on input "text" at bounding box center [790, 217] width 147 height 18
type input ">60kg"
click at [857, 390] on div "SỬA ĐƠN HÀNG Lịch sử Ảnh kiện hàng Yêu cầu xuất hóa đơn điện tử Total Paid Fee …" at bounding box center [531, 202] width 988 height 393
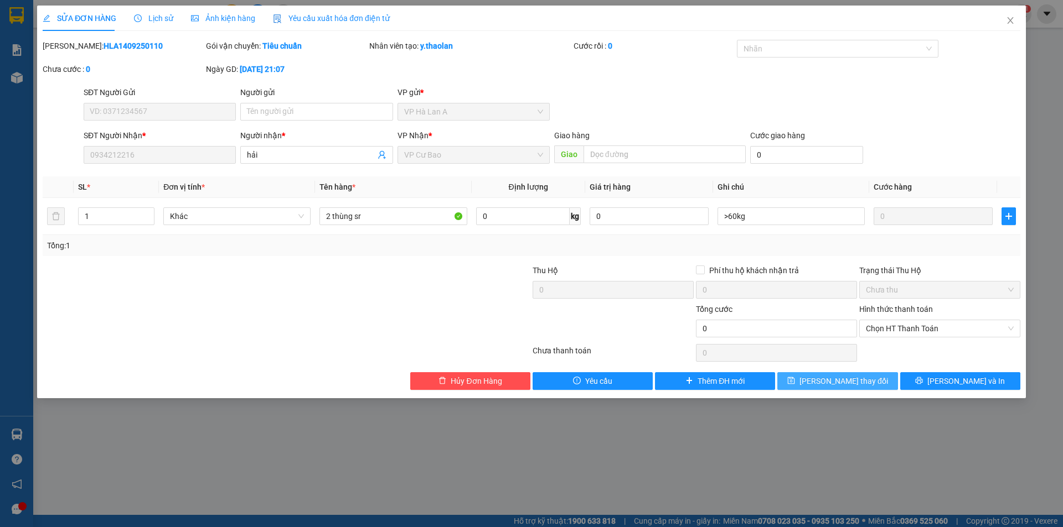
click at [855, 379] on span "[PERSON_NAME] thay đổi" at bounding box center [843, 381] width 89 height 12
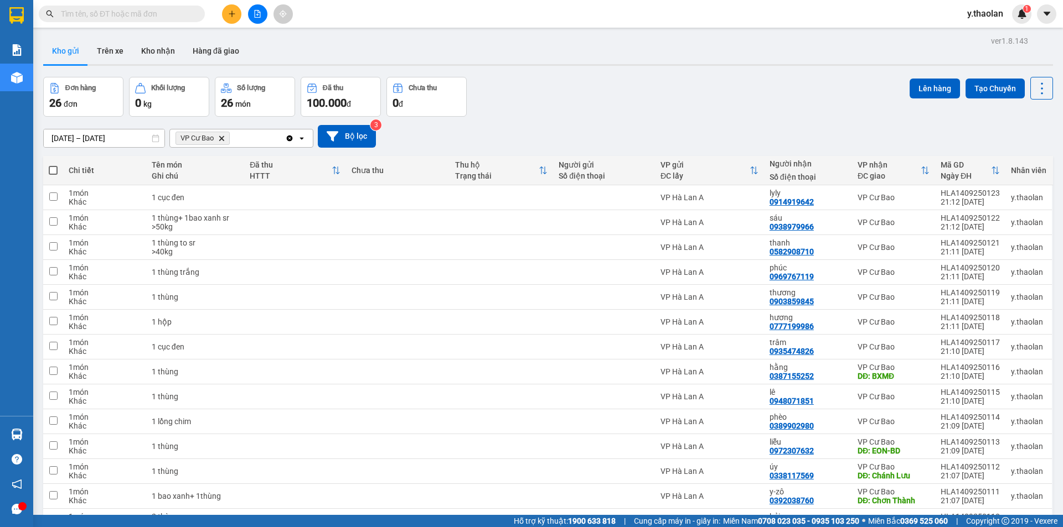
click at [116, 14] on input "text" at bounding box center [126, 14] width 131 height 12
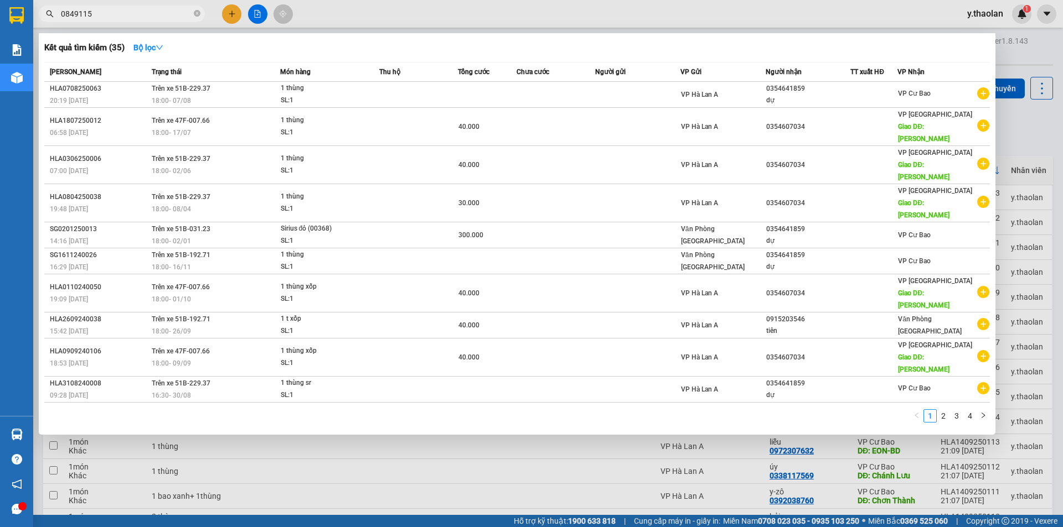
type input "08491152"
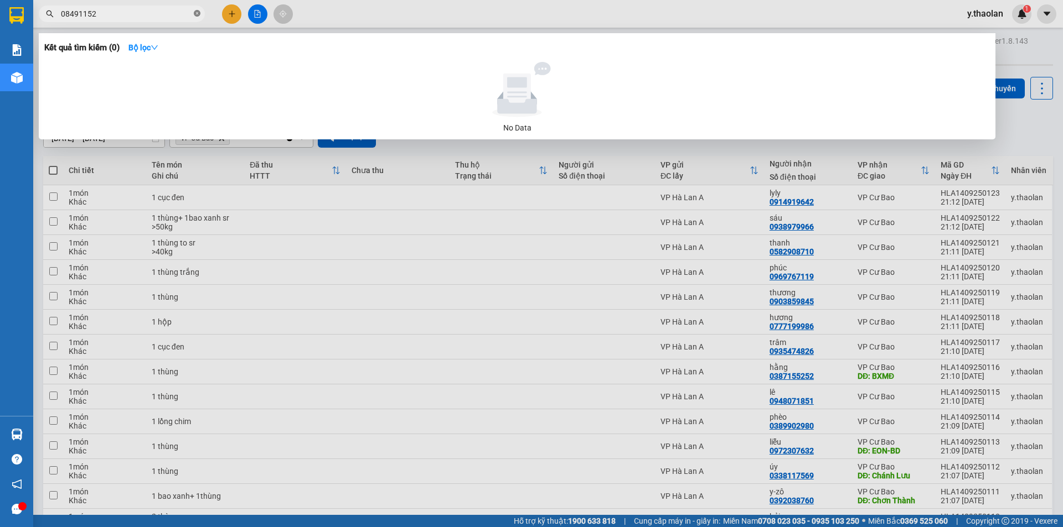
click at [198, 16] on icon "close-circle" at bounding box center [197, 13] width 7 height 7
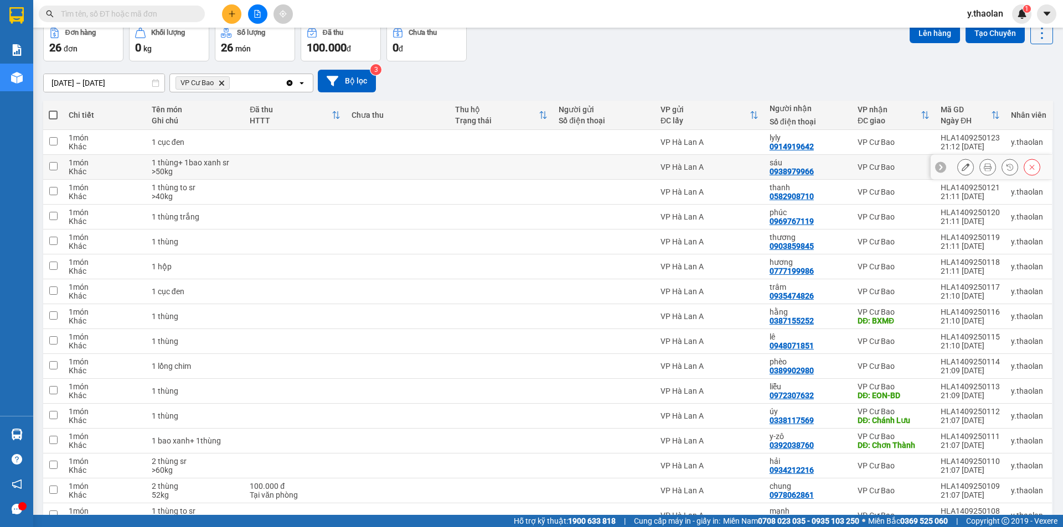
scroll to position [166, 0]
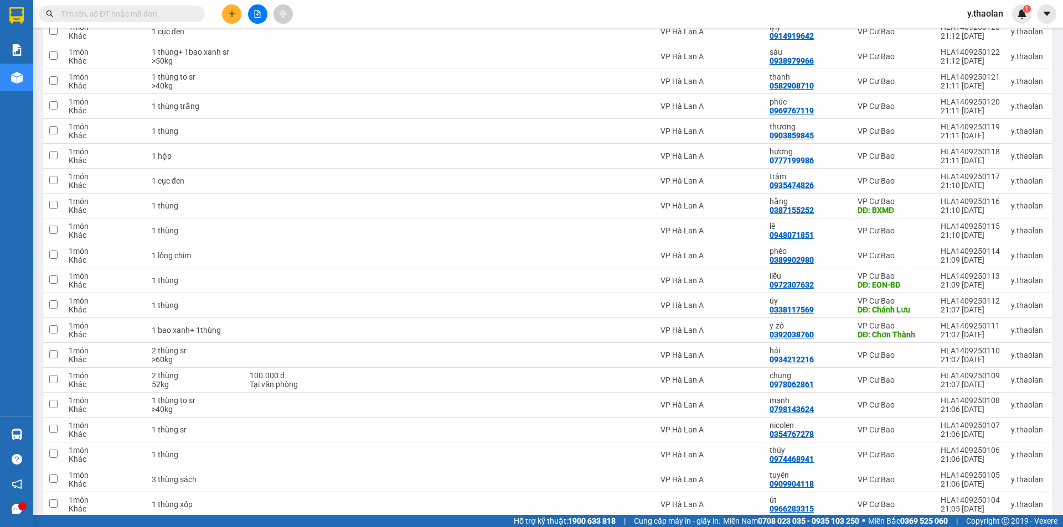
click at [136, 16] on input "text" at bounding box center [126, 14] width 131 height 12
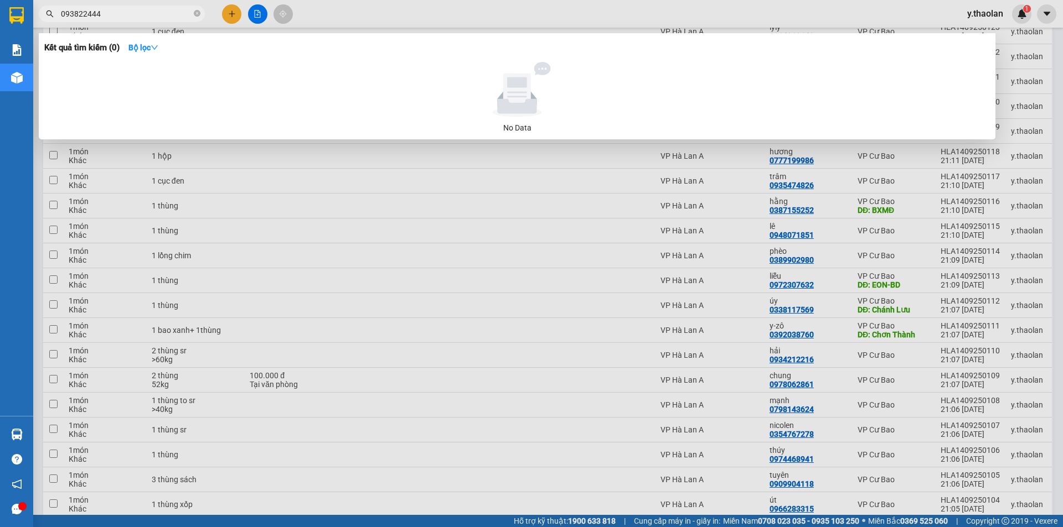
click at [83, 8] on input "093822444" at bounding box center [126, 14] width 131 height 12
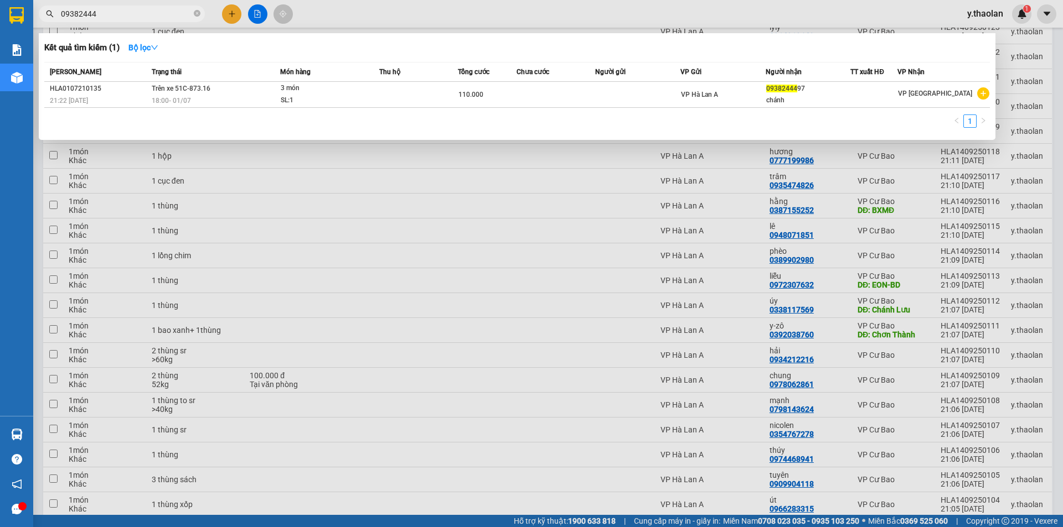
type input "09382444"
click at [877, 319] on div at bounding box center [531, 263] width 1063 height 527
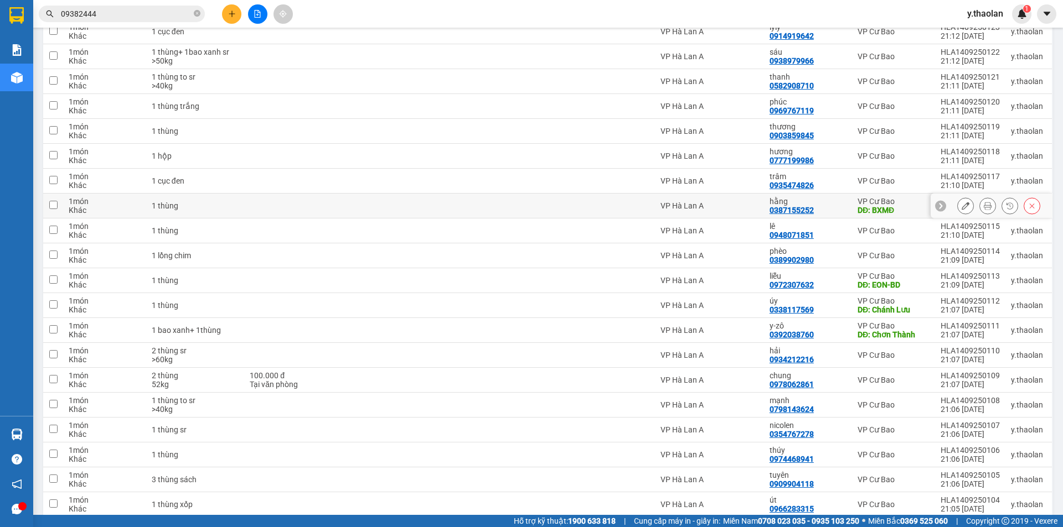
click at [957, 211] on button at bounding box center [964, 205] width 15 height 19
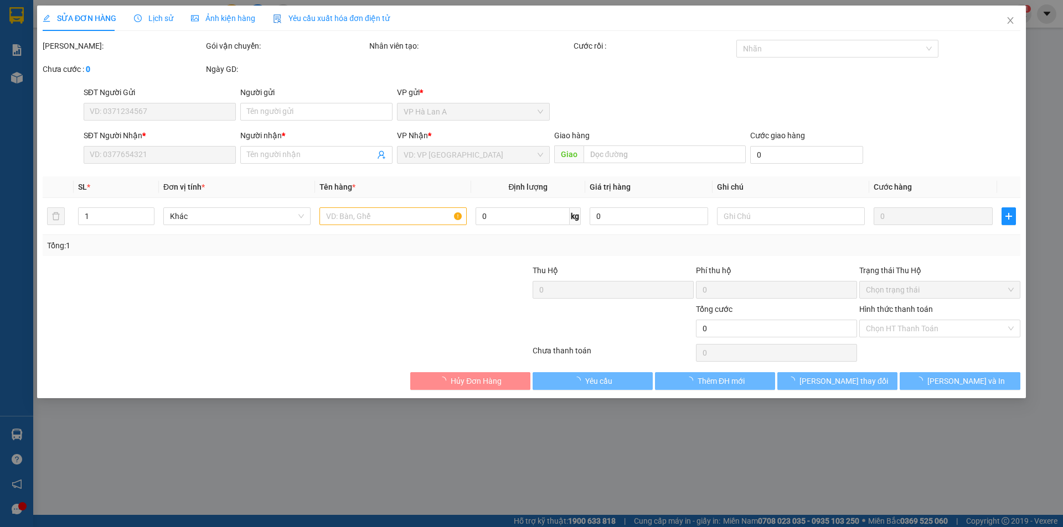
type input "0387155252"
type input "hằng"
type input "BXMĐ"
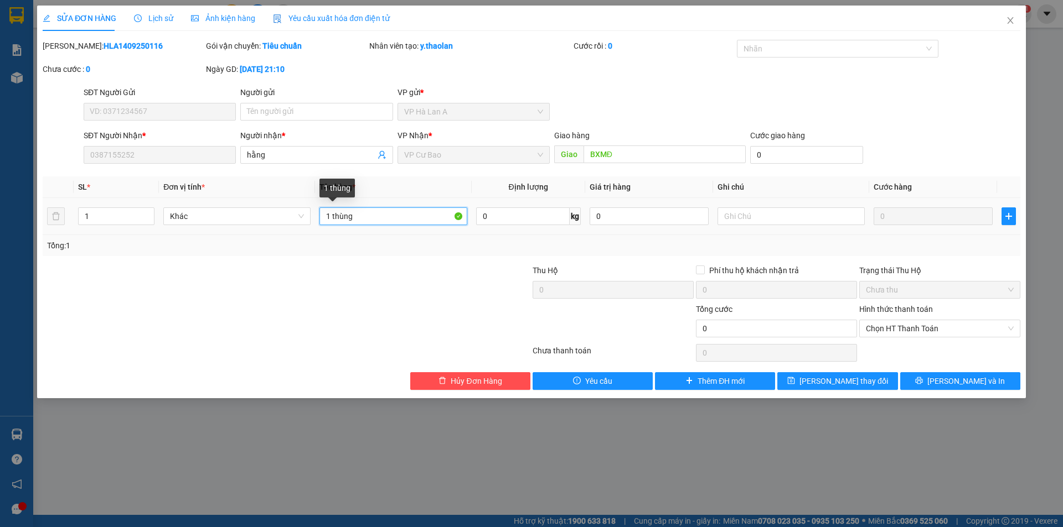
click at [395, 221] on input "1 thùng" at bounding box center [392, 217] width 147 height 18
type input "1 thùng trắng sr"
click at [820, 382] on button "[PERSON_NAME] thay đổi" at bounding box center [837, 381] width 120 height 18
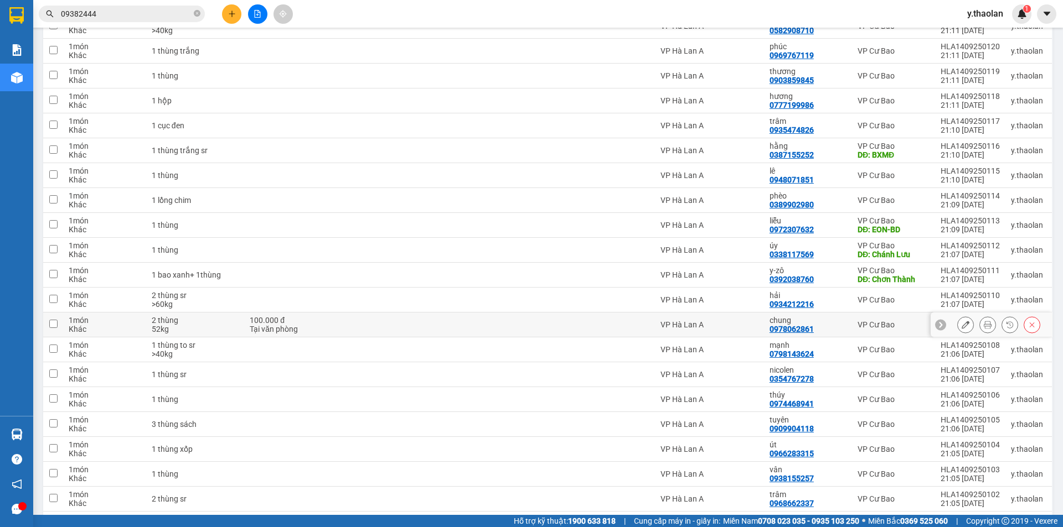
scroll to position [363, 0]
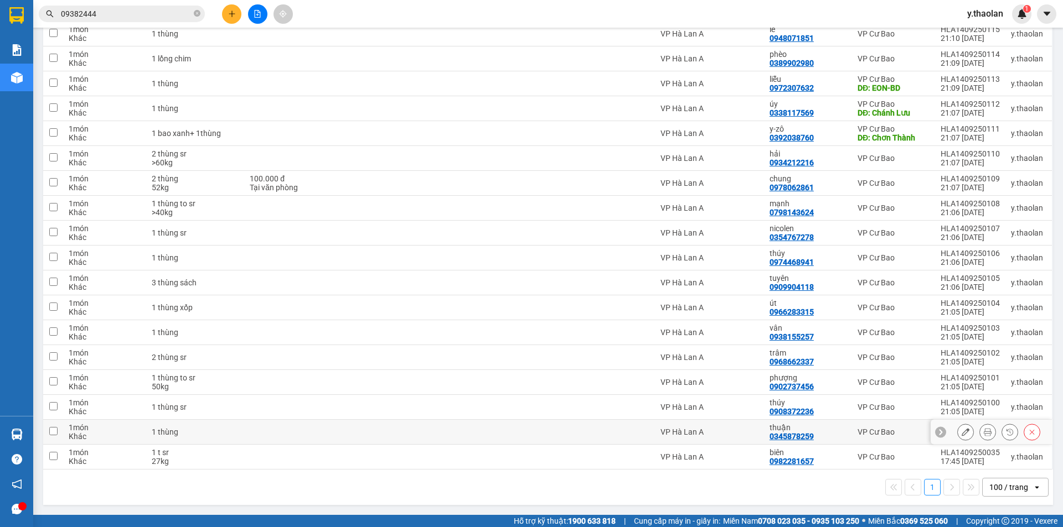
click at [957, 437] on div at bounding box center [965, 432] width 17 height 17
click at [961, 435] on icon at bounding box center [965, 432] width 8 height 8
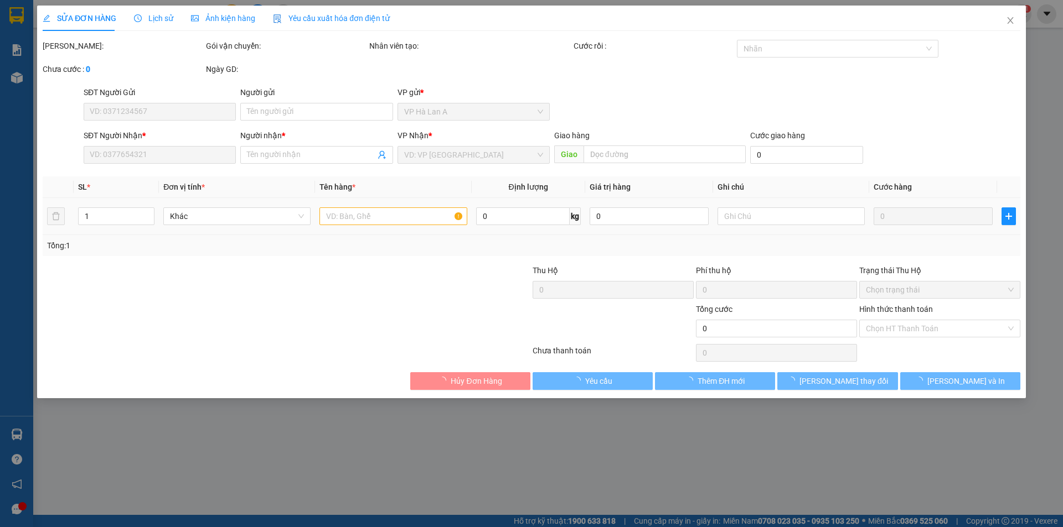
type input "0345878259"
type input "thuận"
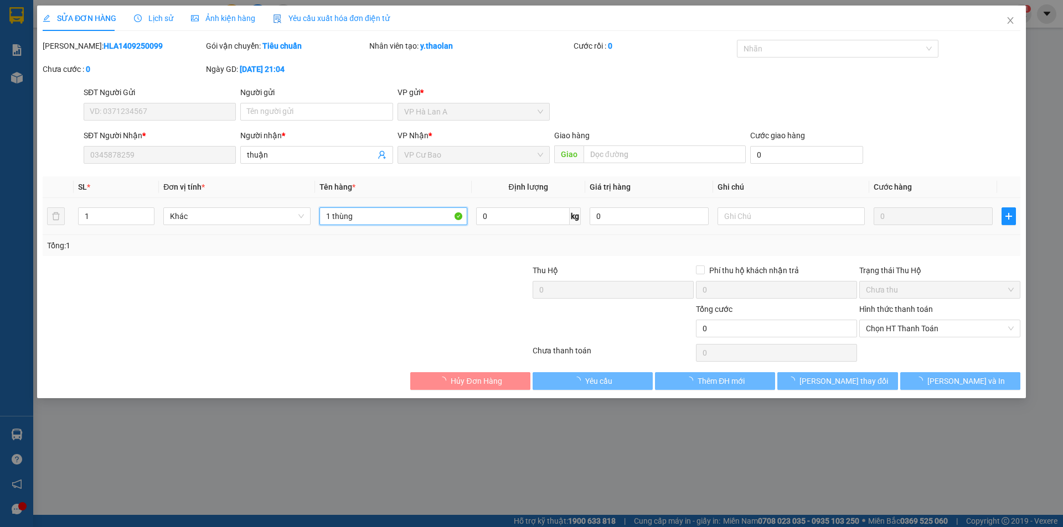
click at [379, 213] on input "1 thùng" at bounding box center [392, 217] width 147 height 18
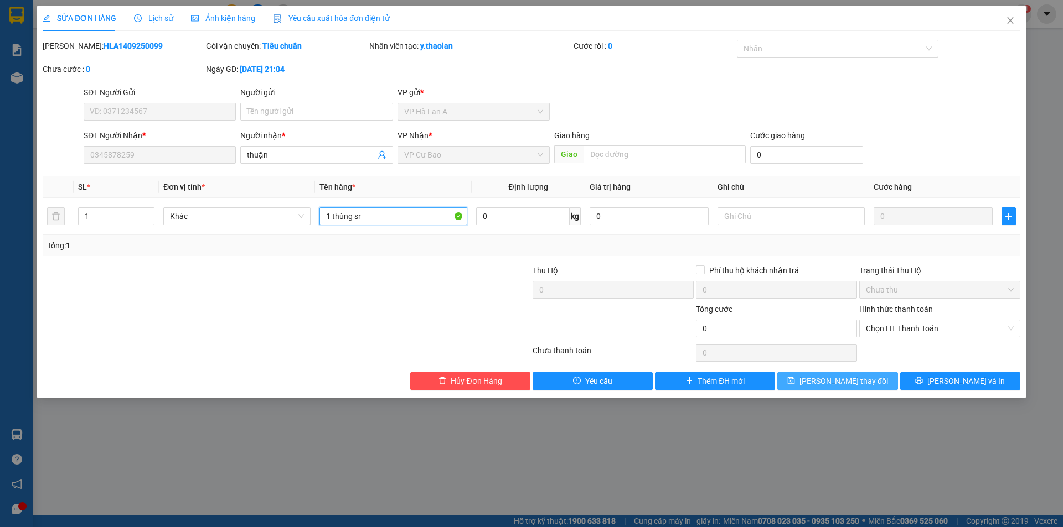
type input "1 thùng sr"
click at [795, 384] on icon "save" at bounding box center [791, 380] width 7 height 7
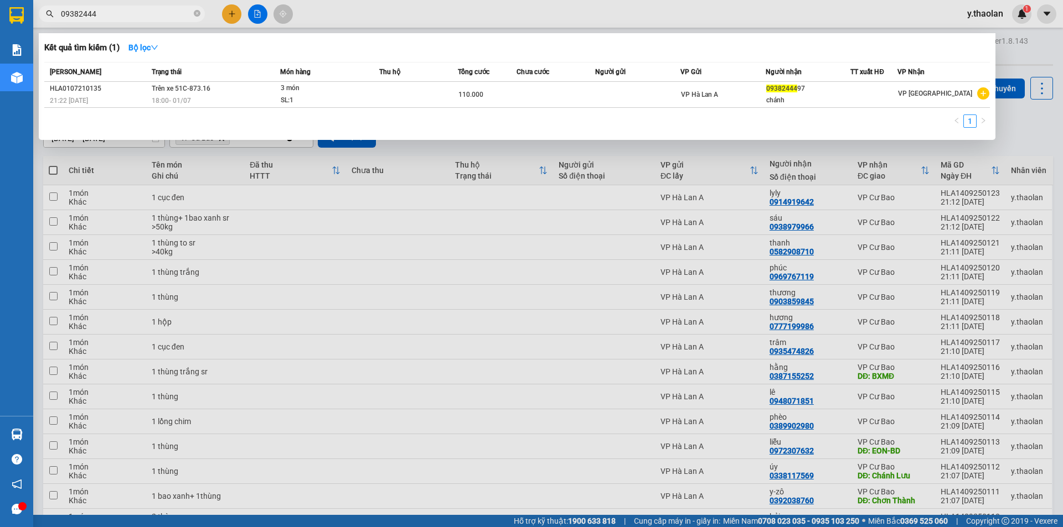
drag, startPoint x: 136, startPoint y: 14, endPoint x: 53, endPoint y: 8, distance: 83.3
click at [59, 8] on span "09382444" at bounding box center [122, 14] width 166 height 17
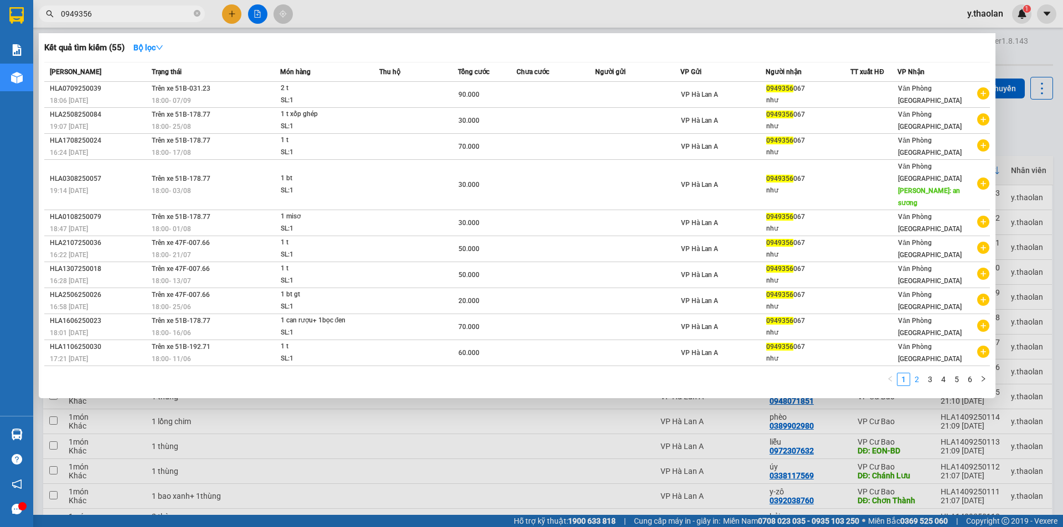
type input "0949356"
click at [914, 374] on link "2" at bounding box center [916, 380] width 12 height 12
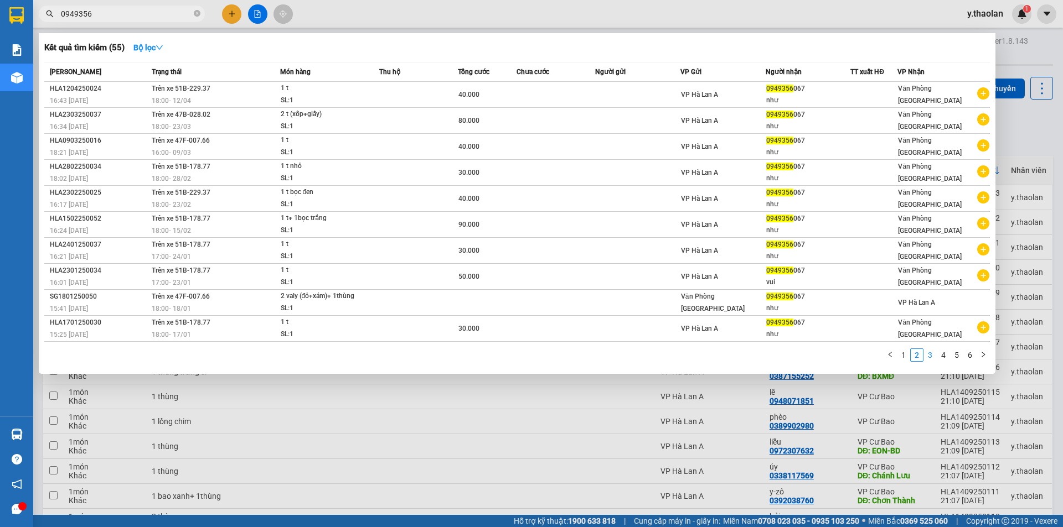
click at [929, 358] on link "3" at bounding box center [930, 355] width 12 height 12
click at [941, 358] on link "4" at bounding box center [943, 355] width 12 height 12
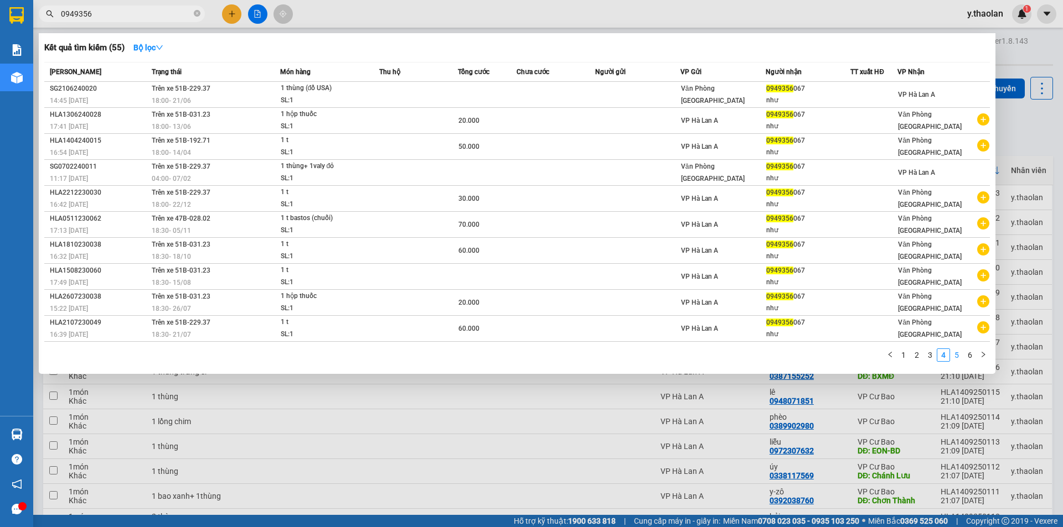
click at [957, 351] on link "5" at bounding box center [956, 355] width 12 height 12
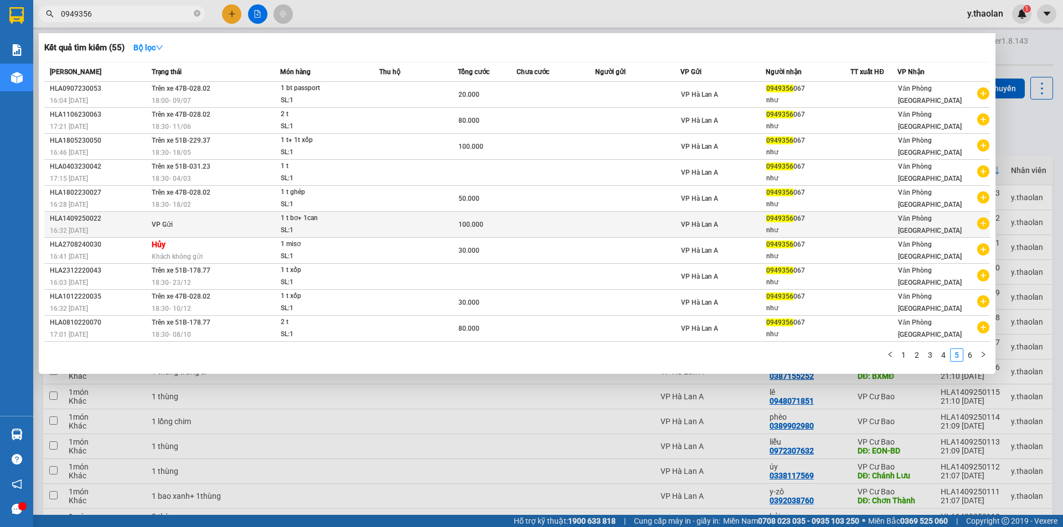
click at [616, 222] on td at bounding box center [637, 225] width 85 height 26
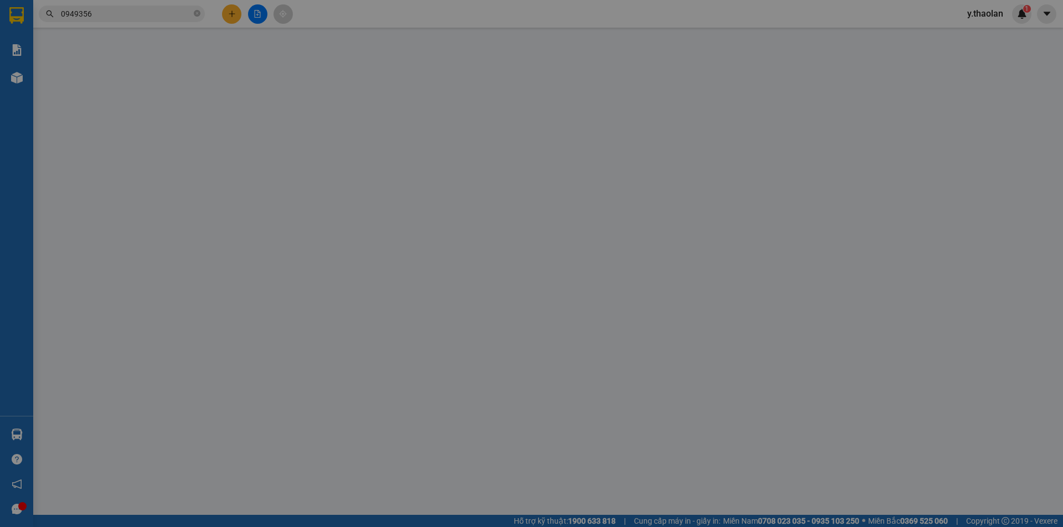
type input "0949356067"
type input "như"
type input "100.000"
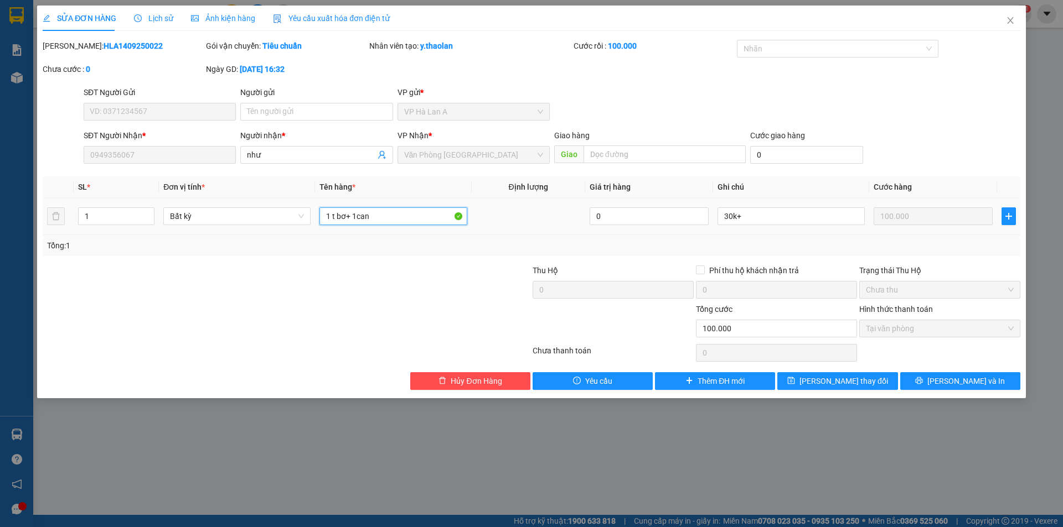
click at [391, 212] on input "1 t bơ+ 1can" at bounding box center [392, 217] width 147 height 18
drag, startPoint x: 347, startPoint y: 218, endPoint x: 338, endPoint y: 225, distance: 11.8
click at [338, 225] on div "1 t bơ+ 1can trắng" at bounding box center [392, 216] width 147 height 22
type input "1 t chuối+ 1can trắng"
click at [793, 389] on button "[PERSON_NAME] thay đổi" at bounding box center [837, 381] width 120 height 18
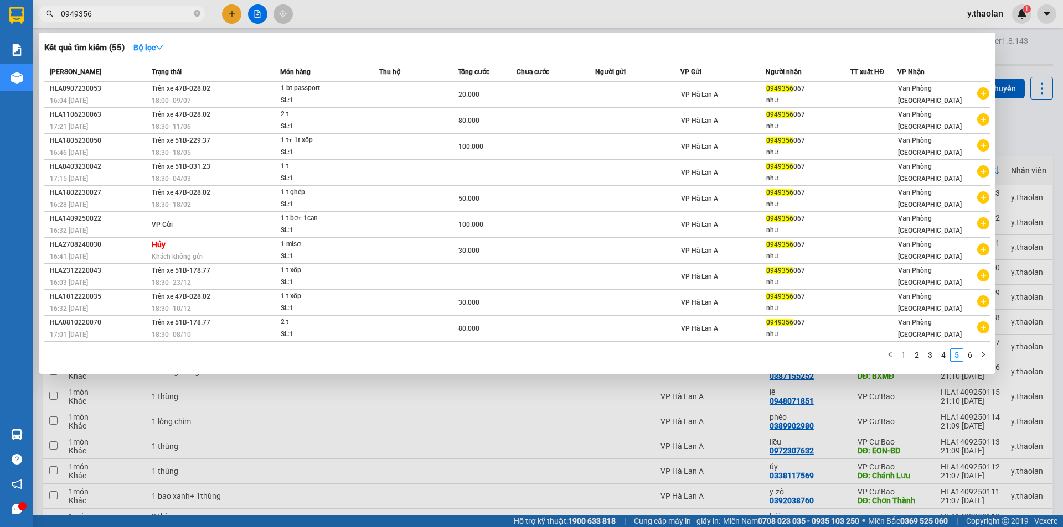
click at [131, 19] on span "0949356" at bounding box center [122, 14] width 166 height 17
drag, startPoint x: 124, startPoint y: 13, endPoint x: 0, endPoint y: -6, distance: 125.4
click at [0, 0] on html "Kết quả tìm kiếm ( 55 ) Bộ lọc Mã ĐH Trạng thái Món hàng Thu hộ Tổng cước Chưa …" at bounding box center [531, 263] width 1063 height 527
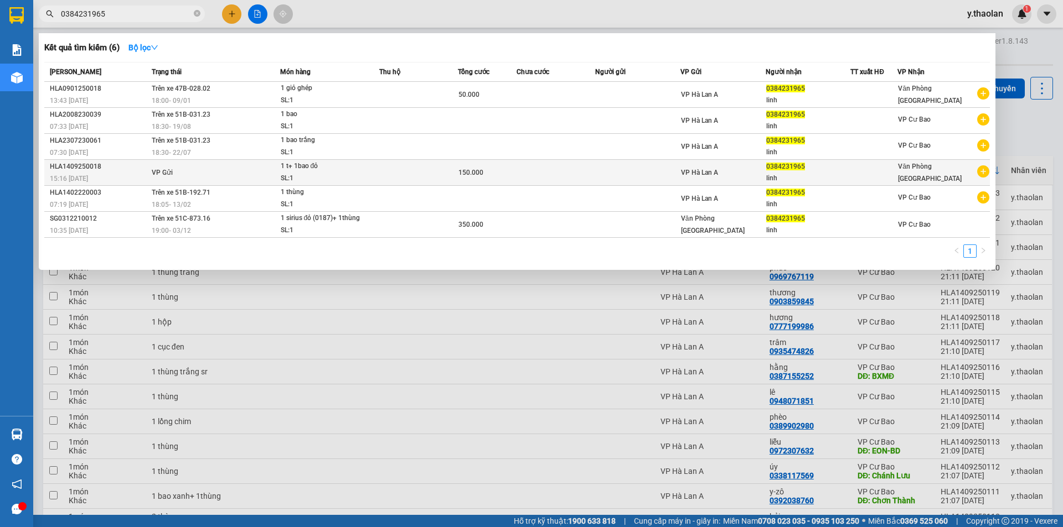
type input "0384231965"
click at [393, 175] on td at bounding box center [418, 173] width 79 height 26
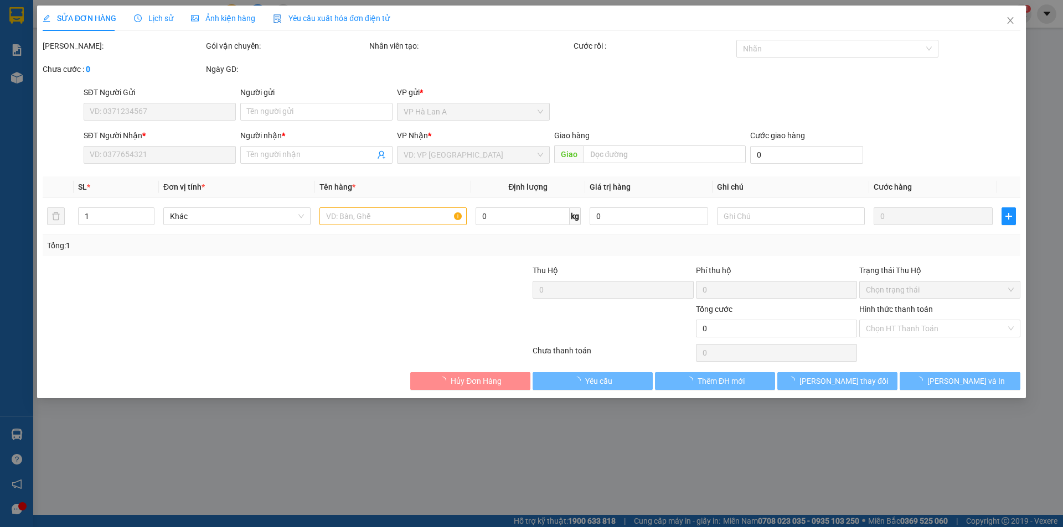
type input "0384231965"
type input "linh"
type input "150.000"
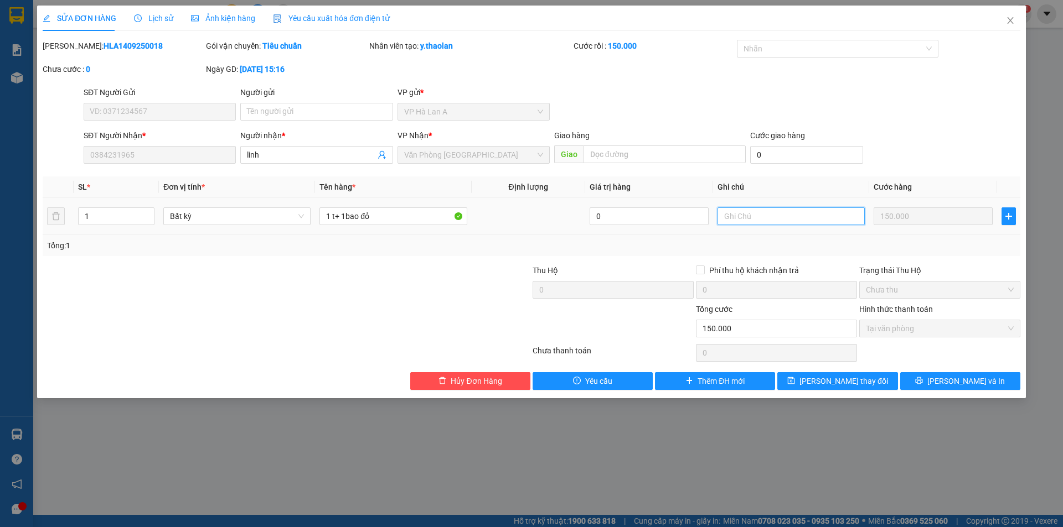
click at [736, 222] on input "text" at bounding box center [790, 217] width 147 height 18
type input "s"
type input "d"
type input "đồ áo"
click at [835, 379] on span "[PERSON_NAME] thay đổi" at bounding box center [843, 381] width 89 height 12
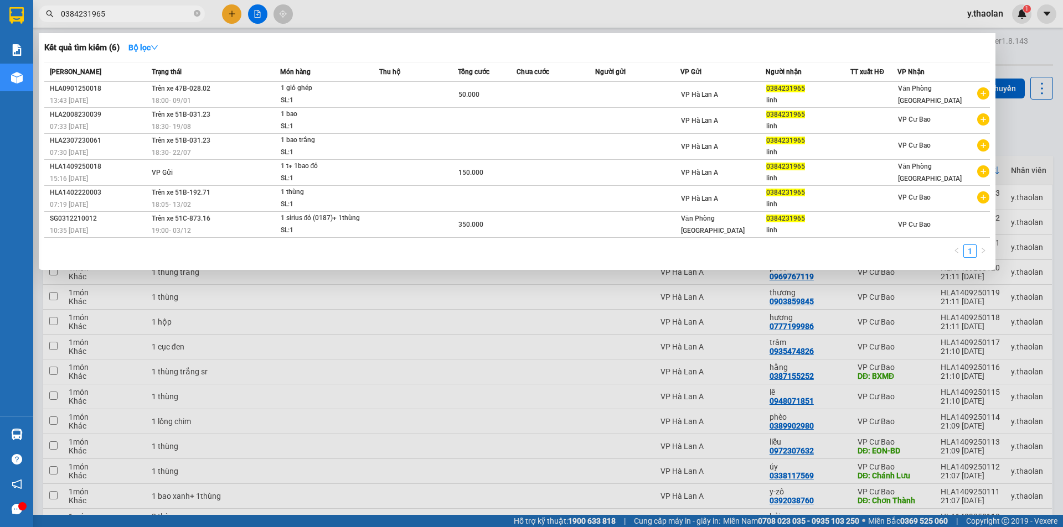
click at [183, 17] on input "0384231965" at bounding box center [126, 14] width 131 height 12
click at [820, 377] on div at bounding box center [531, 263] width 1063 height 527
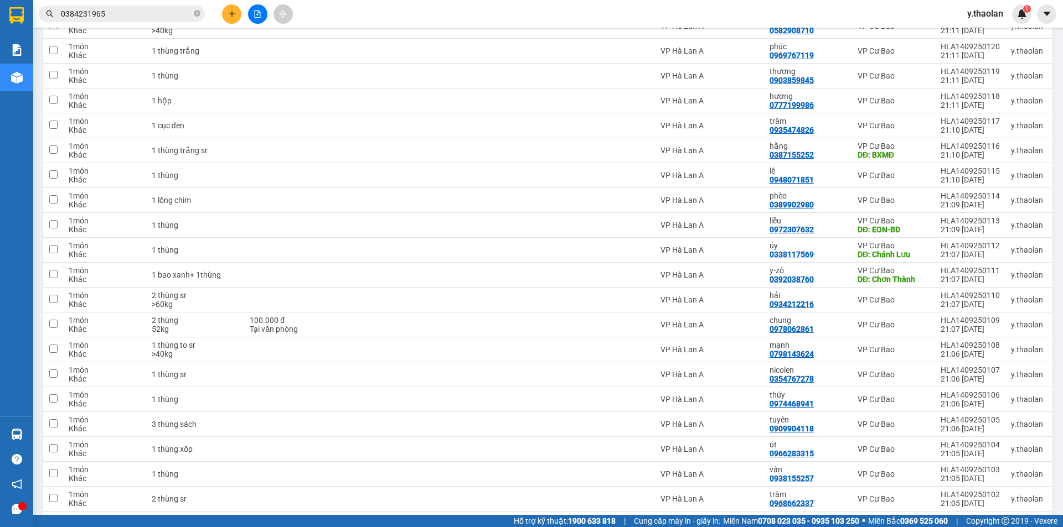
scroll to position [363, 0]
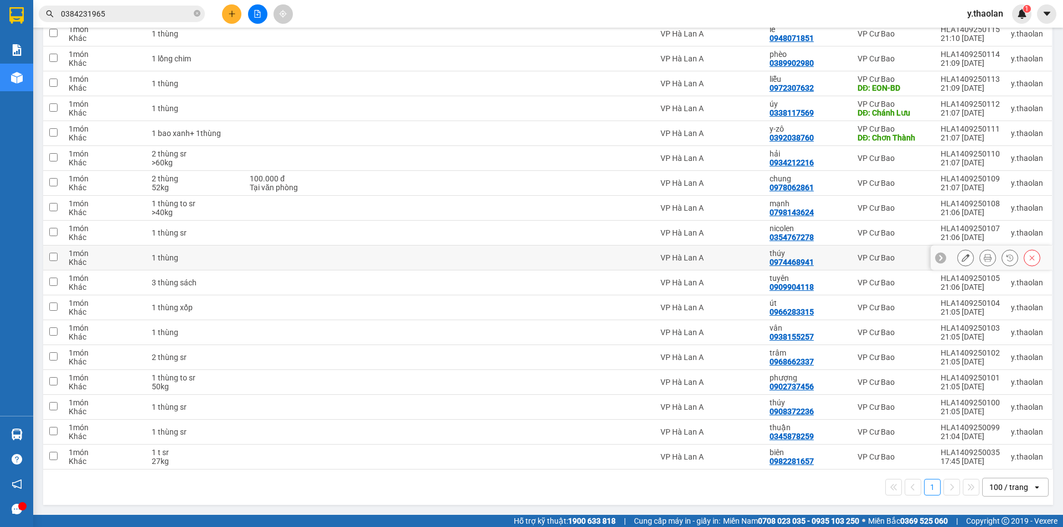
click at [961, 256] on icon at bounding box center [965, 258] width 8 height 8
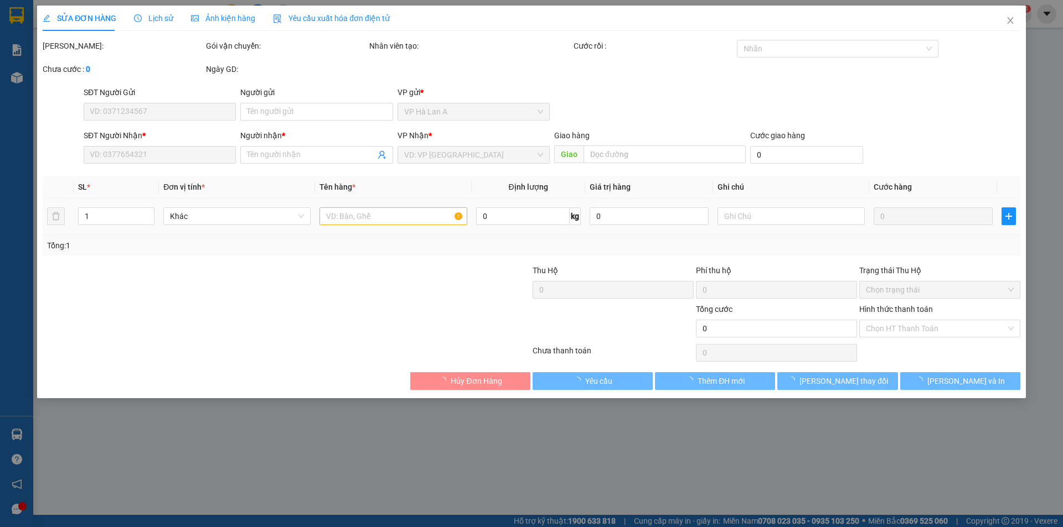
type input "0974468941"
type input "thúy"
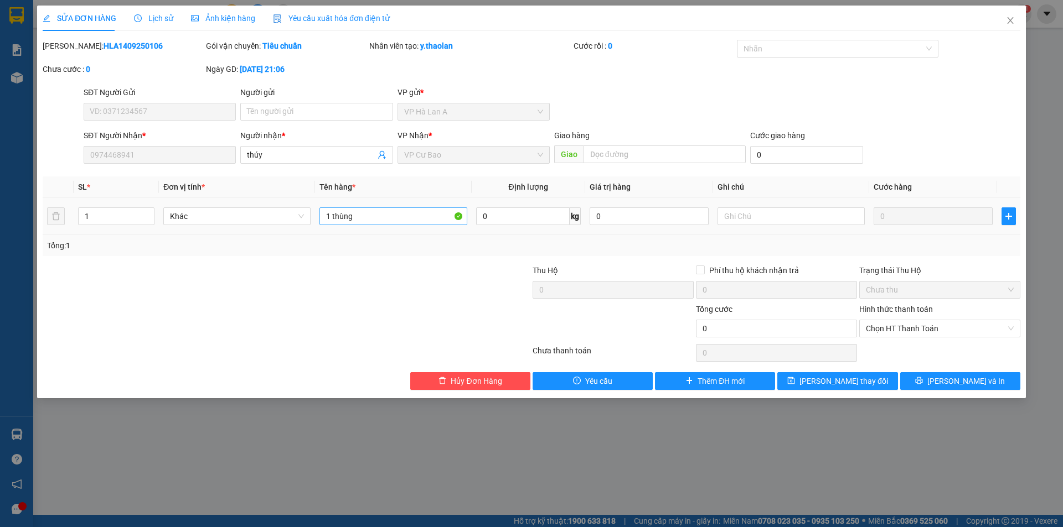
click at [402, 220] on input "1 thùng" at bounding box center [392, 217] width 147 height 18
type input "1 thùng sr"
click at [832, 376] on span "[PERSON_NAME] thay đổi" at bounding box center [843, 381] width 89 height 12
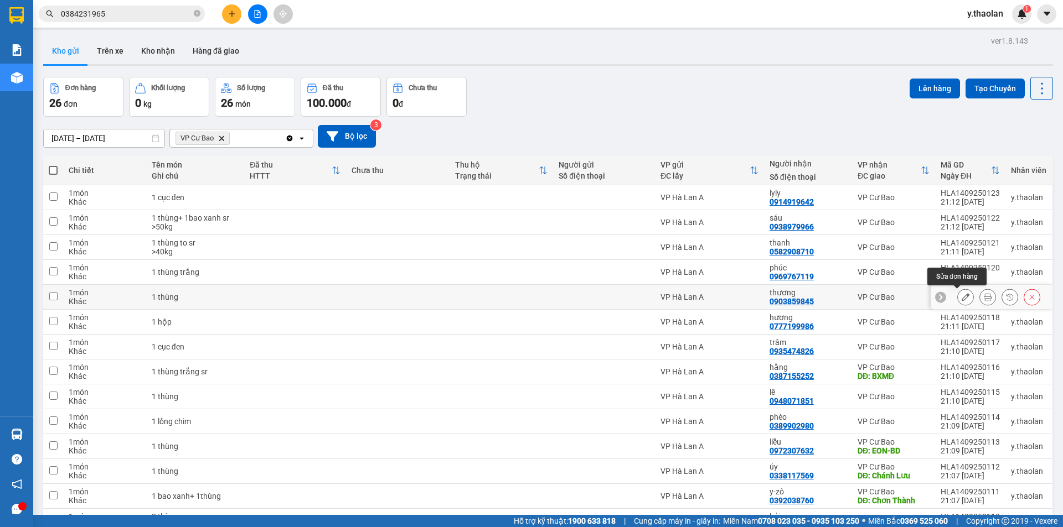
click at [957, 296] on button at bounding box center [964, 297] width 15 height 19
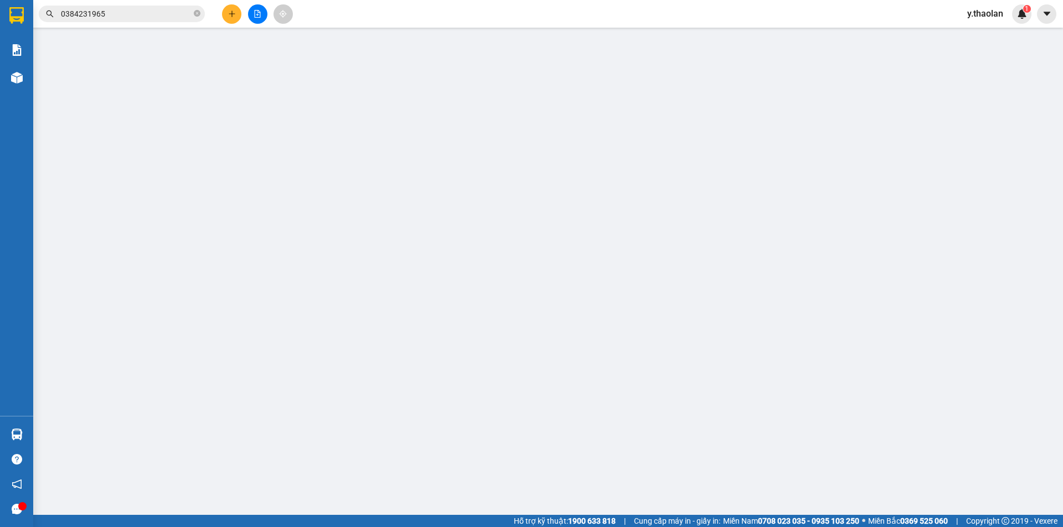
type input "0903859845"
type input "thương"
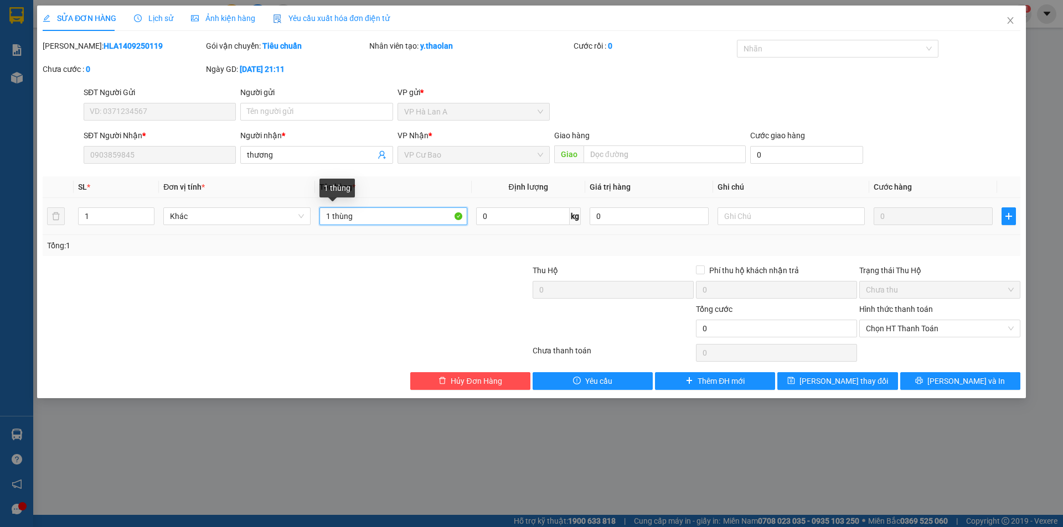
click at [410, 218] on input "1 thùng" at bounding box center [392, 217] width 147 height 18
type input "1 thùng sr"
click at [815, 372] on div "Total Paid Fee 0 Total UnPaid Fee 0 Cash Collection Total Fee Mã ĐH: HLA1409250…" at bounding box center [531, 215] width 977 height 350
click at [815, 373] on button "[PERSON_NAME] thay đổi" at bounding box center [837, 381] width 120 height 18
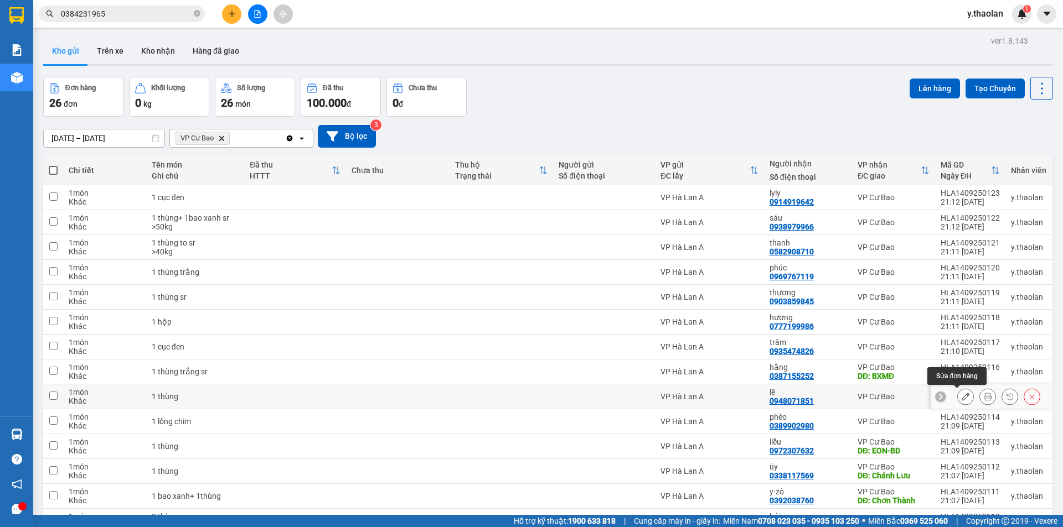
click at [961, 395] on icon at bounding box center [965, 397] width 8 height 8
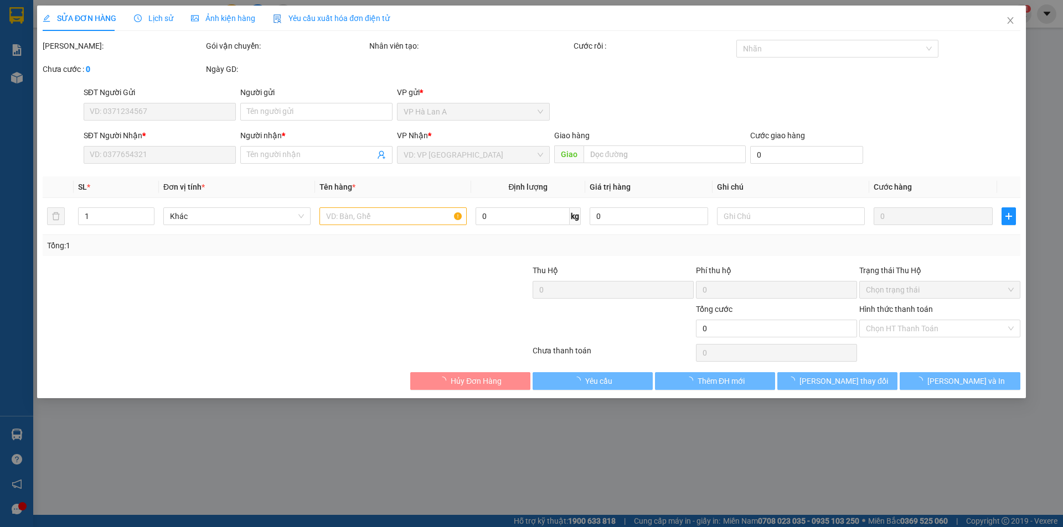
type input "0948071851"
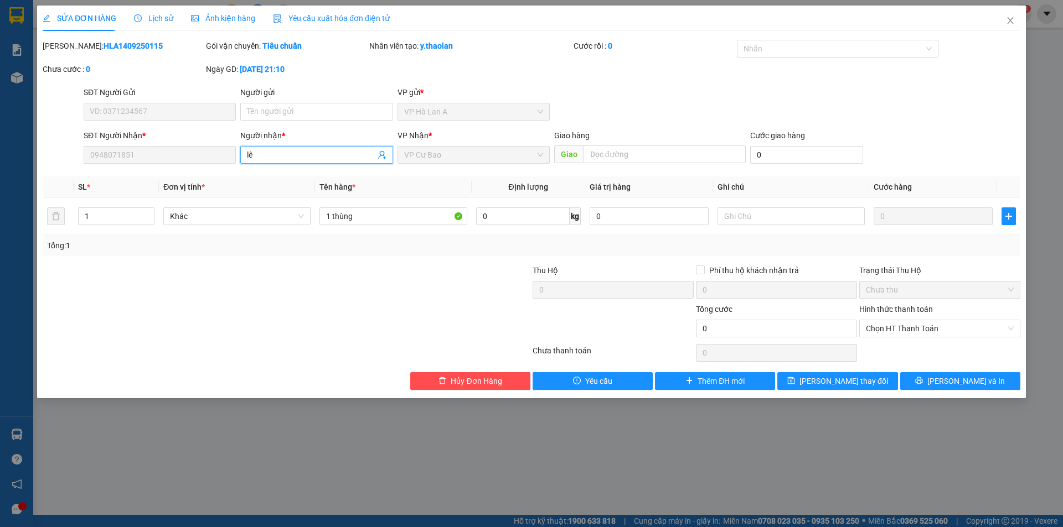
click at [288, 155] on input "lê" at bounding box center [311, 155] width 128 height 12
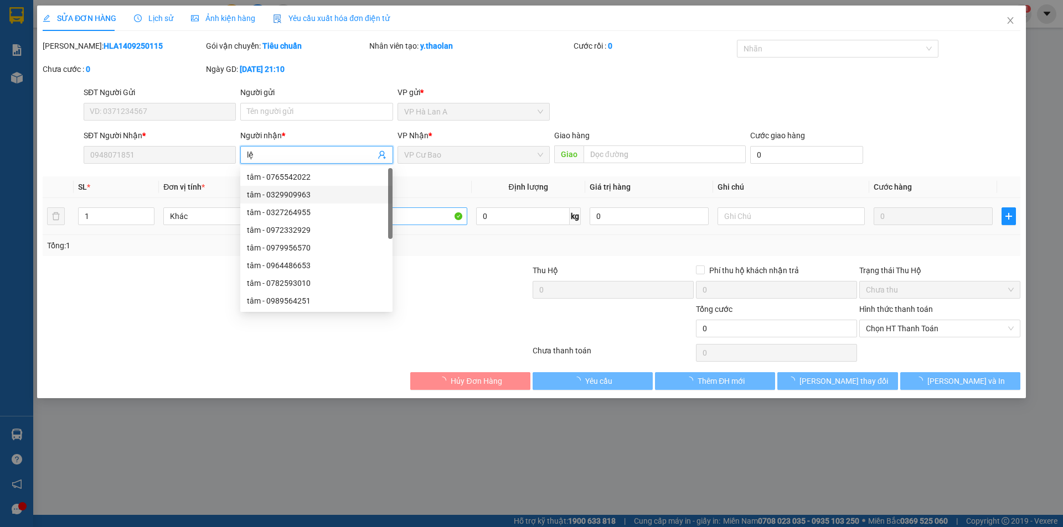
type input "lệ"
click at [414, 215] on input "1 thùng" at bounding box center [392, 217] width 147 height 18
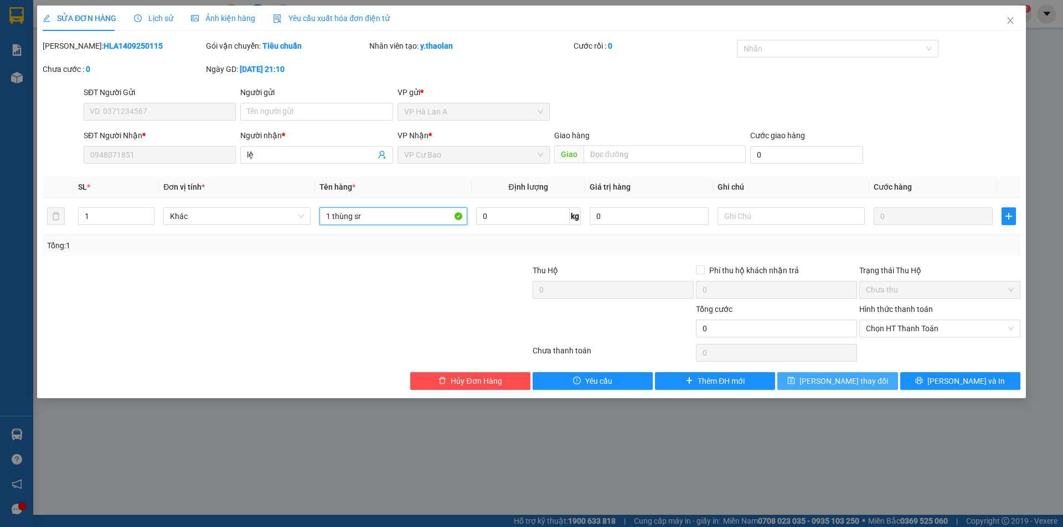
type input "1 thùng sr"
click at [874, 384] on button "Lưu thay đổi" at bounding box center [837, 381] width 120 height 18
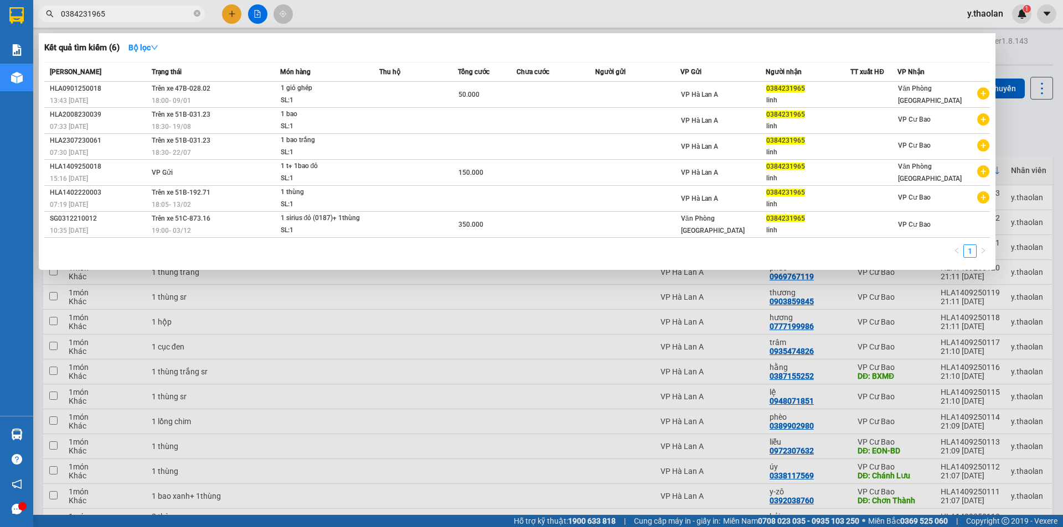
drag, startPoint x: 133, startPoint y: 11, endPoint x: 0, endPoint y: 4, distance: 133.6
click at [0, 4] on section "Kết quả tìm kiếm ( 6 ) Bộ lọc Mã ĐH Trạng thái Món hàng Thu hộ Tổng cước Chưa c…" at bounding box center [531, 263] width 1063 height 527
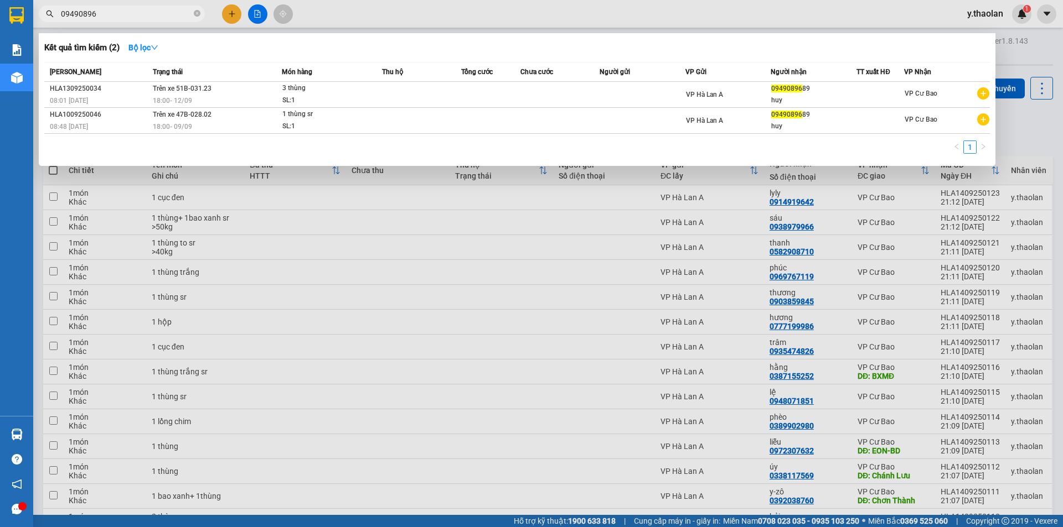
drag, startPoint x: 102, startPoint y: 13, endPoint x: 7, endPoint y: 6, distance: 94.9
click at [8, 6] on section "Kết quả tìm kiếm ( 2 ) Bộ lọc Mã ĐH Trạng thái Món hàng Thu hộ Tổng cước Chưa c…" at bounding box center [531, 263] width 1063 height 527
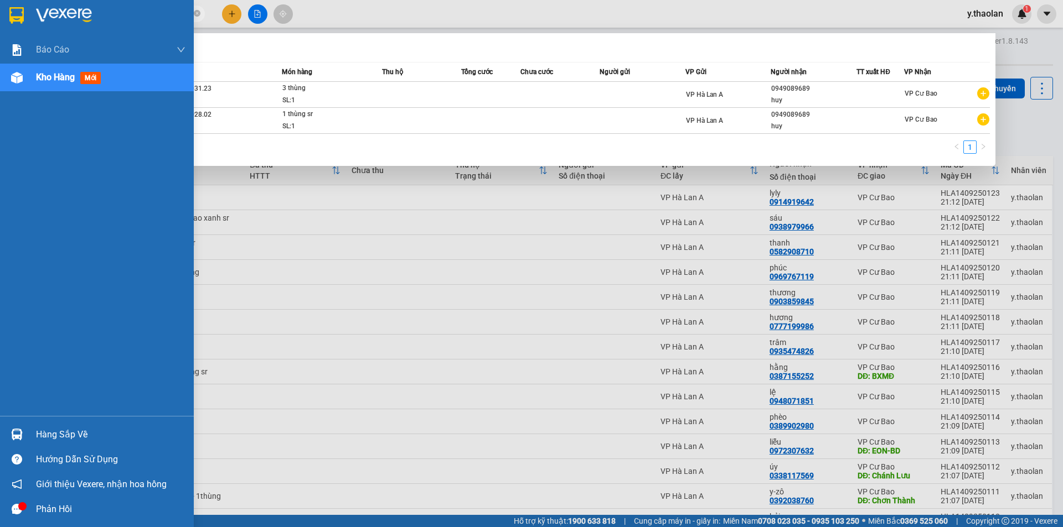
type input "0979650605"
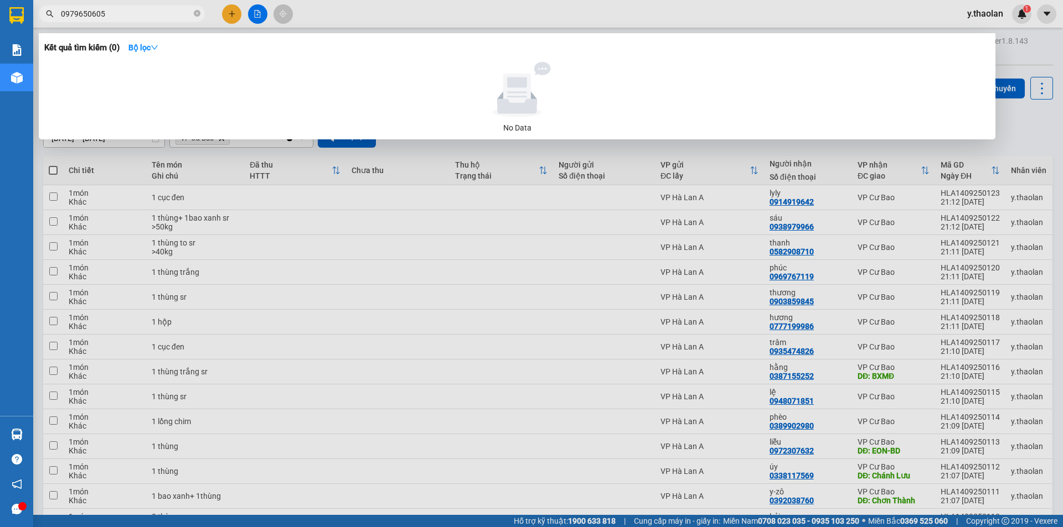
drag, startPoint x: 132, startPoint y: 13, endPoint x: 0, endPoint y: 51, distance: 137.7
click at [0, 0] on html "Kết quả tìm kiếm ( 0 ) Bộ lọc No Data 0979650605 y.thaolan 1 Báo cáo Báo cáo dò…" at bounding box center [531, 263] width 1063 height 527
click at [600, 14] on div at bounding box center [531, 263] width 1063 height 527
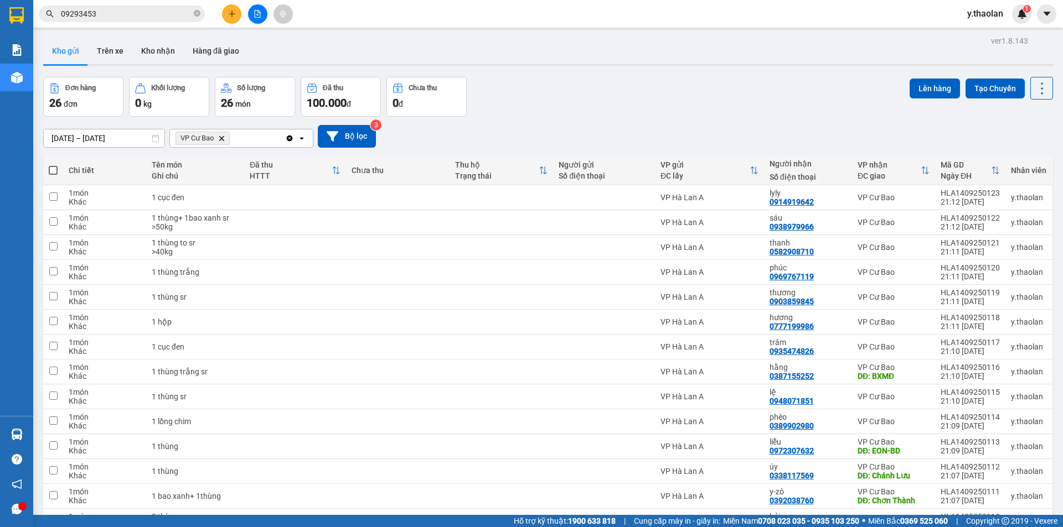
click at [222, 139] on icon "VP Cư Bao, close by backspace" at bounding box center [221, 138] width 5 height 5
click at [227, 138] on div "Chọn văn phòng nhận" at bounding box center [215, 138] width 76 height 11
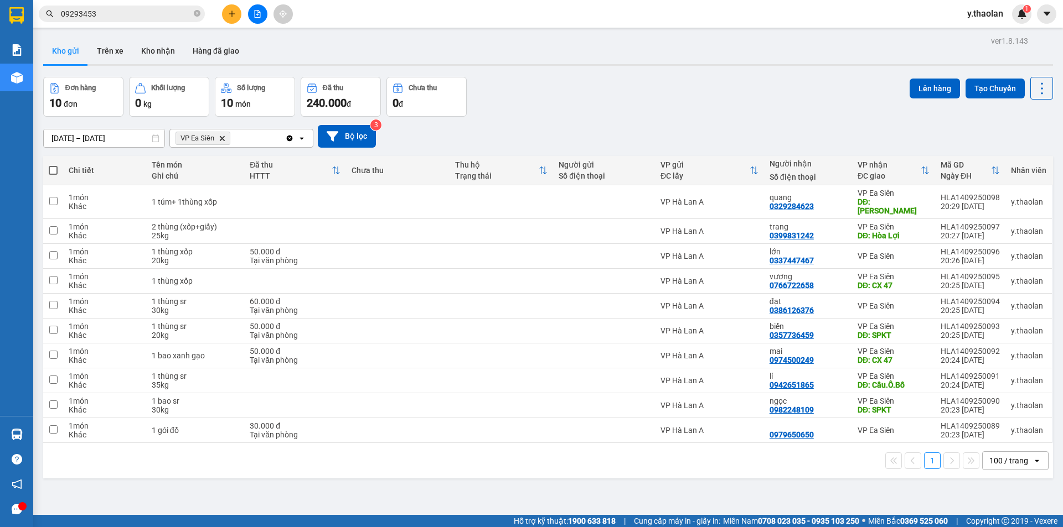
click at [151, 17] on input "09293453" at bounding box center [126, 14] width 131 height 12
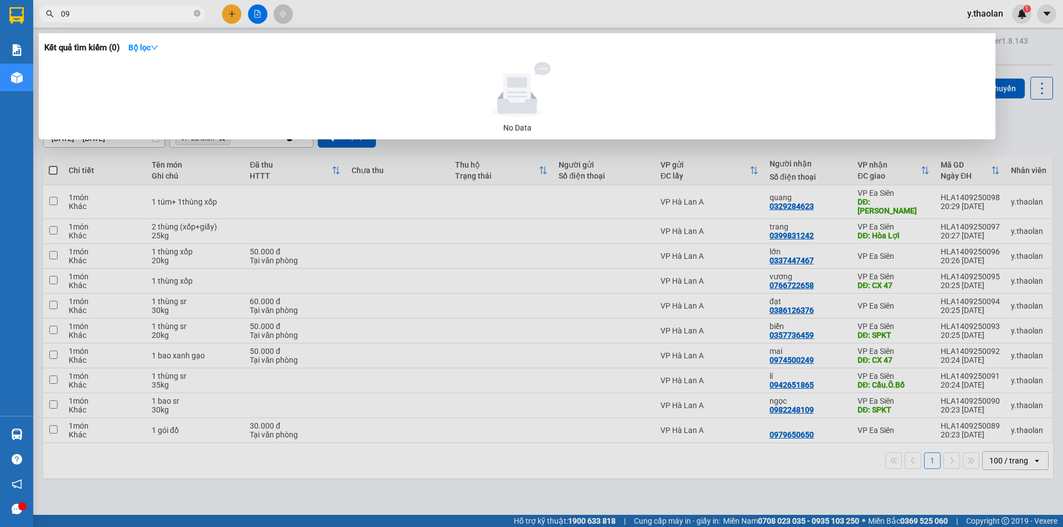
type input "0"
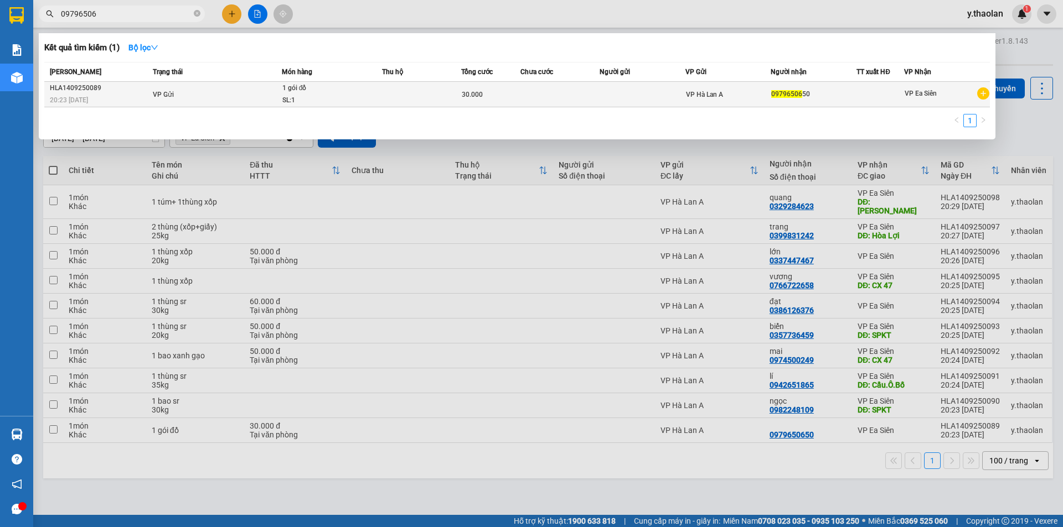
type input "09796506"
click at [458, 95] on td at bounding box center [421, 94] width 79 height 25
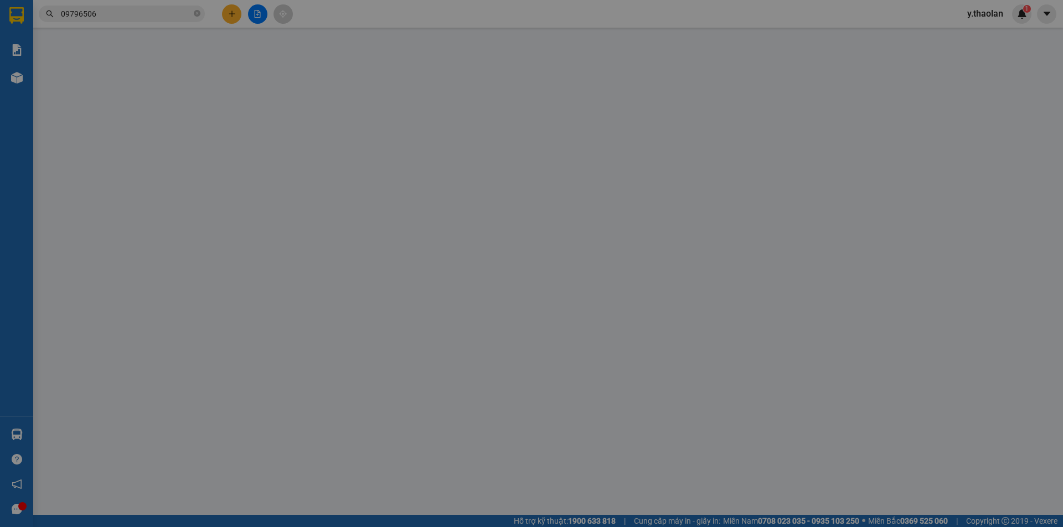
type input "0979650650"
type input "30.000"
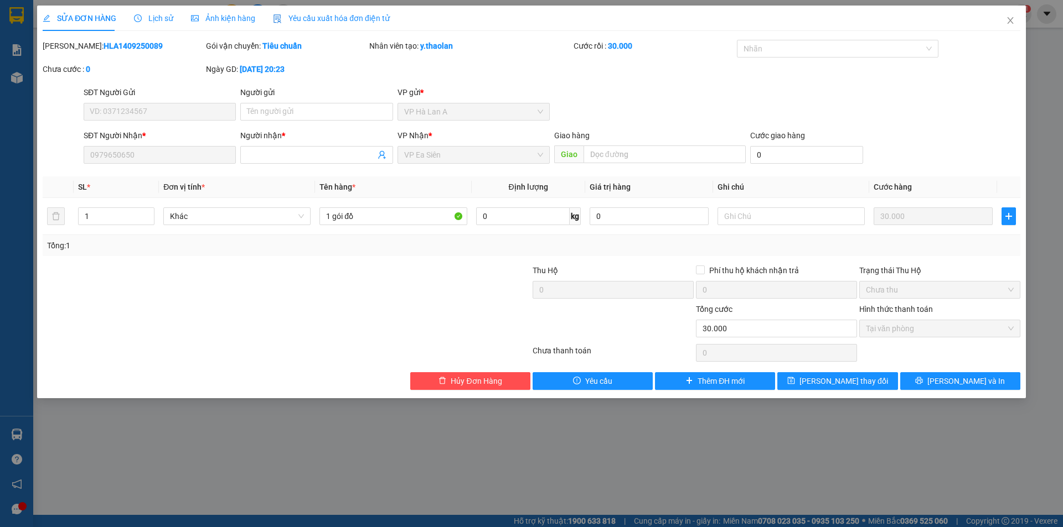
click at [160, 114] on form "SĐT Người Gửi VD: 0371234567 Người gửi Tên người gửi VP gửi * VP Hà Lan A SĐT …" at bounding box center [531, 127] width 977 height 82
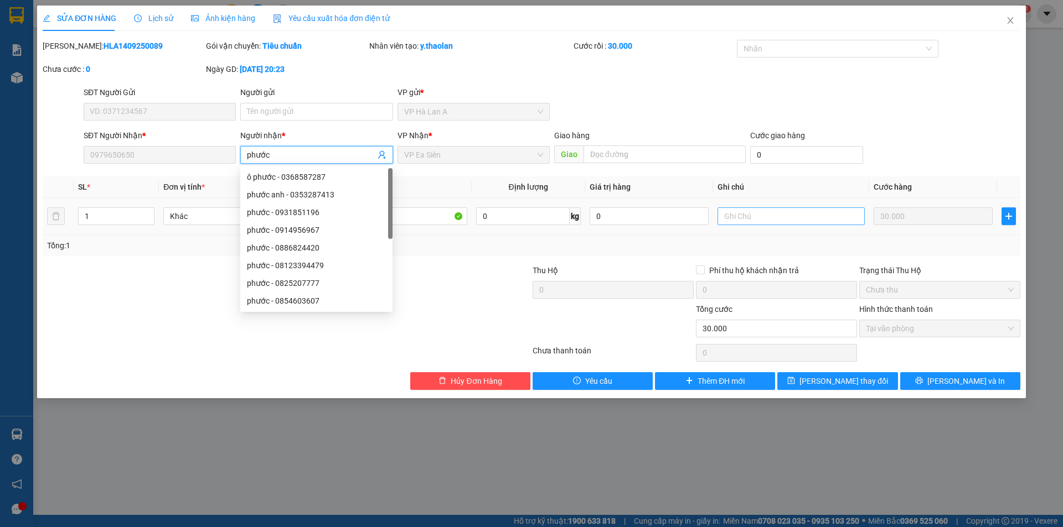
type input "phước"
click at [759, 217] on input "text" at bounding box center [790, 217] width 147 height 18
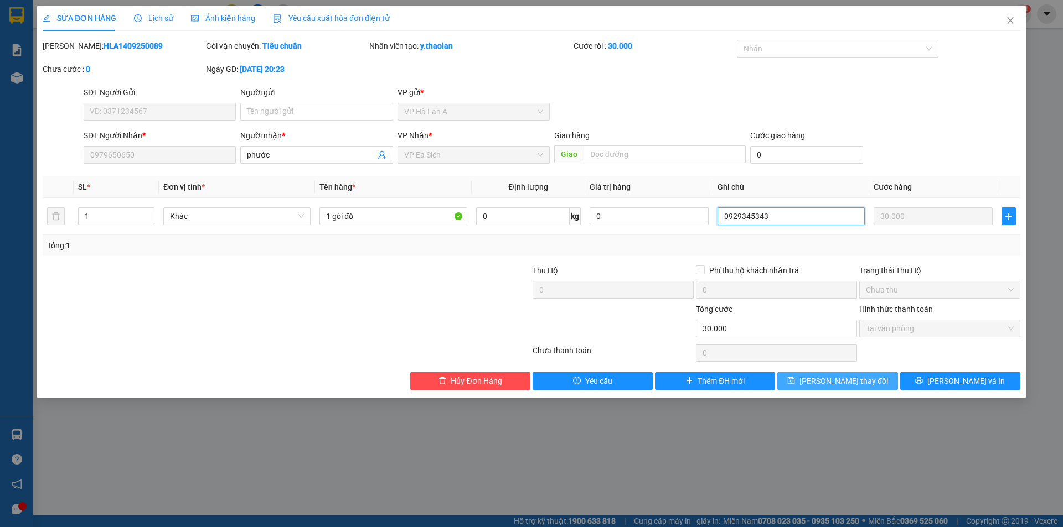
type input "0929345343"
drag, startPoint x: 869, startPoint y: 376, endPoint x: 858, endPoint y: 356, distance: 22.0
click at [867, 376] on button "Lưu thay đổi" at bounding box center [837, 381] width 120 height 18
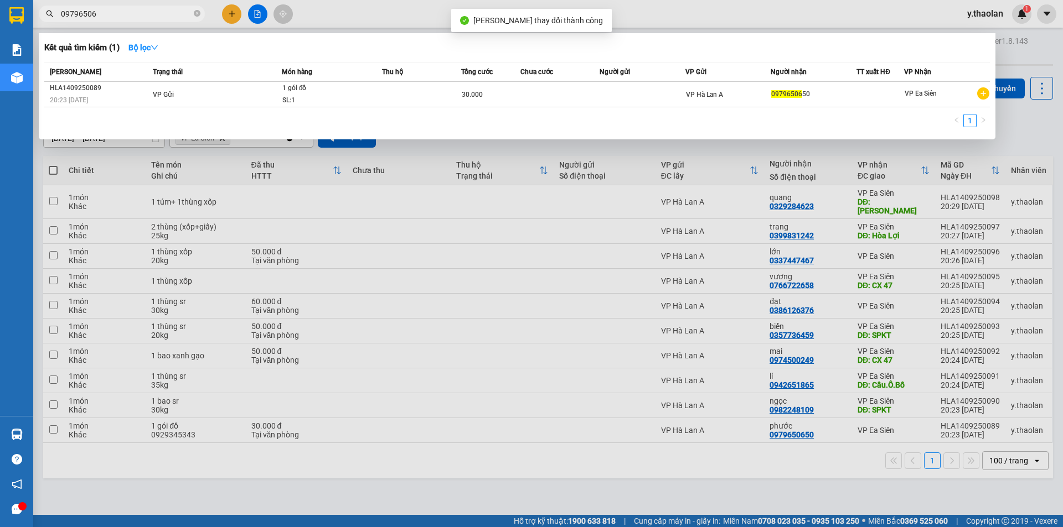
click at [160, 12] on input "09796506" at bounding box center [126, 14] width 131 height 12
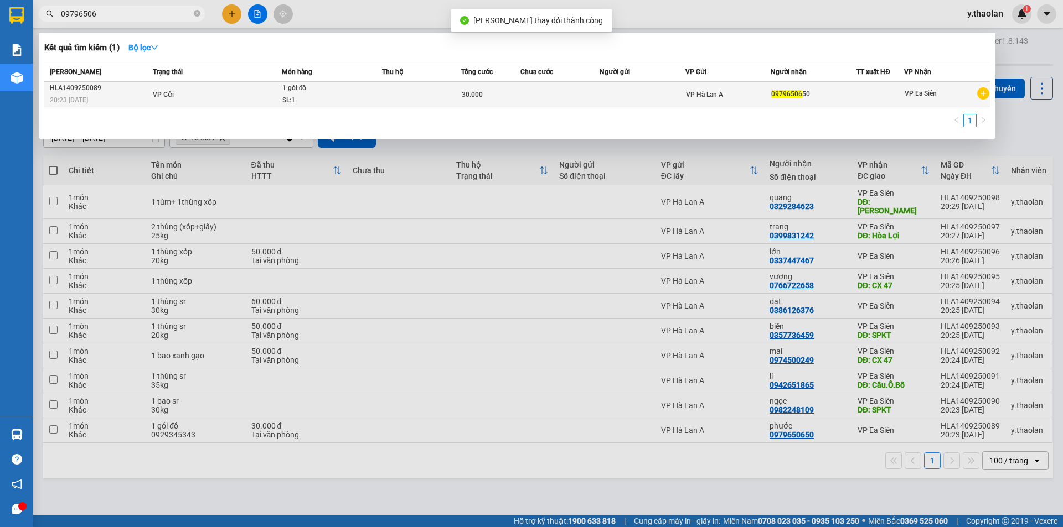
click at [224, 97] on td "VP Gửi" at bounding box center [216, 94] width 132 height 25
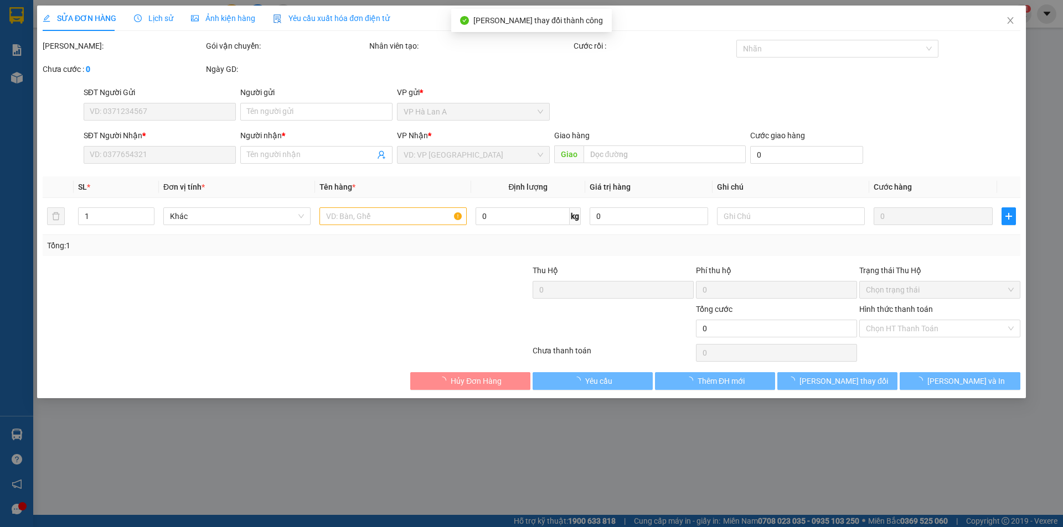
type input "0979650650"
type input "phước"
type input "30.000"
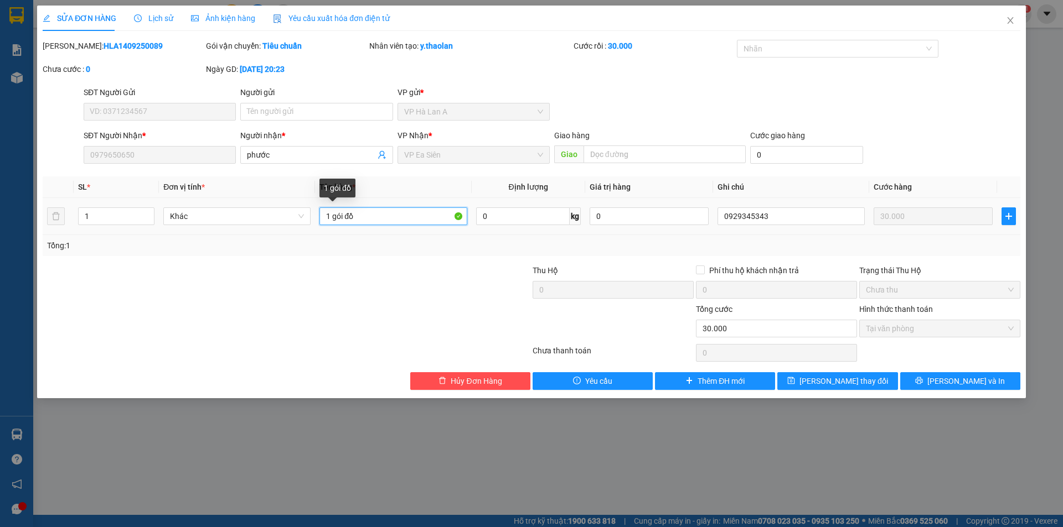
drag, startPoint x: 348, startPoint y: 212, endPoint x: 431, endPoint y: 200, distance: 83.9
click at [431, 200] on td "1 gói đồ" at bounding box center [393, 216] width 156 height 37
type input "1 gói trắng"
click at [823, 385] on span "Lưu thay đổi" at bounding box center [843, 381] width 89 height 12
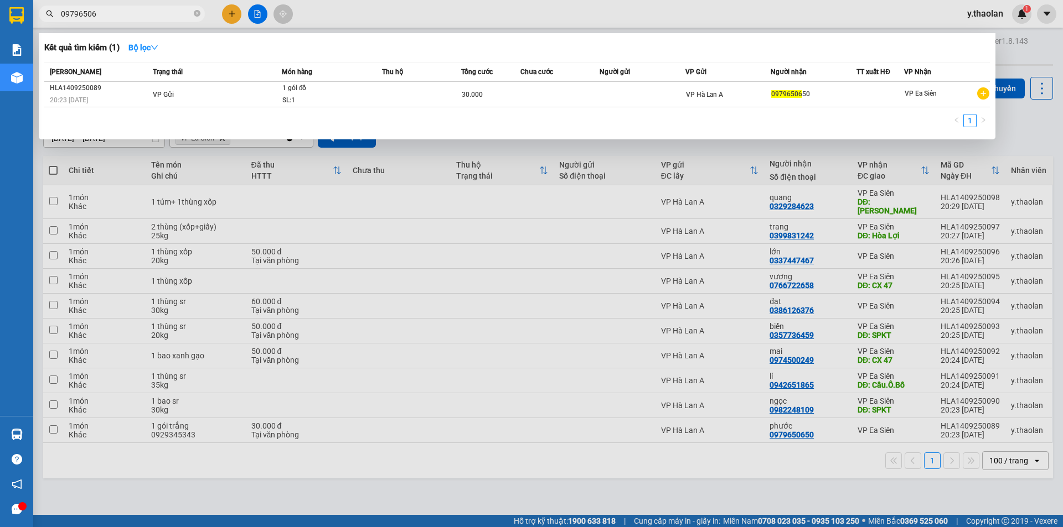
click at [105, 11] on input "09796506" at bounding box center [126, 14] width 131 height 12
type input "0"
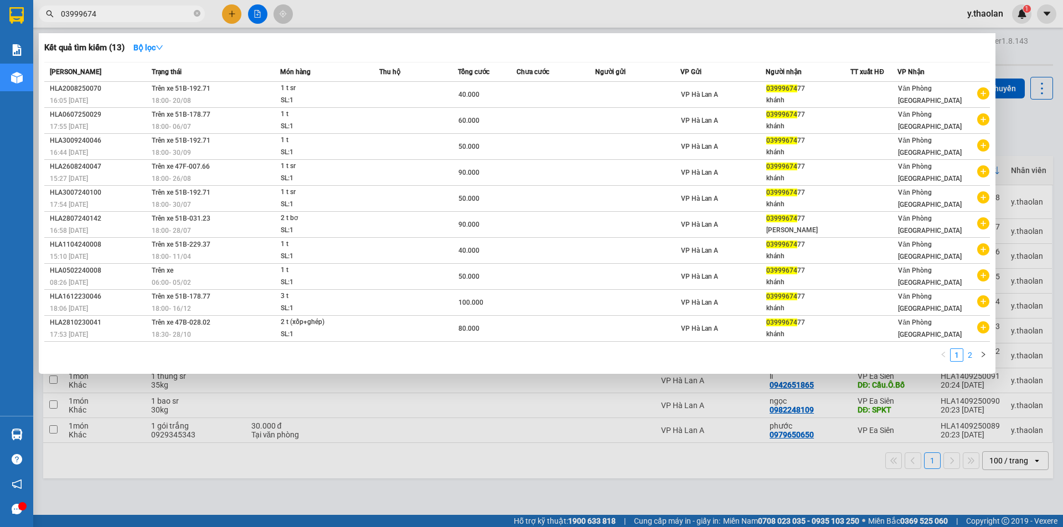
type input "03999674"
click at [969, 357] on link "2" at bounding box center [970, 355] width 12 height 12
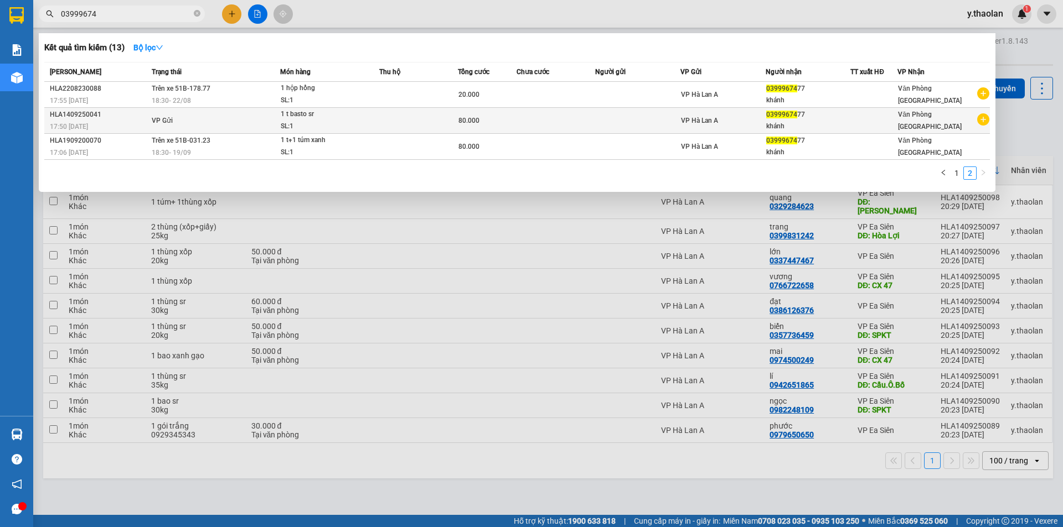
click at [426, 115] on td at bounding box center [418, 121] width 79 height 26
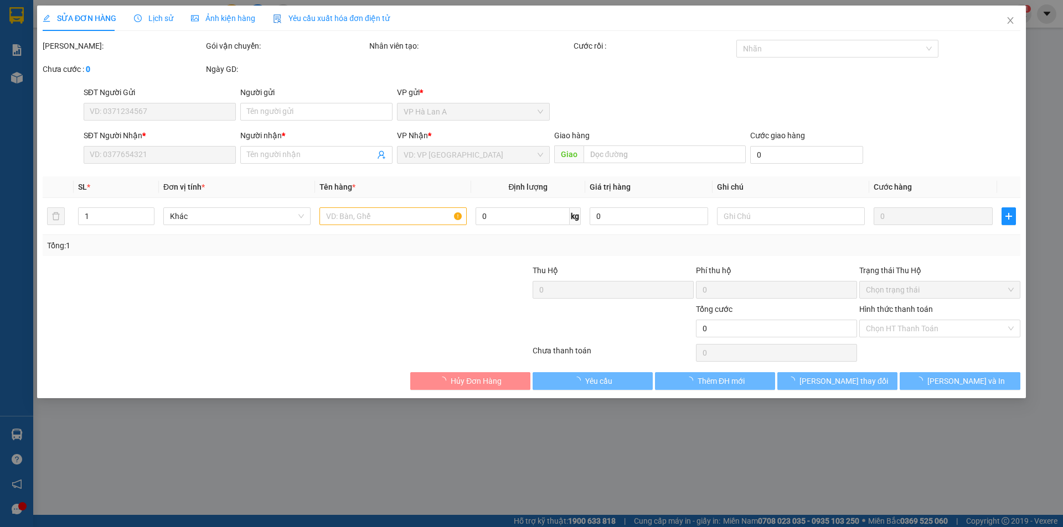
type input "0399967477"
type input "khánh"
type input "80.000"
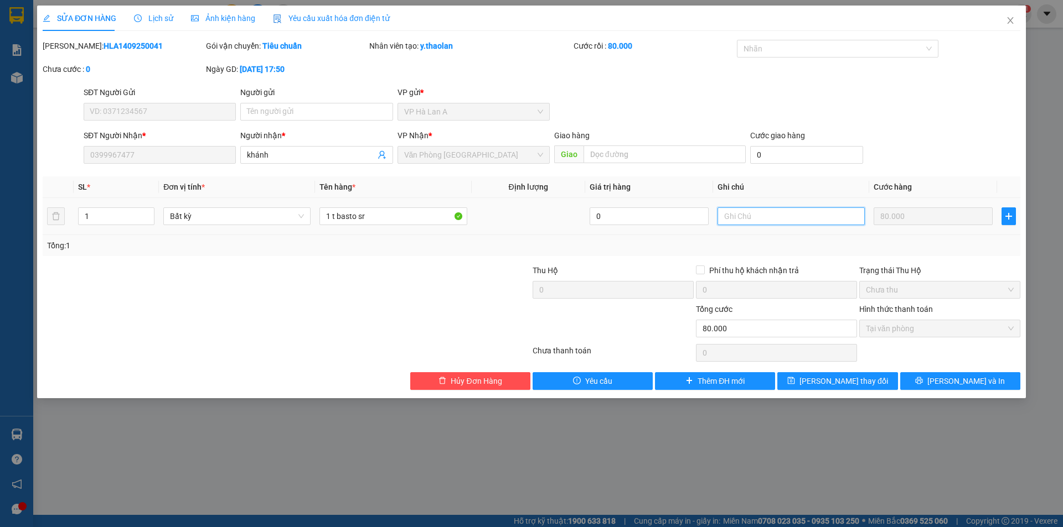
click at [786, 221] on input "text" at bounding box center [790, 217] width 147 height 18
type input "25kg"
drag, startPoint x: 869, startPoint y: 386, endPoint x: 862, endPoint y: 386, distance: 7.2
click at [863, 386] on button "Lưu thay đổi" at bounding box center [837, 381] width 120 height 18
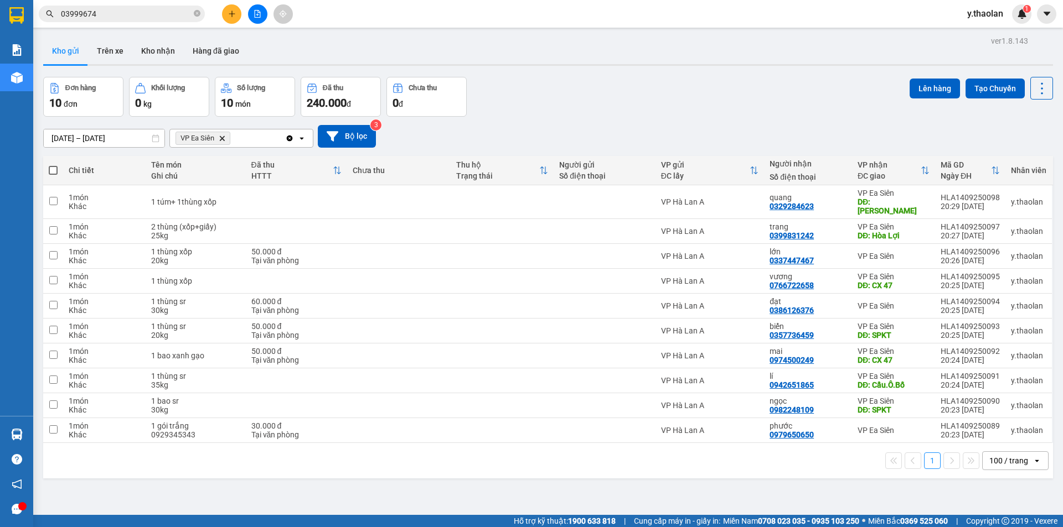
click at [224, 136] on icon "Delete" at bounding box center [222, 138] width 7 height 7
click at [224, 137] on div "Chọn văn phòng nhận" at bounding box center [215, 138] width 76 height 11
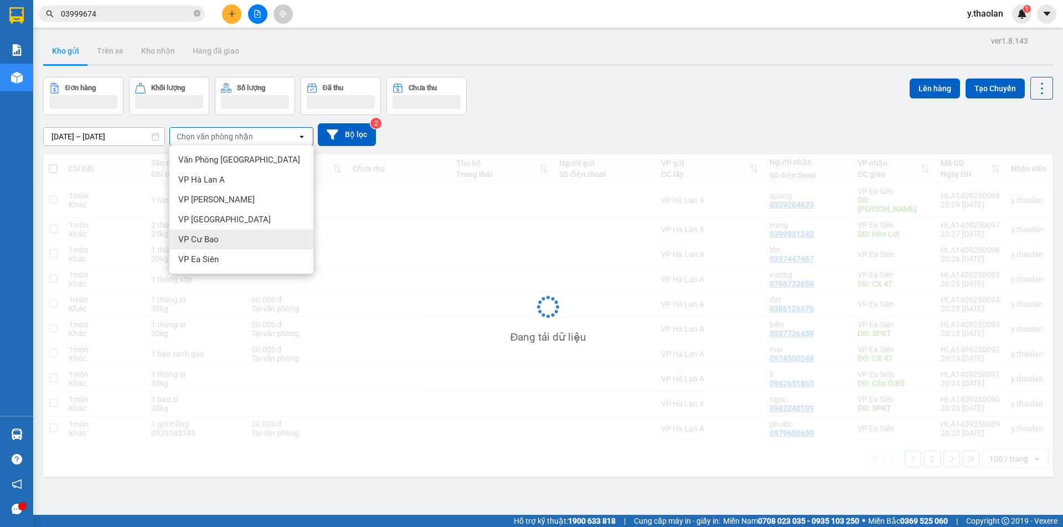
click at [227, 236] on div "VP Cư Bao" at bounding box center [241, 240] width 144 height 20
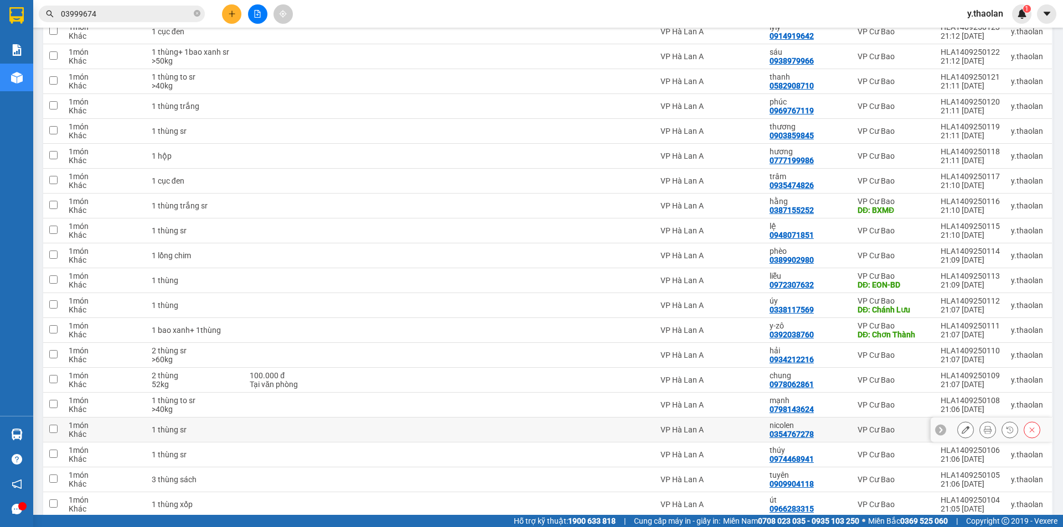
scroll to position [221, 0]
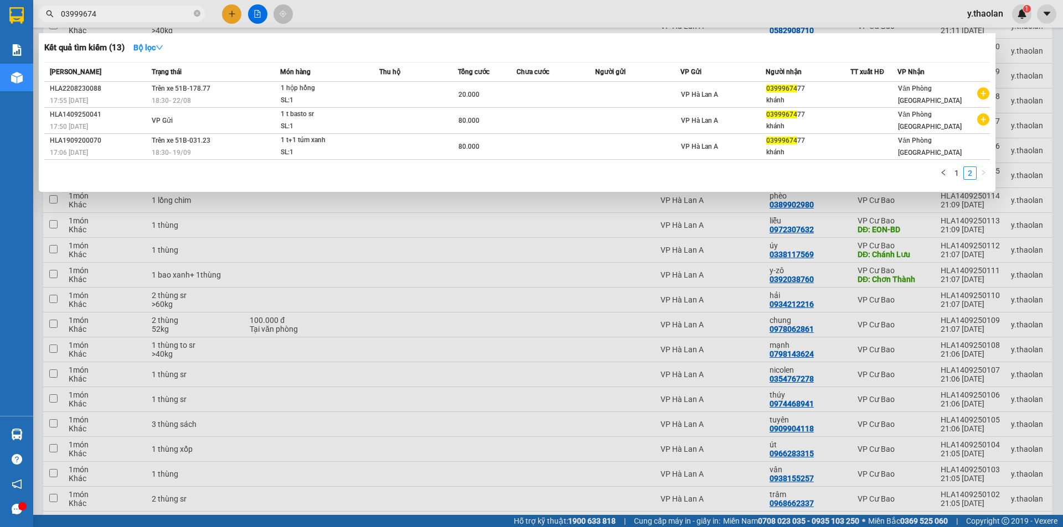
drag, startPoint x: 95, startPoint y: 10, endPoint x: 36, endPoint y: 11, distance: 59.2
click at [46, 10] on div "03999674" at bounding box center [108, 14] width 216 height 17
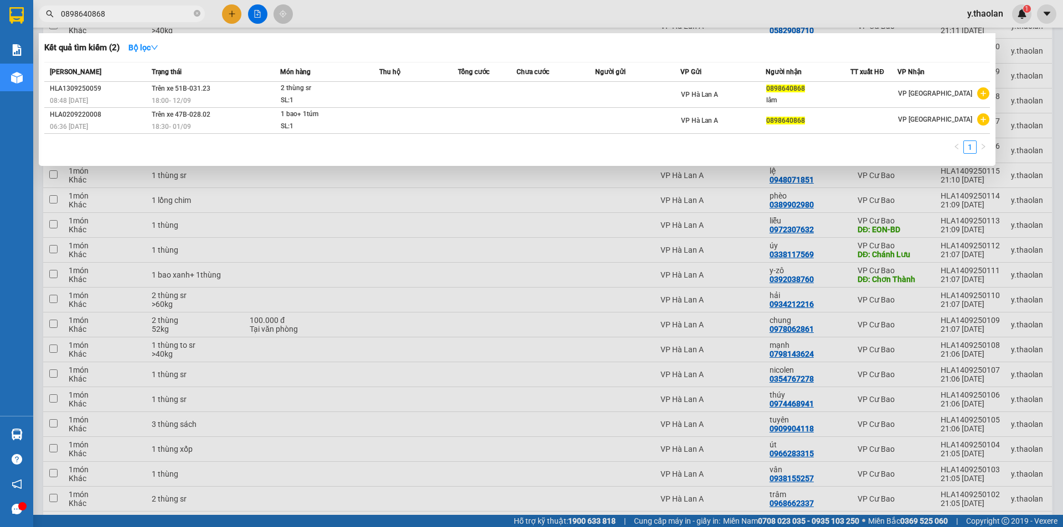
type input "0898640868"
click at [688, 306] on div at bounding box center [531, 263] width 1063 height 527
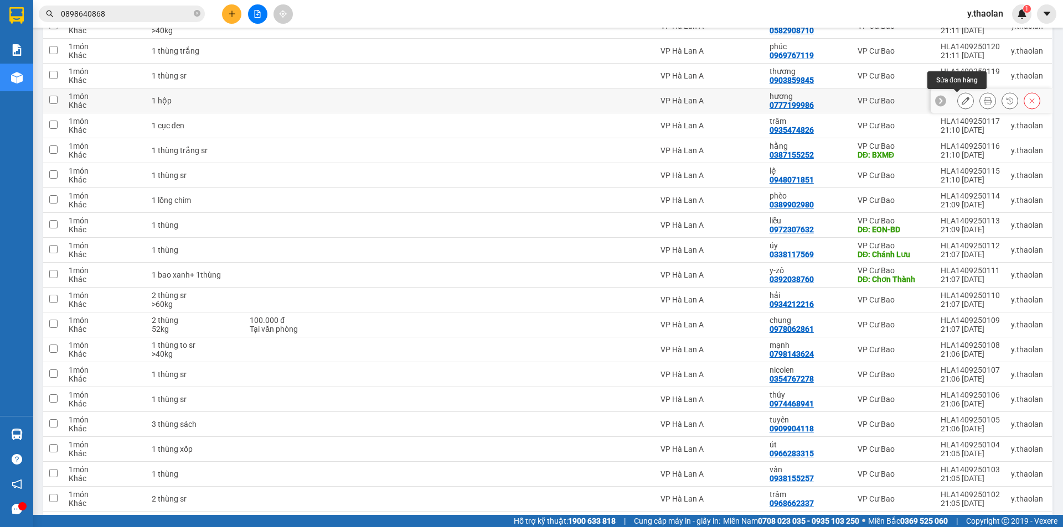
click at [961, 103] on icon at bounding box center [965, 101] width 8 height 8
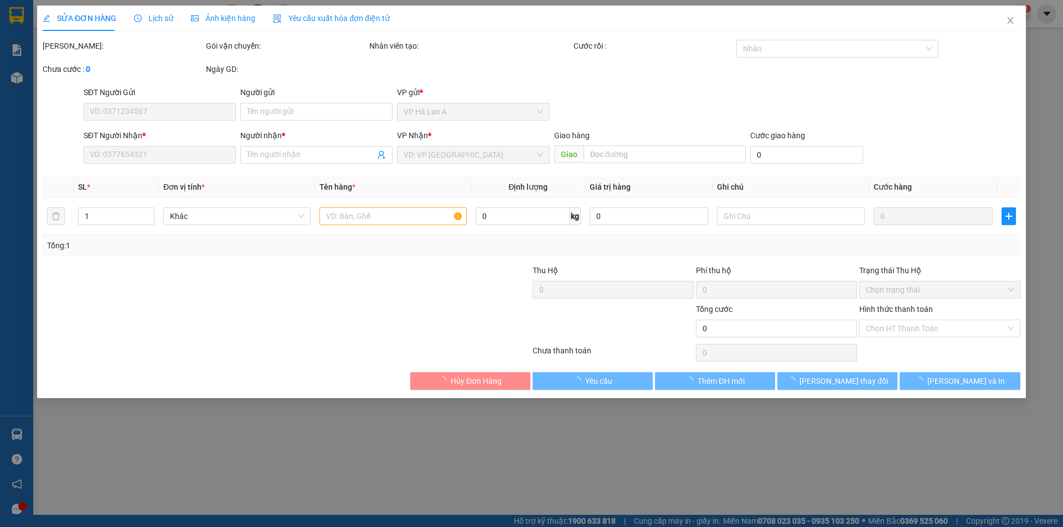
type input "0777199986"
type input "hương"
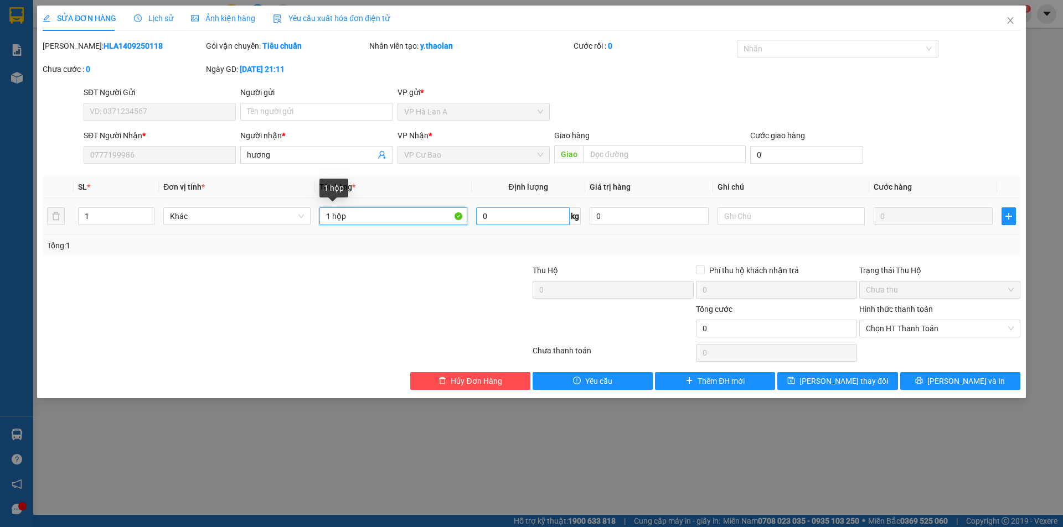
drag, startPoint x: 333, startPoint y: 215, endPoint x: 492, endPoint y: 210, distance: 158.9
click at [470, 210] on td "1 hộp" at bounding box center [393, 216] width 156 height 37
type input "1 thùng"
click at [843, 391] on div "SỬA ĐƠN HÀNG Lịch sử Ảnh kiện hàng Yêu cầu xuất hóa đơn điện tử Total Paid Fee …" at bounding box center [531, 202] width 988 height 393
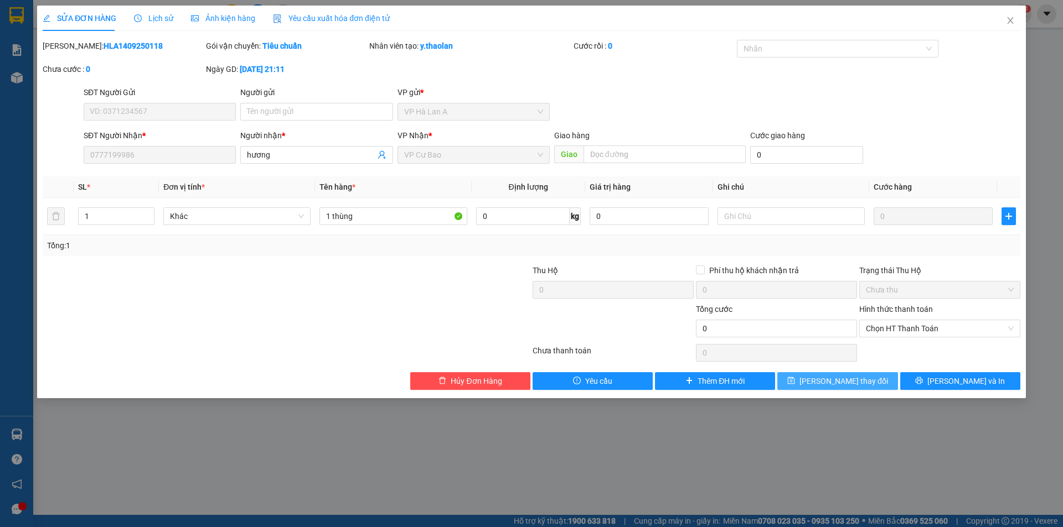
click at [843, 380] on span "Lưu thay đổi" at bounding box center [843, 381] width 89 height 12
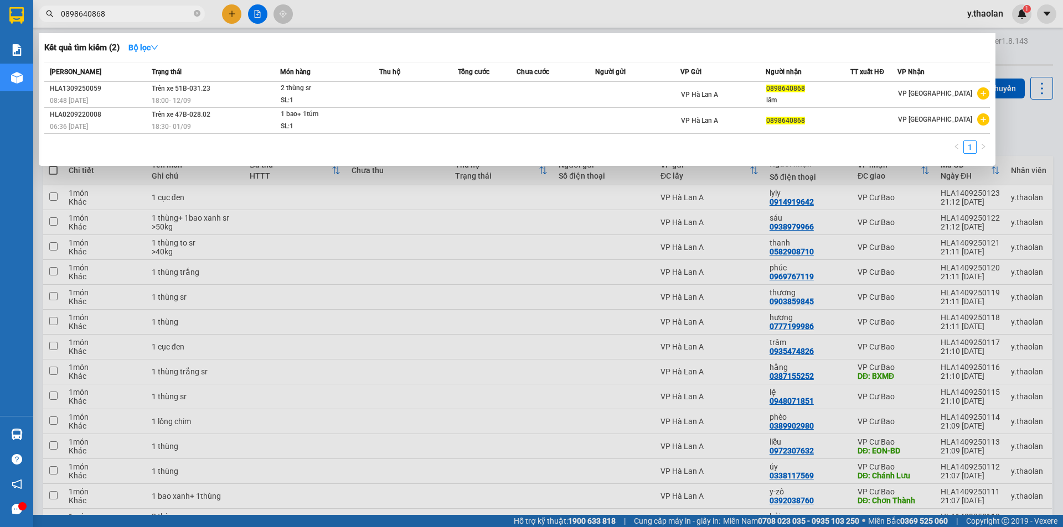
drag, startPoint x: 101, startPoint y: 9, endPoint x: 51, endPoint y: 11, distance: 49.3
click at [54, 11] on span "0898640868" at bounding box center [122, 14] width 166 height 17
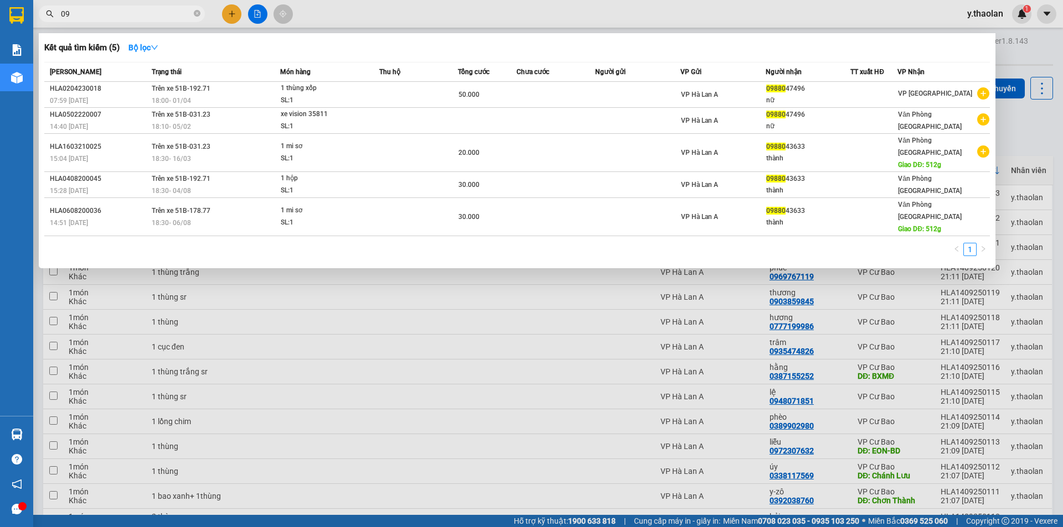
type input "0"
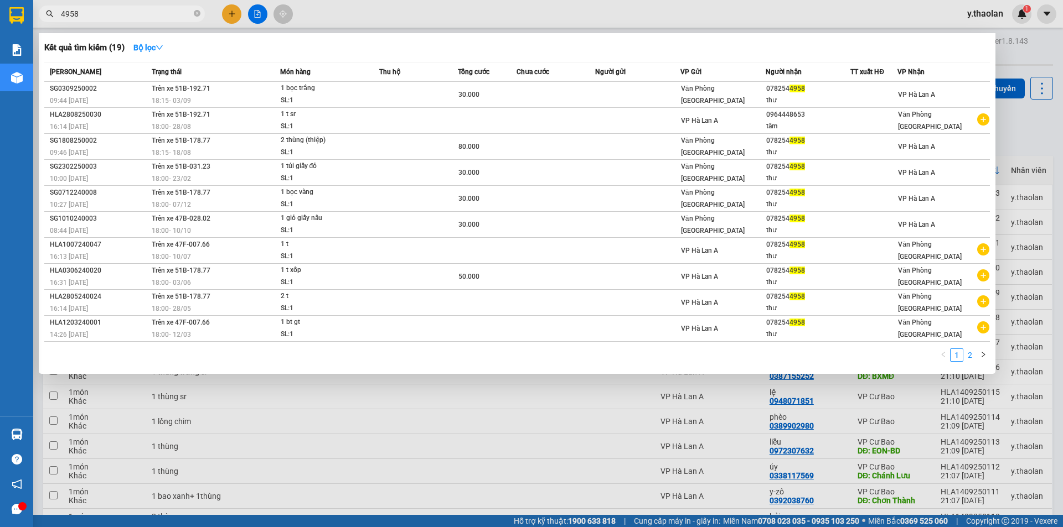
click at [965, 354] on link "2" at bounding box center [970, 355] width 12 height 12
click at [956, 356] on link "1" at bounding box center [956, 355] width 12 height 12
click at [970, 357] on link "2" at bounding box center [970, 355] width 12 height 12
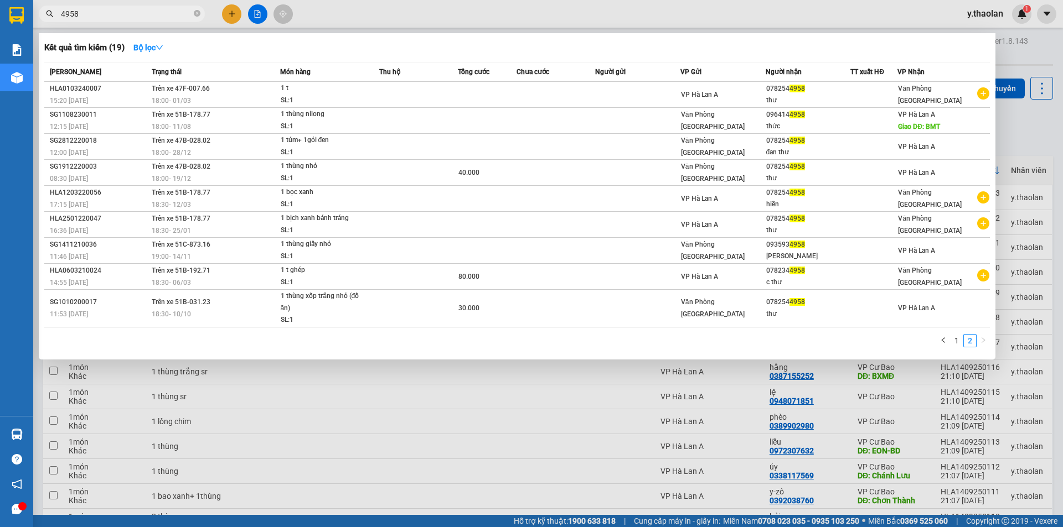
drag, startPoint x: 95, startPoint y: 10, endPoint x: 0, endPoint y: -6, distance: 96.0
click at [0, 0] on html "Kết quả tìm kiếm ( 19 ) Bộ lọc Mã ĐH Trạng thái Món hàng Thu hộ Tổng cước Chưa …" at bounding box center [531, 263] width 1063 height 527
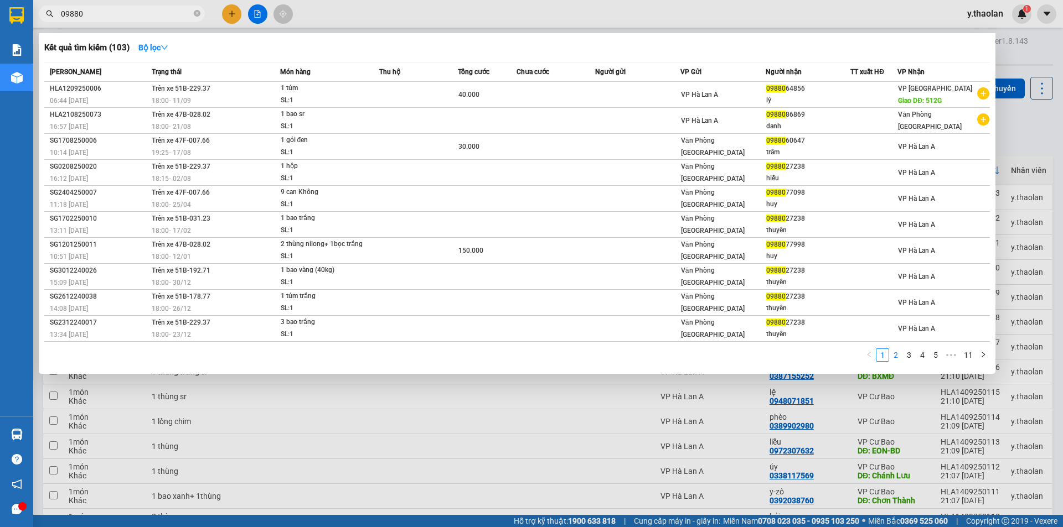
type input "09880"
click at [897, 361] on link "2" at bounding box center [895, 355] width 12 height 12
click at [910, 361] on link "3" at bounding box center [909, 355] width 12 height 12
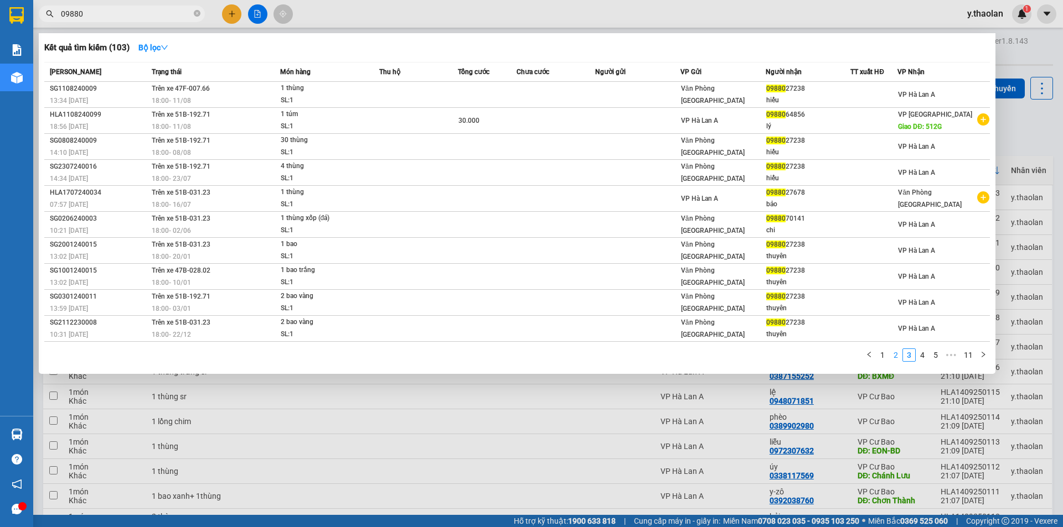
click at [898, 358] on link "2" at bounding box center [895, 355] width 12 height 12
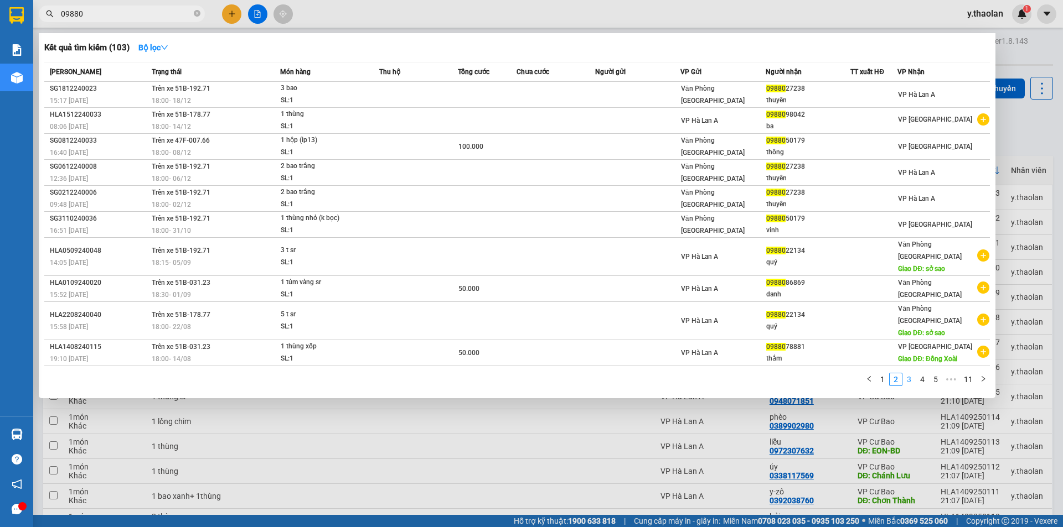
click at [912, 374] on link "3" at bounding box center [909, 380] width 12 height 12
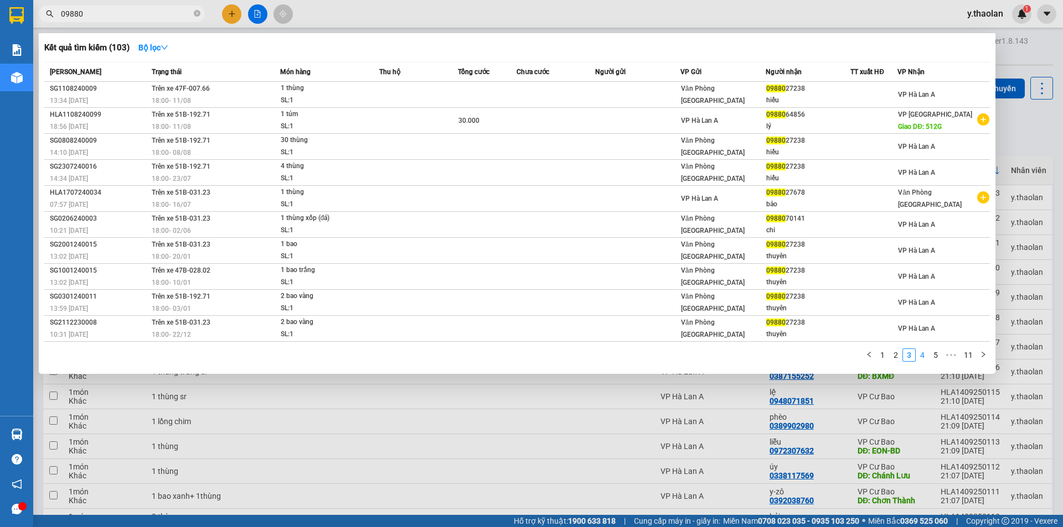
click at [918, 355] on link "4" at bounding box center [922, 355] width 12 height 12
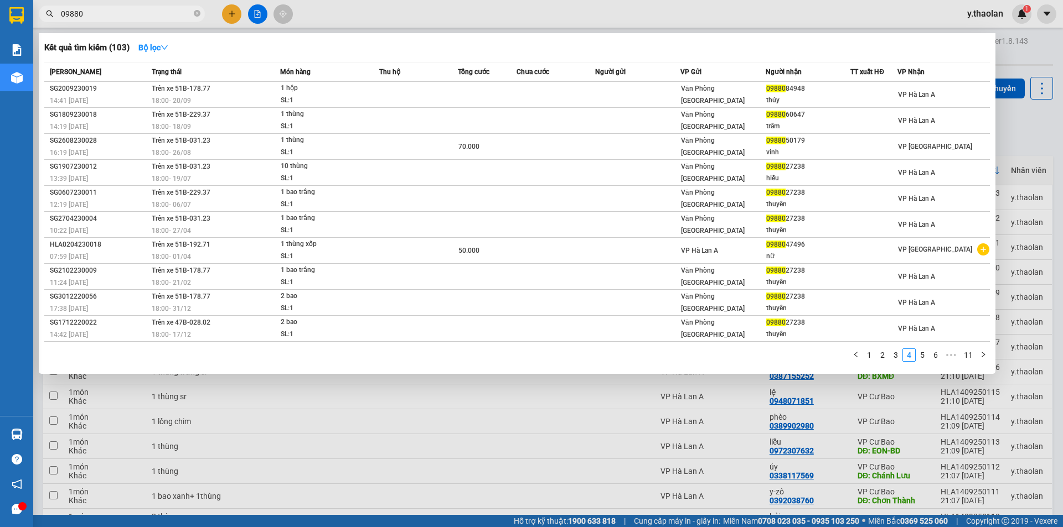
click at [648, 22] on div at bounding box center [531, 263] width 1063 height 527
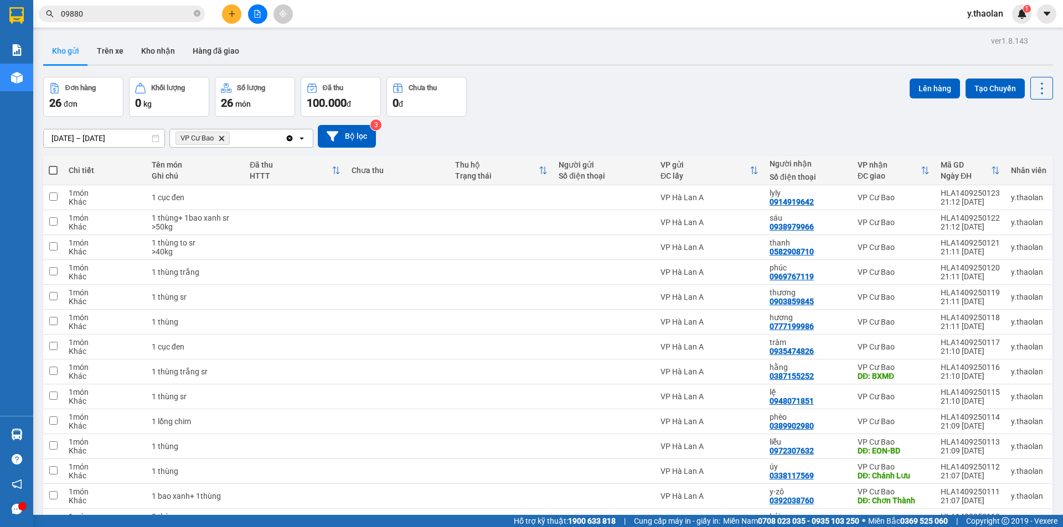
click at [218, 137] on span "VP Cư Bao Delete" at bounding box center [202, 138] width 54 height 13
click at [220, 137] on icon "Delete" at bounding box center [221, 138] width 7 height 7
click at [224, 138] on div "Chọn văn phòng nhận" at bounding box center [215, 138] width 76 height 11
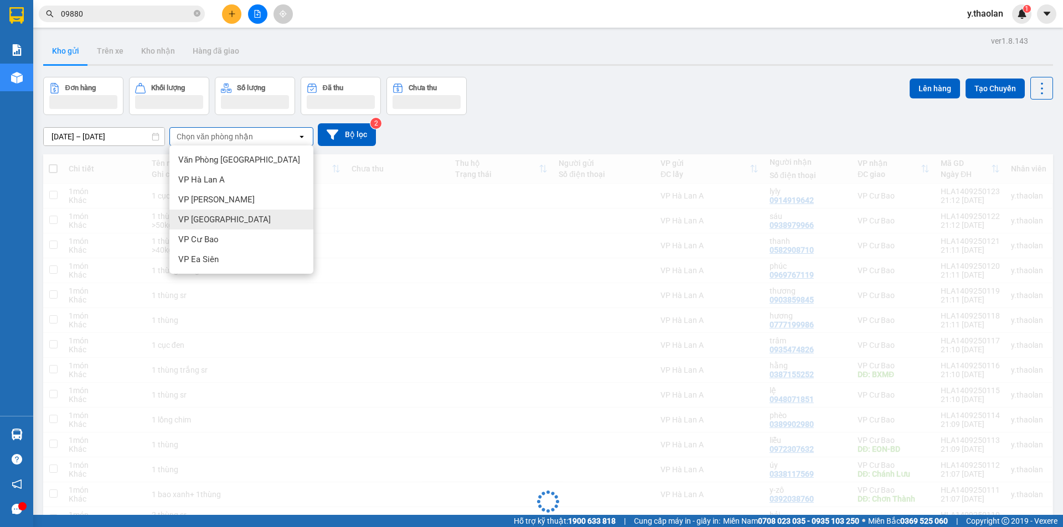
click at [220, 223] on span "VP [GEOGRAPHIC_DATA]" at bounding box center [224, 219] width 92 height 11
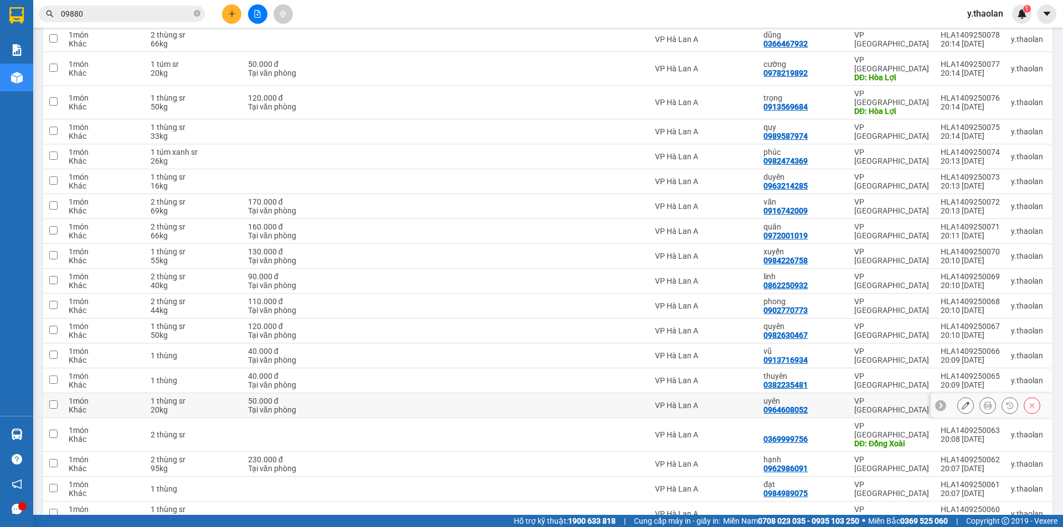
scroll to position [553, 0]
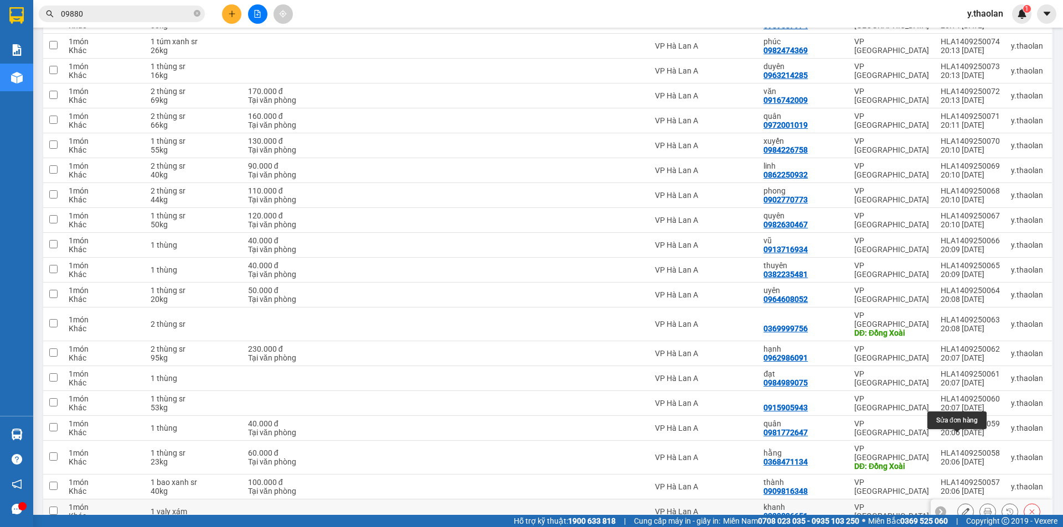
click at [961, 508] on icon at bounding box center [965, 512] width 8 height 8
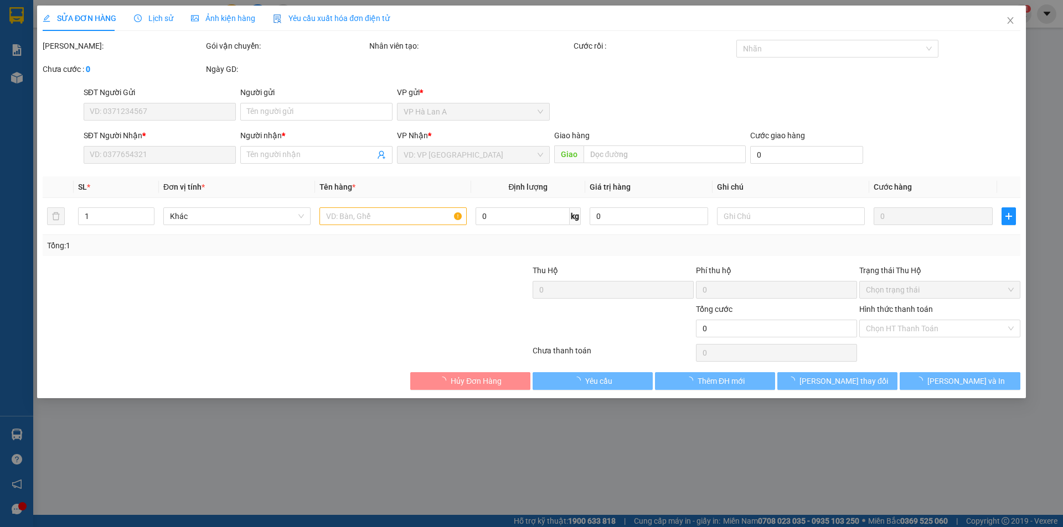
type input "0339836651"
type input "khanh"
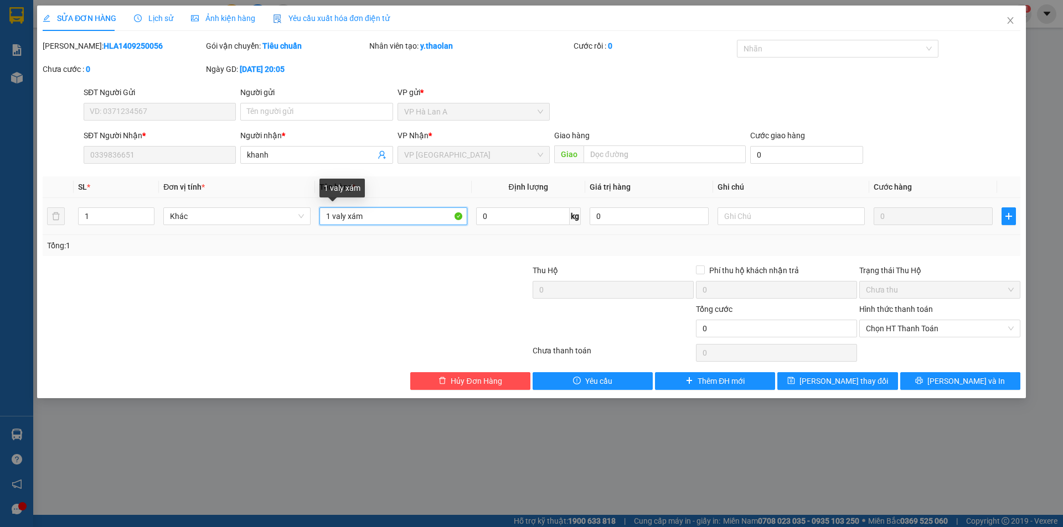
drag, startPoint x: 350, startPoint y: 212, endPoint x: 455, endPoint y: 190, distance: 107.9
click at [446, 193] on table "SL * Đơn vị tính * Tên hàng * Định lượng Giá trị hàng Ghi chú Cước hàng 1 Khác …" at bounding box center [531, 206] width 977 height 59
type input "1 valy ghép hồng"
click at [785, 372] on button "[PERSON_NAME] thay đổi" at bounding box center [837, 381] width 120 height 18
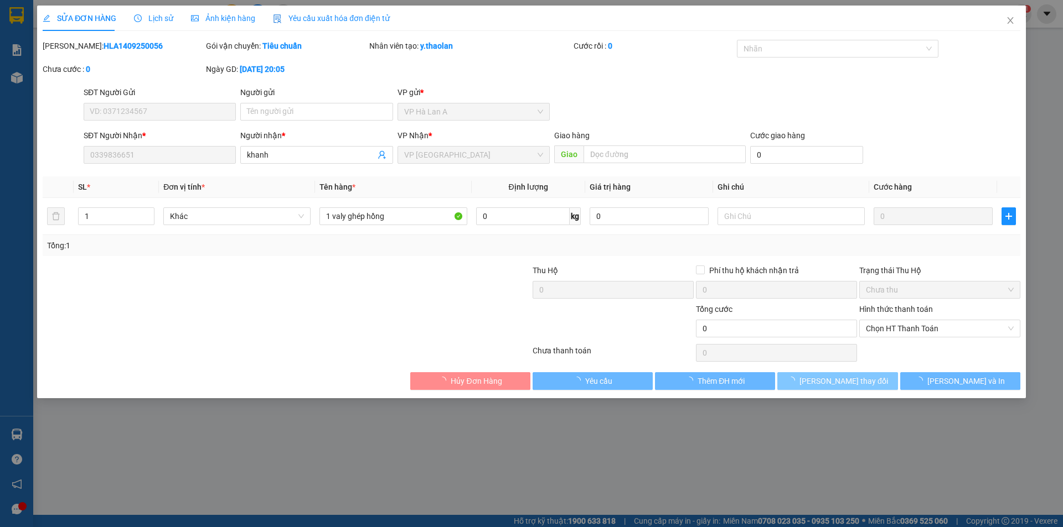
click at [785, 372] on button "[PERSON_NAME] thay đổi" at bounding box center [837, 381] width 120 height 18
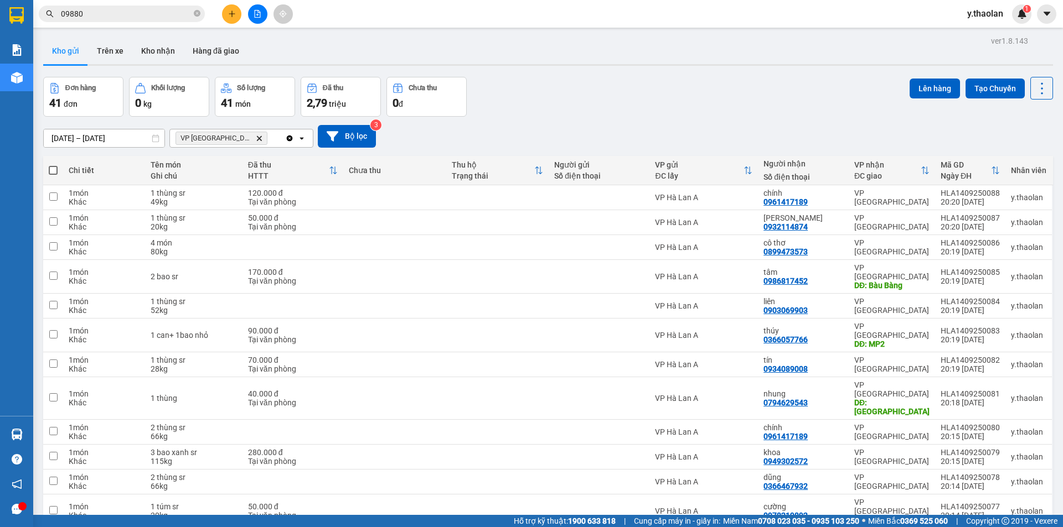
click at [290, 139] on icon "Clear all" at bounding box center [289, 138] width 9 height 9
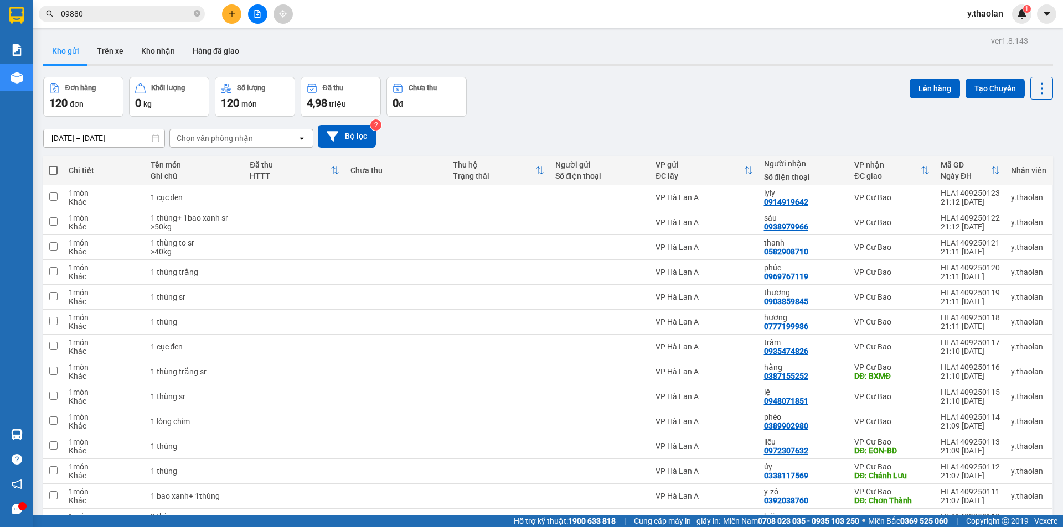
click at [52, 168] on span at bounding box center [53, 170] width 9 height 9
click at [53, 165] on input "checkbox" at bounding box center [53, 165] width 0 height 0
checkbox input "true"
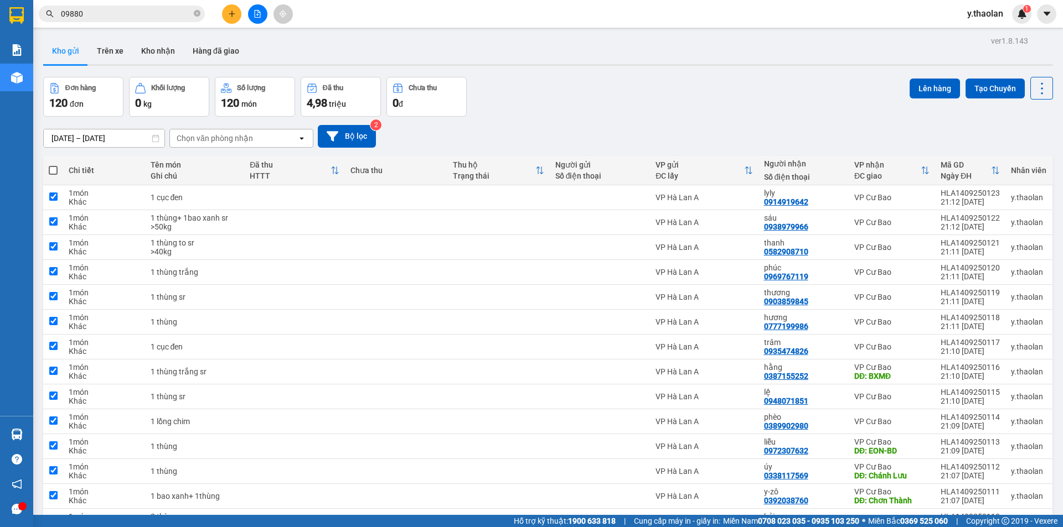
checkbox input "true"
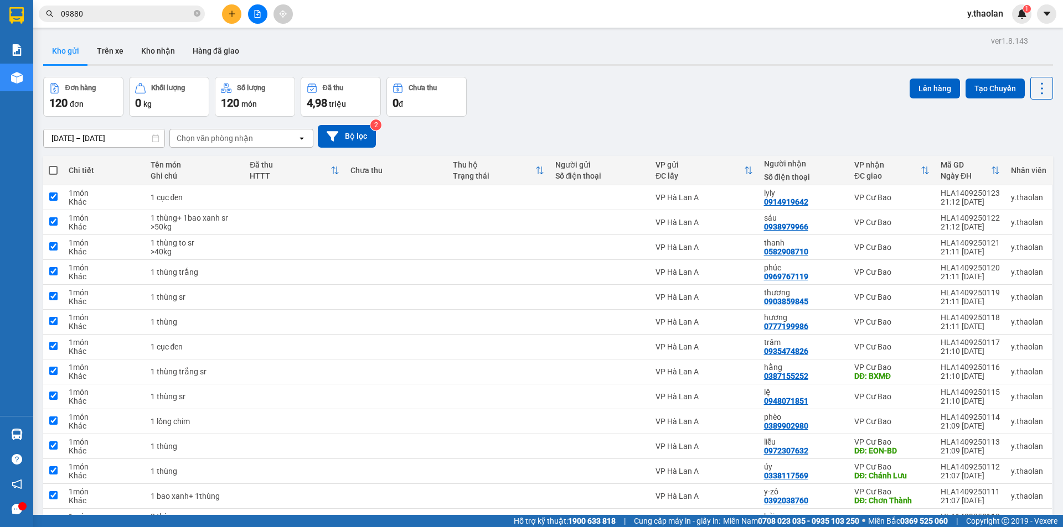
checkbox input "true"
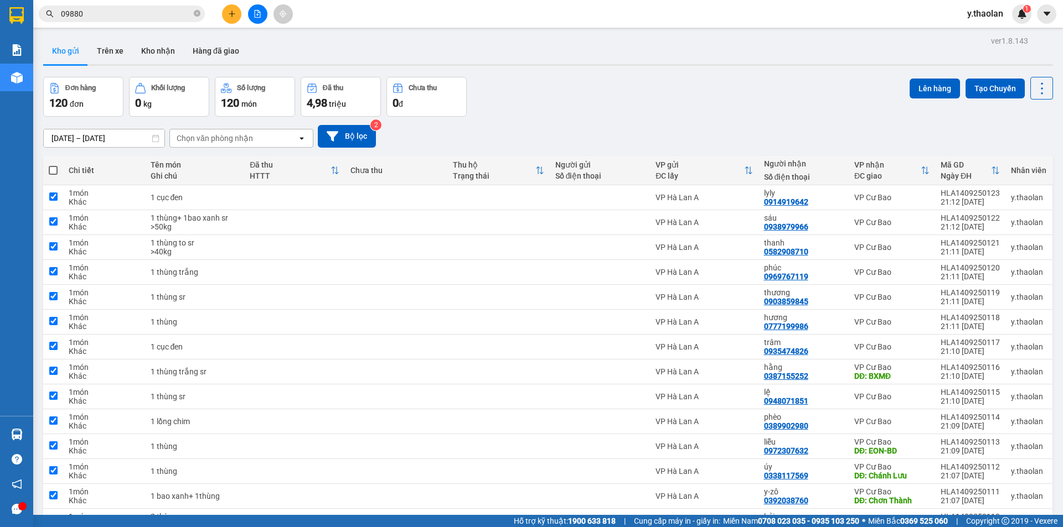
checkbox input "true"
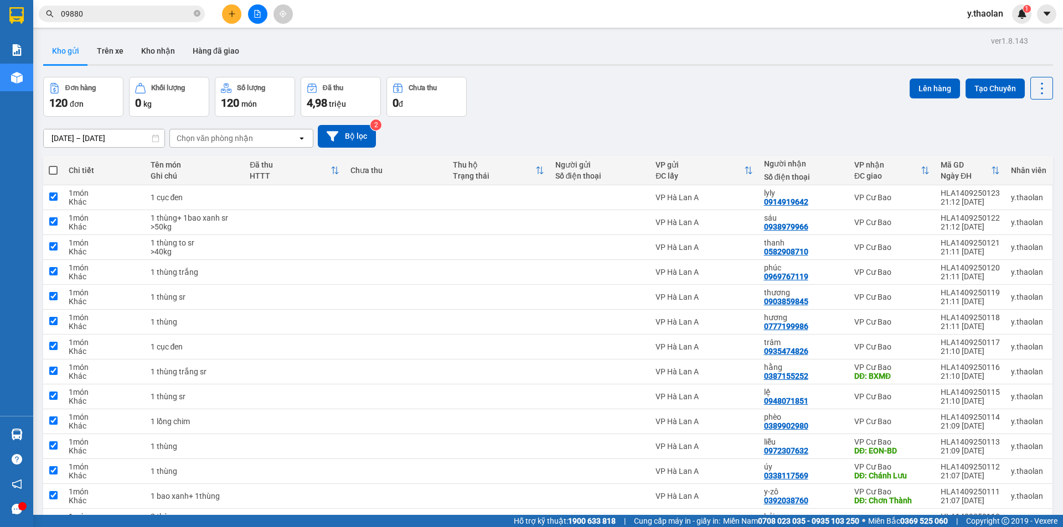
checkbox input "true"
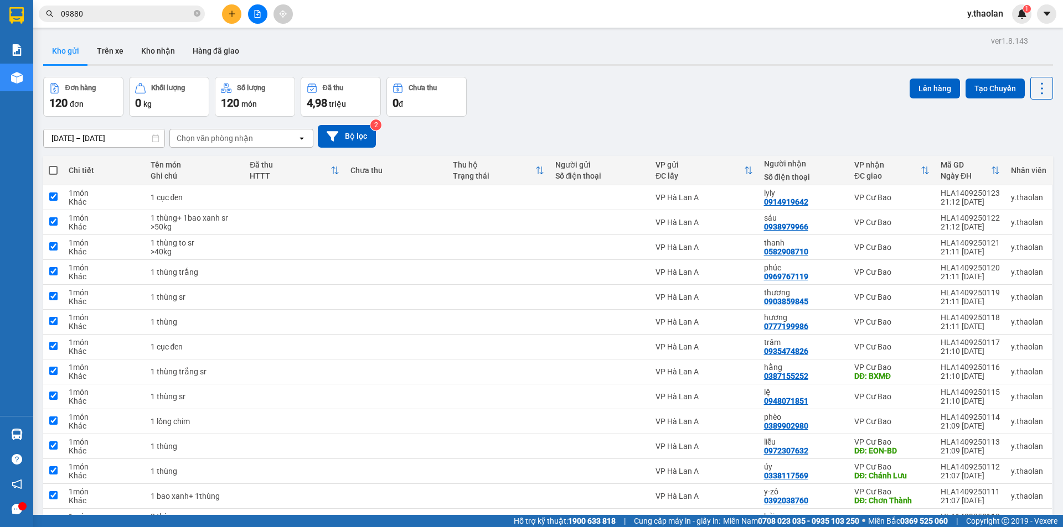
checkbox input "true"
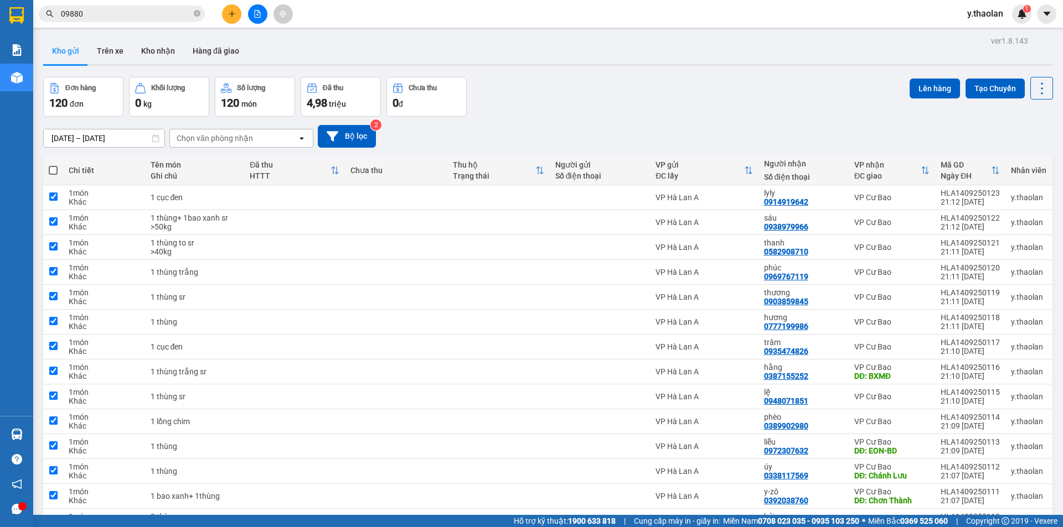
checkbox input "true"
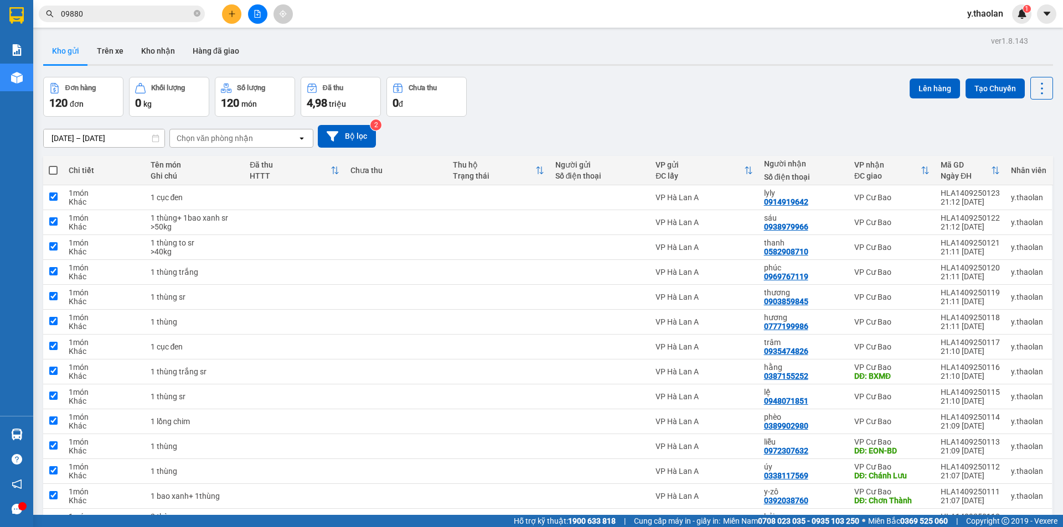
checkbox input "true"
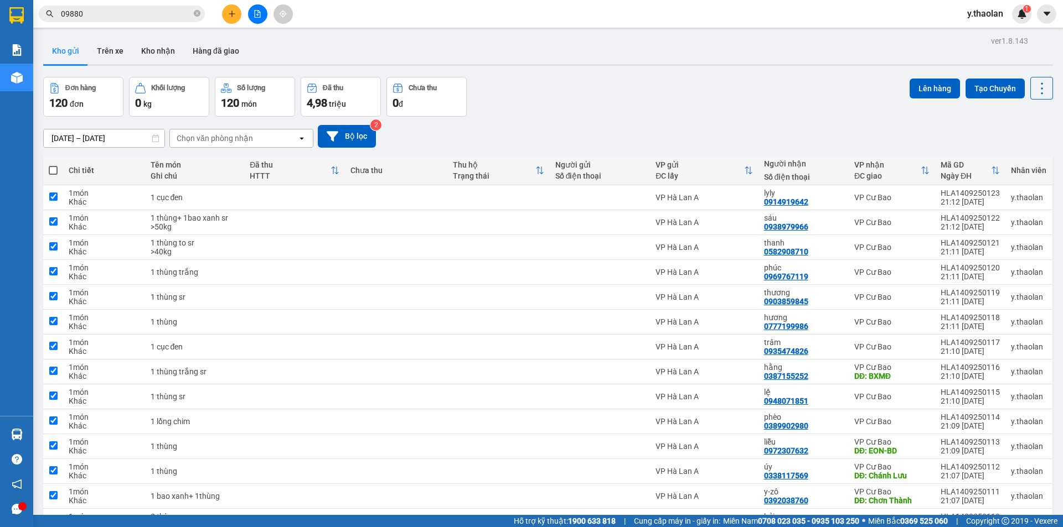
checkbox input "true"
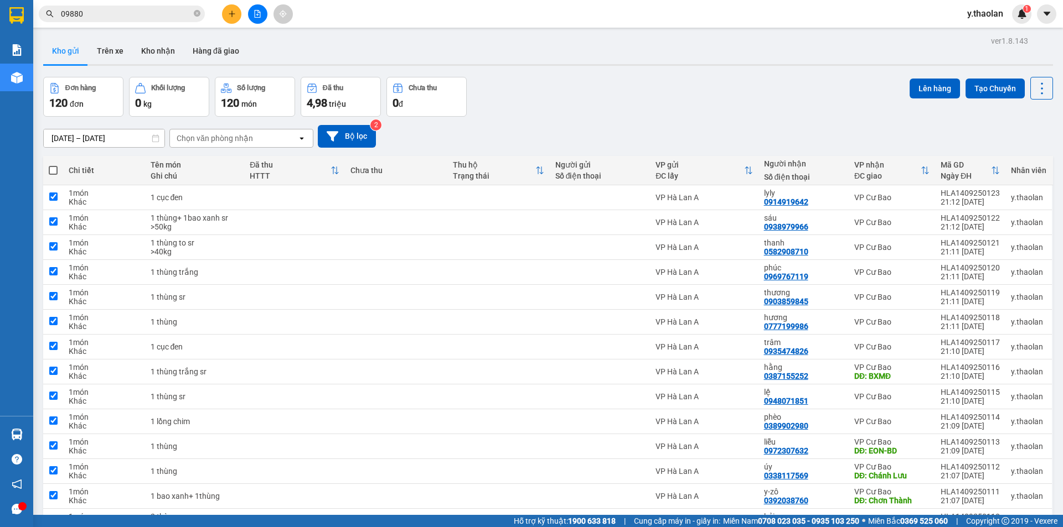
checkbox input "true"
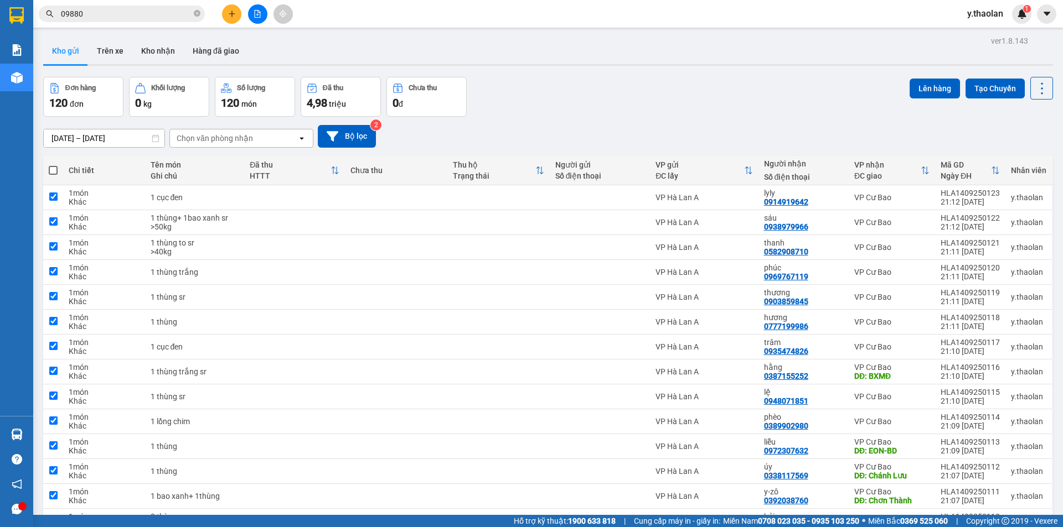
checkbox input "true"
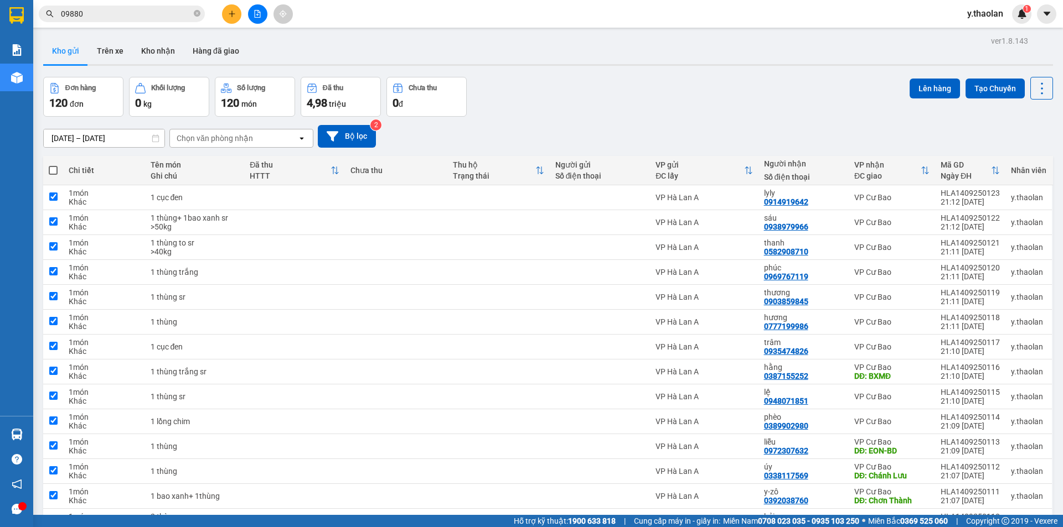
checkbox input "true"
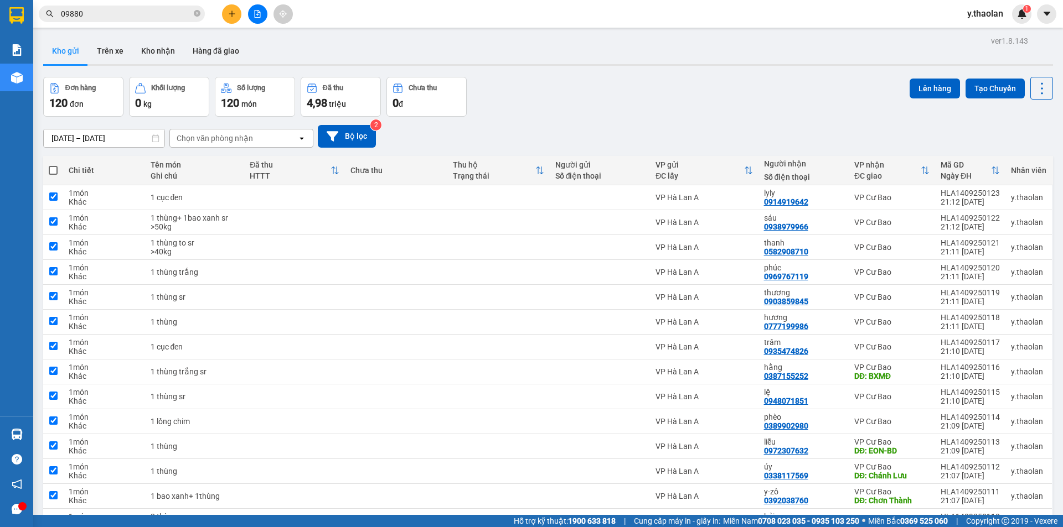
checkbox input "true"
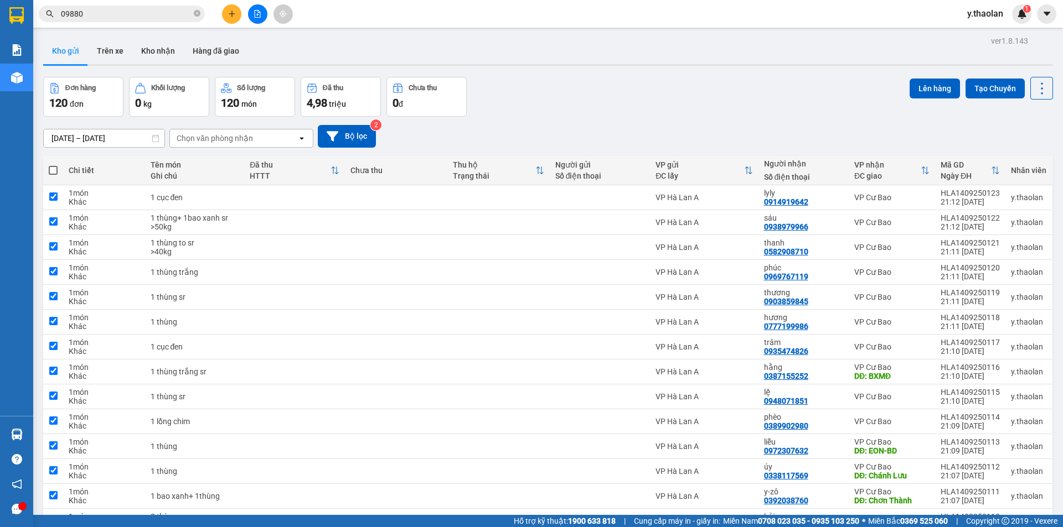
checkbox input "true"
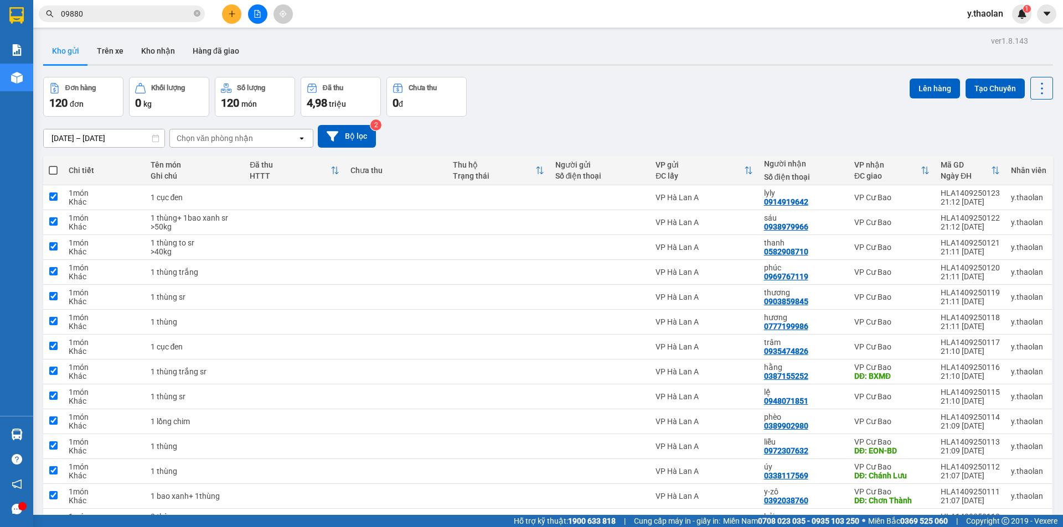
checkbox input "true"
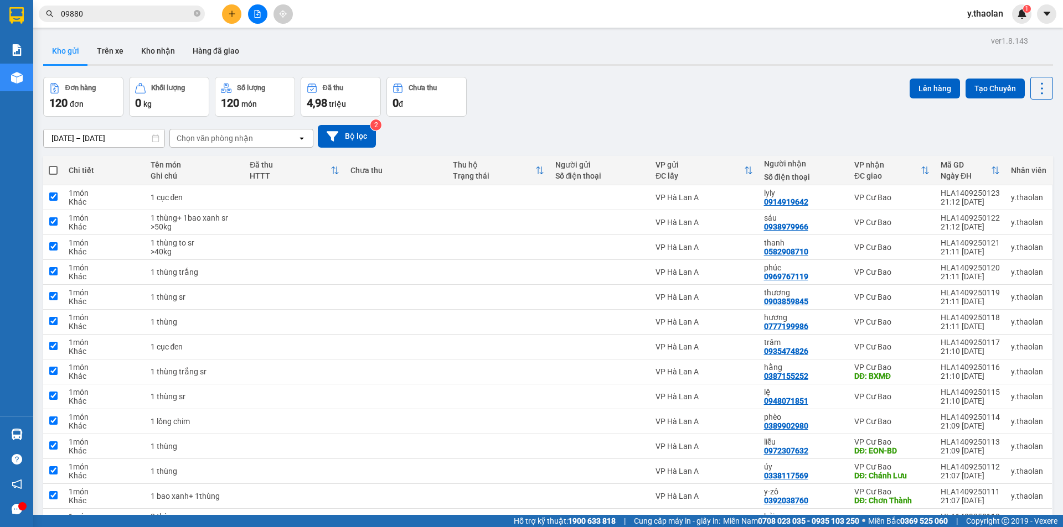
checkbox input "true"
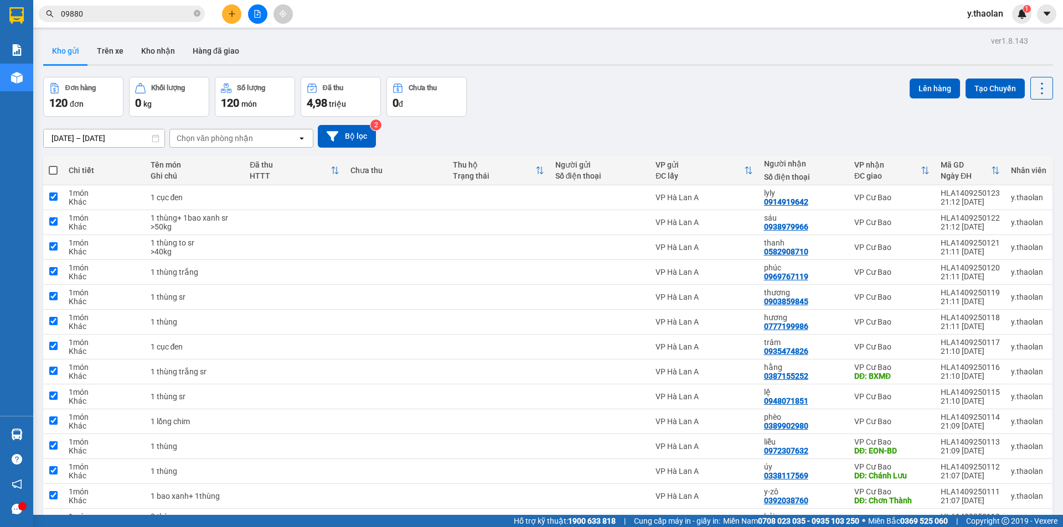
checkbox input "true"
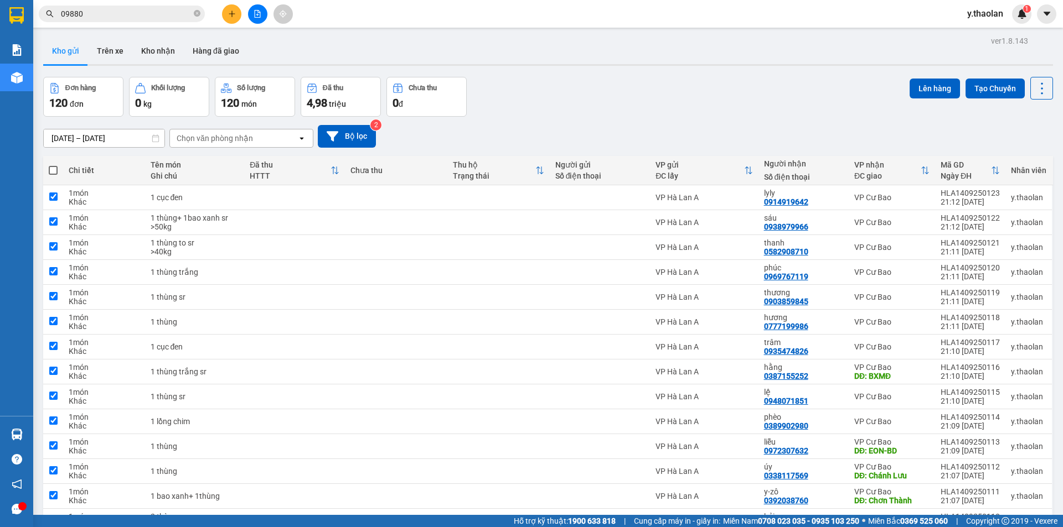
checkbox input "true"
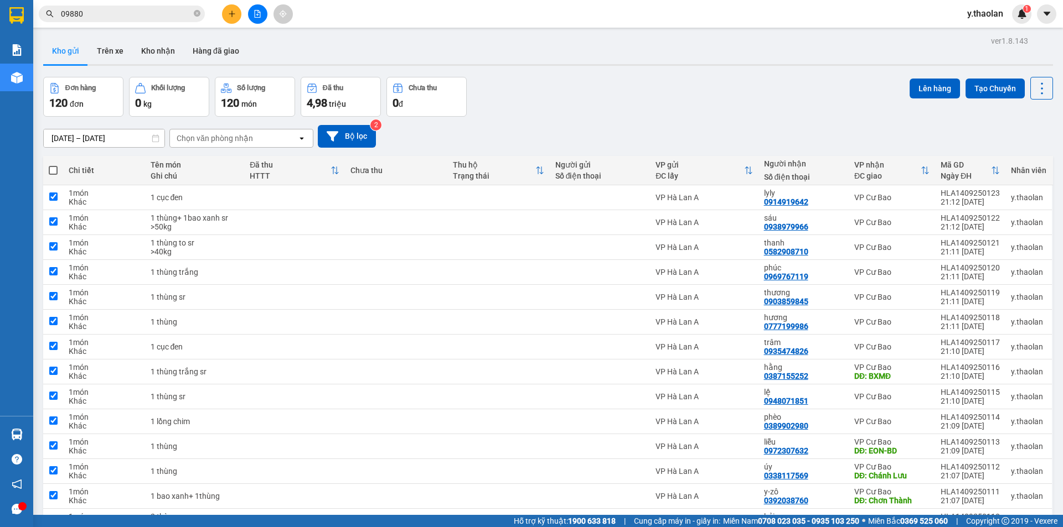
checkbox input "true"
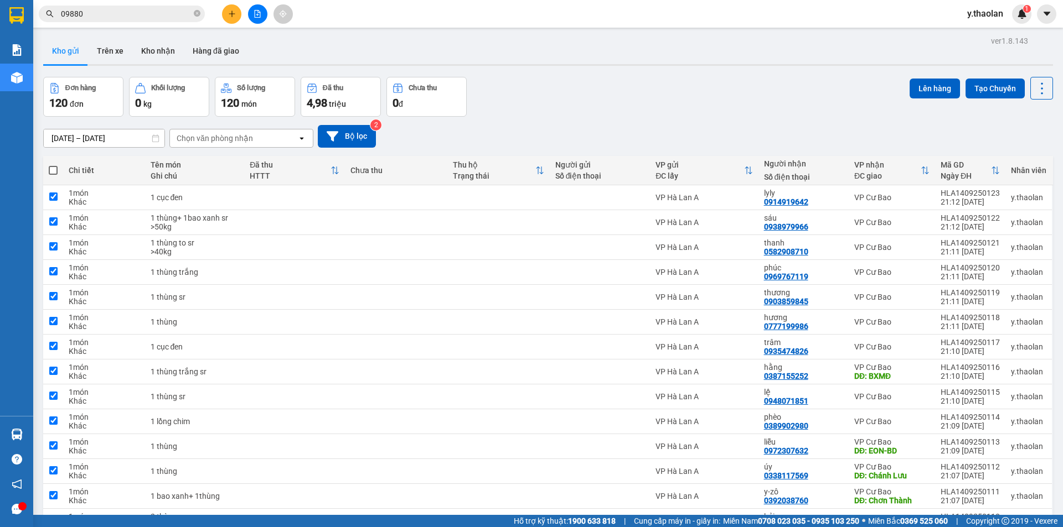
checkbox input "true"
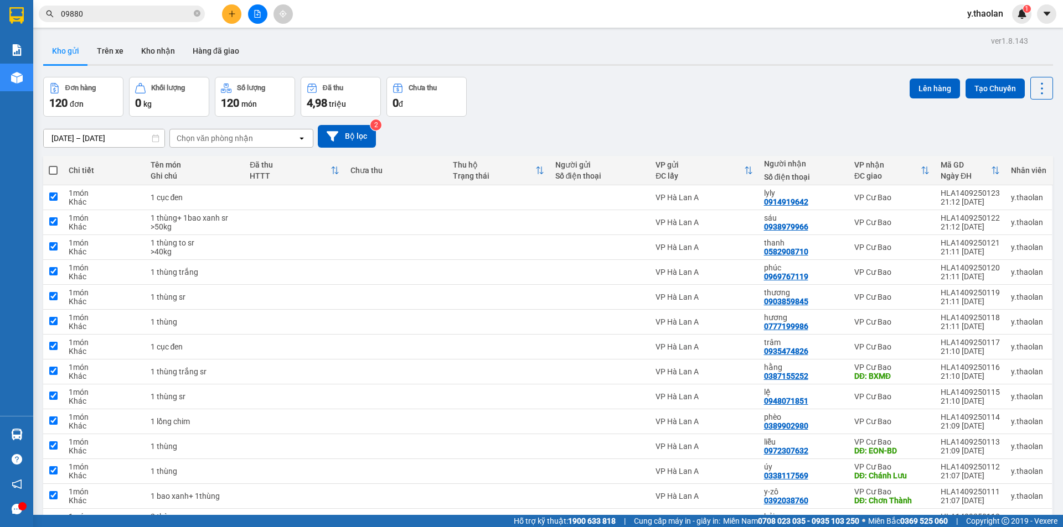
checkbox input "true"
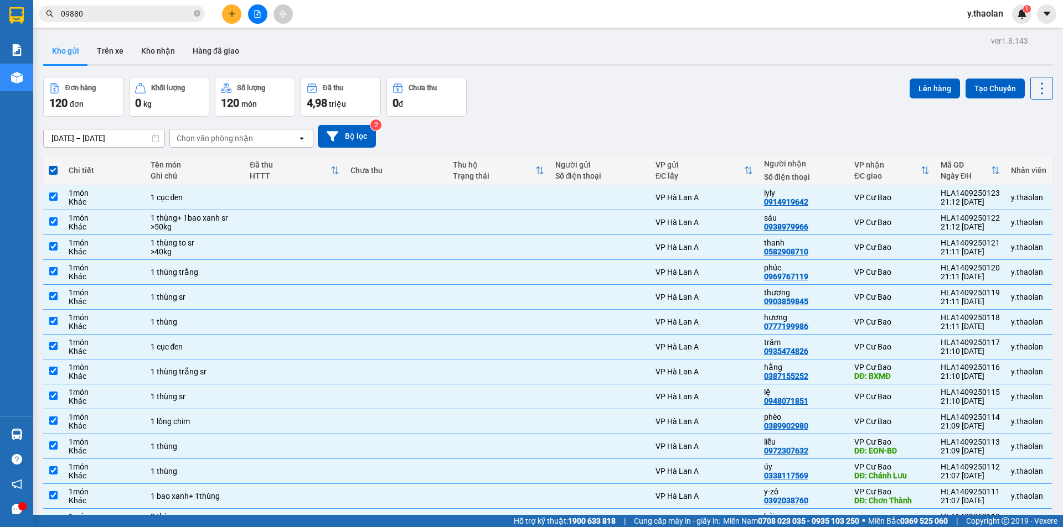
drag, startPoint x: 928, startPoint y: 84, endPoint x: 781, endPoint y: 71, distance: 147.8
click at [928, 85] on button "Lên hàng" at bounding box center [934, 89] width 50 height 20
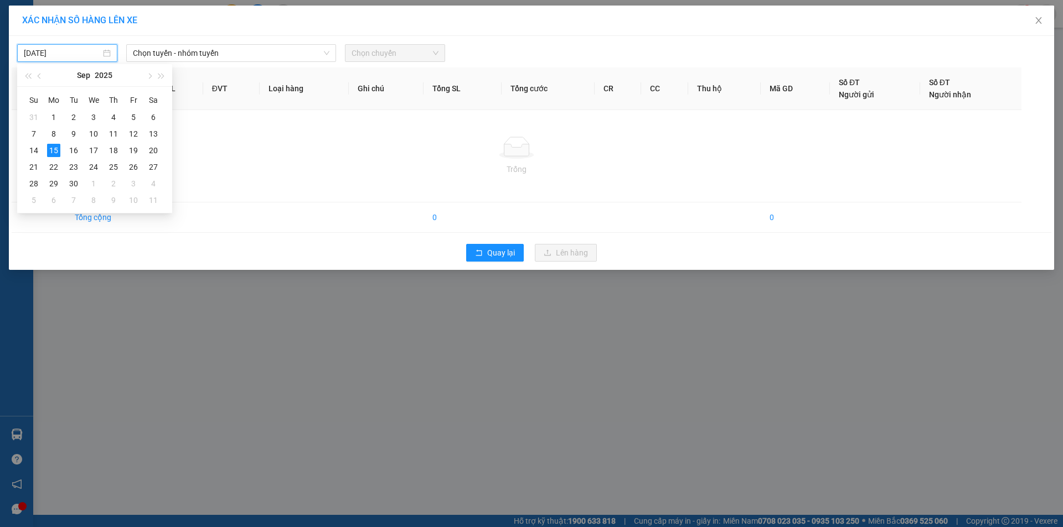
click at [56, 55] on input "[DATE]" at bounding box center [62, 53] width 77 height 12
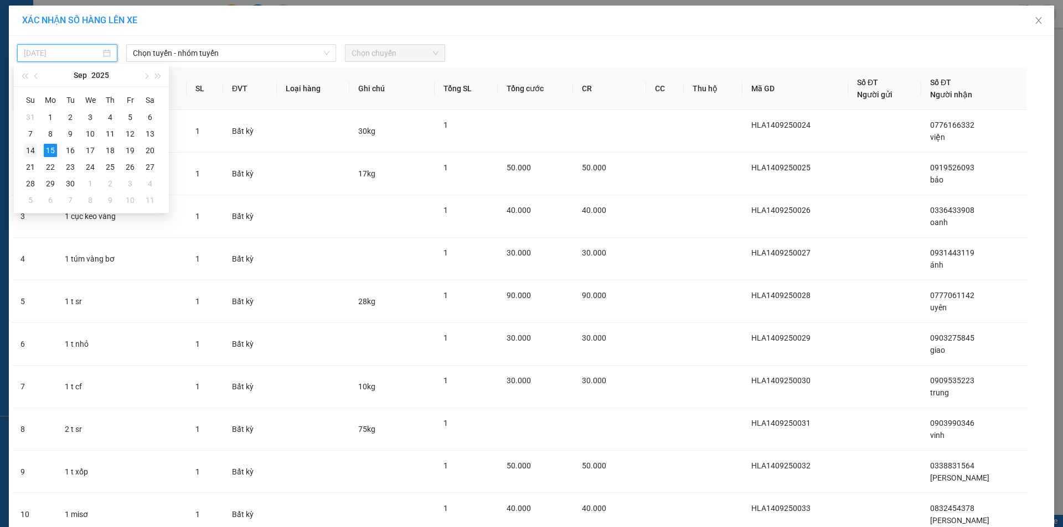
click at [38, 149] on td "14" at bounding box center [30, 150] width 20 height 17
type input "[DATE]"
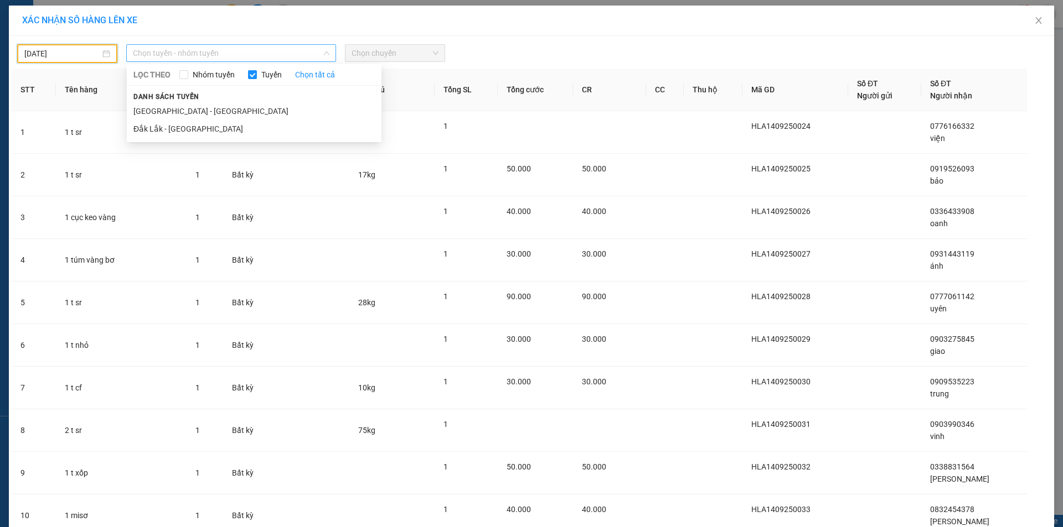
click at [190, 56] on span "Chọn tuyến - nhóm tuyến" at bounding box center [231, 53] width 196 height 17
click at [175, 127] on li "Đắk Lắk - [GEOGRAPHIC_DATA]" at bounding box center [254, 129] width 255 height 18
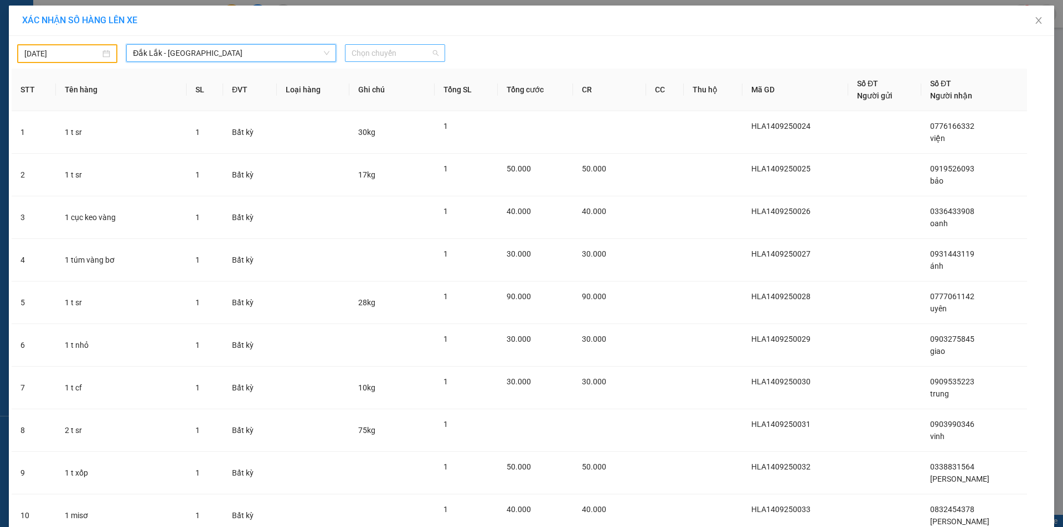
click at [393, 49] on span "Chọn chuyến" at bounding box center [394, 53] width 87 height 17
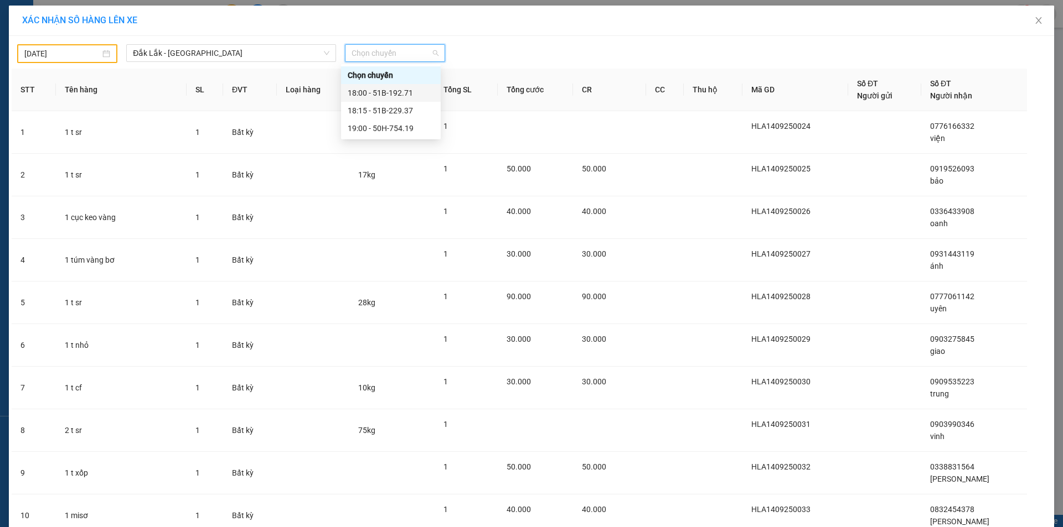
click at [373, 90] on div "18:00 - 51B-192.71" at bounding box center [391, 93] width 86 height 12
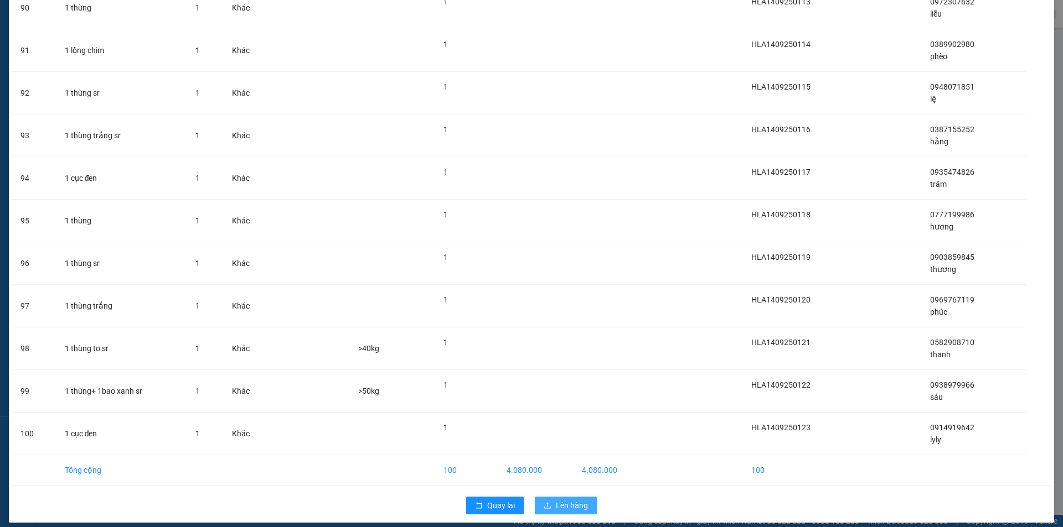
scroll to position [3883, 0]
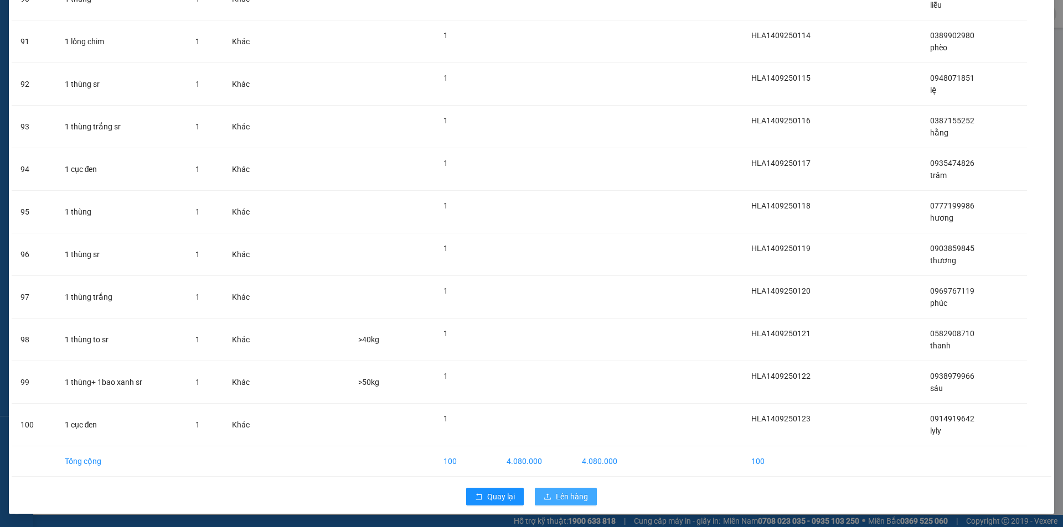
click at [565, 489] on button "Lên hàng" at bounding box center [566, 497] width 62 height 18
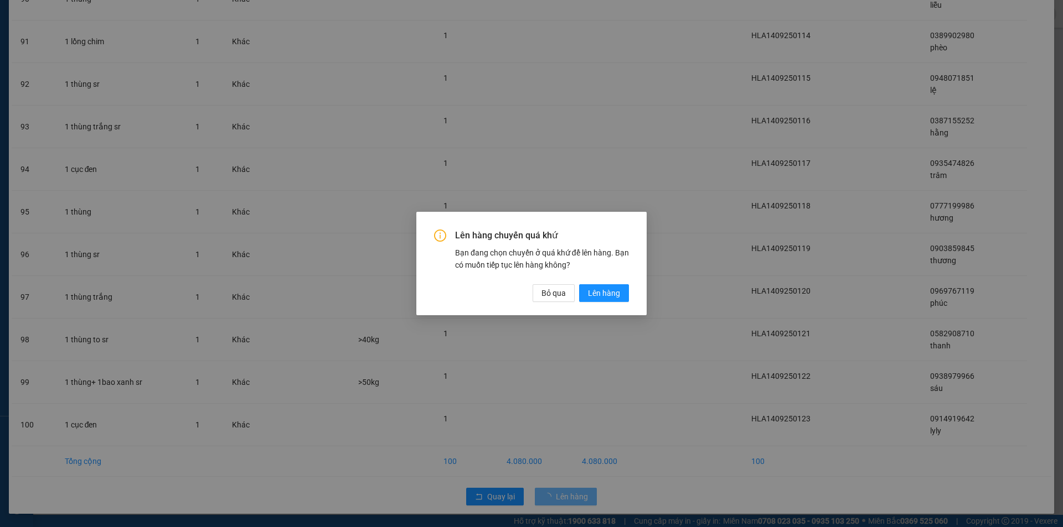
click at [592, 303] on div "Lên hàng chuyến quá khứ Bạn đang chọn chuyến ở quá khứ để lên hàng. Bạn có muốn…" at bounding box center [531, 263] width 230 height 103
click at [608, 286] on button "Lên hàng" at bounding box center [604, 293] width 50 height 18
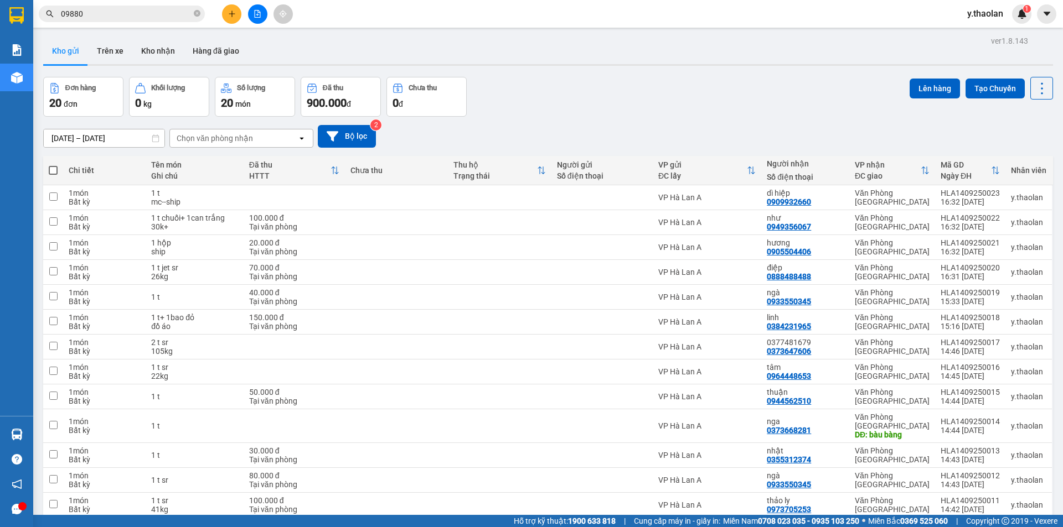
click at [52, 168] on span at bounding box center [53, 170] width 9 height 9
click at [53, 165] on input "checkbox" at bounding box center [53, 165] width 0 height 0
checkbox input "true"
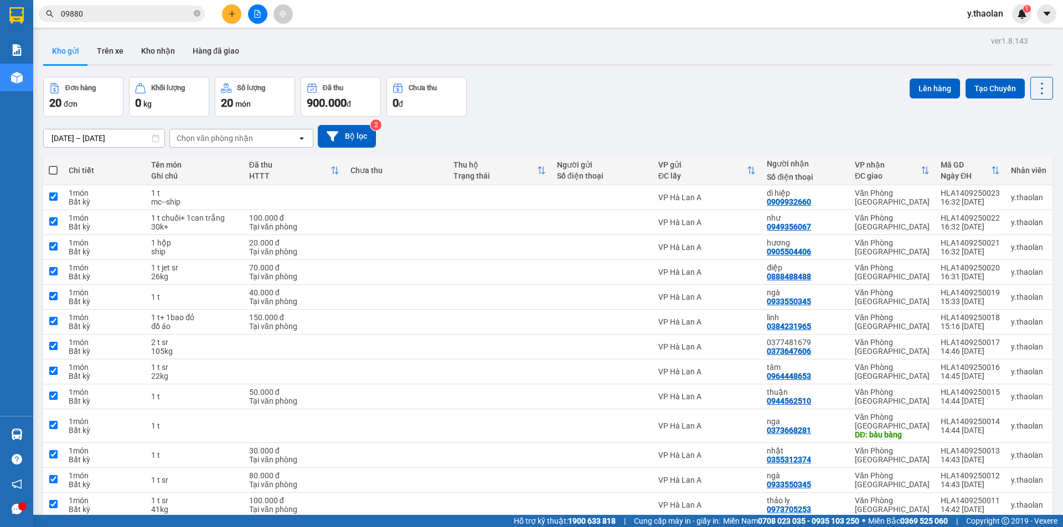
checkbox input "true"
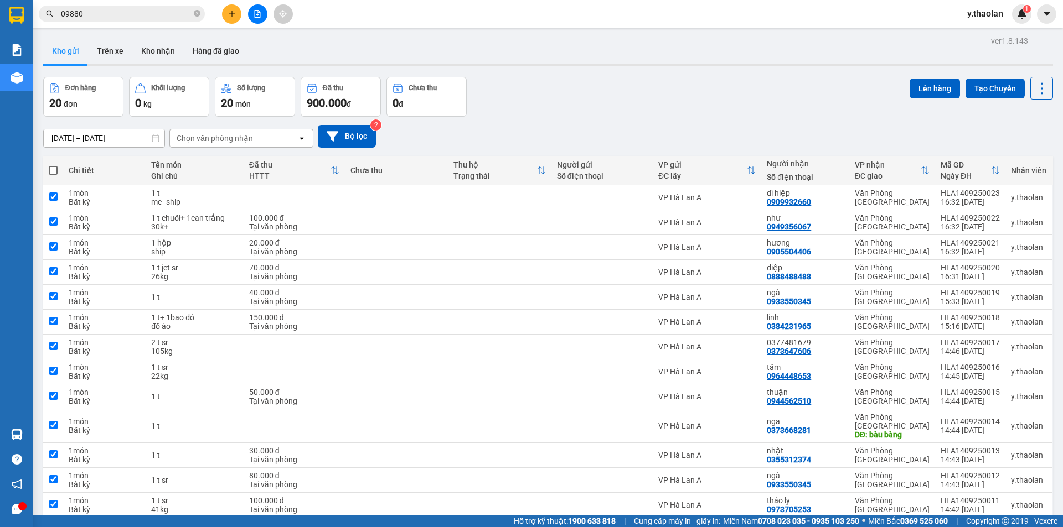
checkbox input "true"
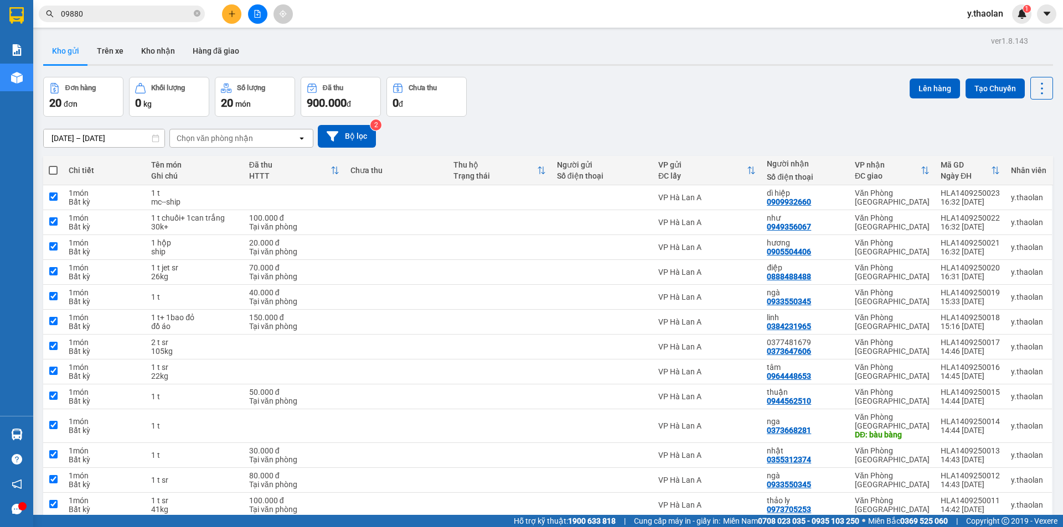
checkbox input "true"
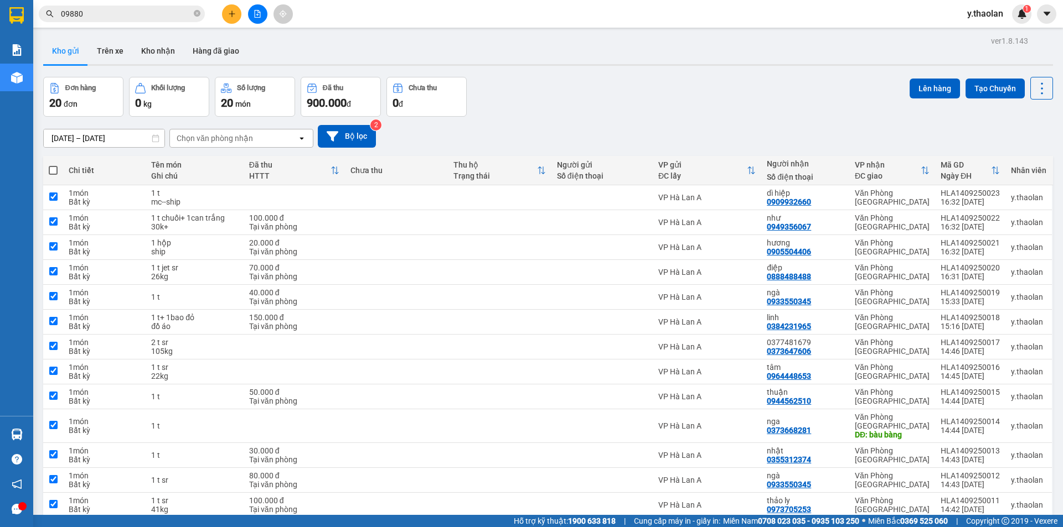
checkbox input "true"
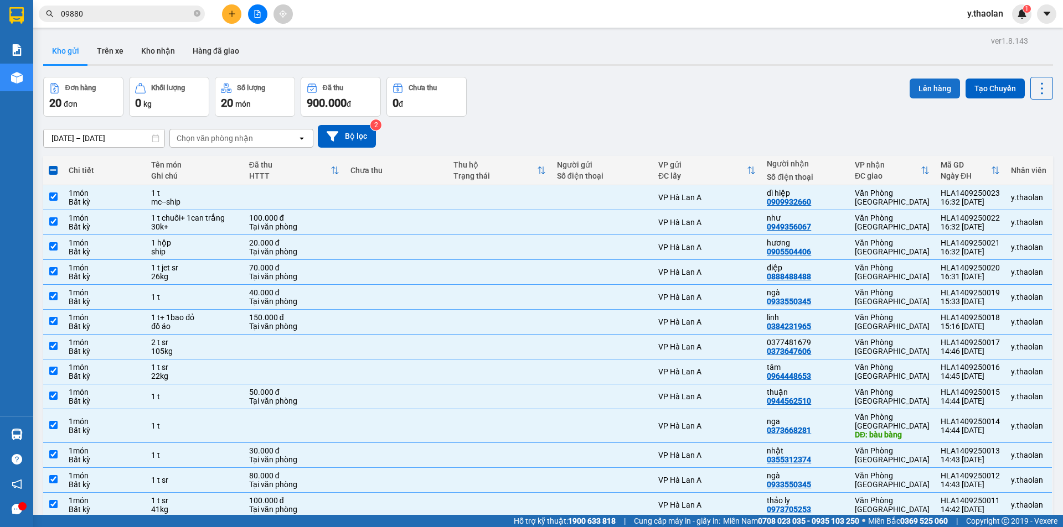
click at [936, 81] on button "Lên hàng" at bounding box center [934, 89] width 50 height 20
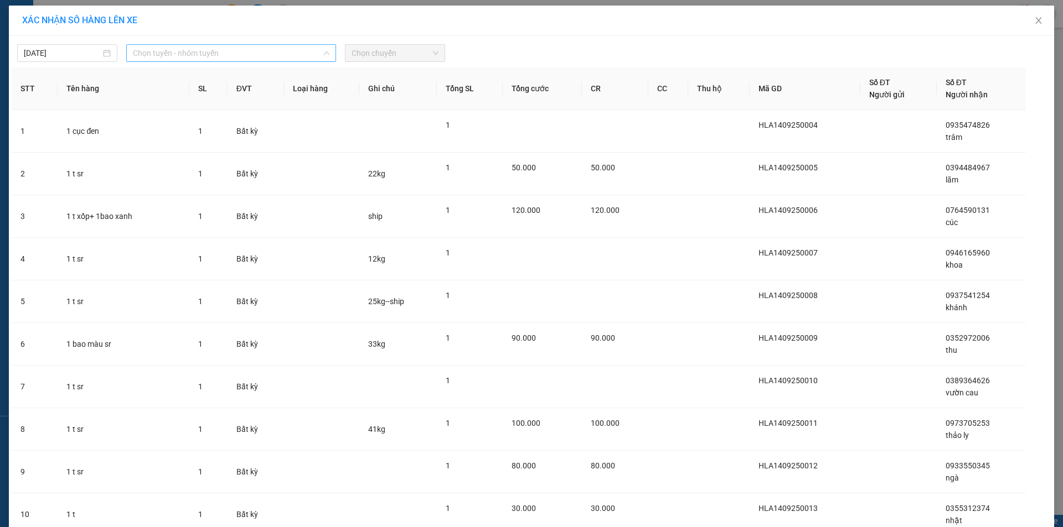
click at [173, 51] on span "Chọn tuyến - nhóm tuyến" at bounding box center [231, 53] width 196 height 17
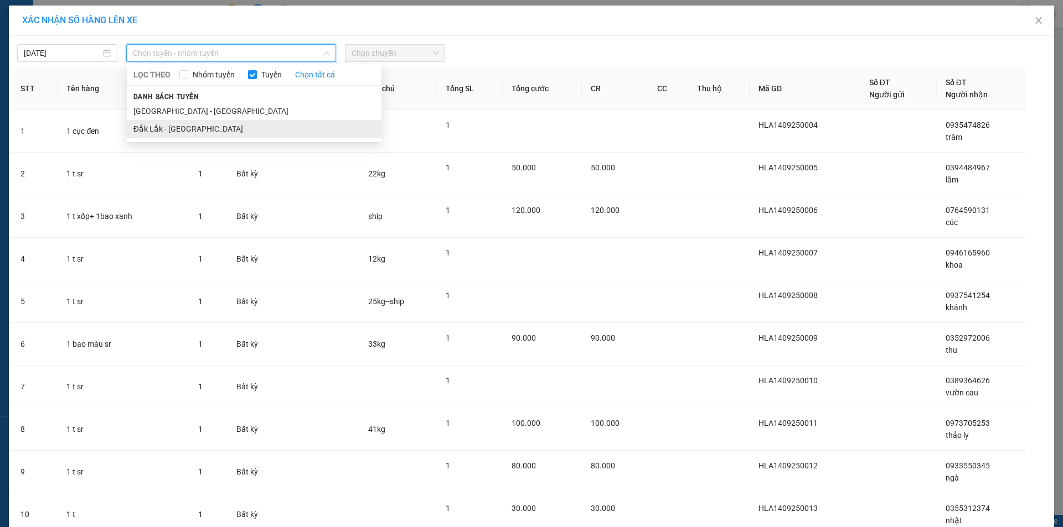
click at [169, 125] on li "Đắk Lắk - [GEOGRAPHIC_DATA]" at bounding box center [254, 129] width 255 height 18
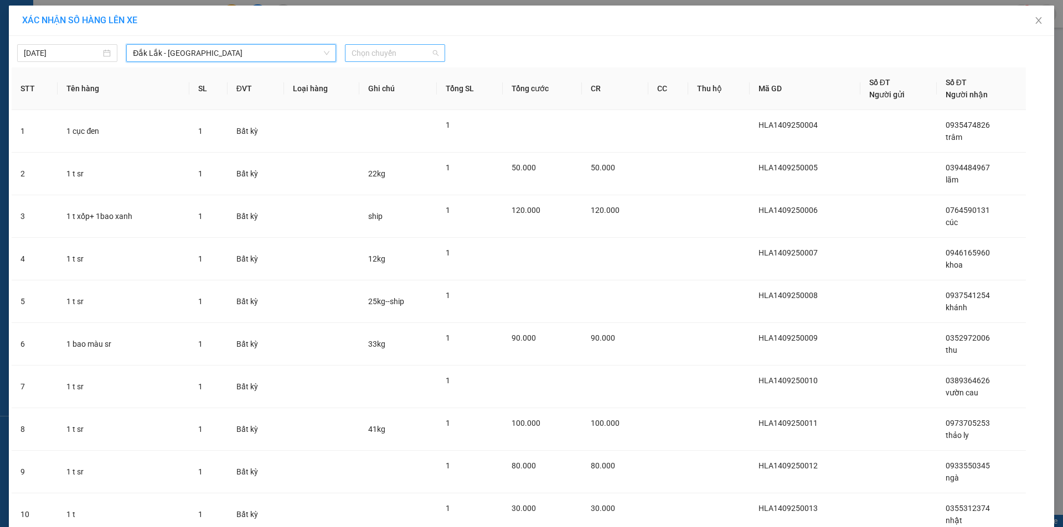
click at [372, 54] on span "Chọn chuyến" at bounding box center [394, 53] width 87 height 17
click at [58, 59] on input "[DATE]" at bounding box center [62, 53] width 77 height 12
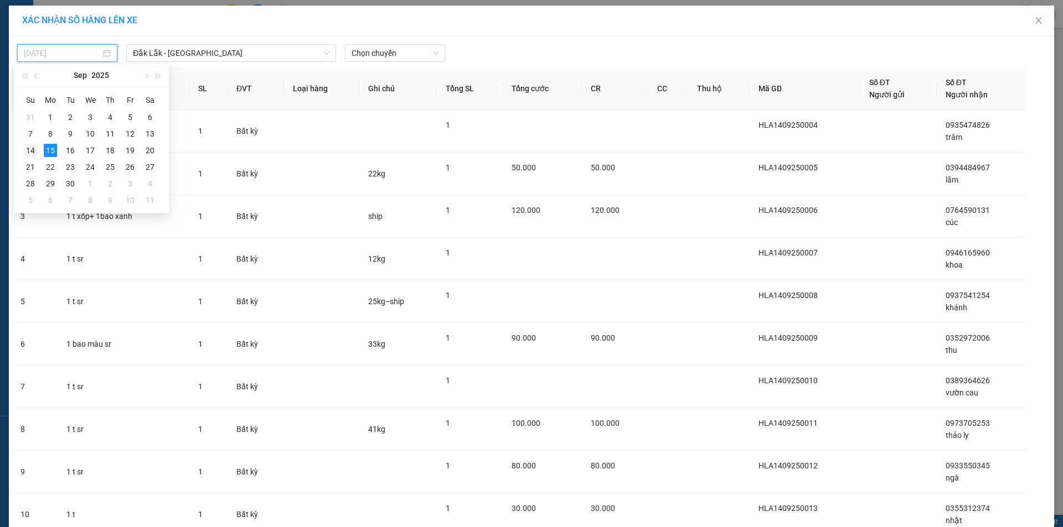
click at [24, 154] on div "14" at bounding box center [30, 150] width 13 height 13
type input "[DATE]"
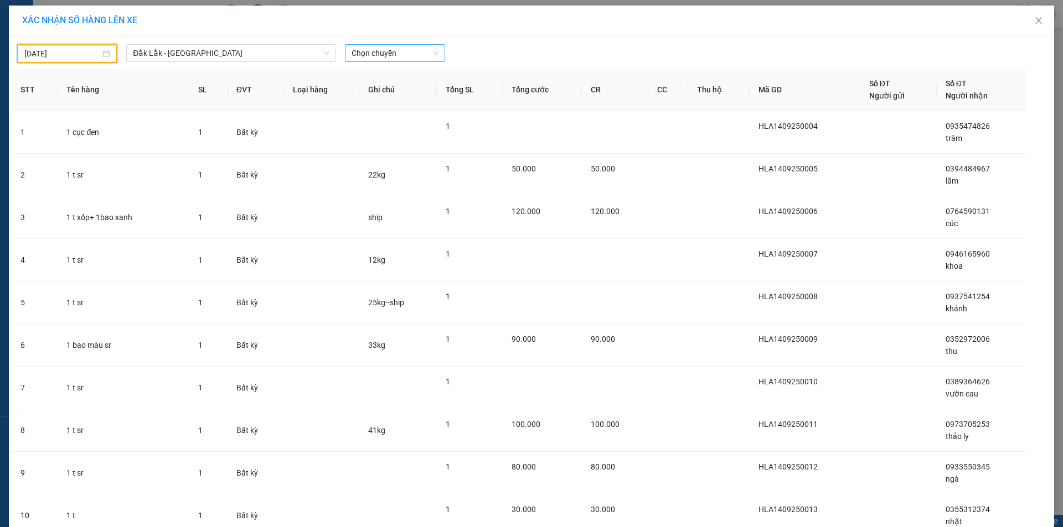
click at [374, 55] on span "Chọn chuyến" at bounding box center [394, 53] width 87 height 17
click at [380, 90] on div "18:00 - 51B-192.71" at bounding box center [391, 93] width 86 height 12
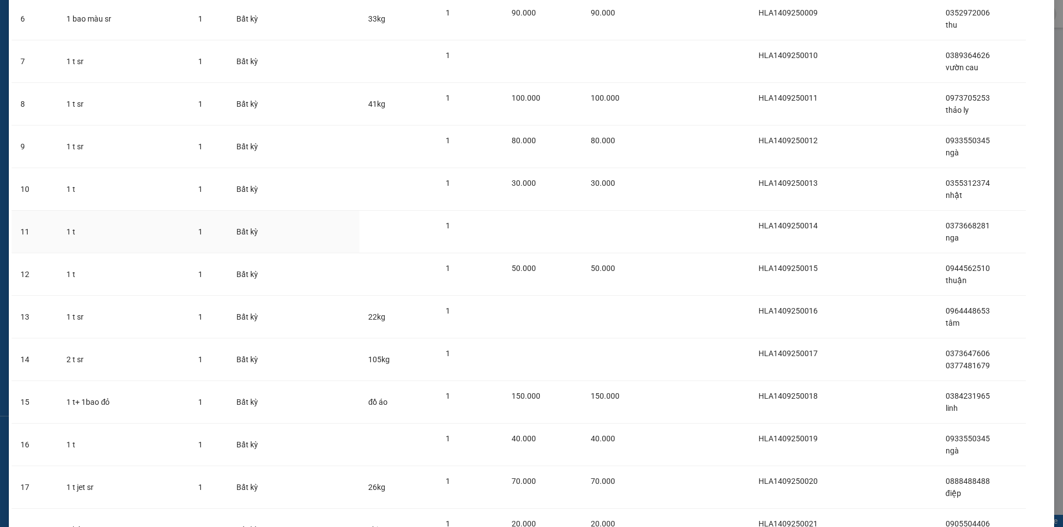
scroll to position [522, 0]
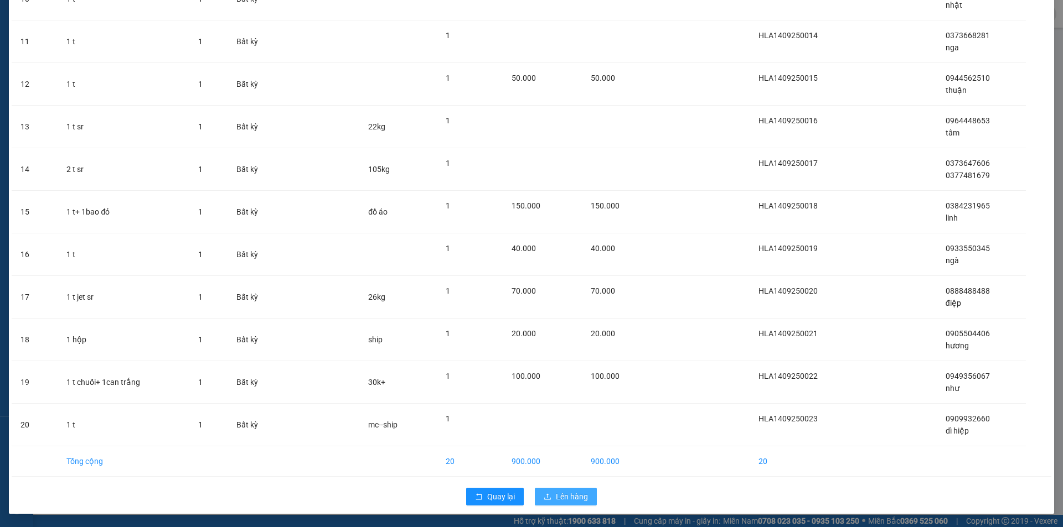
click at [581, 493] on span "Lên hàng" at bounding box center [572, 497] width 32 height 12
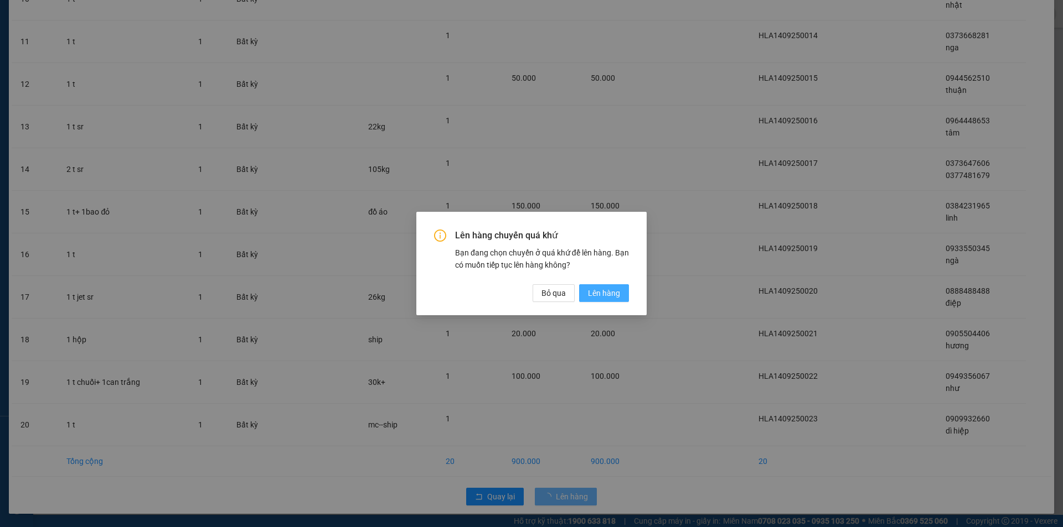
click at [609, 291] on span "Lên hàng" at bounding box center [604, 293] width 32 height 12
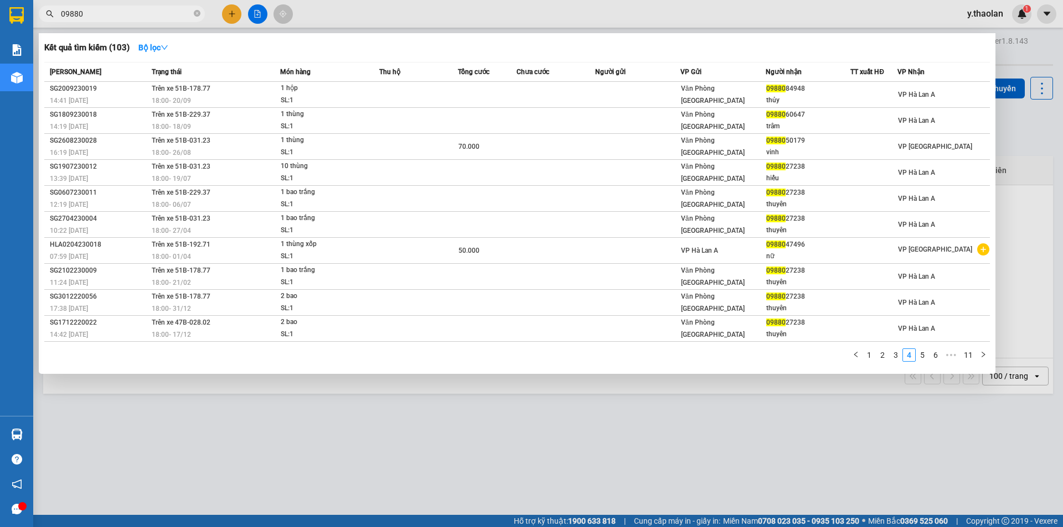
drag, startPoint x: 122, startPoint y: 11, endPoint x: 69, endPoint y: 0, distance: 54.3
click at [79, 4] on div "Kết quả tìm kiếm ( 103 ) Bộ lọc Mã ĐH Trạng thái Món hàng Thu hộ Tổng cước Chưa…" at bounding box center [108, 13] width 216 height 19
type input "0"
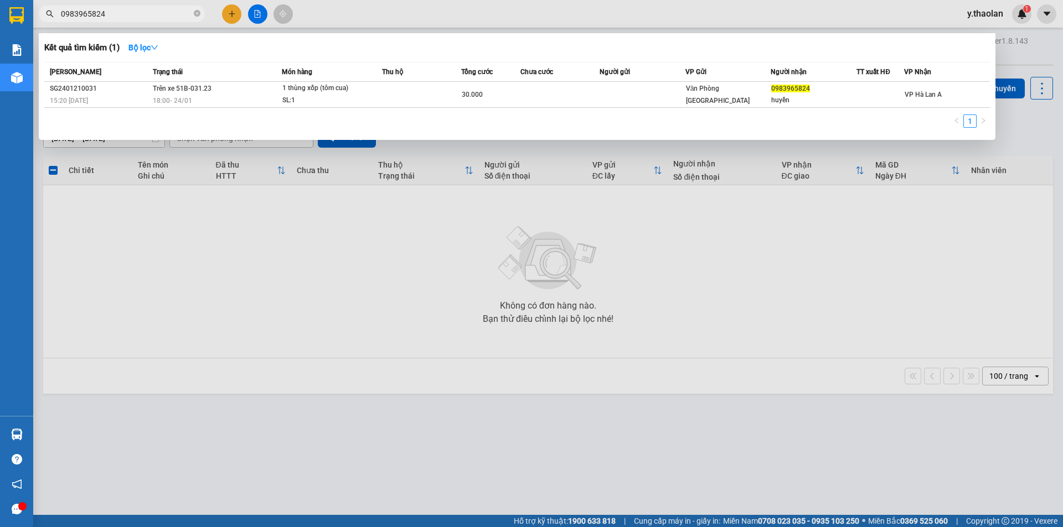
drag, startPoint x: 112, startPoint y: 11, endPoint x: 0, endPoint y: -3, distance: 112.6
click at [0, 0] on html "Kết quả tìm kiếm ( 1 ) Bộ lọc Mã ĐH Trạng thái Món hàng Thu hộ Tổng cước Chưa c…" at bounding box center [531, 263] width 1063 height 527
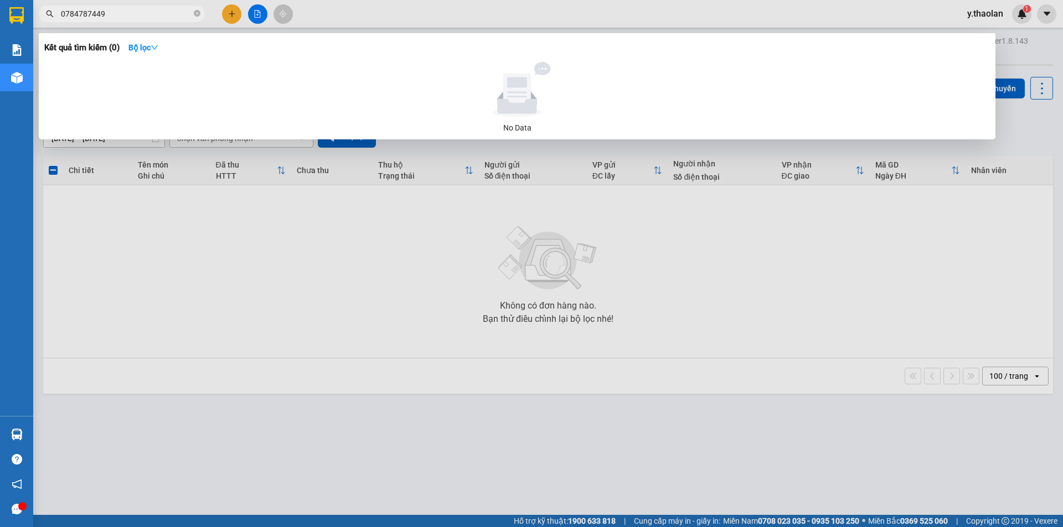
drag, startPoint x: 116, startPoint y: 13, endPoint x: 12, endPoint y: -3, distance: 105.4
click at [12, 0] on html "Kết quả tìm kiếm ( 0 ) Bộ lọc No Data 0784787449 y.thaolan 1 Báo cáo Báo cáo dò…" at bounding box center [531, 263] width 1063 height 527
type input "0784871"
click at [235, 12] on div at bounding box center [531, 263] width 1063 height 527
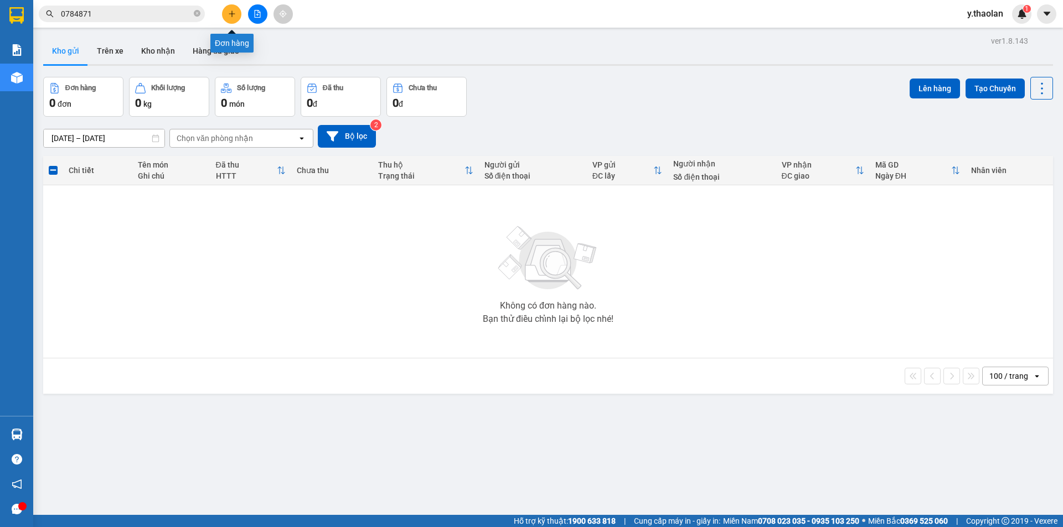
click at [230, 17] on icon "plus" at bounding box center [232, 14] width 8 height 8
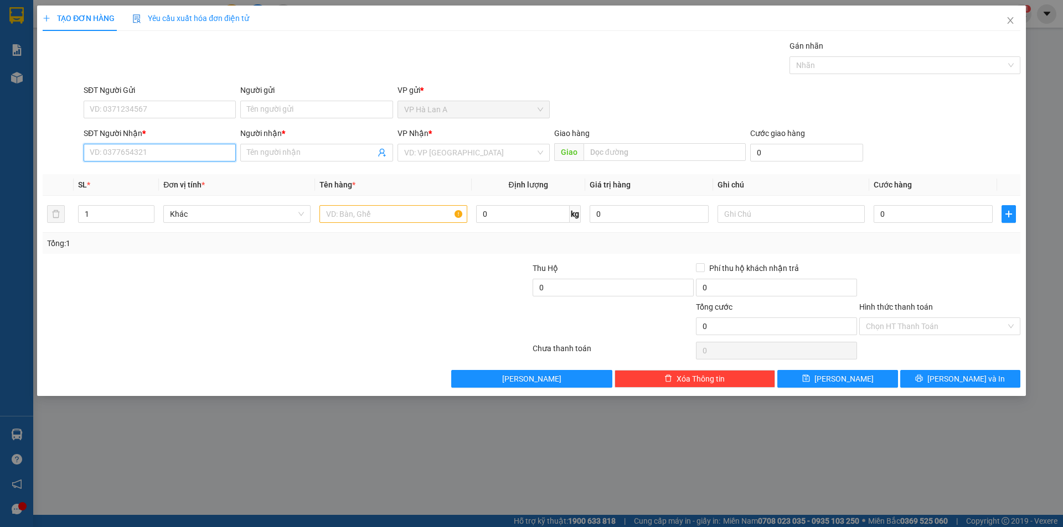
click at [141, 151] on input "SĐT Người Nhận *" at bounding box center [160, 153] width 152 height 18
type input "0784871449"
click at [491, 153] on input "search" at bounding box center [469, 152] width 131 height 17
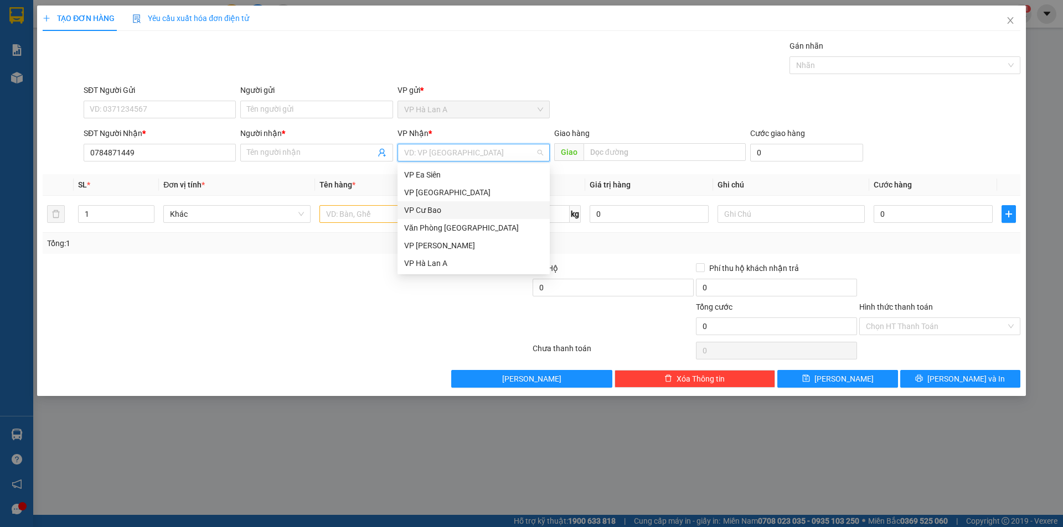
click at [434, 211] on div "VP Cư Bao" at bounding box center [473, 210] width 139 height 12
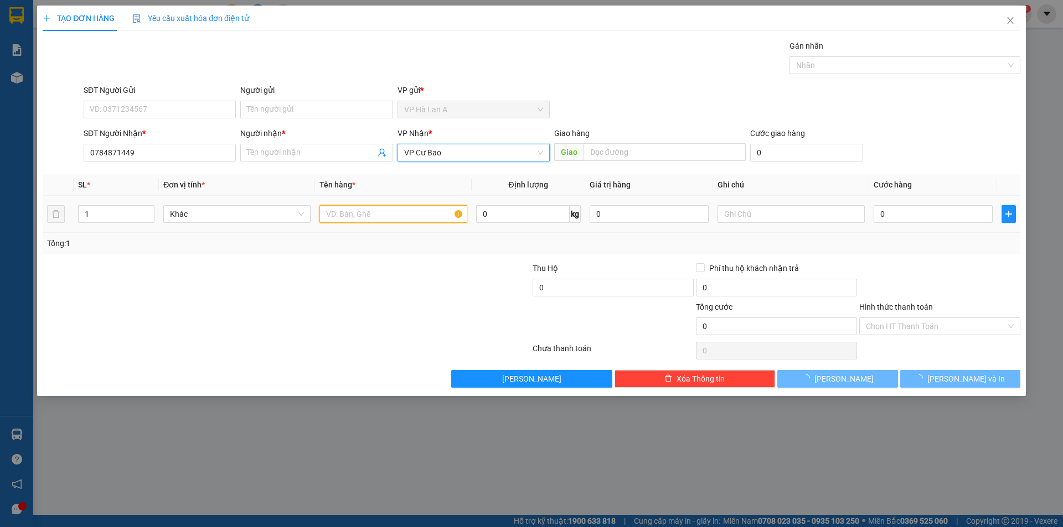
click at [377, 210] on input "text" at bounding box center [392, 214] width 147 height 18
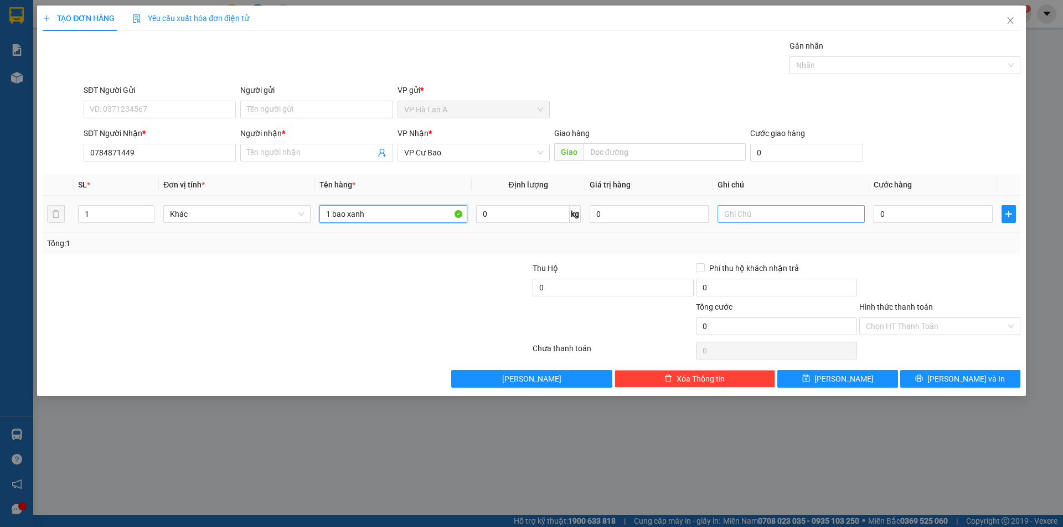
type input "1 bao xanh"
click at [761, 216] on input "text" at bounding box center [790, 214] width 147 height 18
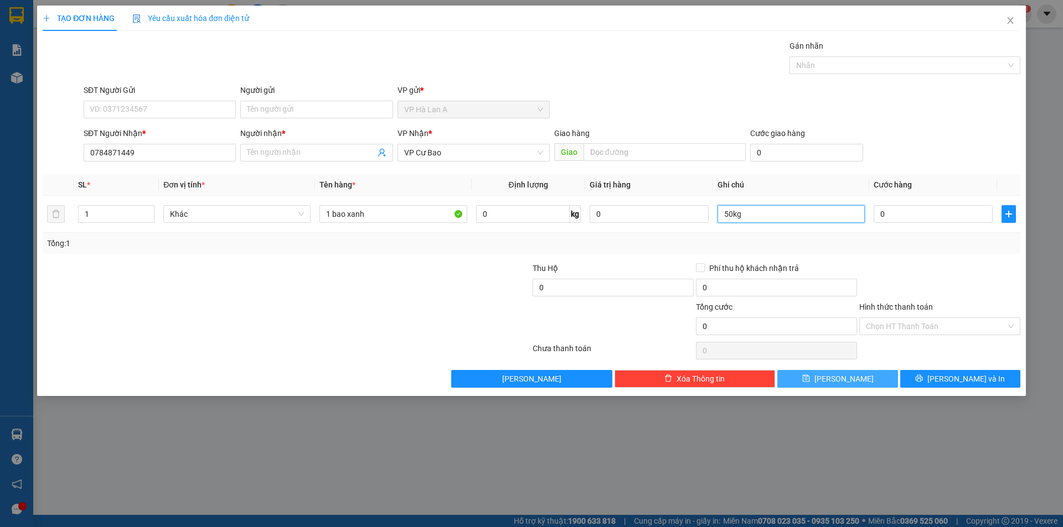
type input "50kg"
click at [846, 370] on button "[PERSON_NAME]" at bounding box center [837, 379] width 120 height 18
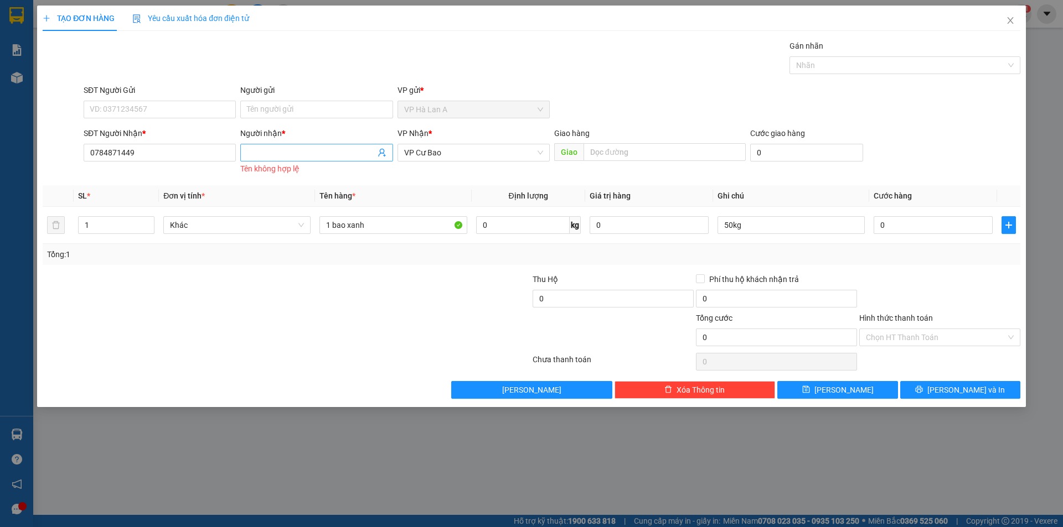
click at [279, 152] on input "Người nhận *" at bounding box center [311, 153] width 128 height 12
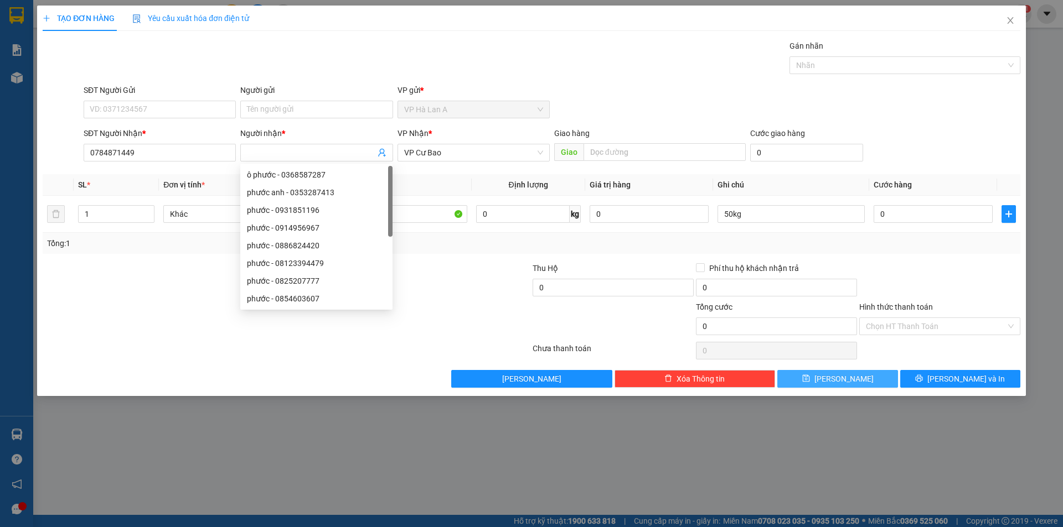
click at [861, 379] on button "[PERSON_NAME]" at bounding box center [837, 379] width 120 height 18
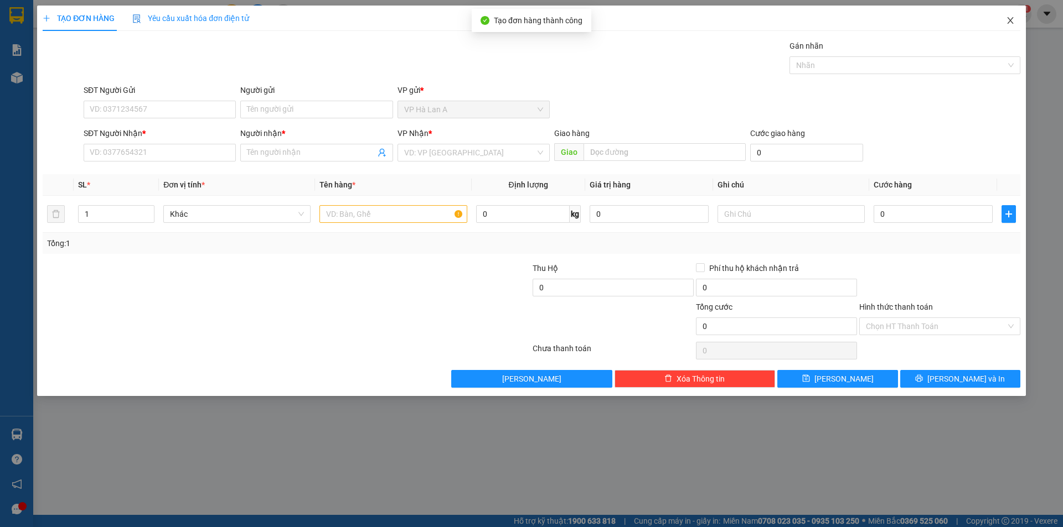
click at [1014, 21] on span "Close" at bounding box center [1010, 21] width 31 height 31
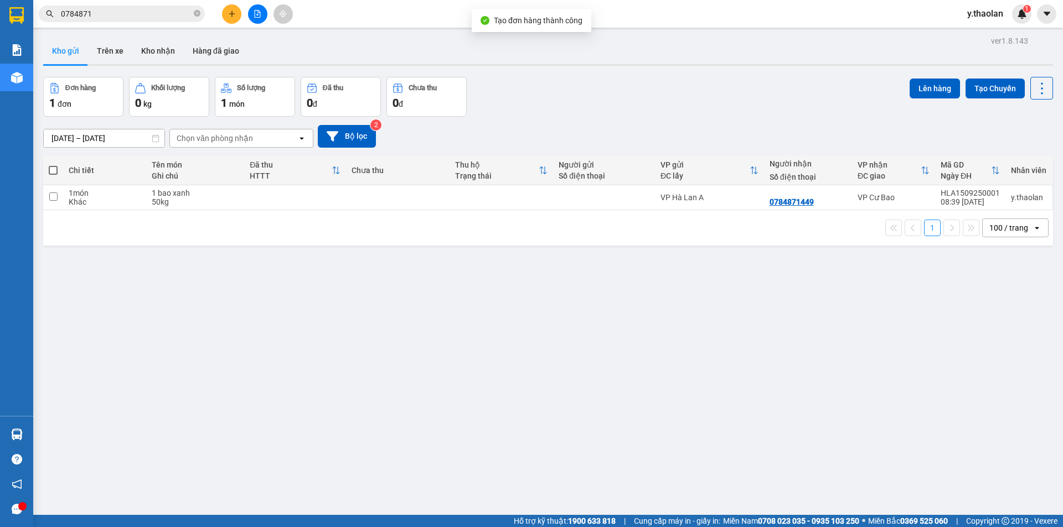
click at [52, 162] on th at bounding box center [53, 170] width 20 height 29
click at [226, 18] on button at bounding box center [231, 13] width 19 height 19
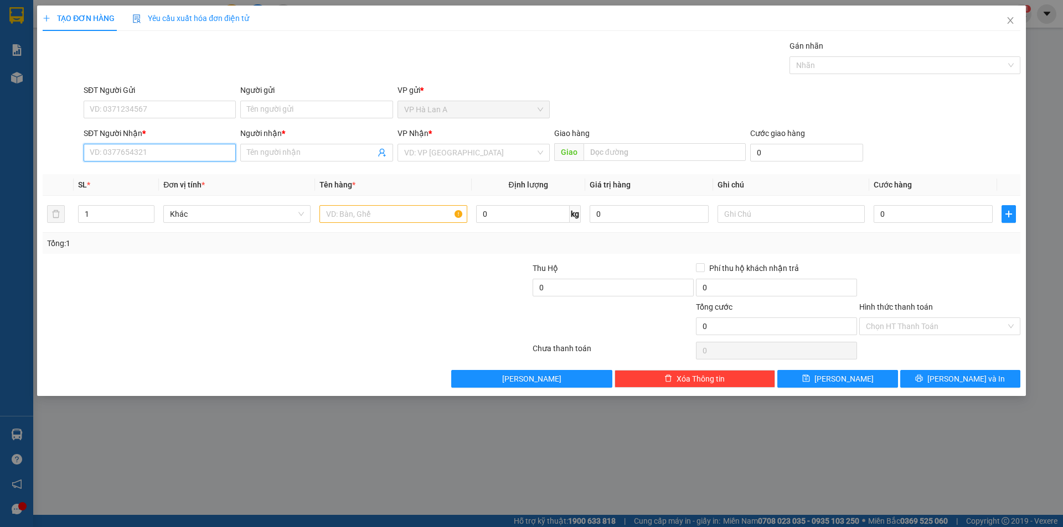
click at [171, 147] on input "SĐT Người Nhận *" at bounding box center [160, 153] width 152 height 18
click at [152, 174] on div "0906564533 - chị á" at bounding box center [159, 175] width 139 height 12
type input "0906564533"
type input "chị á"
type input "0906564533"
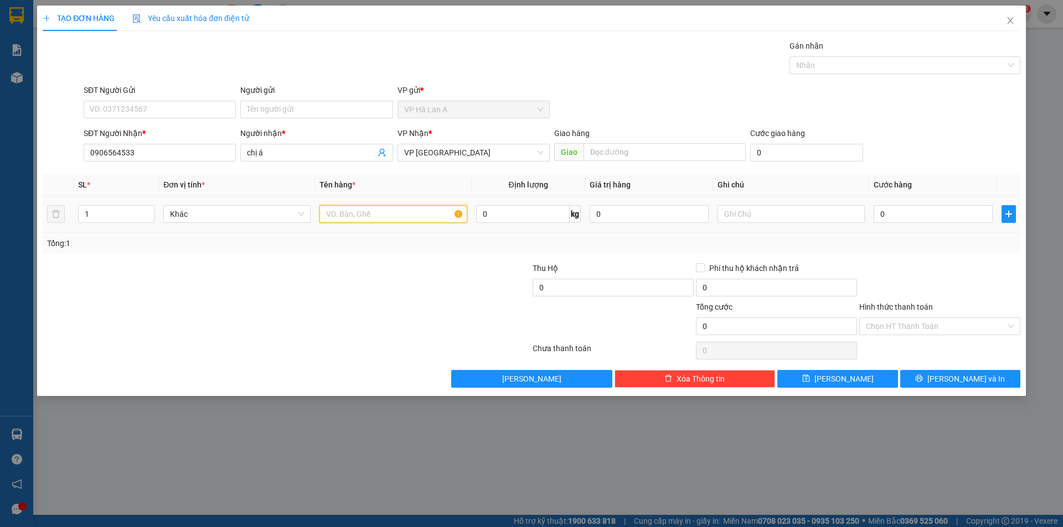
click at [335, 215] on input "text" at bounding box center [392, 214] width 147 height 18
type input "3 thùng sr"
click at [753, 213] on input "text" at bounding box center [790, 214] width 147 height 18
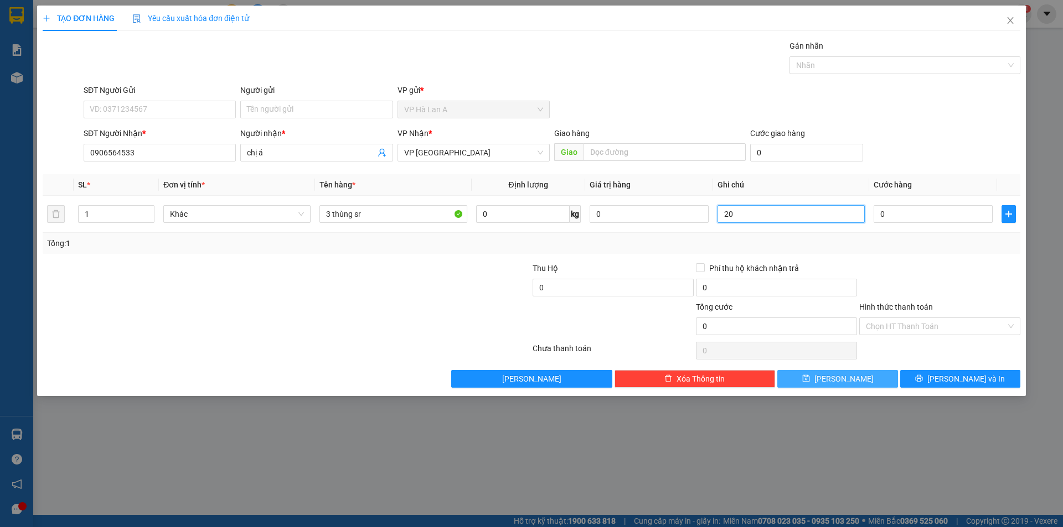
type input "20"
click at [877, 382] on button "[PERSON_NAME]" at bounding box center [837, 379] width 120 height 18
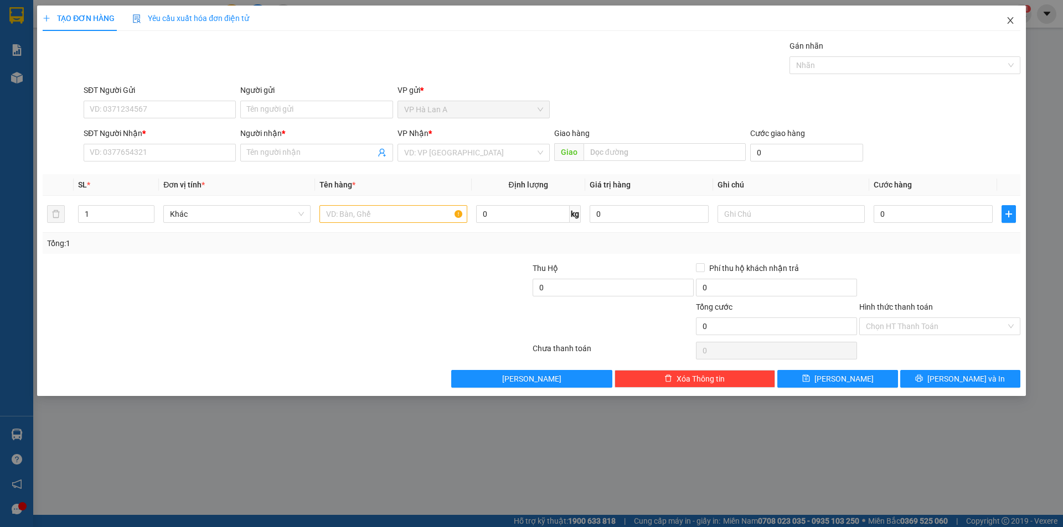
click at [1006, 21] on icon "close" at bounding box center [1010, 20] width 9 height 9
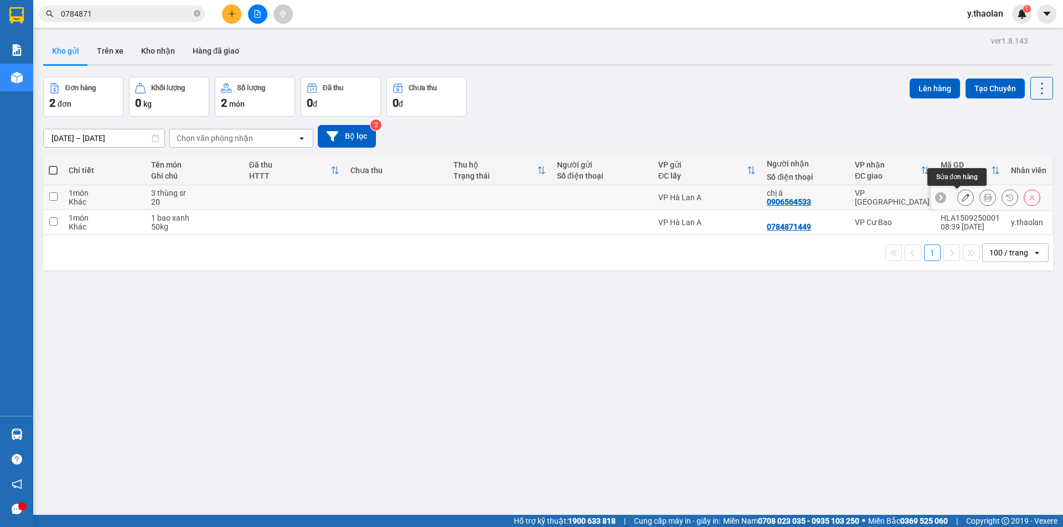
click at [961, 197] on icon at bounding box center [965, 198] width 8 height 8
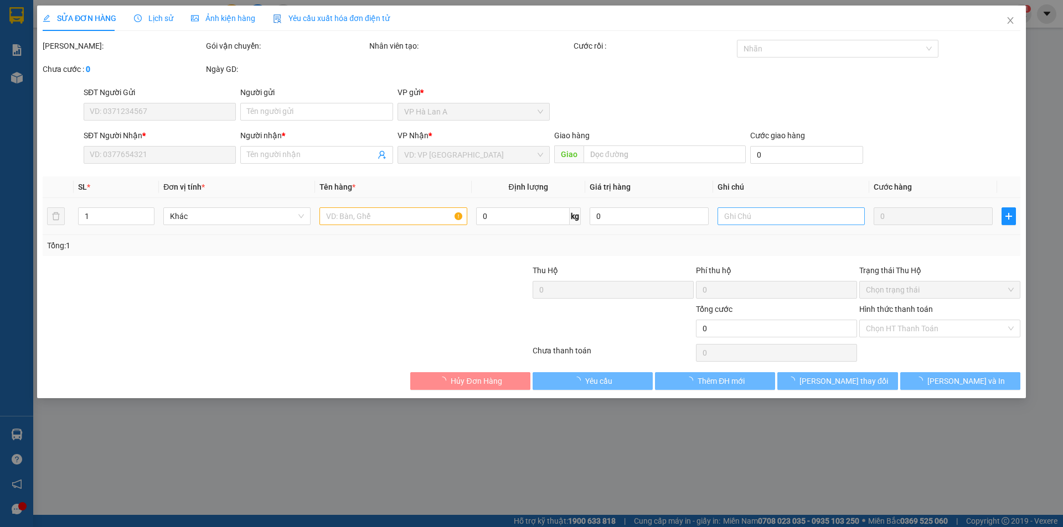
type input "0906564533"
type input "chị á"
drag, startPoint x: 757, startPoint y: 218, endPoint x: 671, endPoint y: 208, distance: 86.4
click at [674, 208] on tr "1 Khác 3 thùng sr 0 kg 0 20 0" at bounding box center [531, 216] width 977 height 37
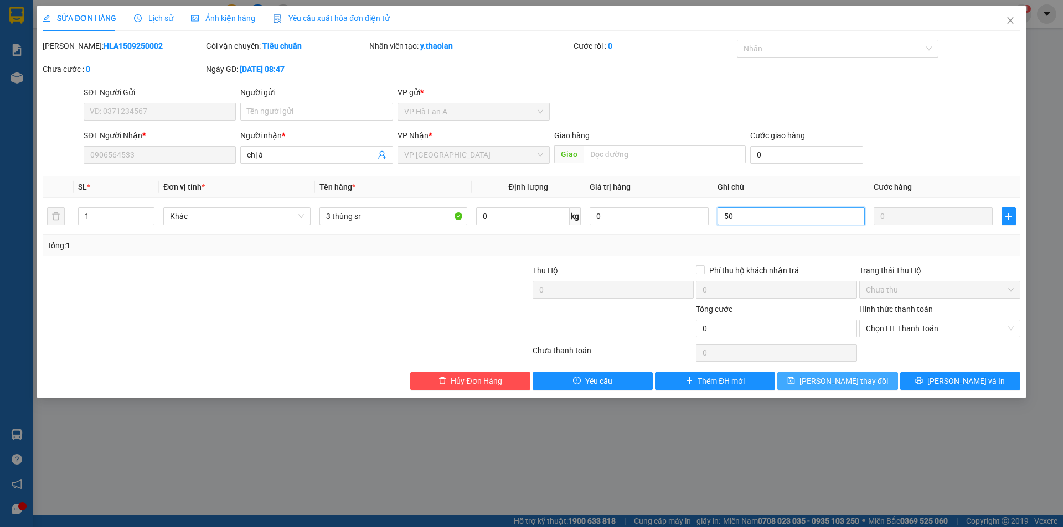
type input "50"
click at [827, 377] on span "[PERSON_NAME] thay đổi" at bounding box center [843, 381] width 89 height 12
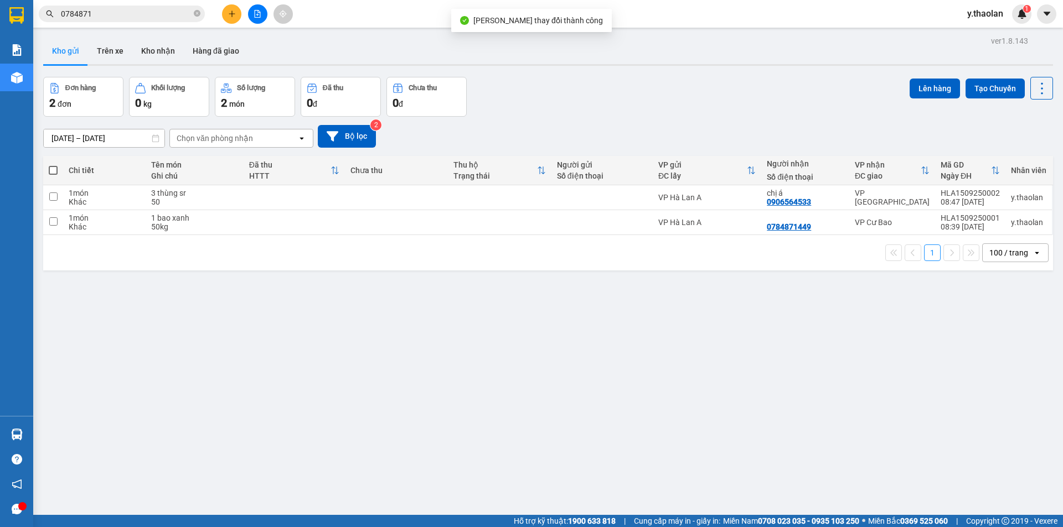
click at [226, 18] on button at bounding box center [231, 13] width 19 height 19
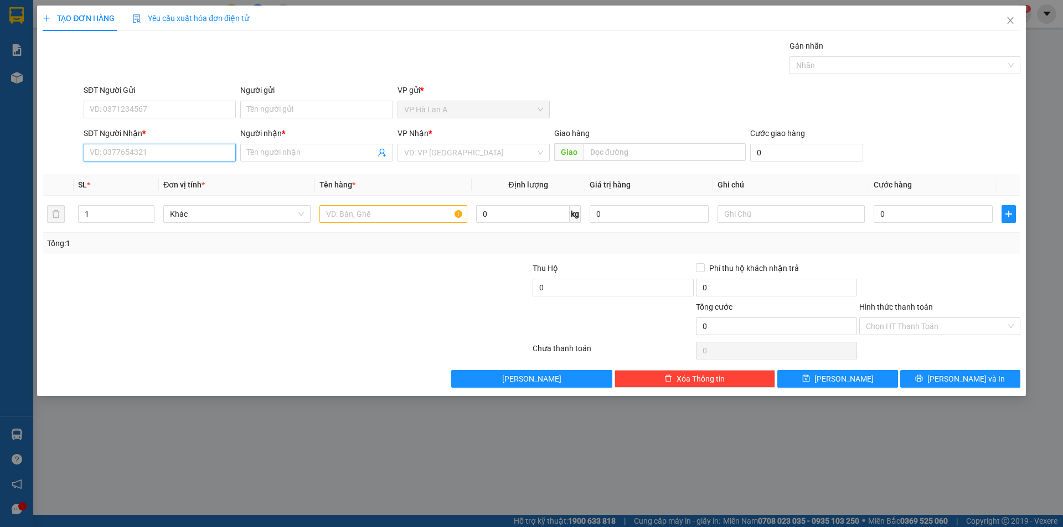
click at [164, 157] on input "SĐT Người Nhận *" at bounding box center [160, 153] width 152 height 18
click at [130, 171] on div "0949089689 - huy" at bounding box center [159, 175] width 139 height 12
type input "0949089689"
type input "huy"
type input "0949089689"
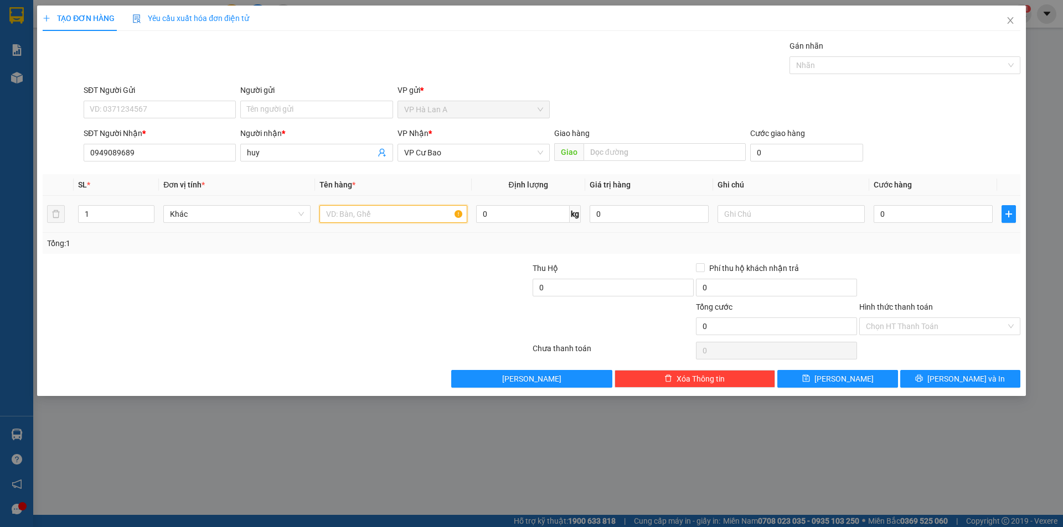
click at [349, 208] on input "text" at bounding box center [392, 214] width 147 height 18
type input "2 thùng t sr"
click at [1012, 20] on icon "close" at bounding box center [1010, 20] width 9 height 9
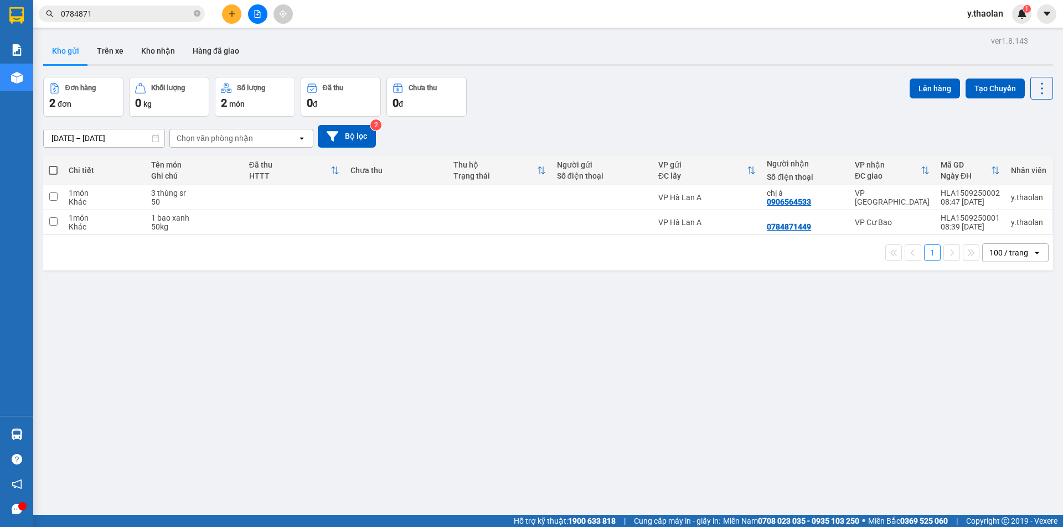
click at [257, 14] on icon "file-add" at bounding box center [257, 14] width 8 height 8
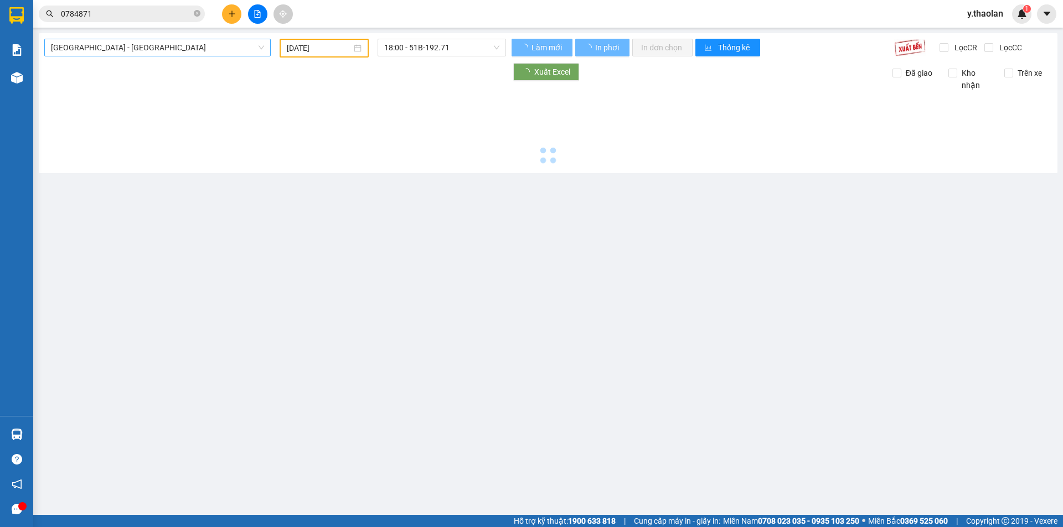
type input "[DATE]"
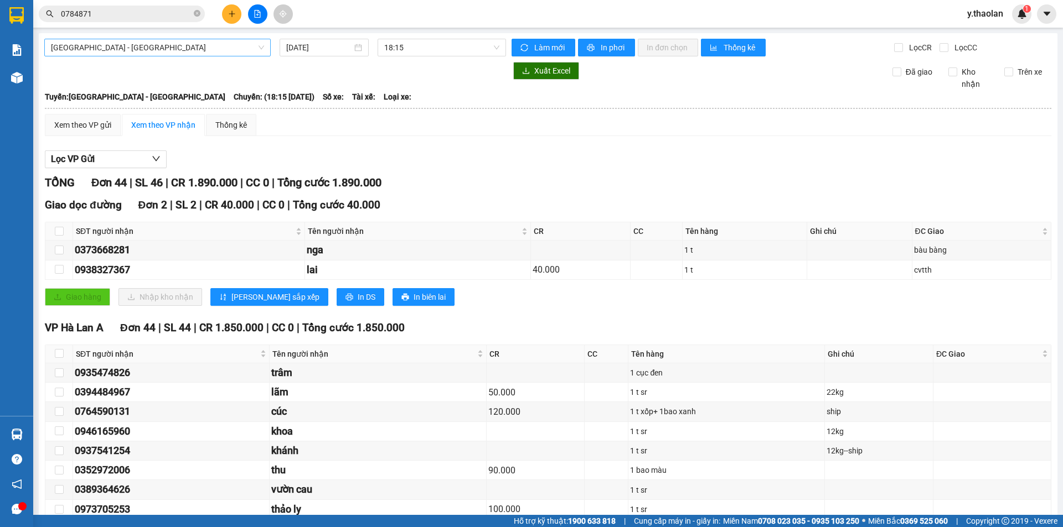
click at [111, 49] on span "[GEOGRAPHIC_DATA] - [GEOGRAPHIC_DATA]" at bounding box center [157, 47] width 213 height 17
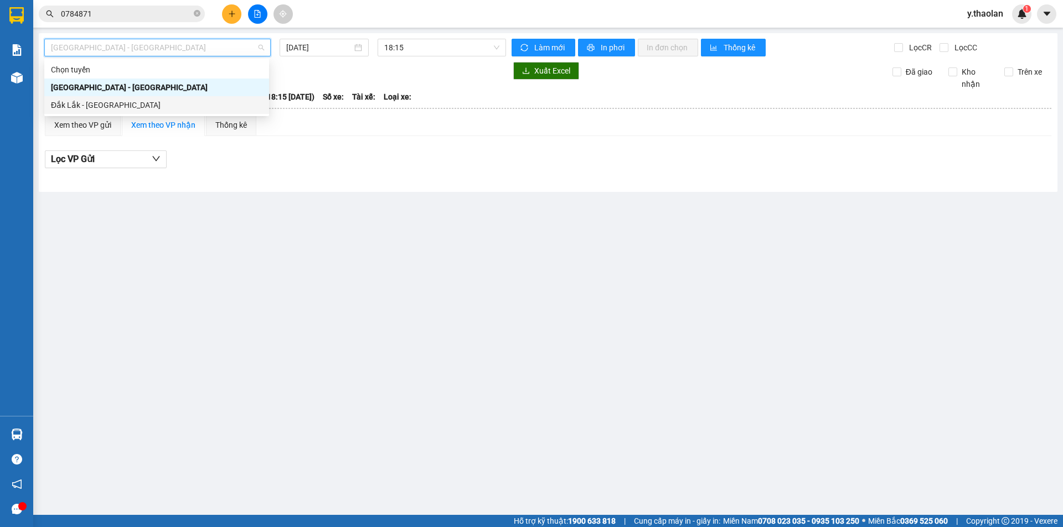
click at [97, 101] on div "Đắk Lắk - [GEOGRAPHIC_DATA]" at bounding box center [156, 105] width 211 height 12
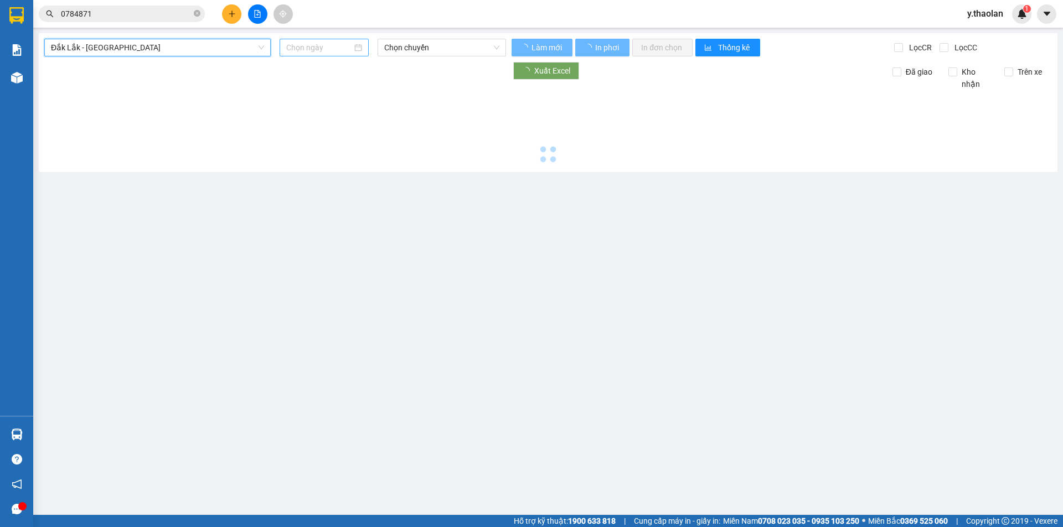
click at [299, 49] on input at bounding box center [319, 48] width 66 height 12
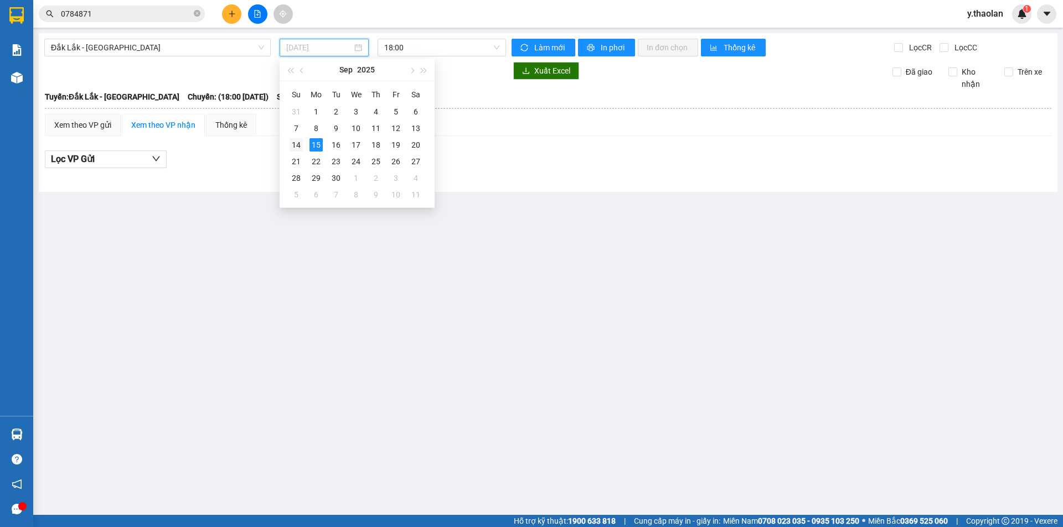
click at [293, 146] on div "14" at bounding box center [295, 144] width 13 height 13
type input "[DATE]"
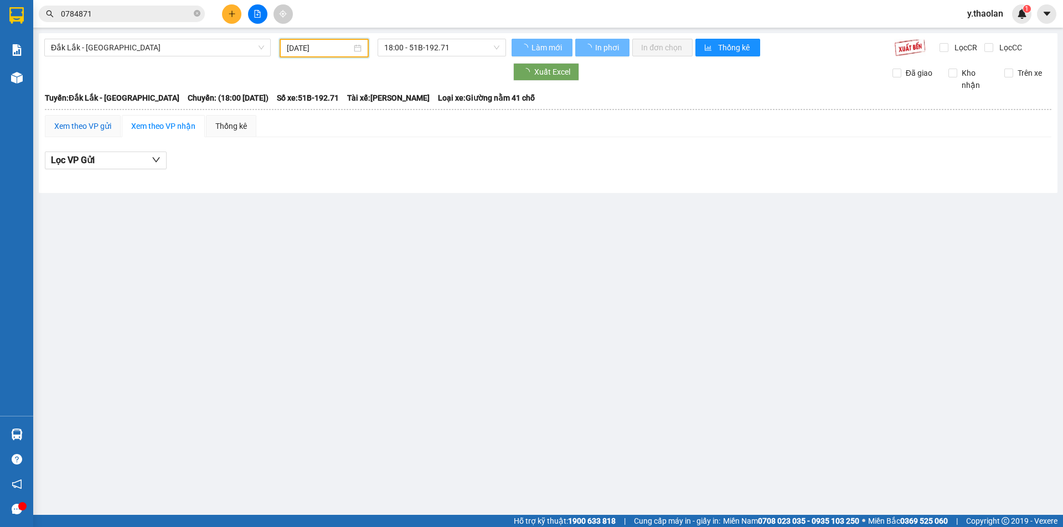
click at [91, 123] on div "Xem theo VP gửi" at bounding box center [82, 126] width 57 height 12
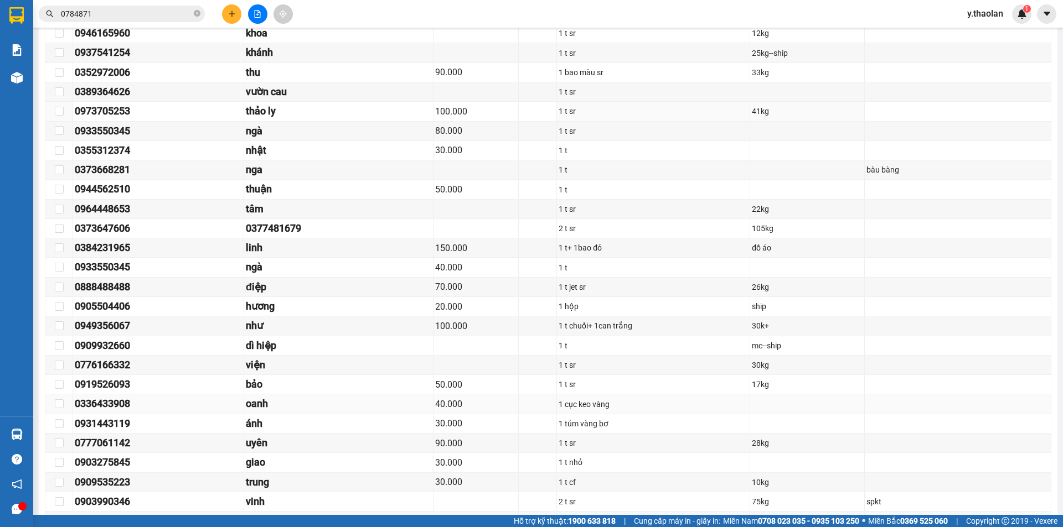
scroll to position [443, 0]
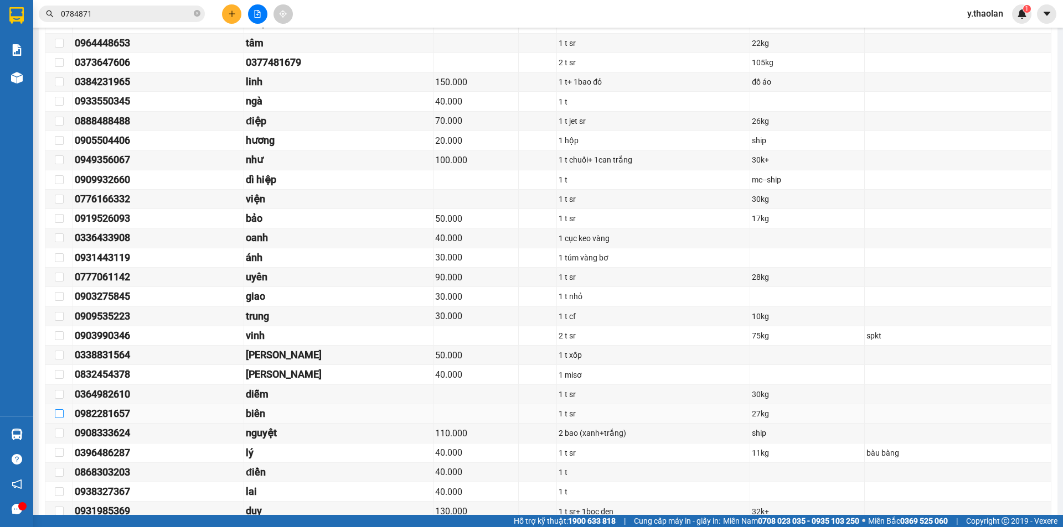
click at [58, 412] on input "checkbox" at bounding box center [59, 414] width 9 height 9
checkbox input "true"
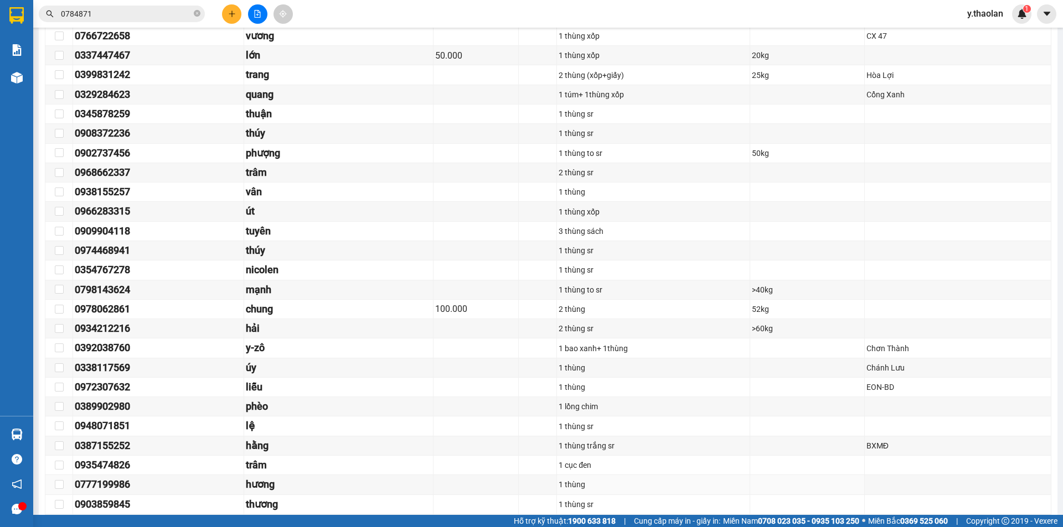
scroll to position [2127, 0]
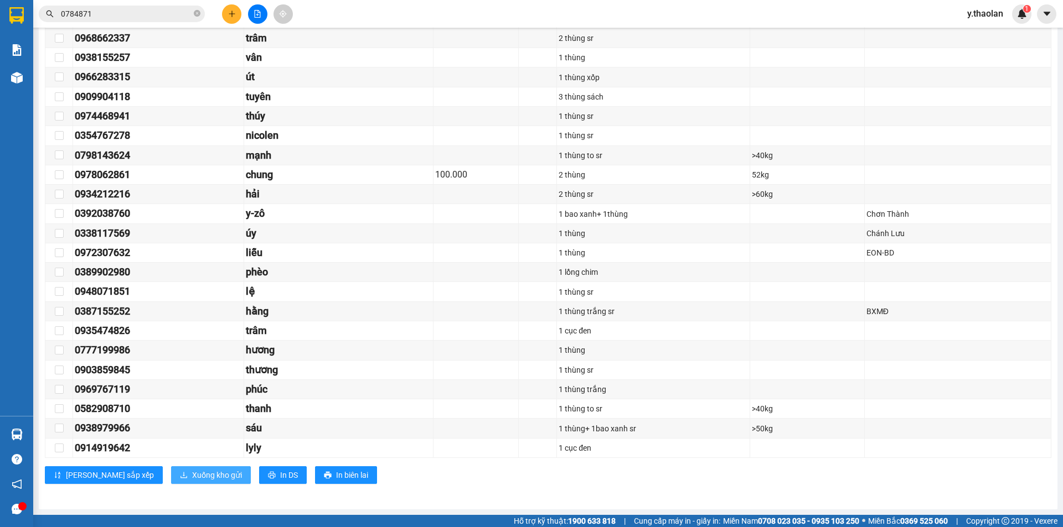
click at [192, 478] on span "Xuống kho gửi" at bounding box center [217, 475] width 50 height 12
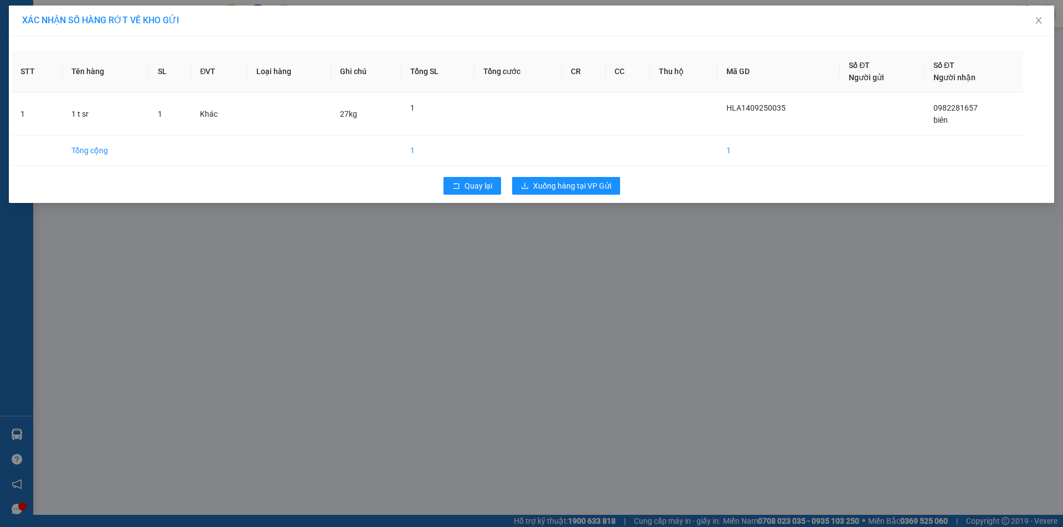
click at [581, 177] on div "Quay lại Xuống hàng tại VP Gửi" at bounding box center [531, 186] width 1039 height 29
click at [586, 188] on span "Xuống hàng tại VP Gửi" at bounding box center [572, 186] width 78 height 12
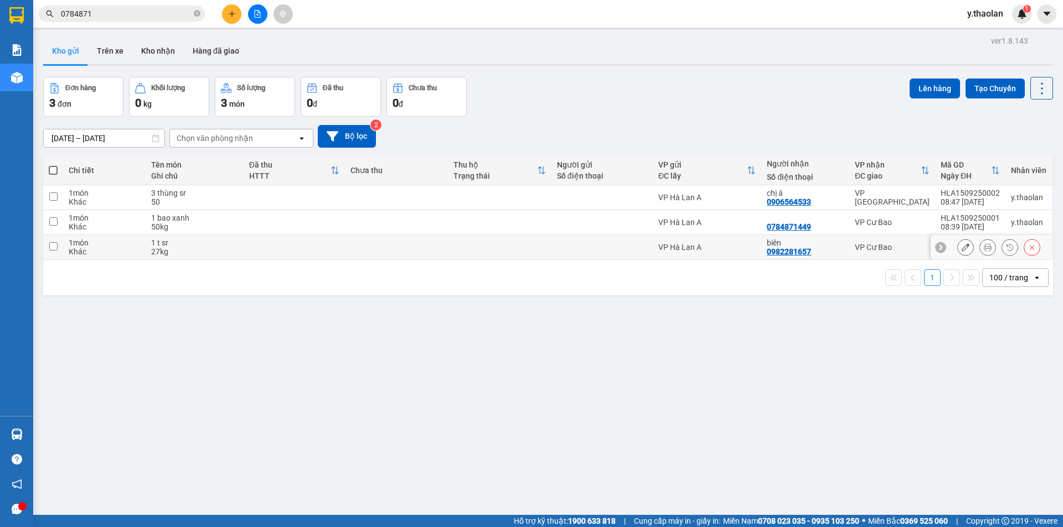
click at [961, 248] on icon at bounding box center [965, 248] width 8 height 8
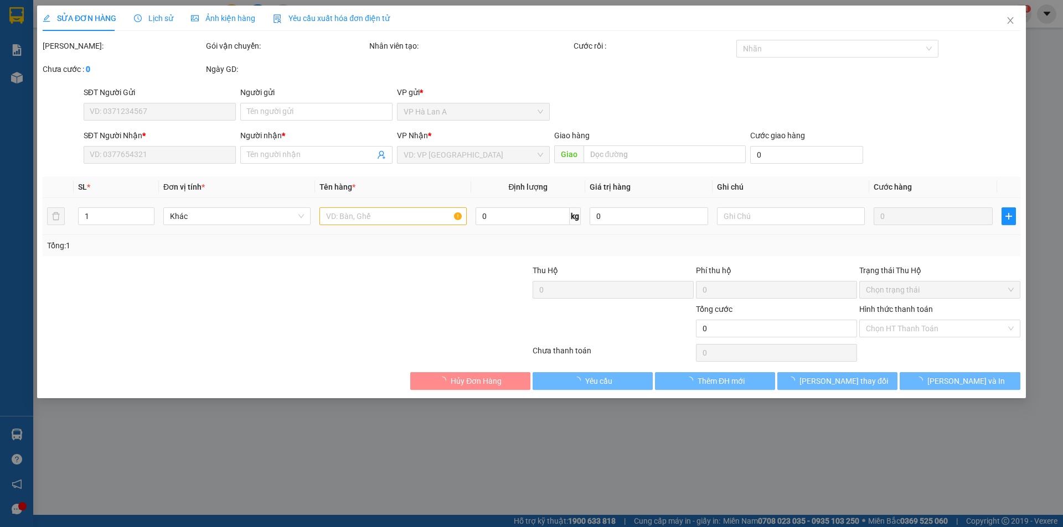
type input "0982281657"
type input "biên"
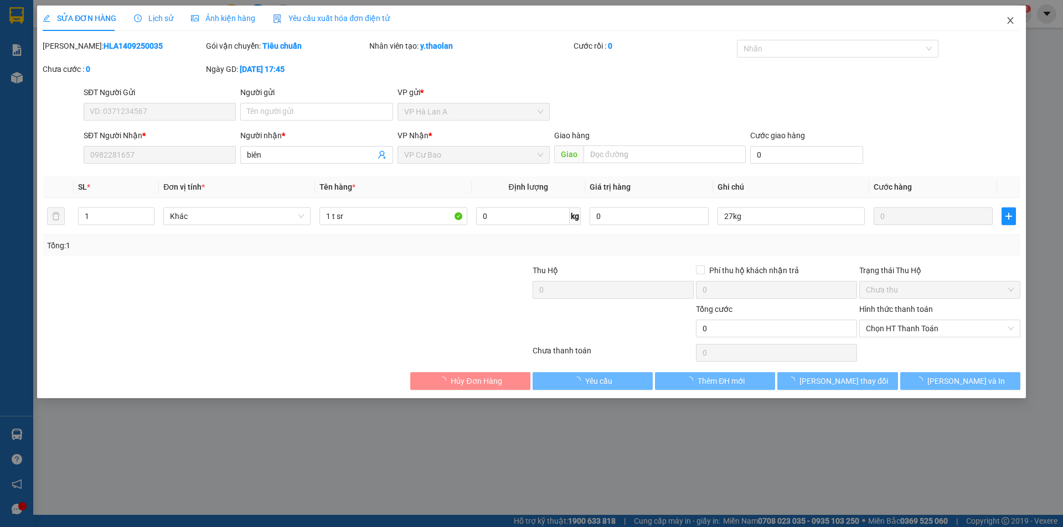
click at [1012, 23] on icon "close" at bounding box center [1010, 20] width 9 height 9
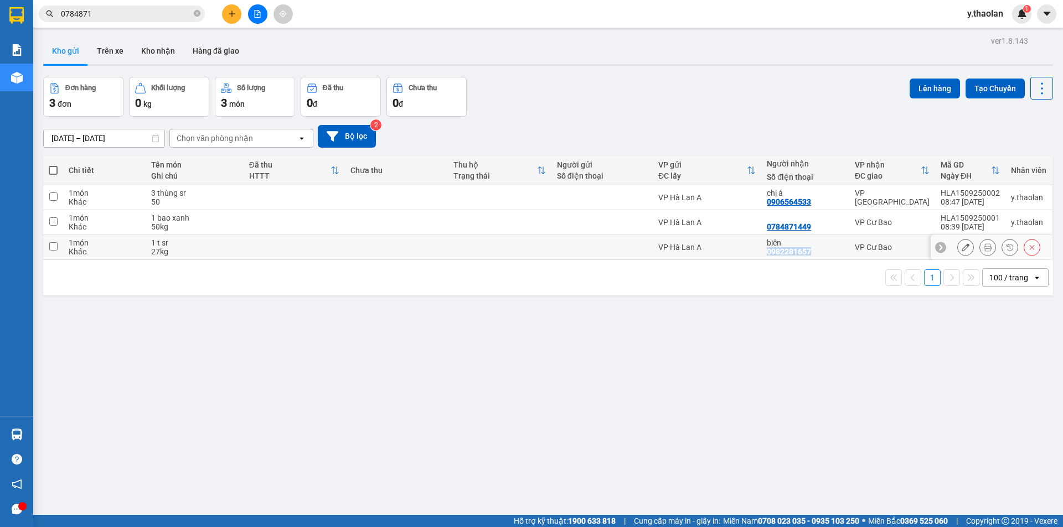
drag, startPoint x: 820, startPoint y: 251, endPoint x: 765, endPoint y: 254, distance: 55.4
click at [767, 254] on div "biên 0982281657" at bounding box center [805, 248] width 77 height 18
checkbox input "true"
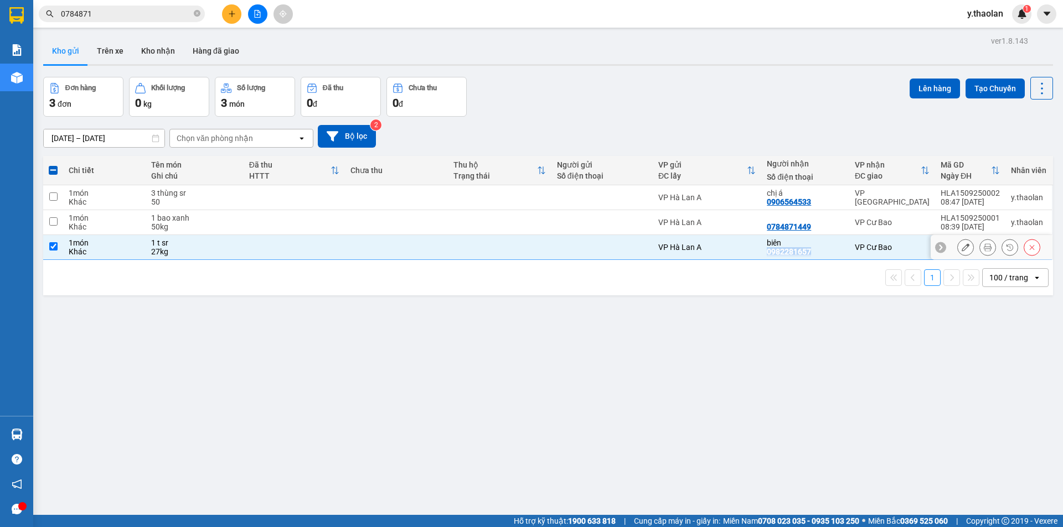
copy div "0982281657"
click at [234, 11] on icon "plus" at bounding box center [232, 14] width 8 height 8
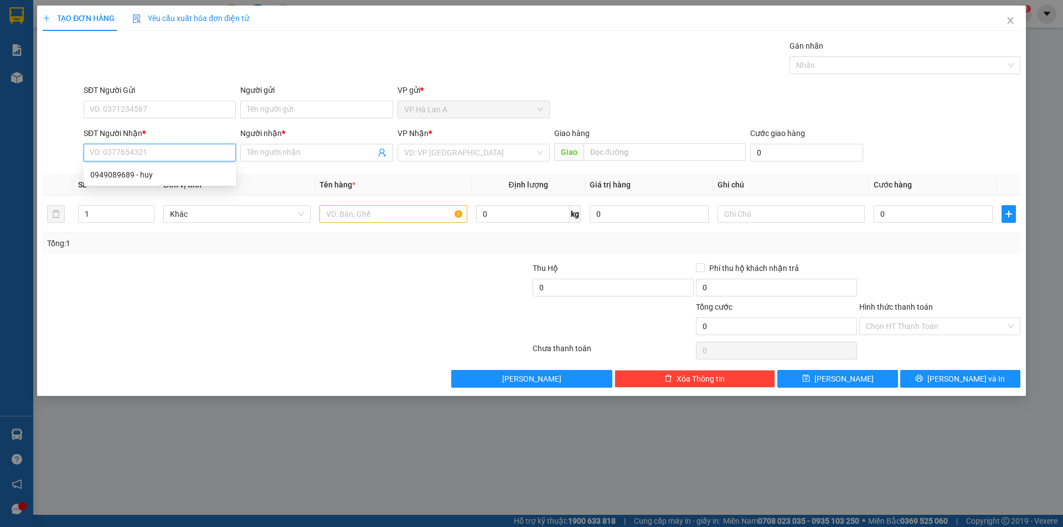
paste input "0982281657"
type input "0982281657"
click at [129, 173] on div "0982281657 - biên" at bounding box center [159, 175] width 139 height 12
type input "biên"
type input "0982281657"
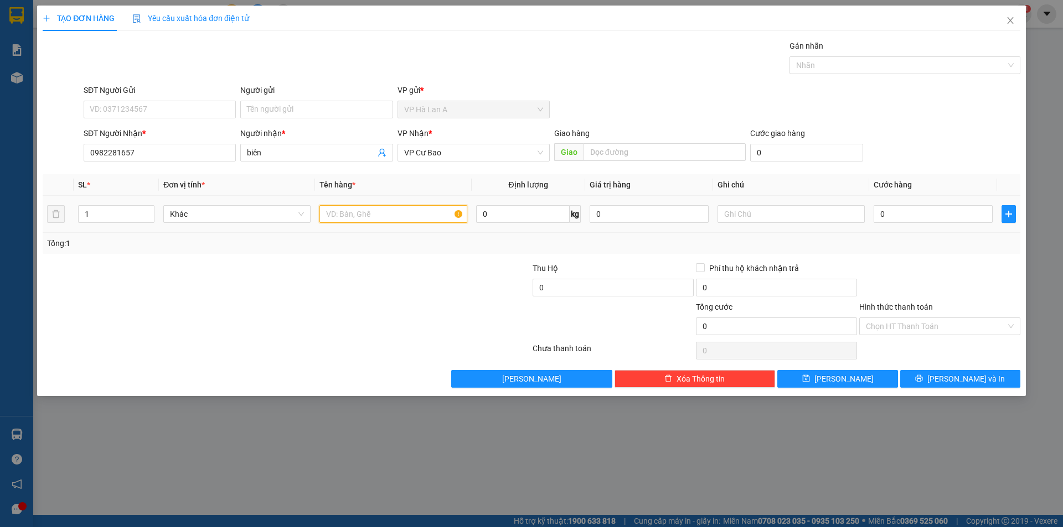
click at [389, 208] on input "text" at bounding box center [392, 214] width 147 height 18
click at [456, 153] on span "VP Cư Bao" at bounding box center [473, 152] width 139 height 17
type input "1 t sr"
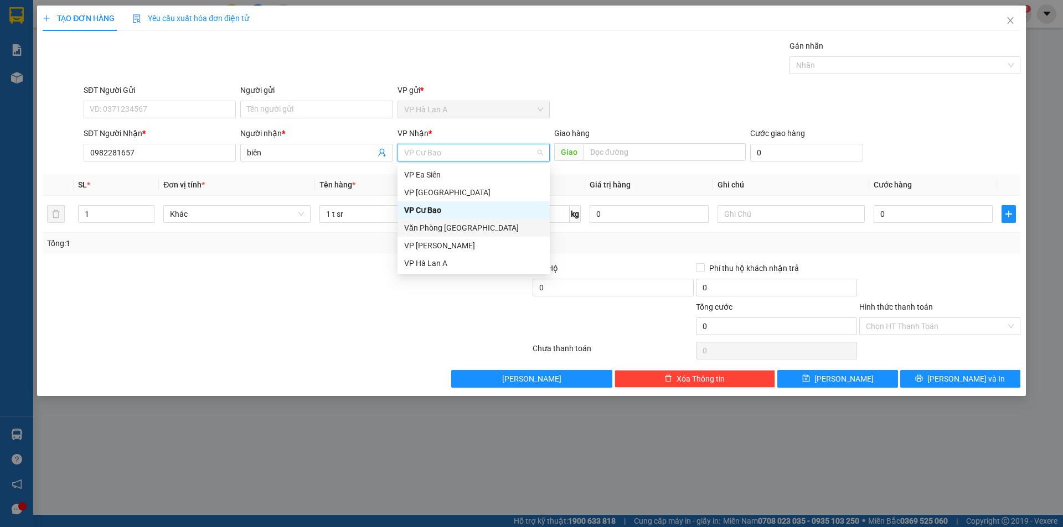
click at [446, 231] on div "Văn Phòng [GEOGRAPHIC_DATA]" at bounding box center [473, 228] width 139 height 12
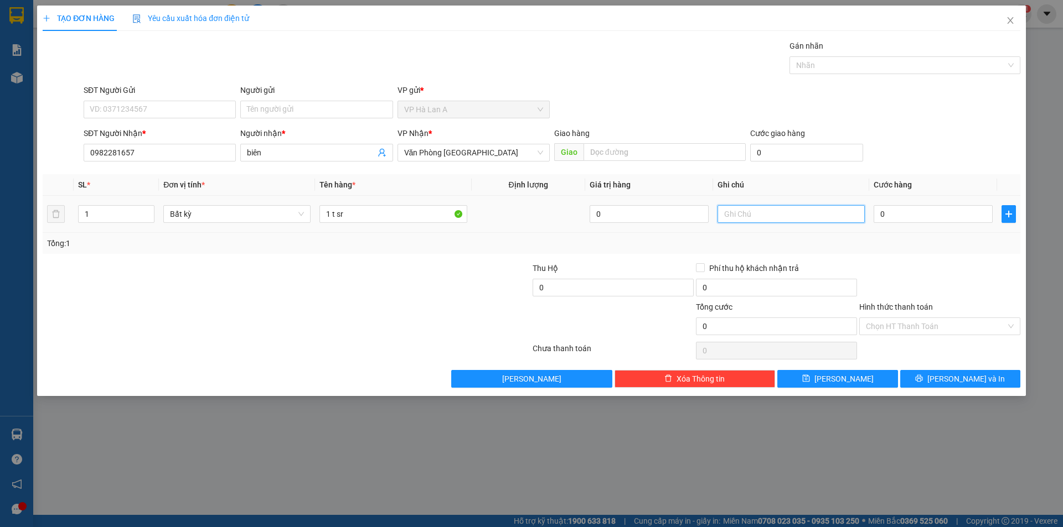
click at [752, 217] on input "text" at bounding box center [790, 214] width 147 height 18
type input "27kg"
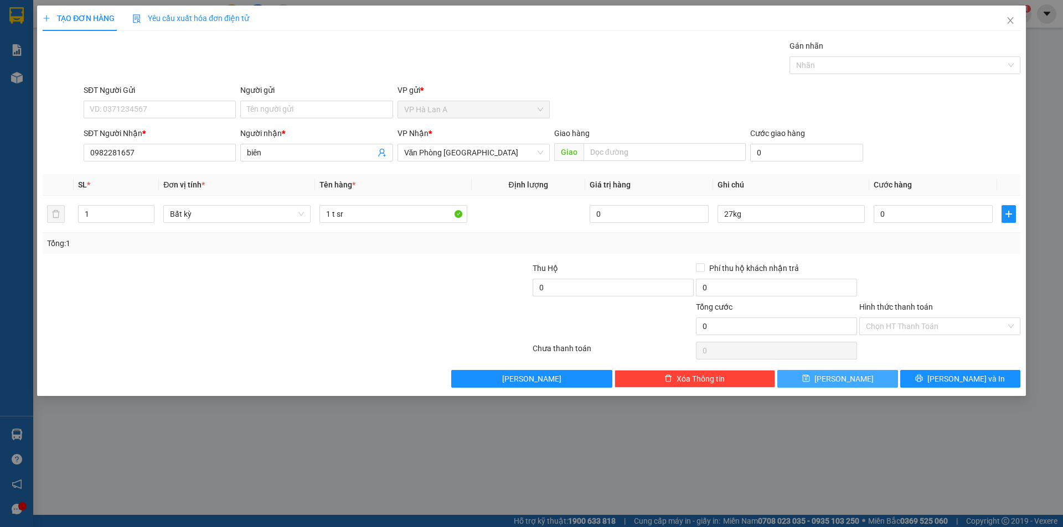
drag, startPoint x: 831, startPoint y: 368, endPoint x: 836, endPoint y: 376, distance: 10.0
click at [835, 374] on div "Transit Pickup Surcharge Ids Transit Deliver Surcharge Ids Transit Deliver Surc…" at bounding box center [531, 214] width 977 height 348
click at [837, 379] on span "[PERSON_NAME]" at bounding box center [843, 379] width 59 height 12
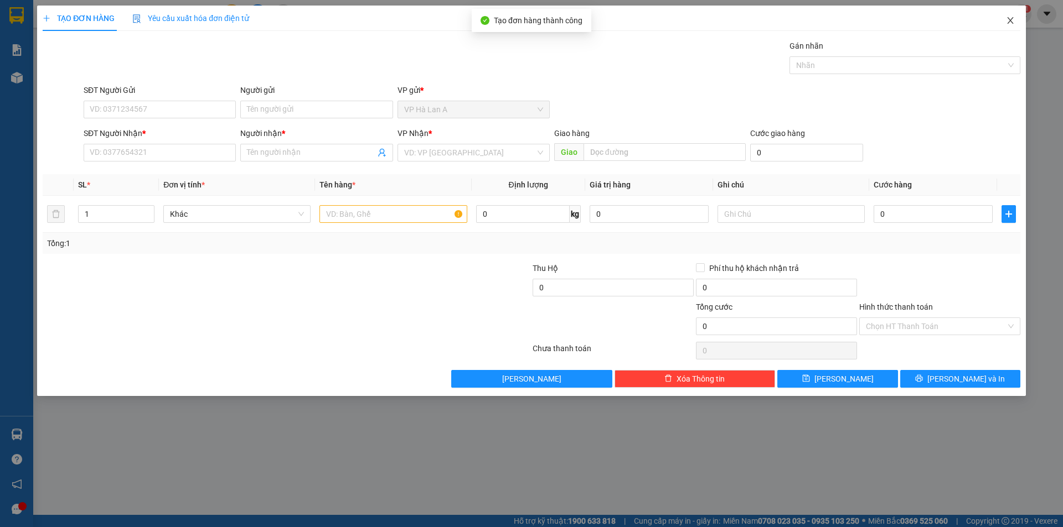
click at [1017, 23] on span "Close" at bounding box center [1010, 21] width 31 height 31
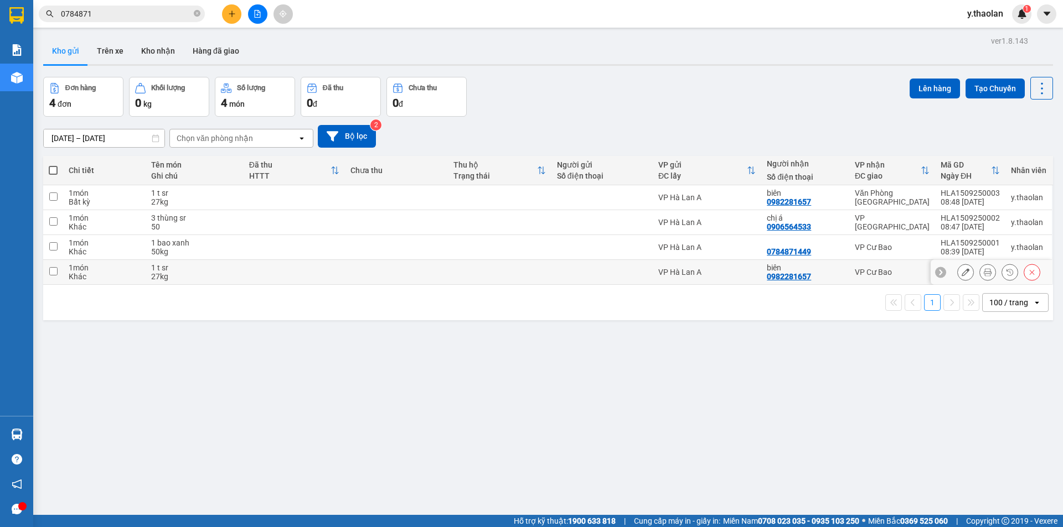
click at [961, 276] on icon at bounding box center [965, 272] width 8 height 8
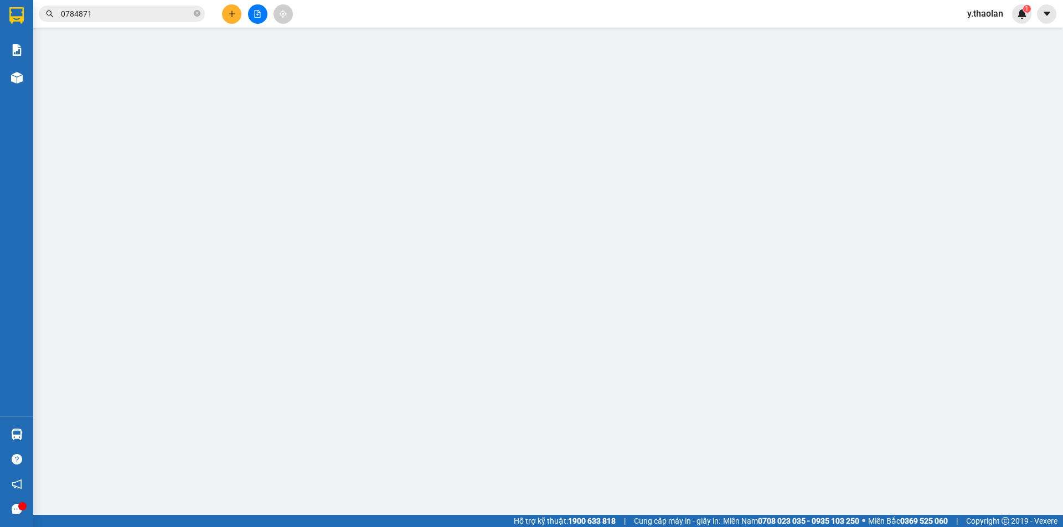
type input "0982281657"
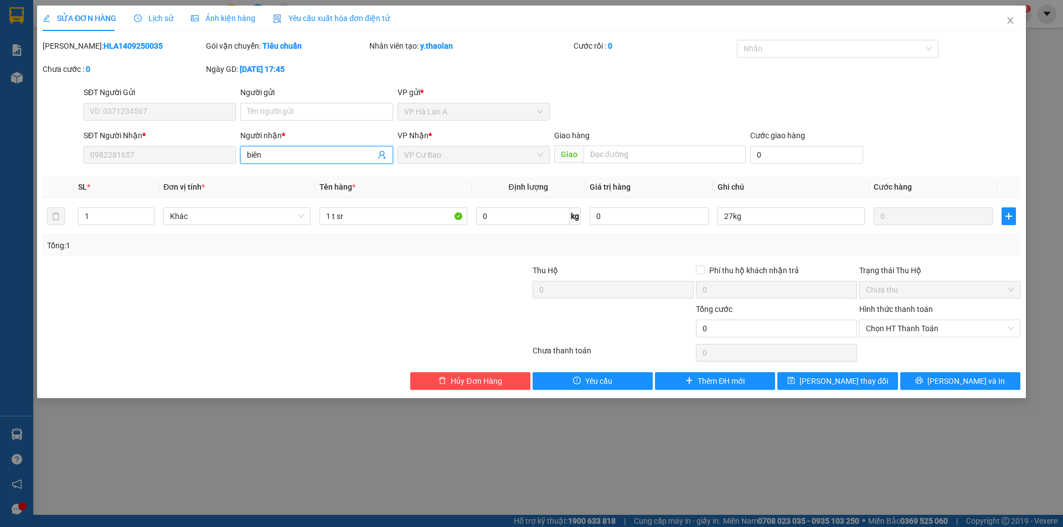
drag, startPoint x: 277, startPoint y: 155, endPoint x: 6, endPoint y: 105, distance: 275.2
click at [39, 97] on div "SỬA ĐƠN HÀNG Lịch sử Ảnh kiện hàng Yêu cầu xuất hóa đơn điện tử Total Paid Fee …" at bounding box center [531, 202] width 988 height 393
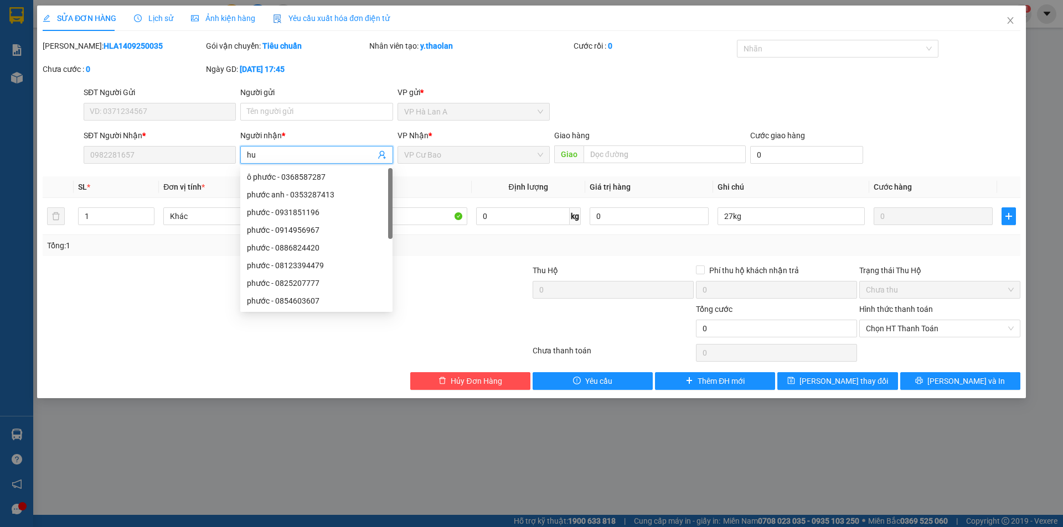
type input "huy"
click at [333, 263] on div "huy - 0949089689" at bounding box center [316, 266] width 139 height 12
type input "0949089689"
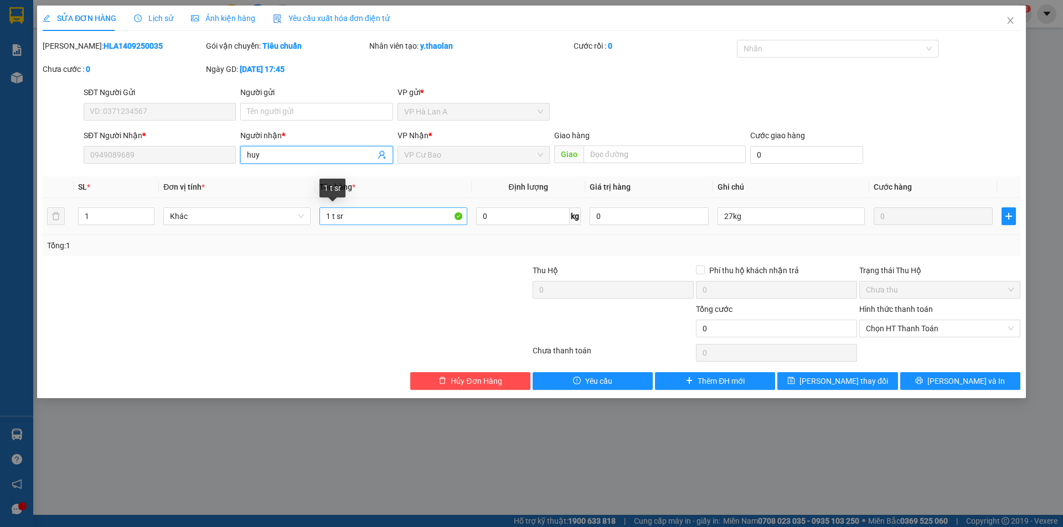
type input "huy"
drag, startPoint x: 353, startPoint y: 215, endPoint x: 230, endPoint y: 217, distance: 122.9
click at [240, 207] on tr "1 Khác 1 t sr 0 kg 0 27kg 0" at bounding box center [531, 216] width 977 height 37
type input "2 thùng to sr"
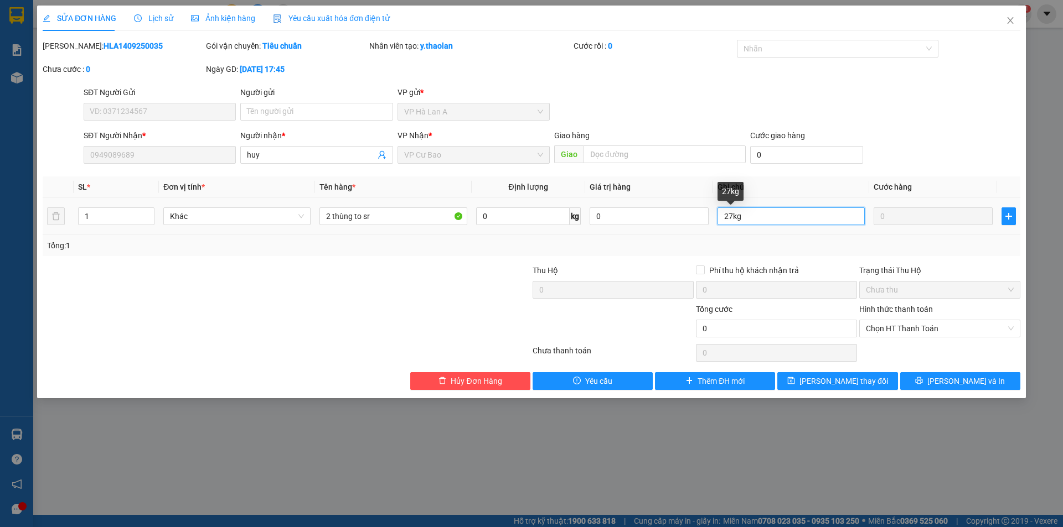
drag, startPoint x: 776, startPoint y: 216, endPoint x: 759, endPoint y: 232, distance: 23.1
click at [775, 217] on input "27kg" at bounding box center [790, 217] width 147 height 18
type input "2"
click at [867, 380] on button "[PERSON_NAME] thay đổi" at bounding box center [837, 381] width 120 height 18
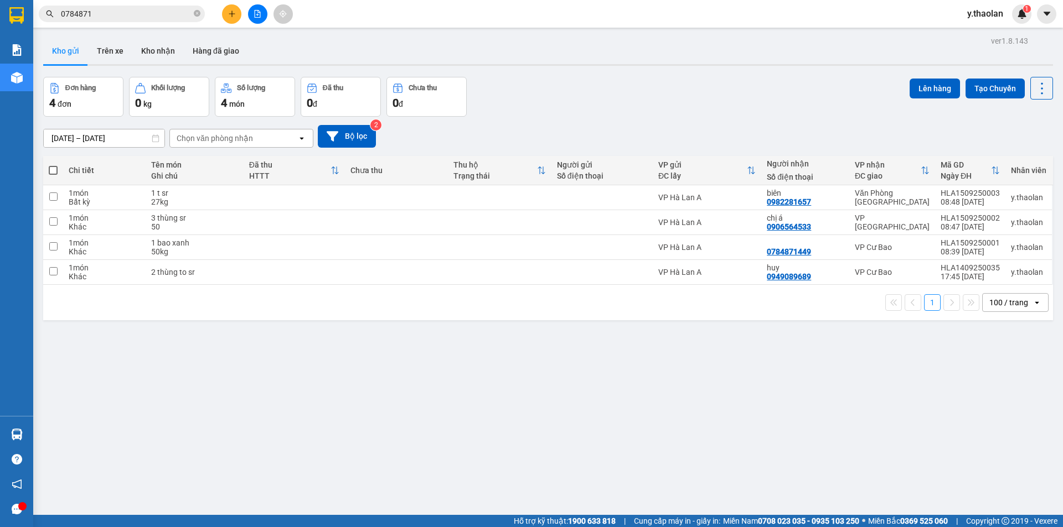
click at [241, 8] on div at bounding box center [257, 13] width 83 height 19
click at [234, 11] on icon "plus" at bounding box center [232, 14] width 8 height 8
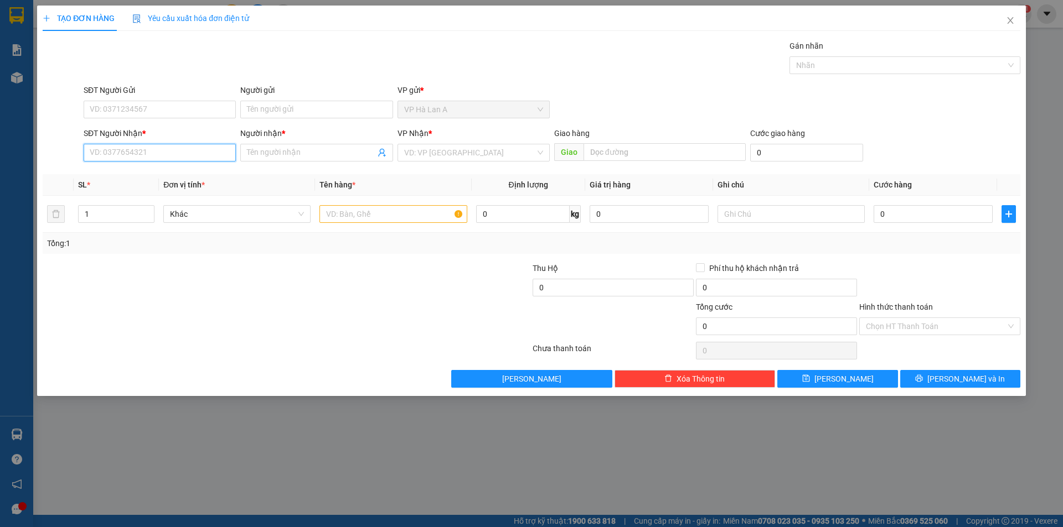
click at [150, 148] on input "SĐT Người Nhận *" at bounding box center [160, 153] width 152 height 18
type input "0849115299"
click at [264, 157] on input "Người nhận *" at bounding box center [311, 153] width 128 height 12
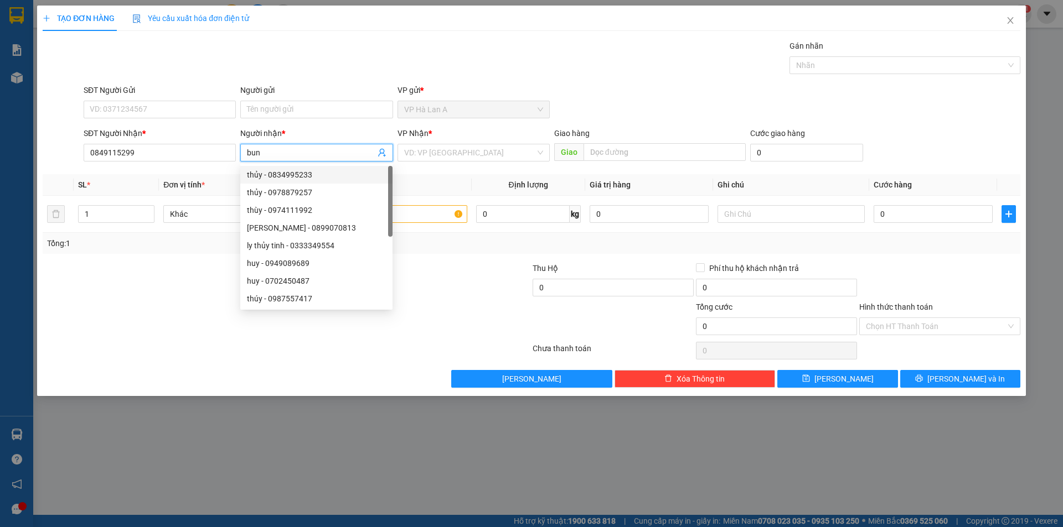
type input "bun"
click at [440, 142] on div "VP Nhận *" at bounding box center [473, 135] width 152 height 17
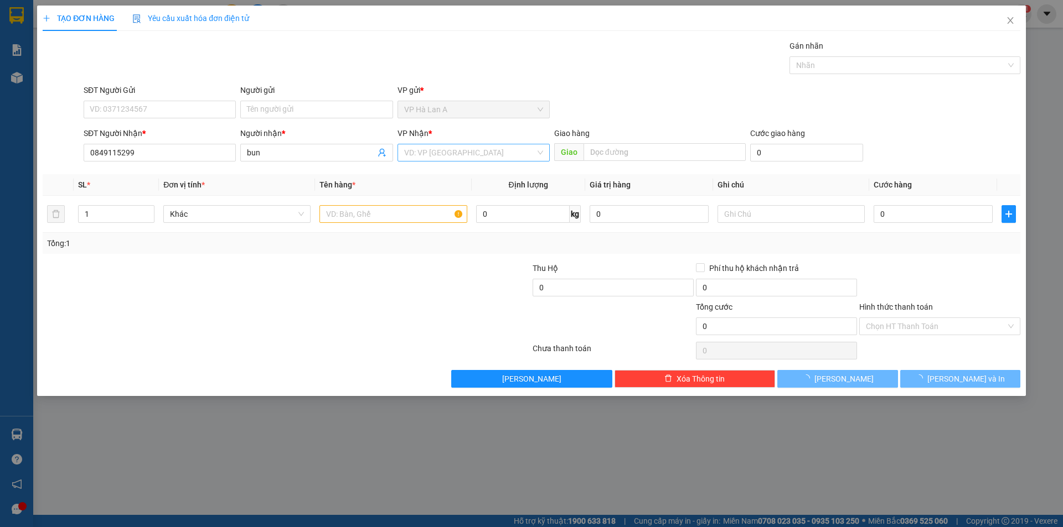
click at [448, 159] on input "search" at bounding box center [469, 152] width 131 height 17
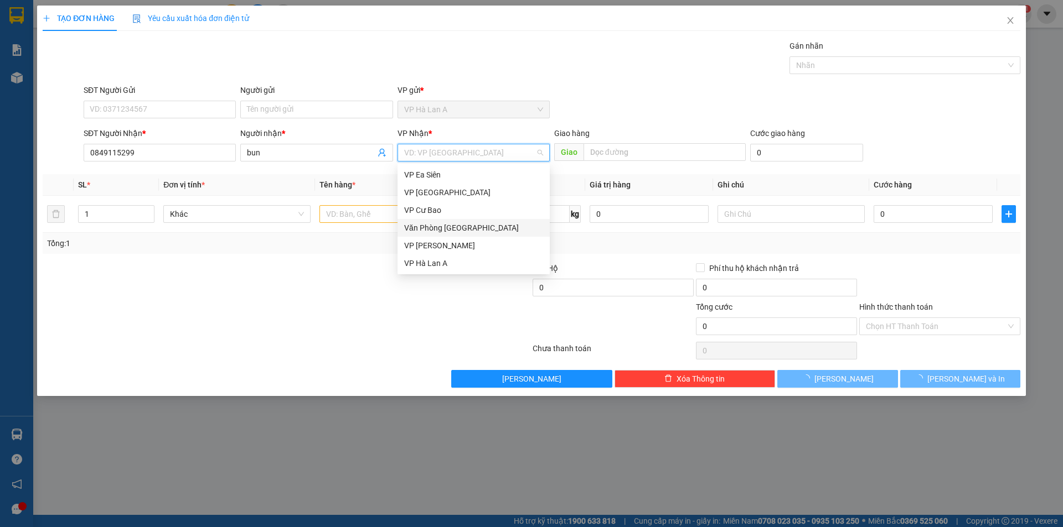
click at [443, 225] on div "Văn Phòng [GEOGRAPHIC_DATA]" at bounding box center [473, 228] width 139 height 12
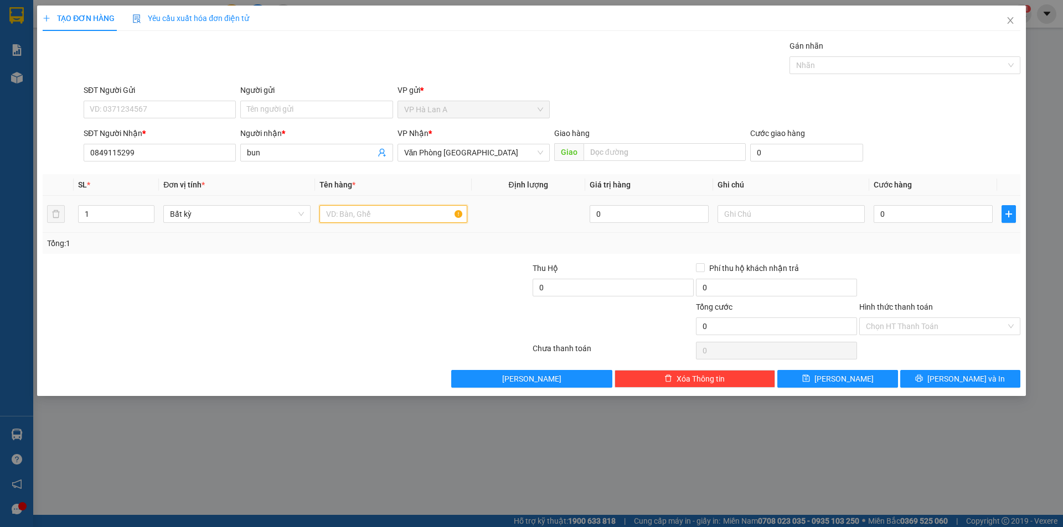
click at [367, 209] on input "text" at bounding box center [392, 214] width 147 height 18
type input "1 t sr"
click at [755, 214] on input "text" at bounding box center [790, 214] width 147 height 18
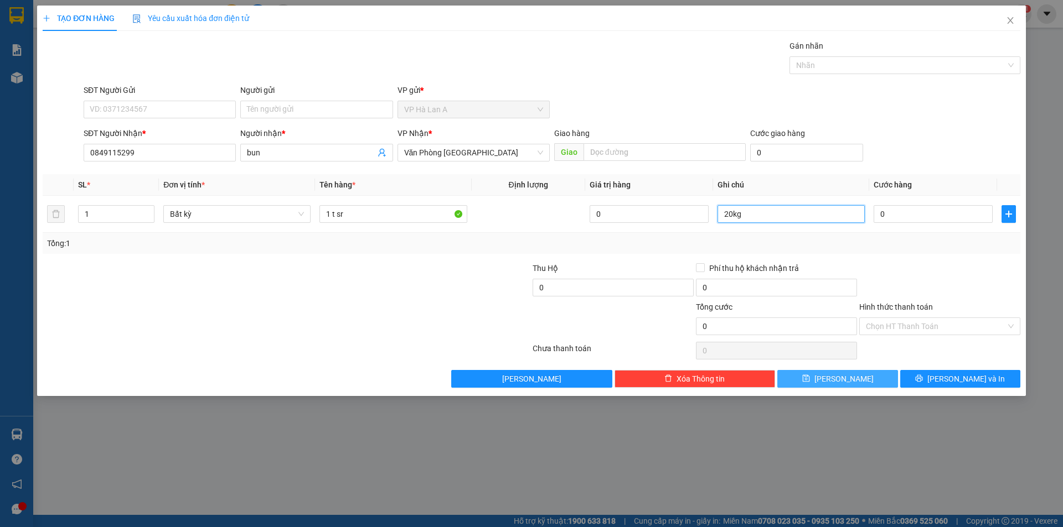
type input "20kg"
drag, startPoint x: 876, startPoint y: 379, endPoint x: 329, endPoint y: 320, distance: 549.3
click at [363, 350] on div "Transit Pickup Surcharge Ids Transit Deliver Surcharge Ids Transit Deliver Surc…" at bounding box center [531, 214] width 977 height 348
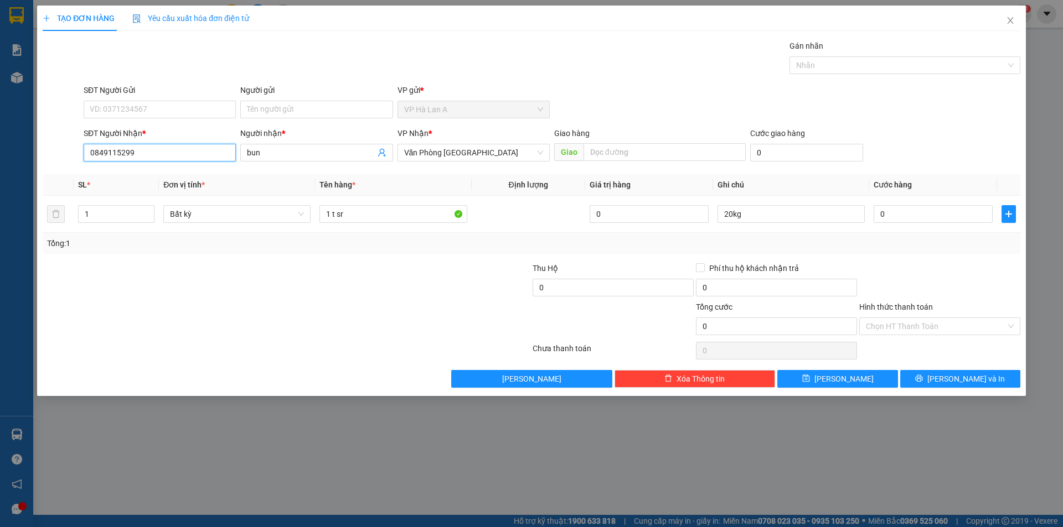
click at [146, 148] on input "0849115299" at bounding box center [160, 153] width 152 height 18
type input "0849115229"
click at [831, 386] on button "[PERSON_NAME]" at bounding box center [837, 379] width 120 height 18
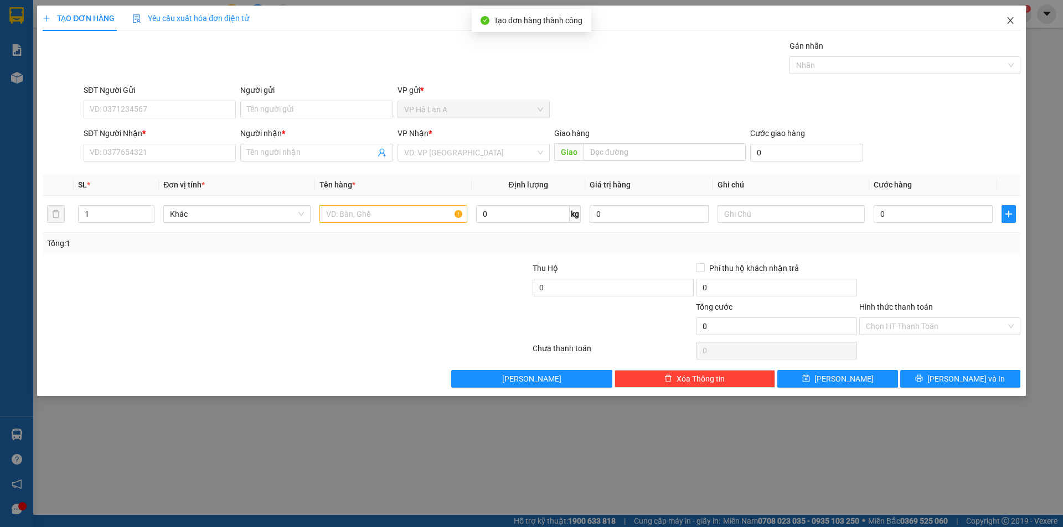
click at [1007, 19] on icon "close" at bounding box center [1010, 20] width 9 height 9
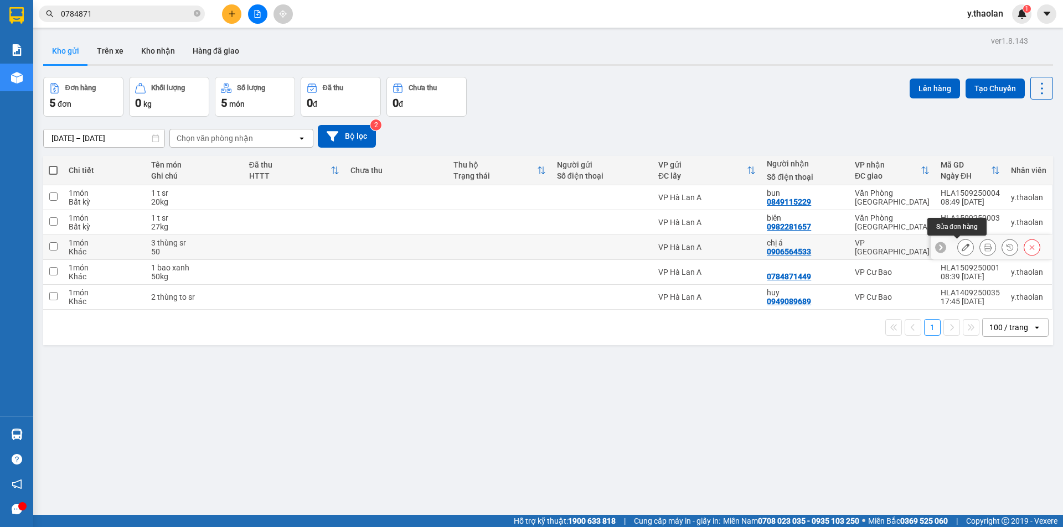
click at [961, 249] on button at bounding box center [964, 247] width 15 height 19
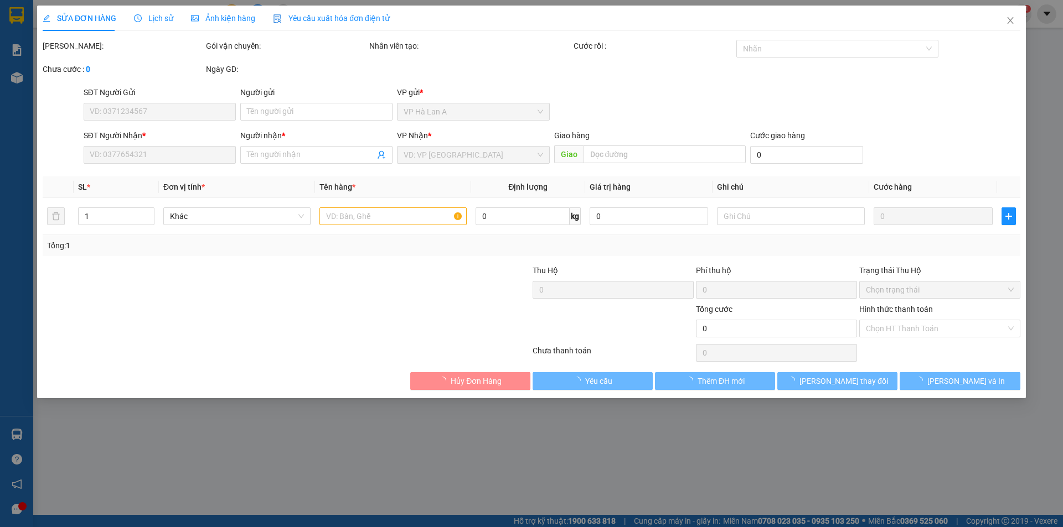
type input "0906564533"
type input "chị á"
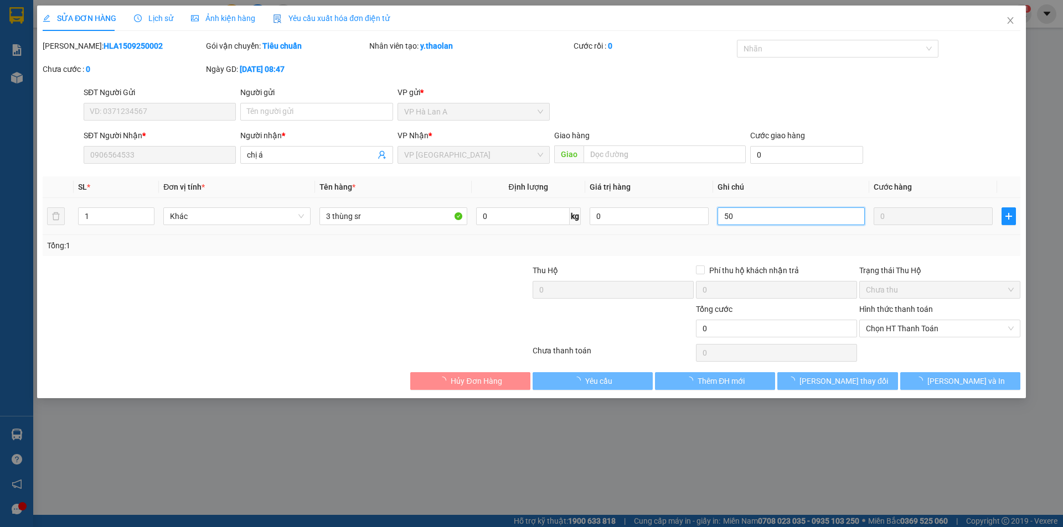
drag, startPoint x: 747, startPoint y: 210, endPoint x: 605, endPoint y: 189, distance: 143.2
click at [605, 189] on table "SL * Đơn vị tính * Tên hàng * Định lượng Giá trị hàng Ghi chú Cước hàng 1 Khác …" at bounding box center [531, 206] width 977 height 59
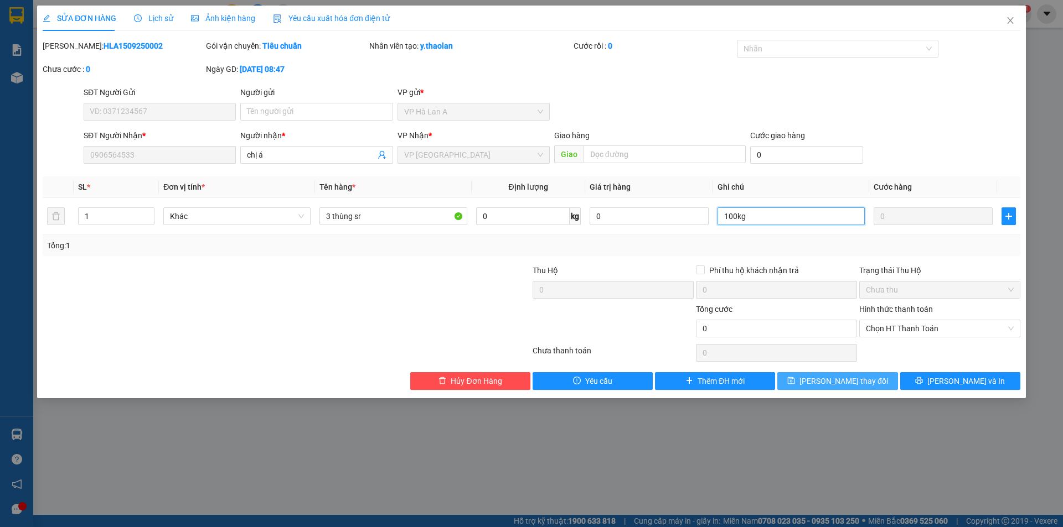
type input "100kg"
click at [856, 381] on span "[PERSON_NAME] thay đổi" at bounding box center [843, 381] width 89 height 12
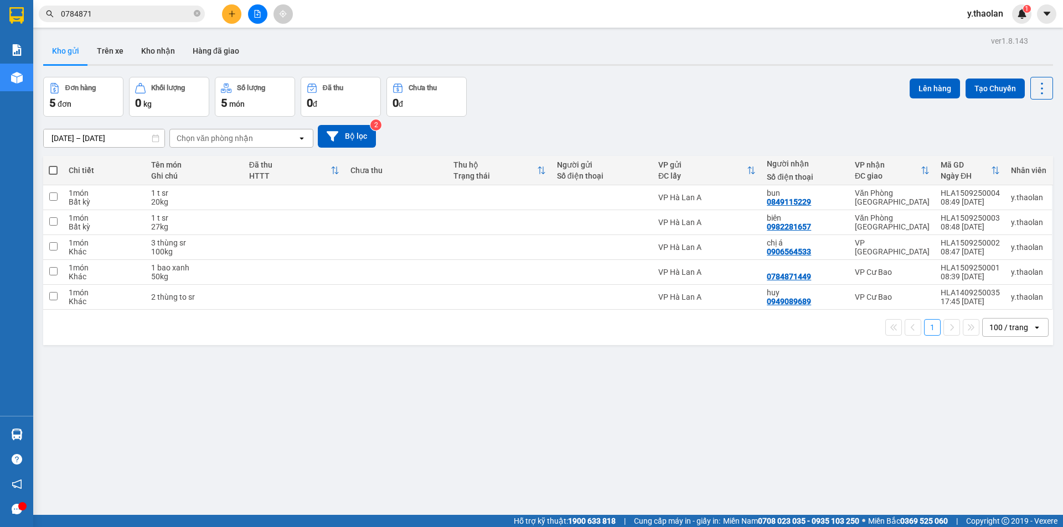
click at [237, 17] on button at bounding box center [231, 13] width 19 height 19
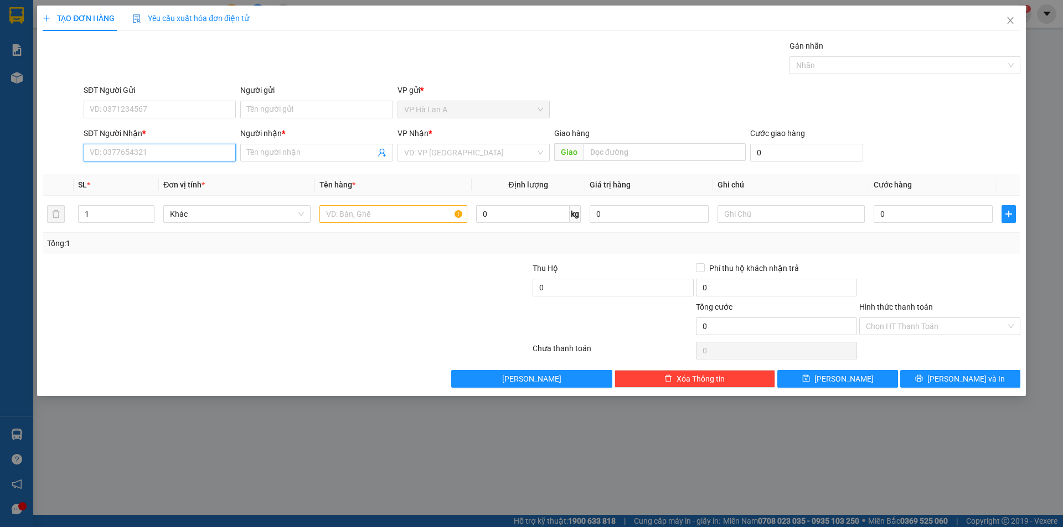
click at [187, 153] on input "SĐT Người Nhận *" at bounding box center [160, 153] width 152 height 18
click at [198, 178] on div "0898640868 - lâm" at bounding box center [159, 175] width 139 height 12
type input "0898640868"
type input "lâm"
type input "0898640868"
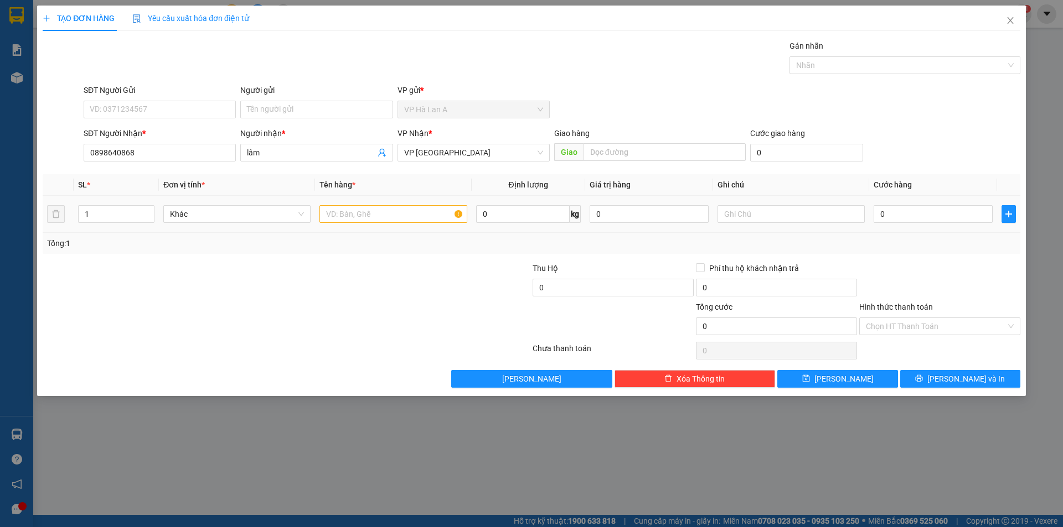
click at [376, 224] on div at bounding box center [392, 214] width 147 height 22
click at [380, 214] on input "text" at bounding box center [392, 214] width 147 height 18
type input "1 thùng"
click at [855, 374] on button "[PERSON_NAME]" at bounding box center [837, 379] width 120 height 18
click at [1016, 22] on span "Close" at bounding box center [1010, 21] width 31 height 31
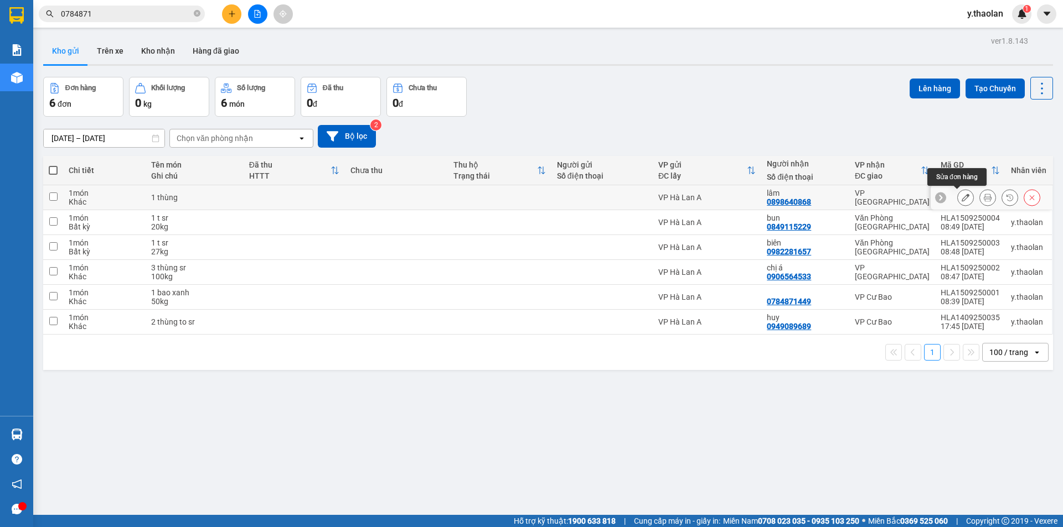
click at [962, 201] on button at bounding box center [964, 197] width 15 height 19
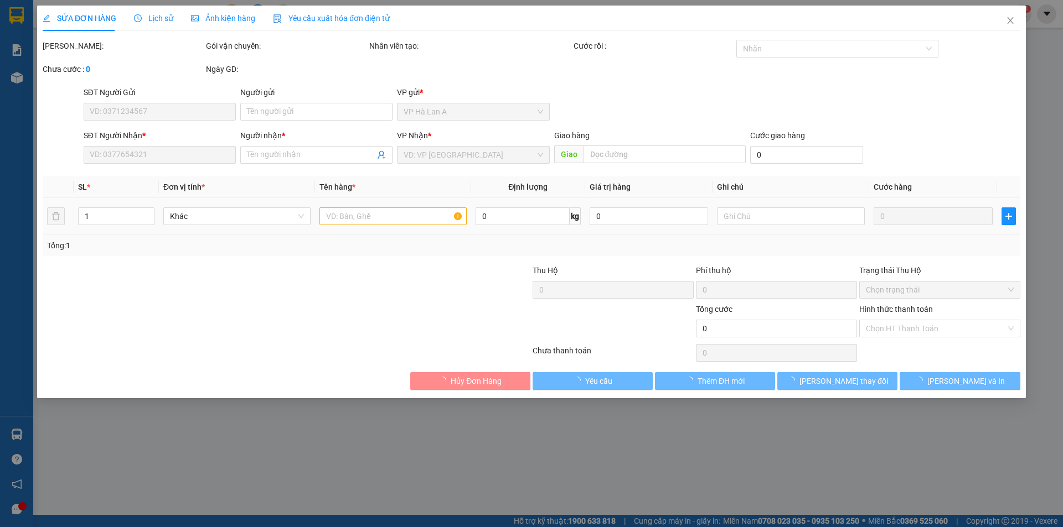
type input "0898640868"
type input "lâm"
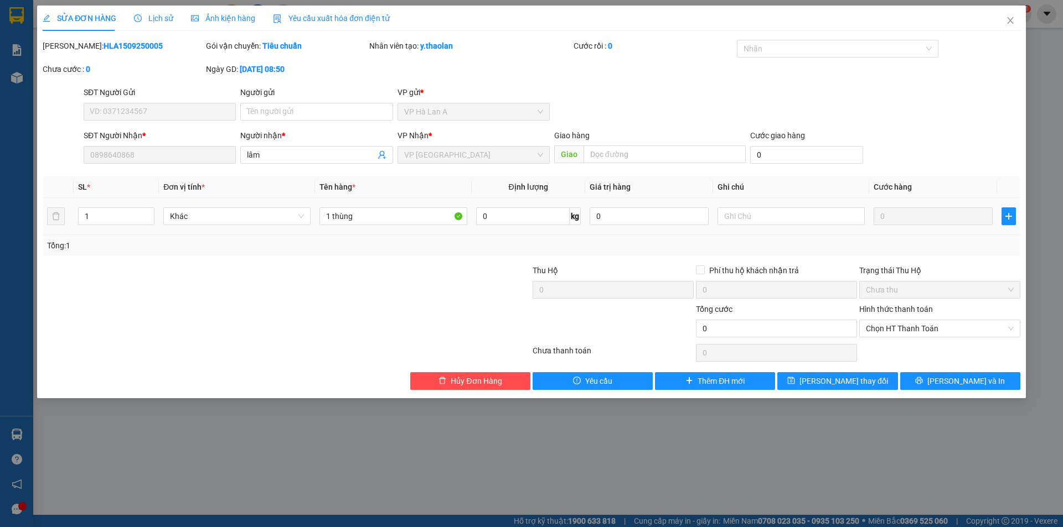
click at [402, 225] on div "1 thùng" at bounding box center [392, 216] width 147 height 22
click at [403, 218] on input "1 thùng" at bounding box center [392, 217] width 147 height 18
type input "1 thùng sr"
click at [825, 372] on button "[PERSON_NAME] thay đổi" at bounding box center [837, 381] width 120 height 18
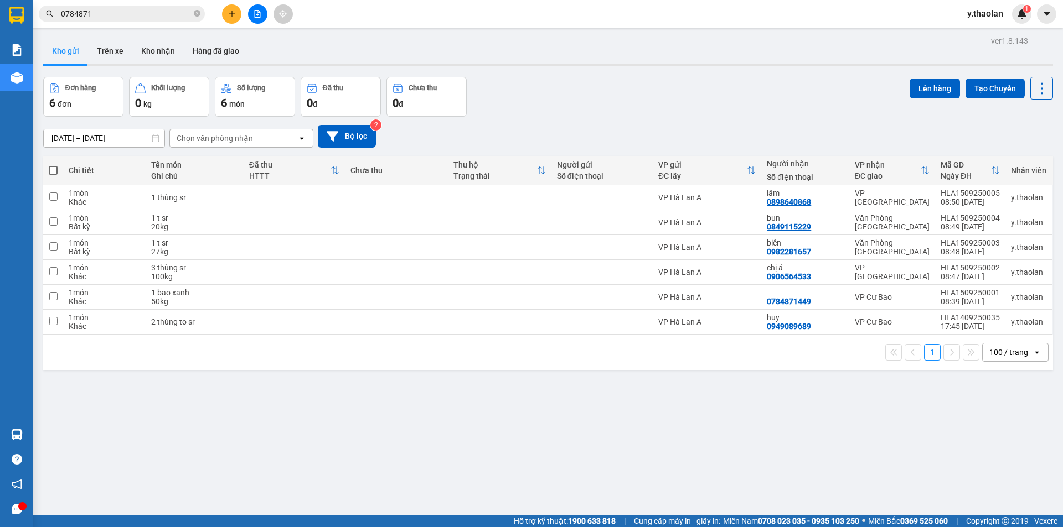
click at [46, 167] on th at bounding box center [53, 170] width 20 height 29
click at [48, 167] on th at bounding box center [53, 170] width 20 height 29
click at [51, 173] on span at bounding box center [53, 170] width 9 height 9
click at [53, 165] on input "checkbox" at bounding box center [53, 165] width 0 height 0
checkbox input "true"
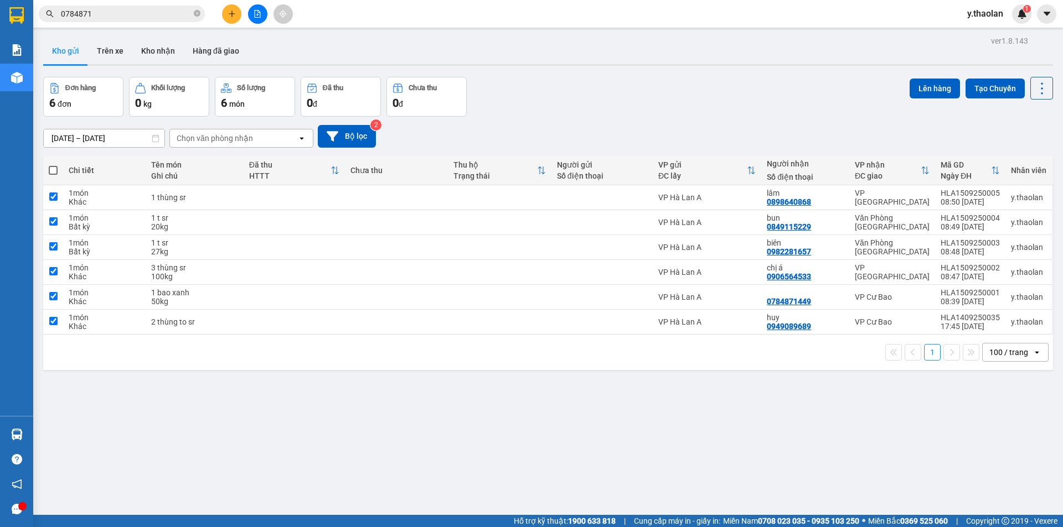
checkbox input "true"
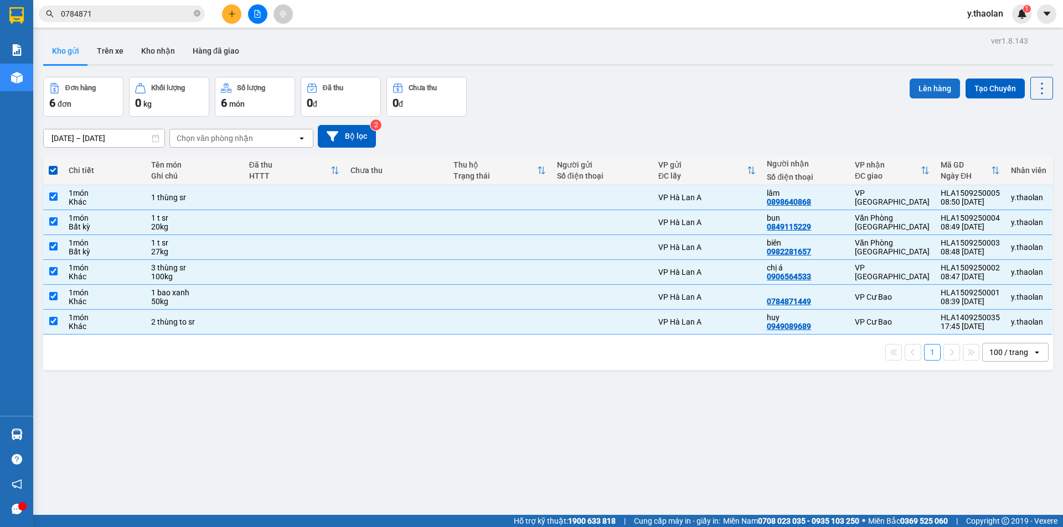
click at [919, 92] on button "Lên hàng" at bounding box center [934, 89] width 50 height 20
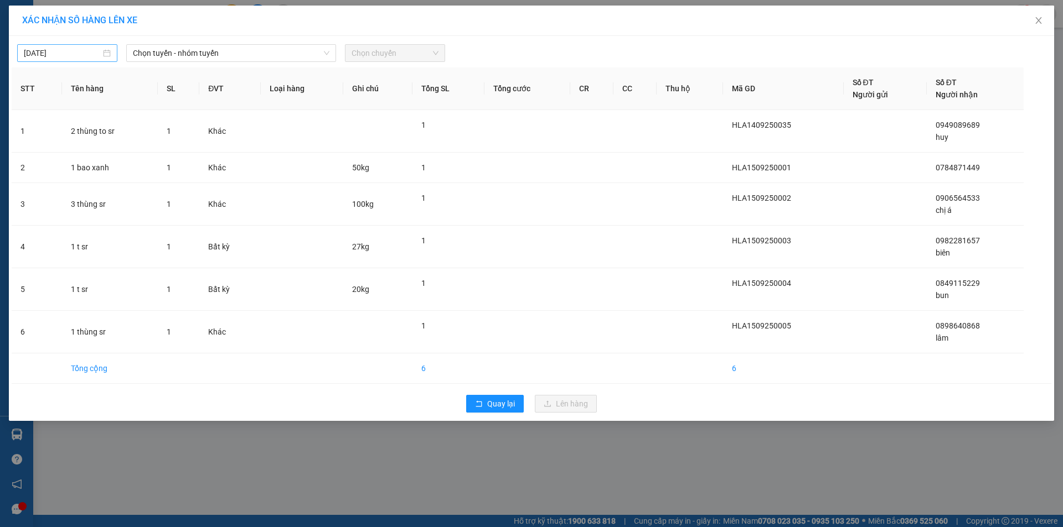
click at [54, 61] on div "[DATE]" at bounding box center [67, 53] width 100 height 18
click at [63, 57] on input "[DATE]" at bounding box center [62, 53] width 77 height 12
click at [40, 149] on td "14" at bounding box center [34, 150] width 20 height 17
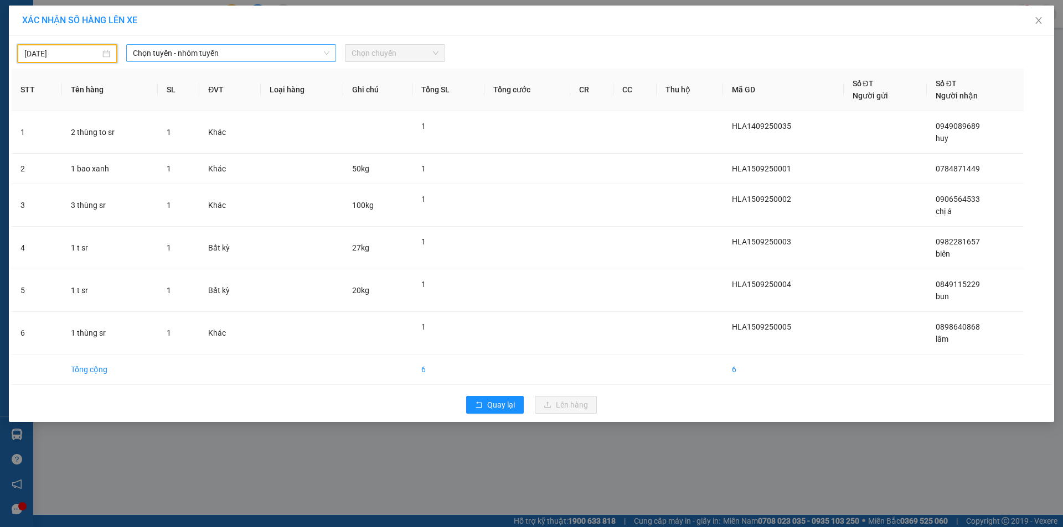
click at [236, 56] on span "Chọn tuyến - nhóm tuyến" at bounding box center [231, 53] width 196 height 17
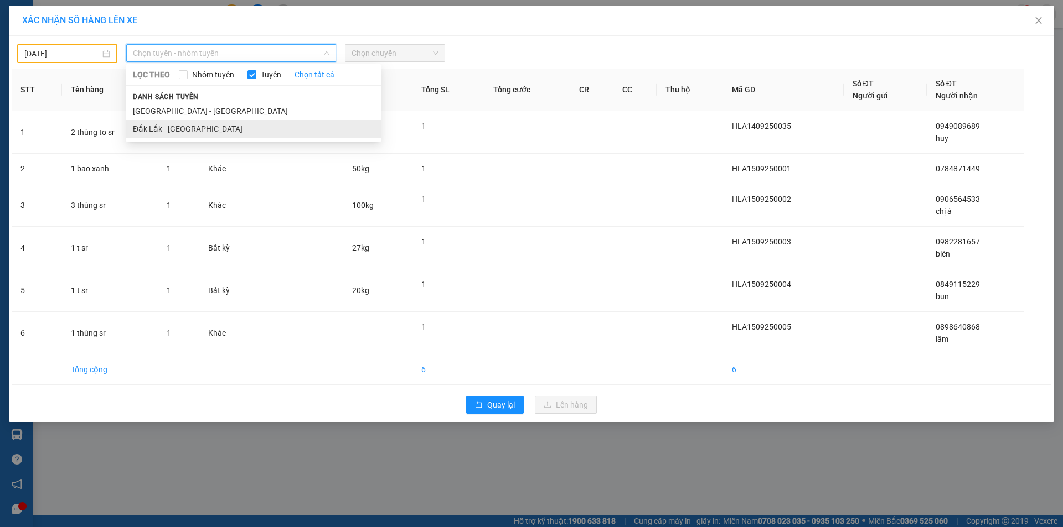
click at [191, 131] on li "Đắk Lắk - [GEOGRAPHIC_DATA]" at bounding box center [253, 129] width 255 height 18
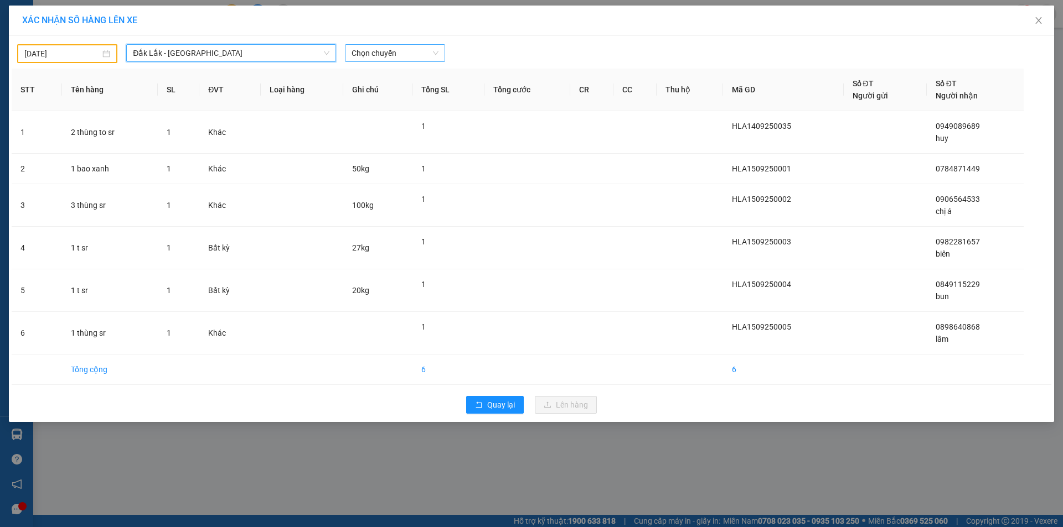
click at [369, 51] on span "Chọn chuyến" at bounding box center [394, 53] width 87 height 17
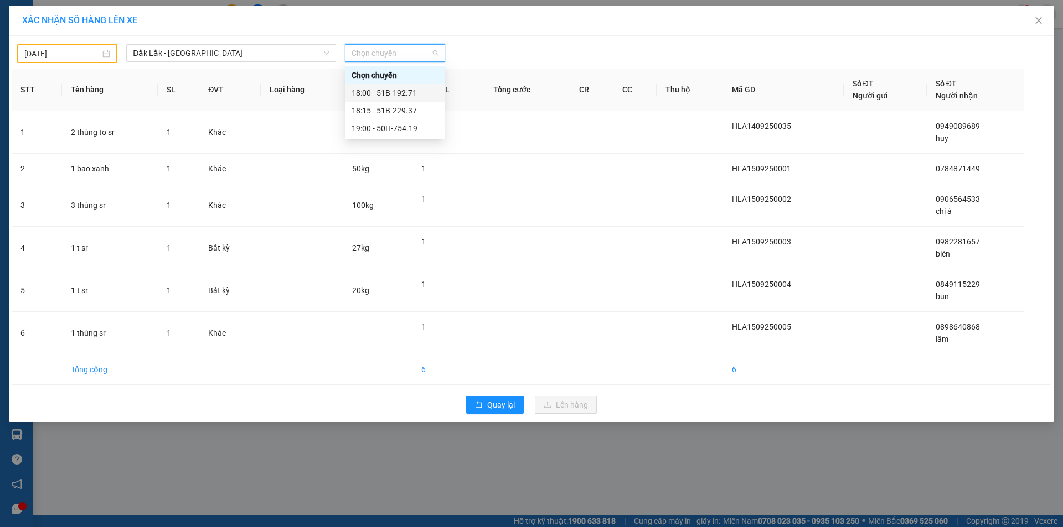
click at [380, 92] on div "18:00 - 51B-192.71" at bounding box center [394, 93] width 86 height 12
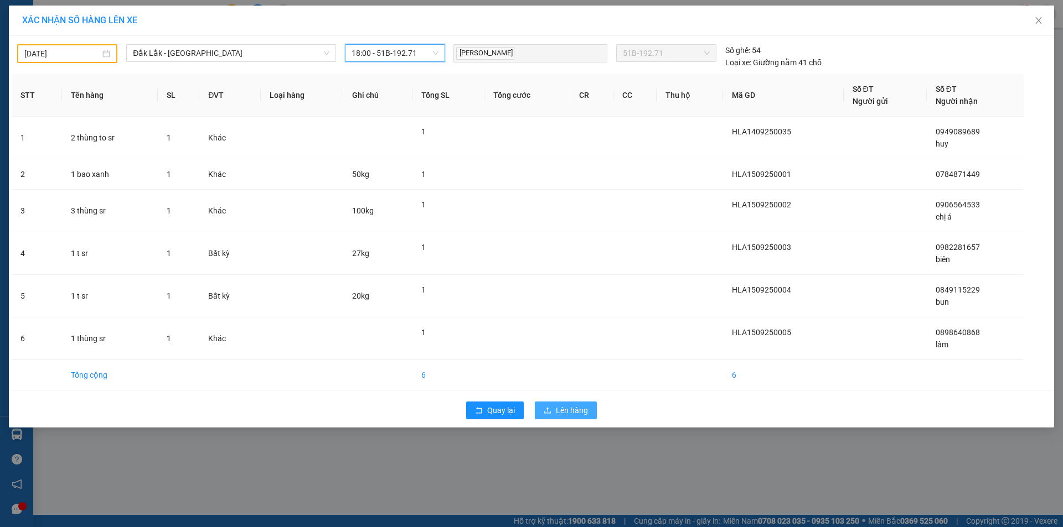
drag, startPoint x: 560, startPoint y: 408, endPoint x: 571, endPoint y: 403, distance: 12.6
click at [560, 408] on span "Lên hàng" at bounding box center [572, 411] width 32 height 12
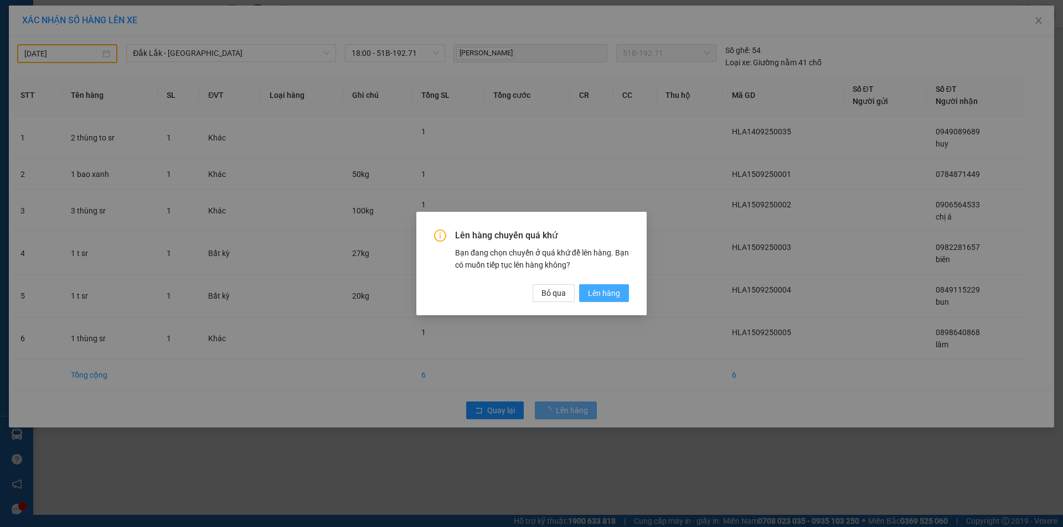
click at [612, 294] on span "Lên hàng" at bounding box center [604, 293] width 32 height 12
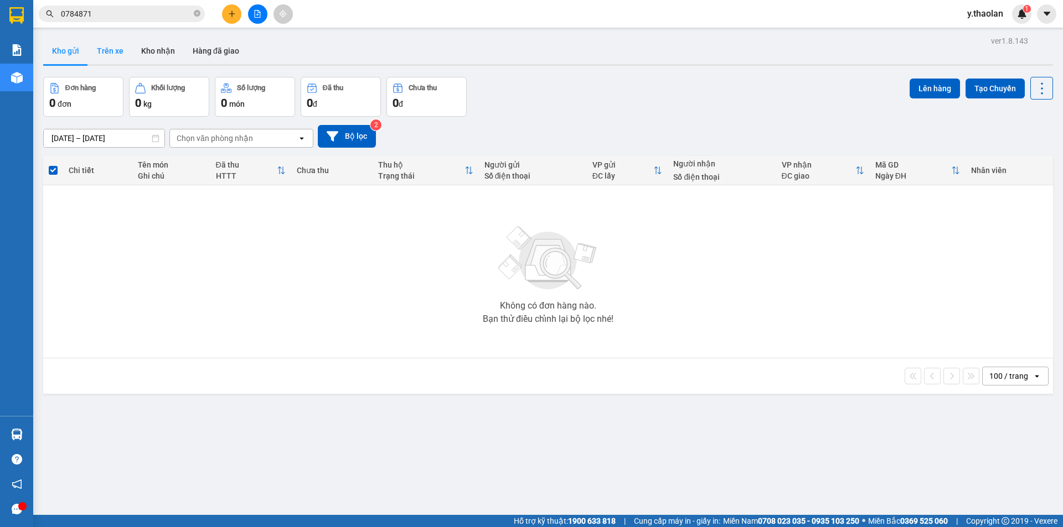
click at [104, 48] on button "Trên xe" at bounding box center [110, 51] width 44 height 27
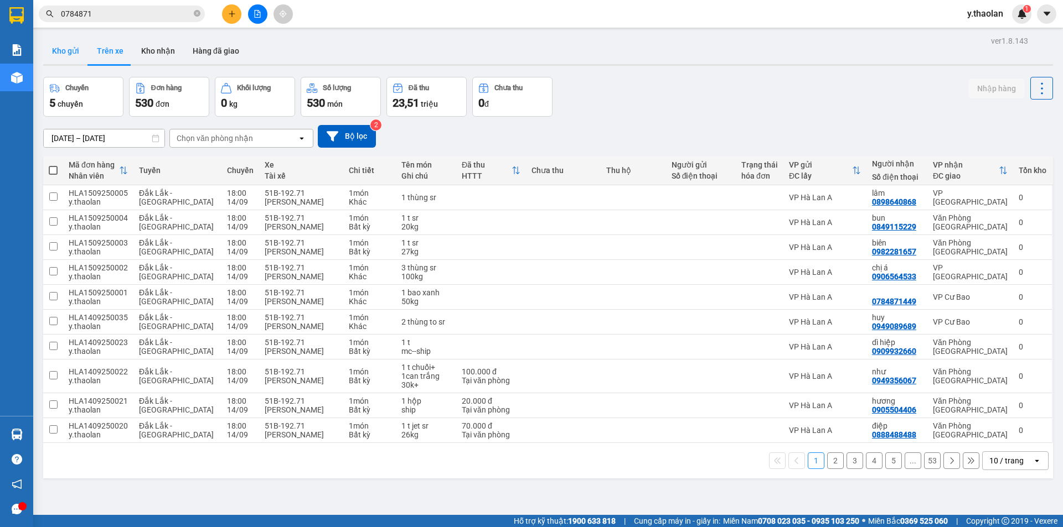
click at [65, 53] on button "Kho gửi" at bounding box center [65, 51] width 45 height 27
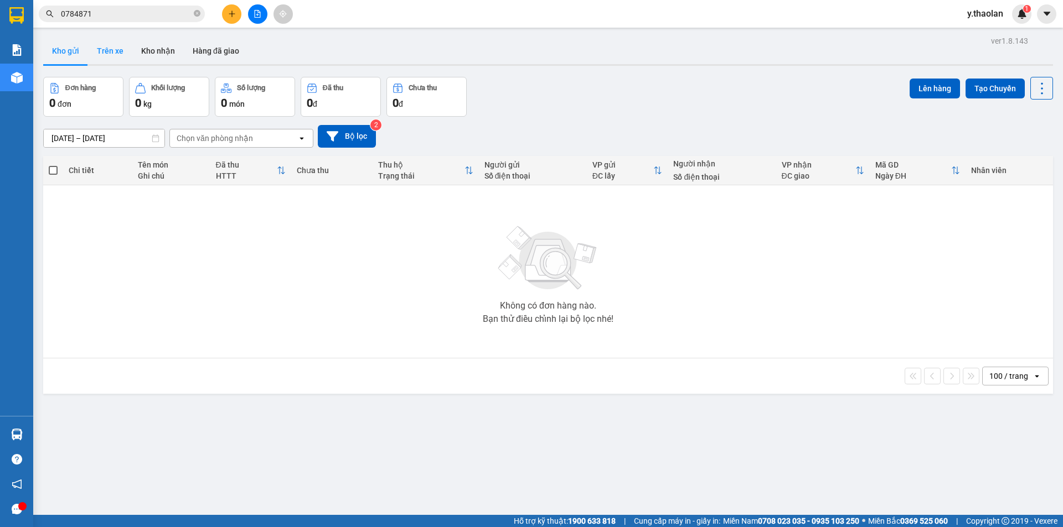
click at [106, 56] on button "Trên xe" at bounding box center [110, 51] width 44 height 27
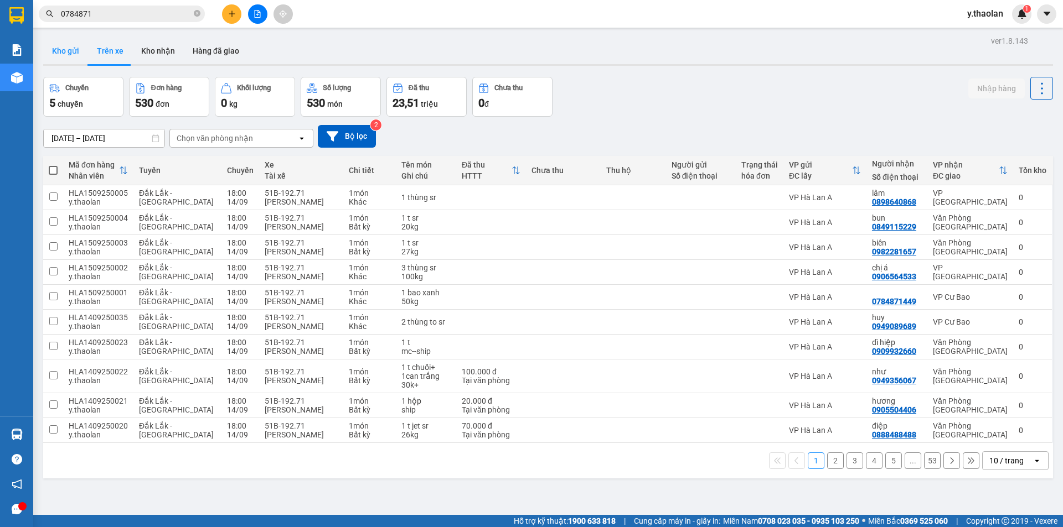
click at [82, 54] on button "Kho gửi" at bounding box center [65, 51] width 45 height 27
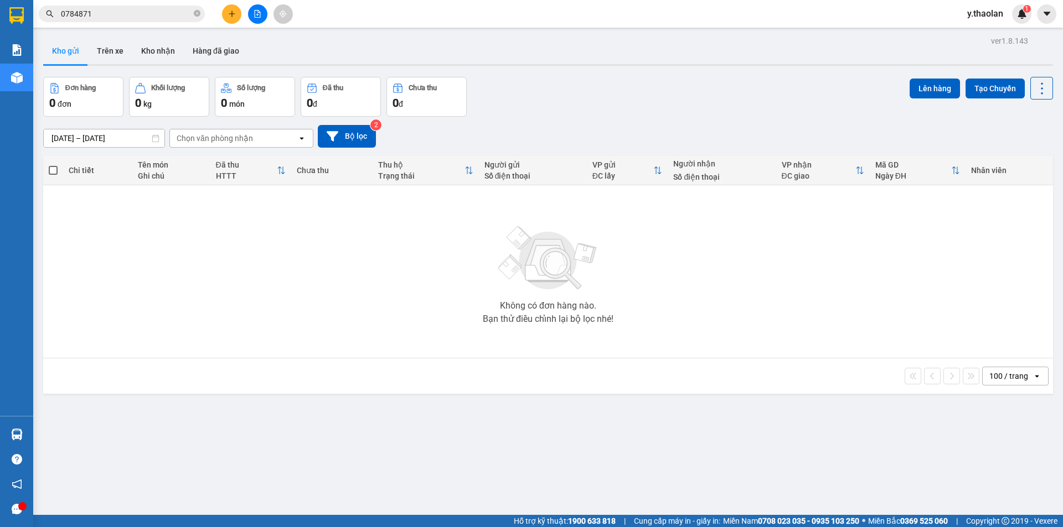
drag, startPoint x: 143, startPoint y: 15, endPoint x: 0, endPoint y: 1, distance: 143.5
click at [0, 1] on section "Kết quả tìm kiếm ( 0 ) Bộ lọc No Data 0784871 y.thaolan 1 Báo cáo Báo cáo dòng …" at bounding box center [531, 263] width 1063 height 527
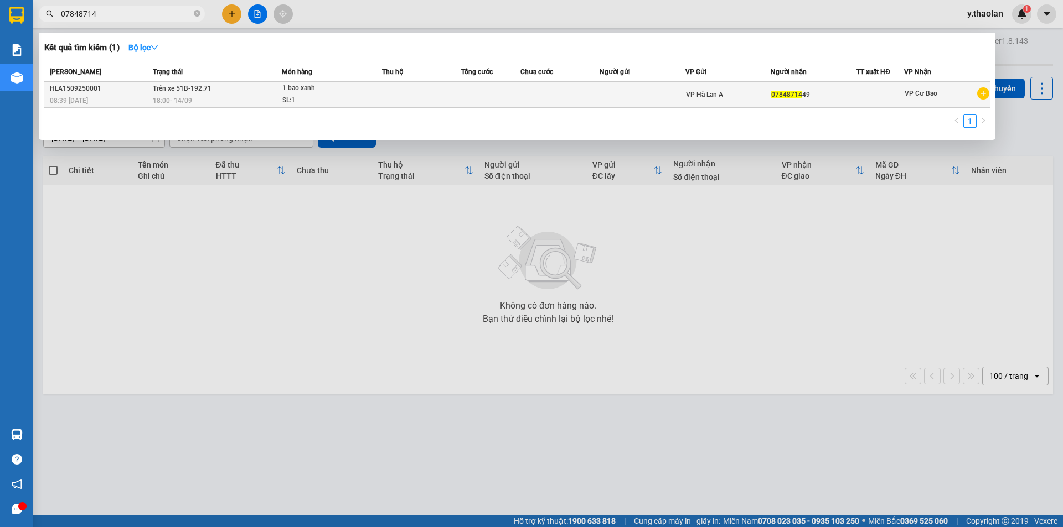
click at [363, 101] on div "SL: 1" at bounding box center [323, 101] width 83 height 12
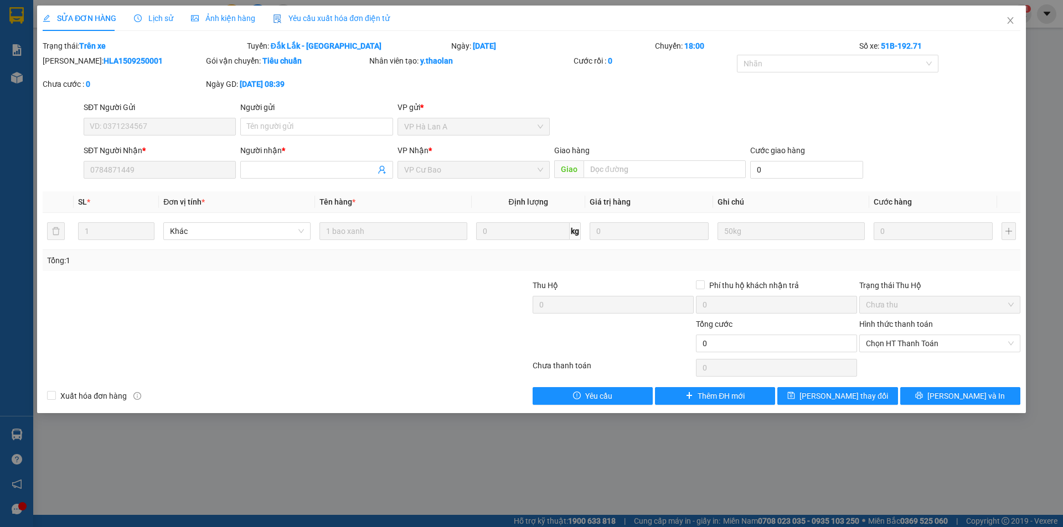
drag, startPoint x: 283, startPoint y: 169, endPoint x: 88, endPoint y: 133, distance: 198.1
click at [113, 147] on div "SĐT Người Nhận * 0784871449 Người nhận * VP Nhận * VP Cư Bao Giao hàng Giao Cướ…" at bounding box center [551, 163] width 941 height 39
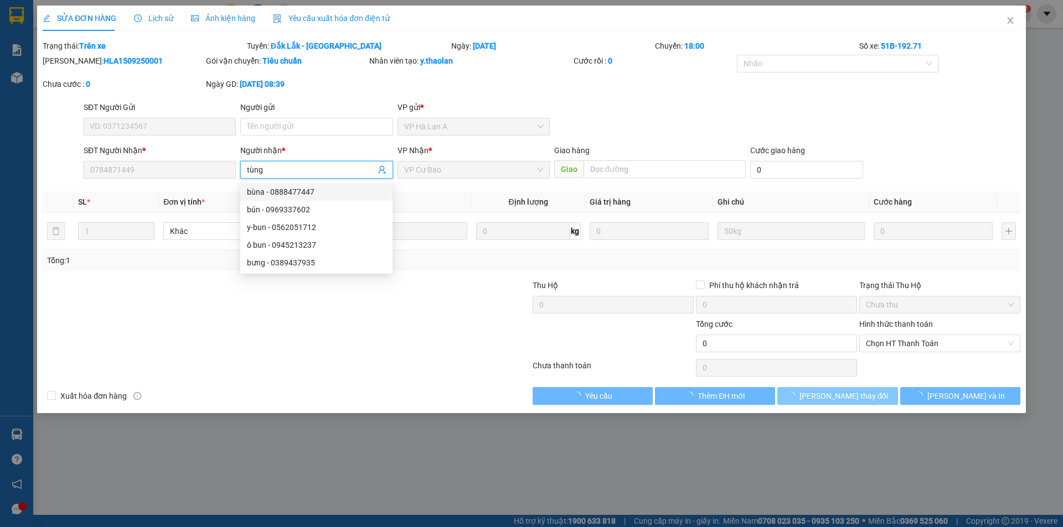
click at [868, 397] on button "[PERSON_NAME] thay đổi" at bounding box center [837, 396] width 120 height 18
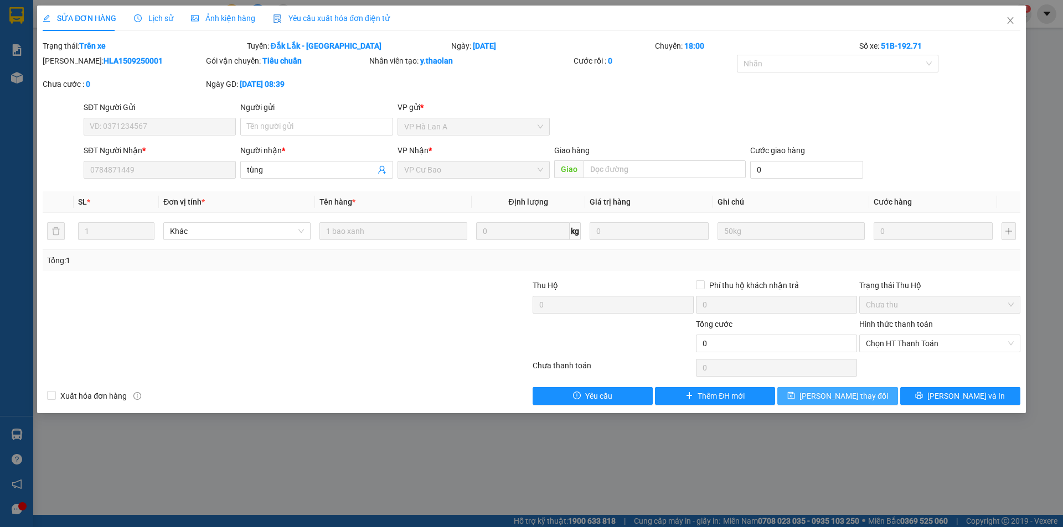
click at [868, 397] on button "[PERSON_NAME] thay đổi" at bounding box center [837, 396] width 120 height 18
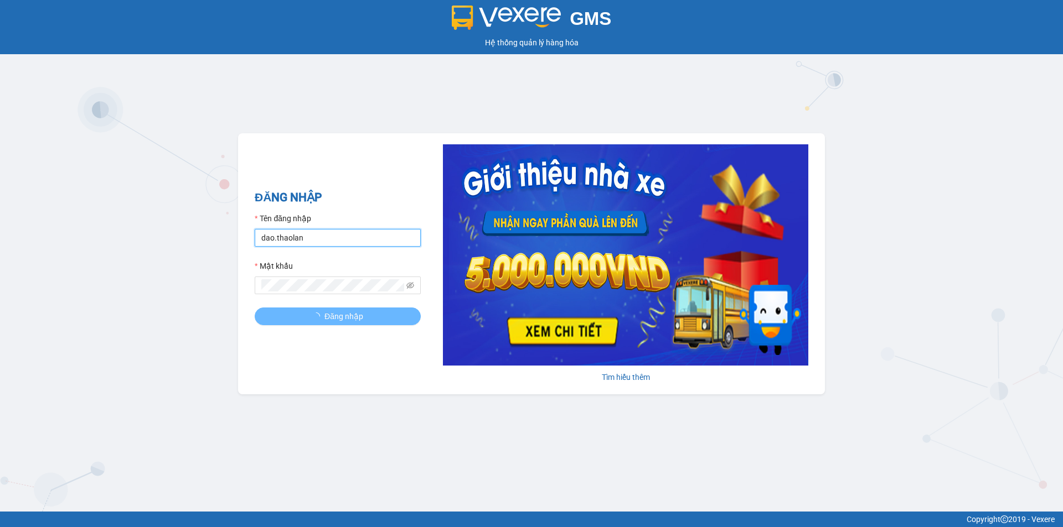
type input "y.thaolan"
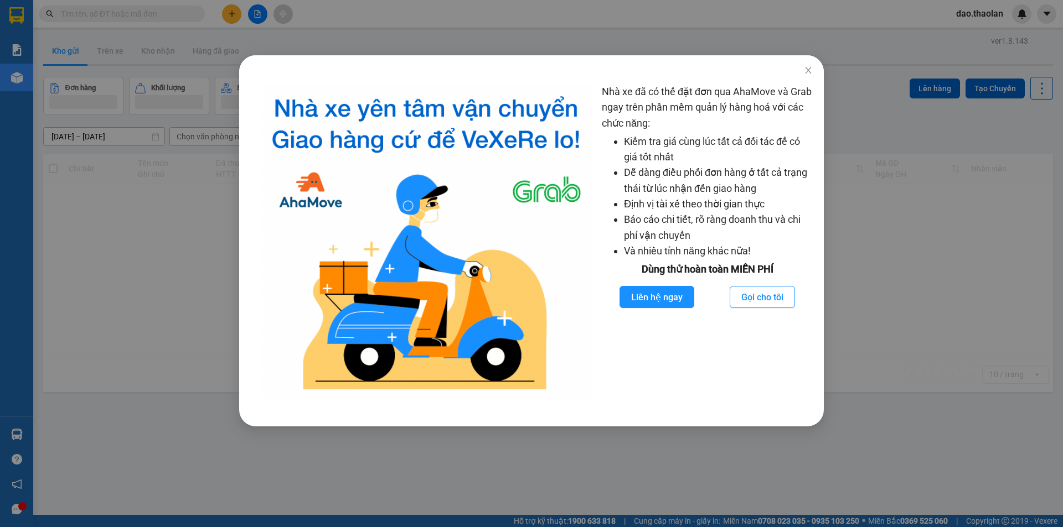
click at [131, 143] on div "Nhà xe đã có thể đặt đơn qua AhaMove và Grab ngay trên phần mềm quản lý hàng ho…" at bounding box center [531, 263] width 1063 height 527
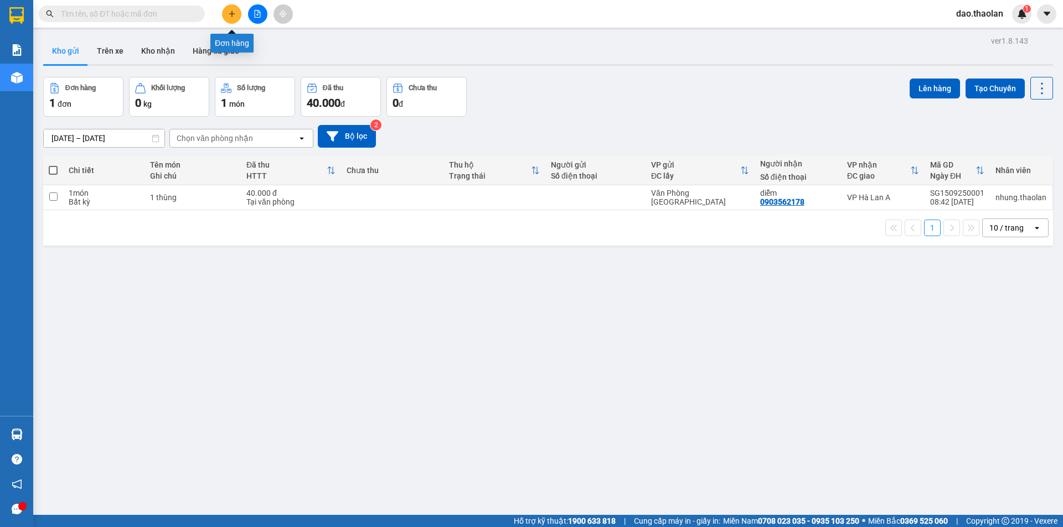
click at [228, 12] on icon "plus" at bounding box center [232, 14] width 8 height 8
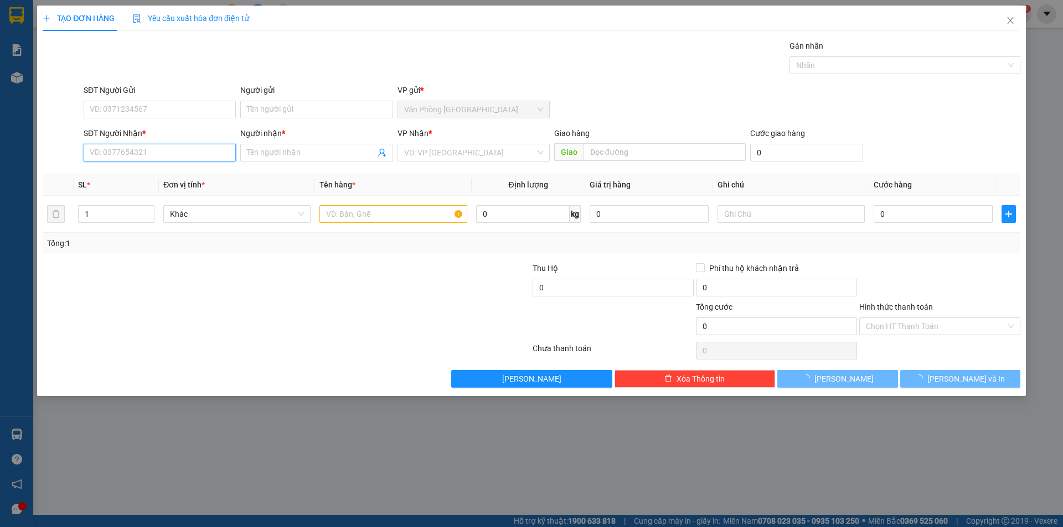
click at [142, 147] on input "SĐT Người Nhận *" at bounding box center [160, 153] width 152 height 18
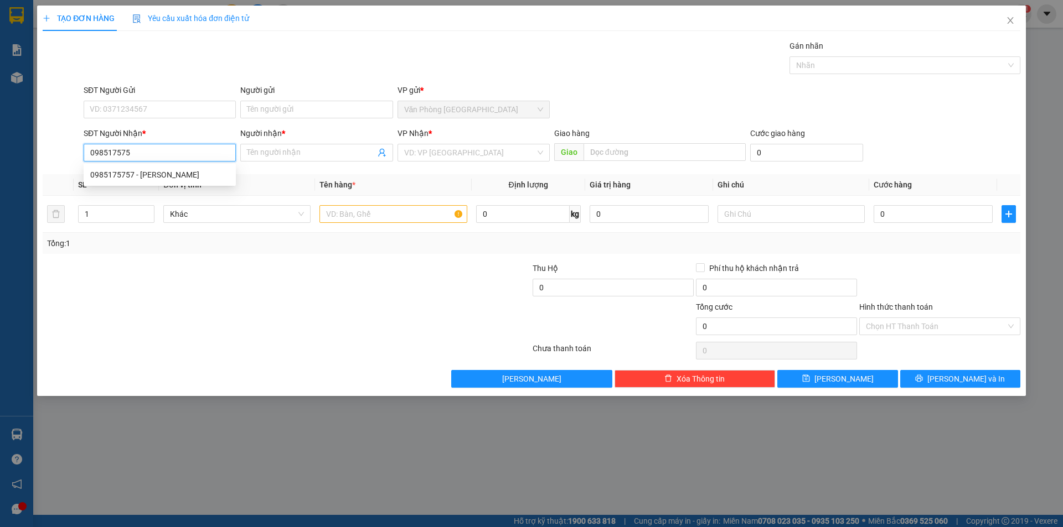
type input "0985175757"
click at [149, 174] on div "0985175757 - [PERSON_NAME]" at bounding box center [159, 175] width 139 height 12
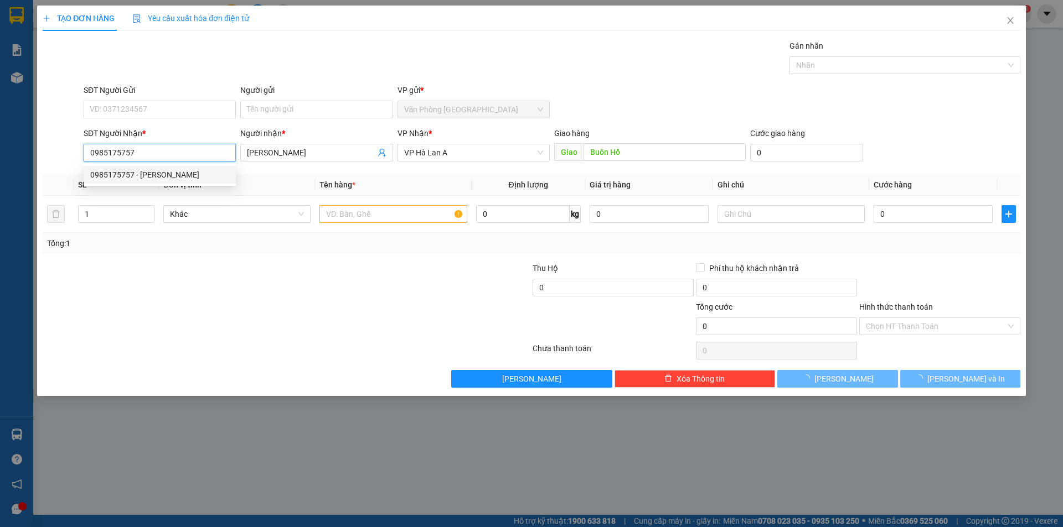
type input "[PERSON_NAME]"
type input "Buôn Hồ"
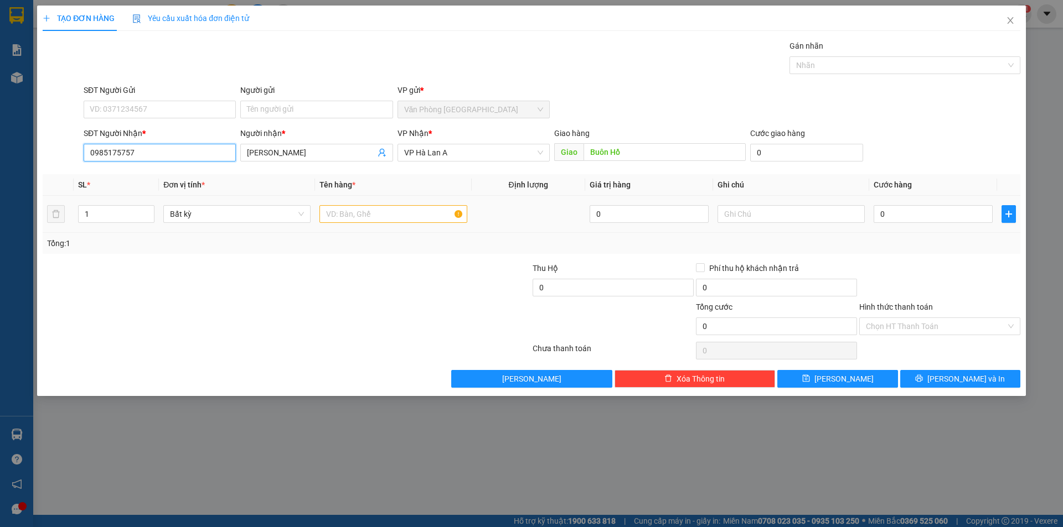
type input "0985175757"
click at [364, 221] on input "text" at bounding box center [392, 214] width 147 height 18
type input "3"
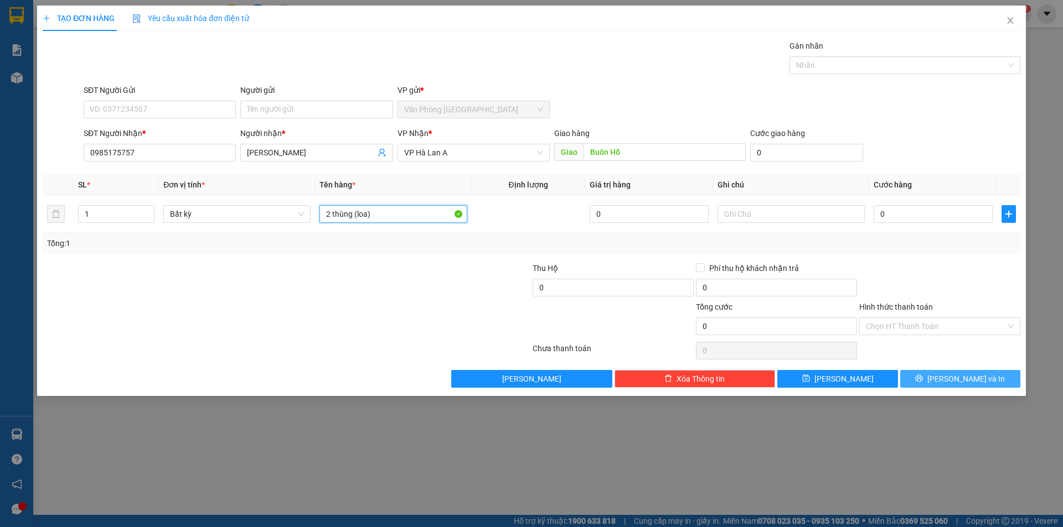
type input "2 thùng (loa)"
click at [923, 380] on icon "printer" at bounding box center [918, 378] width 7 height 7
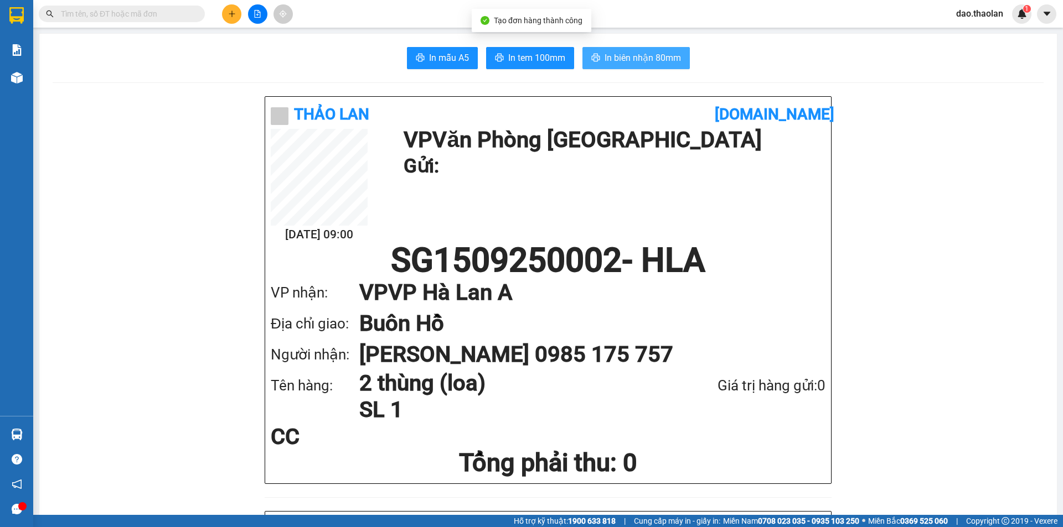
click at [654, 58] on span "In biên nhận 80mm" at bounding box center [642, 58] width 76 height 14
click at [170, 12] on input "text" at bounding box center [126, 14] width 131 height 12
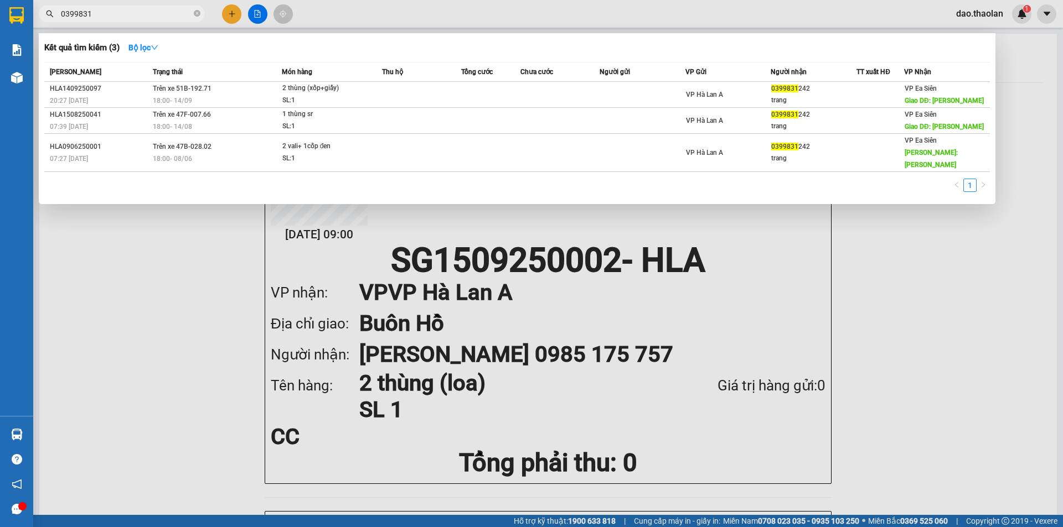
type input "0399831"
click at [235, 11] on div at bounding box center [531, 263] width 1063 height 527
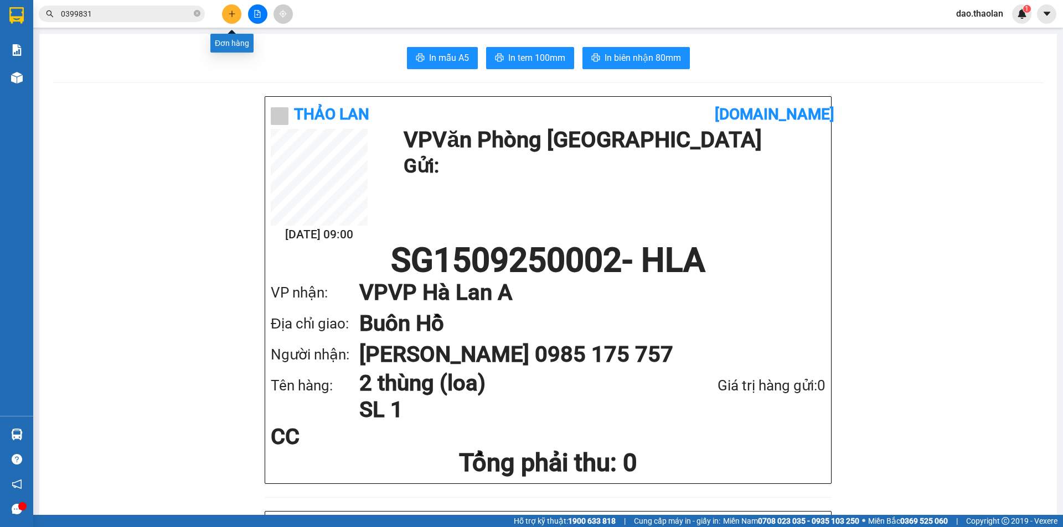
click at [229, 11] on icon "plus" at bounding box center [232, 14] width 8 height 8
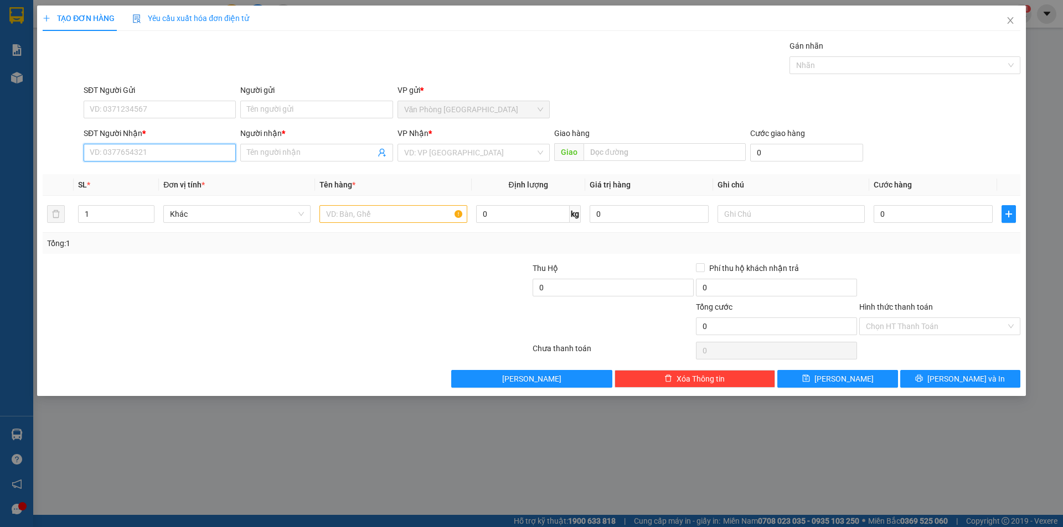
click at [147, 147] on input "SĐT Người Nhận *" at bounding box center [160, 153] width 152 height 18
type input "0386326954"
click at [121, 173] on div "0386326954 - tuyết" at bounding box center [159, 175] width 139 height 12
type input "tuyết"
type input "0386326954"
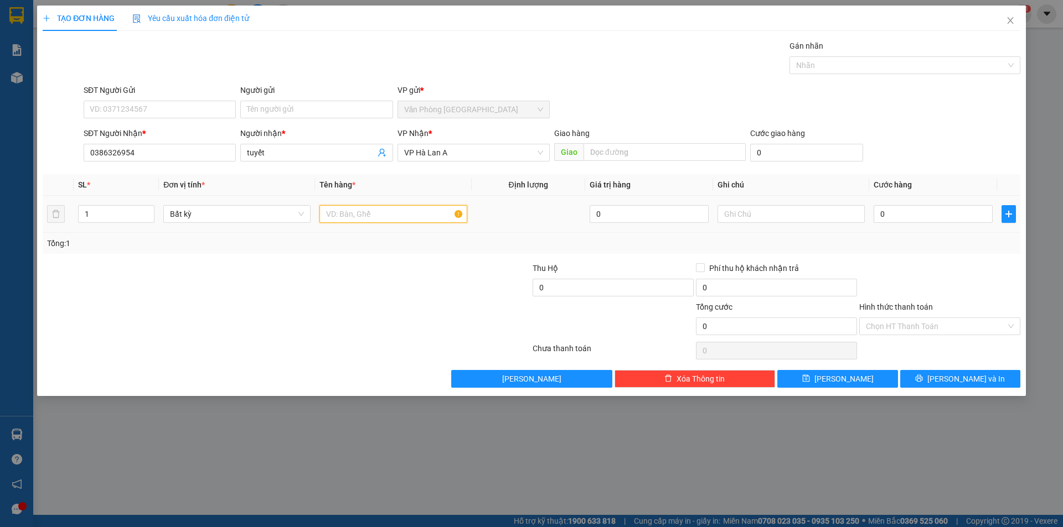
click at [341, 213] on input "text" at bounding box center [392, 214] width 147 height 18
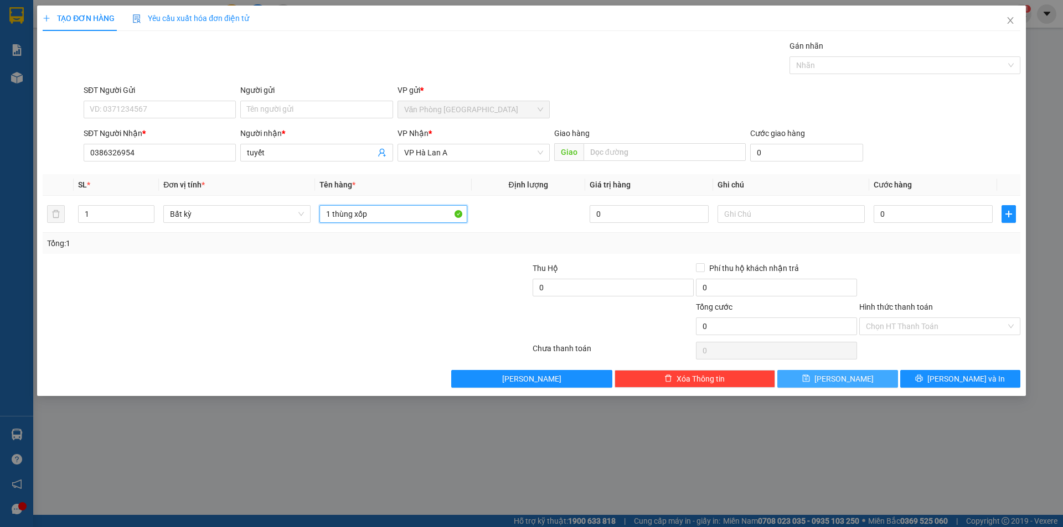
type input "1 thùng xốp"
click at [845, 375] on span "[PERSON_NAME]" at bounding box center [843, 379] width 59 height 12
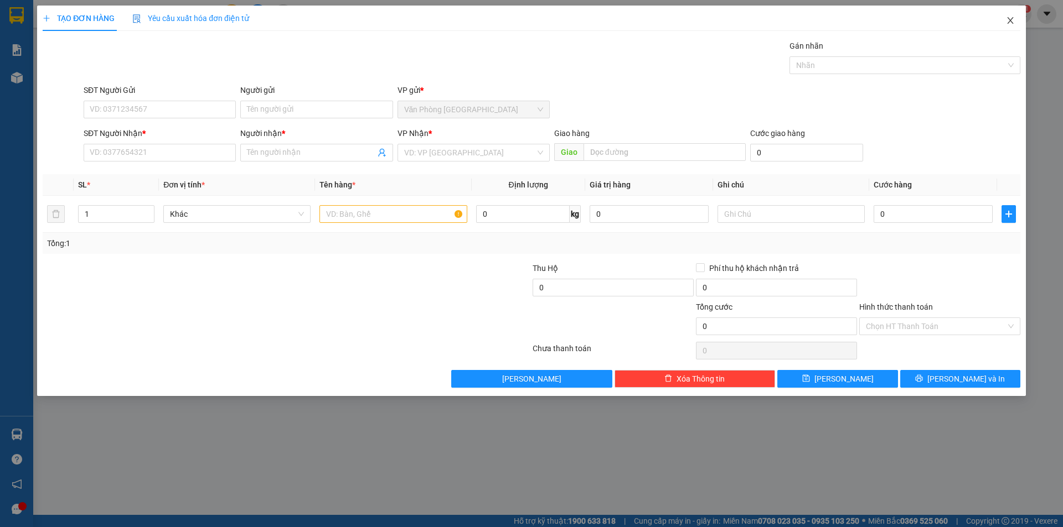
click at [1019, 20] on span "Close" at bounding box center [1010, 21] width 31 height 31
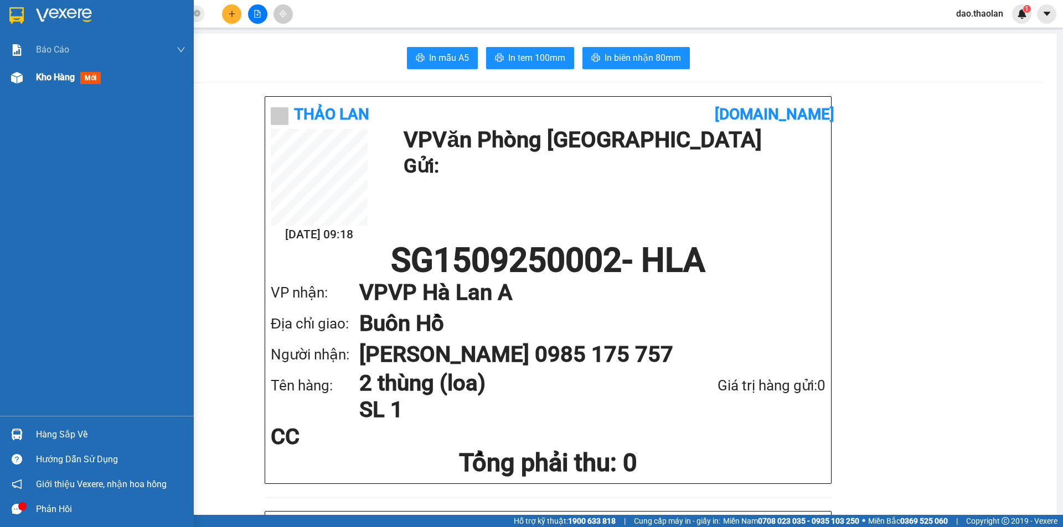
click at [25, 87] on div at bounding box center [16, 77] width 19 height 19
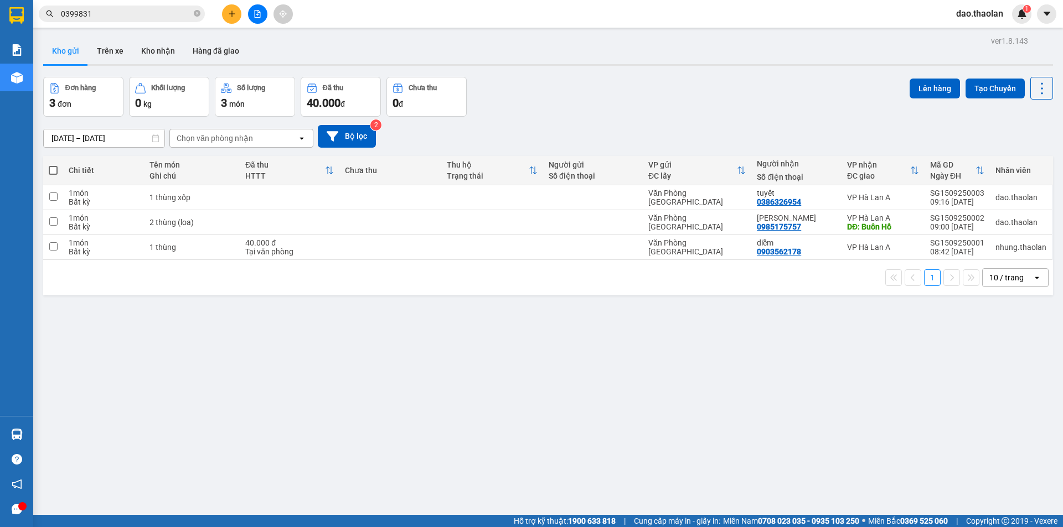
click at [257, 10] on button at bounding box center [257, 13] width 19 height 19
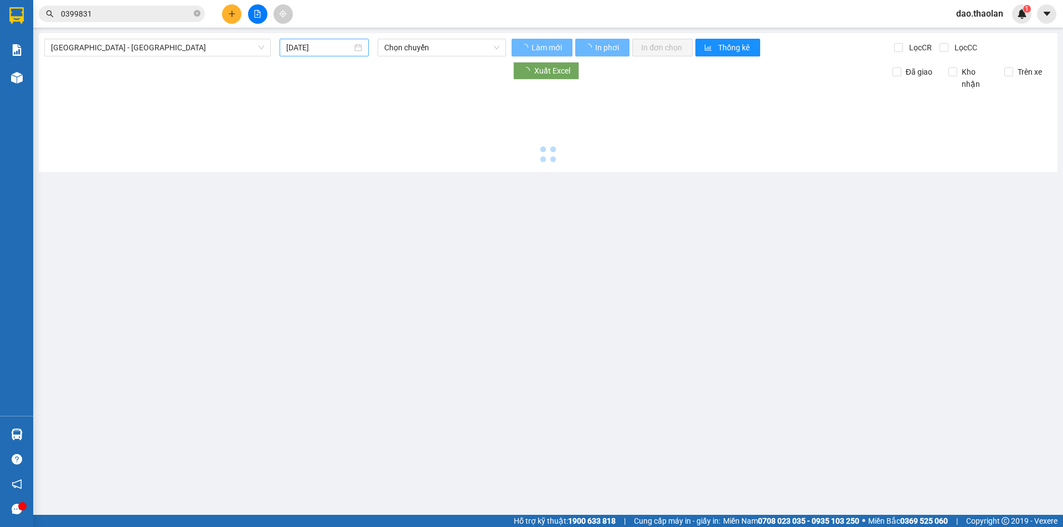
click at [321, 55] on div "[DATE]" at bounding box center [323, 48] width 89 height 18
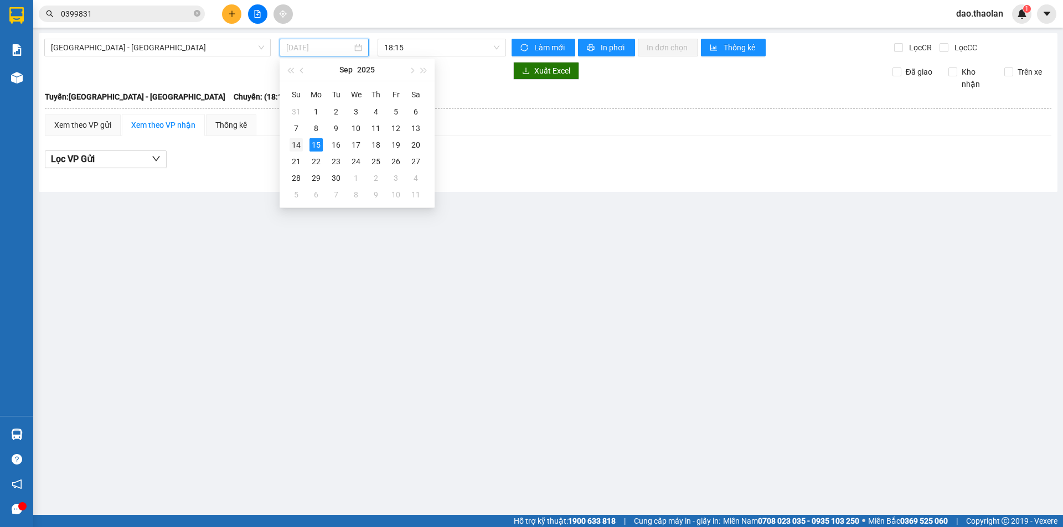
click at [294, 149] on div "14" at bounding box center [295, 144] width 13 height 13
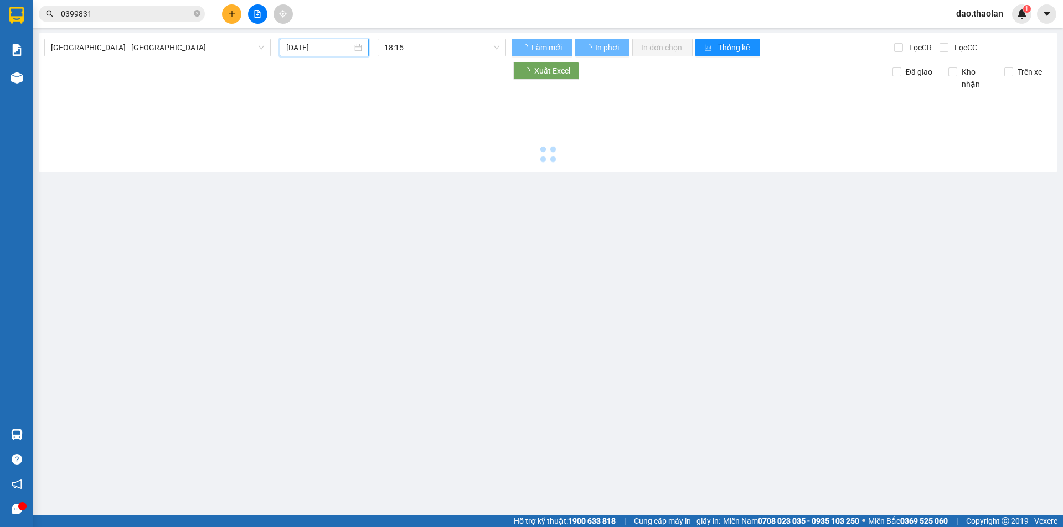
type input "[DATE]"
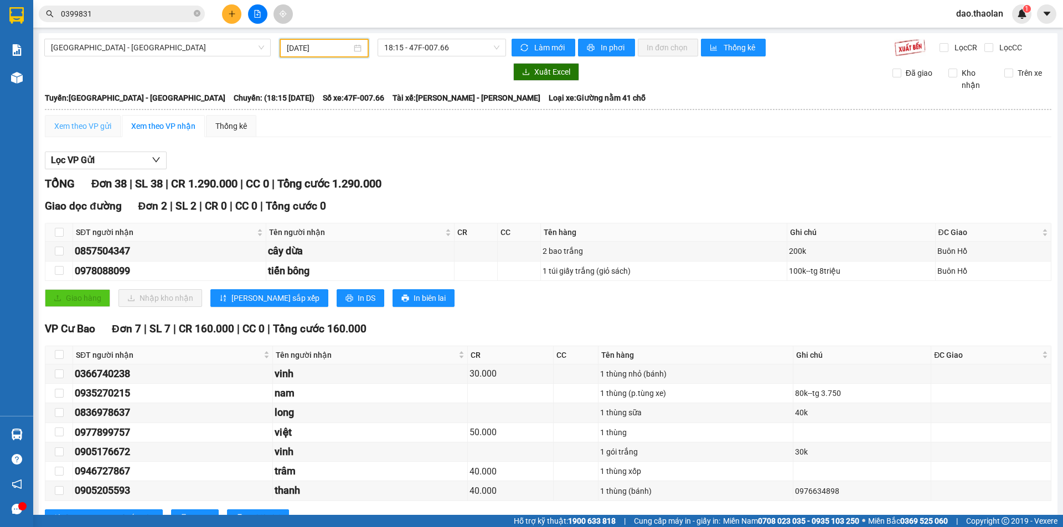
click at [86, 135] on div "Xem theo VP gửi" at bounding box center [83, 126] width 76 height 22
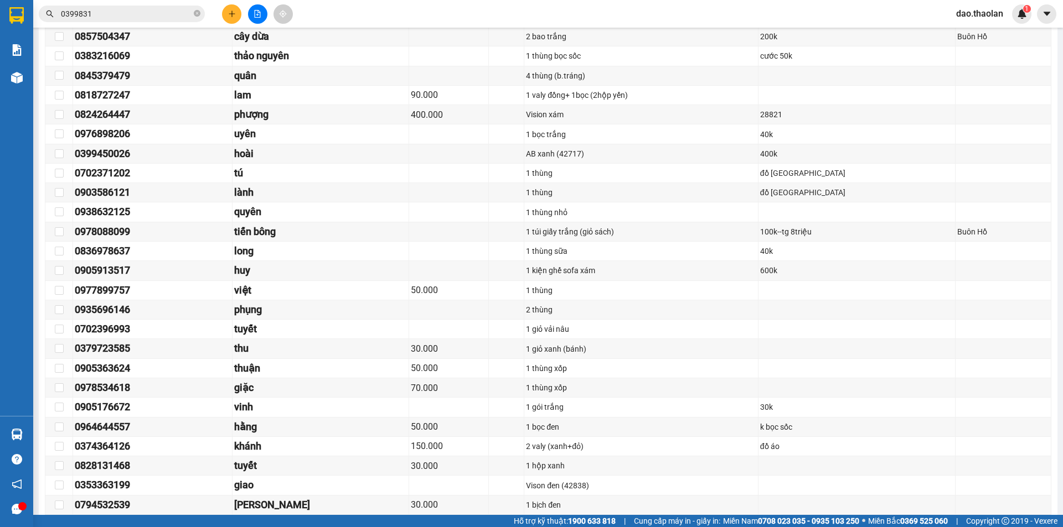
scroll to position [526, 0]
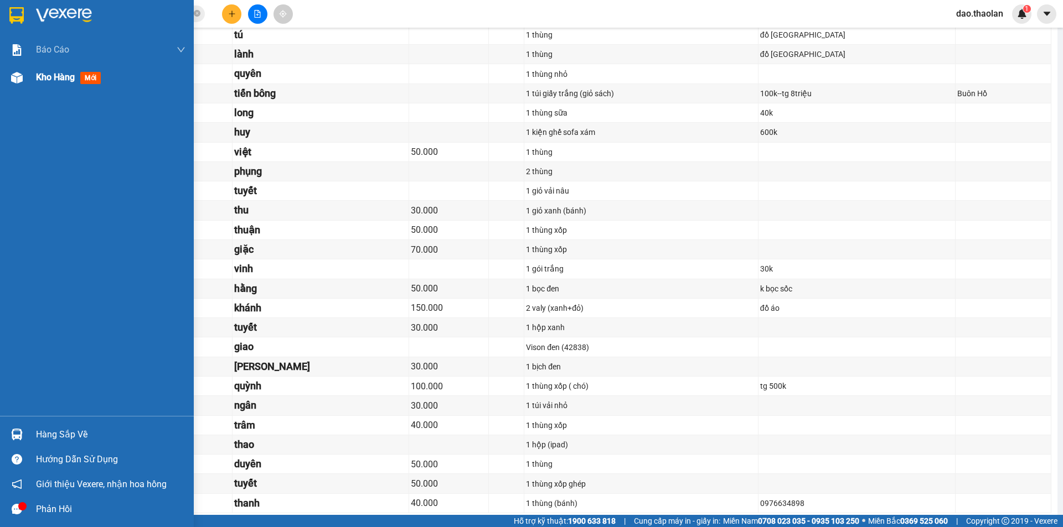
click at [2, 80] on div "Kho hàng mới" at bounding box center [97, 78] width 194 height 28
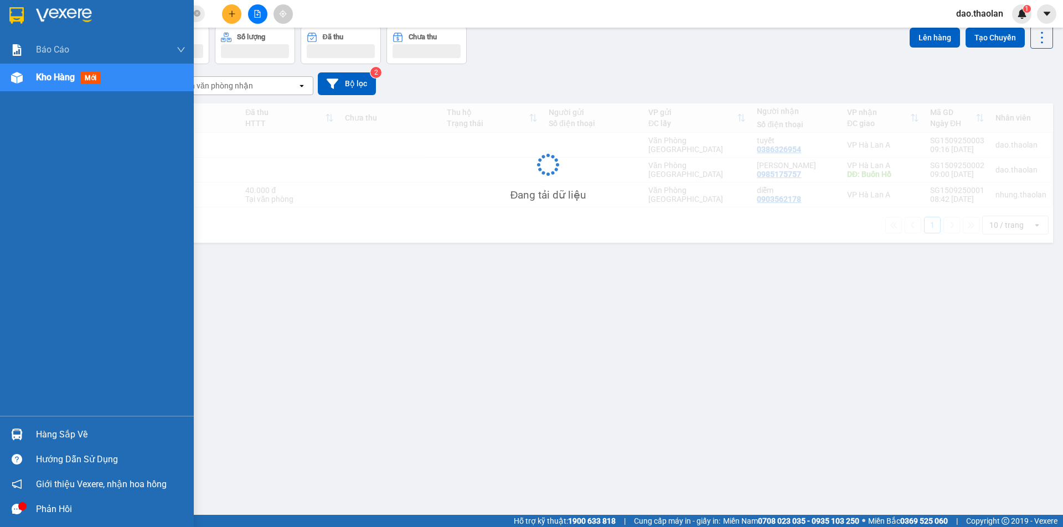
click at [29, 76] on div "Kho hàng mới" at bounding box center [97, 78] width 194 height 28
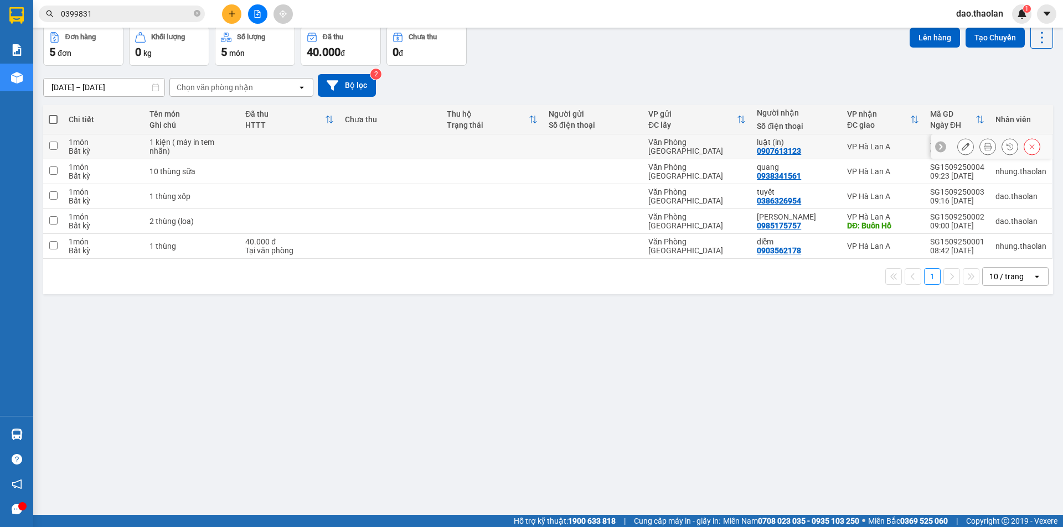
click at [961, 144] on icon at bounding box center [965, 147] width 8 height 8
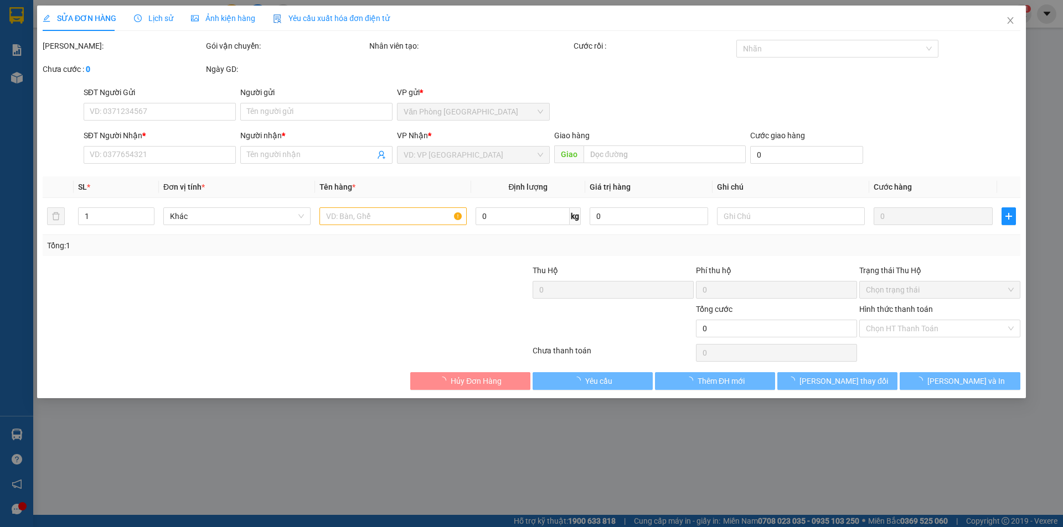
type input "0907613123"
type input "luật (in)"
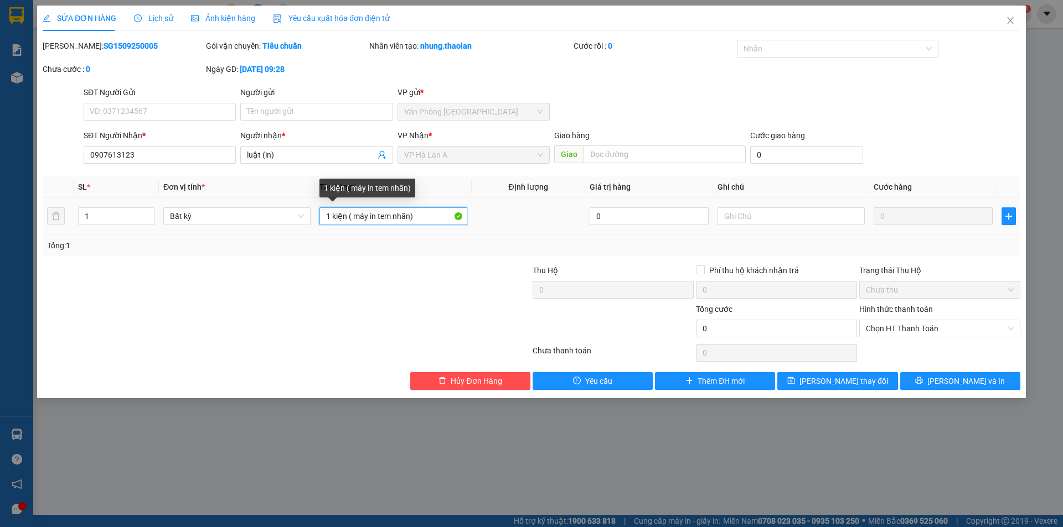
click at [352, 217] on input "1 kiện ( máy in tem nhãn)" at bounding box center [392, 217] width 147 height 18
click at [368, 217] on input "1 kiện (máy in tem nhãn)" at bounding box center [392, 217] width 147 height 18
click at [410, 215] on input "1 kiện (máy in tem nhãn)" at bounding box center [392, 217] width 147 height 18
type input "1 kiện (máy in tem)"
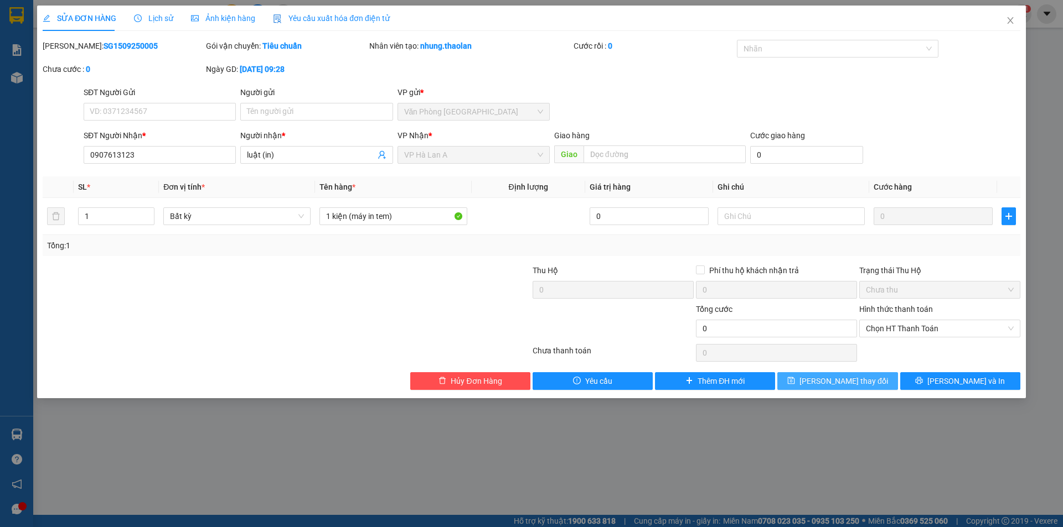
click at [851, 381] on span "[PERSON_NAME] thay đổi" at bounding box center [843, 381] width 89 height 12
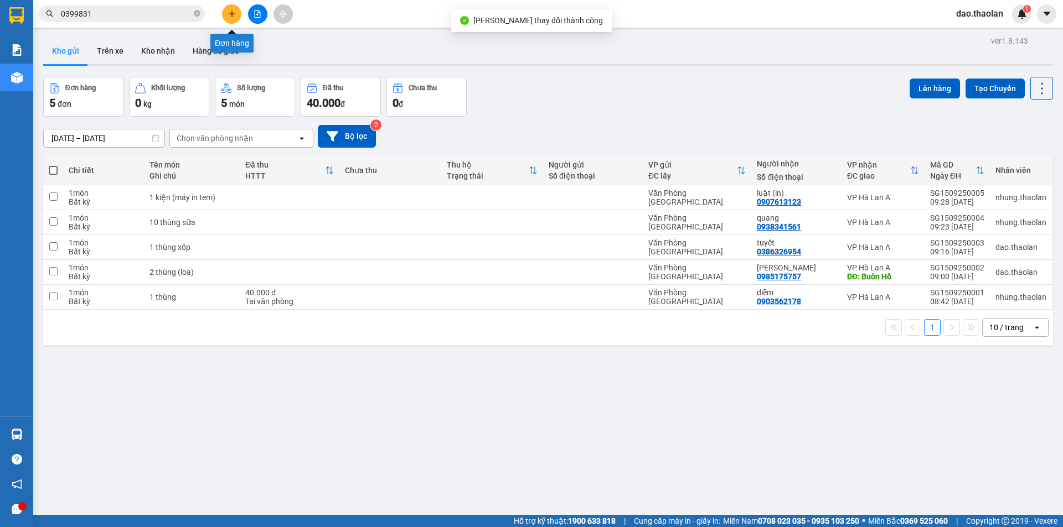
click at [235, 14] on icon "plus" at bounding box center [232, 14] width 8 height 8
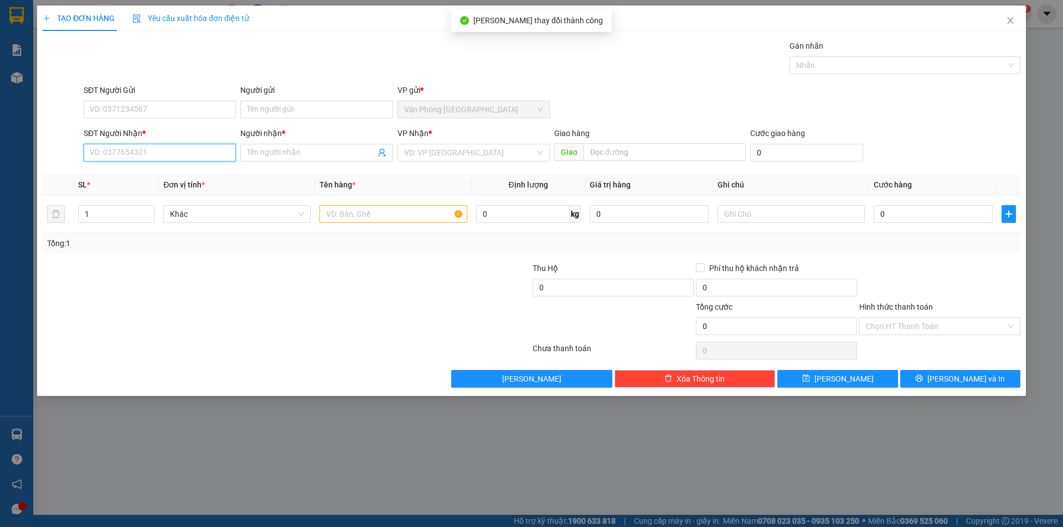
click at [164, 149] on input "SĐT Người Nhận *" at bounding box center [160, 153] width 152 height 18
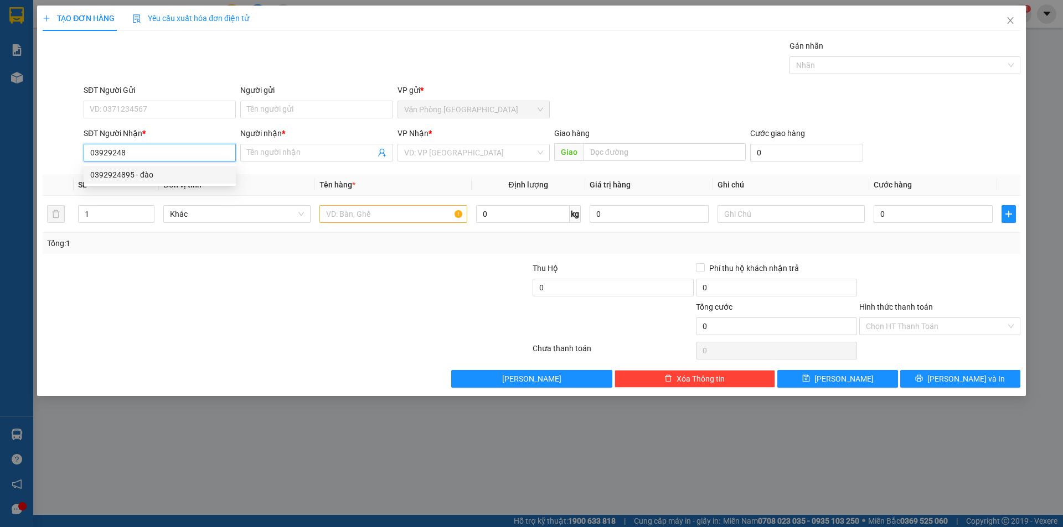
click at [144, 174] on div "0392924895 - đào" at bounding box center [159, 175] width 139 height 12
type input "0392924895"
type input "đào"
type input "[PERSON_NAME]"
type input "0392924895"
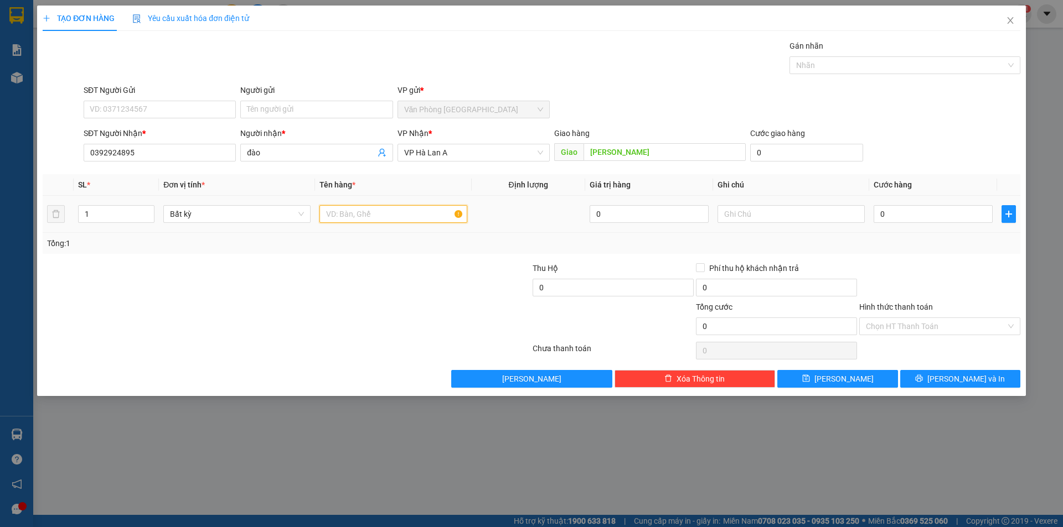
click at [335, 221] on input "text" at bounding box center [392, 214] width 147 height 18
type input "1 túm trắng"
click at [899, 220] on input "0" at bounding box center [932, 214] width 119 height 18
click at [832, 214] on input "text" at bounding box center [790, 214] width 147 height 18
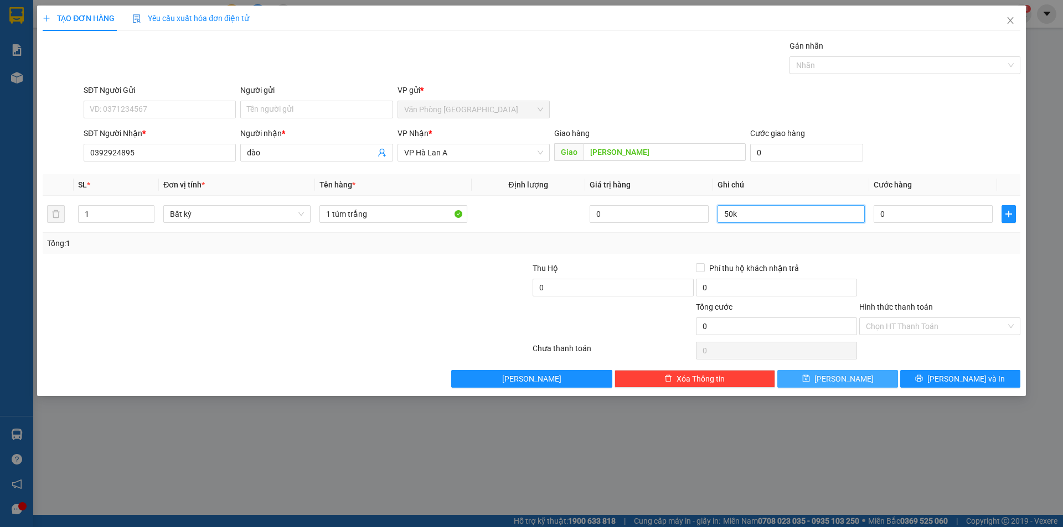
type input "50k"
click at [810, 376] on icon "save" at bounding box center [806, 379] width 8 height 8
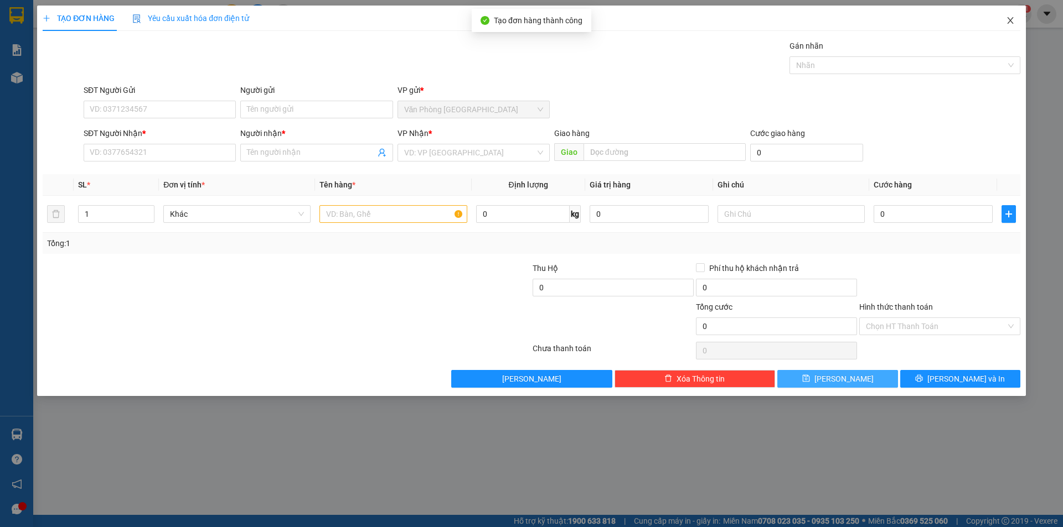
click at [1014, 16] on span "Close" at bounding box center [1010, 21] width 31 height 31
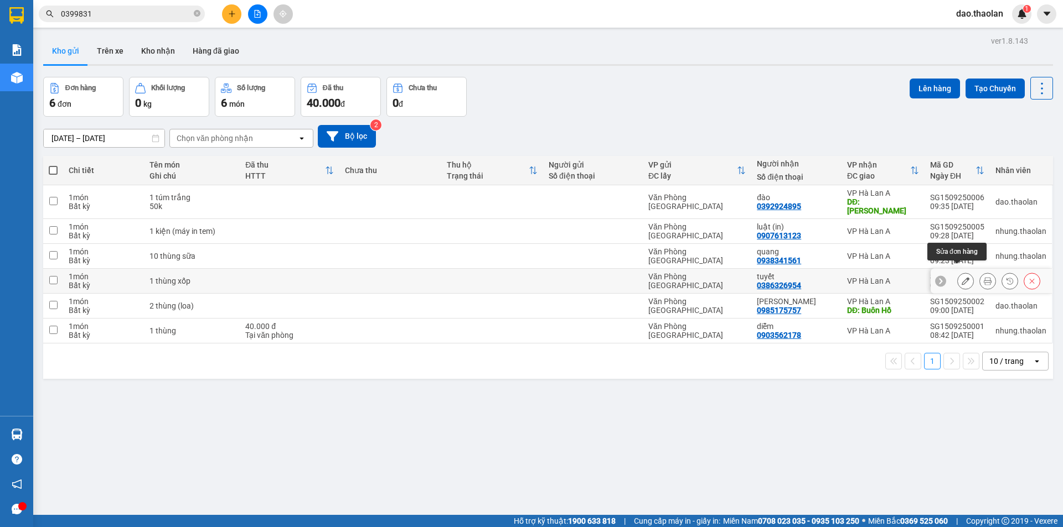
click at [957, 272] on button at bounding box center [964, 281] width 15 height 19
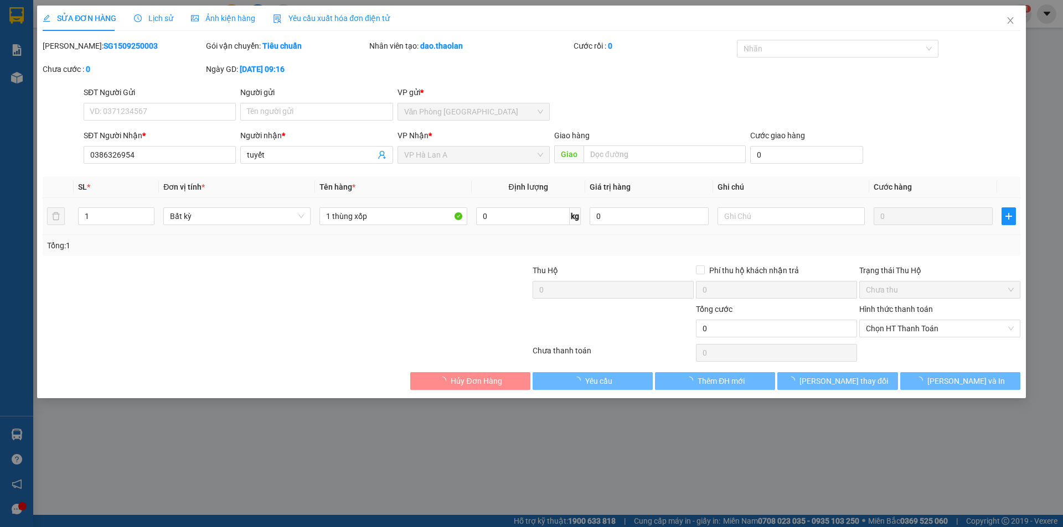
type input "0386326954"
type input "tuyết"
click at [403, 219] on input "1 thùng xốp" at bounding box center [392, 217] width 147 height 18
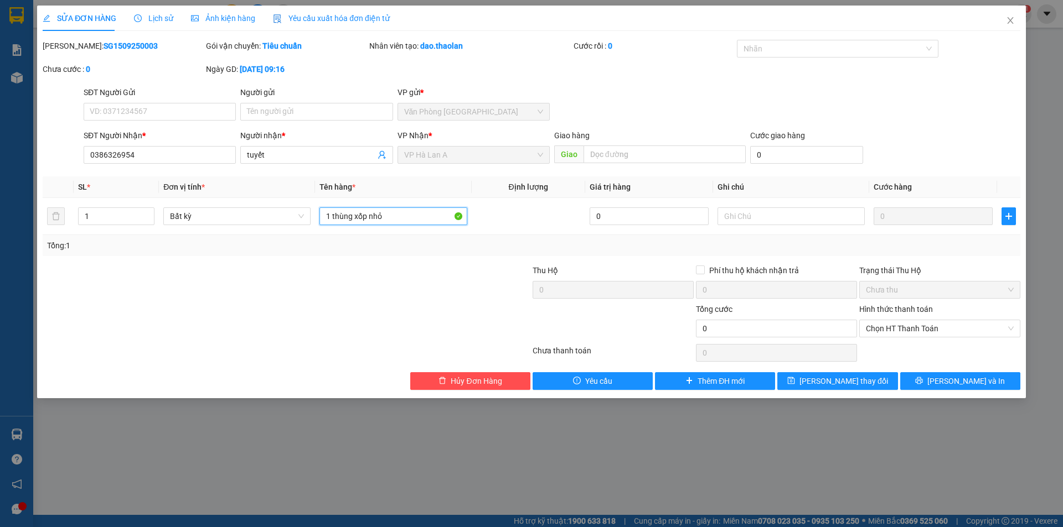
type input "1 thùng xốp nhỏ"
click at [838, 369] on div "Total Paid Fee 0 Total UnPaid Fee 0 Cash Collection Total Fee Mã ĐH: SG15092500…" at bounding box center [531, 215] width 977 height 350
drag, startPoint x: 839, startPoint y: 373, endPoint x: 830, endPoint y: 346, distance: 28.7
click at [839, 374] on button "[PERSON_NAME] thay đổi" at bounding box center [837, 381] width 120 height 18
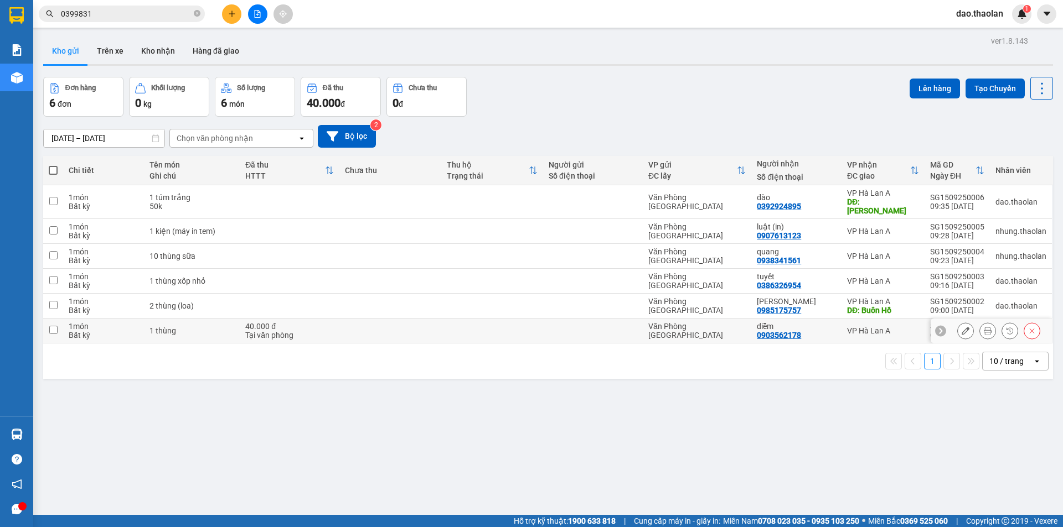
click at [611, 319] on td at bounding box center [593, 331] width 100 height 25
checkbox input "true"
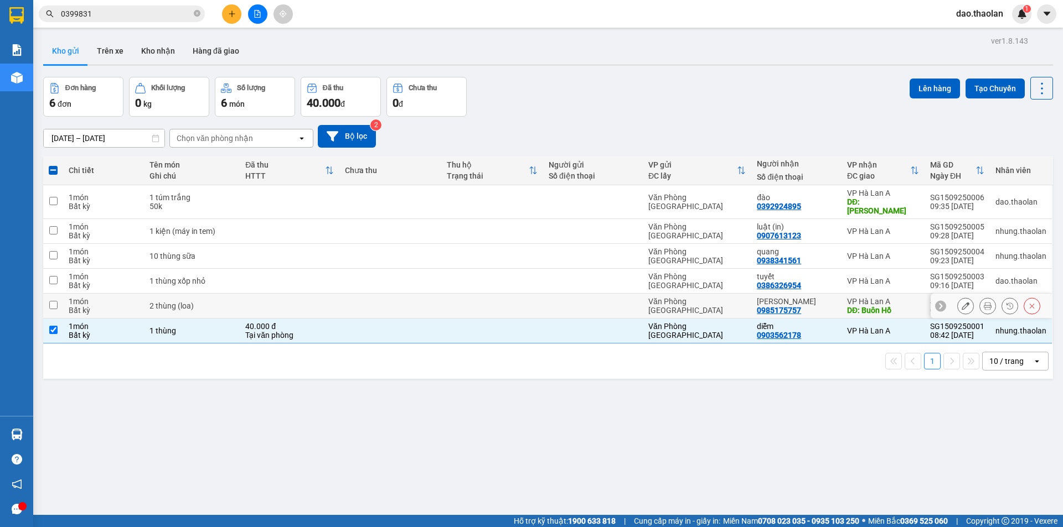
click at [615, 303] on td at bounding box center [593, 306] width 100 height 25
checkbox input "true"
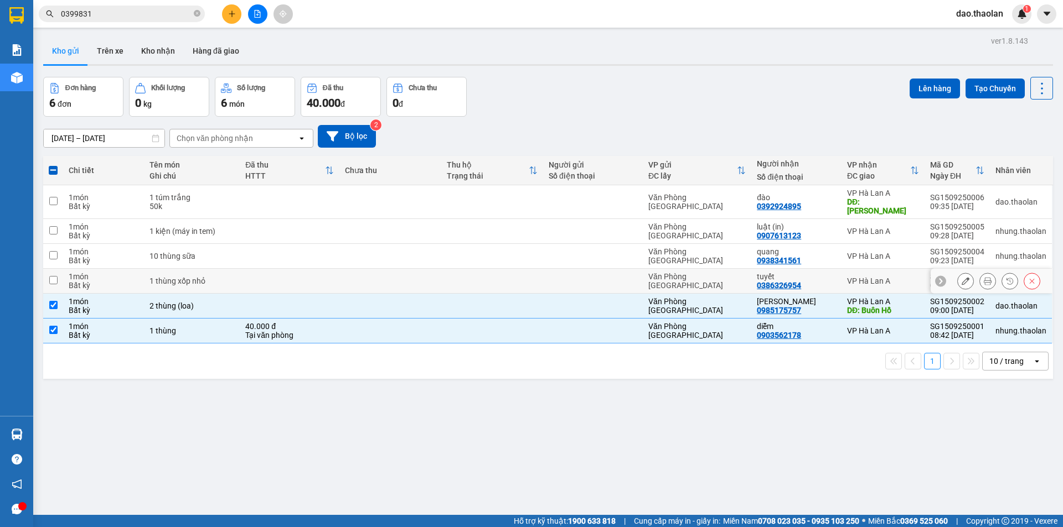
click at [531, 269] on td at bounding box center [492, 281] width 102 height 25
checkbox input "true"
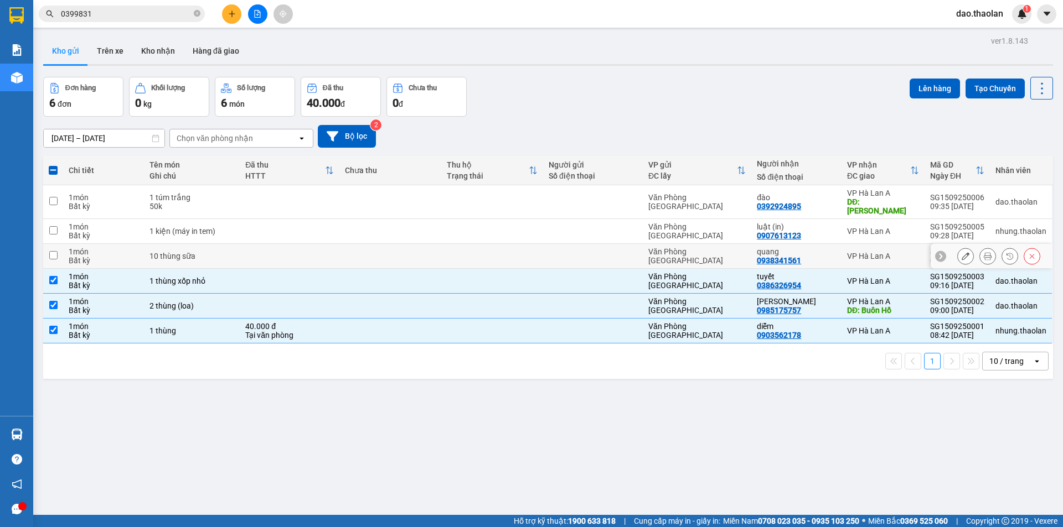
click at [461, 244] on td at bounding box center [492, 256] width 102 height 25
checkbox input "true"
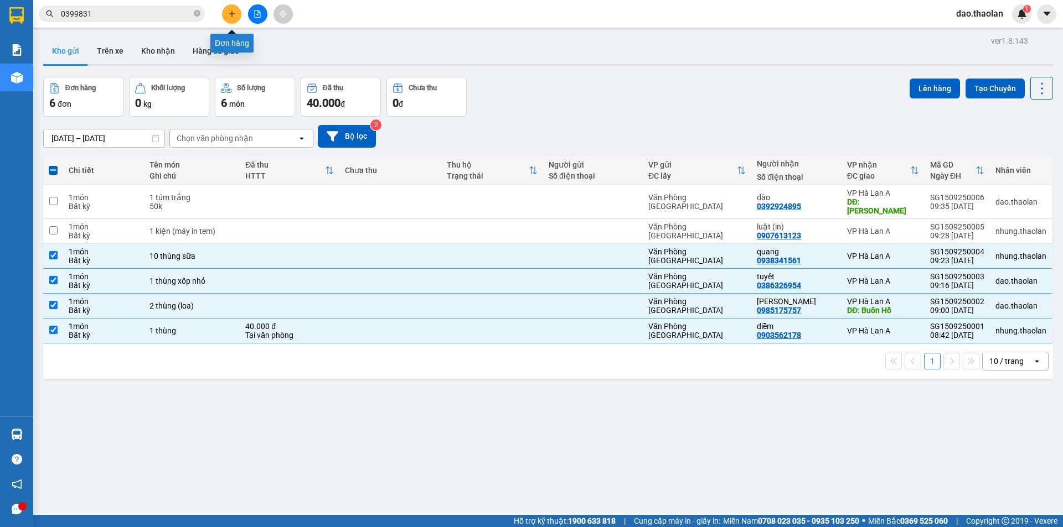
click at [231, 8] on button at bounding box center [231, 13] width 19 height 19
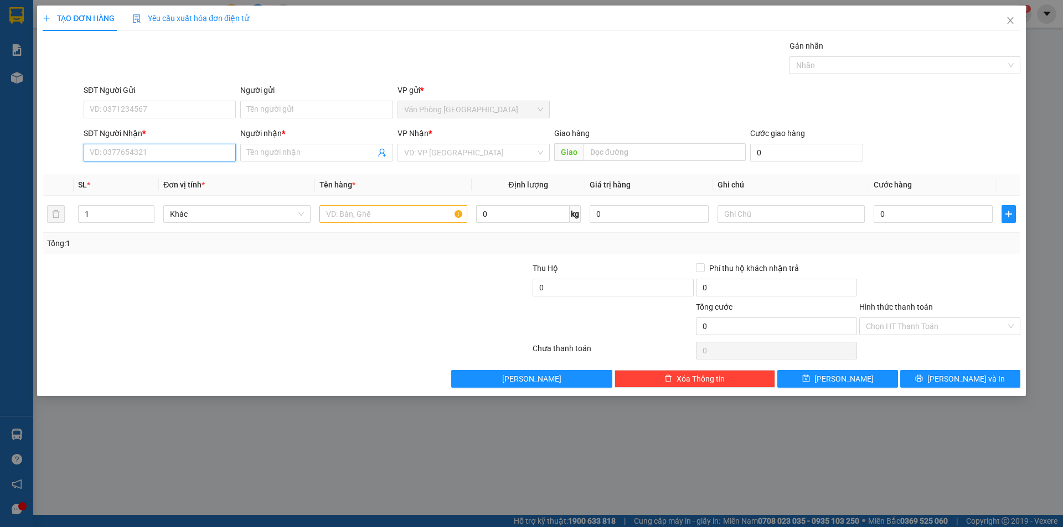
click at [146, 152] on input "SĐT Người Nhận *" at bounding box center [160, 153] width 152 height 18
click at [148, 175] on div "0949312821 - [PERSON_NAME]" at bounding box center [159, 175] width 139 height 12
type input "0949312821"
type input "[PERSON_NAME]"
type input "Buôn Hồ"
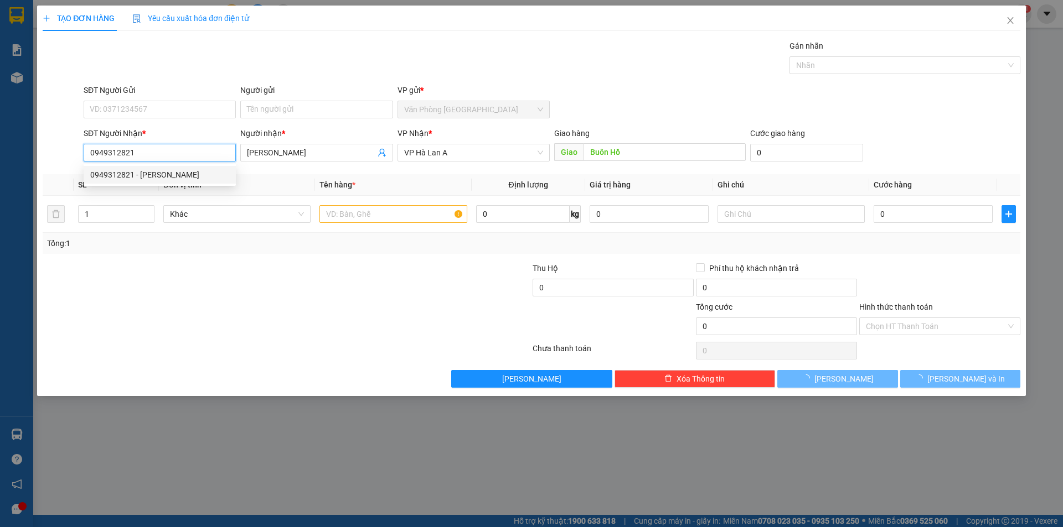
click at [148, 175] on div "0949312821 - [PERSON_NAME]" at bounding box center [159, 175] width 139 height 12
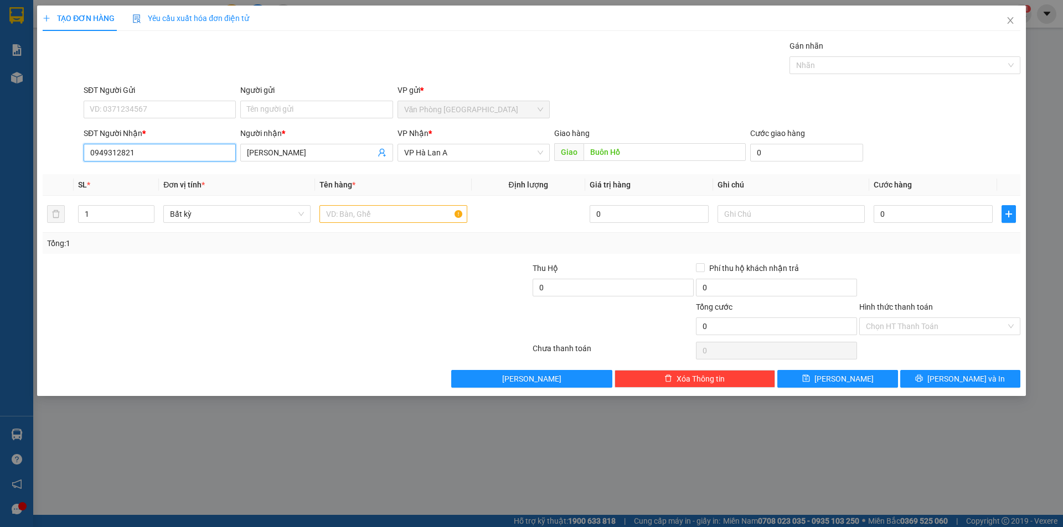
drag, startPoint x: 168, startPoint y: 144, endPoint x: 37, endPoint y: 153, distance: 130.9
click at [37, 153] on div "TẠO ĐƠN HÀNG Yêu cầu xuất hóa đơn điện tử Transit Pickup Surcharge Ids Transit …" at bounding box center [531, 201] width 988 height 391
click at [190, 191] on div "0974814821 - [PERSON_NAME]" at bounding box center [159, 193] width 139 height 12
type input "0974814821"
type input "tuấn anh"
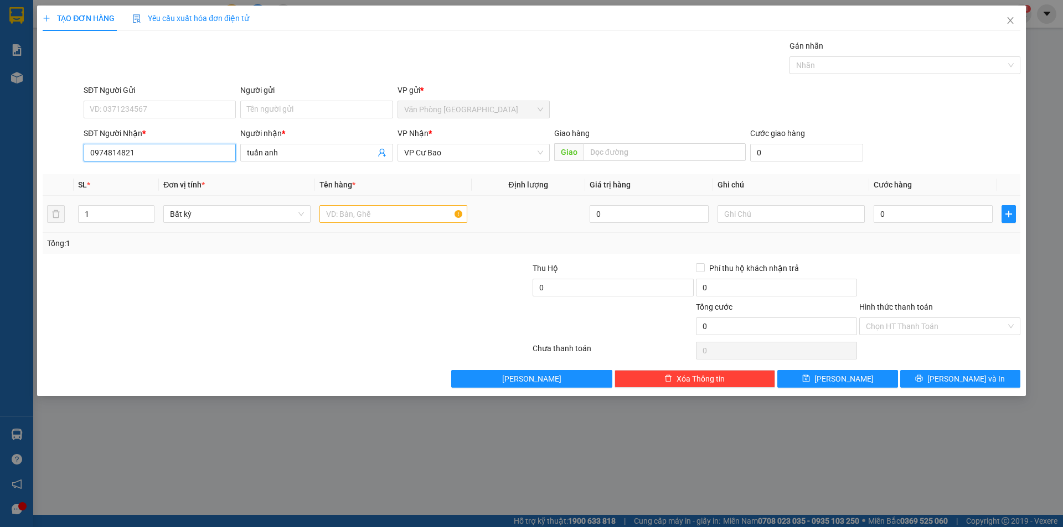
type input "0974814821"
click at [359, 219] on input "text" at bounding box center [392, 214] width 147 height 18
type input "1 thùng can K"
click at [790, 219] on input "text" at bounding box center [790, 214] width 147 height 18
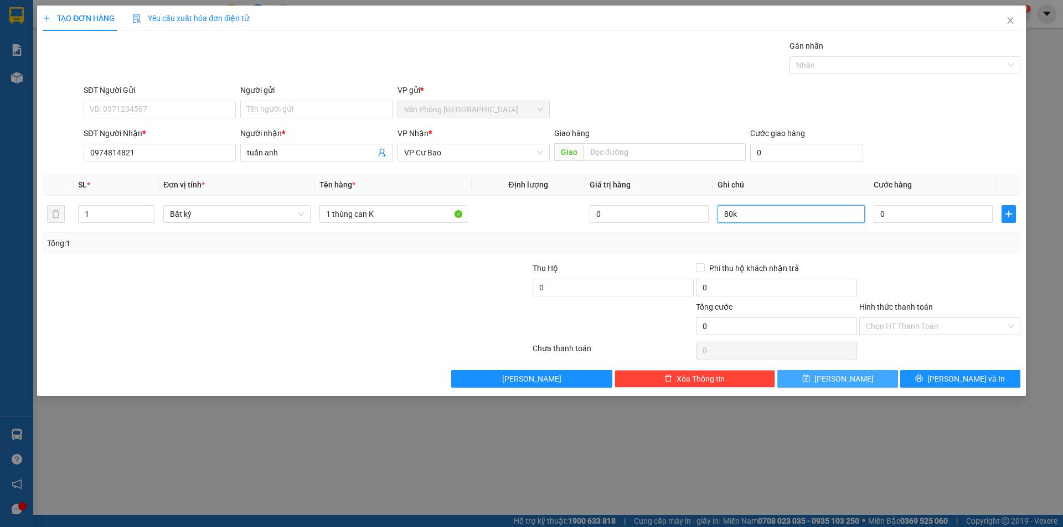
type input "80k"
click at [878, 375] on button "[PERSON_NAME]" at bounding box center [837, 379] width 120 height 18
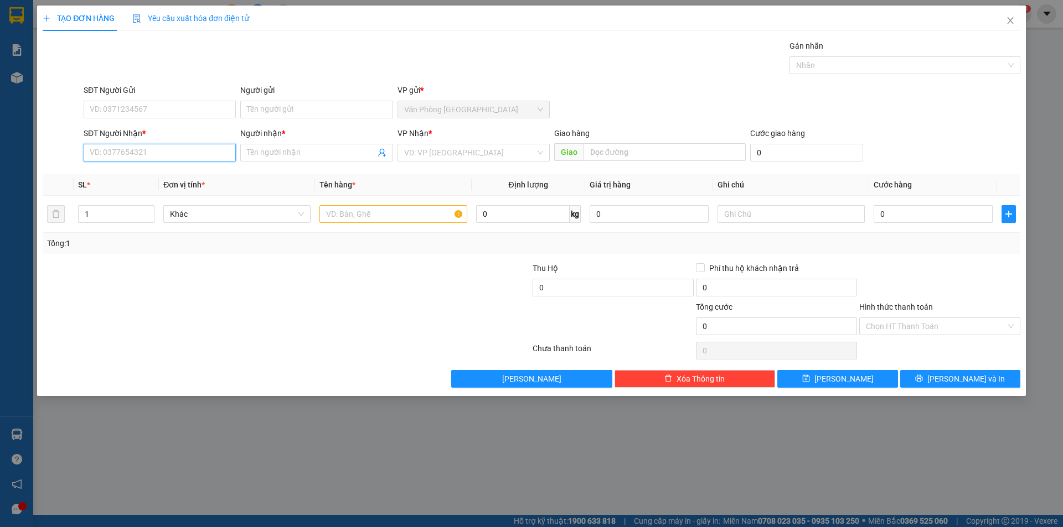
click at [198, 156] on input "SĐT Người Nhận *" at bounding box center [160, 153] width 152 height 18
type input "0376991301"
click at [126, 173] on div "0376991301 - hiếu" at bounding box center [159, 175] width 139 height 12
type input "hiếu"
type input "0376991301"
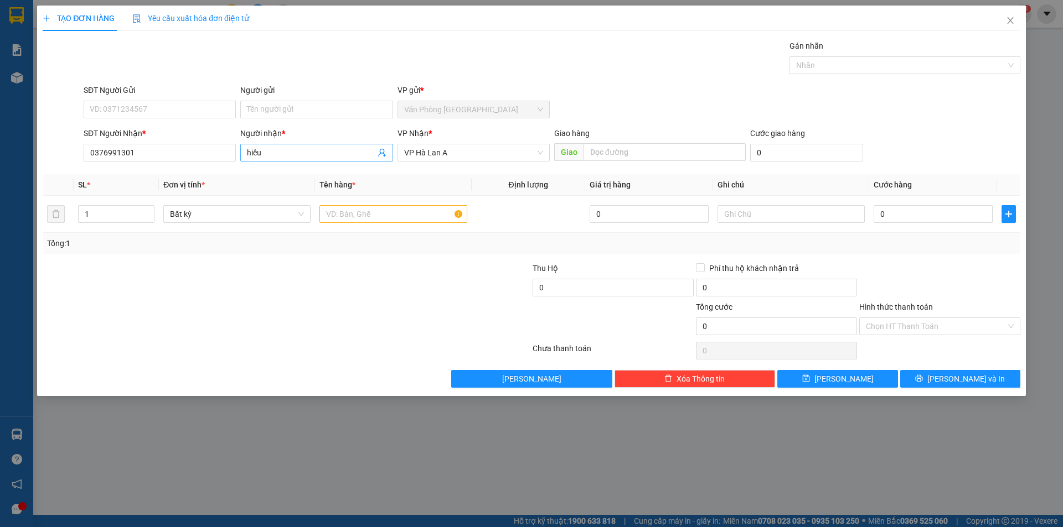
drag, startPoint x: 296, startPoint y: 147, endPoint x: 245, endPoint y: 154, distance: 51.3
click at [247, 154] on input "hiếu" at bounding box center [311, 153] width 128 height 12
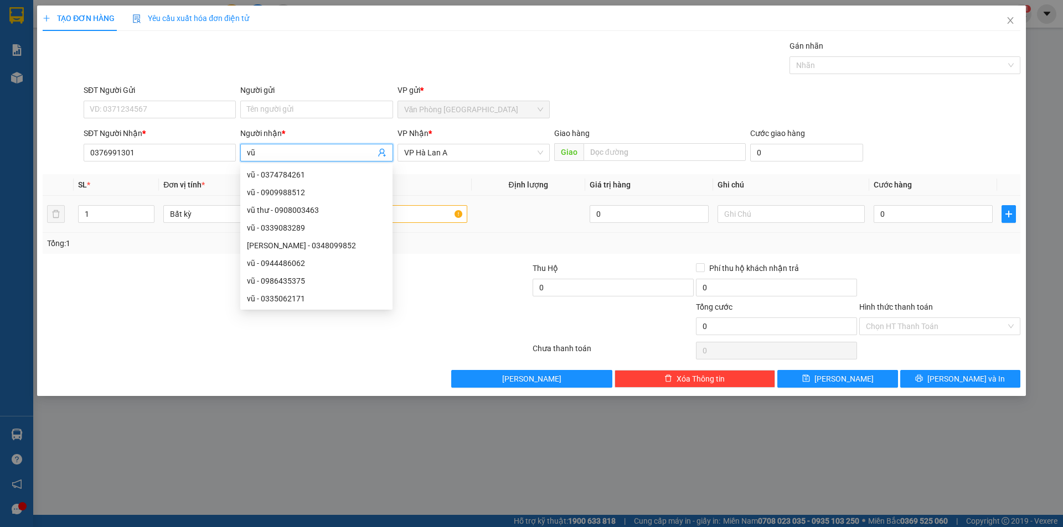
type input "vũ"
click at [439, 206] on input "text" at bounding box center [392, 214] width 147 height 18
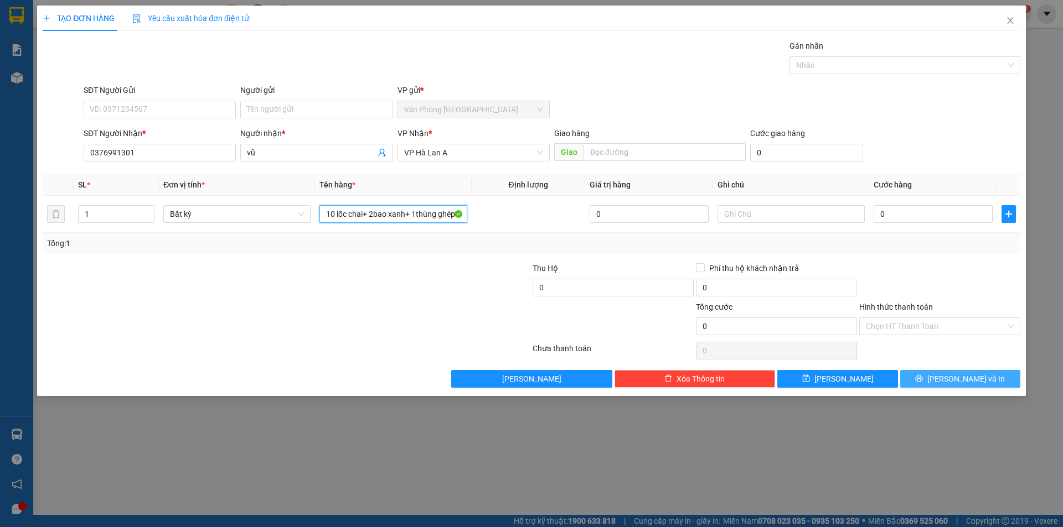
type input "10 lốc chai+ 2bao xanh+ 1thùng ghép"
click at [990, 381] on button "[PERSON_NAME] và In" at bounding box center [960, 379] width 120 height 18
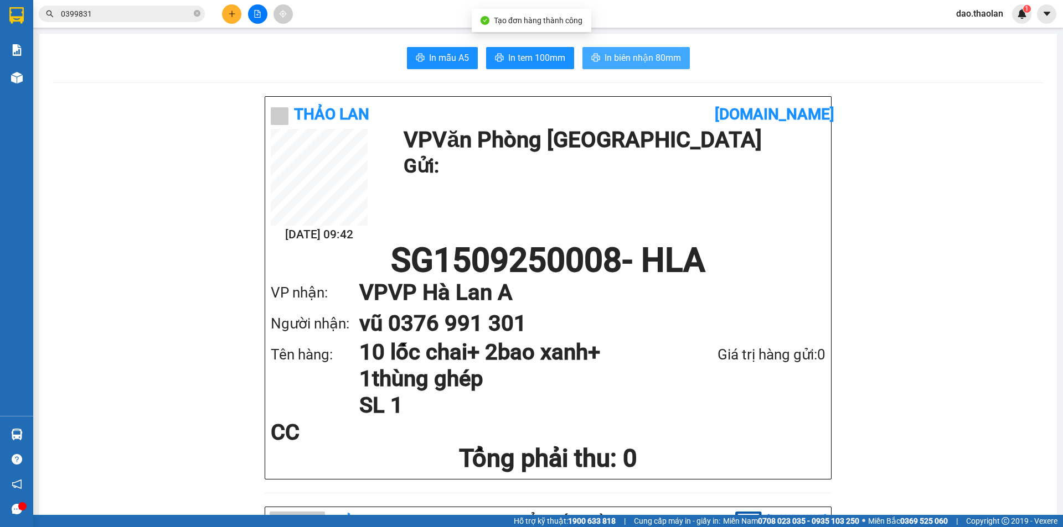
click at [665, 62] on span "In biên nhận 80mm" at bounding box center [642, 58] width 76 height 14
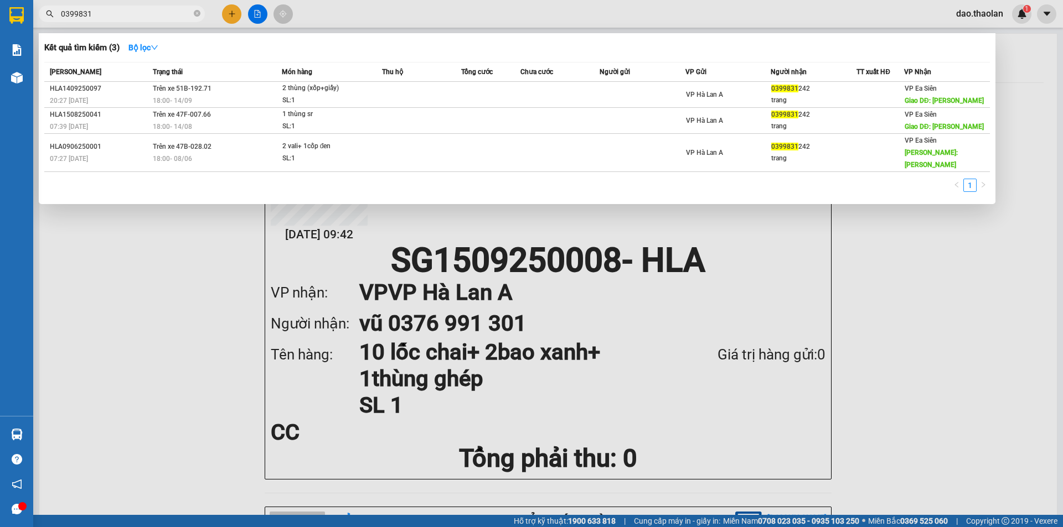
drag, startPoint x: 90, startPoint y: 12, endPoint x: 3, endPoint y: -3, distance: 88.3
click at [3, 0] on html "Kết quả tìm kiếm ( 3 ) Bộ lọc Mã ĐH Trạng thái Món hàng Thu hộ Tổng cước Chưa c…" at bounding box center [531, 263] width 1063 height 527
type input "0336375293"
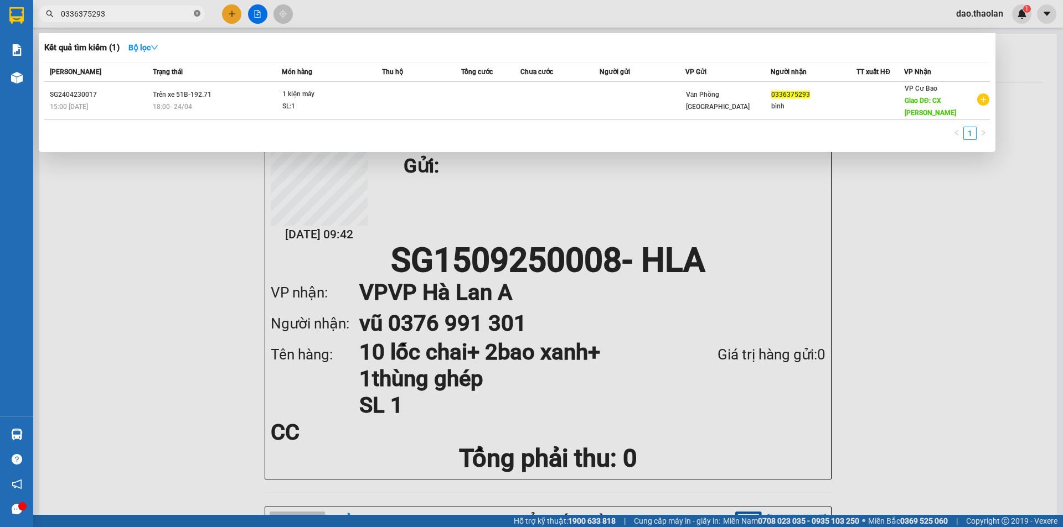
click at [194, 12] on icon "close-circle" at bounding box center [197, 13] width 7 height 7
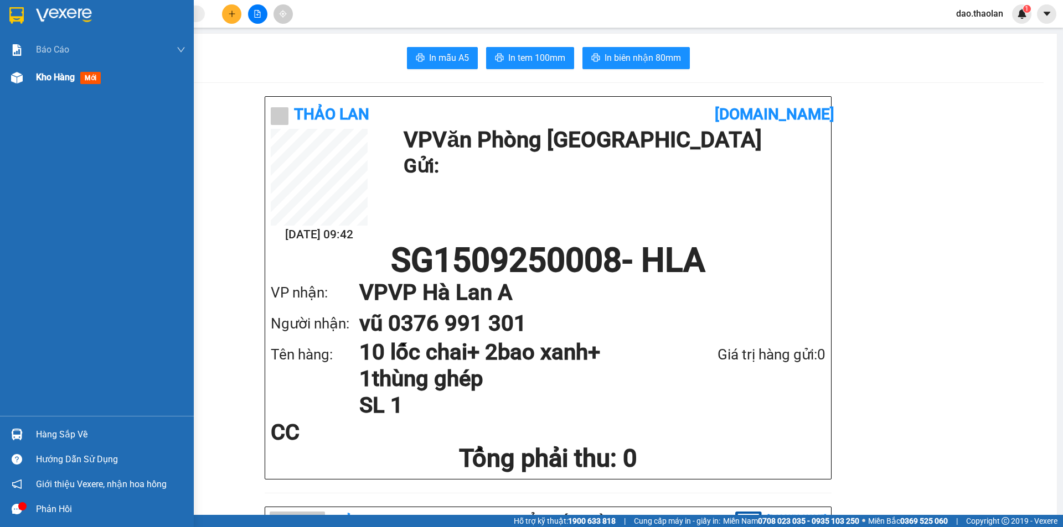
click at [54, 79] on span "Kho hàng" at bounding box center [55, 77] width 39 height 11
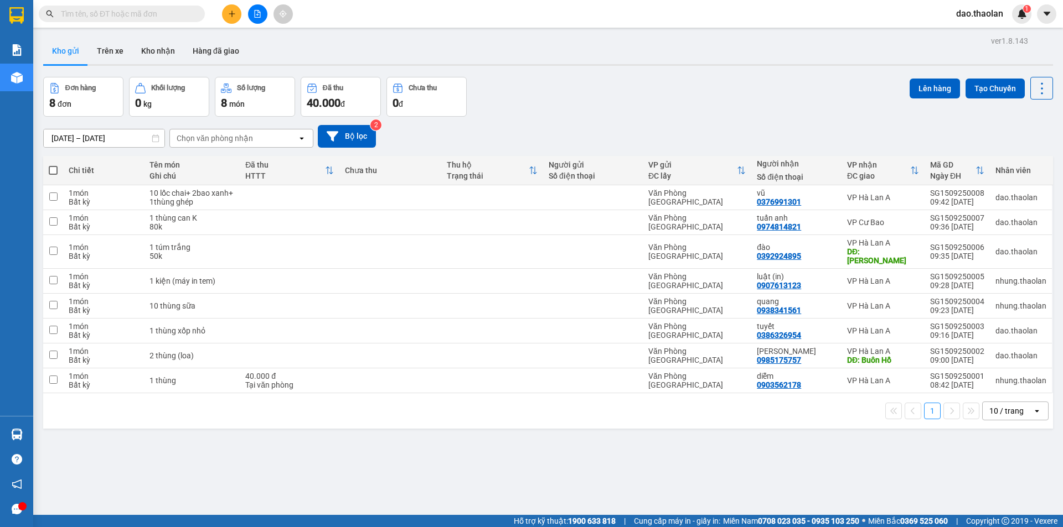
click at [1005, 394] on div "1 10 / trang open" at bounding box center [547, 410] width 1009 height 35
drag, startPoint x: 1004, startPoint y: 396, endPoint x: 1003, endPoint y: 409, distance: 12.7
click at [1004, 406] on div "10 / trang" at bounding box center [1006, 411] width 34 height 11
click at [1009, 371] on div "100 / trang" at bounding box center [1006, 378] width 66 height 20
click at [112, 17] on input "text" at bounding box center [126, 14] width 131 height 12
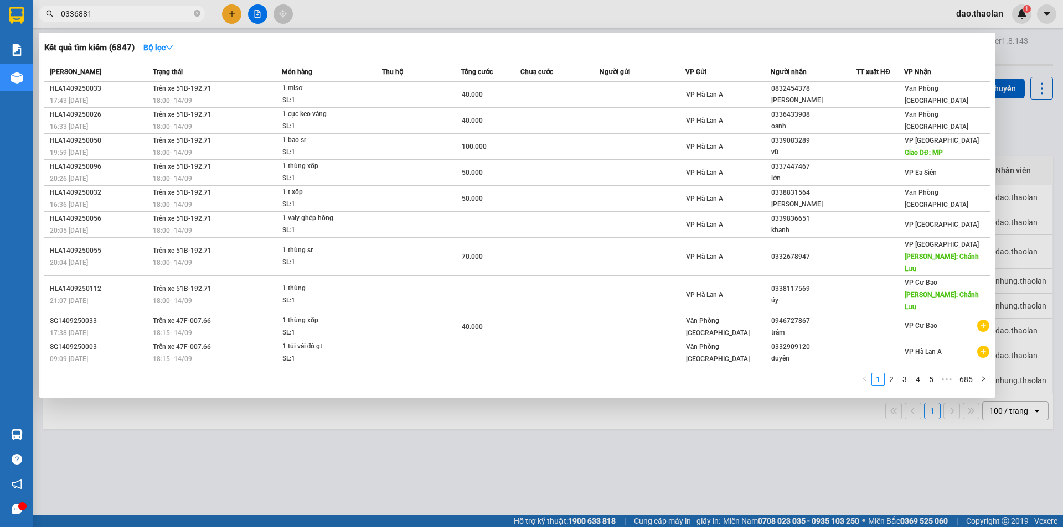
type input "03368818"
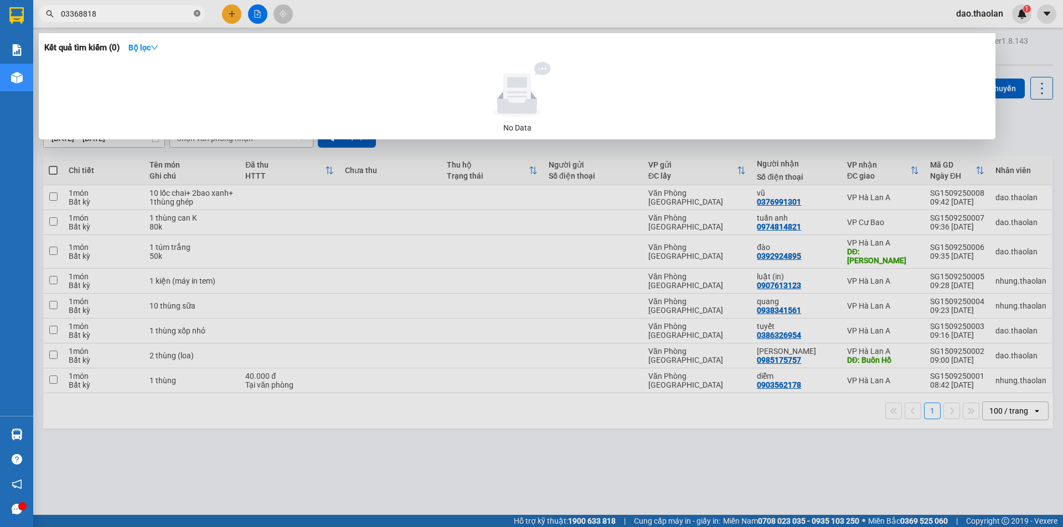
click at [194, 14] on icon "close-circle" at bounding box center [197, 13] width 7 height 7
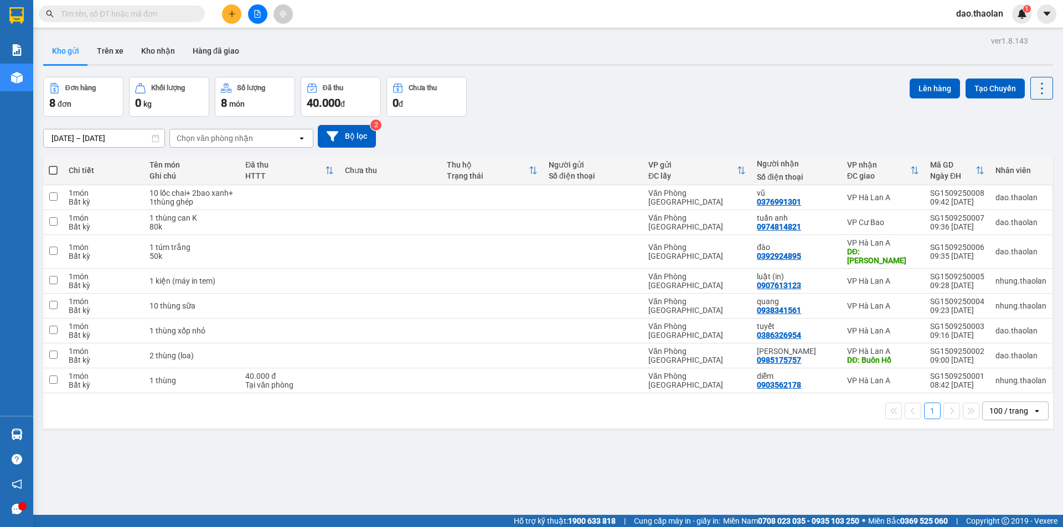
click at [258, 14] on icon "file-add" at bounding box center [257, 14] width 8 height 8
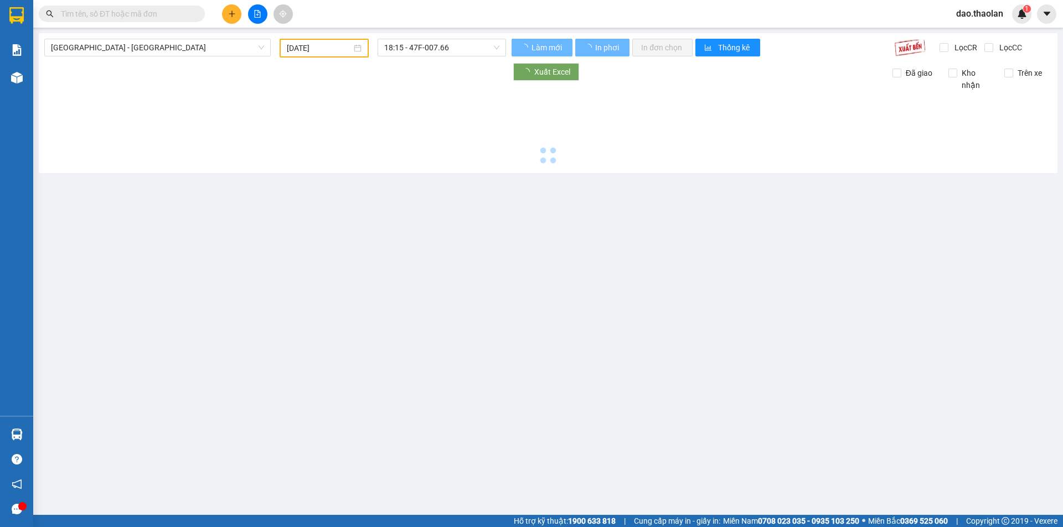
type input "[DATE]"
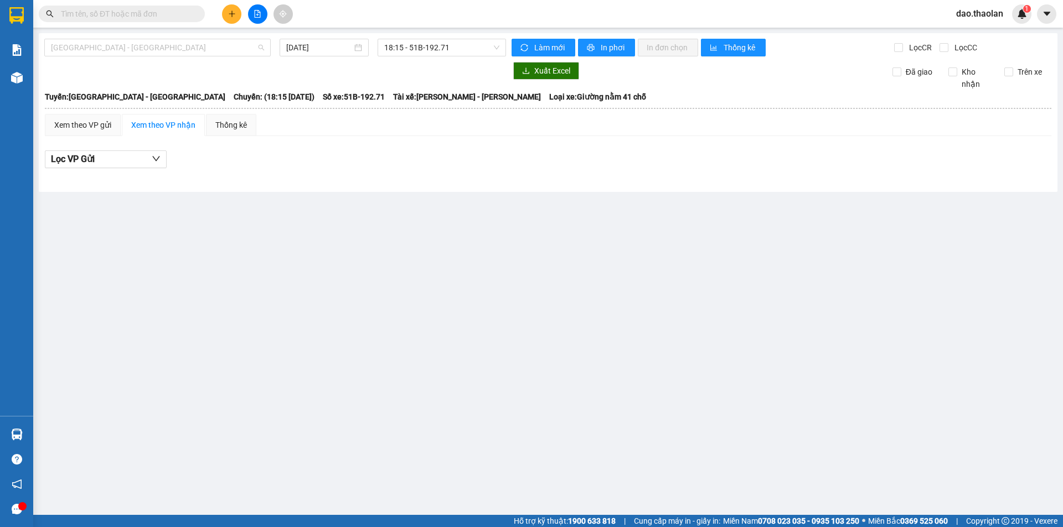
drag, startPoint x: 217, startPoint y: 51, endPoint x: 217, endPoint y: 61, distance: 9.4
click at [217, 53] on span "[GEOGRAPHIC_DATA] - [GEOGRAPHIC_DATA]" at bounding box center [157, 47] width 213 height 17
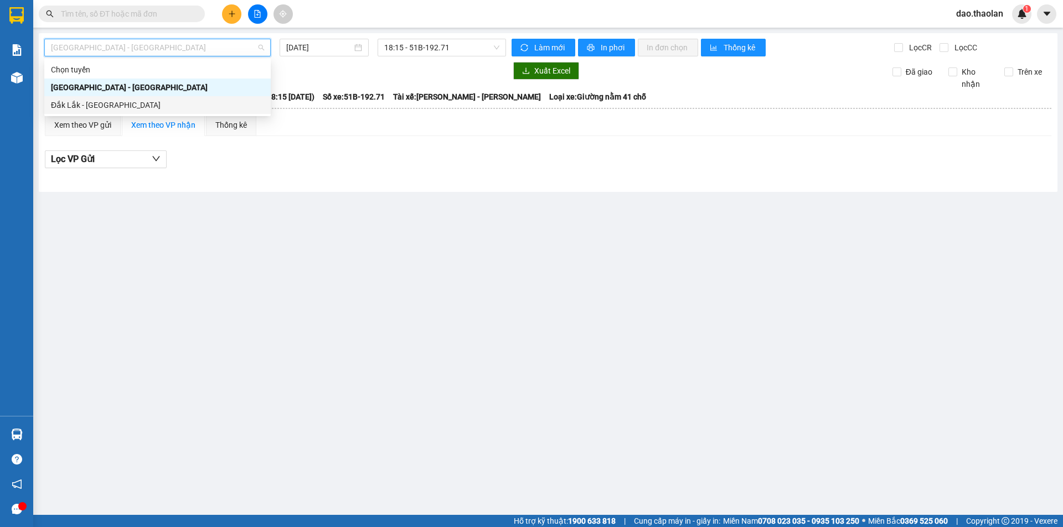
click at [202, 107] on div "Đắk Lắk - [GEOGRAPHIC_DATA]" at bounding box center [157, 105] width 213 height 12
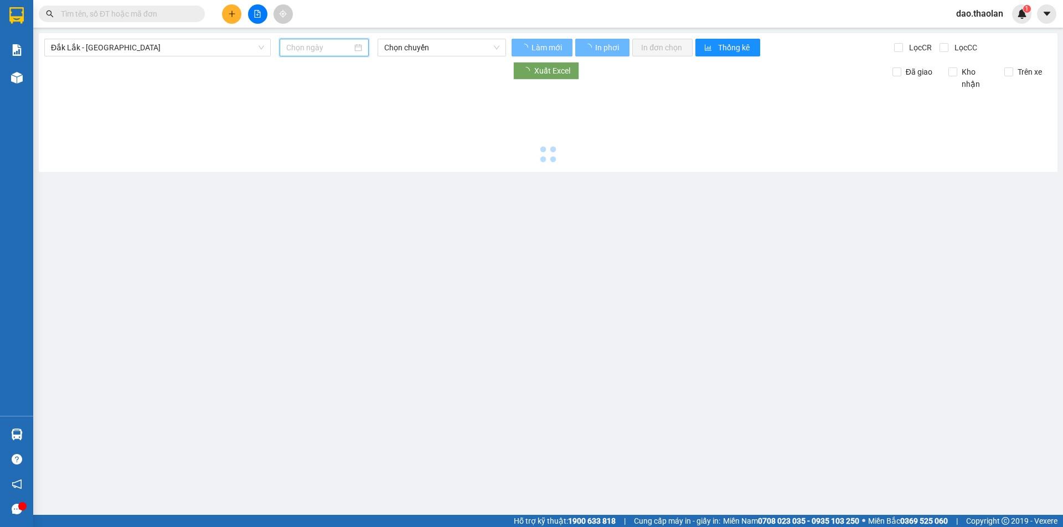
click at [314, 52] on input at bounding box center [319, 48] width 66 height 12
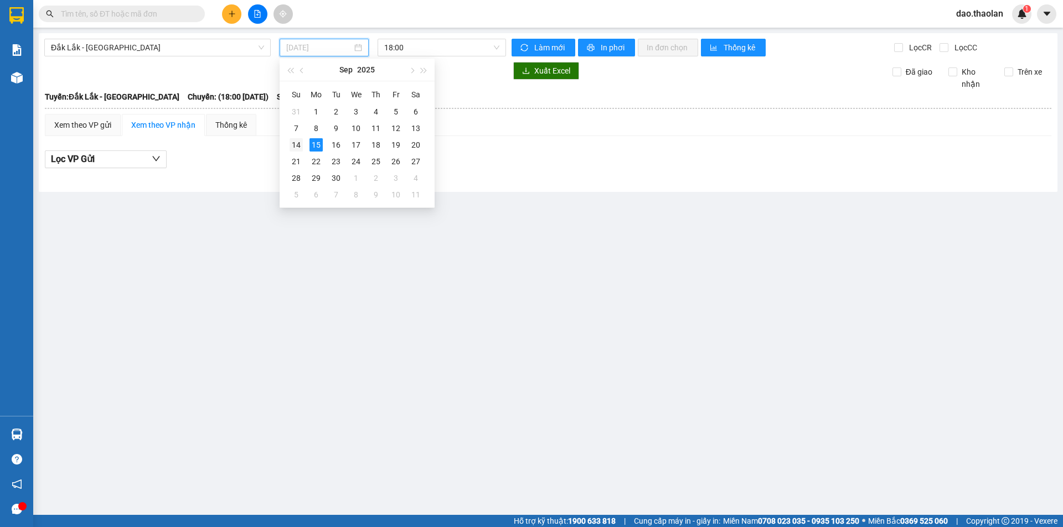
click at [303, 143] on td "14" at bounding box center [296, 145] width 20 height 17
type input "[DATE]"
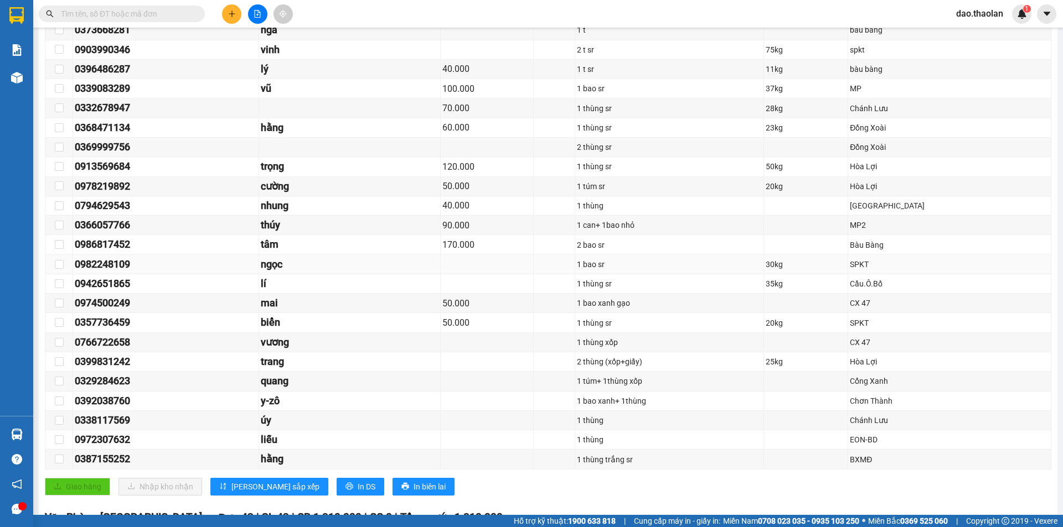
scroll to position [166, 0]
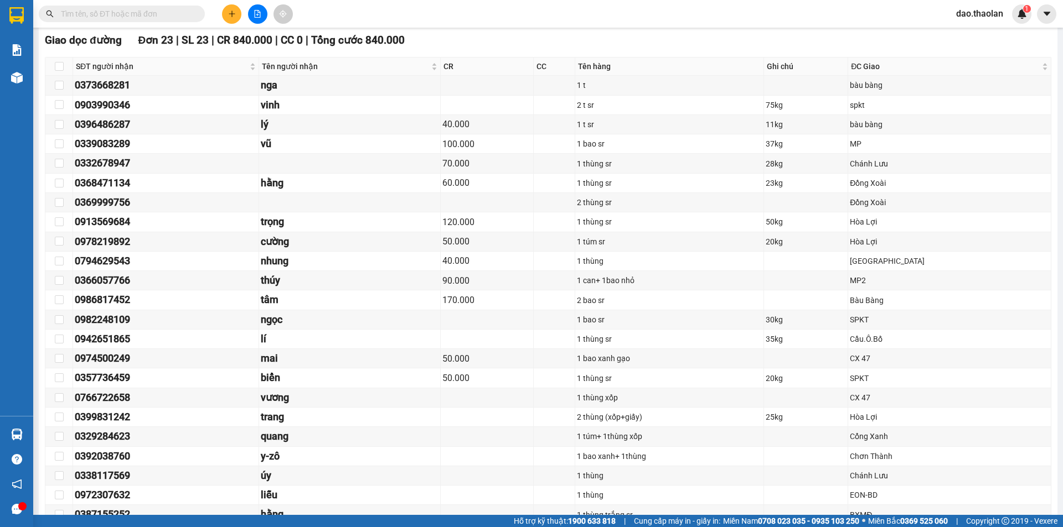
click at [146, 15] on input "text" at bounding box center [126, 14] width 131 height 12
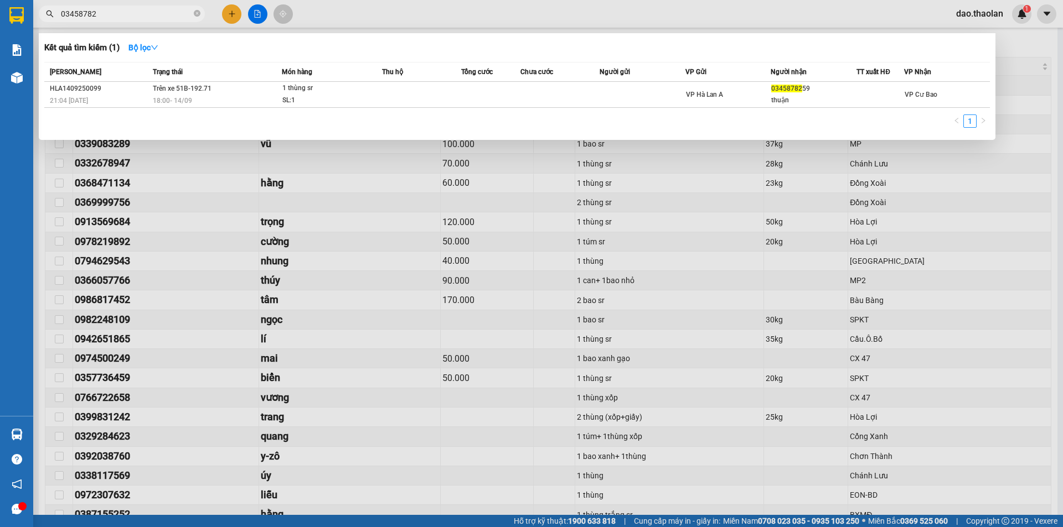
drag, startPoint x: 101, startPoint y: 12, endPoint x: 0, endPoint y: -2, distance: 101.6
click at [0, 0] on html "Kết quả tìm kiếm ( 1 ) Bộ lọc Mã ĐH Trạng thái Món hàng Thu hộ Tổng cước Chưa c…" at bounding box center [531, 263] width 1063 height 527
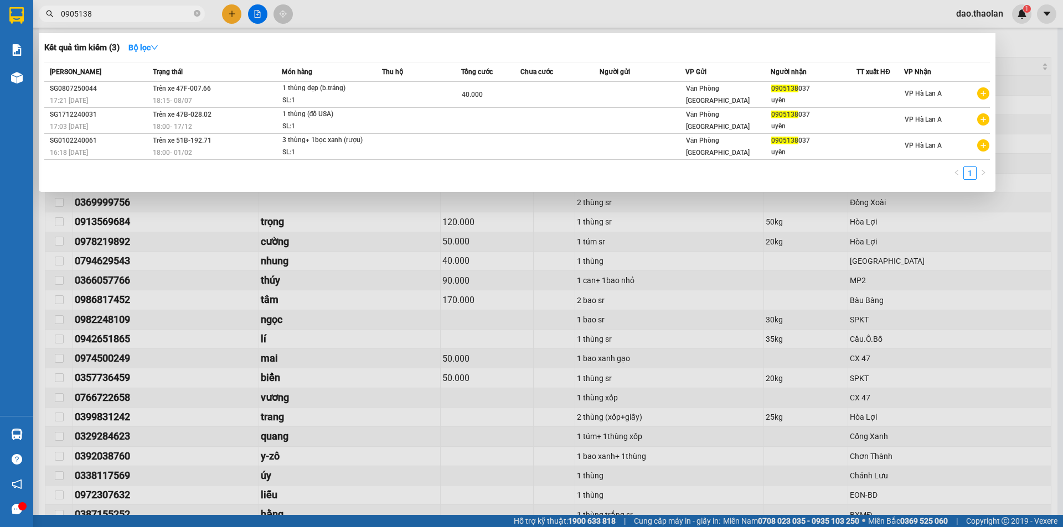
type input "0905138"
click at [239, 16] on div at bounding box center [531, 263] width 1063 height 527
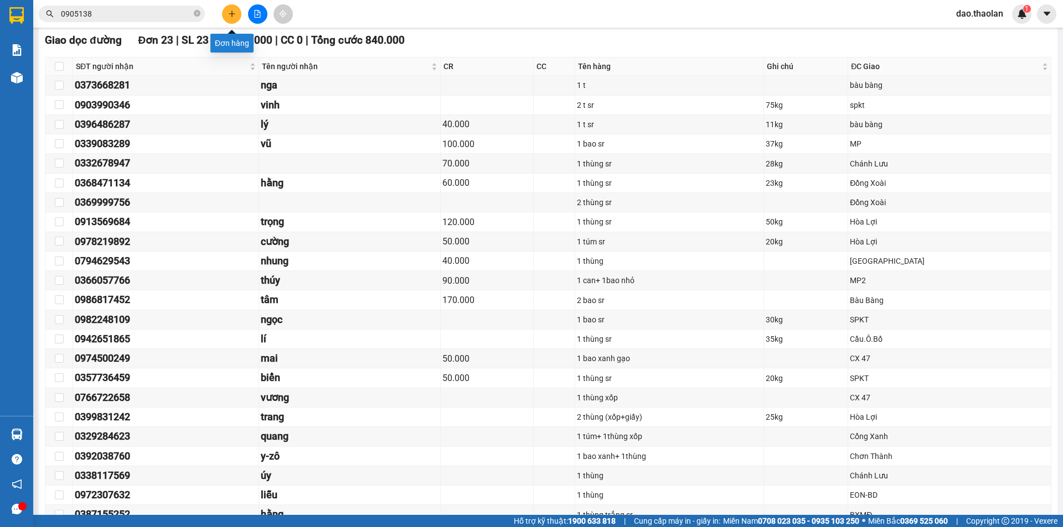
click at [236, 15] on button at bounding box center [231, 13] width 19 height 19
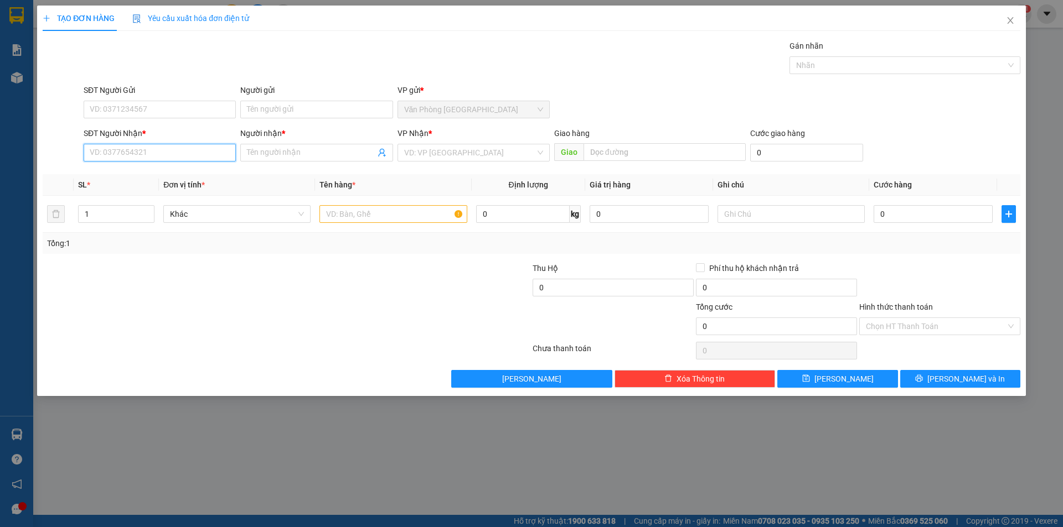
click at [214, 159] on input "SĐT Người Nhận *" at bounding box center [160, 153] width 152 height 18
drag, startPoint x: 161, startPoint y: 152, endPoint x: 0, endPoint y: 129, distance: 162.7
click at [0, 137] on div "TẠO ĐƠN HÀNG Yêu cầu xuất hóa đơn điện tử Transit Pickup Surcharge Ids Transit …" at bounding box center [531, 263] width 1063 height 527
click at [133, 172] on div "0914552228 - nhung" at bounding box center [159, 175] width 139 height 12
type input "0914552228"
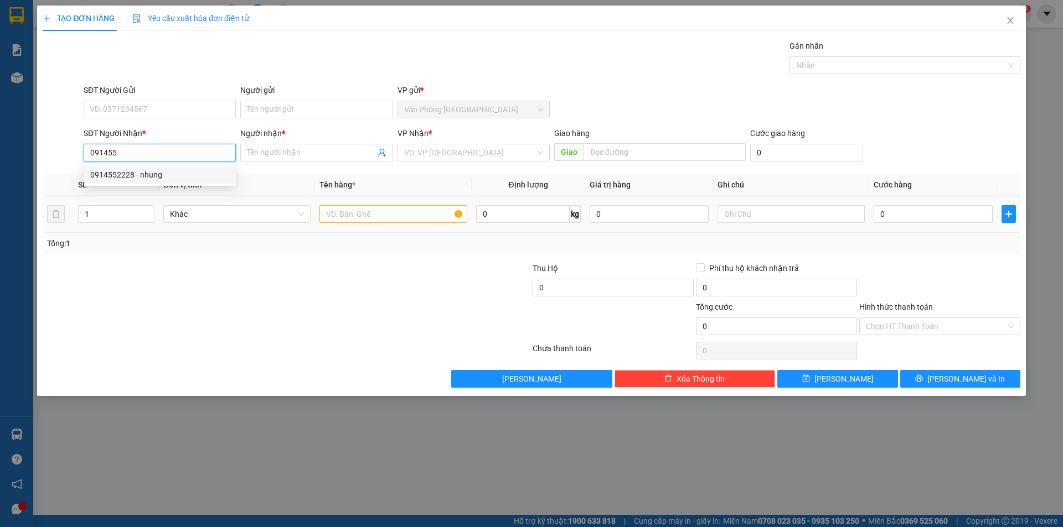
type input "nhung"
type input "0914552228"
click at [359, 213] on input "text" at bounding box center [392, 214] width 147 height 18
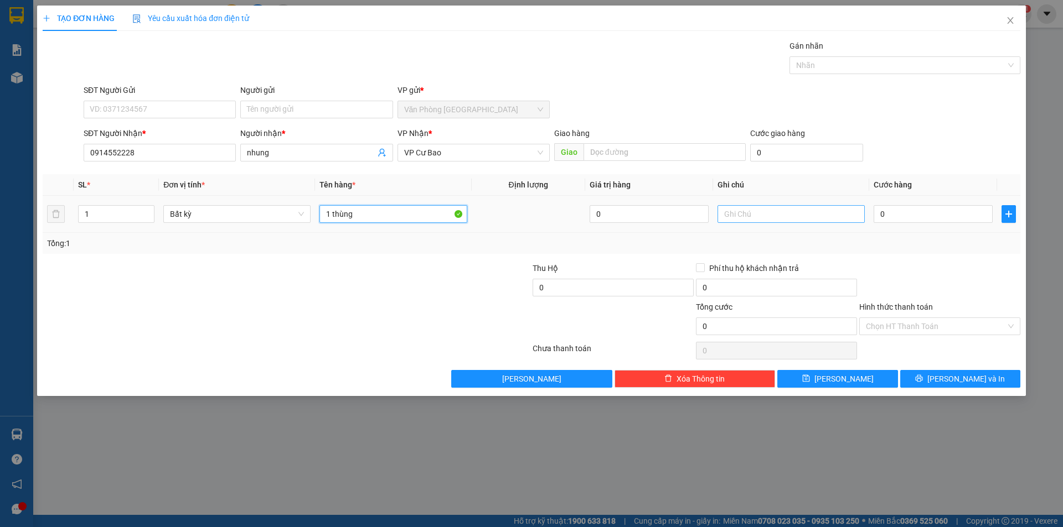
type input "1 thùng"
click at [791, 206] on input "text" at bounding box center [790, 214] width 147 height 18
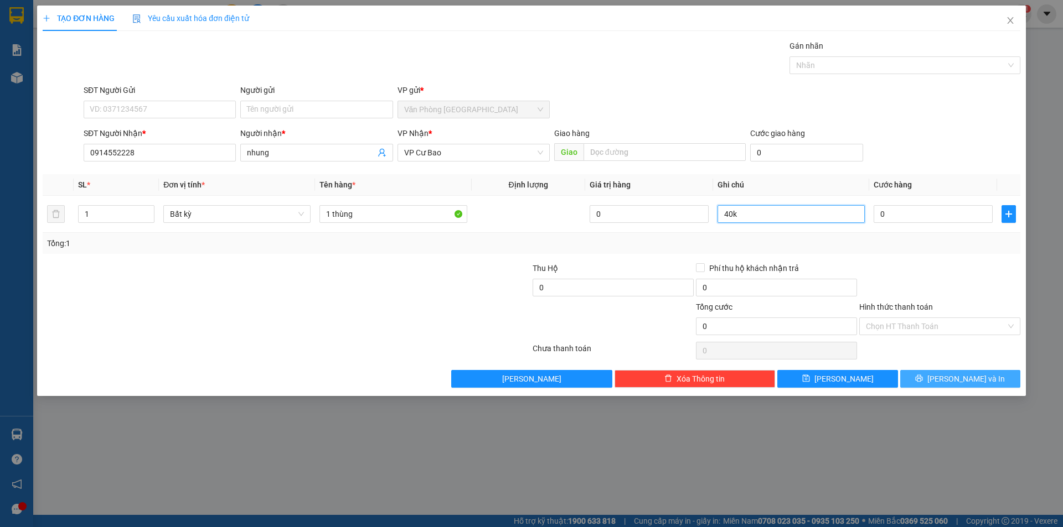
type input "40k"
drag, startPoint x: 960, startPoint y: 382, endPoint x: 569, endPoint y: 299, distance: 398.8
click at [789, 398] on div "TẠO ĐƠN HÀNG Yêu cầu xuất hóa đơn điện tử Transit Pickup Surcharge Ids Transit …" at bounding box center [531, 263] width 1063 height 527
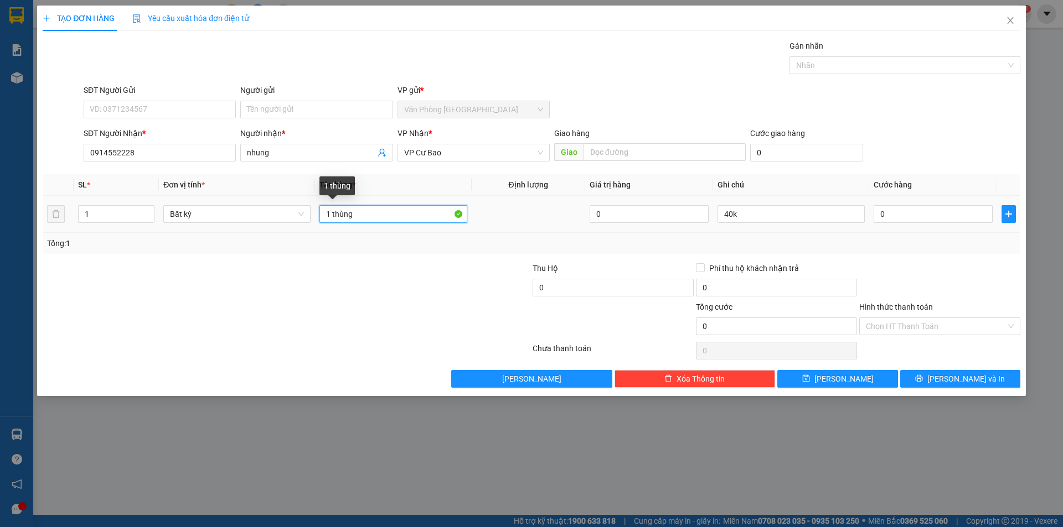
click at [386, 218] on input "1 thùng" at bounding box center [392, 214] width 147 height 18
type input "1 thùng (đồ áo)"
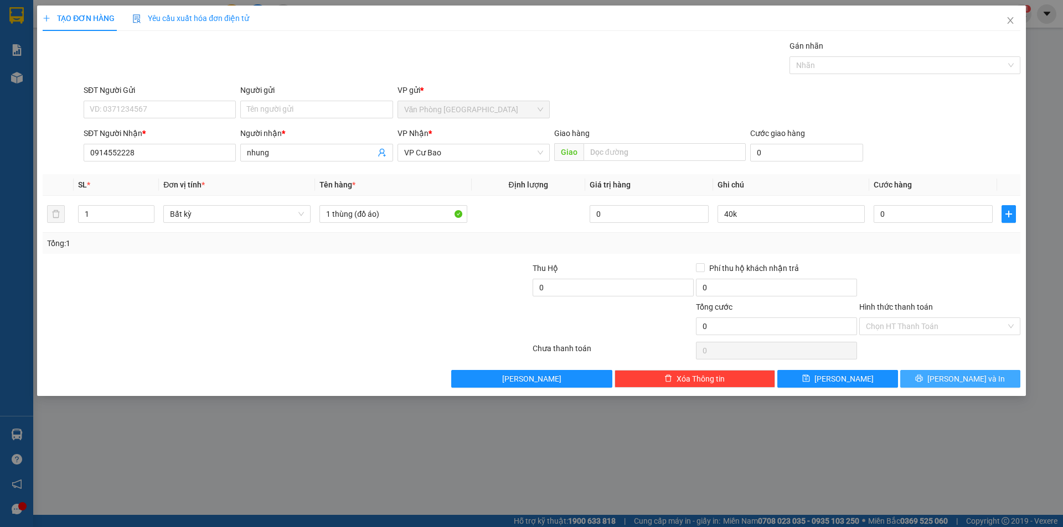
click at [983, 374] on button "[PERSON_NAME] và In" at bounding box center [960, 379] width 120 height 18
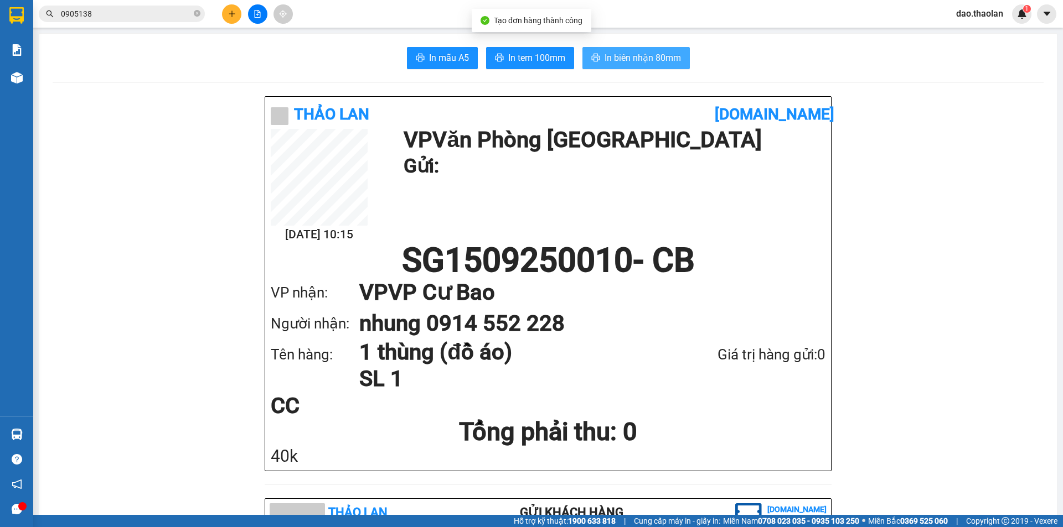
click at [672, 58] on span "In biên nhận 80mm" at bounding box center [642, 58] width 76 height 14
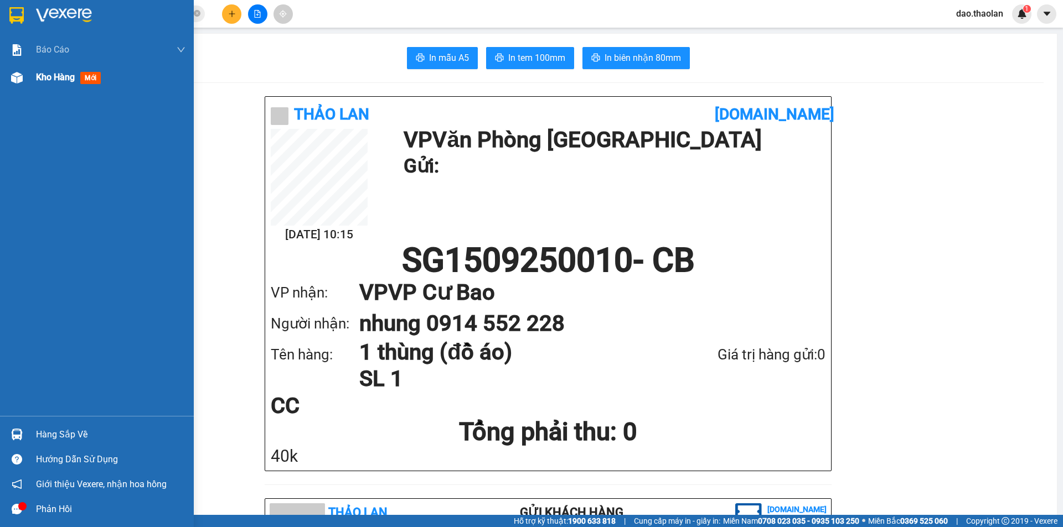
click at [46, 80] on span "Kho hàng" at bounding box center [55, 77] width 39 height 11
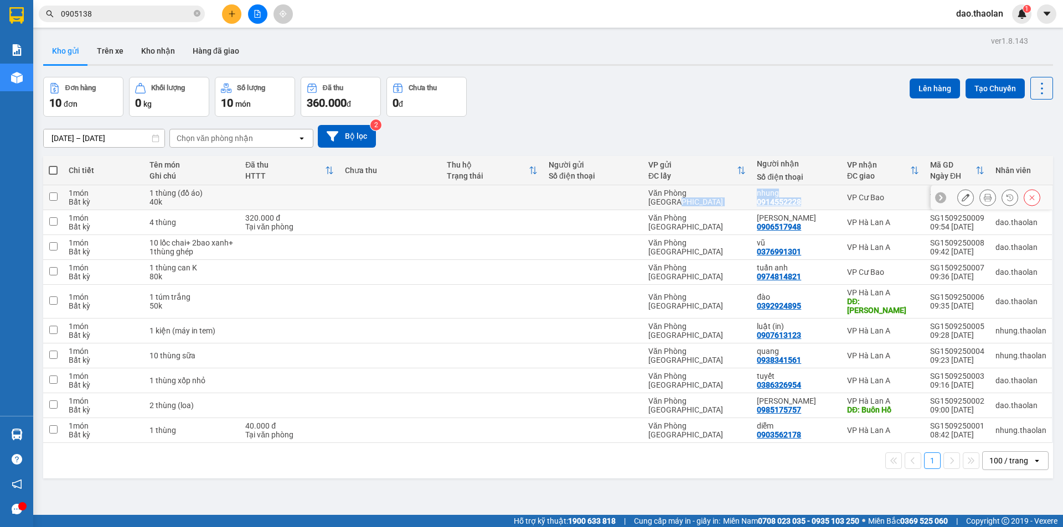
drag, startPoint x: 806, startPoint y: 200, endPoint x: 752, endPoint y: 200, distance: 54.2
click at [749, 205] on tr "1 món Bất kỳ 1 thùng (đồ áo) 40k Văn Phòng [GEOGRAPHIC_DATA] nhung 0914552228 V…" at bounding box center [547, 197] width 1009 height 25
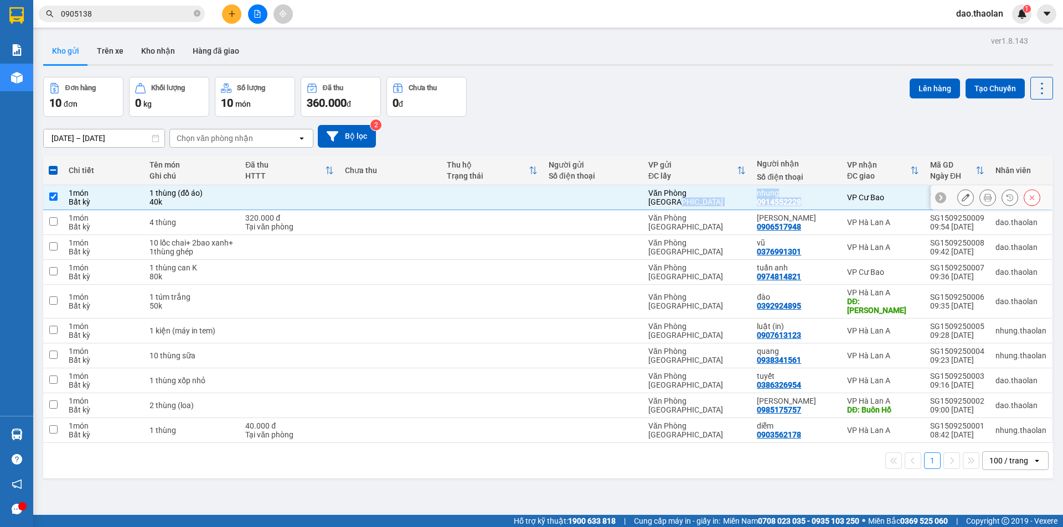
click at [780, 198] on div "0914552228" at bounding box center [779, 202] width 44 height 9
drag, startPoint x: 796, startPoint y: 203, endPoint x: 760, endPoint y: 205, distance: 36.0
click at [760, 205] on div "nhung 0914552228" at bounding box center [796, 198] width 79 height 18
checkbox input "false"
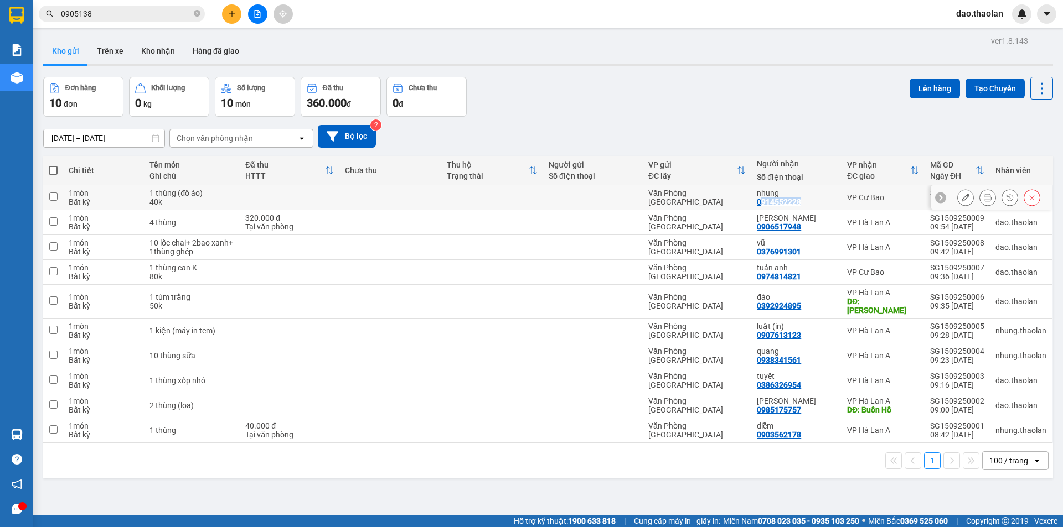
copy div "914552228"
click at [232, 13] on icon "plus" at bounding box center [232, 14] width 8 height 8
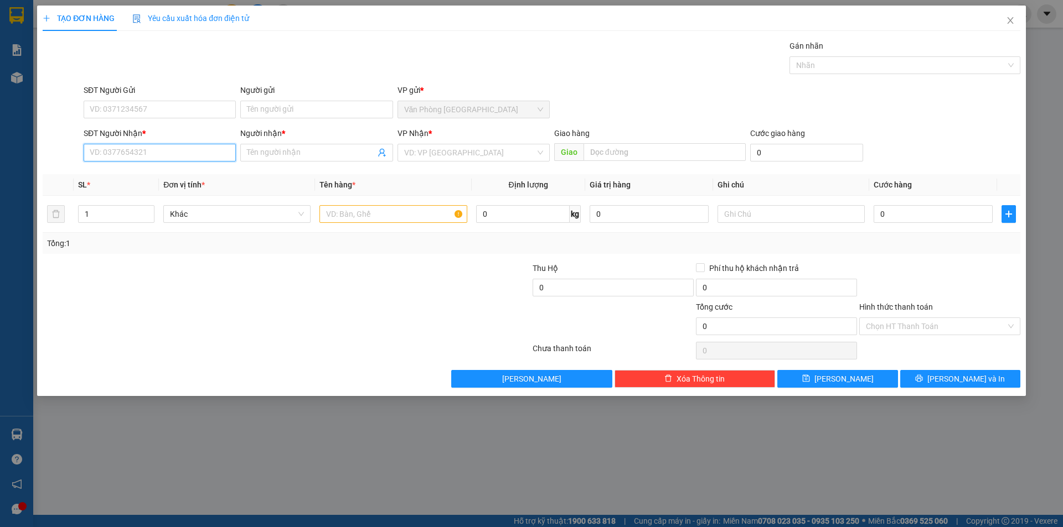
click at [190, 154] on input "SĐT Người Nhận *" at bounding box center [160, 153] width 152 height 18
paste input "914552228"
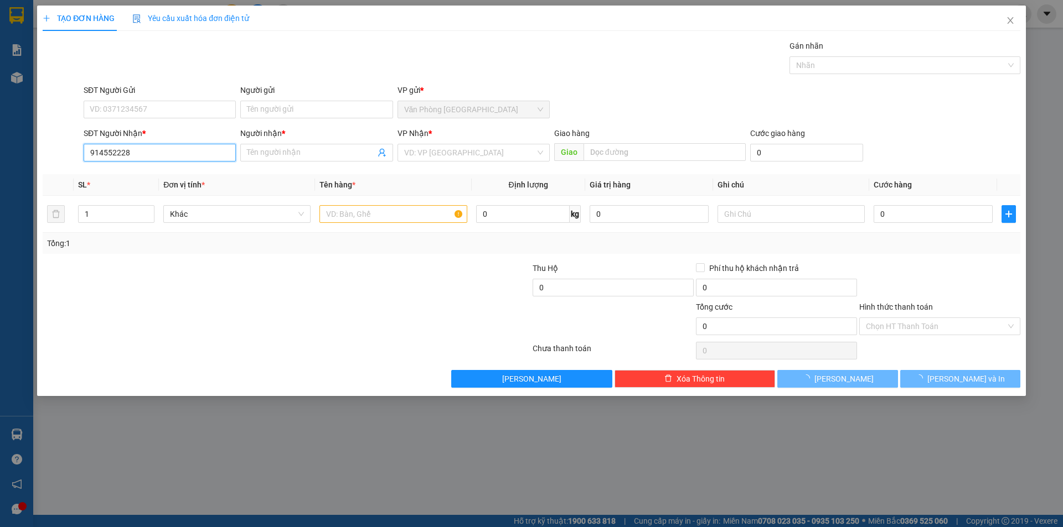
click at [87, 158] on input "914552228" at bounding box center [160, 153] width 152 height 18
type input "0914552228"
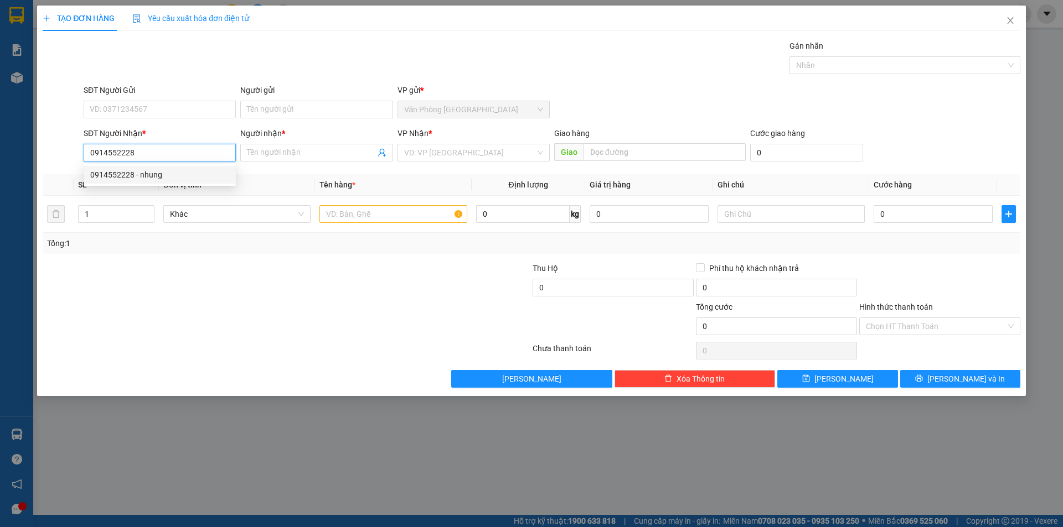
click at [162, 172] on div "0914552228 - nhung" at bounding box center [159, 175] width 139 height 12
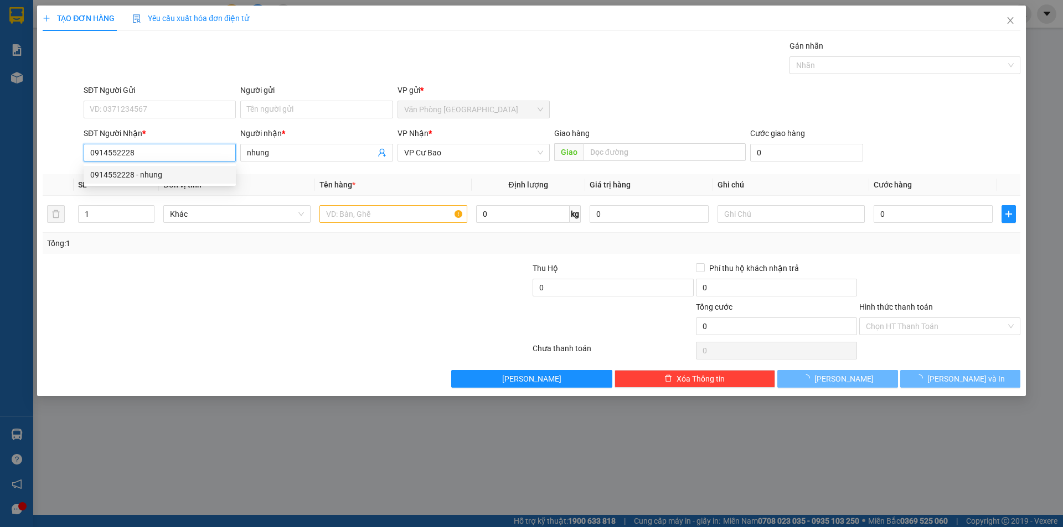
type input "nhung"
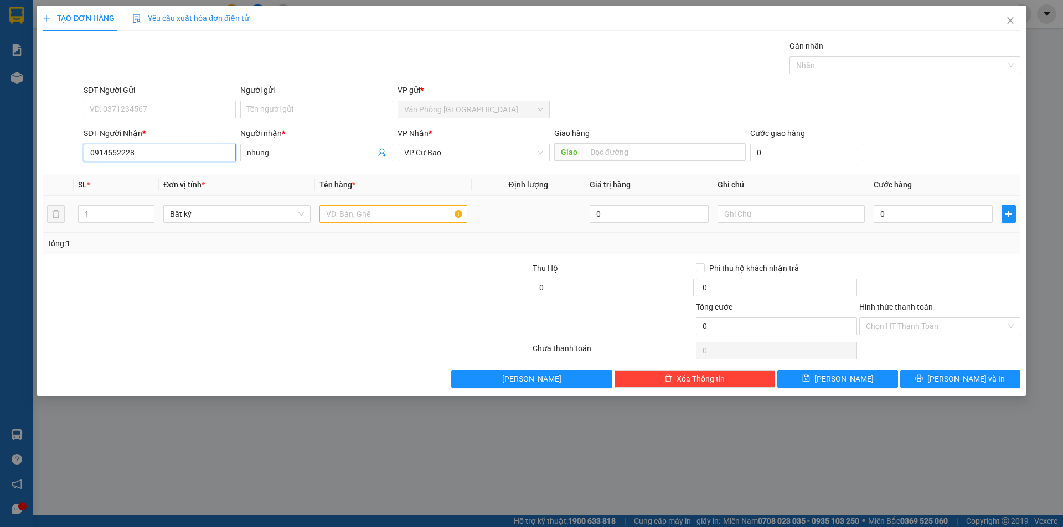
type input "0914552228"
click at [427, 218] on input "text" at bounding box center [392, 214] width 147 height 18
type input "1 thùng (đồ ăn)"
click at [892, 214] on input "0" at bounding box center [932, 214] width 119 height 18
type input "4"
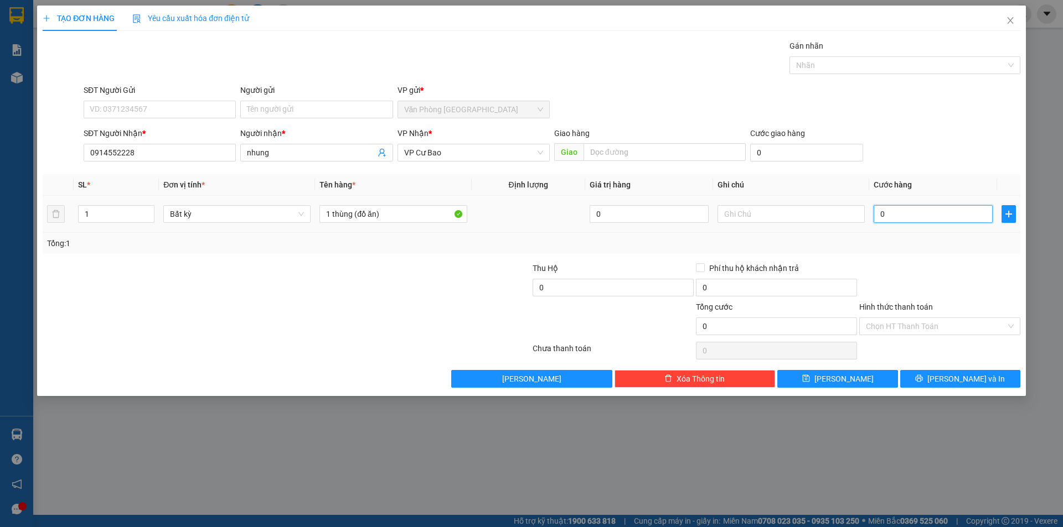
type input "4"
type input "40"
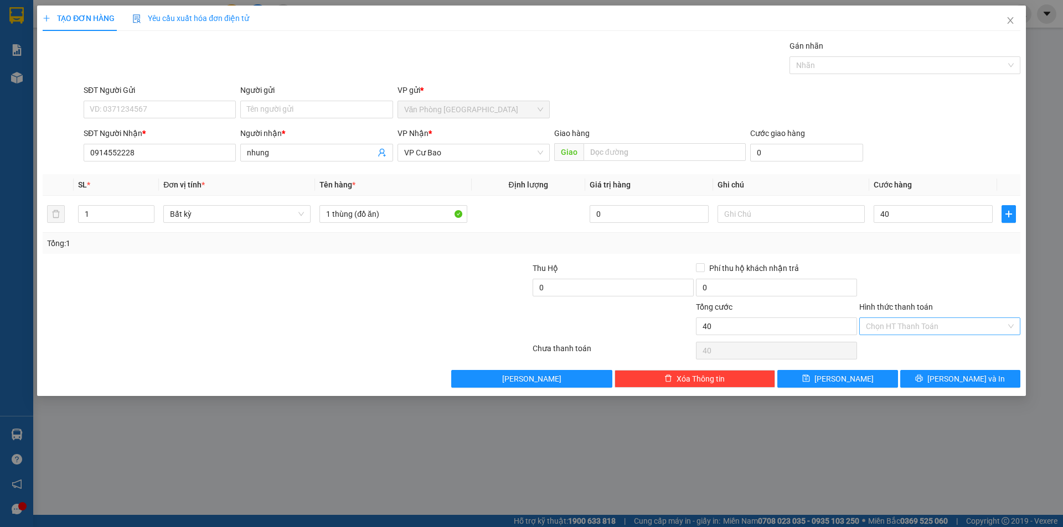
type input "40.000"
click at [936, 327] on input "Hình thức thanh toán" at bounding box center [936, 326] width 140 height 17
click at [929, 344] on div "Tại văn phòng" at bounding box center [940, 349] width 148 height 12
type input "0"
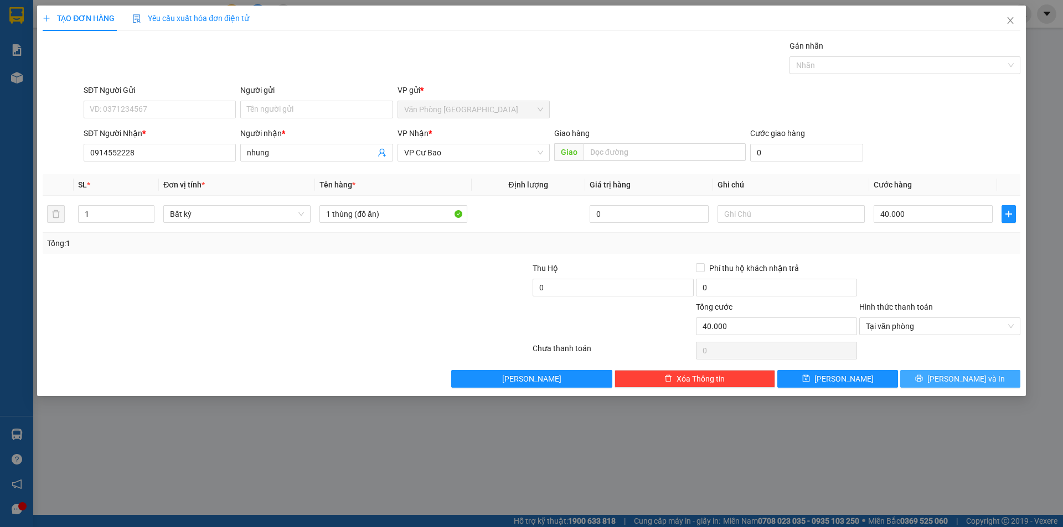
drag, startPoint x: 980, startPoint y: 386, endPoint x: 982, endPoint y: 340, distance: 46.0
click at [981, 386] on button "[PERSON_NAME] và In" at bounding box center [960, 379] width 120 height 18
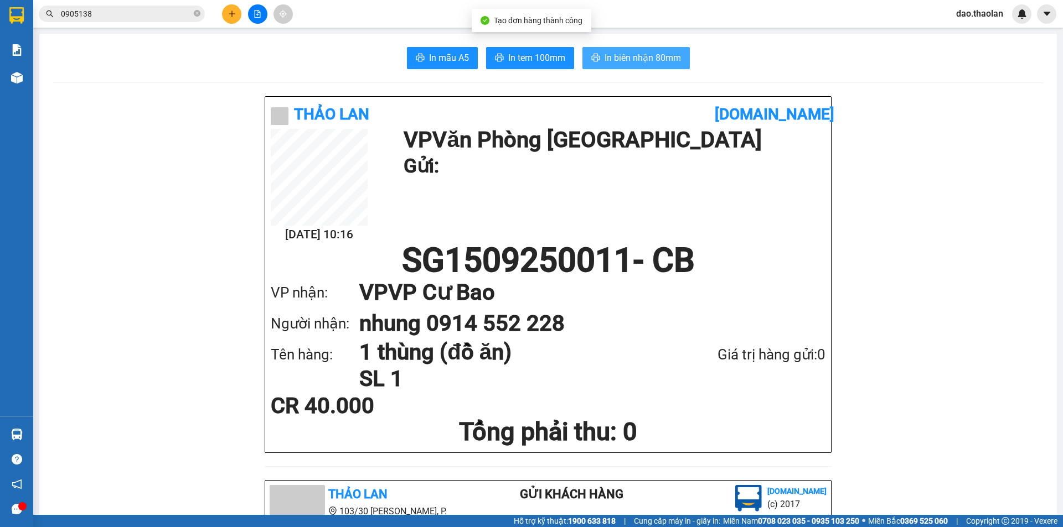
click at [650, 52] on span "In biên nhận 80mm" at bounding box center [642, 58] width 76 height 14
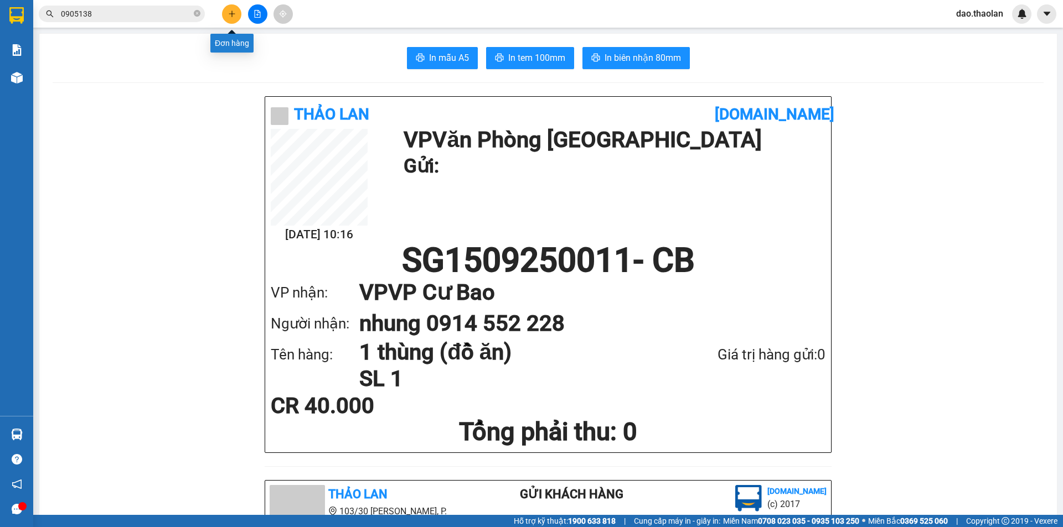
click at [234, 12] on icon "plus" at bounding box center [232, 14] width 8 height 8
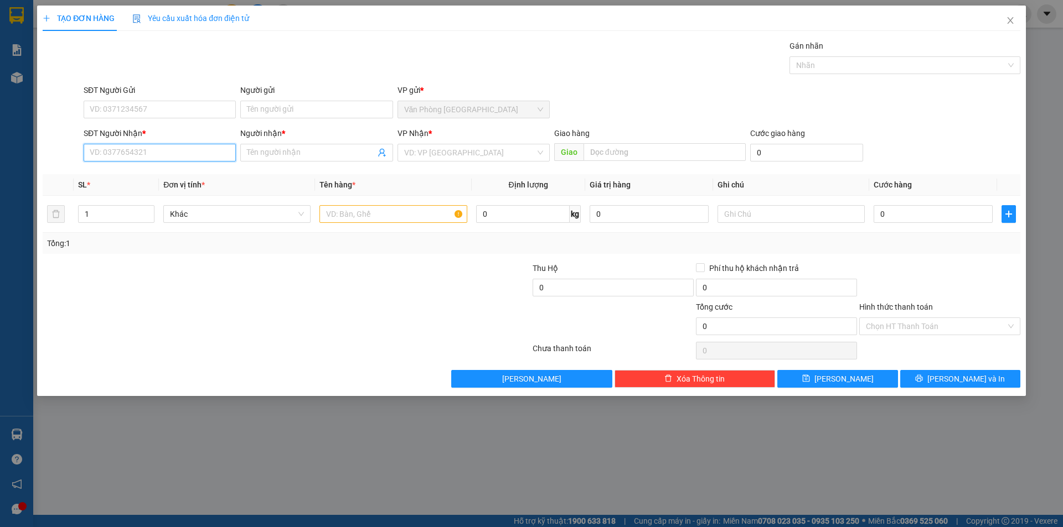
click at [191, 157] on input "SĐT Người Nhận *" at bounding box center [160, 153] width 152 height 18
drag, startPoint x: 158, startPoint y: 172, endPoint x: 278, endPoint y: 199, distance: 123.2
click at [159, 172] on div "0908558118 - c.oanh" at bounding box center [159, 175] width 139 height 12
type input "0908558118"
type input "c.oanh"
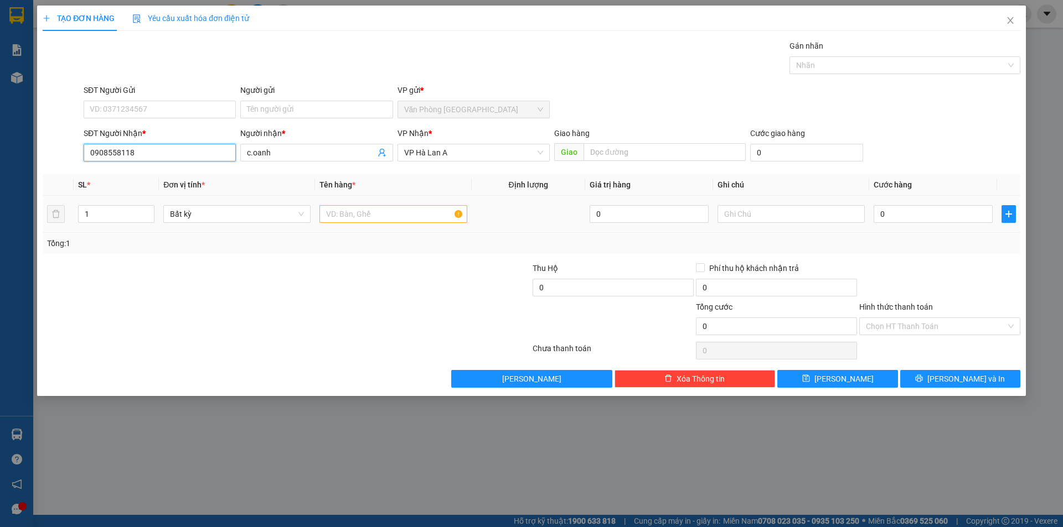
type input "0908558118"
click at [334, 214] on input "text" at bounding box center [392, 214] width 147 height 18
type input "3"
type input "2 cây trắng đen"
click at [970, 393] on div "TẠO ĐƠN HÀNG Yêu cầu xuất hóa đơn điện tử Transit Pickup Surcharge Ids Transit …" at bounding box center [531, 201] width 988 height 391
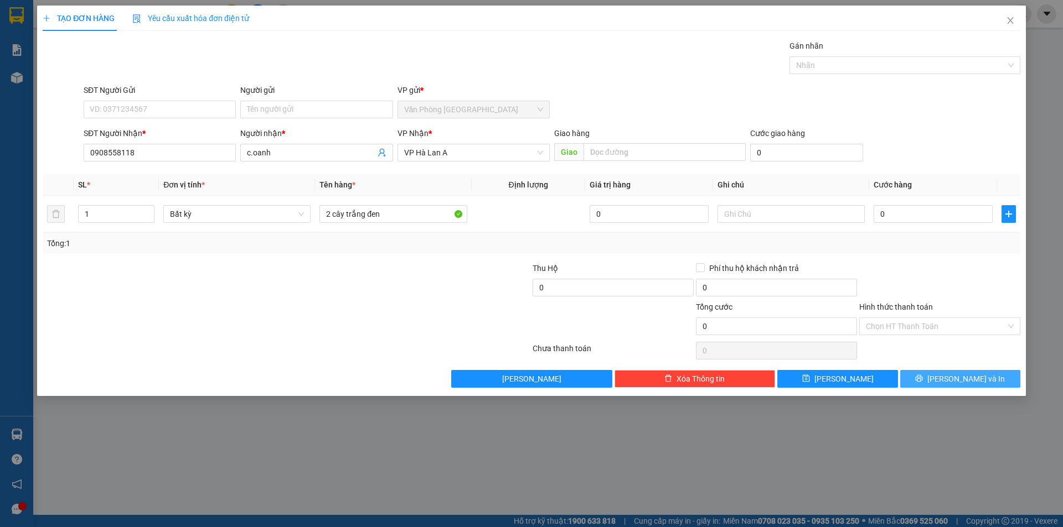
click at [971, 382] on span "[PERSON_NAME] và In" at bounding box center [965, 379] width 77 height 12
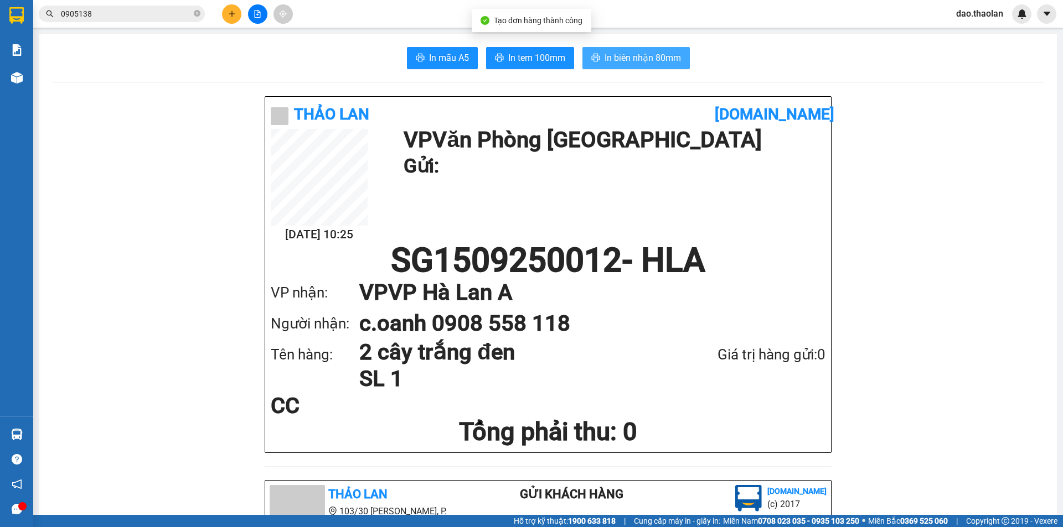
click at [635, 53] on span "In biên nhận 80mm" at bounding box center [642, 58] width 76 height 14
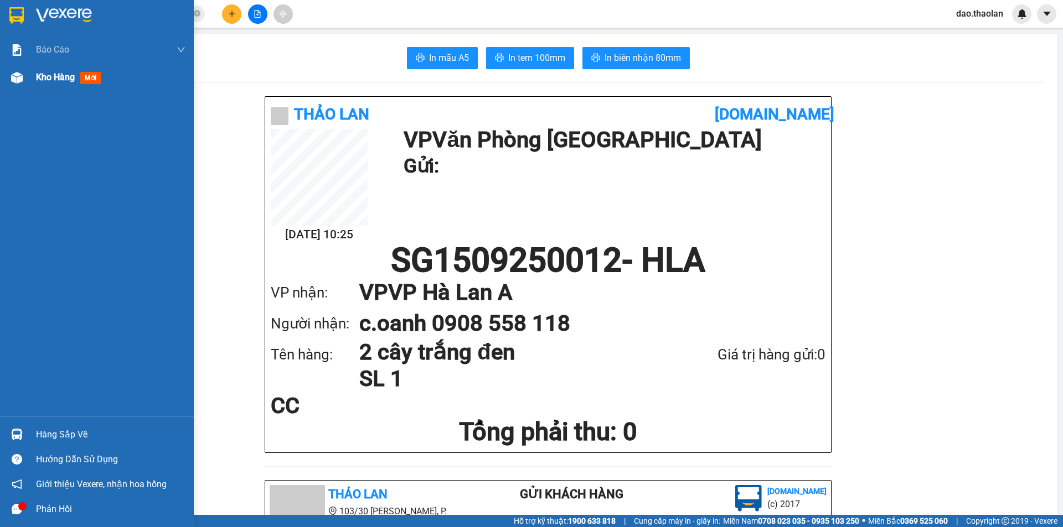
click at [37, 72] on span "Kho hàng" at bounding box center [55, 77] width 39 height 11
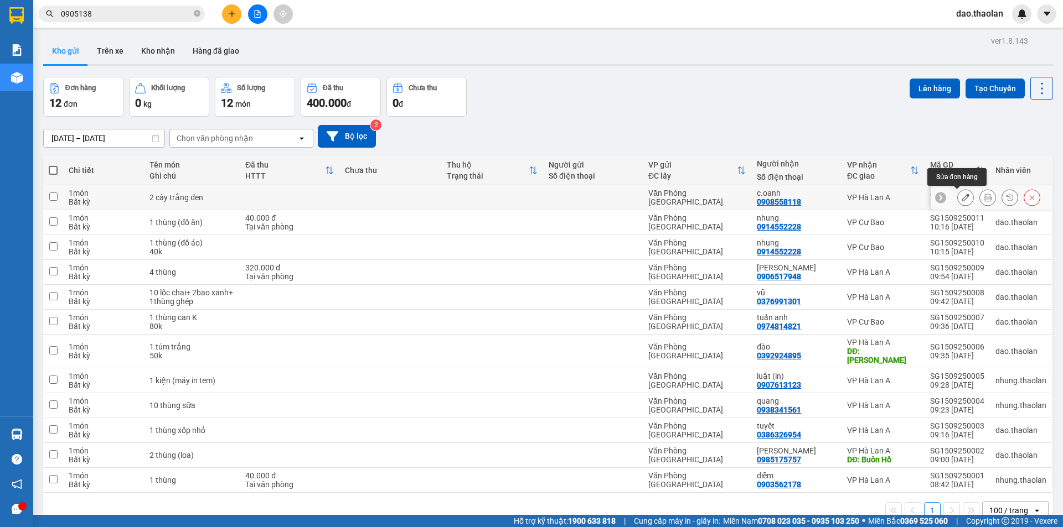
click at [961, 201] on icon at bounding box center [965, 198] width 8 height 8
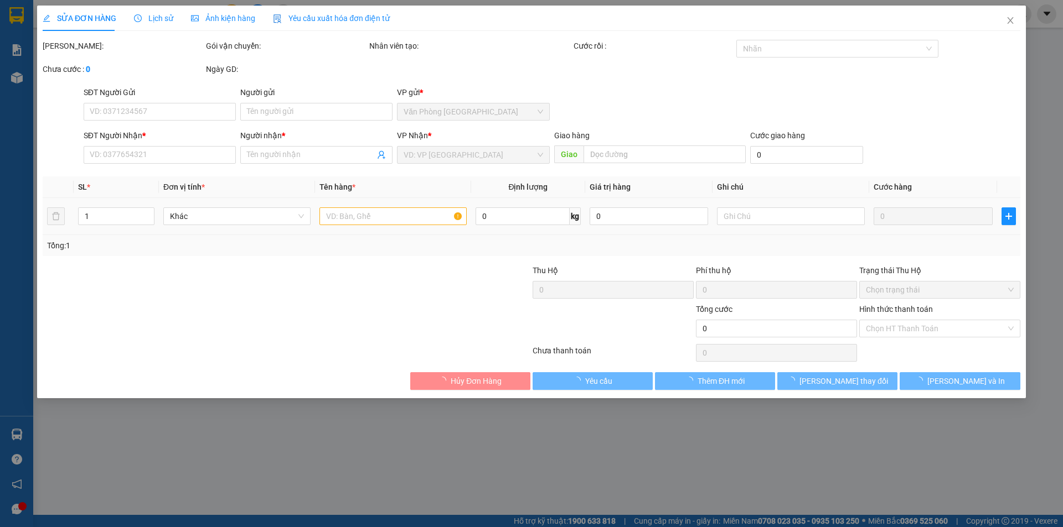
type input "0908558118"
type input "c.oanh"
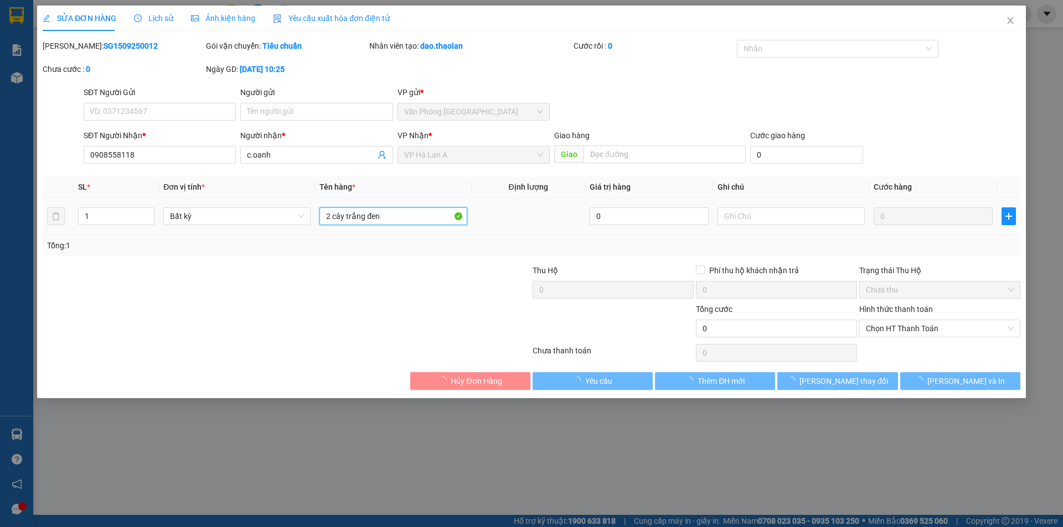
click at [410, 220] on input "2 cây trắng đen" at bounding box center [392, 217] width 147 height 18
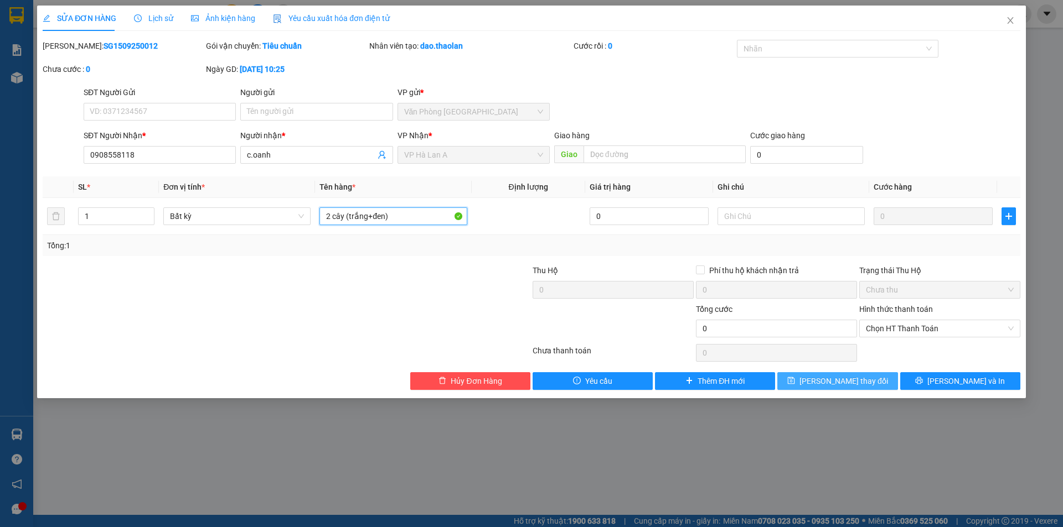
type input "2 cây (trắng+đen)"
click at [857, 384] on span "Lưu thay đổi" at bounding box center [843, 381] width 89 height 12
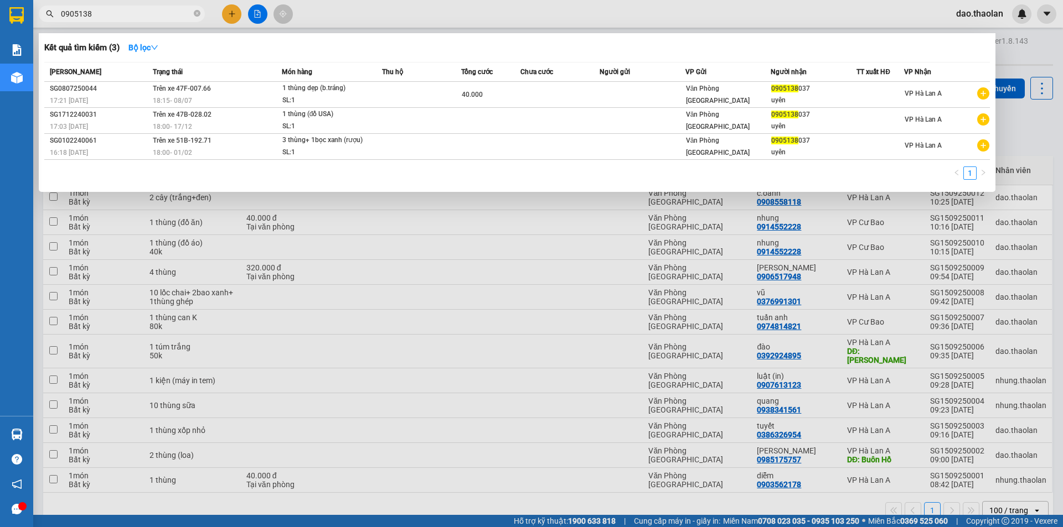
drag, startPoint x: 148, startPoint y: 13, endPoint x: 70, endPoint y: 27, distance: 79.2
click at [70, 24] on div "Kết quả tìm kiếm ( 3 ) Bộ lọc Mã ĐH Trạng thái Món hàng Thu hộ Tổng cước Chưa c…" at bounding box center [108, 13] width 216 height 19
type input "0"
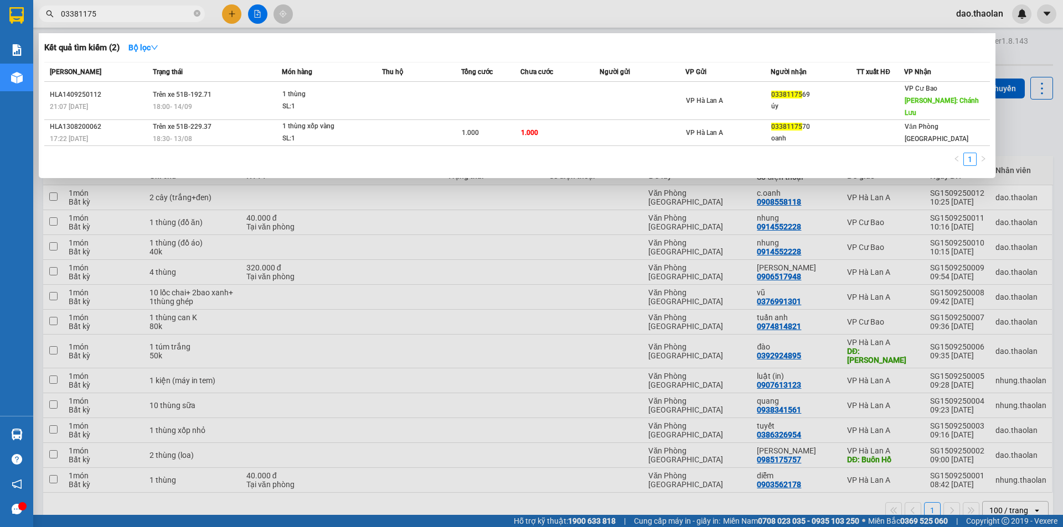
type input "03381175"
click at [198, 16] on icon "close-circle" at bounding box center [197, 13] width 7 height 7
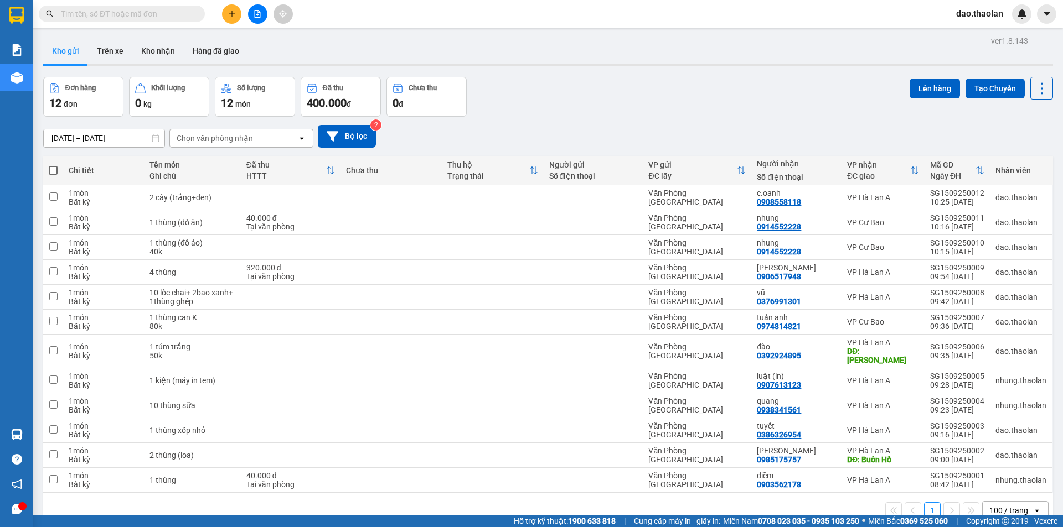
click at [96, 138] on input "[DATE] – [DATE]" at bounding box center [104, 139] width 121 height 18
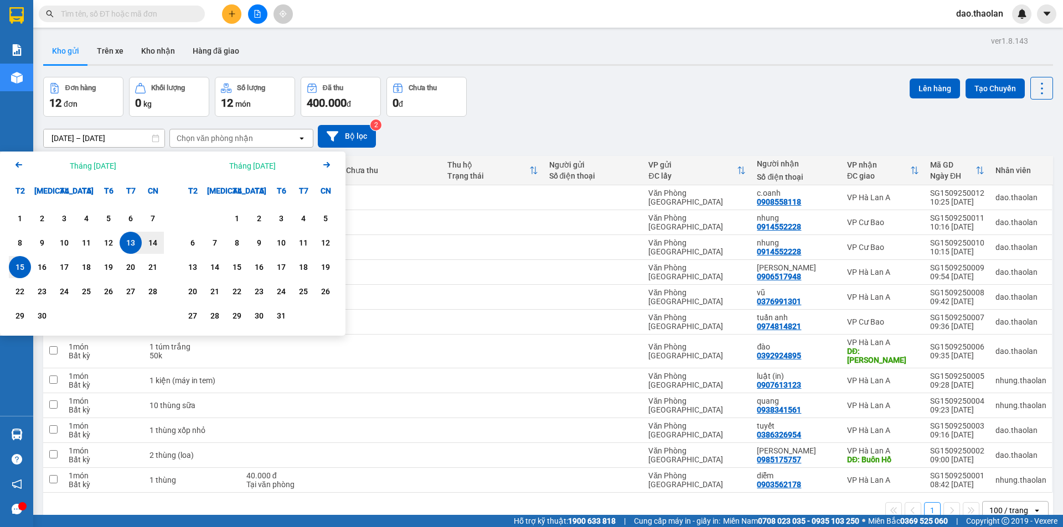
click at [25, 168] on div "Arrow Left Tháng Chín 2025" at bounding box center [86, 166] width 173 height 28
click at [13, 165] on icon "Arrow Left" at bounding box center [18, 164] width 13 height 13
click at [113, 220] on div "1" at bounding box center [108, 218] width 15 height 13
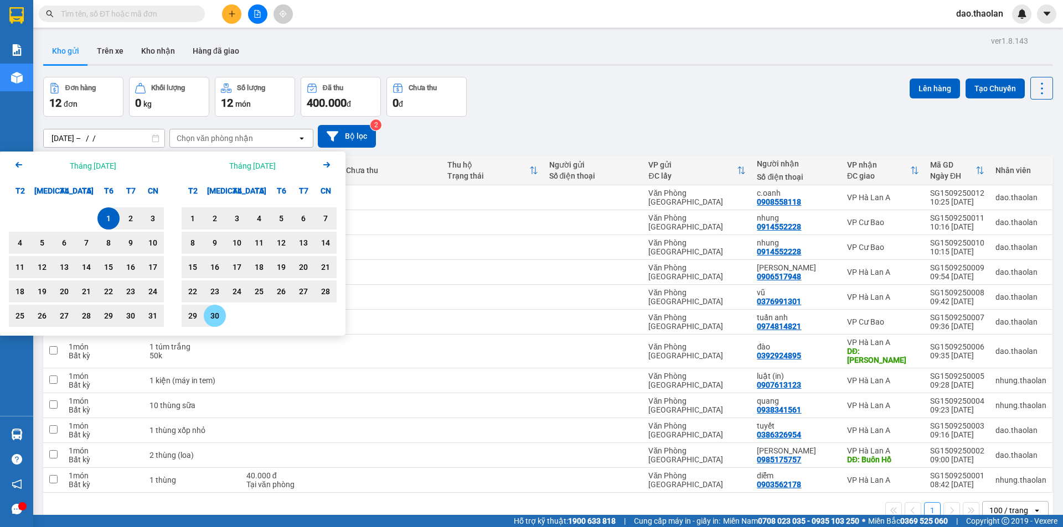
click at [216, 317] on div "30" at bounding box center [214, 315] width 15 height 13
type input "01/08/2025 – 30/09/2025"
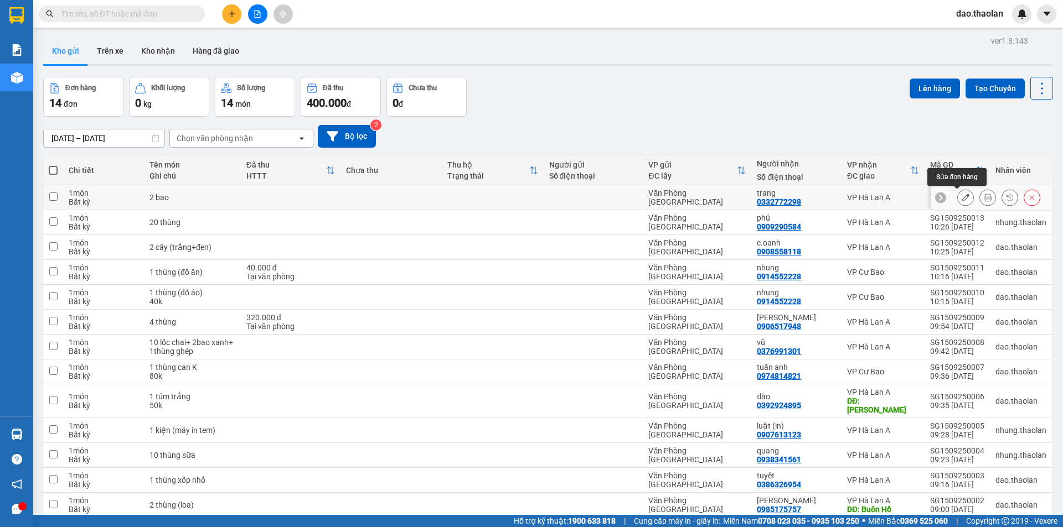
click at [961, 201] on icon at bounding box center [965, 198] width 8 height 8
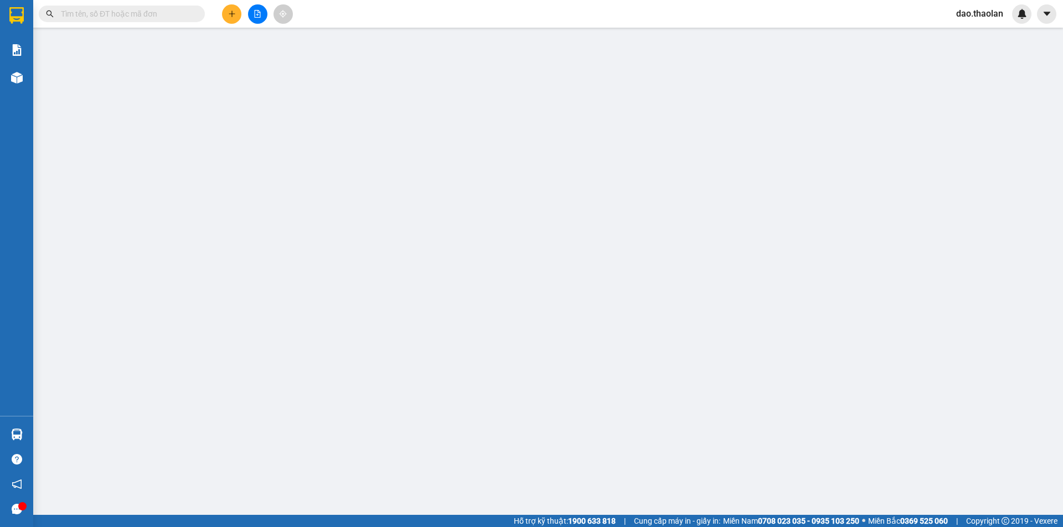
type input "0332772298"
type input "trang"
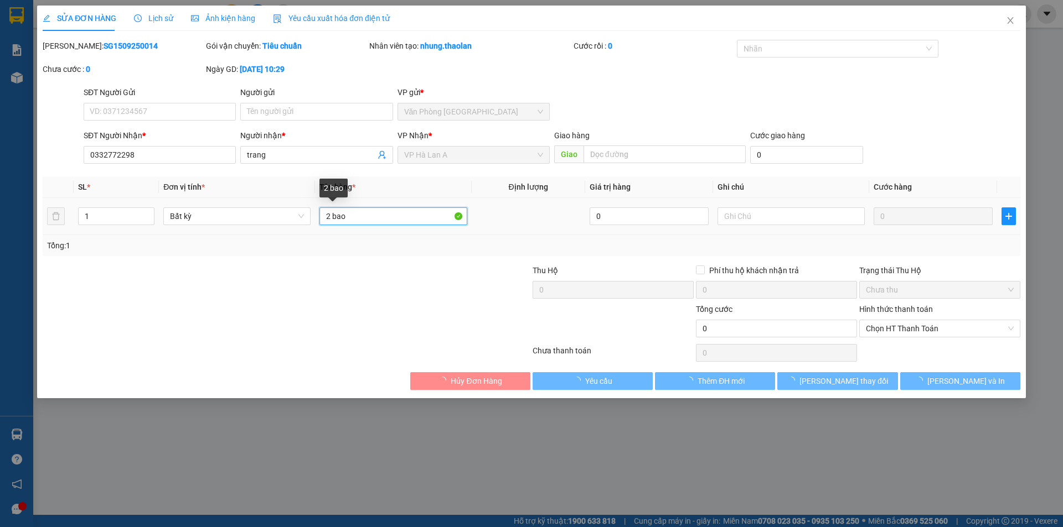
click at [418, 220] on input "2 bao" at bounding box center [392, 217] width 147 height 18
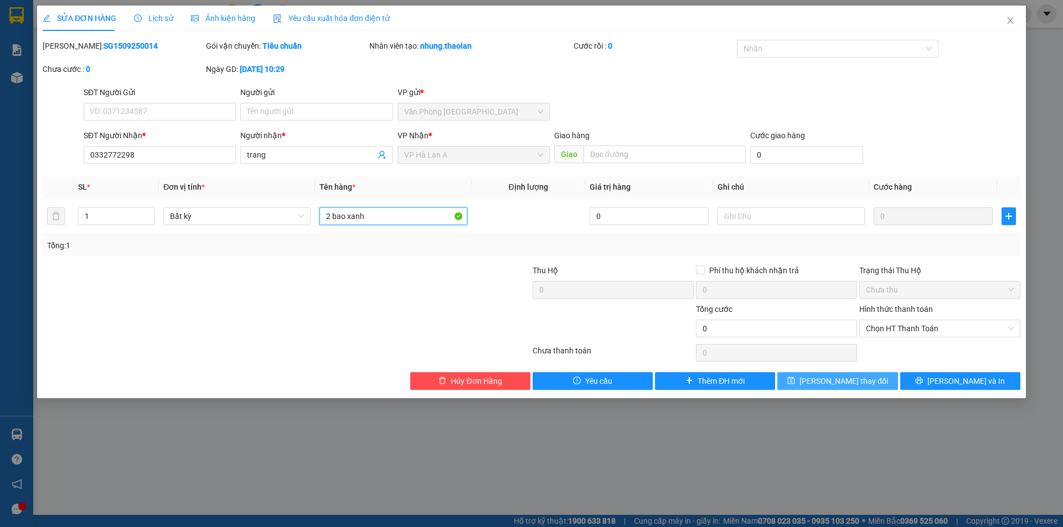
type input "2 bao xanh"
click at [817, 376] on button "Lưu thay đổi" at bounding box center [837, 381] width 120 height 18
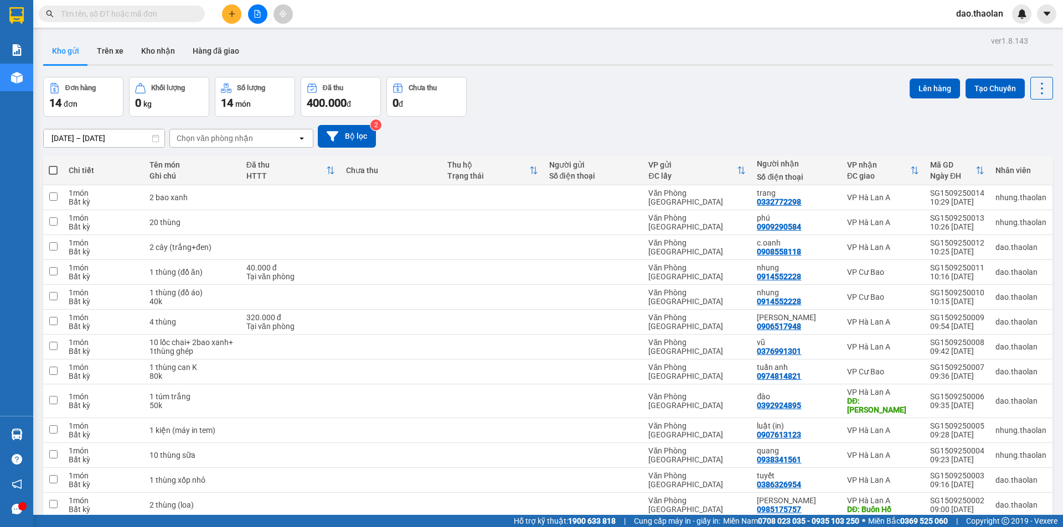
click at [130, 18] on input "text" at bounding box center [126, 14] width 131 height 12
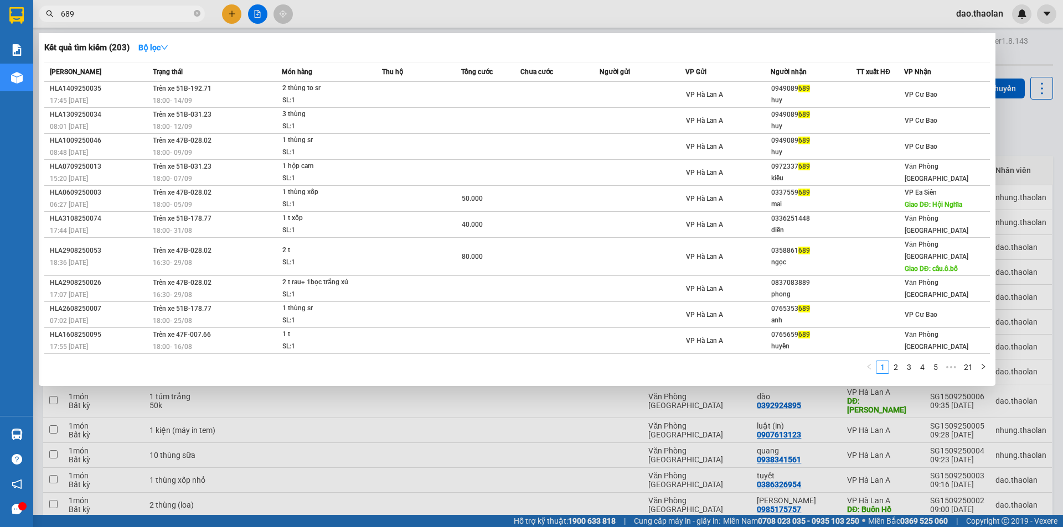
click at [139, 10] on input "689" at bounding box center [126, 14] width 131 height 12
type input "6"
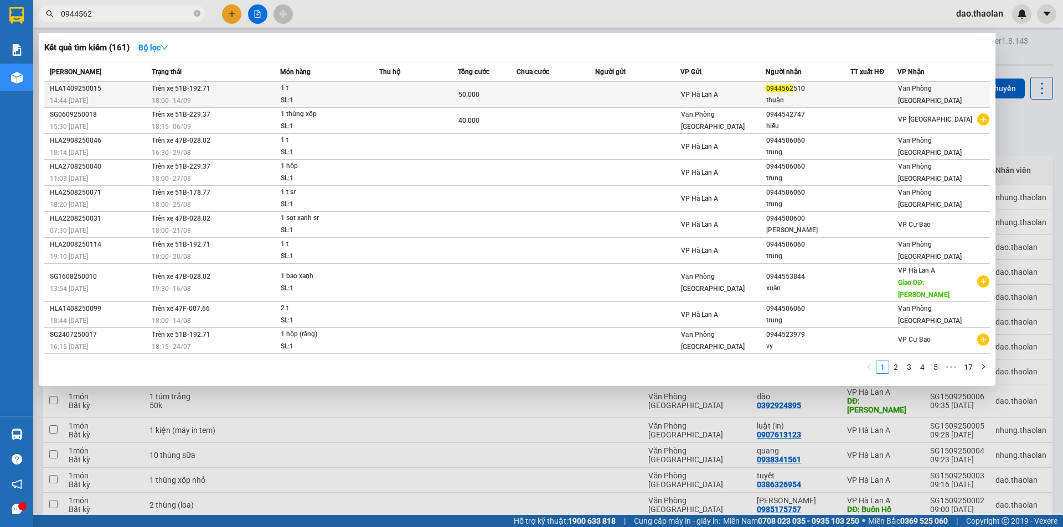
type input "0944562"
click at [268, 90] on td "Trên xe 51B-192.71 18:00 - 14/09" at bounding box center [214, 95] width 131 height 26
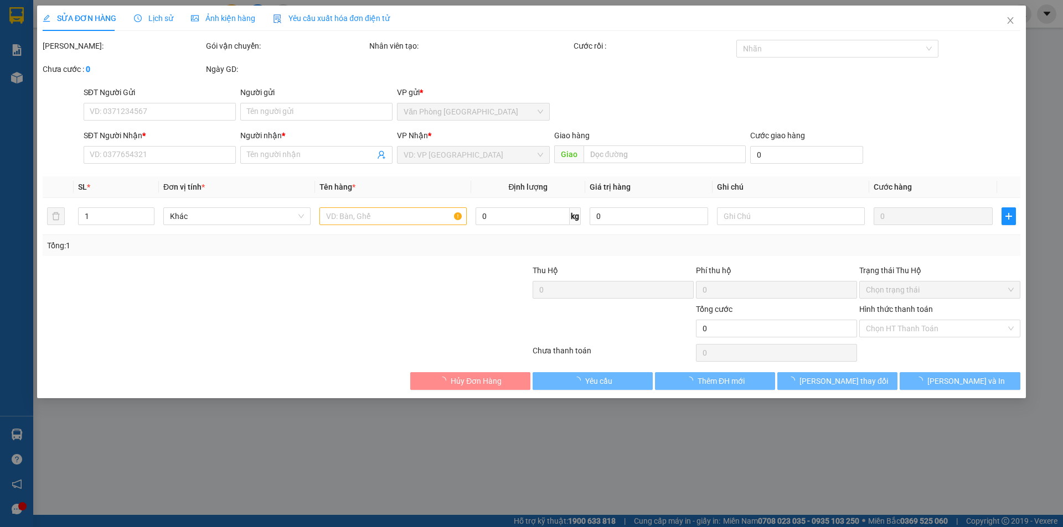
type input "0944562510"
type input "thuận"
type input "50.000"
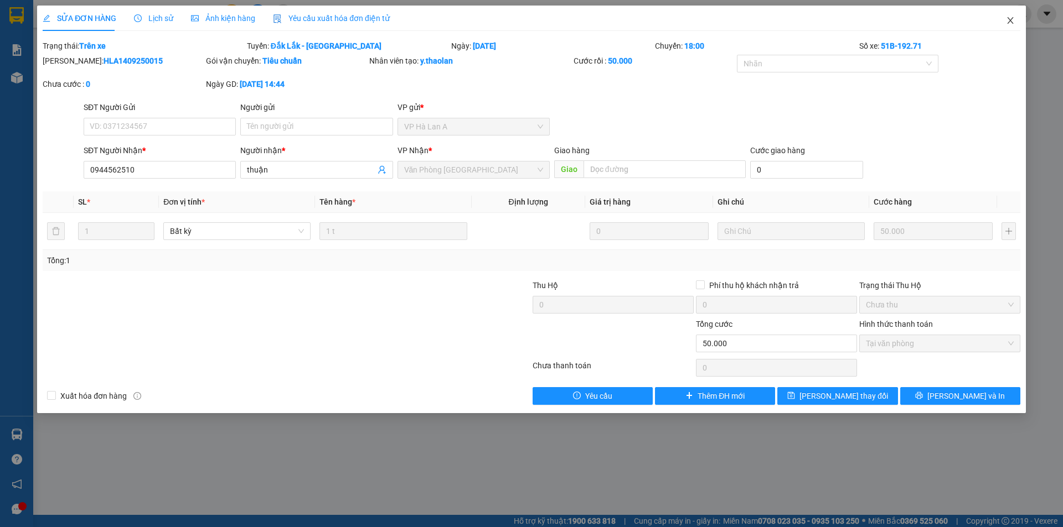
click at [1012, 22] on icon "close" at bounding box center [1010, 20] width 9 height 9
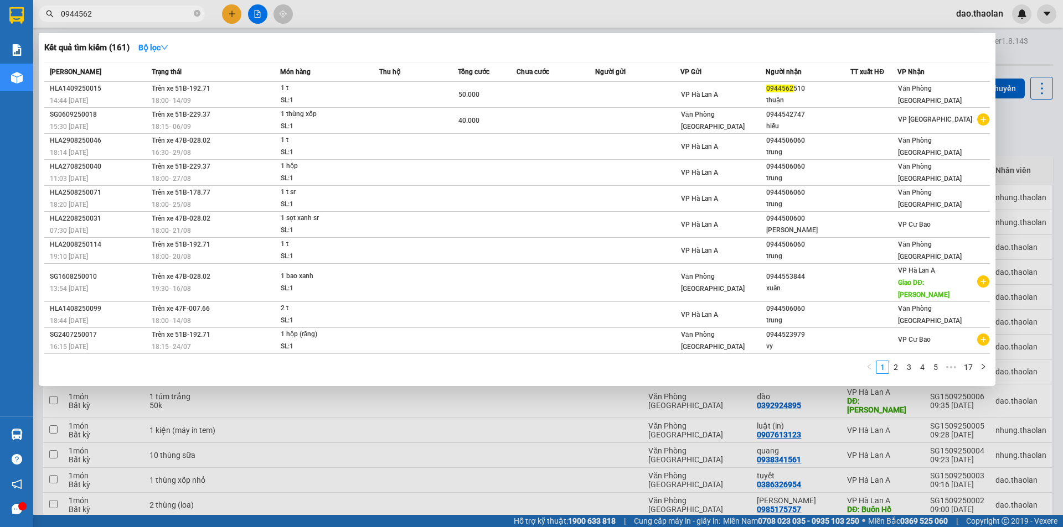
drag, startPoint x: 99, startPoint y: 19, endPoint x: 69, endPoint y: 2, distance: 34.0
click at [82, 11] on input "0944562" at bounding box center [126, 14] width 131 height 12
type input "0"
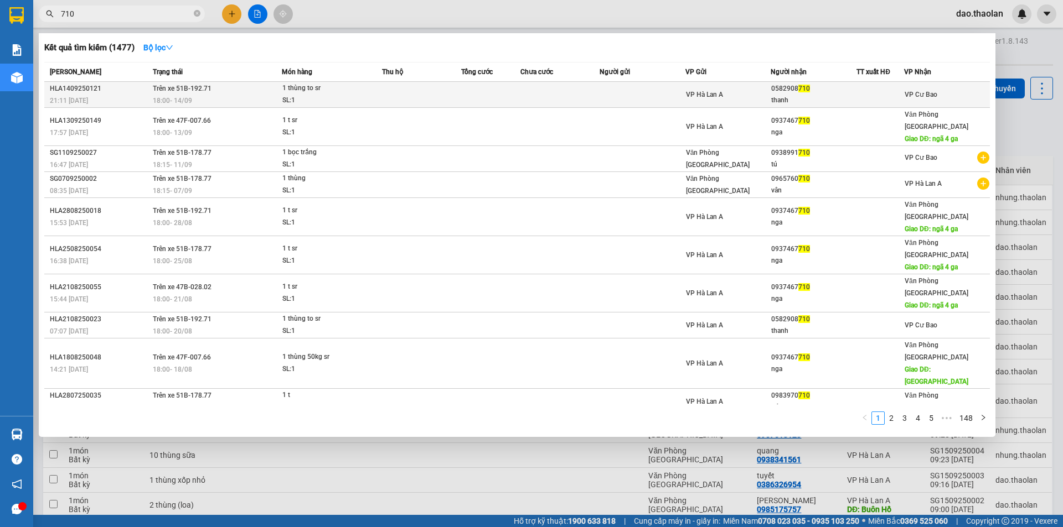
type input "710"
click at [592, 101] on td at bounding box center [559, 95] width 79 height 26
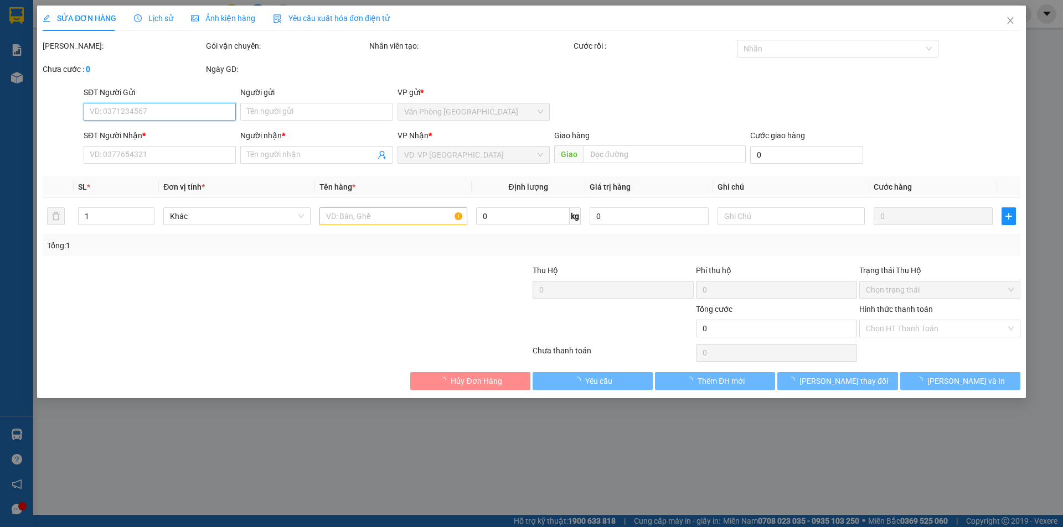
type input "0582908710"
type input "thanh"
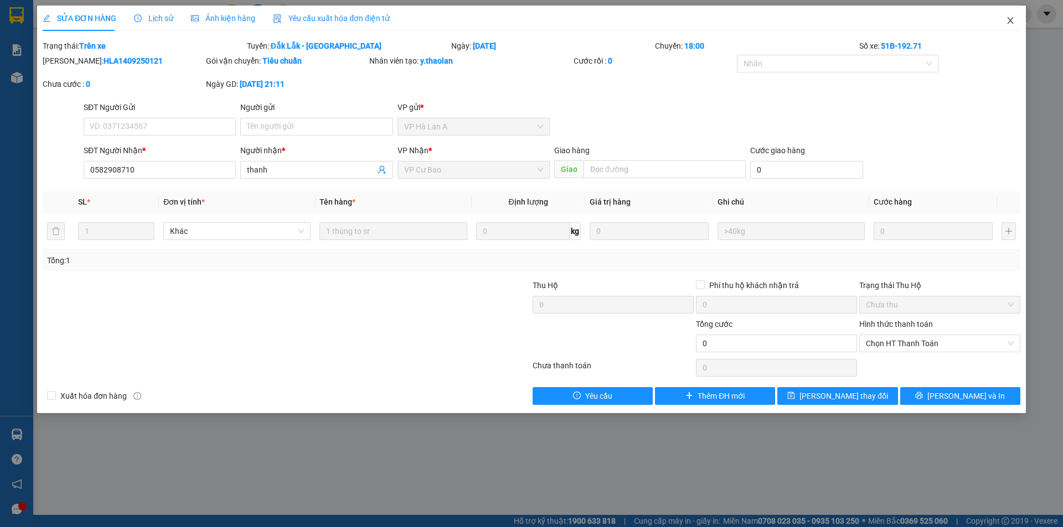
click at [1011, 21] on icon "close" at bounding box center [1010, 20] width 9 height 9
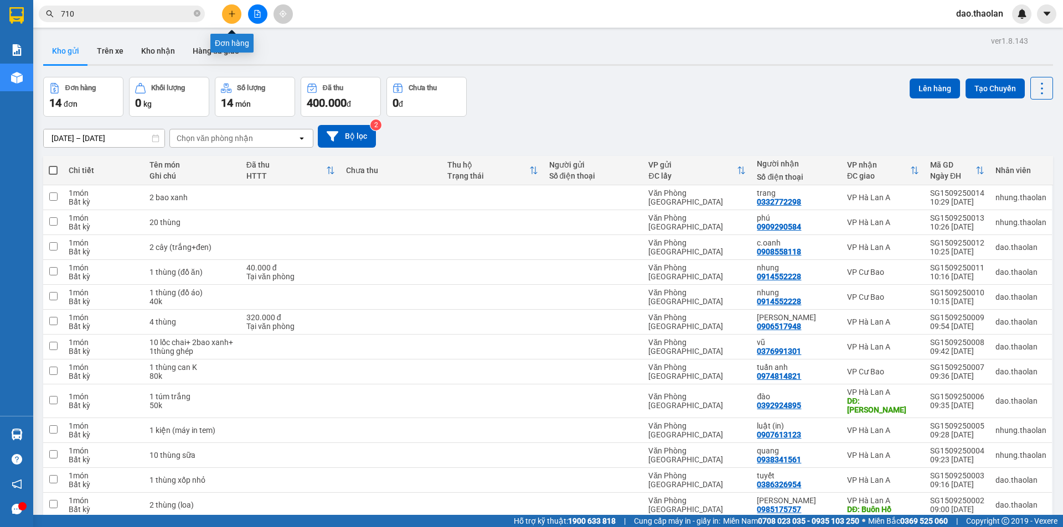
click at [235, 12] on icon "plus" at bounding box center [232, 14] width 8 height 8
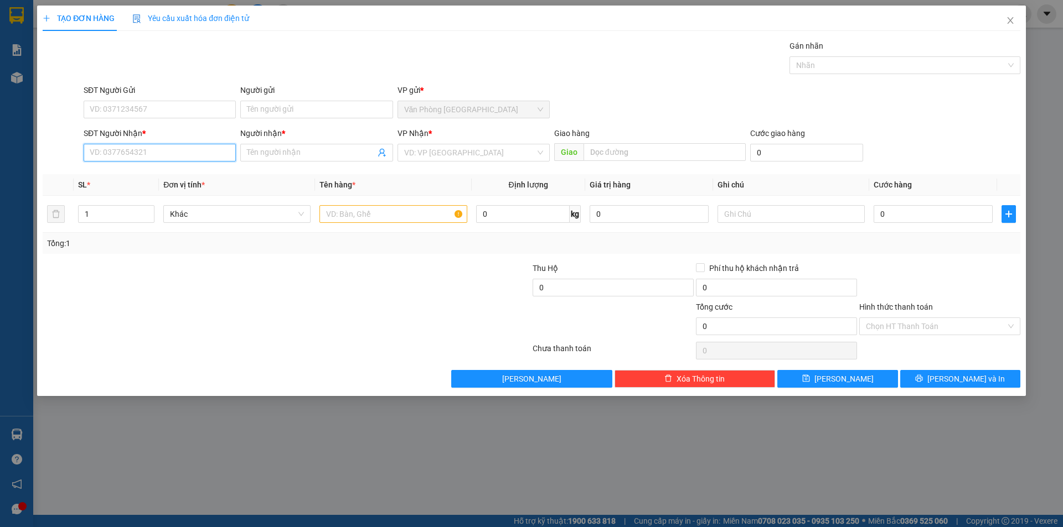
click at [101, 146] on input "SĐT Người Nhận *" at bounding box center [160, 153] width 152 height 18
type input "0358908474"
click at [319, 149] on input "Người nhận *" at bounding box center [311, 153] width 128 height 12
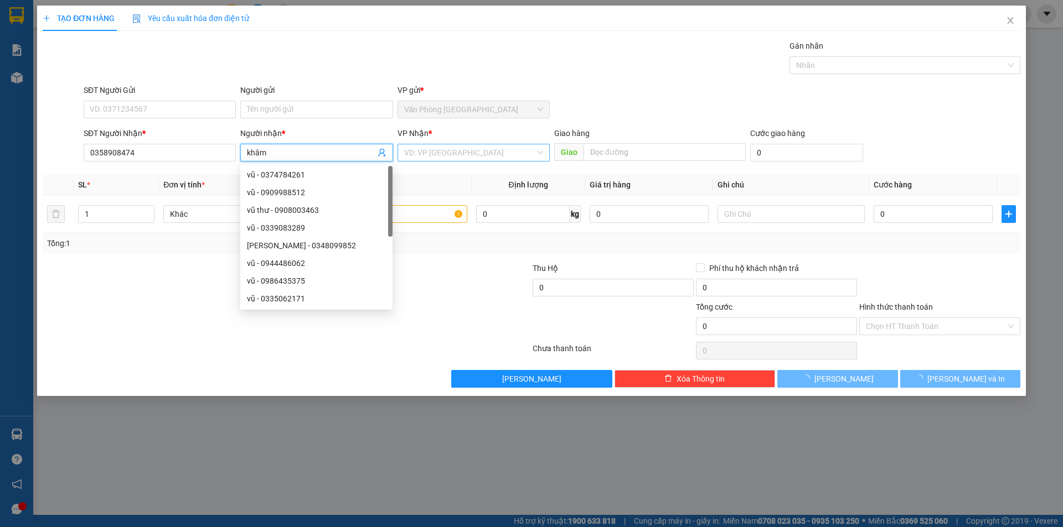
type input "khâm"
click at [459, 157] on input "search" at bounding box center [469, 152] width 131 height 17
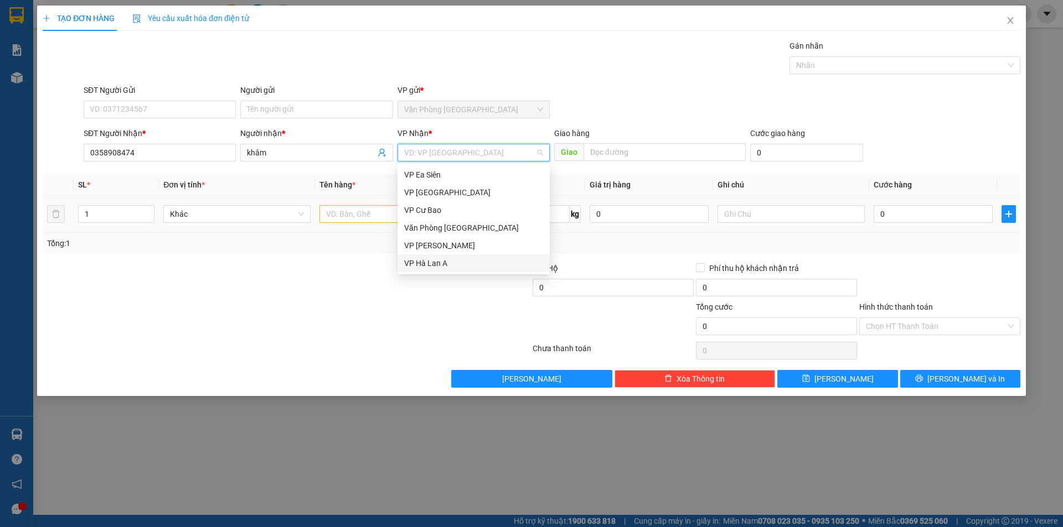
drag, startPoint x: 452, startPoint y: 260, endPoint x: 398, endPoint y: 223, distance: 65.4
click at [453, 260] on div "VP Hà Lan A" at bounding box center [473, 263] width 139 height 12
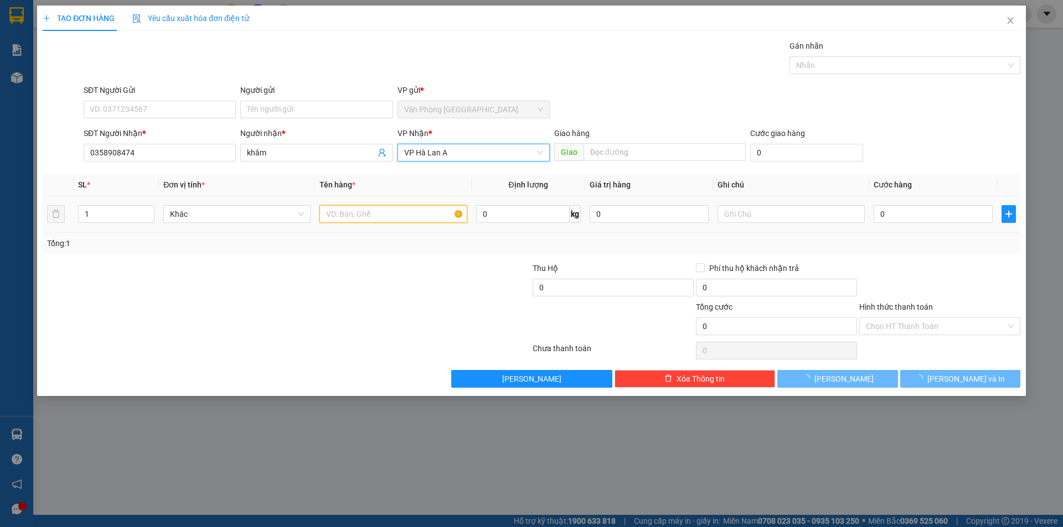
click at [374, 211] on input "text" at bounding box center [392, 214] width 147 height 18
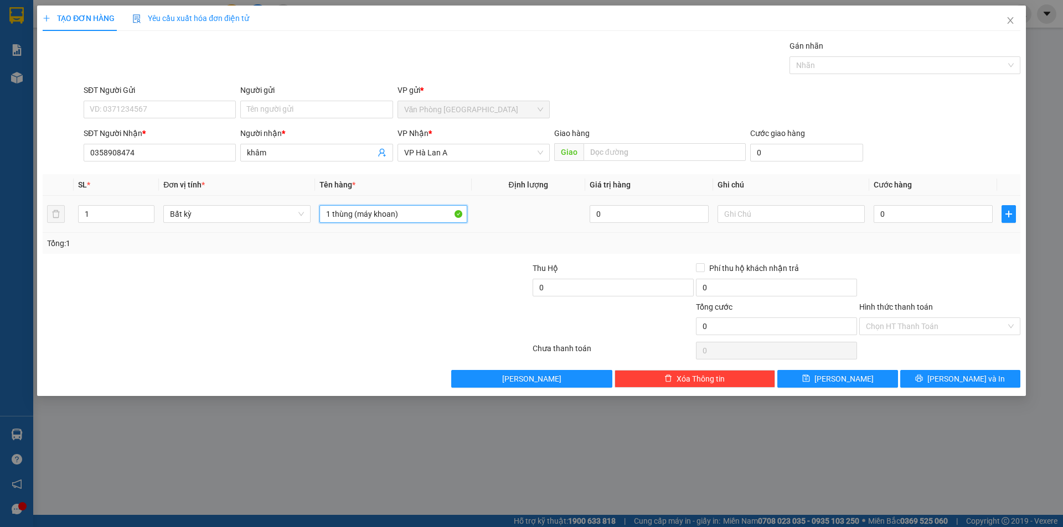
type input "1 thùng (máy khoan)"
click at [789, 200] on td at bounding box center [791, 214] width 156 height 37
click at [788, 206] on input "text" at bounding box center [790, 214] width 147 height 18
type input "tg 3triệu"
click at [893, 210] on input "0" at bounding box center [932, 214] width 119 height 18
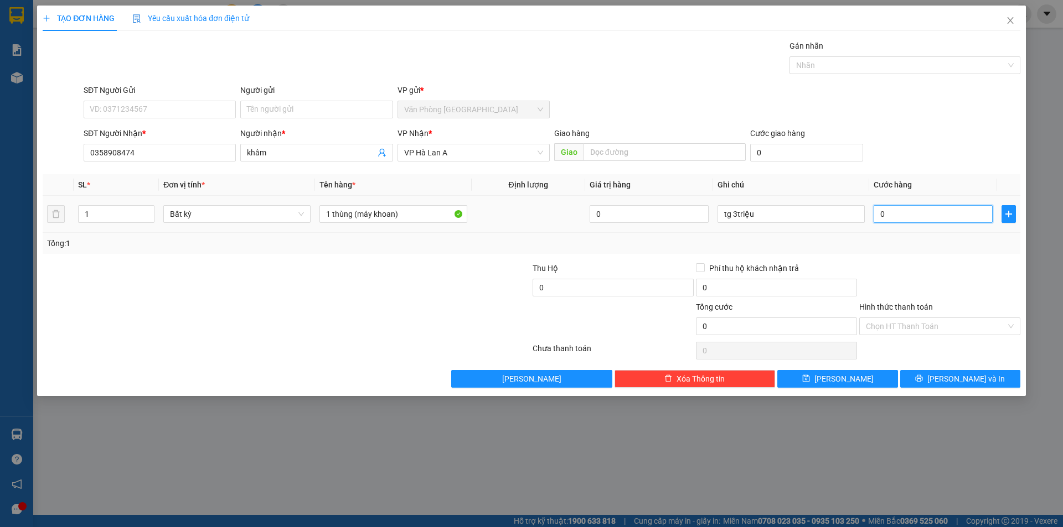
type input "7"
type input "70"
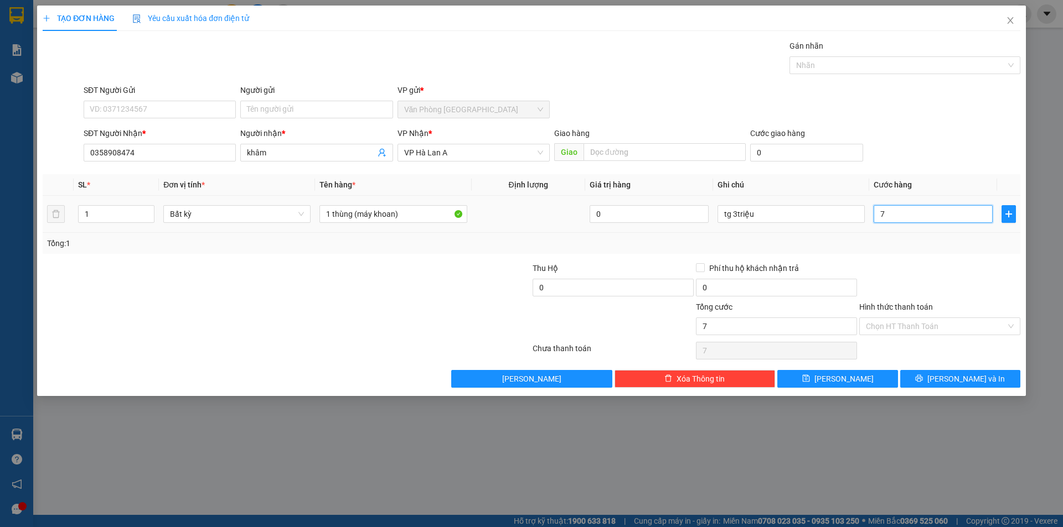
type input "70"
click at [929, 329] on input "Hình thức thanh toán" at bounding box center [936, 326] width 140 height 17
type input "70.000"
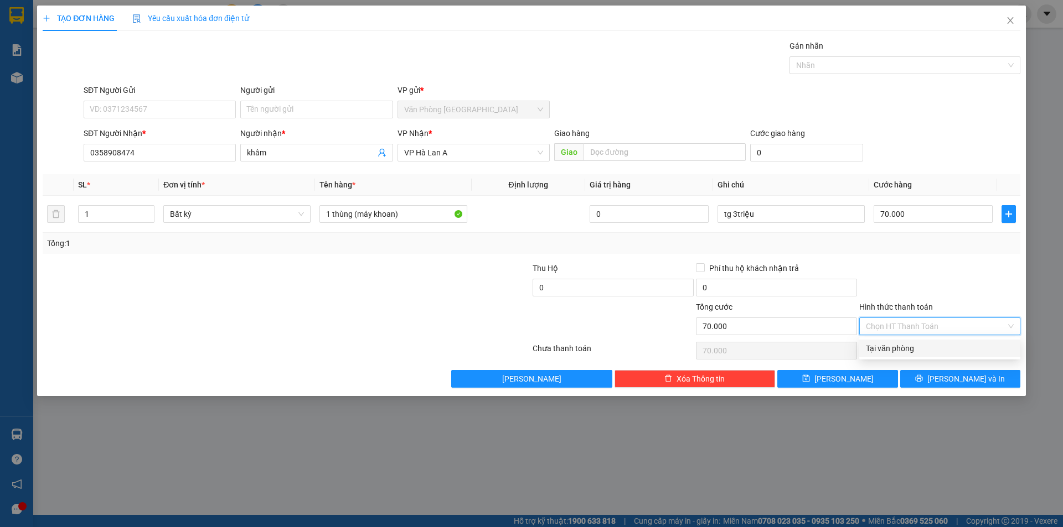
click at [929, 340] on div "Tại văn phòng" at bounding box center [939, 349] width 161 height 18
type input "0"
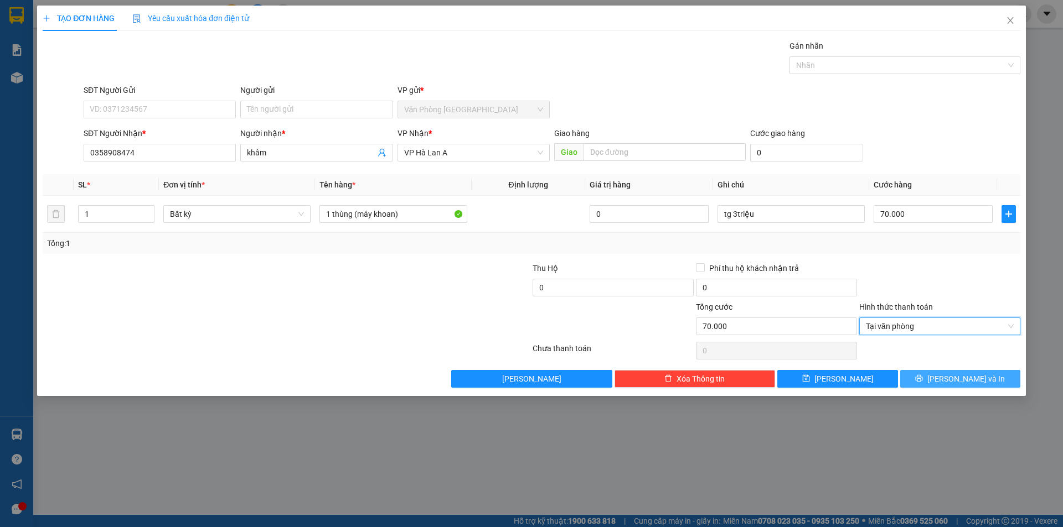
click at [923, 376] on icon "printer" at bounding box center [918, 378] width 7 height 7
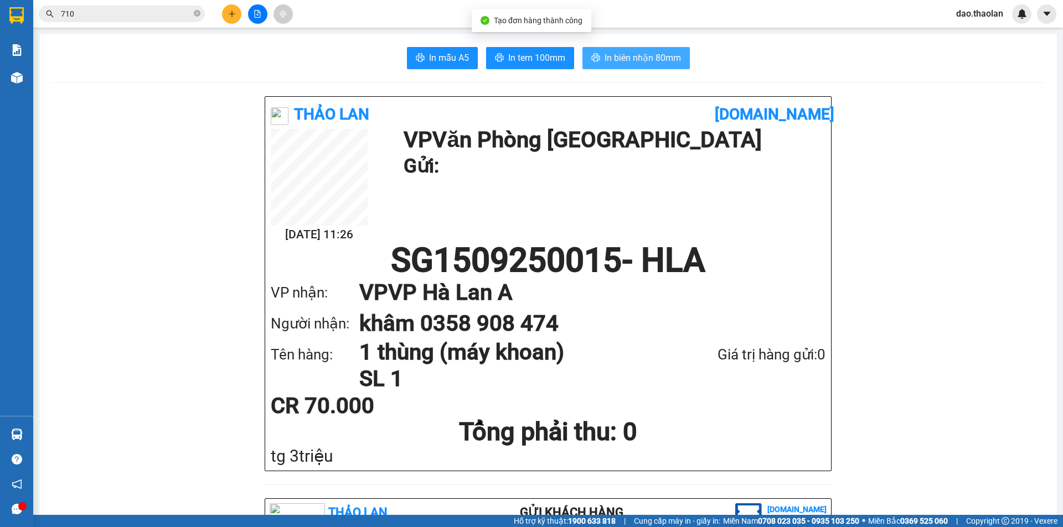
click at [640, 56] on span "In biên nhận 80mm" at bounding box center [642, 58] width 76 height 14
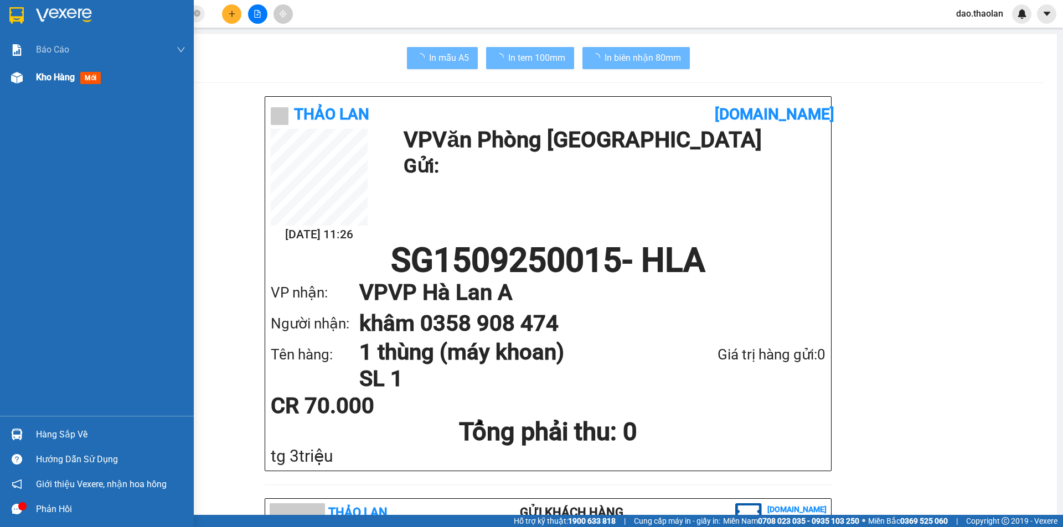
click at [41, 87] on div "Kho hàng mới" at bounding box center [110, 78] width 149 height 28
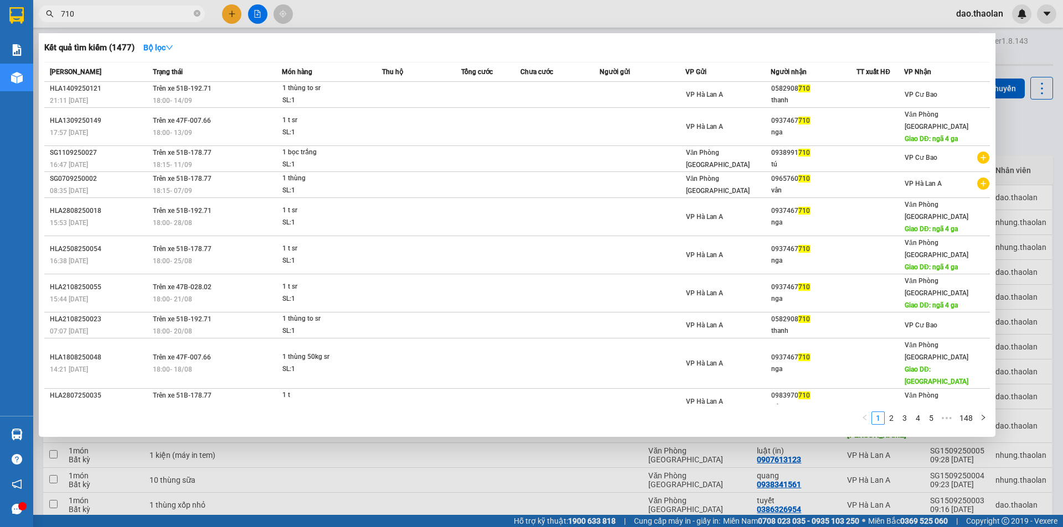
click at [170, 19] on input "710" at bounding box center [126, 14] width 131 height 12
type input "7"
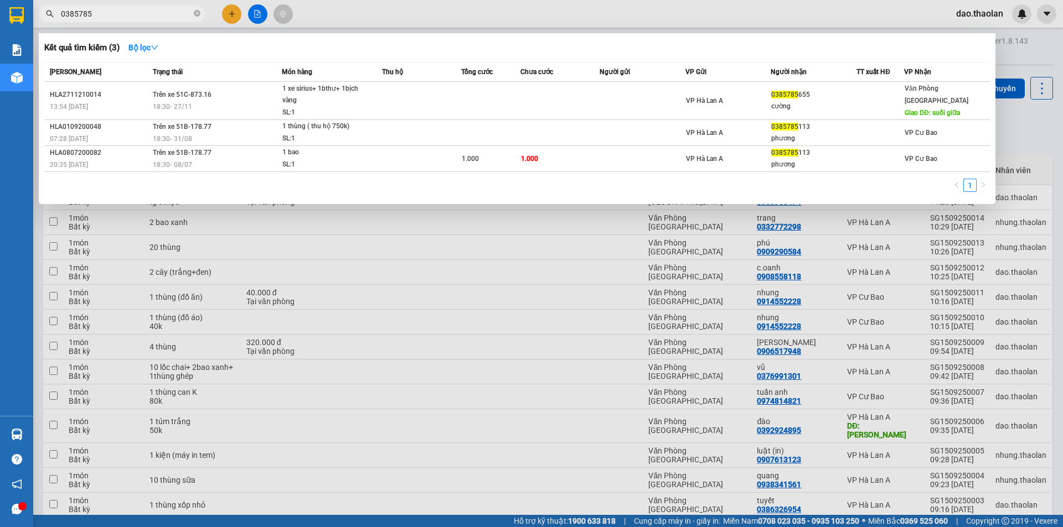
type input "0385785"
click at [196, 15] on icon "close-circle" at bounding box center [197, 13] width 7 height 7
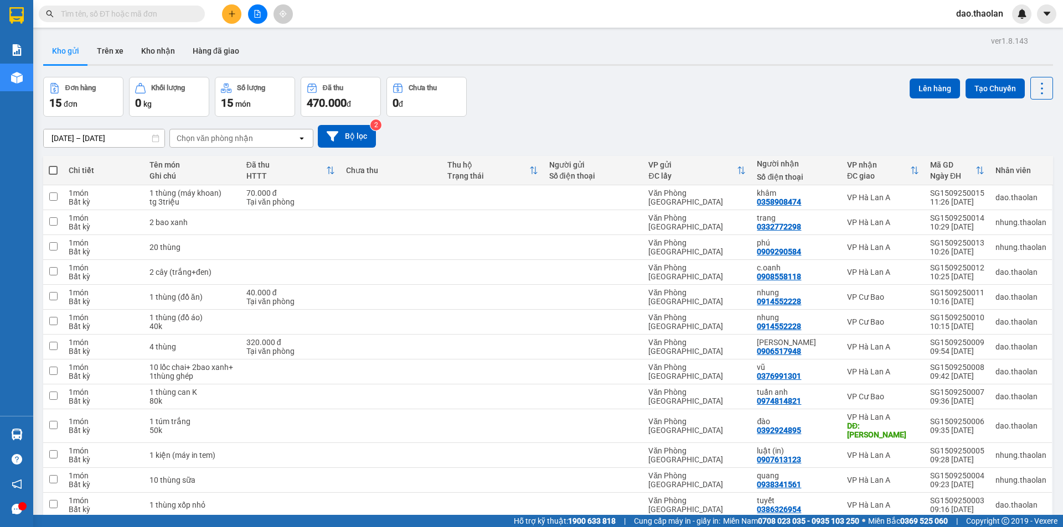
click at [124, 18] on input "text" at bounding box center [126, 14] width 131 height 12
drag, startPoint x: 134, startPoint y: 17, endPoint x: 59, endPoint y: 13, distance: 75.4
click at [62, 13] on input "0" at bounding box center [126, 14] width 131 height 12
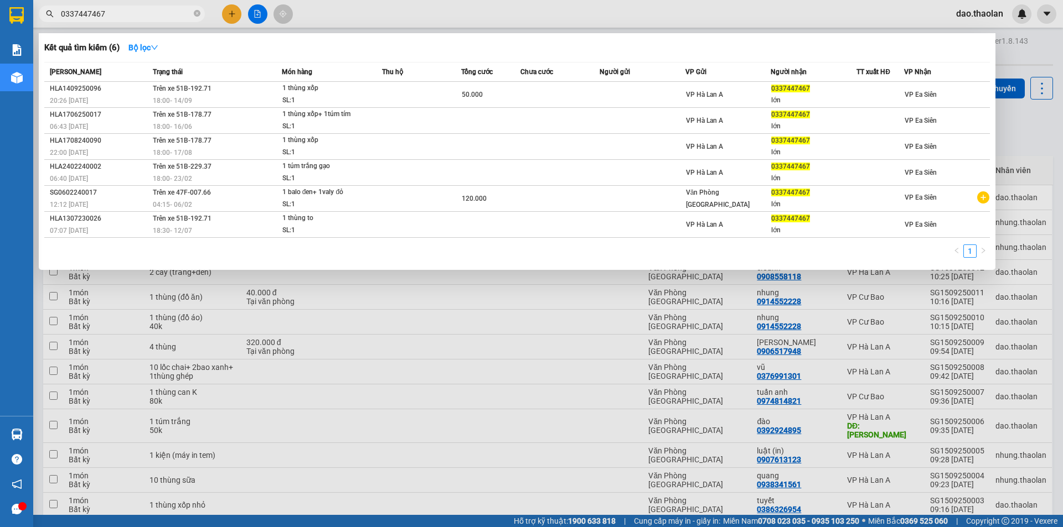
drag, startPoint x: 149, startPoint y: 14, endPoint x: 0, endPoint y: 14, distance: 149.4
click at [0, 12] on section "Kết quả tìm kiếm ( 6 ) Bộ lọc Mã ĐH Trạng thái Món hàng Thu hộ Tổng cước Chưa c…" at bounding box center [531, 263] width 1063 height 527
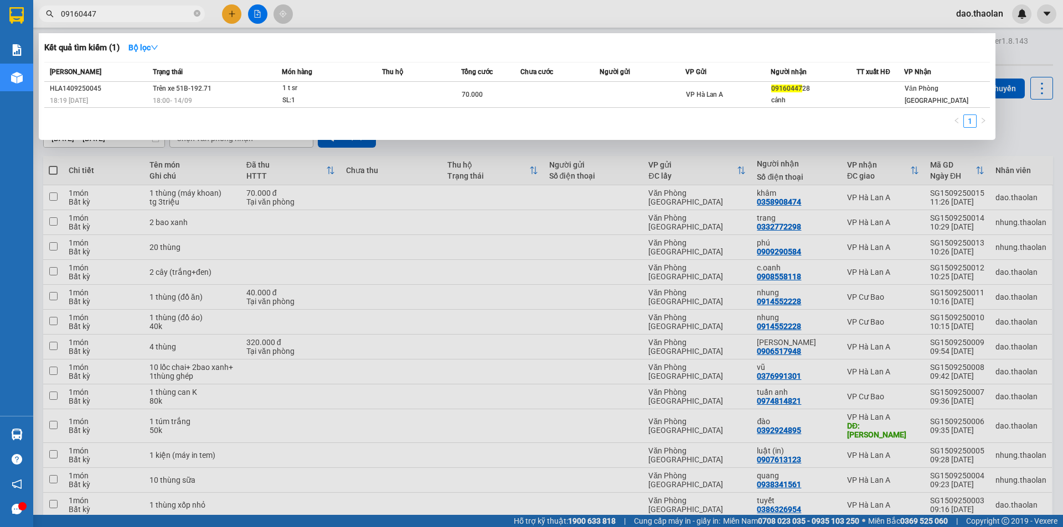
type input "09160447"
click at [226, 10] on div at bounding box center [531, 263] width 1063 height 527
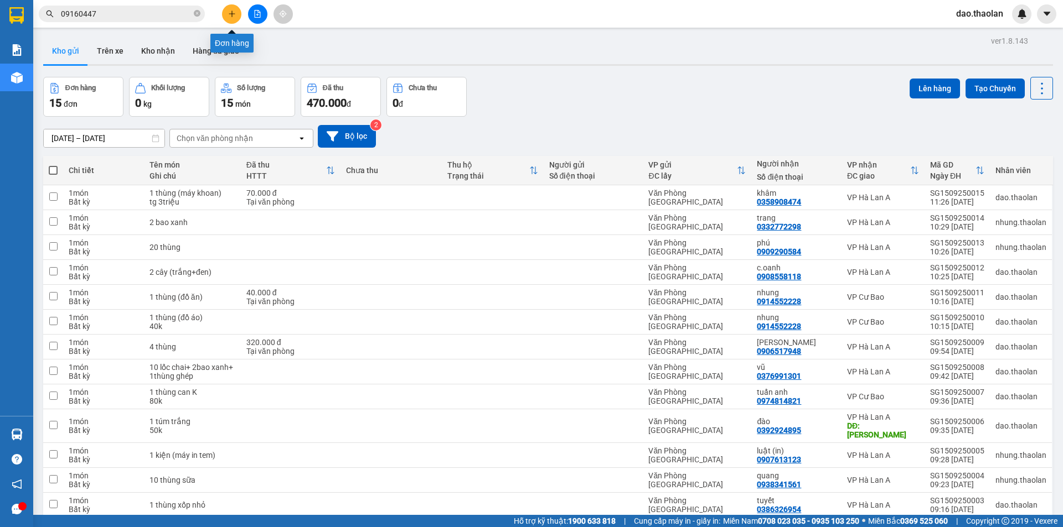
click at [230, 10] on icon "plus" at bounding box center [232, 14] width 8 height 8
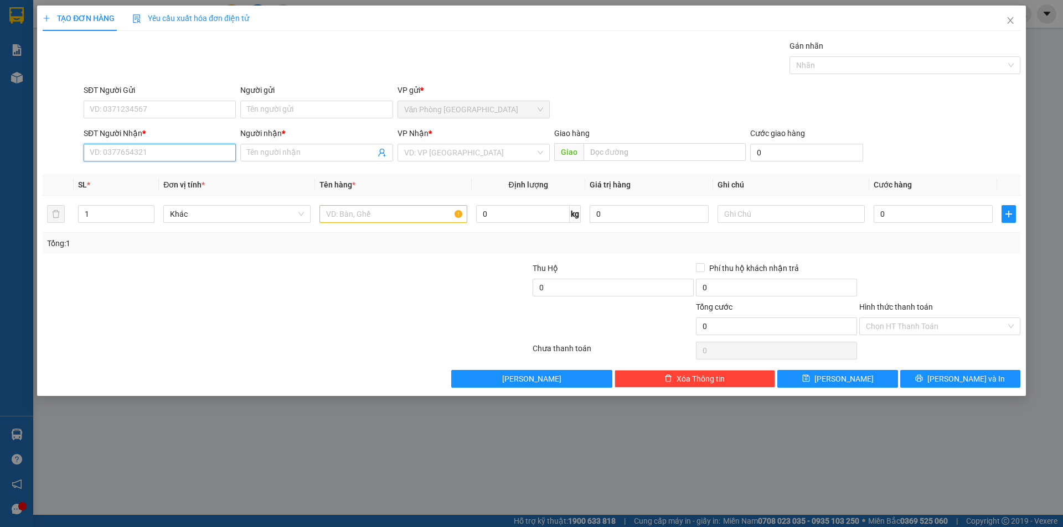
click at [155, 153] on input "SĐT Người Nhận *" at bounding box center [160, 153] width 152 height 18
type input "0394831567"
click at [284, 153] on input "Người nhận *" at bounding box center [311, 153] width 128 height 12
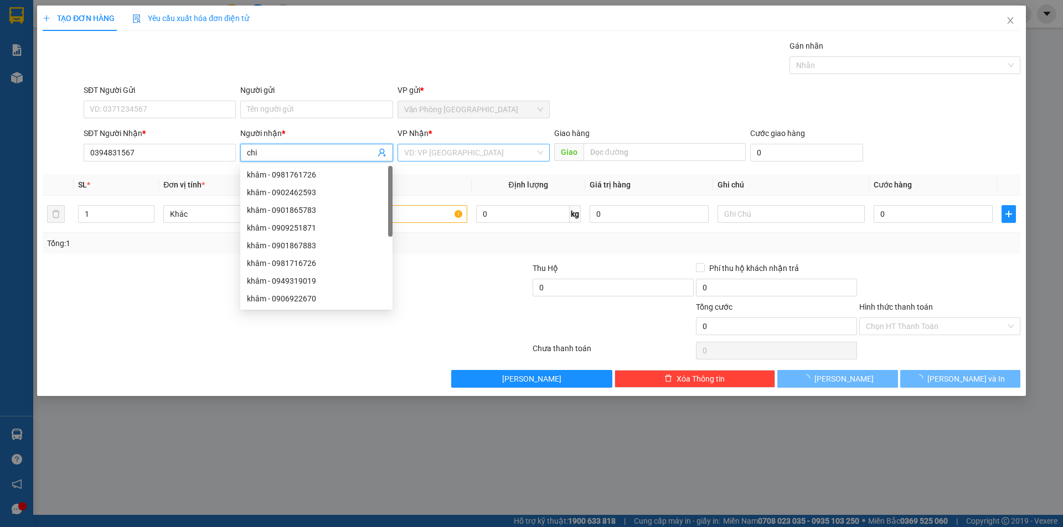
type input "chi"
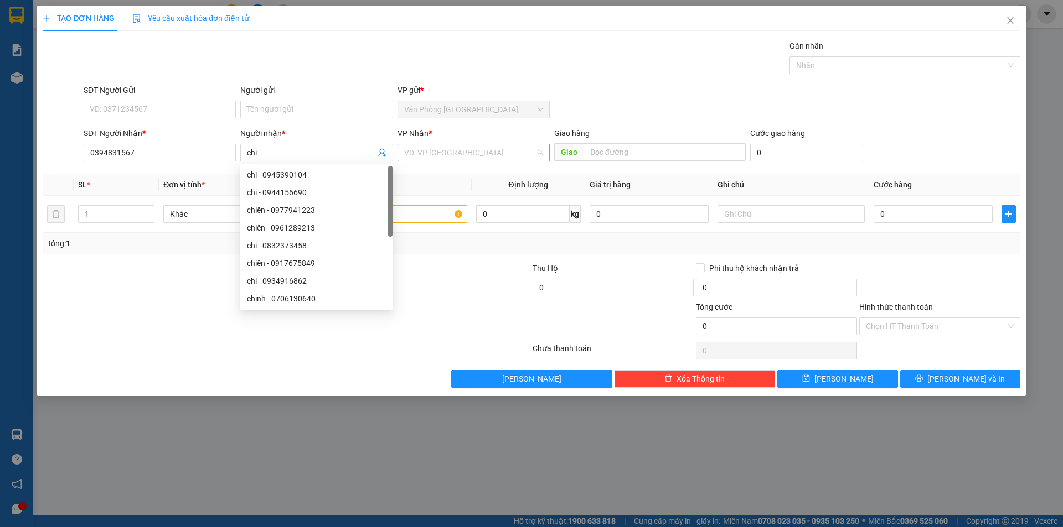
click at [448, 151] on input "search" at bounding box center [469, 152] width 131 height 17
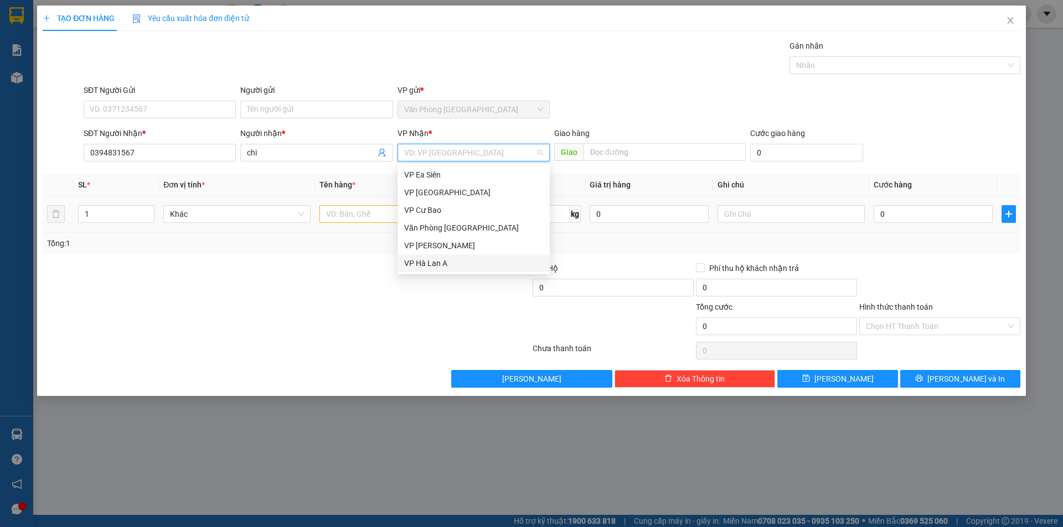
click at [443, 258] on div "VP Hà Lan A" at bounding box center [473, 263] width 139 height 12
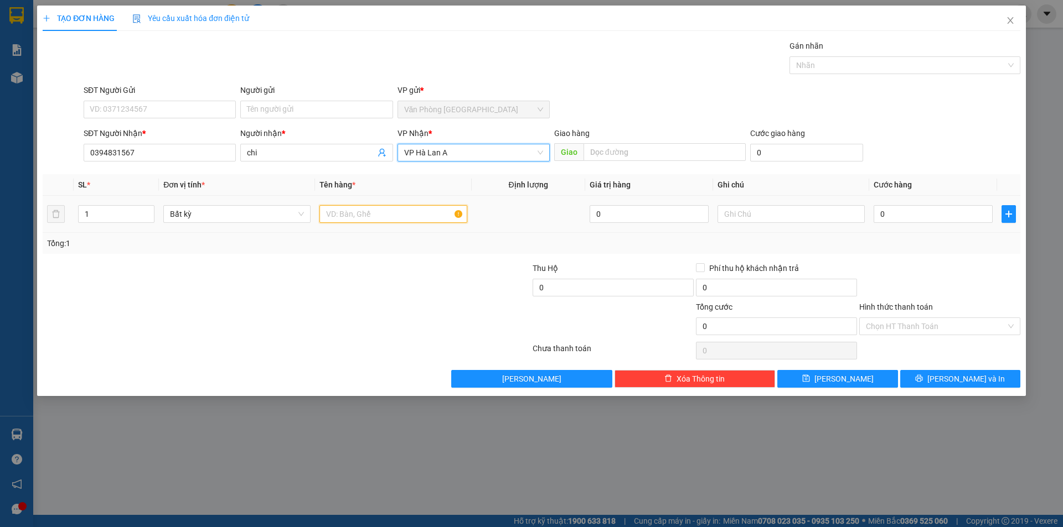
click at [377, 218] on input "text" at bounding box center [392, 214] width 147 height 18
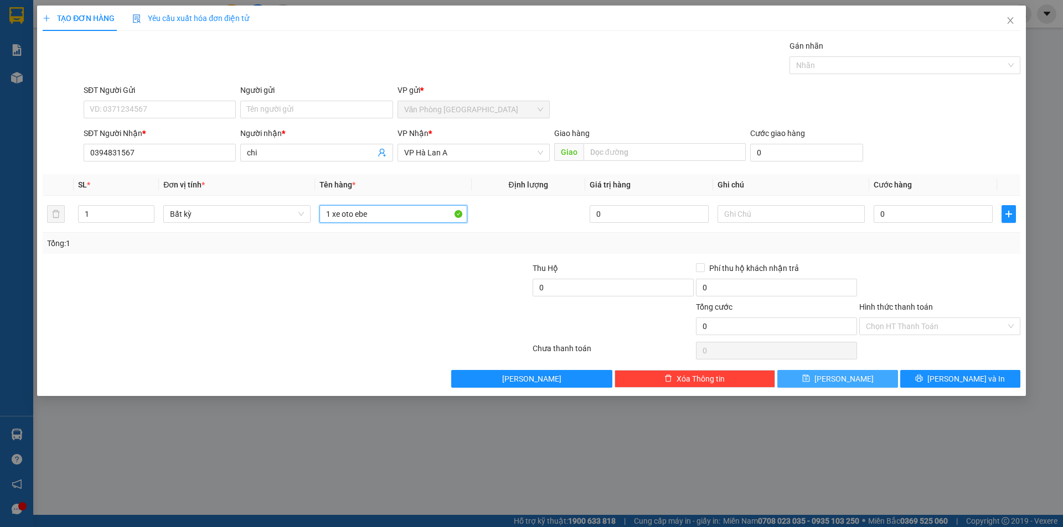
type input "1 xe oto ebe"
click at [852, 385] on button "Lưu" at bounding box center [837, 379] width 120 height 18
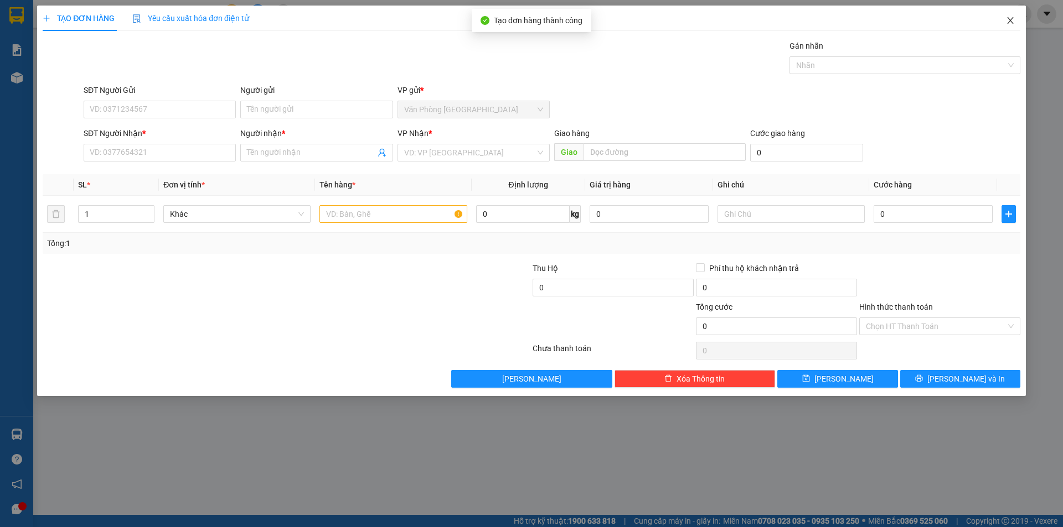
click at [1009, 24] on icon "close" at bounding box center [1010, 20] width 9 height 9
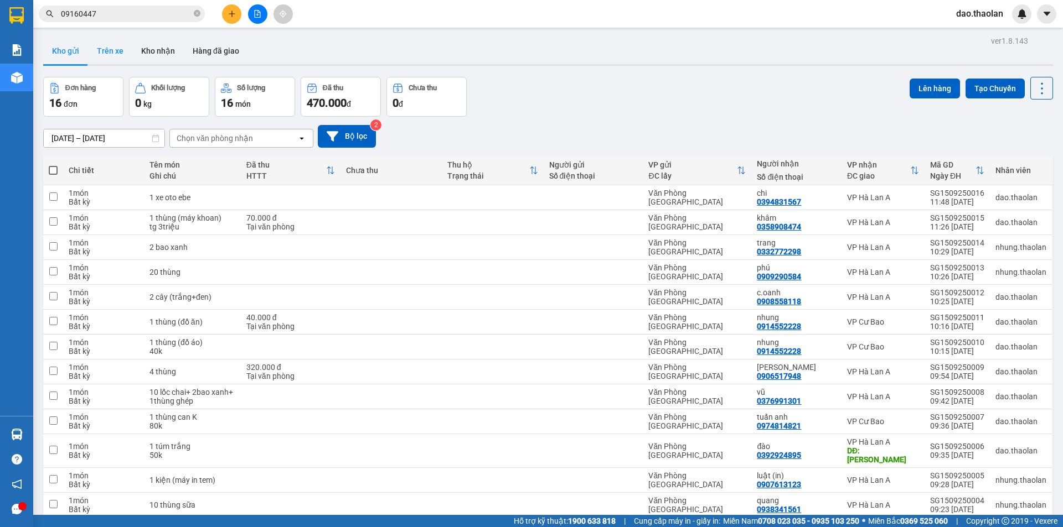
click at [121, 47] on button "Trên xe" at bounding box center [110, 51] width 44 height 27
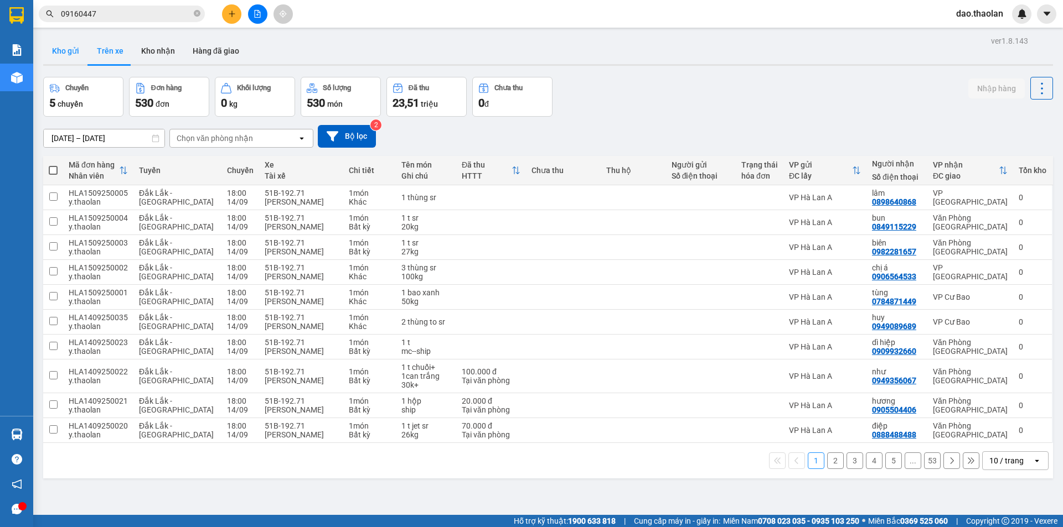
click at [79, 48] on button "Kho gửi" at bounding box center [65, 51] width 45 height 27
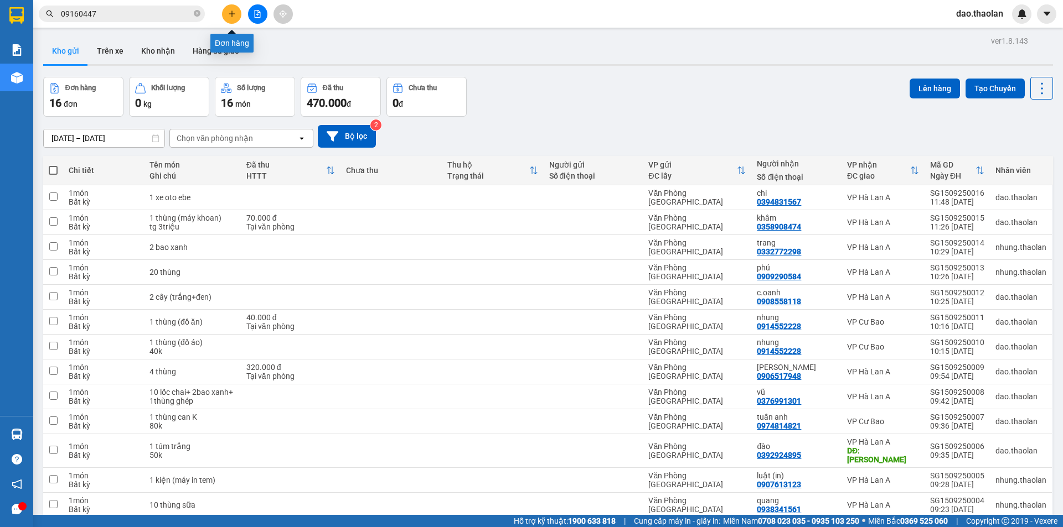
click at [231, 15] on icon "plus" at bounding box center [232, 14] width 8 height 8
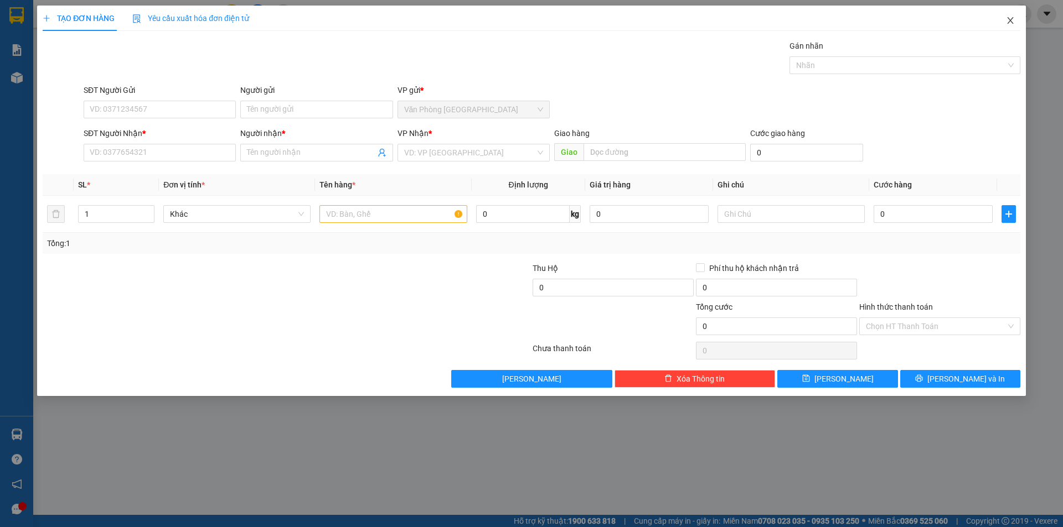
click at [1011, 22] on icon "close" at bounding box center [1010, 20] width 6 height 7
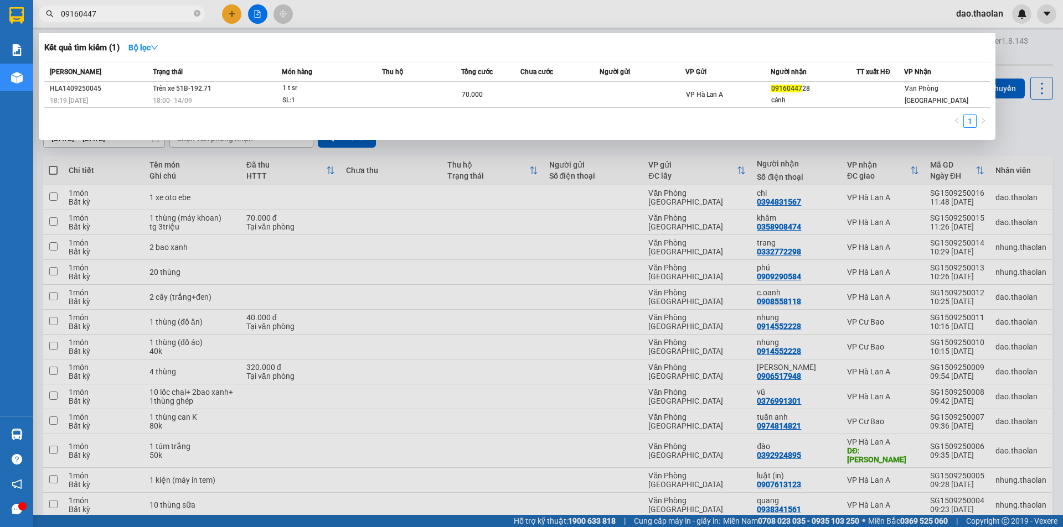
drag, startPoint x: 164, startPoint y: 18, endPoint x: 112, endPoint y: 0, distance: 55.0
click at [112, 4] on div "Kết quả tìm kiếm ( 1 ) Bộ lọc Mã ĐH Trạng thái Món hàng Thu hộ Tổng cước Chưa c…" at bounding box center [108, 13] width 216 height 19
type input "0"
type input "093711680"
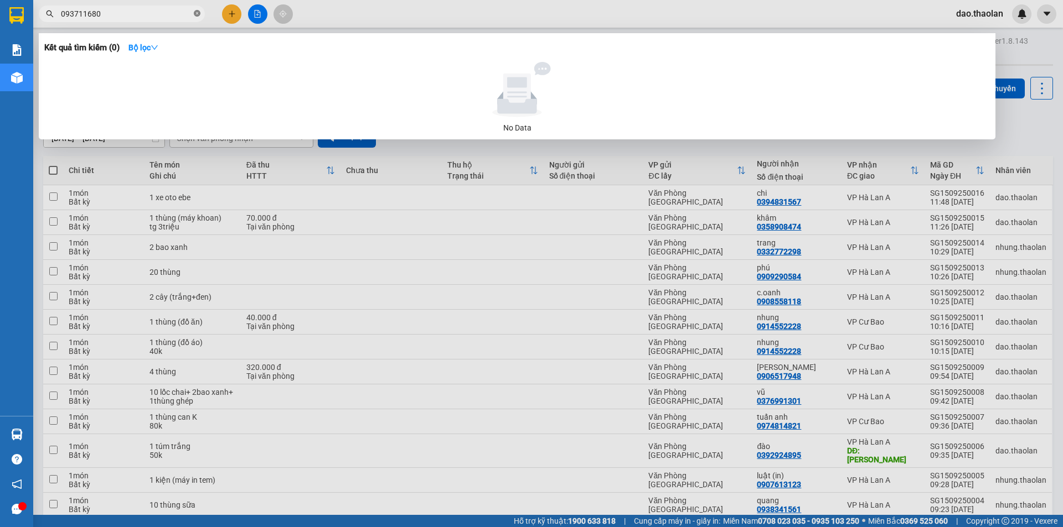
click at [194, 15] on icon "close-circle" at bounding box center [197, 13] width 7 height 7
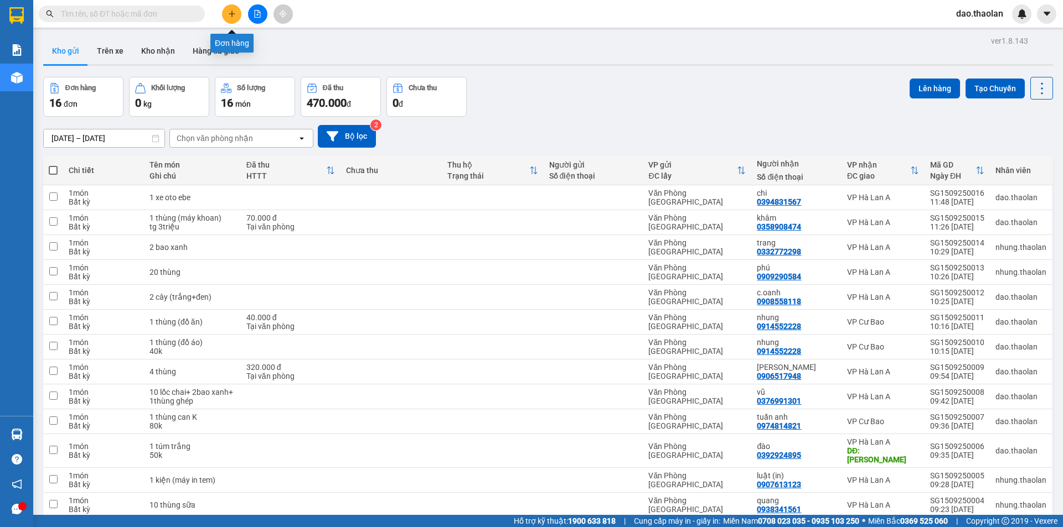
click at [230, 14] on icon "plus" at bounding box center [232, 14] width 8 height 8
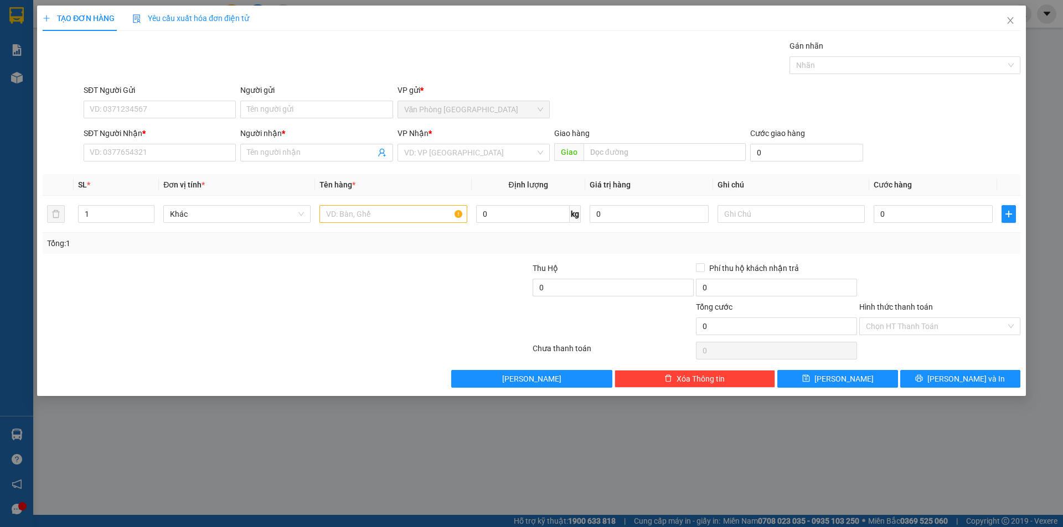
click at [189, 164] on div "SĐT Người Nhận * VD: 0377654321" at bounding box center [160, 146] width 152 height 39
click at [188, 160] on input "SĐT Người Nhận *" at bounding box center [160, 153] width 152 height 18
click at [145, 180] on div "0985175757 - văn dũng" at bounding box center [159, 175] width 139 height 12
type input "0985175757"
type input "[PERSON_NAME]"
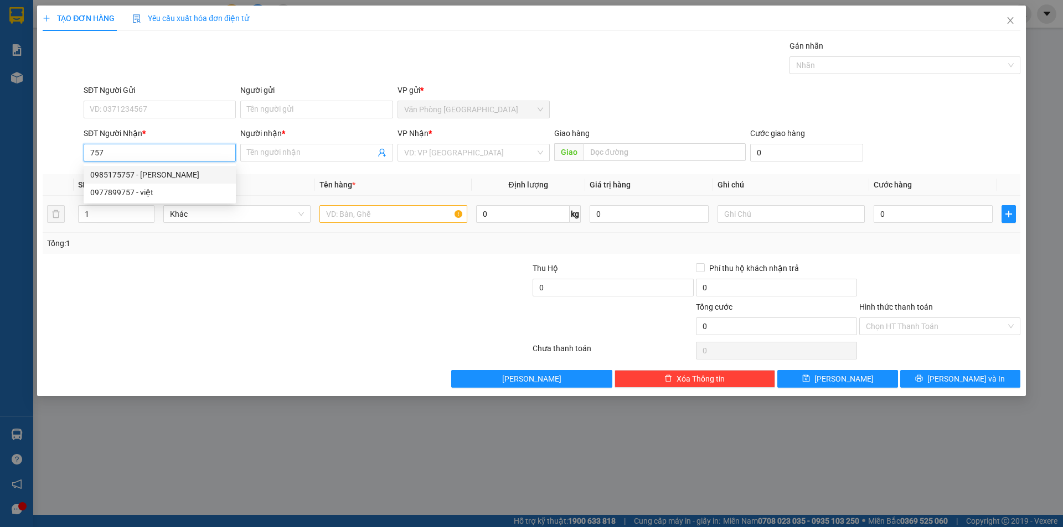
type input "Buôn Hồ"
type input "0985175757"
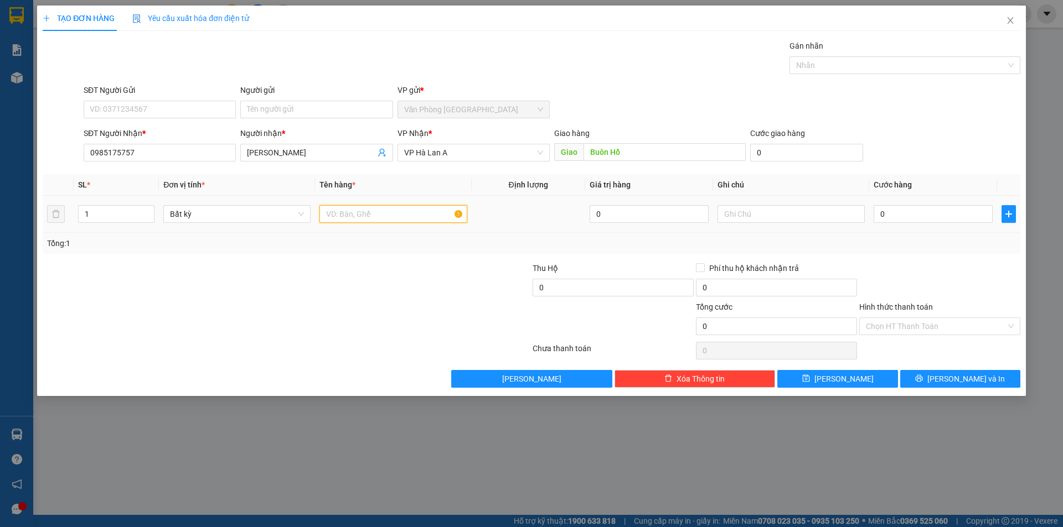
click at [387, 211] on input "text" at bounding box center [392, 214] width 147 height 18
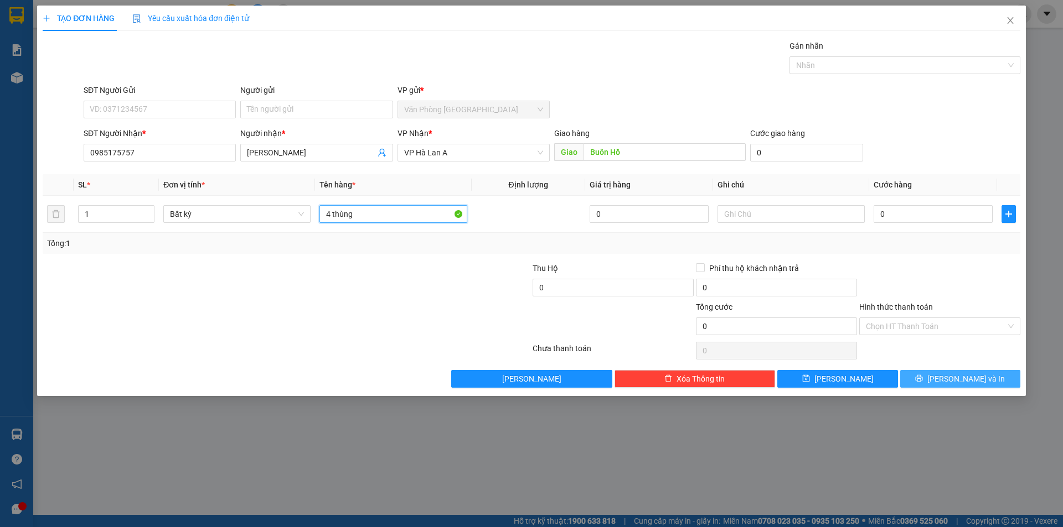
type input "4 thùng"
click at [929, 379] on button "Lưu và In" at bounding box center [960, 379] width 120 height 18
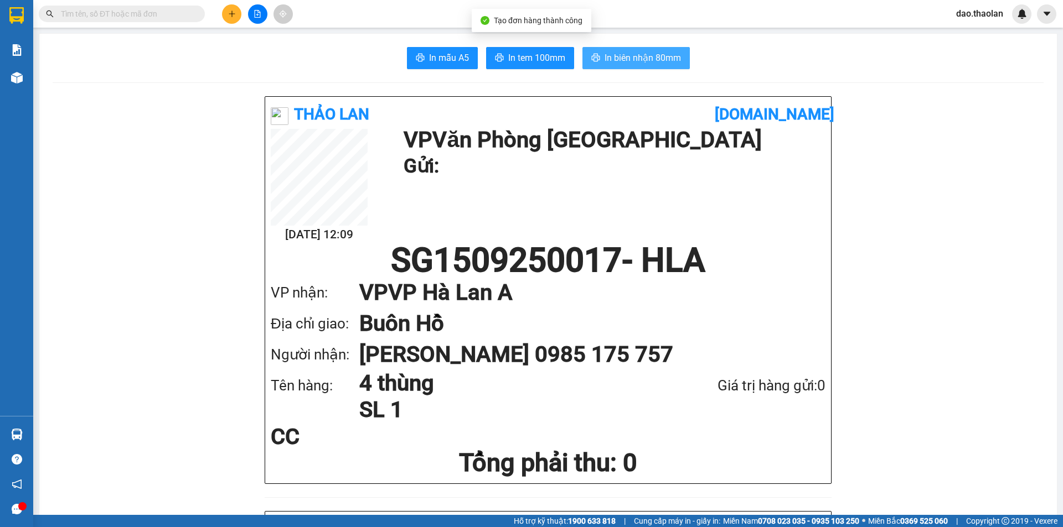
click at [666, 54] on span "In biên nhận 80mm" at bounding box center [642, 58] width 76 height 14
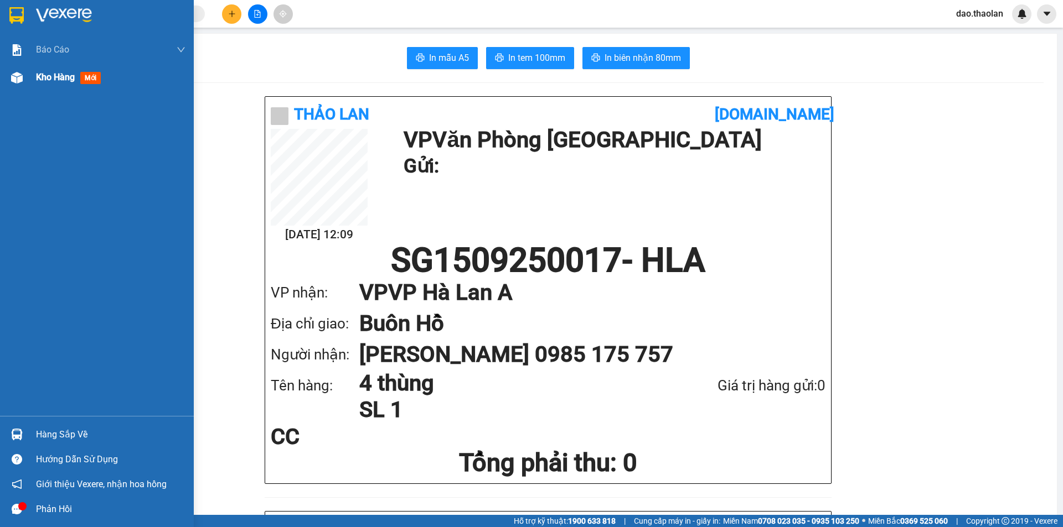
click at [26, 80] on div at bounding box center [16, 77] width 19 height 19
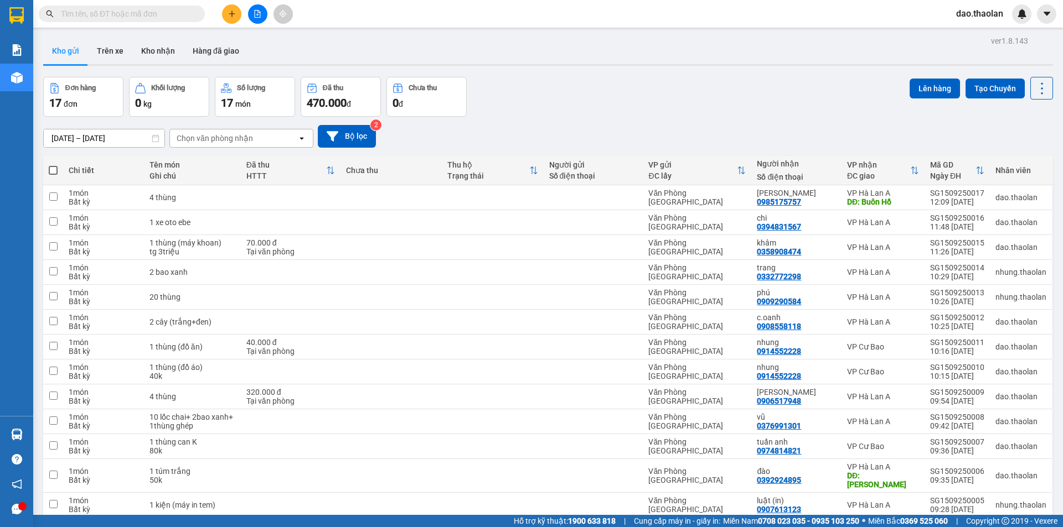
click at [116, 8] on input "text" at bounding box center [126, 14] width 131 height 12
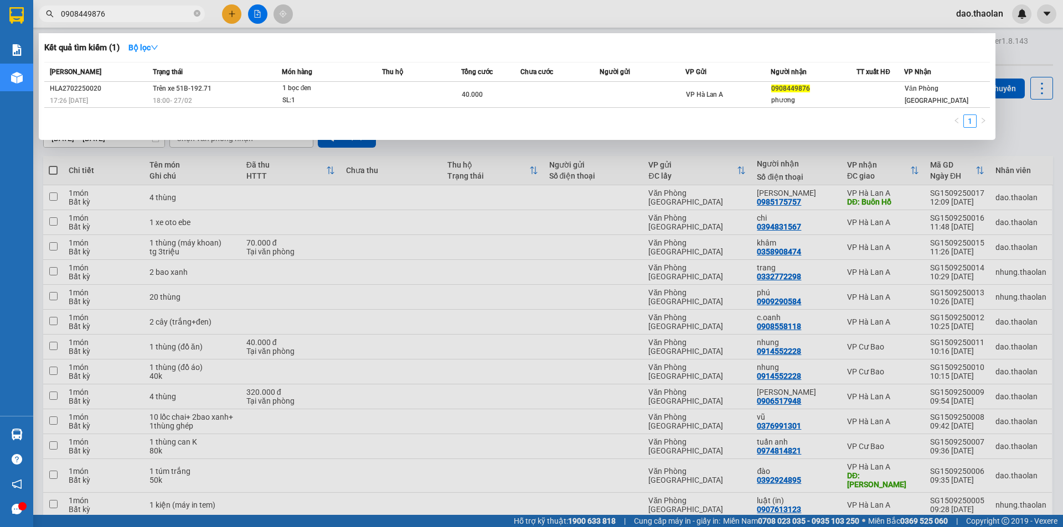
drag, startPoint x: 122, startPoint y: 13, endPoint x: 0, endPoint y: -13, distance: 124.4
click at [0, 0] on html "Kết quả tìm kiếm ( 1 ) Bộ lọc Mã ĐH Trạng thái Món hàng Thu hộ Tổng cước Chưa c…" at bounding box center [531, 263] width 1063 height 527
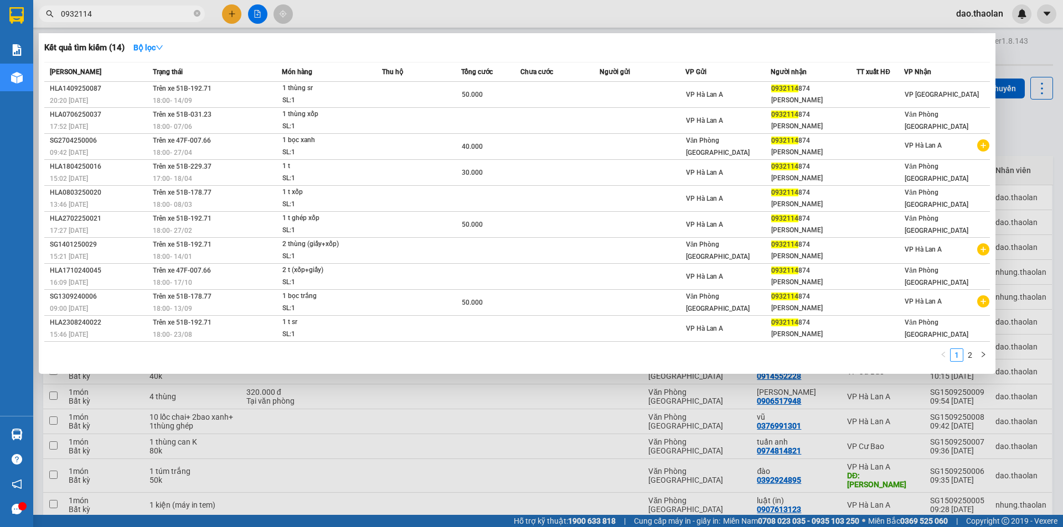
type input "0932114"
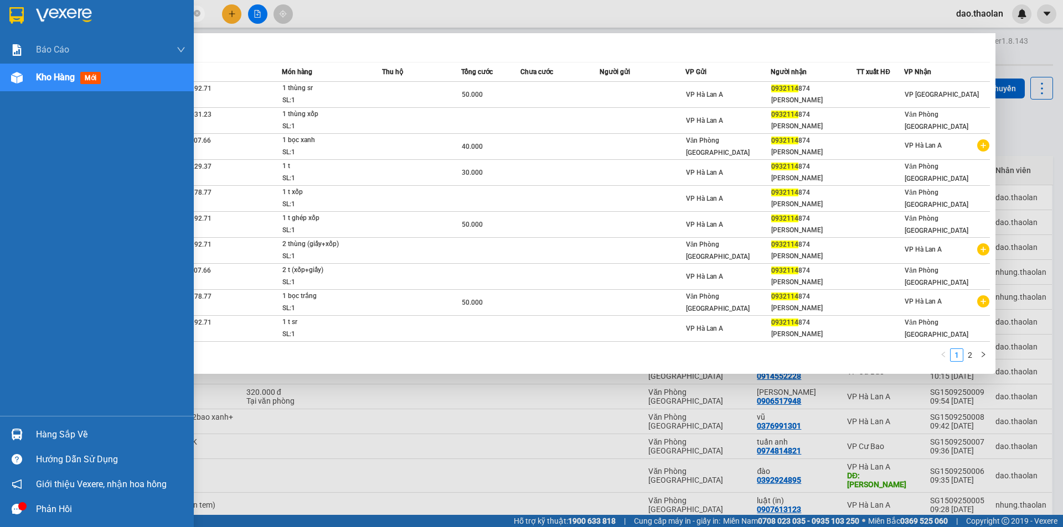
click at [18, 83] on img at bounding box center [17, 78] width 12 height 12
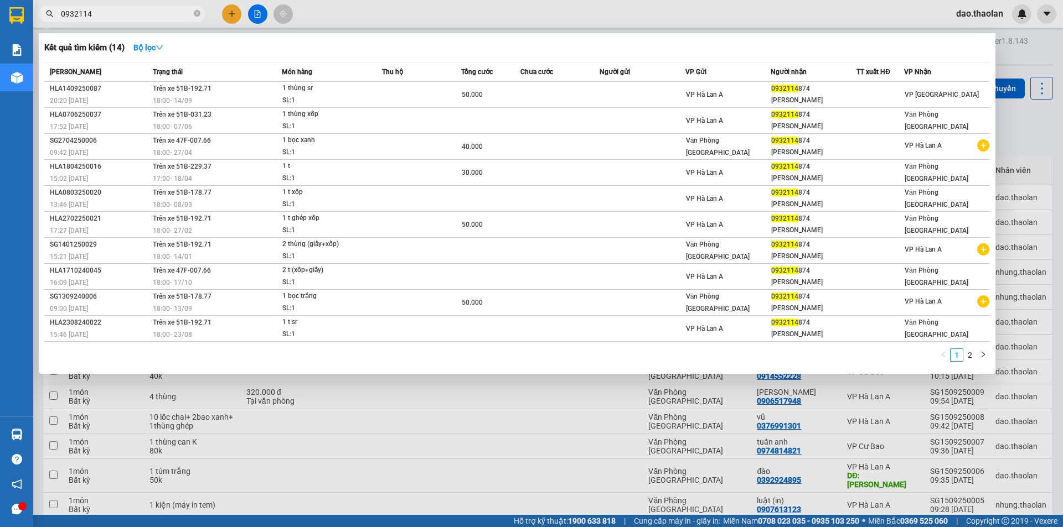
click at [476, 2] on div at bounding box center [531, 263] width 1063 height 527
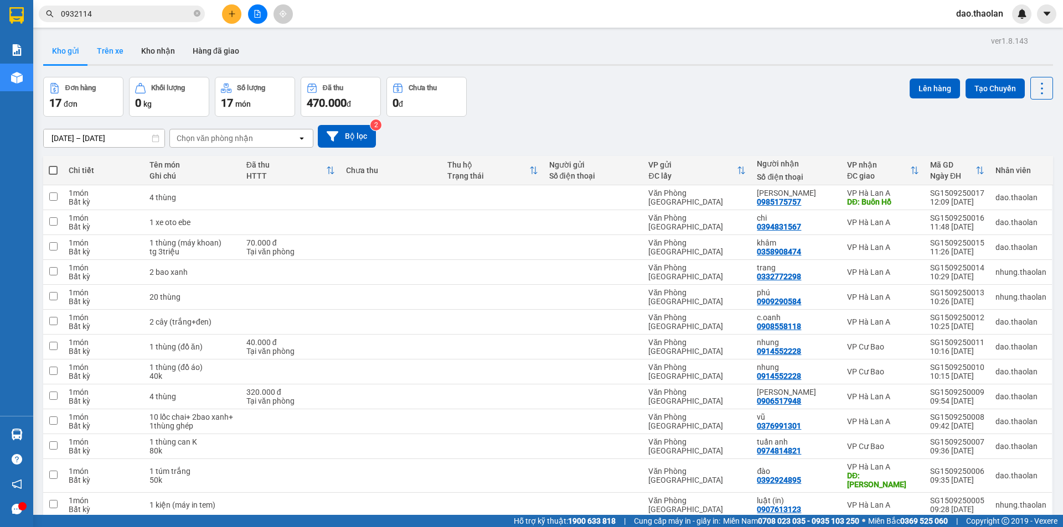
click at [107, 46] on button "Trên xe" at bounding box center [110, 51] width 44 height 27
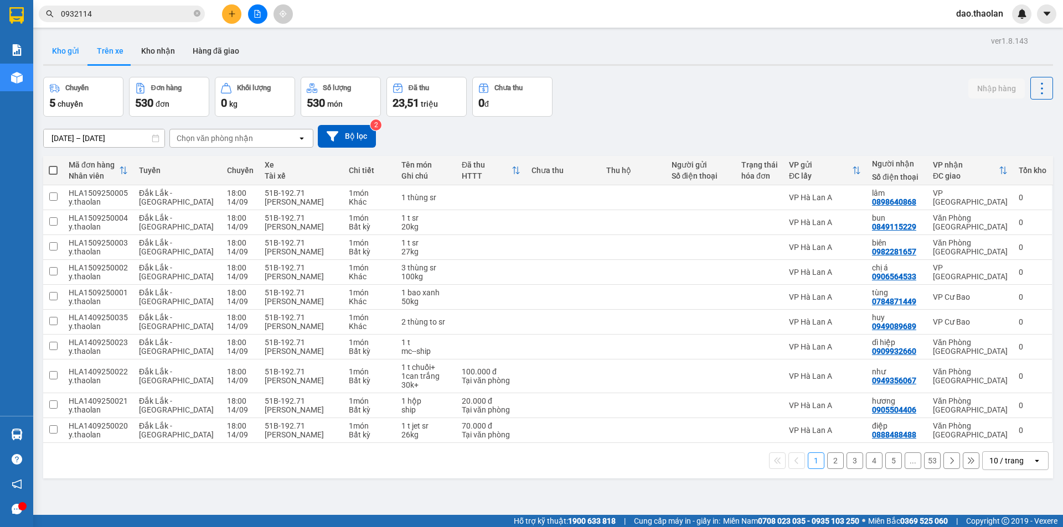
click at [71, 61] on button "Kho gửi" at bounding box center [65, 51] width 45 height 27
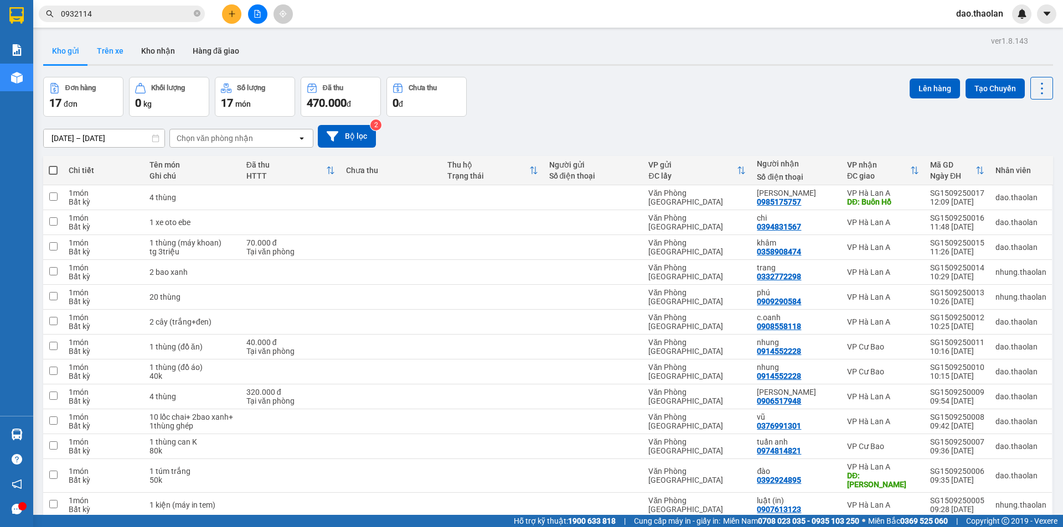
click at [123, 42] on button "Trên xe" at bounding box center [110, 51] width 44 height 27
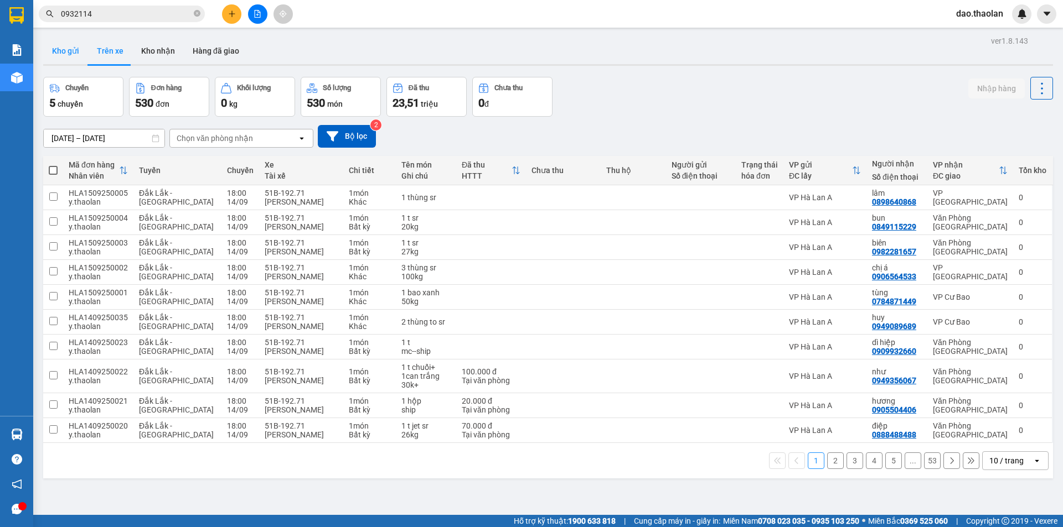
click at [68, 59] on button "Kho gửi" at bounding box center [65, 51] width 45 height 27
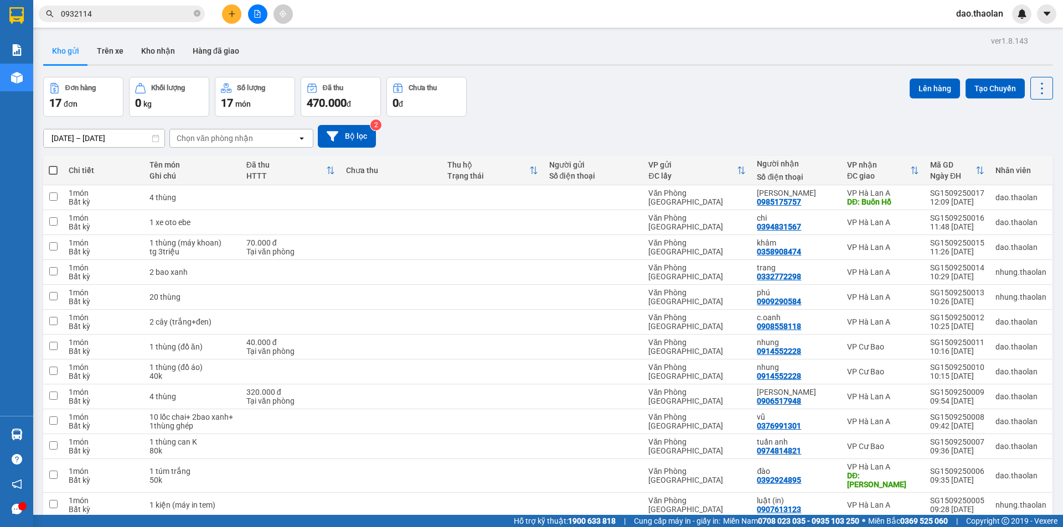
click at [229, 17] on icon "plus" at bounding box center [232, 14] width 8 height 8
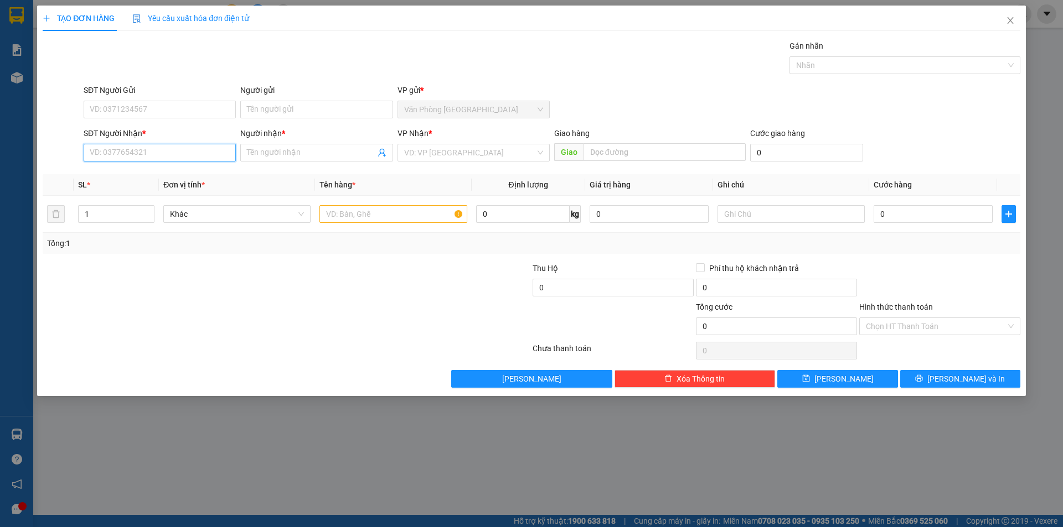
click at [164, 156] on input "SĐT Người Nhận *" at bounding box center [160, 153] width 152 height 18
click at [165, 171] on div "0387049196 - hồng" at bounding box center [159, 175] width 139 height 12
type input "0387049196"
type input "hồng"
type input "0387049196"
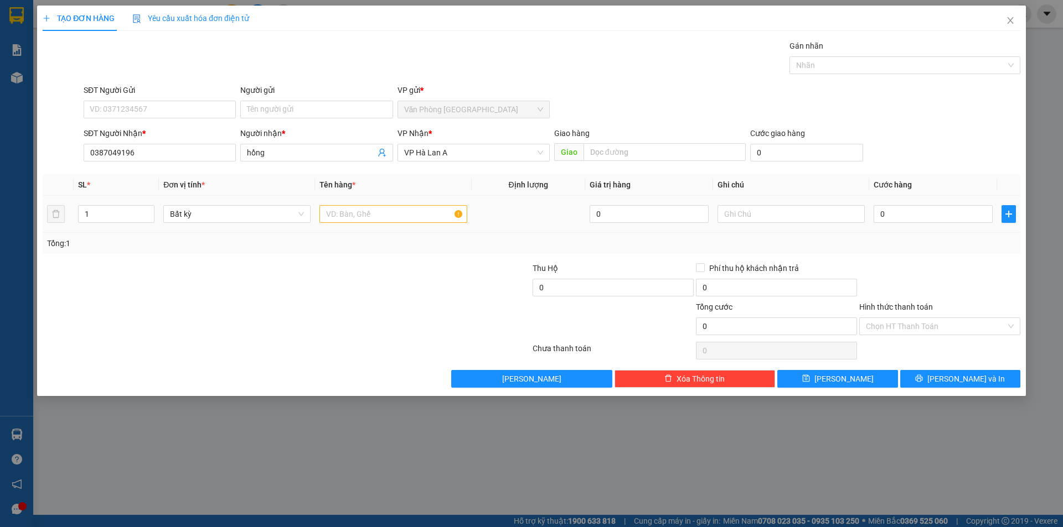
drag, startPoint x: 371, startPoint y: 226, endPoint x: 375, endPoint y: 211, distance: 15.3
click at [373, 220] on td at bounding box center [393, 214] width 156 height 37
click at [375, 211] on input "text" at bounding box center [392, 214] width 147 height 18
type input "1 máy giặt"
click at [898, 215] on input "0" at bounding box center [932, 214] width 119 height 18
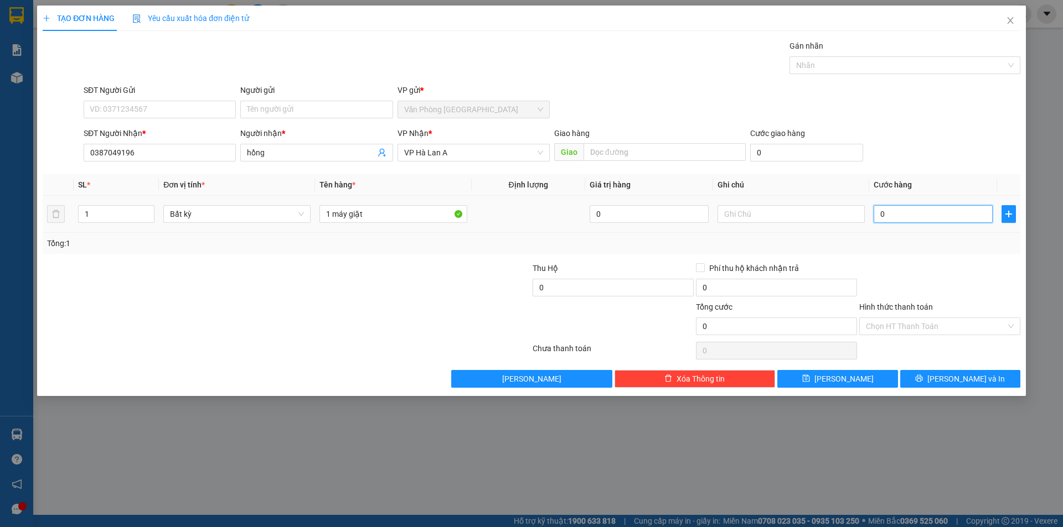
type input "3"
type input "30"
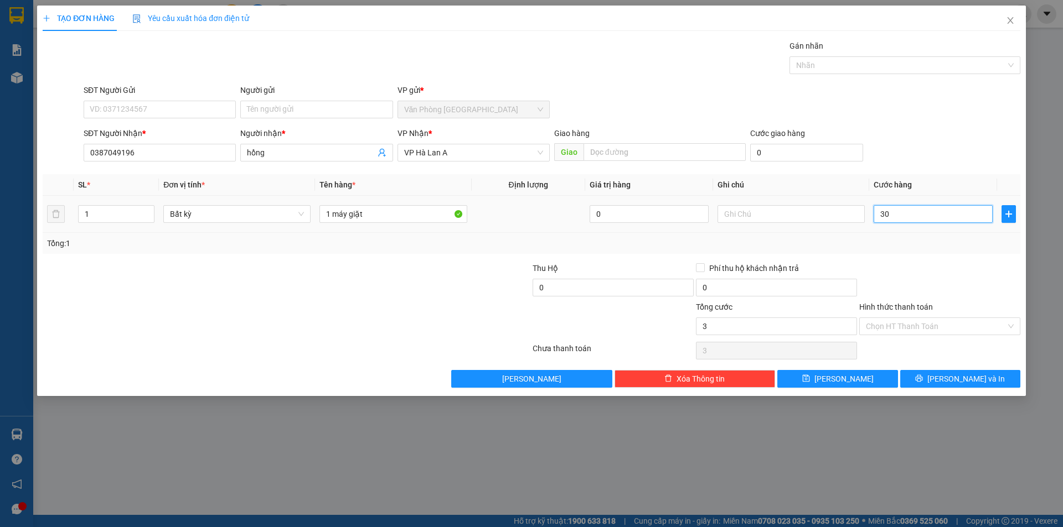
type input "30"
type input "300"
type input "300.000"
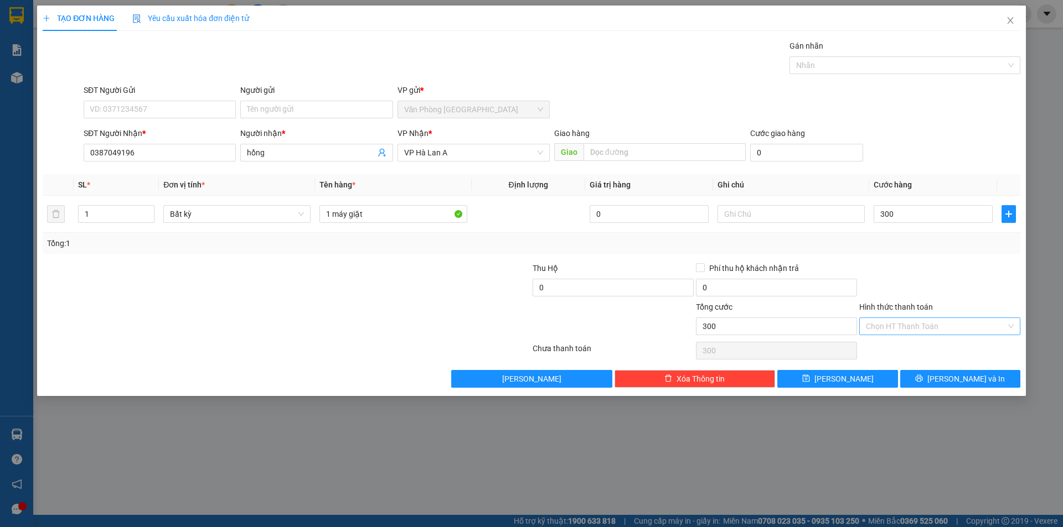
type input "300.000"
drag, startPoint x: 946, startPoint y: 324, endPoint x: 930, endPoint y: 344, distance: 26.0
click at [945, 325] on input "Hình thức thanh toán" at bounding box center [936, 326] width 140 height 17
click at [928, 347] on div "Tại văn phòng" at bounding box center [940, 349] width 148 height 12
type input "0"
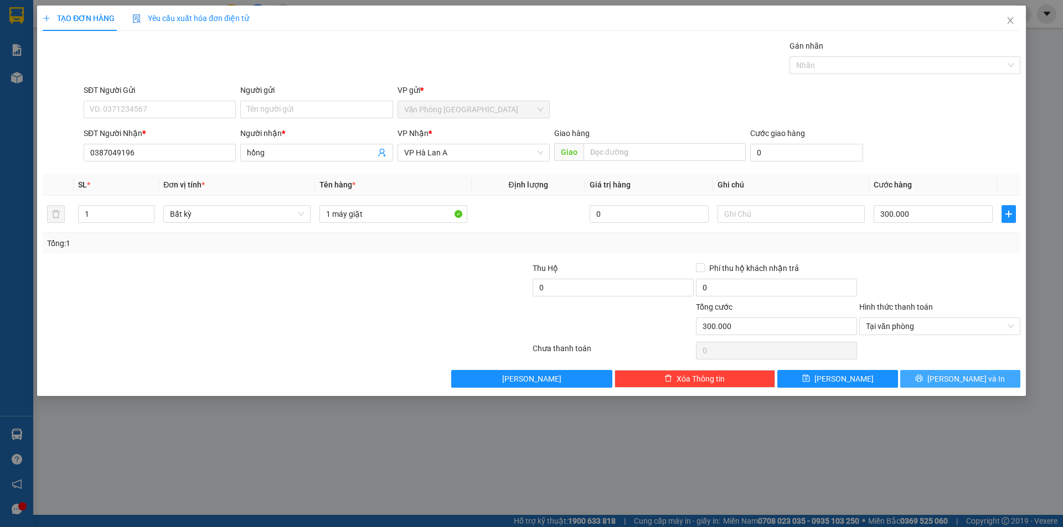
click at [952, 376] on span "Lưu và In" at bounding box center [965, 379] width 77 height 12
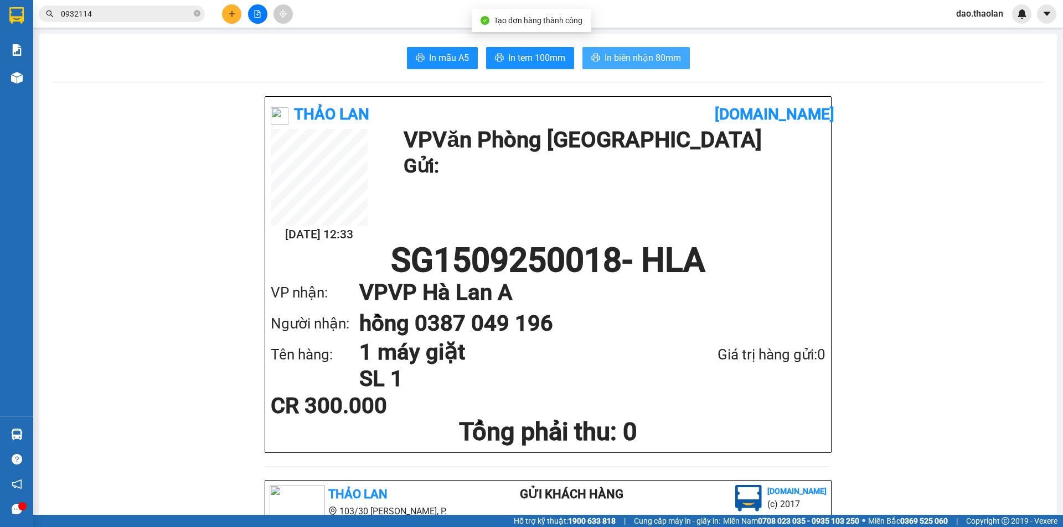
drag, startPoint x: 667, startPoint y: 64, endPoint x: 677, endPoint y: 107, distance: 43.8
click at [667, 65] on span "In biên nhận 80mm" at bounding box center [642, 58] width 76 height 14
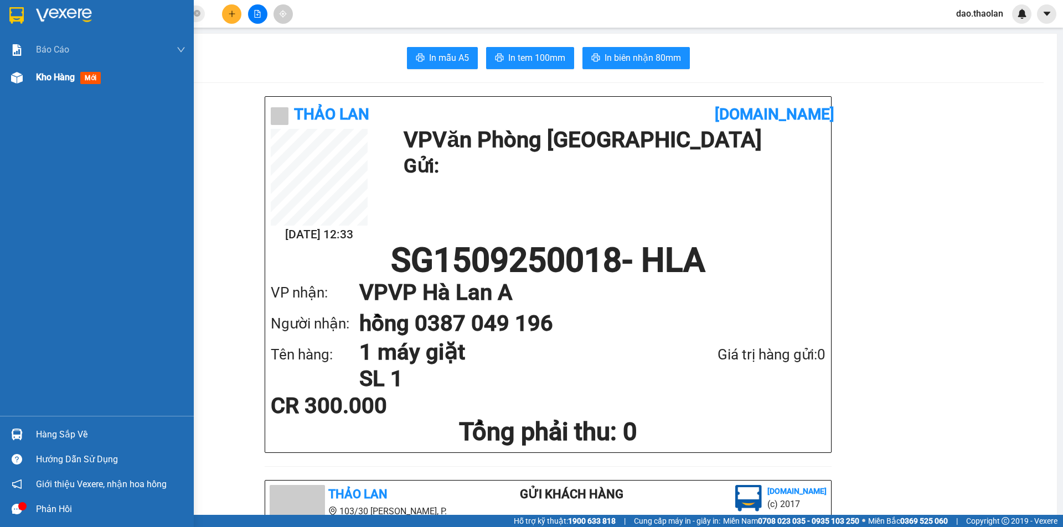
click at [24, 80] on div at bounding box center [16, 77] width 19 height 19
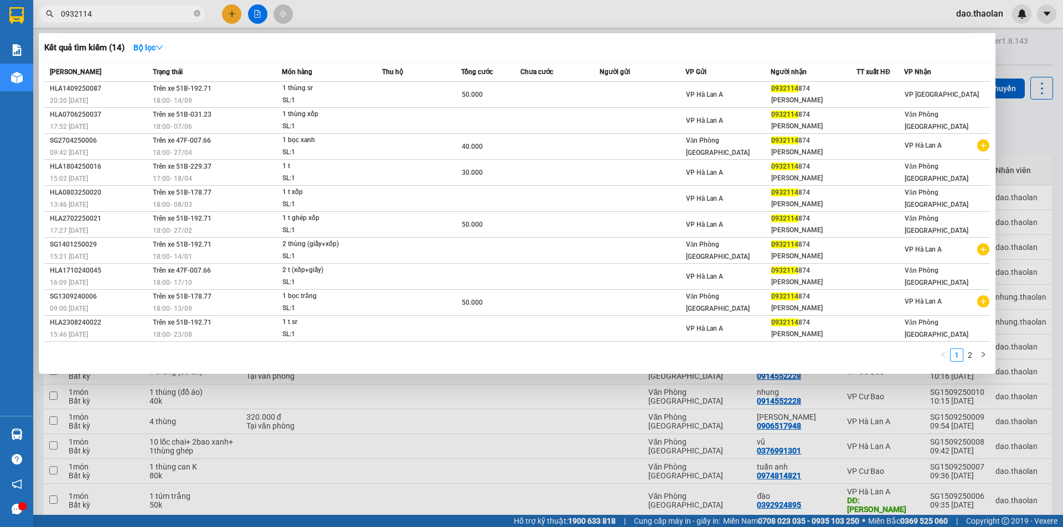
drag, startPoint x: 107, startPoint y: 15, endPoint x: 0, endPoint y: -10, distance: 109.8
click at [0, 0] on html "Kết quả tìm kiếm ( 14 ) Bộ lọc Mã ĐH Trạng thái Món hàng Thu hộ Tổng cước Chưa …" at bounding box center [531, 263] width 1063 height 527
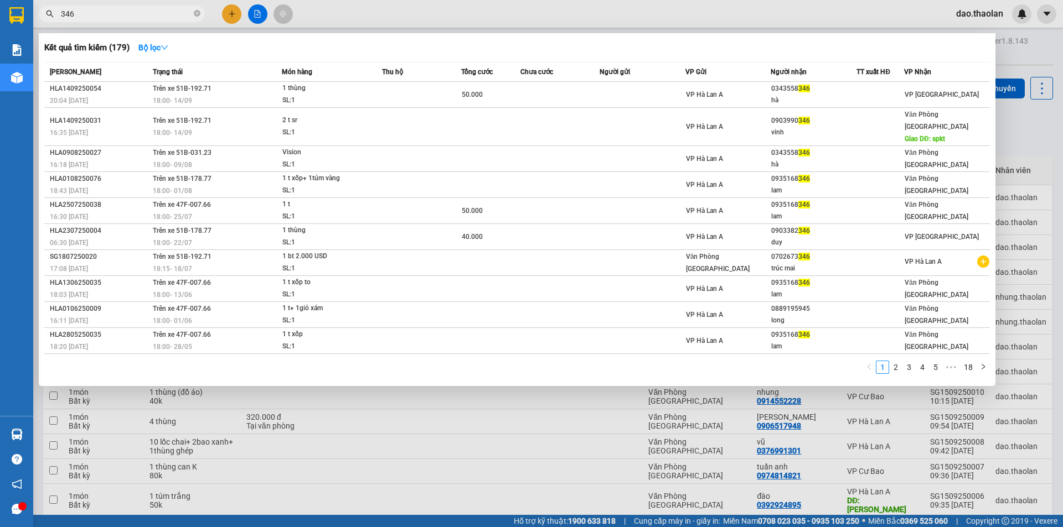
type input "346"
click at [590, 403] on div at bounding box center [531, 263] width 1063 height 527
drag, startPoint x: 145, startPoint y: 19, endPoint x: 76, endPoint y: 24, distance: 68.8
click at [75, 24] on div "Kết quả tìm kiếm ( 179 ) Bộ lọc Mã ĐH Trạng thái Món hàng Thu hộ Tổng cước Chưa…" at bounding box center [108, 13] width 216 height 19
click at [196, 17] on icon "close-circle" at bounding box center [197, 13] width 7 height 7
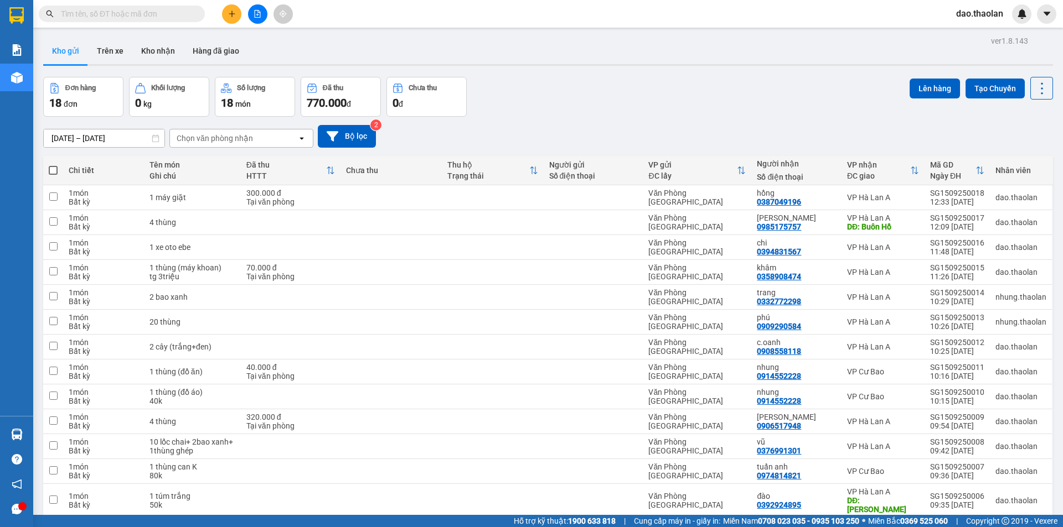
click at [137, 7] on span at bounding box center [122, 14] width 166 height 17
click at [137, 13] on input "text" at bounding box center [126, 14] width 131 height 12
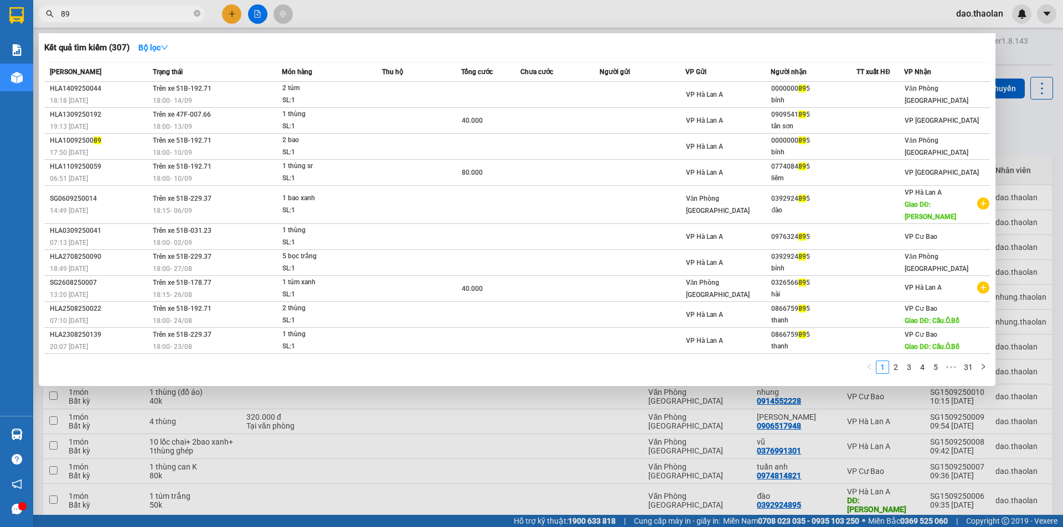
type input "8"
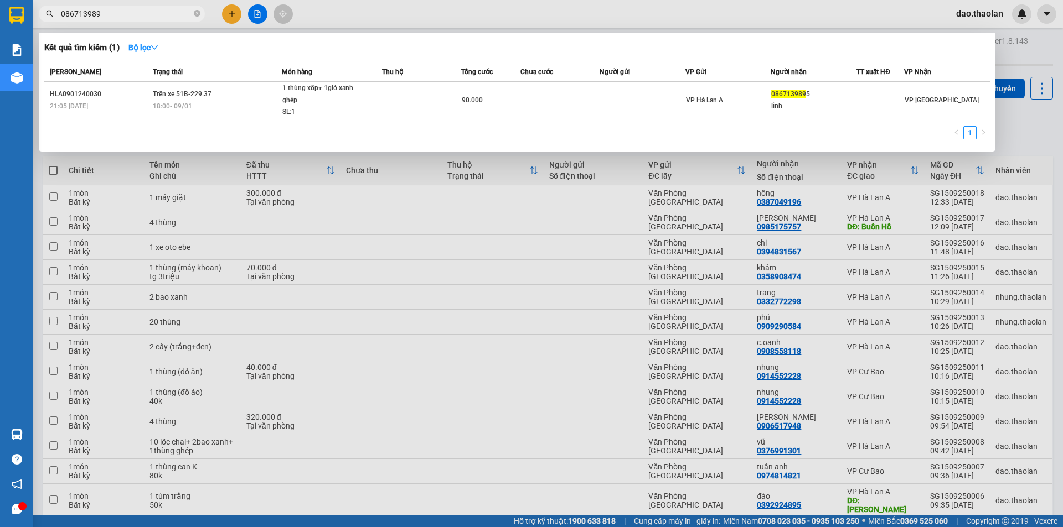
click at [321, 7] on div at bounding box center [531, 263] width 1063 height 527
drag, startPoint x: 184, startPoint y: 11, endPoint x: 106, endPoint y: 13, distance: 78.6
click at [107, 13] on input "086713989" at bounding box center [126, 14] width 131 height 12
type input "0"
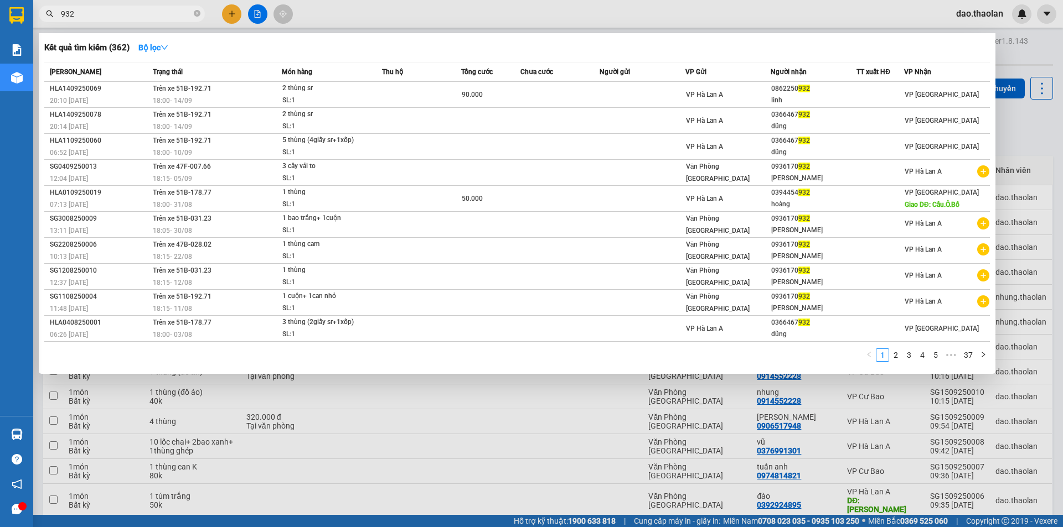
type input "932"
click at [655, 18] on div at bounding box center [531, 263] width 1063 height 527
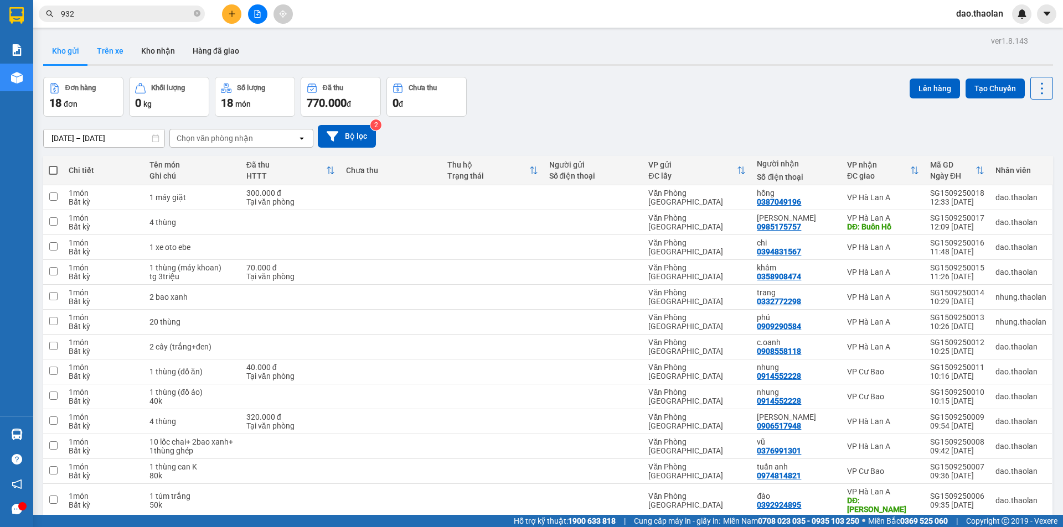
click at [106, 42] on button "Trên xe" at bounding box center [110, 51] width 44 height 27
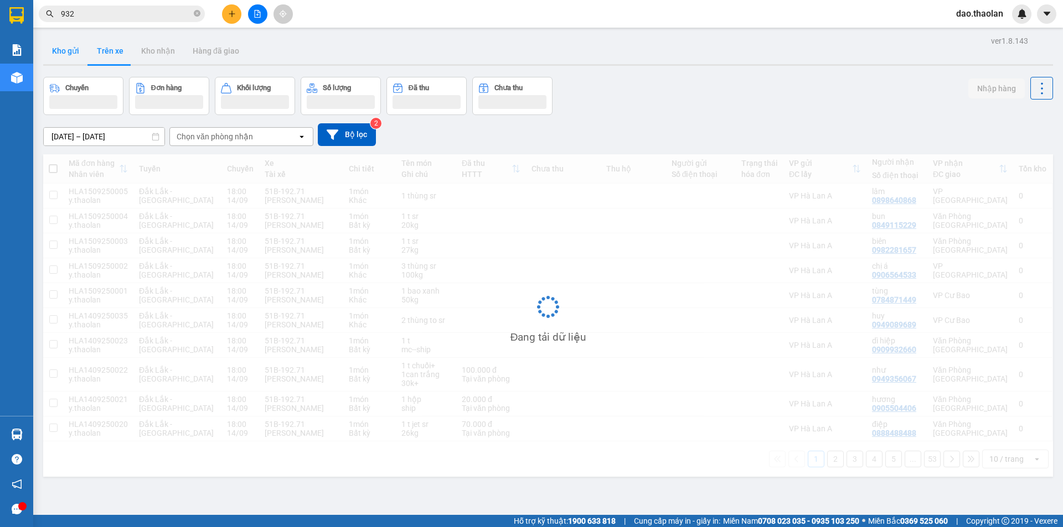
click at [62, 54] on button "Kho gửi" at bounding box center [65, 51] width 45 height 27
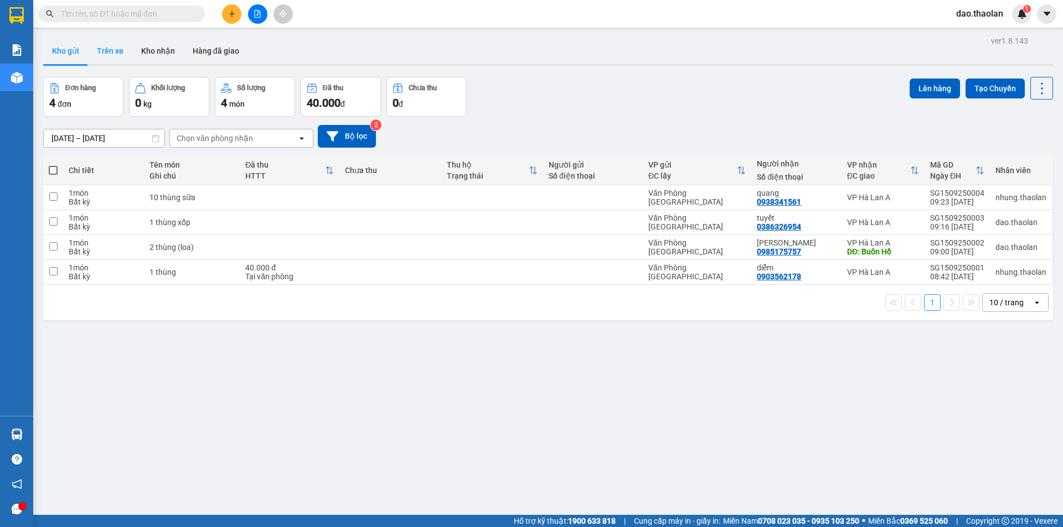
click at [107, 52] on button "Trên xe" at bounding box center [110, 51] width 44 height 27
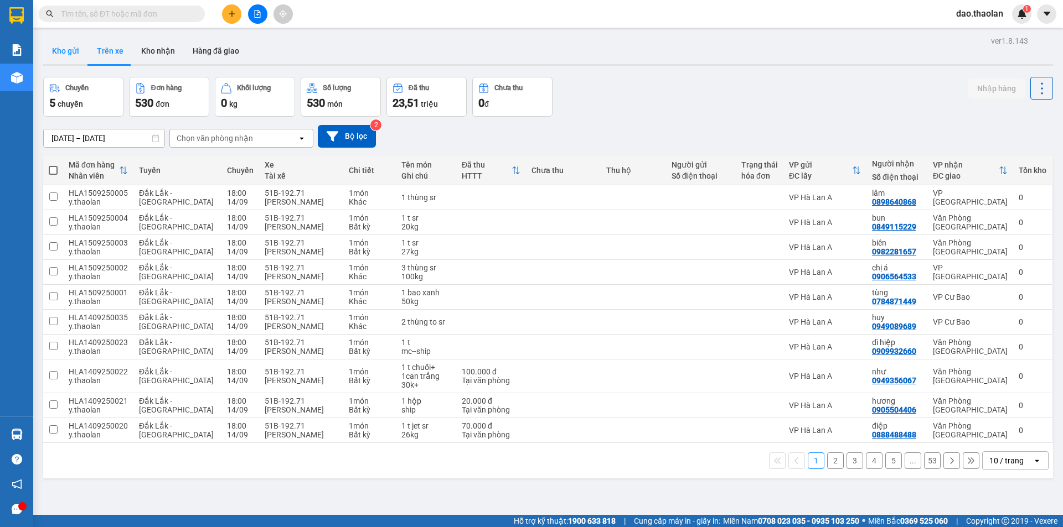
click at [72, 55] on button "Kho gửi" at bounding box center [65, 51] width 45 height 27
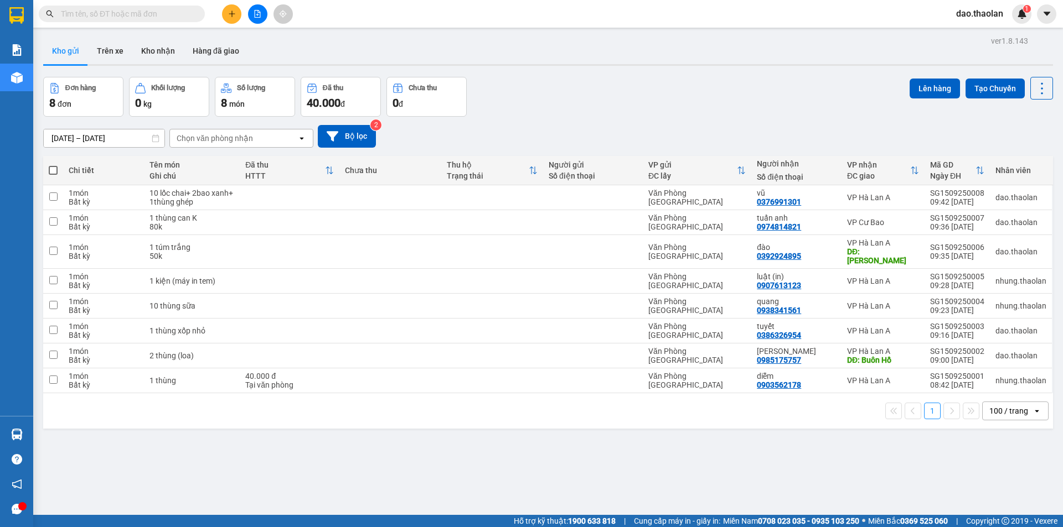
click at [989, 406] on div "100 / trang" at bounding box center [1008, 411] width 39 height 11
click at [1003, 375] on span "100 / trang" at bounding box center [1003, 377] width 42 height 11
click at [85, 13] on input "text" at bounding box center [126, 14] width 131 height 12
click at [228, 14] on icon "plus" at bounding box center [232, 14] width 8 height 8
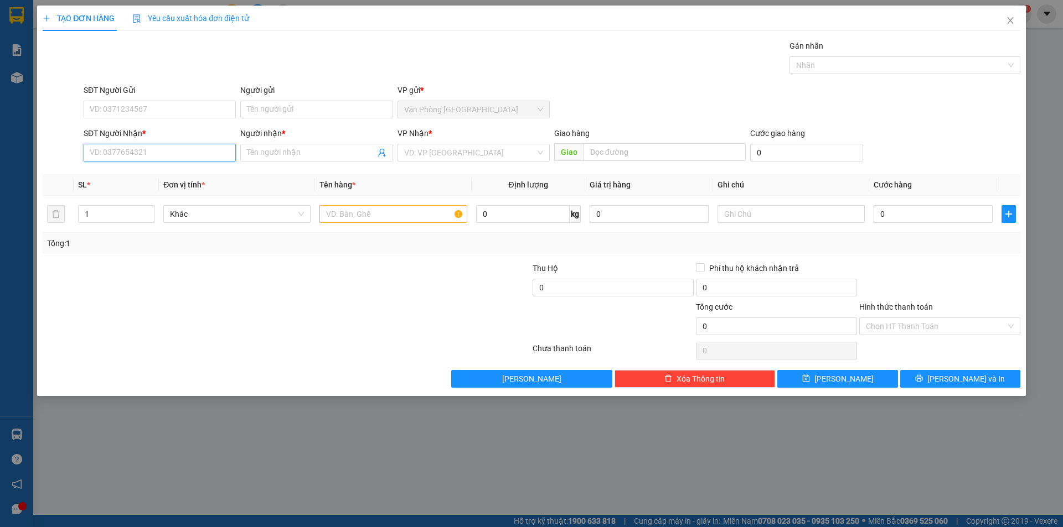
drag, startPoint x: 178, startPoint y: 156, endPoint x: 181, endPoint y: 150, distance: 6.2
click at [181, 151] on input "SĐT Người Nhận *" at bounding box center [160, 153] width 152 height 18
type input "2"
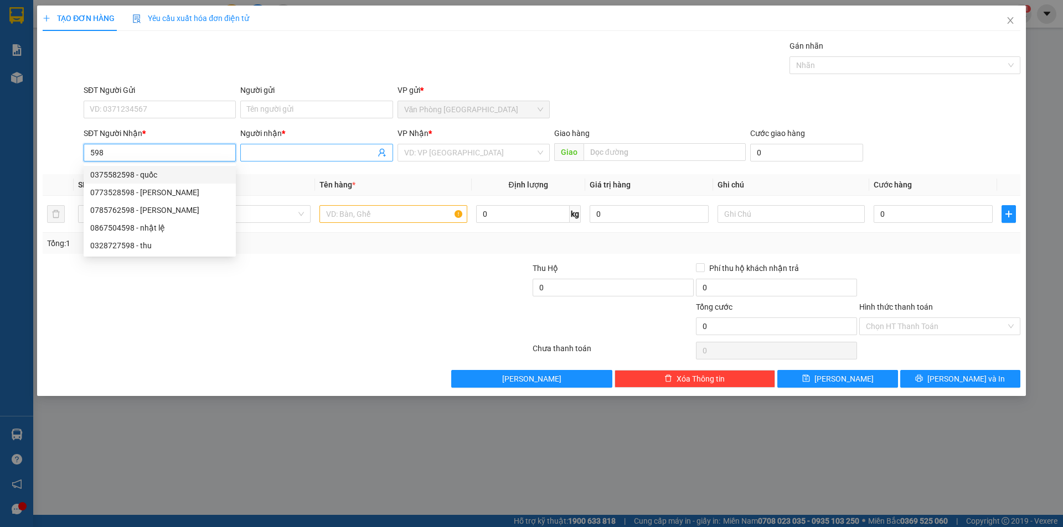
type input "598"
click at [273, 156] on input "Người nhận *" at bounding box center [311, 153] width 128 height 12
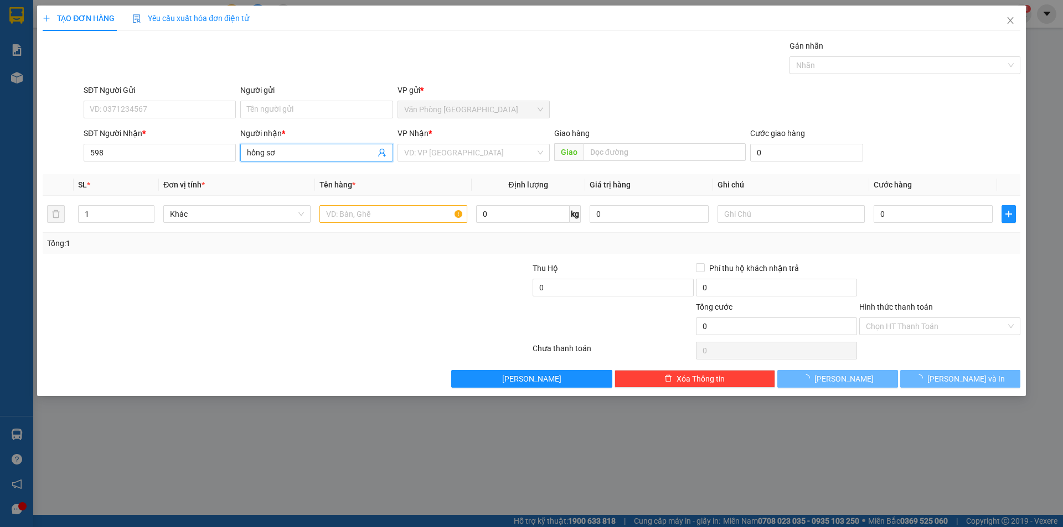
type input "[PERSON_NAME]"
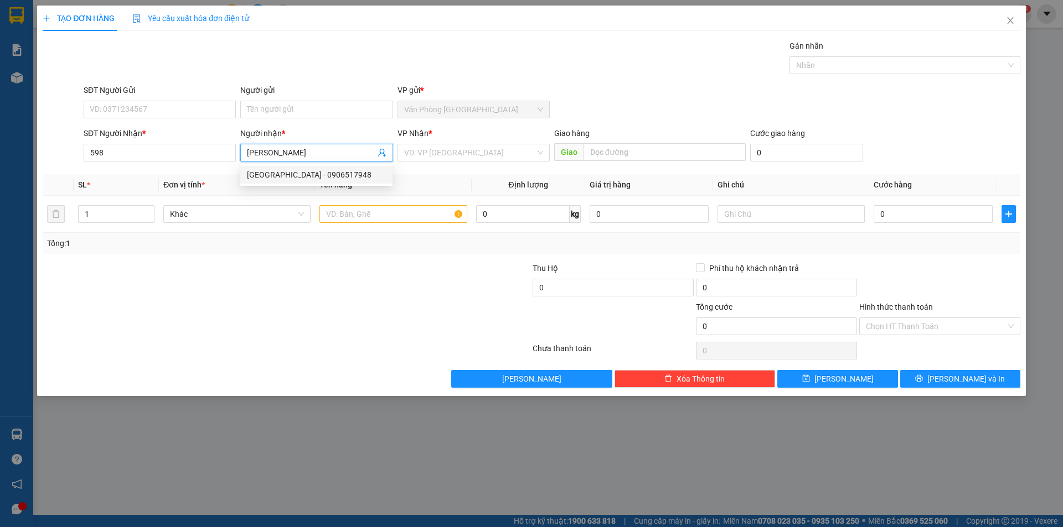
click at [313, 172] on div "[GEOGRAPHIC_DATA] - 0906517948" at bounding box center [316, 175] width 139 height 12
type input "0906517948"
type input "[PERSON_NAME]"
click at [434, 154] on input "search" at bounding box center [469, 152] width 131 height 17
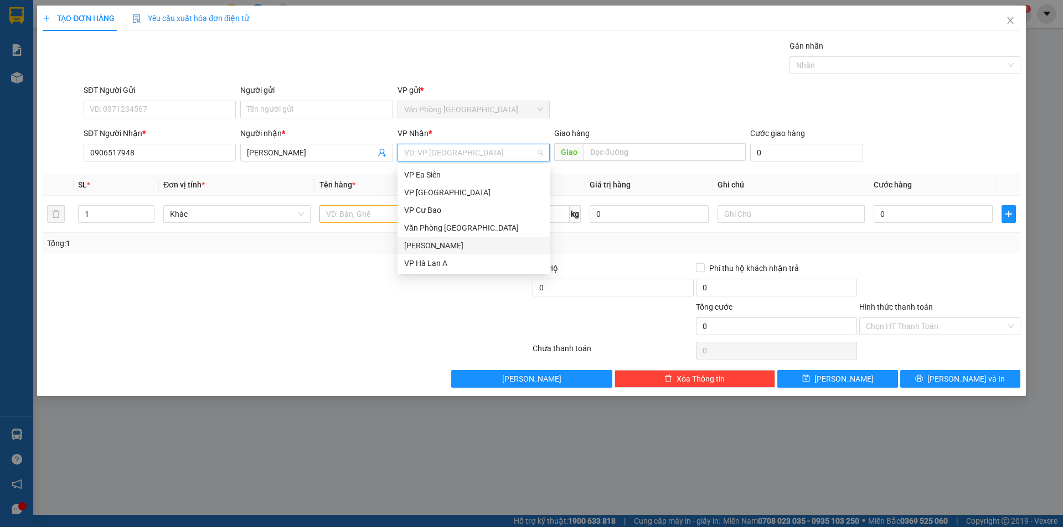
drag, startPoint x: 454, startPoint y: 231, endPoint x: 449, endPoint y: 259, distance: 28.1
click at [450, 258] on div "VP [PERSON_NAME] VP [PERSON_NAME] VP Cư [PERSON_NAME] [GEOGRAPHIC_DATA] [PERSON…" at bounding box center [473, 219] width 152 height 106
click at [446, 259] on div "VP Hà Lan A" at bounding box center [473, 264] width 152 height 18
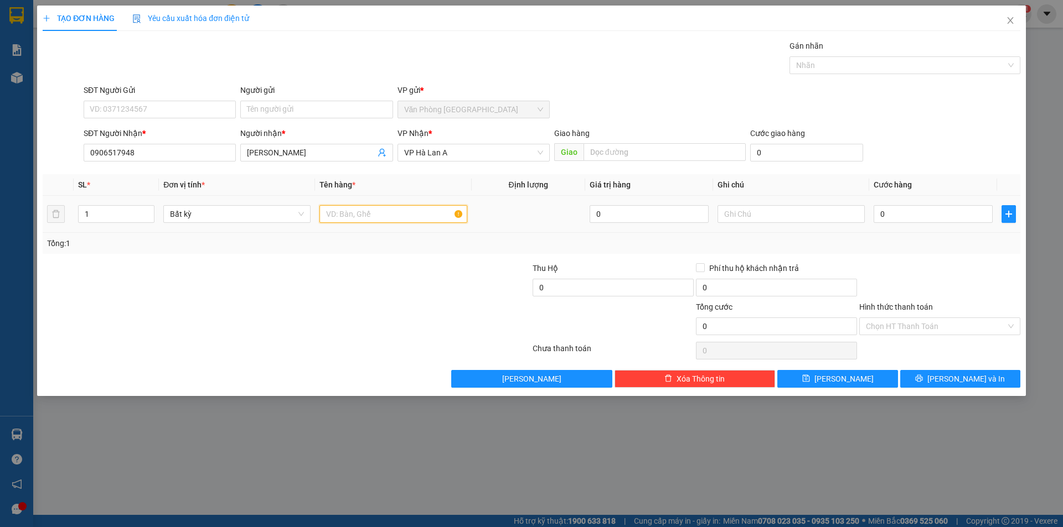
click at [384, 209] on input "text" at bounding box center [392, 214] width 147 height 18
type input "4 thùng"
click at [910, 220] on input "0" at bounding box center [932, 214] width 119 height 18
type input "3"
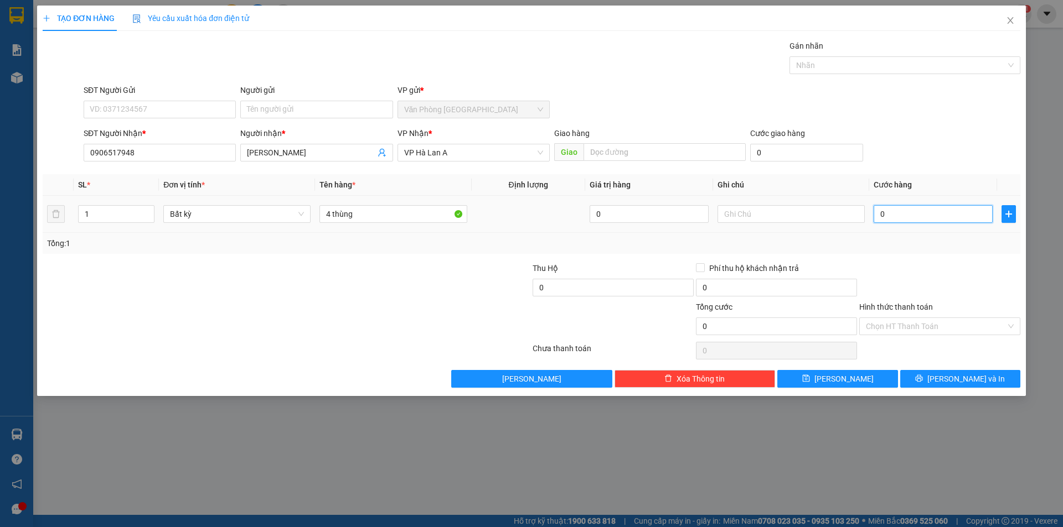
type input "3"
type input "32"
type input "320"
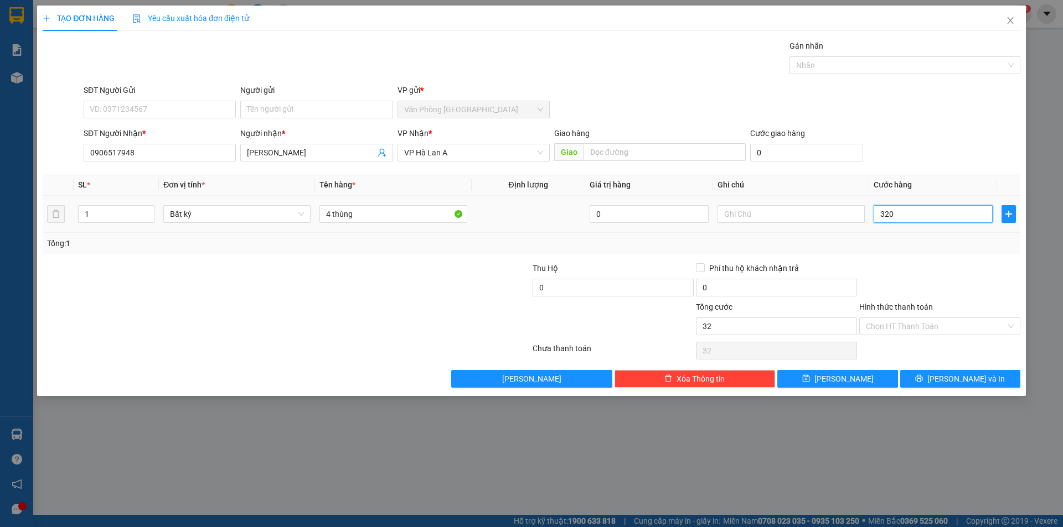
type input "320"
type input "320.000"
drag, startPoint x: 936, startPoint y: 328, endPoint x: 939, endPoint y: 343, distance: 15.2
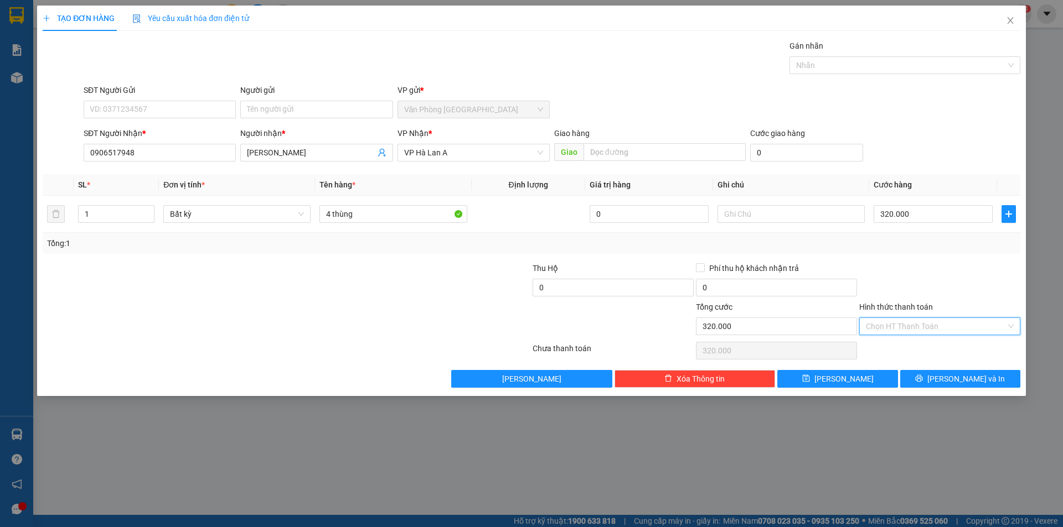
click at [936, 329] on input "Hình thức thanh toán" at bounding box center [936, 326] width 140 height 17
click at [939, 356] on div "Tại văn phòng" at bounding box center [939, 349] width 161 height 18
type input "0"
click at [976, 387] on button "[PERSON_NAME] và In" at bounding box center [960, 379] width 120 height 18
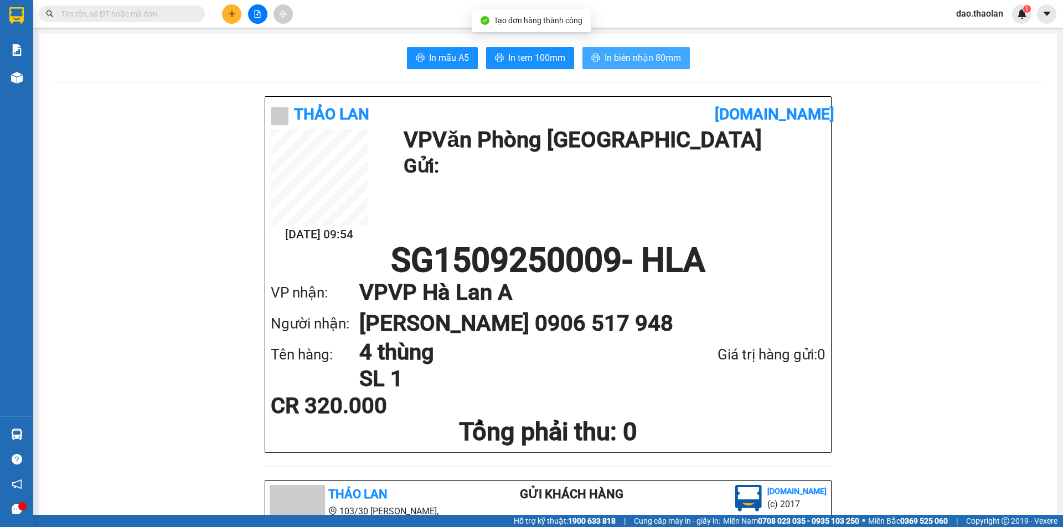
drag, startPoint x: 651, startPoint y: 57, endPoint x: 721, endPoint y: 112, distance: 88.6
click at [651, 58] on span "In biên nhận 80mm" at bounding box center [642, 58] width 76 height 14
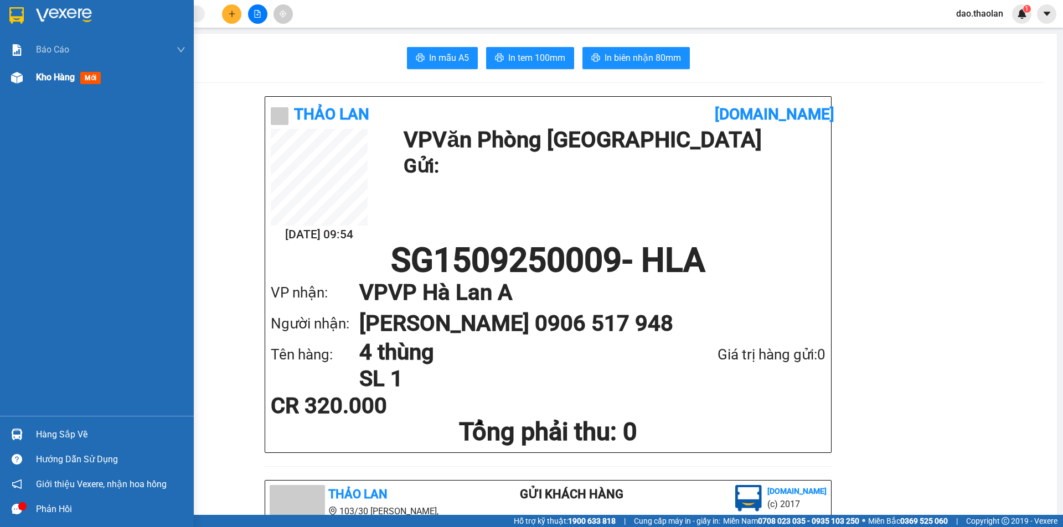
click at [76, 69] on div "Kho hàng mới" at bounding box center [110, 78] width 149 height 28
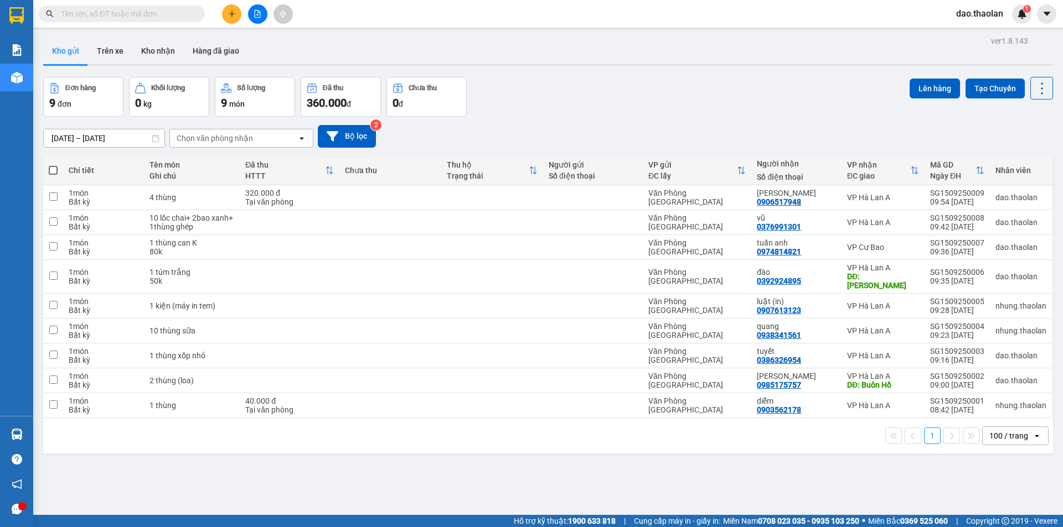
drag, startPoint x: 978, startPoint y: 428, endPoint x: 982, endPoint y: 433, distance: 6.0
click at [982, 429] on div "100 / trang" at bounding box center [1007, 436] width 50 height 18
click at [991, 408] on span "100 / trang" at bounding box center [1003, 402] width 42 height 11
click at [149, 15] on input "text" at bounding box center [126, 14] width 131 height 12
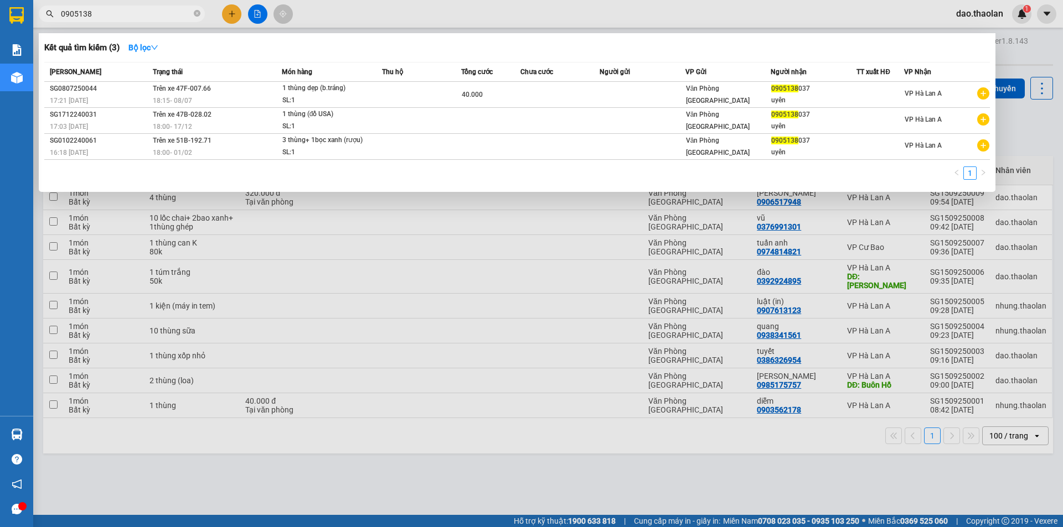
drag, startPoint x: 99, startPoint y: 12, endPoint x: 0, endPoint y: -7, distance: 100.2
click at [0, 0] on html "Kết quả [PERSON_NAME] ( 3 ) Bộ lọc Mã ĐH Trạng thái Món hàng Thu hộ [PERSON_NAM…" at bounding box center [531, 263] width 1063 height 527
type input "0905138"
click at [255, 13] on div at bounding box center [531, 263] width 1063 height 527
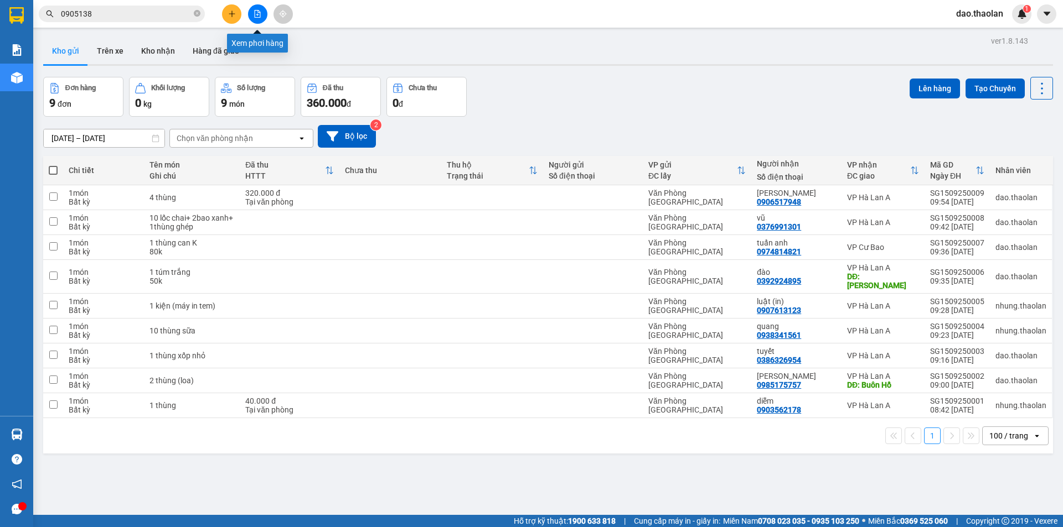
click at [255, 13] on icon "file-add" at bounding box center [258, 14] width 6 height 8
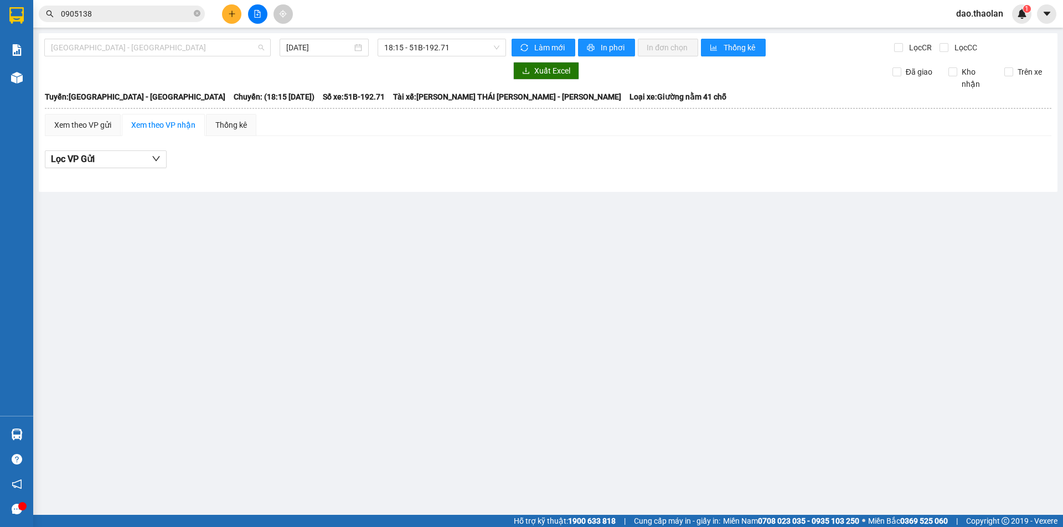
drag, startPoint x: 124, startPoint y: 52, endPoint x: 124, endPoint y: 73, distance: 20.5
click at [124, 54] on span "[GEOGRAPHIC_DATA] - [GEOGRAPHIC_DATA]" at bounding box center [157, 47] width 213 height 17
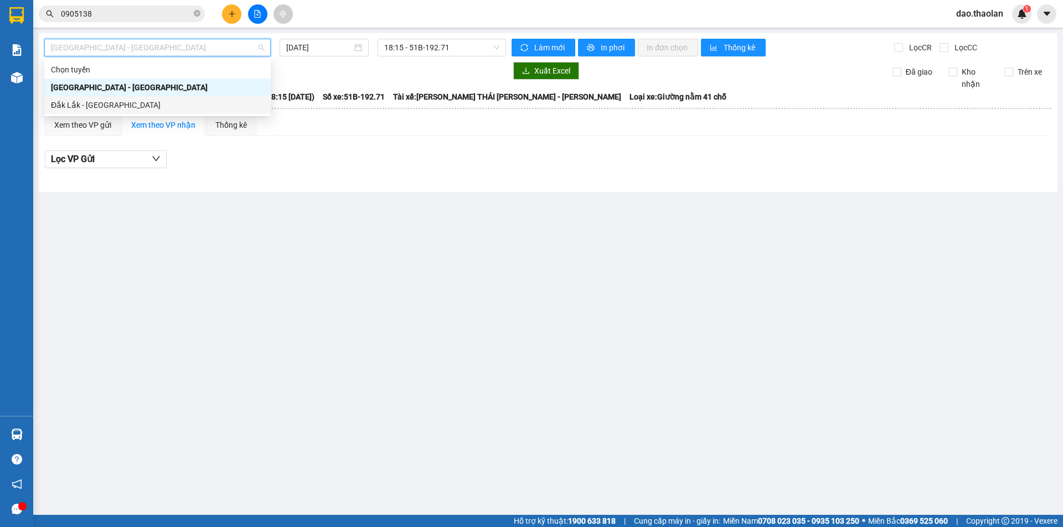
click at [131, 108] on div "Đắk Lắk - [GEOGRAPHIC_DATA]" at bounding box center [157, 105] width 213 height 12
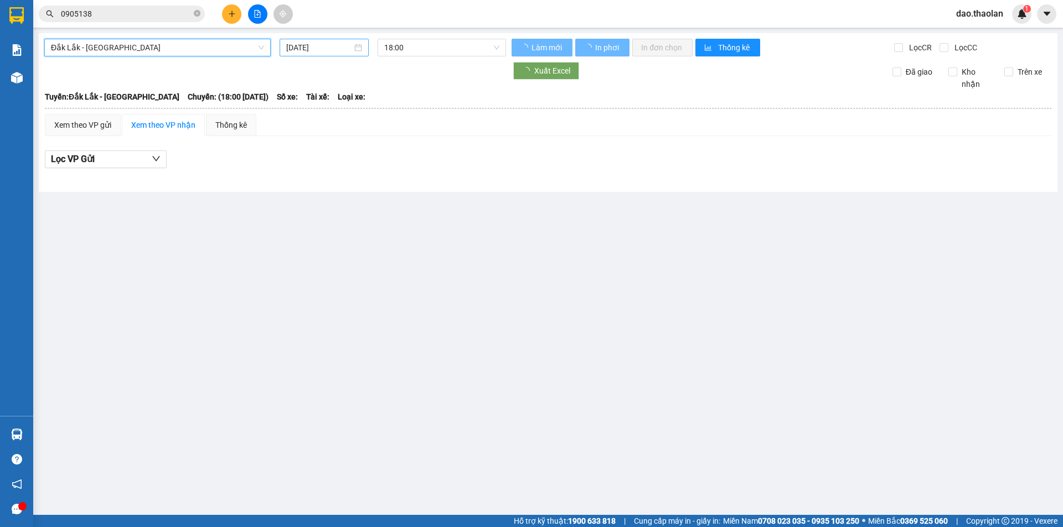
click at [314, 48] on input "[DATE]" at bounding box center [319, 48] width 66 height 12
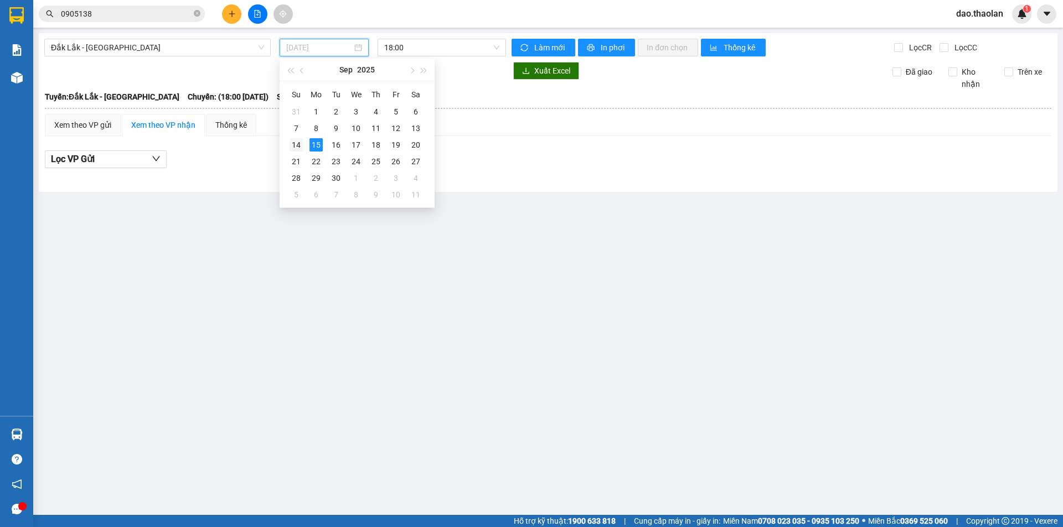
click at [303, 146] on td "14" at bounding box center [296, 145] width 20 height 17
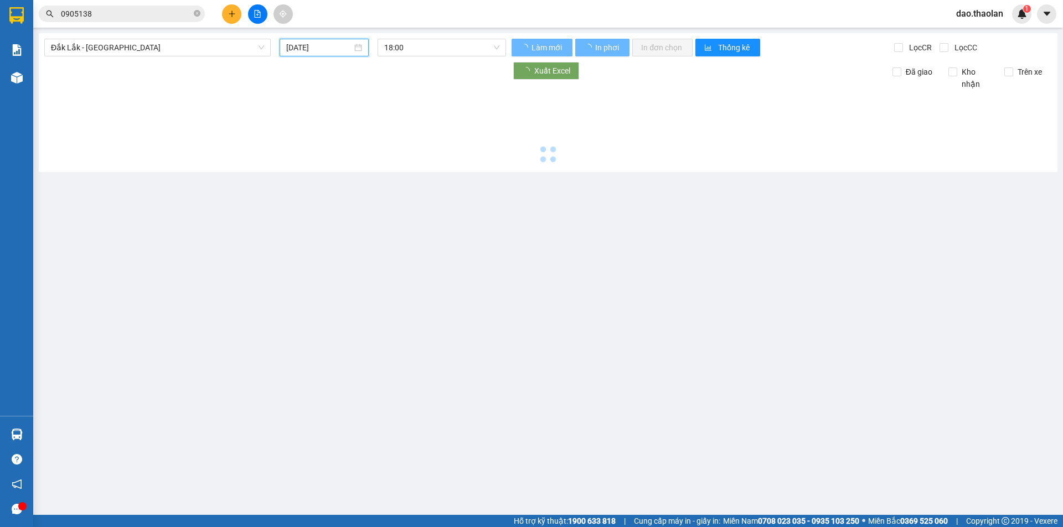
type input "[DATE]"
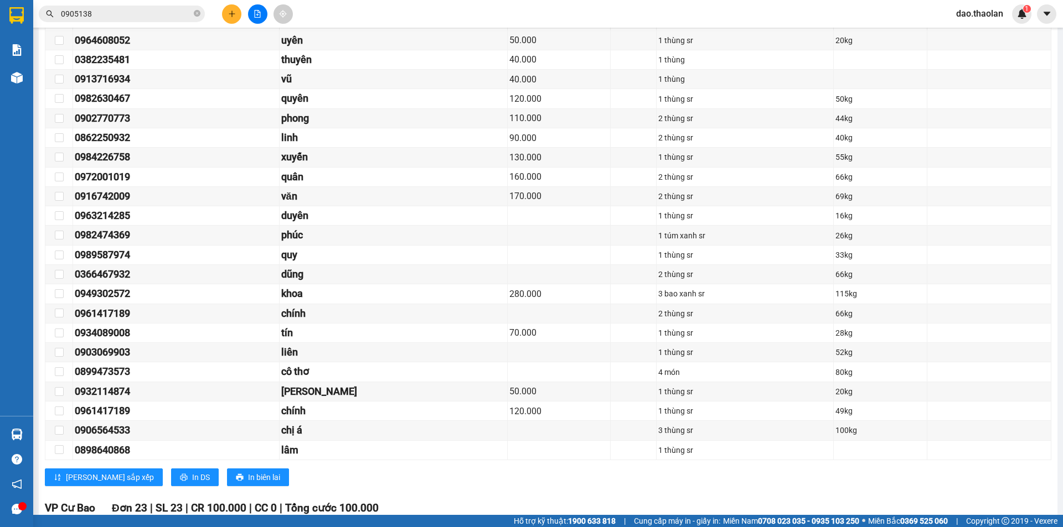
scroll to position [2158, 0]
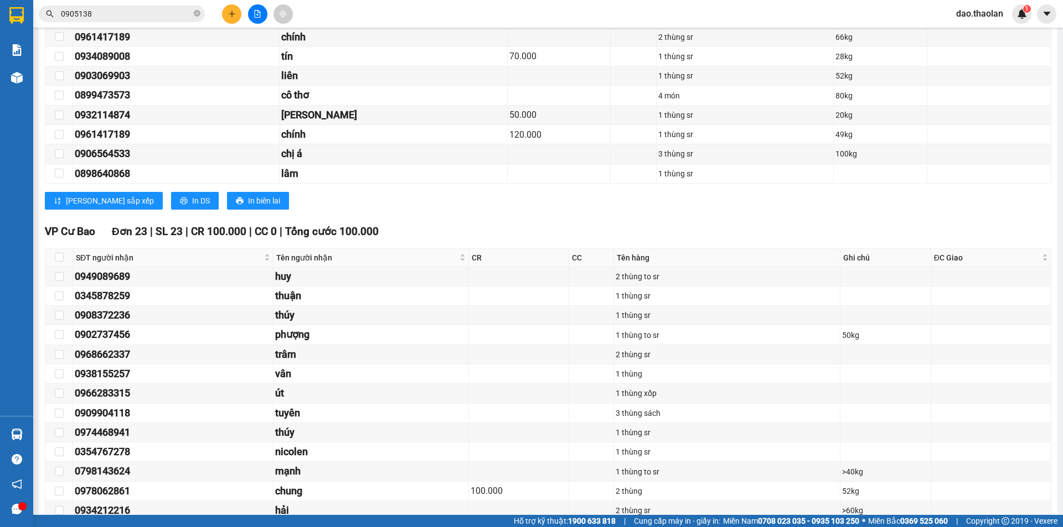
click at [132, 14] on input "0905138" at bounding box center [126, 14] width 131 height 12
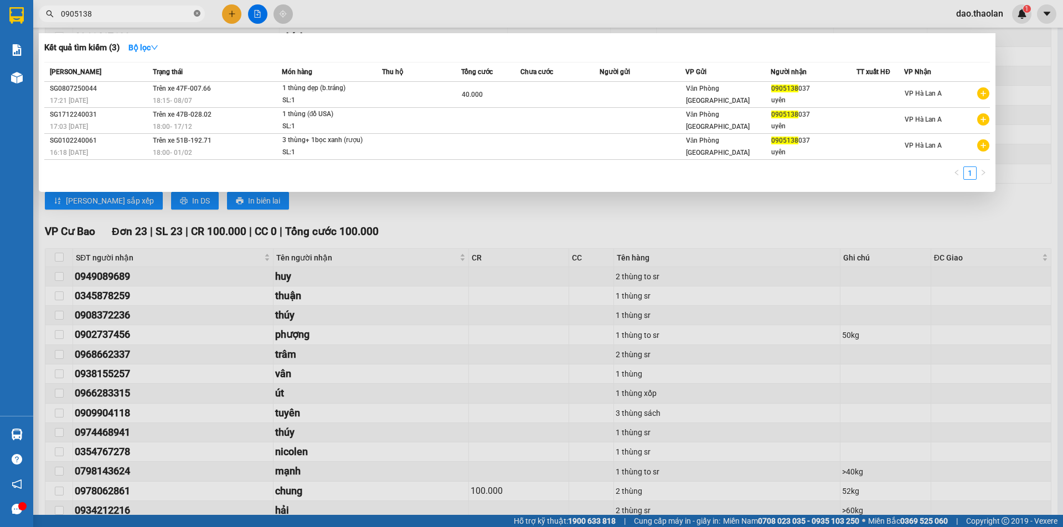
click at [194, 14] on icon "close-circle" at bounding box center [197, 13] width 7 height 7
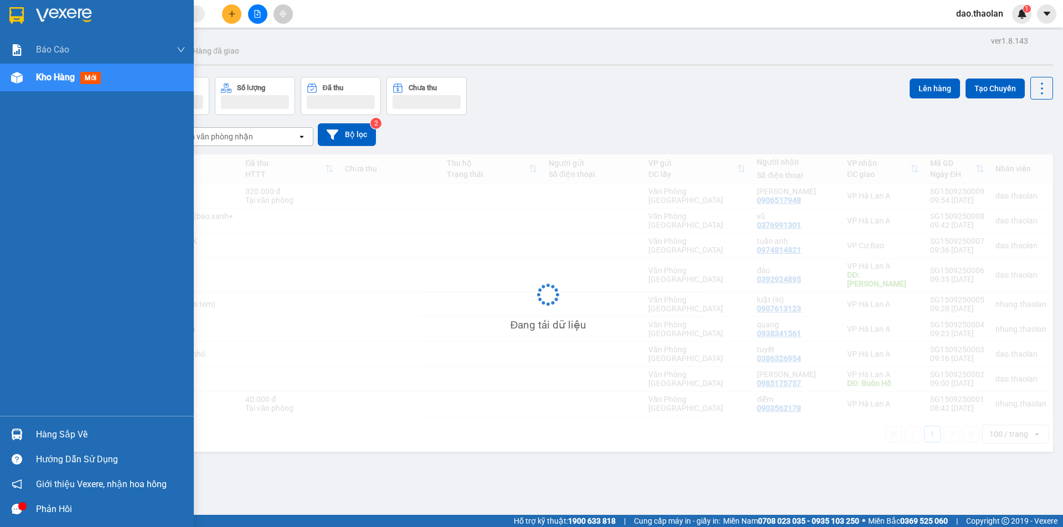
scroll to position [51, 0]
